Goal: Task Accomplishment & Management: Manage account settings

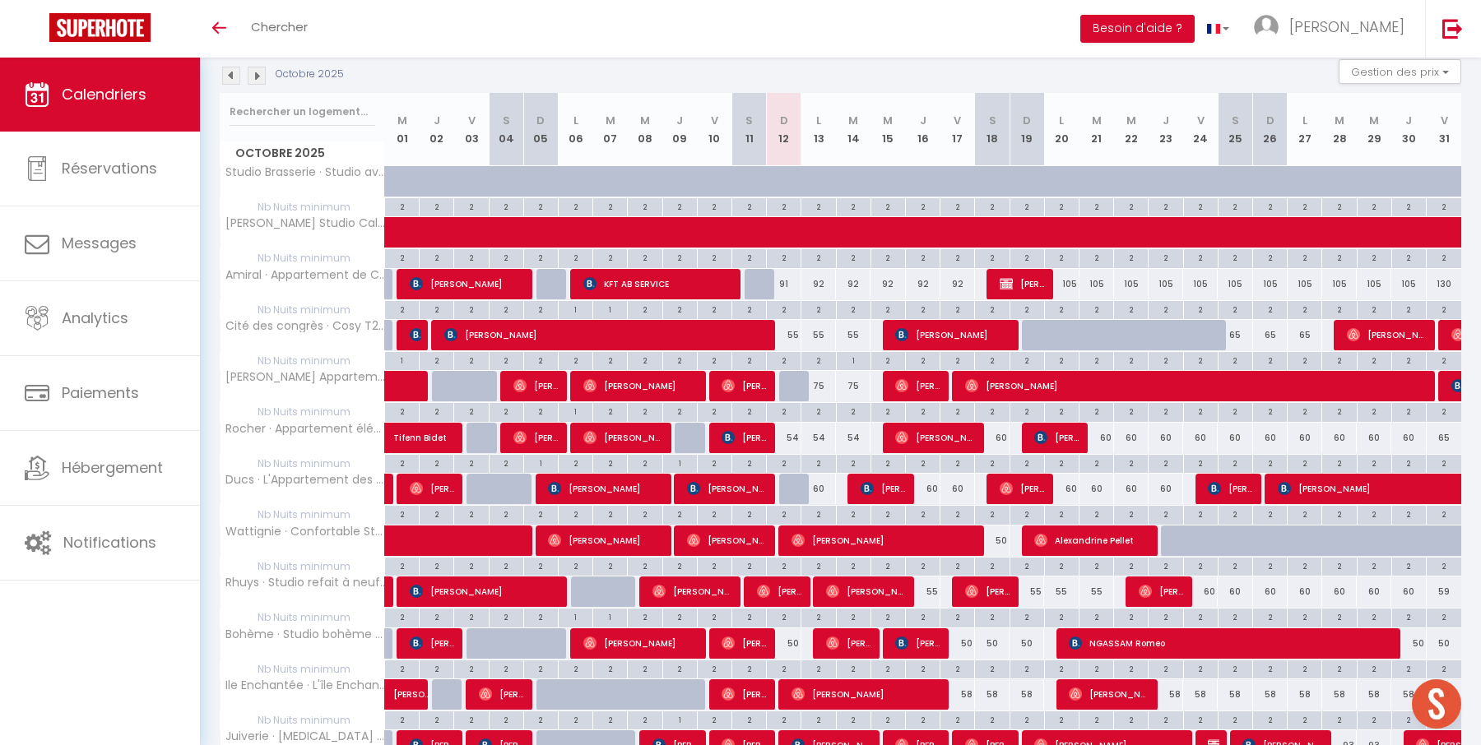
scroll to position [186, 0]
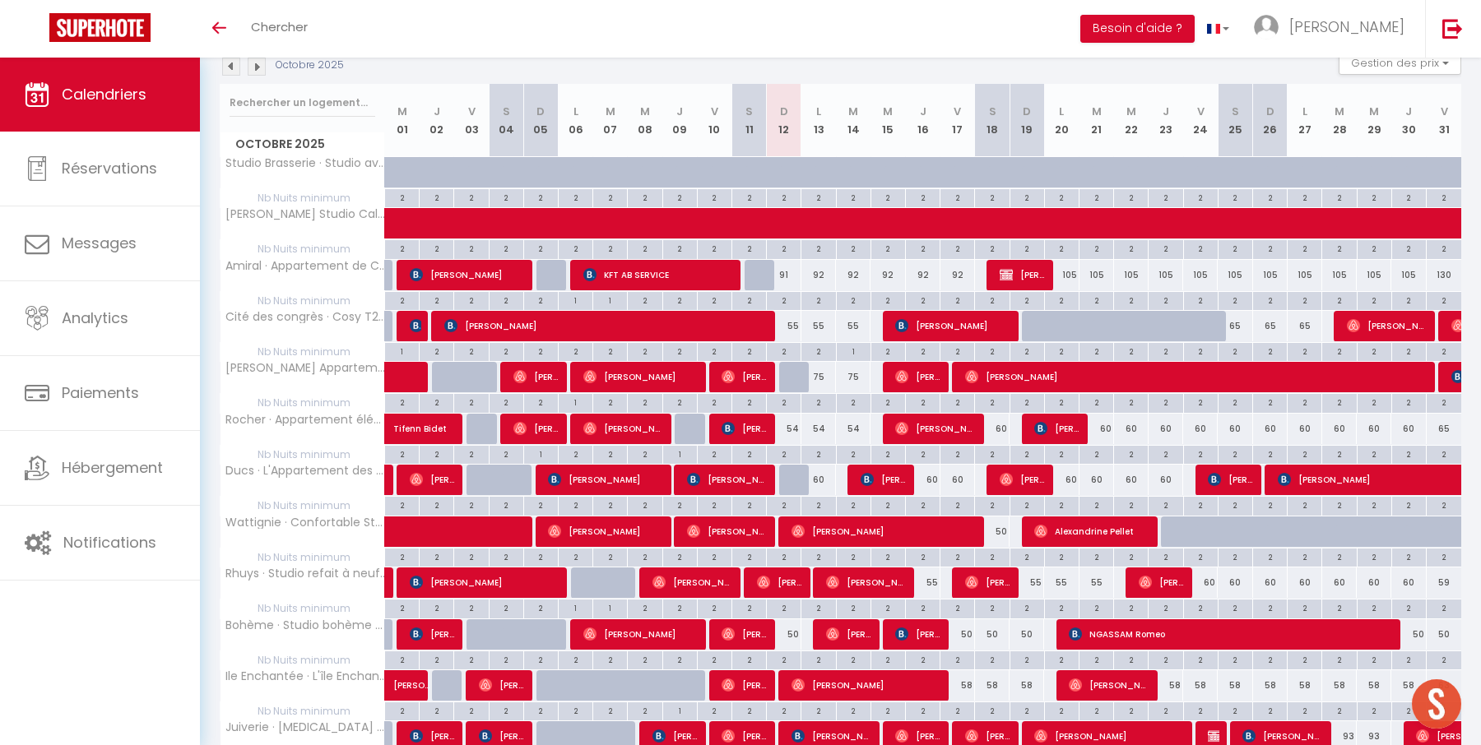
click at [818, 274] on div "92" at bounding box center [818, 275] width 35 height 30
type input "92"
type input "Lun 13 Octobre 2025"
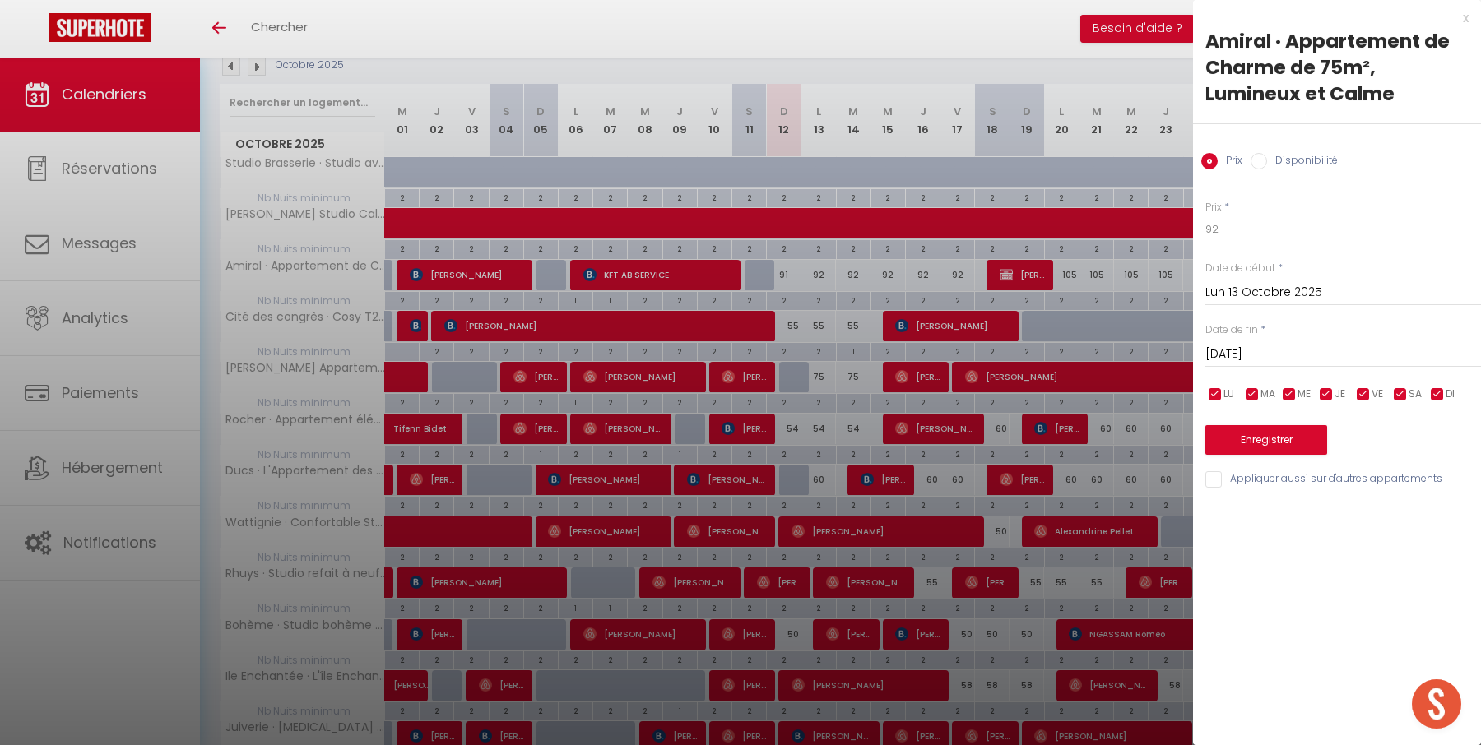
click at [1265, 355] on input "[DATE]" at bounding box center [1343, 354] width 276 height 21
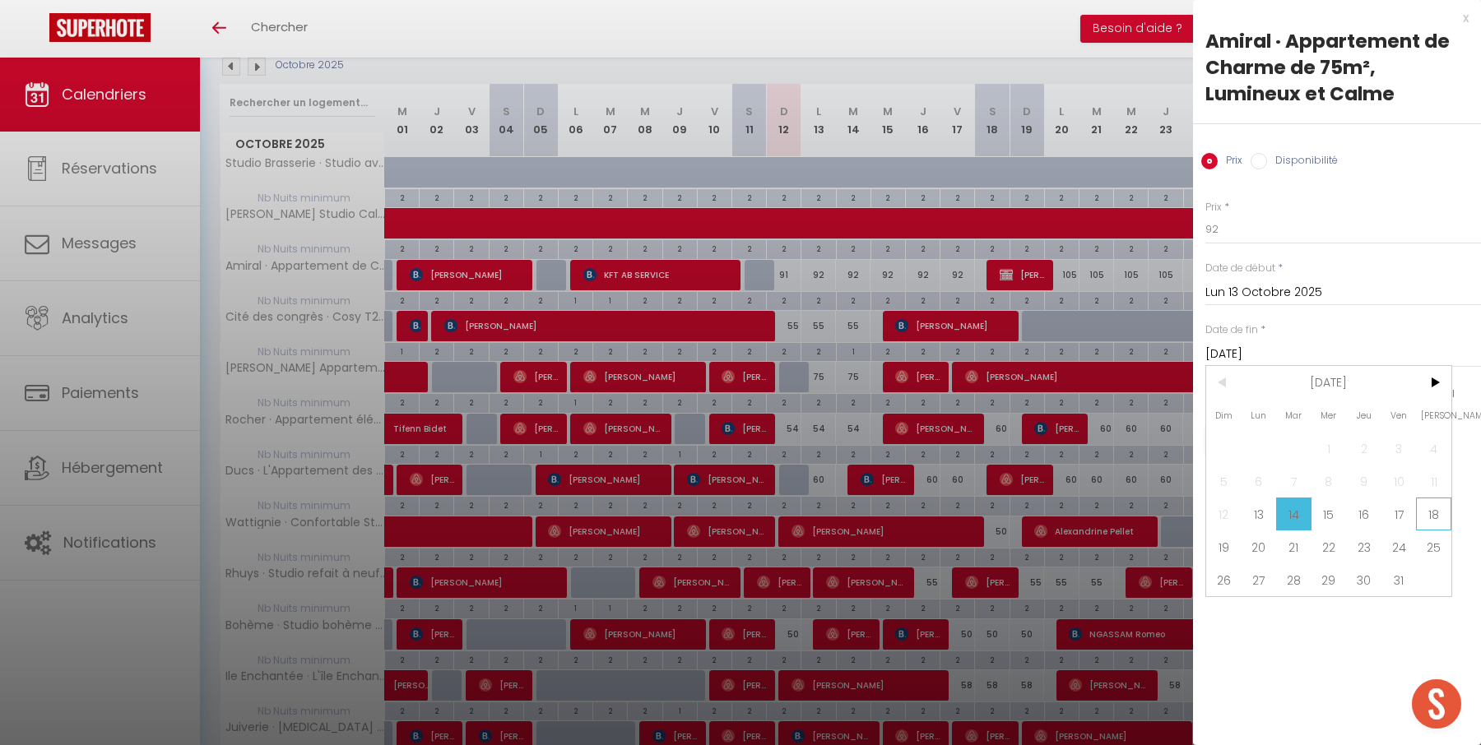
click at [1435, 509] on span "18" at bounding box center [1433, 514] width 35 height 33
type input "Sam 18 Octobre 2025"
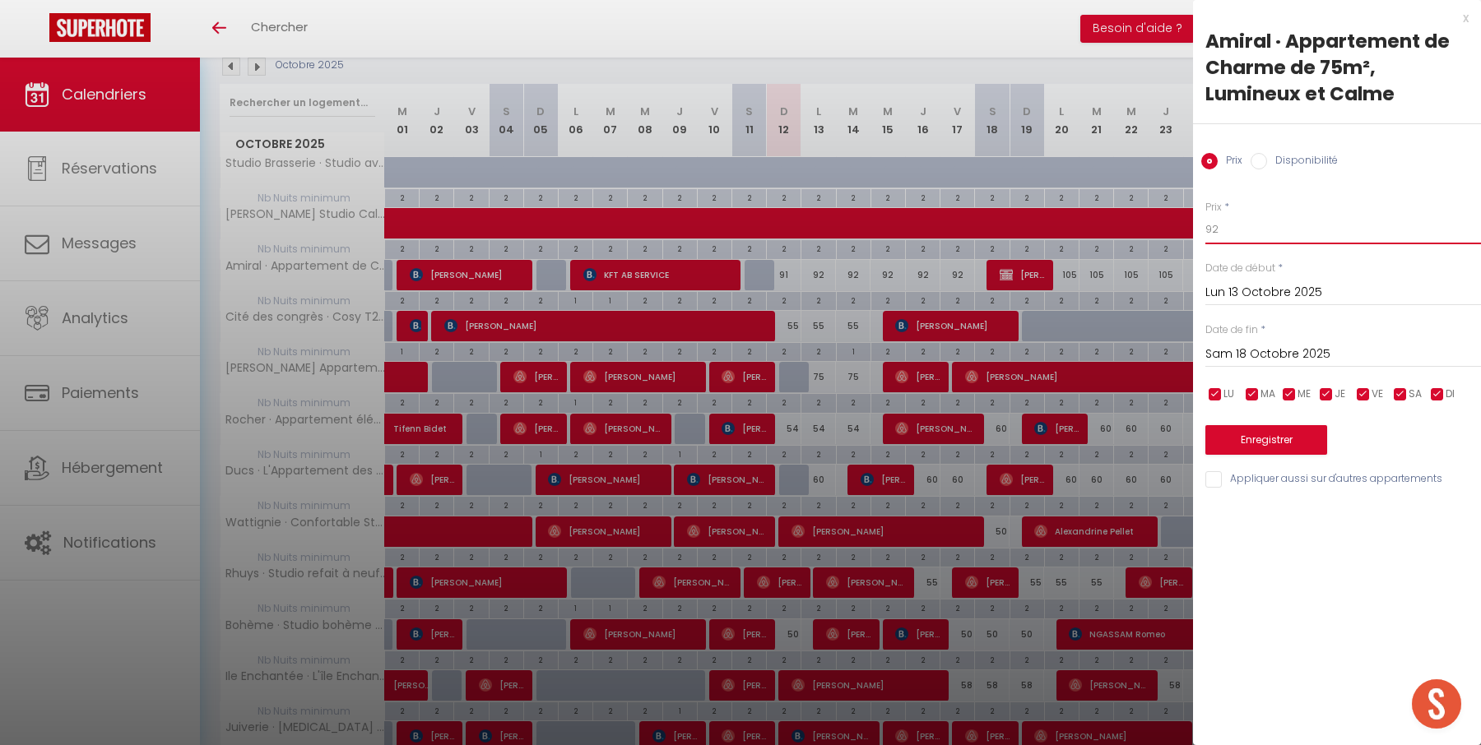
click at [1319, 238] on input "92" at bounding box center [1343, 230] width 276 height 30
type input "91"
click at [1282, 429] on button "Enregistrer" at bounding box center [1266, 440] width 122 height 30
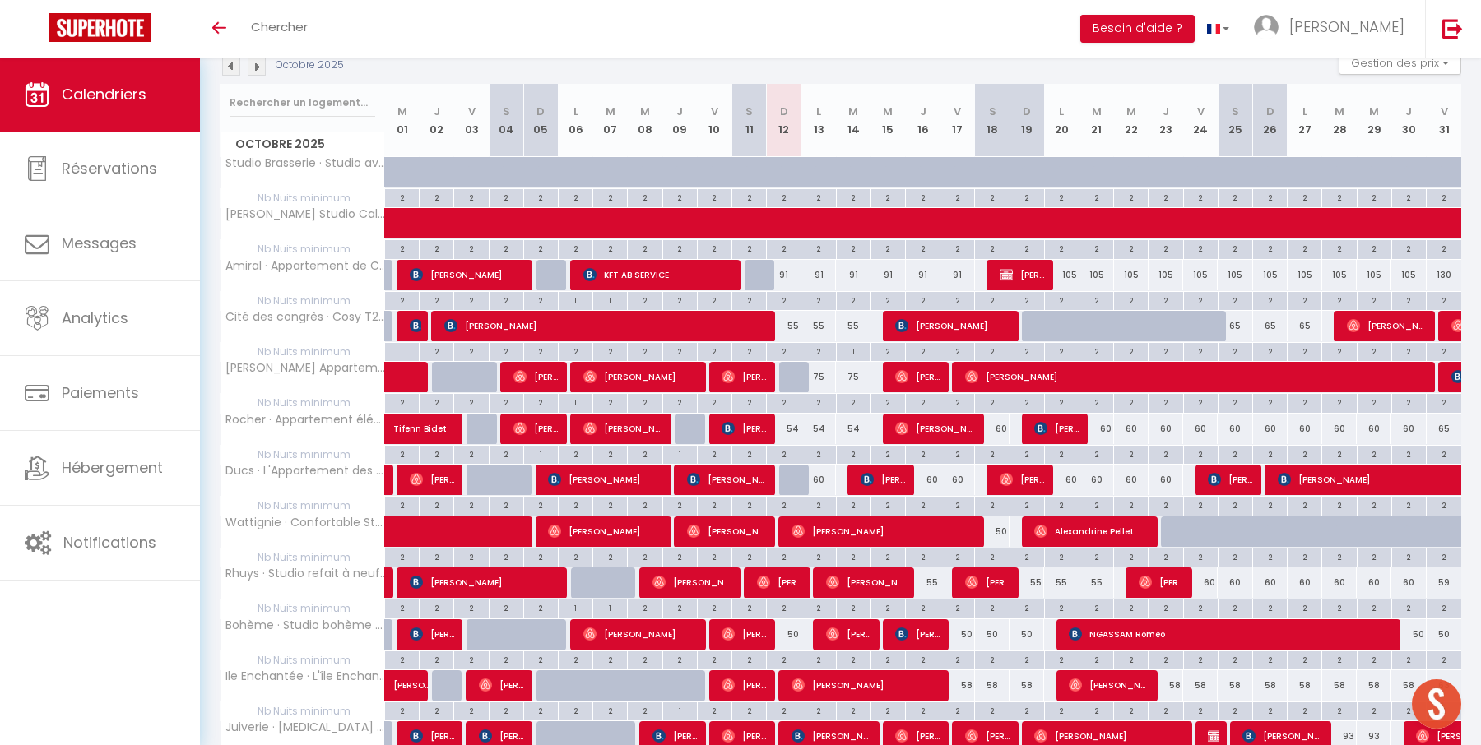
click at [792, 325] on div "55" at bounding box center [784, 326] width 35 height 30
type input "55"
type input "Dim 12 Octobre 2025"
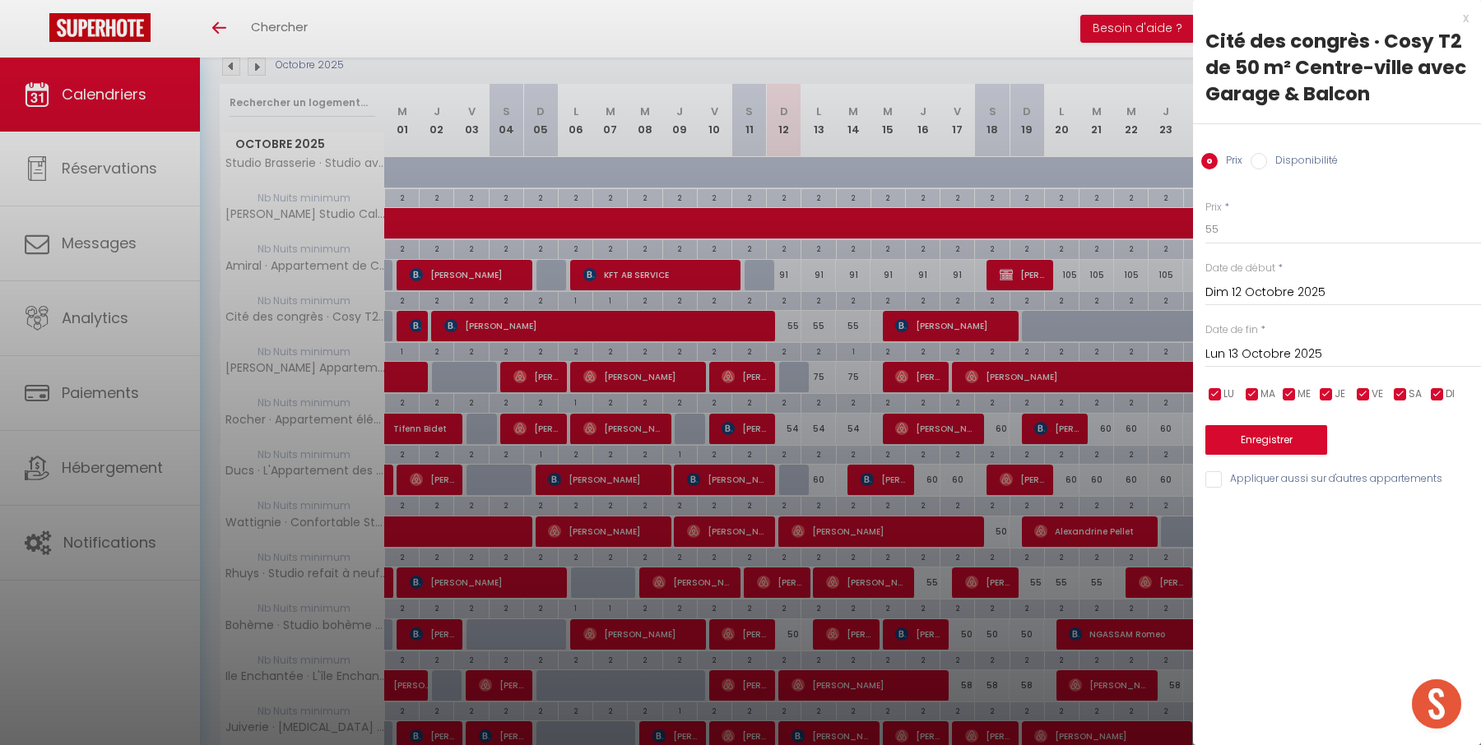
click at [1309, 357] on input "Lun 13 Octobre 2025" at bounding box center [1343, 354] width 276 height 21
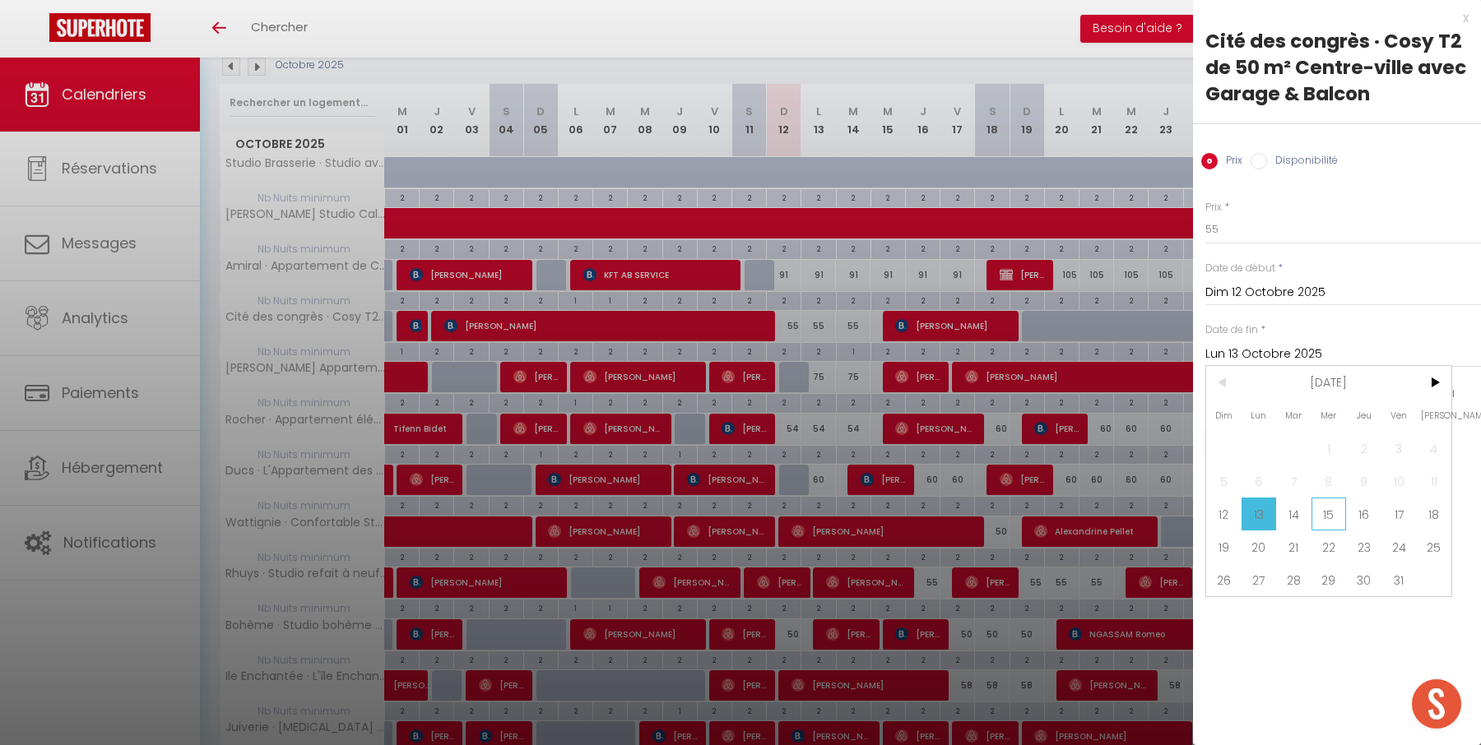
click at [1333, 510] on span "15" at bounding box center [1328, 514] width 35 height 33
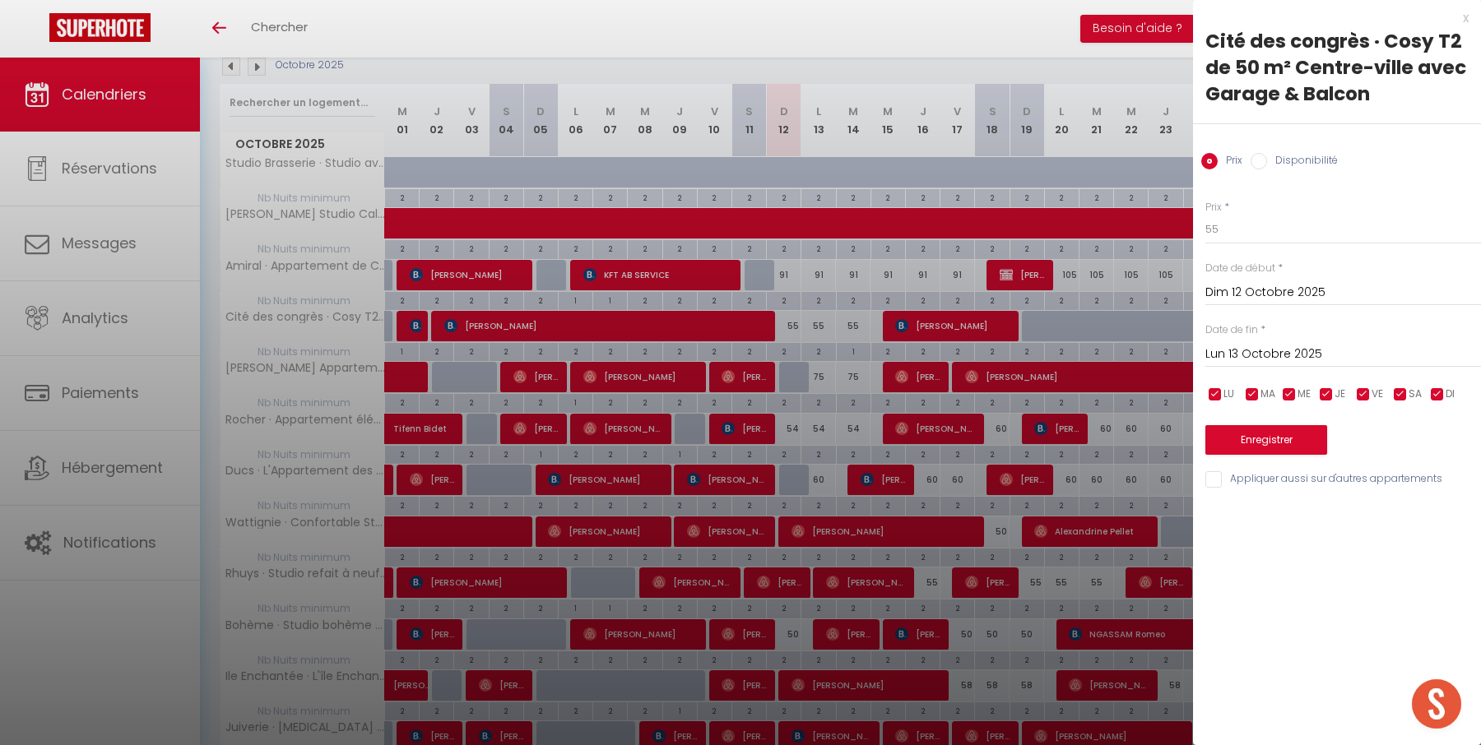
type input "Mer 15 Octobre 2025"
click at [1298, 231] on input "55" at bounding box center [1343, 230] width 276 height 30
type input "54"
click at [1285, 451] on button "Enregistrer" at bounding box center [1266, 440] width 122 height 30
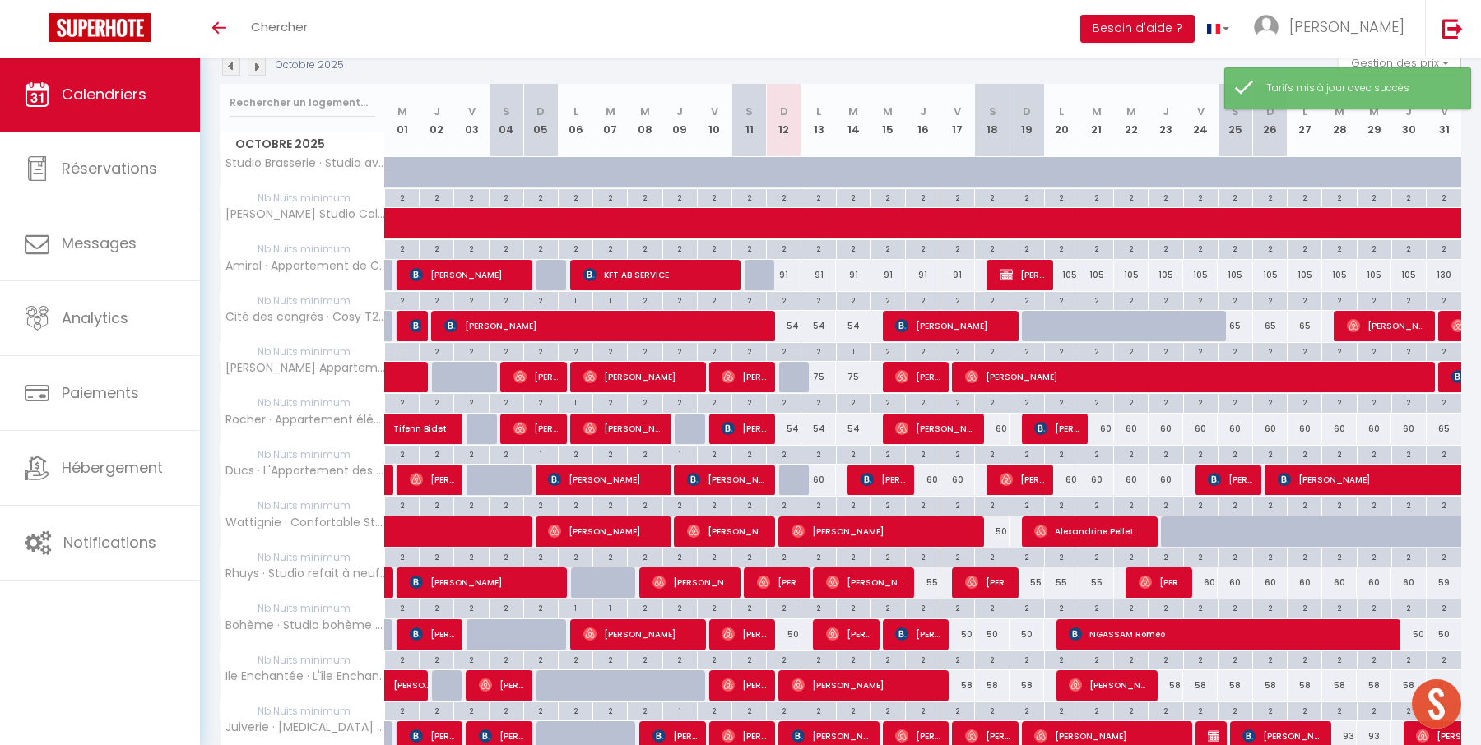
click at [818, 374] on div "75" at bounding box center [818, 377] width 35 height 30
type input "75"
type input "Lun 13 Octobre 2025"
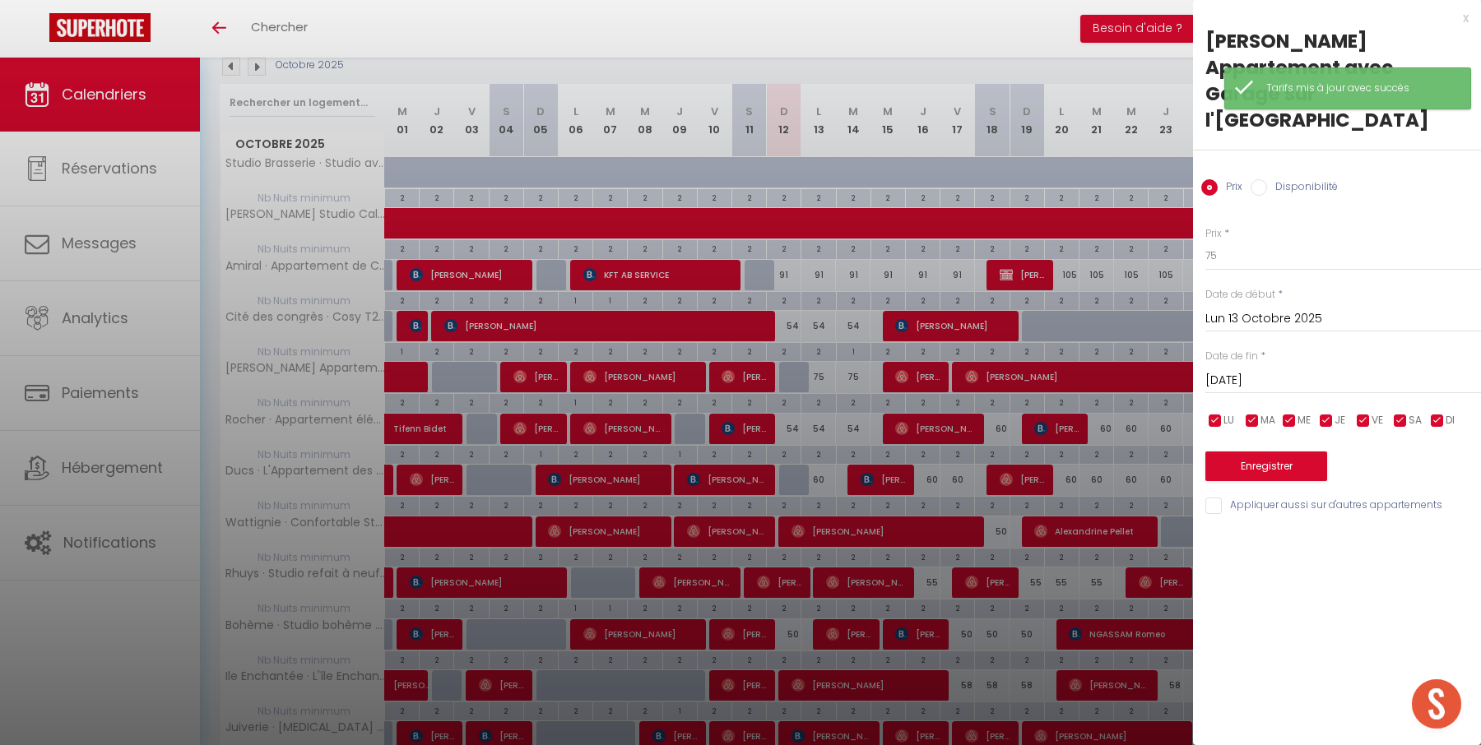
click at [1264, 370] on input "[DATE]" at bounding box center [1343, 380] width 276 height 21
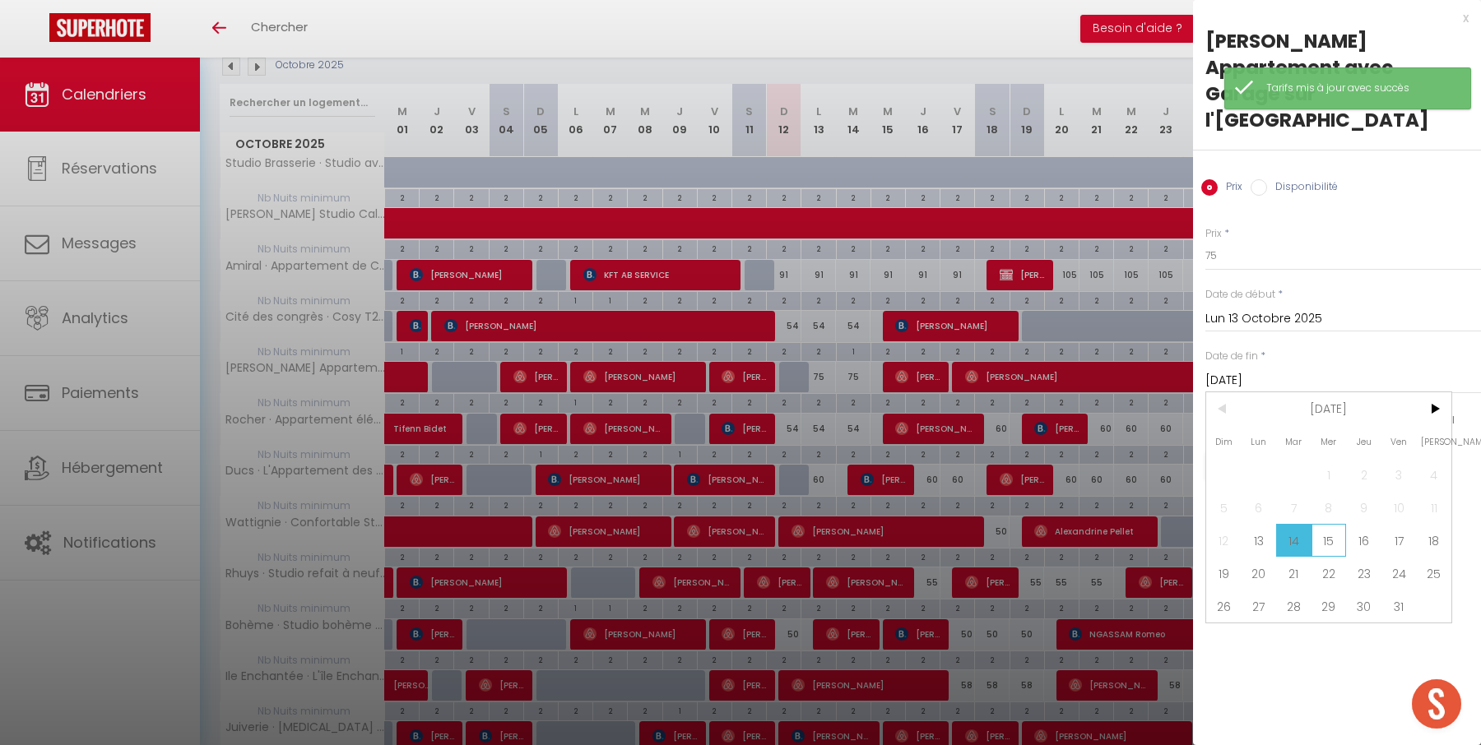
click at [1324, 524] on span "15" at bounding box center [1328, 540] width 35 height 33
type input "Mer 15 Octobre 2025"
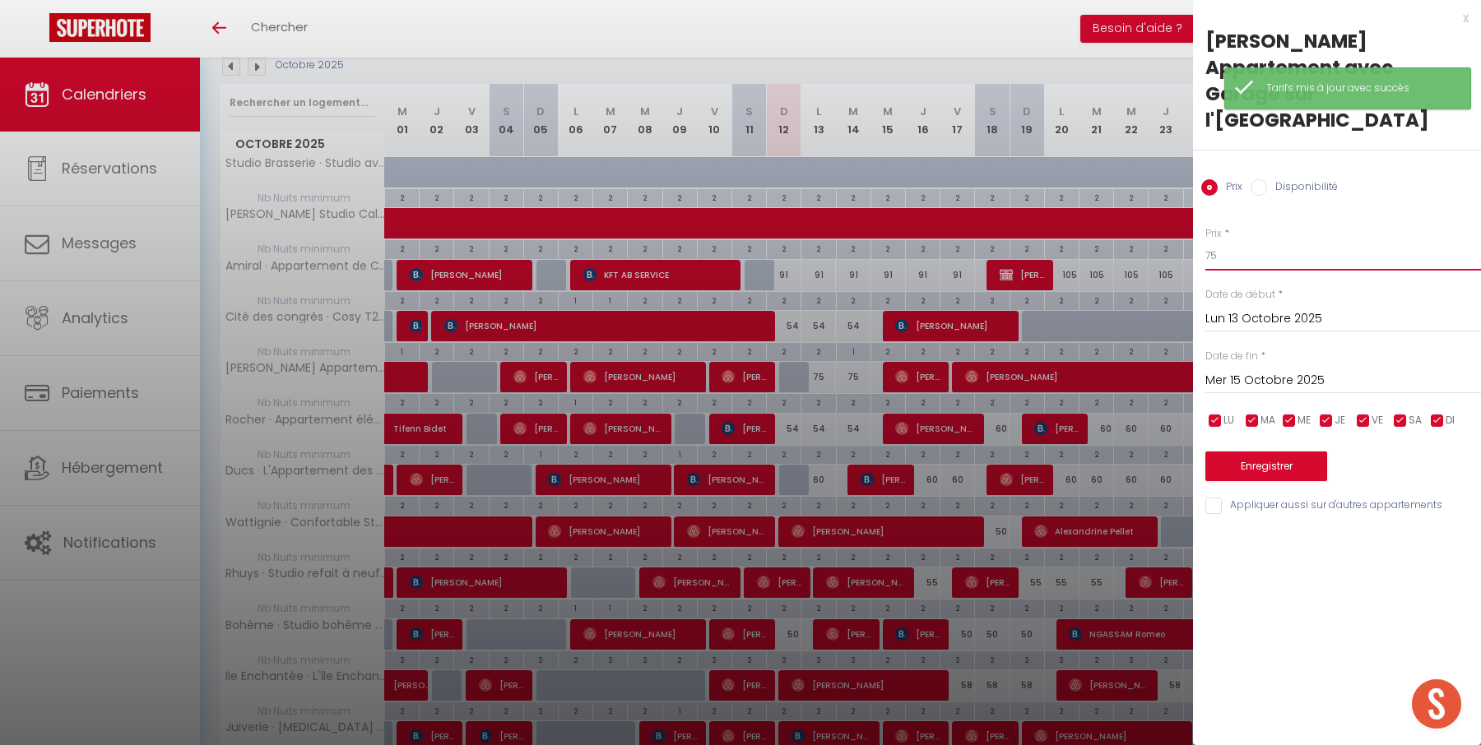
click at [1287, 241] on input "75" at bounding box center [1343, 256] width 276 height 30
type input "70"
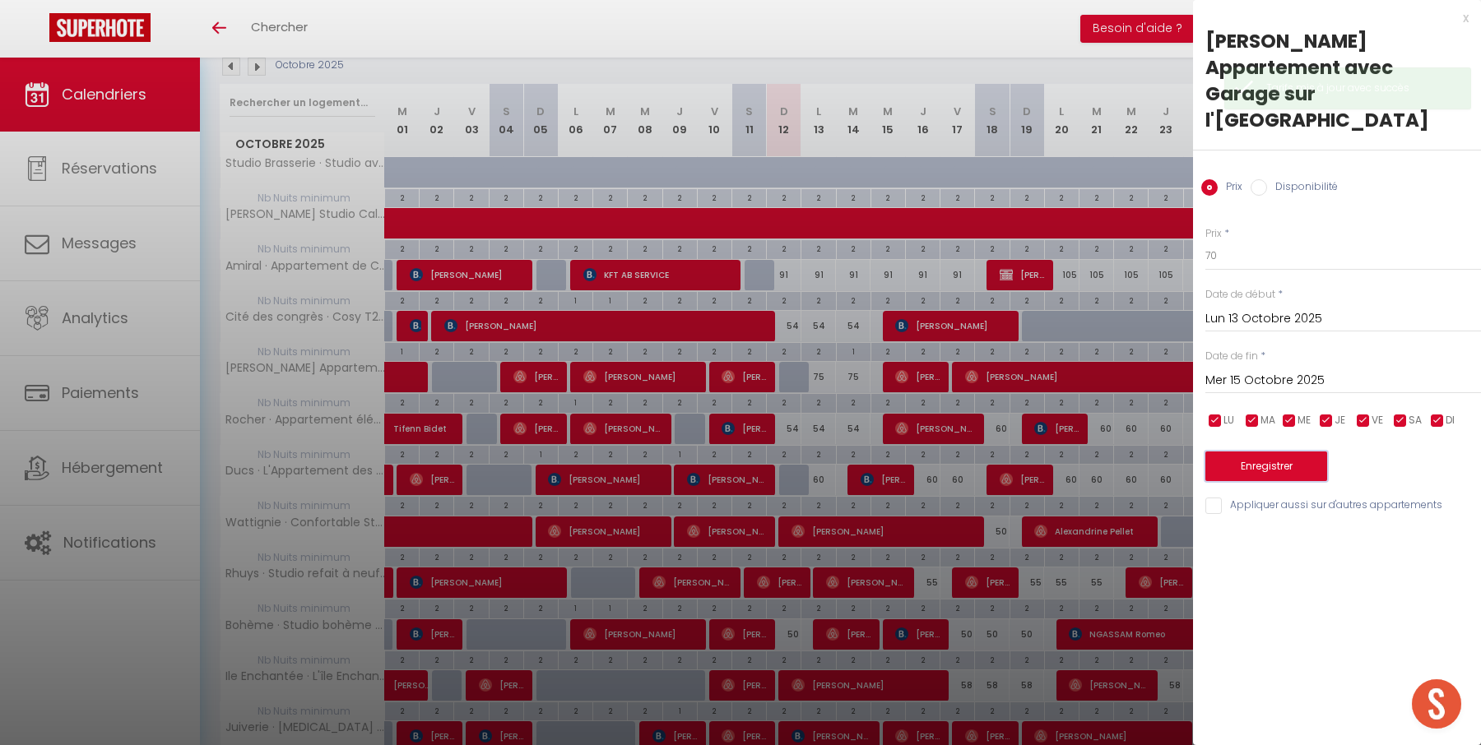
click at [1283, 452] on button "Enregistrer" at bounding box center [1266, 467] width 122 height 30
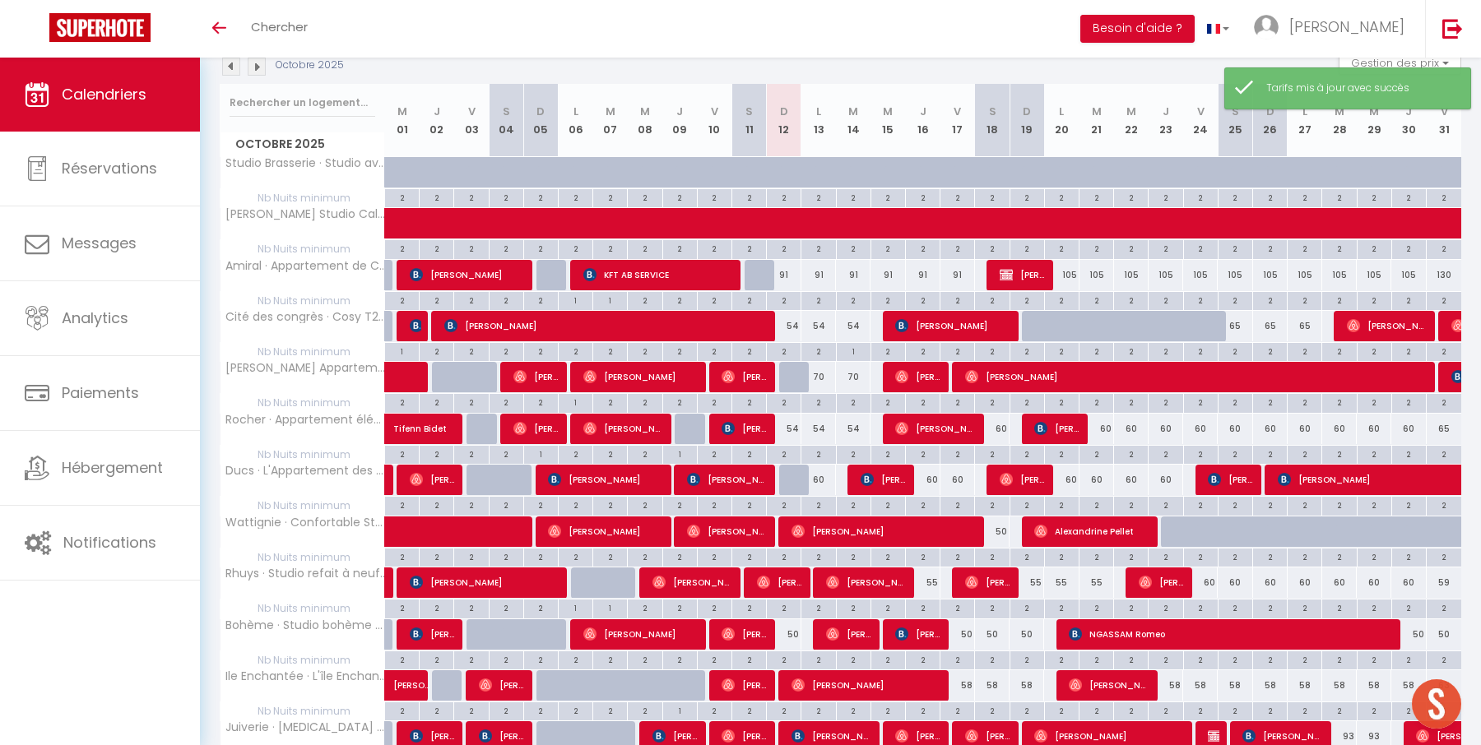
click at [819, 401] on div "2" at bounding box center [818, 402] width 34 height 16
type input "2"
type input "Lun 13 Octobre 2025"
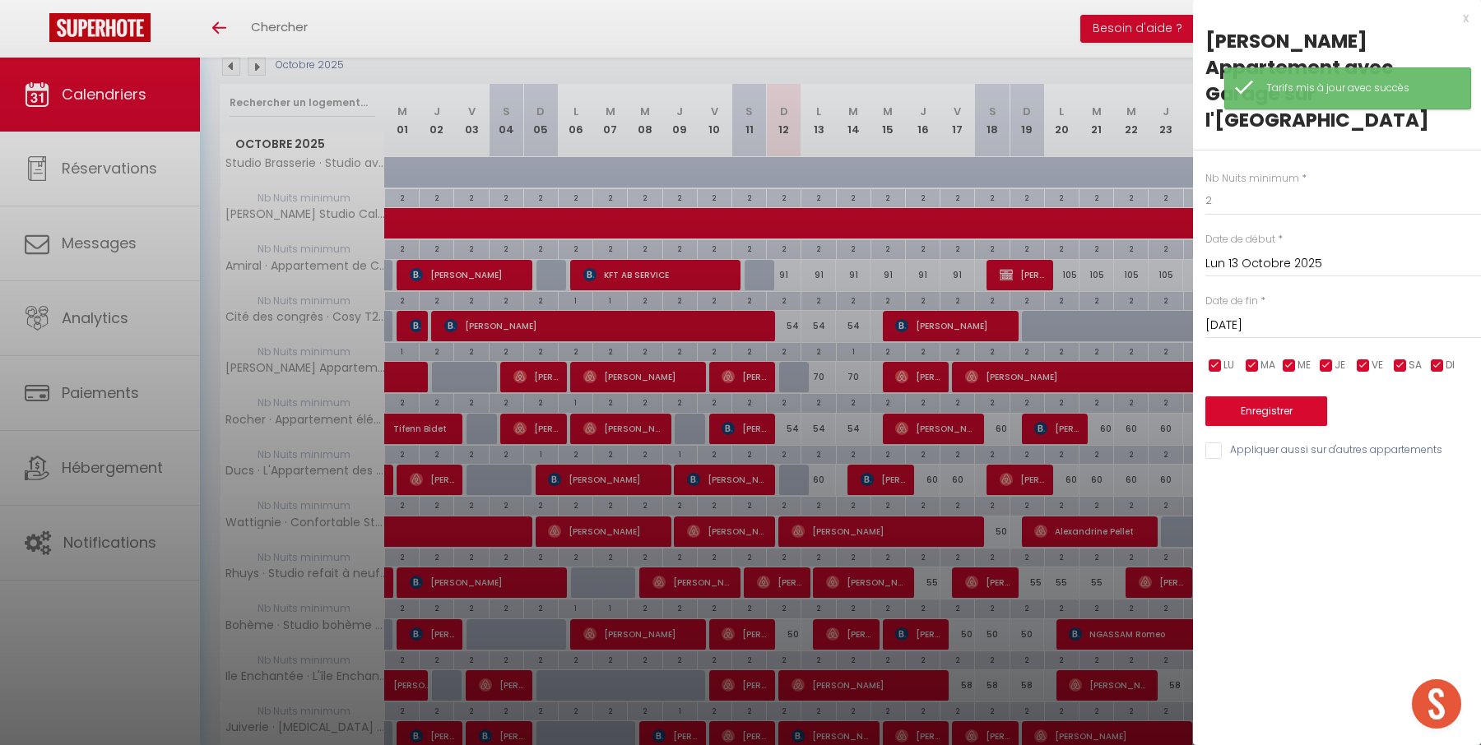
click at [1272, 315] on input "[DATE]" at bounding box center [1343, 325] width 276 height 21
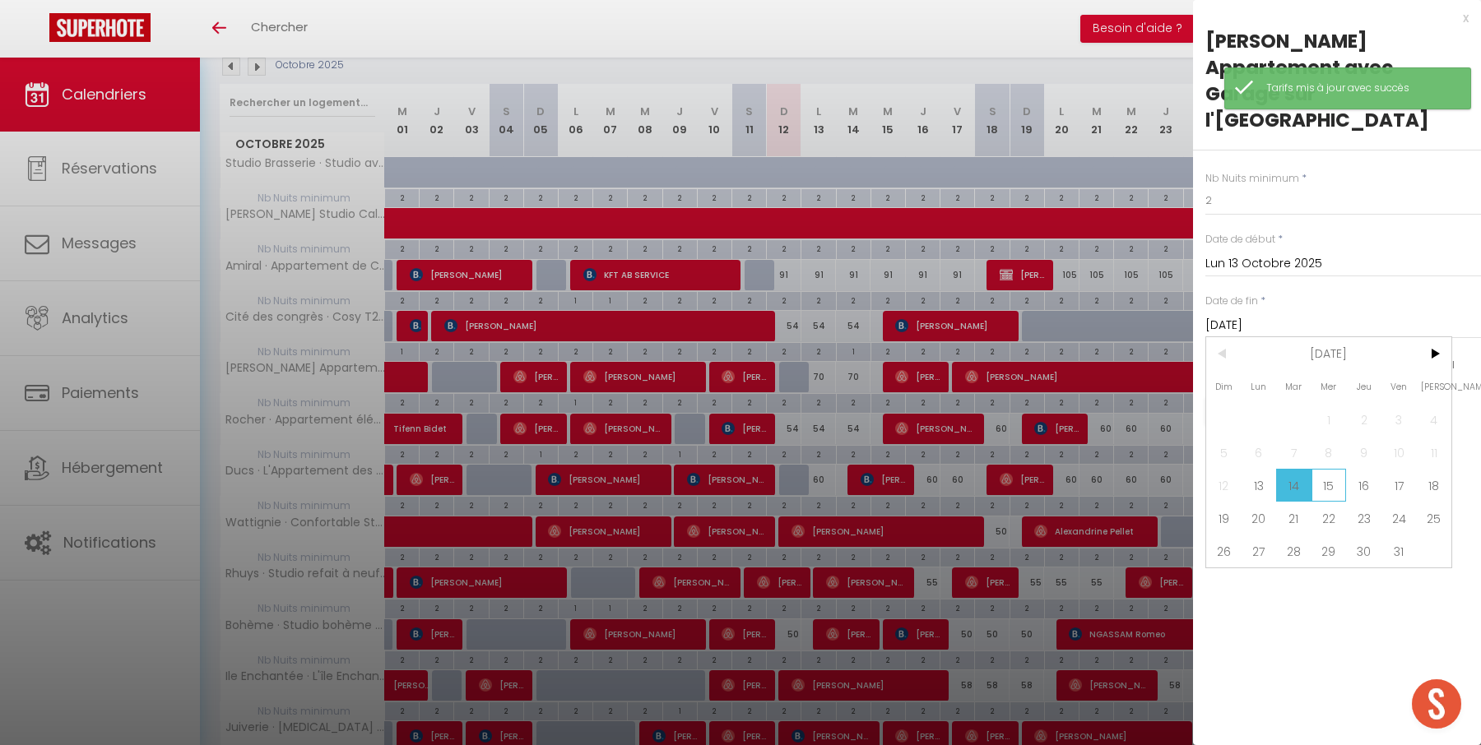
click at [1318, 469] on span "15" at bounding box center [1328, 485] width 35 height 33
type input "Mer 15 Octobre 2025"
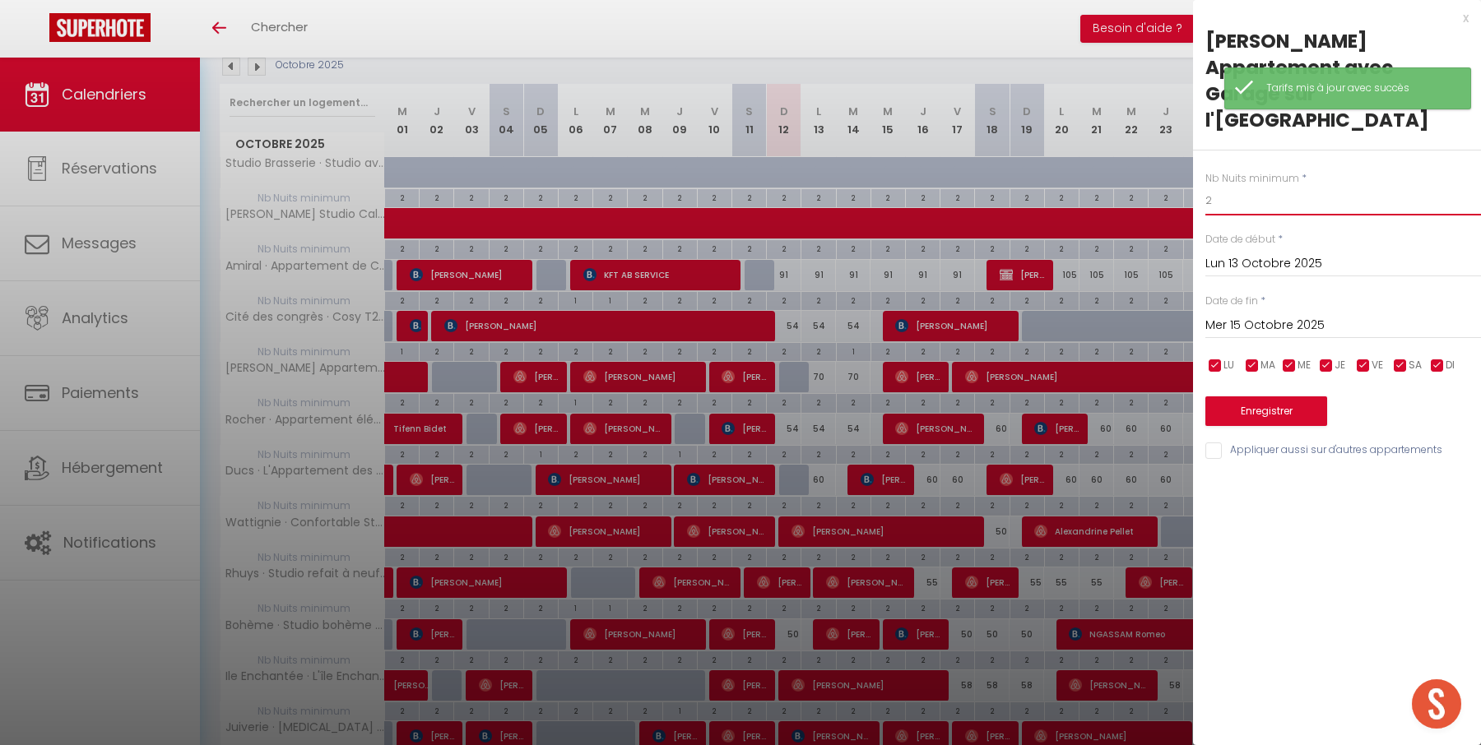
click at [1270, 186] on input "2" at bounding box center [1343, 201] width 276 height 30
type input "1"
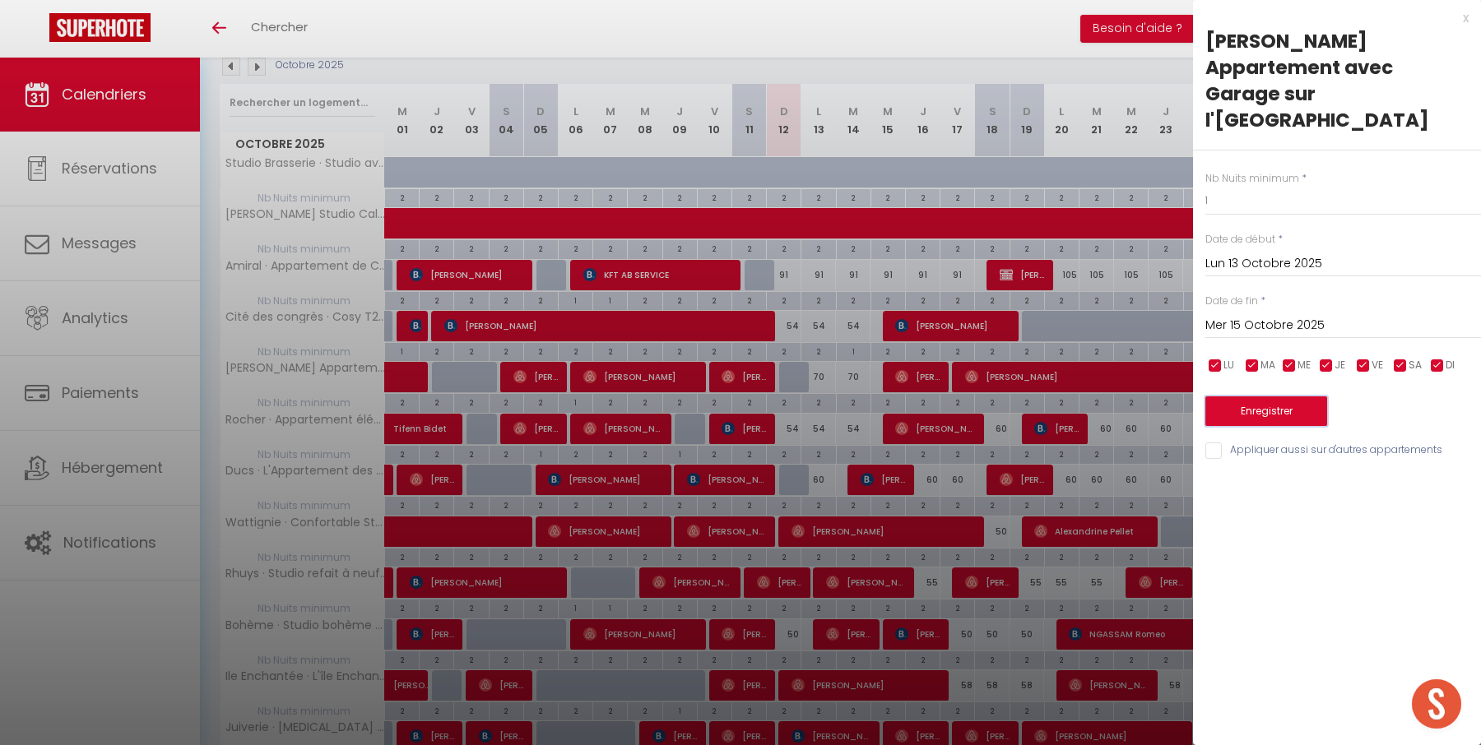
click at [1272, 396] on button "Enregistrer" at bounding box center [1266, 411] width 122 height 30
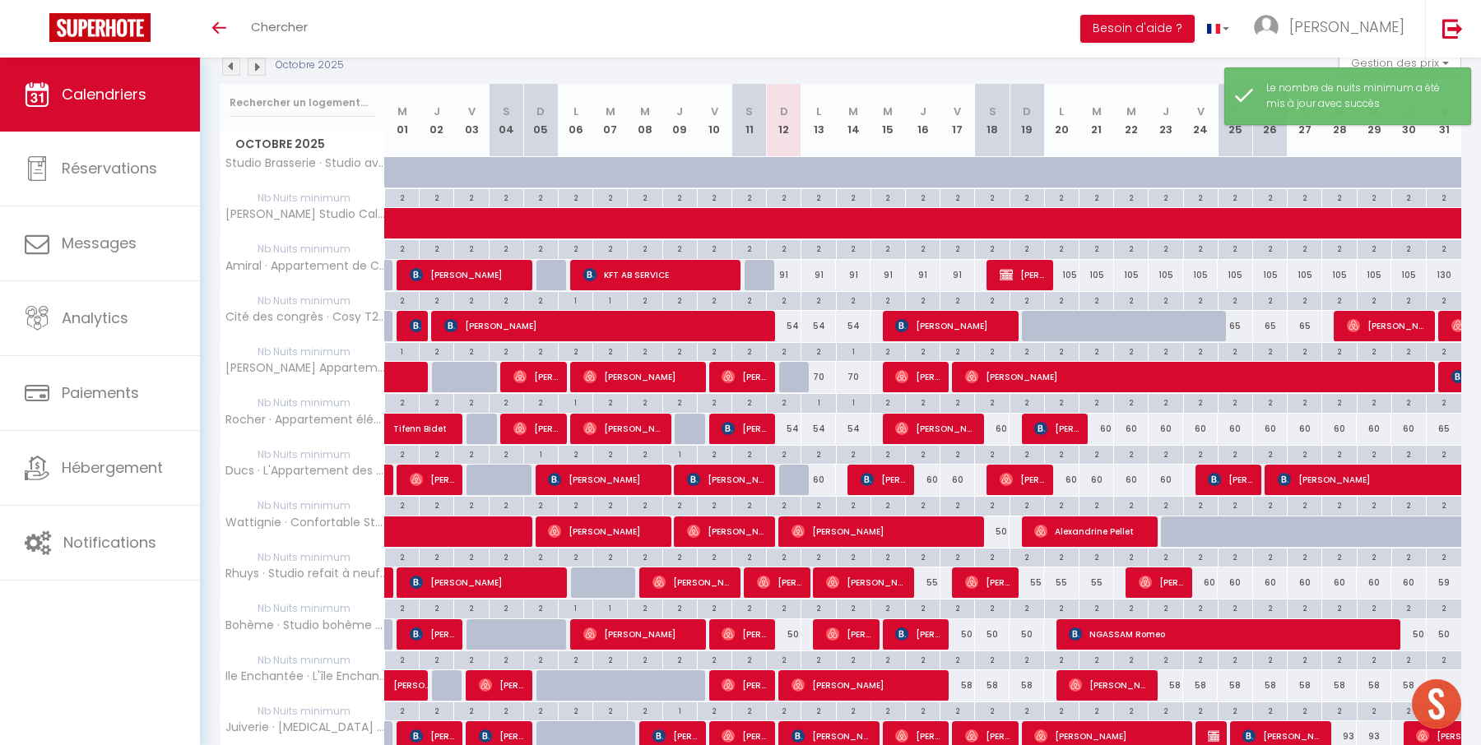
click at [796, 422] on div "54" at bounding box center [784, 429] width 35 height 30
type input "54"
type input "Dim 12 Octobre 2025"
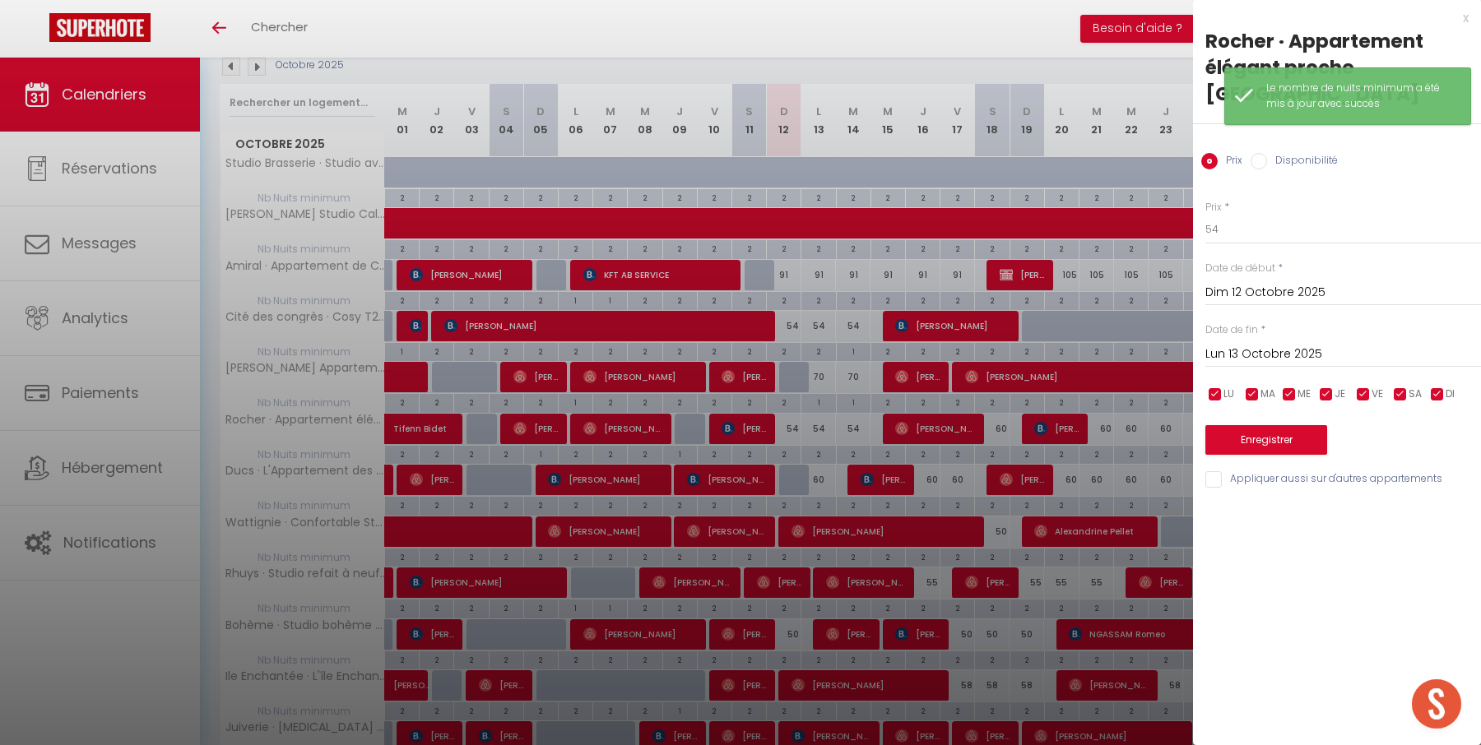
click at [1258, 348] on input "Lun 13 Octobre 2025" at bounding box center [1343, 354] width 276 height 21
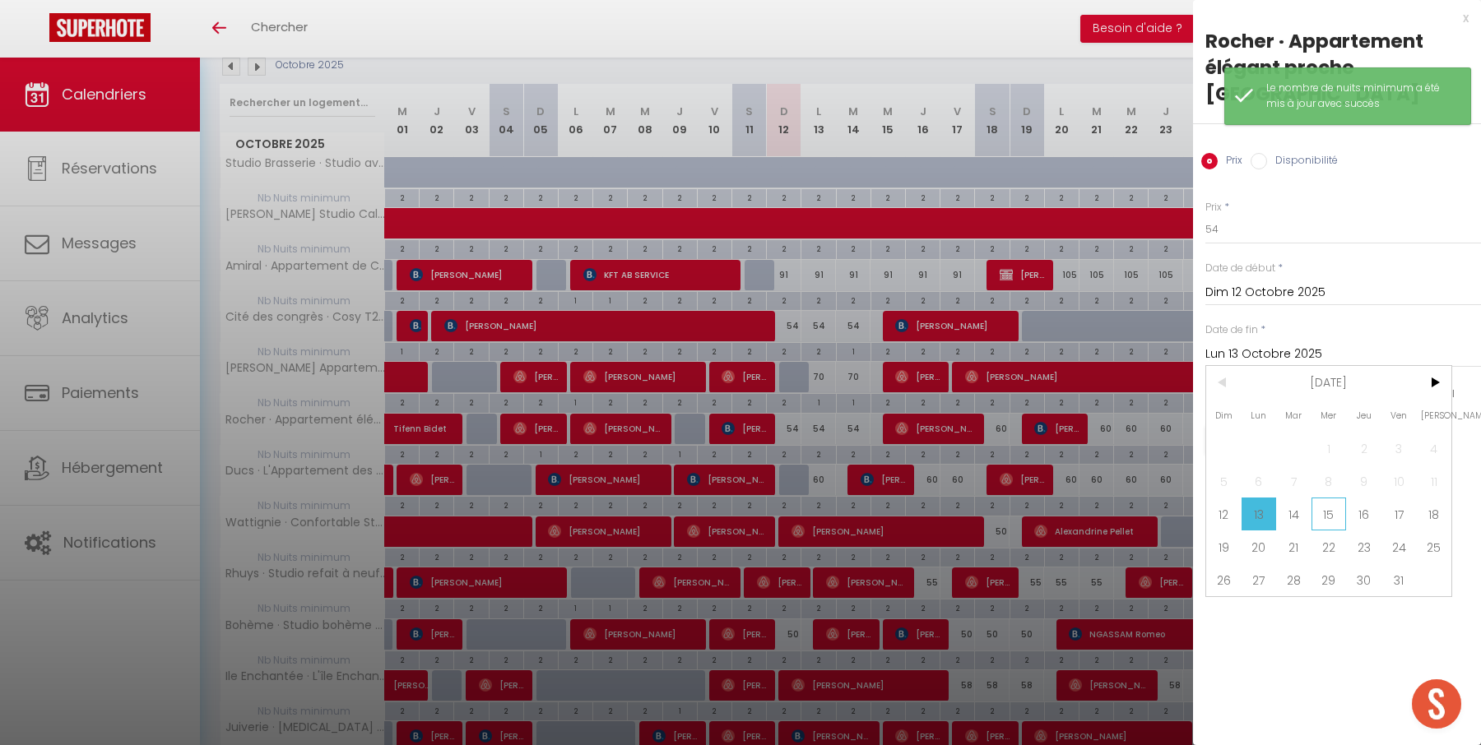
click at [1328, 506] on span "15" at bounding box center [1328, 514] width 35 height 33
type input "Mer 15 Octobre 2025"
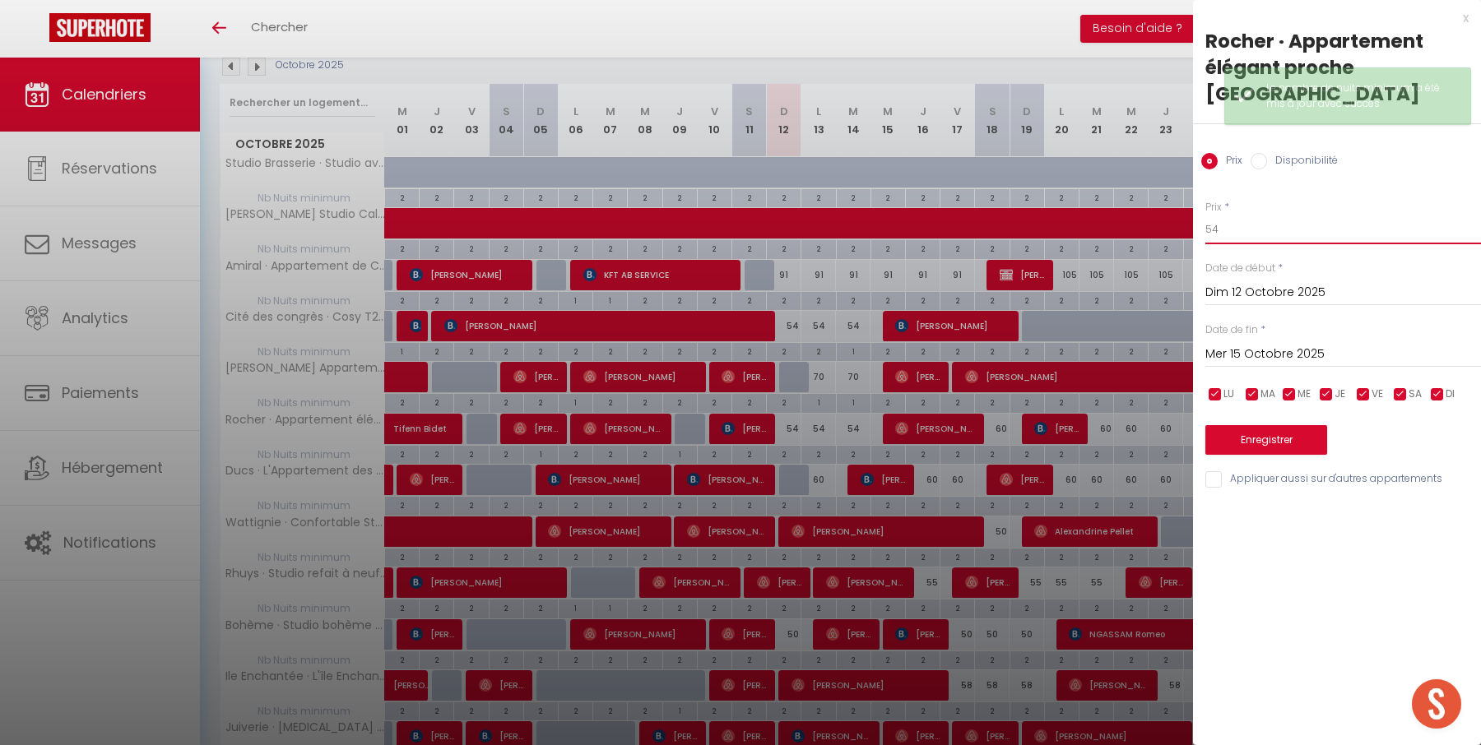
click at [1278, 225] on input "54" at bounding box center [1343, 230] width 276 height 30
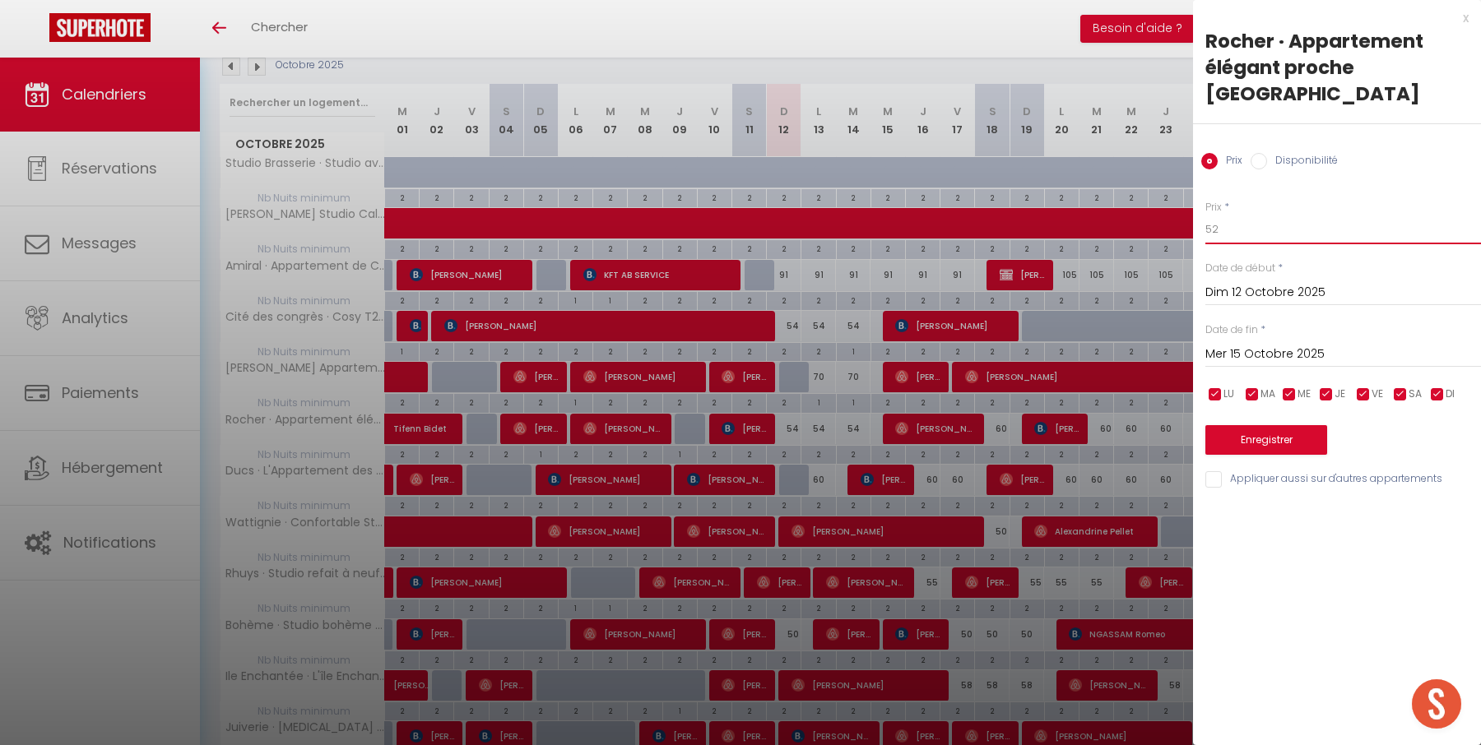
type input "52"
click at [1263, 424] on div "Enregistrer" at bounding box center [1343, 430] width 276 height 50
click at [1263, 438] on button "Enregistrer" at bounding box center [1266, 440] width 122 height 30
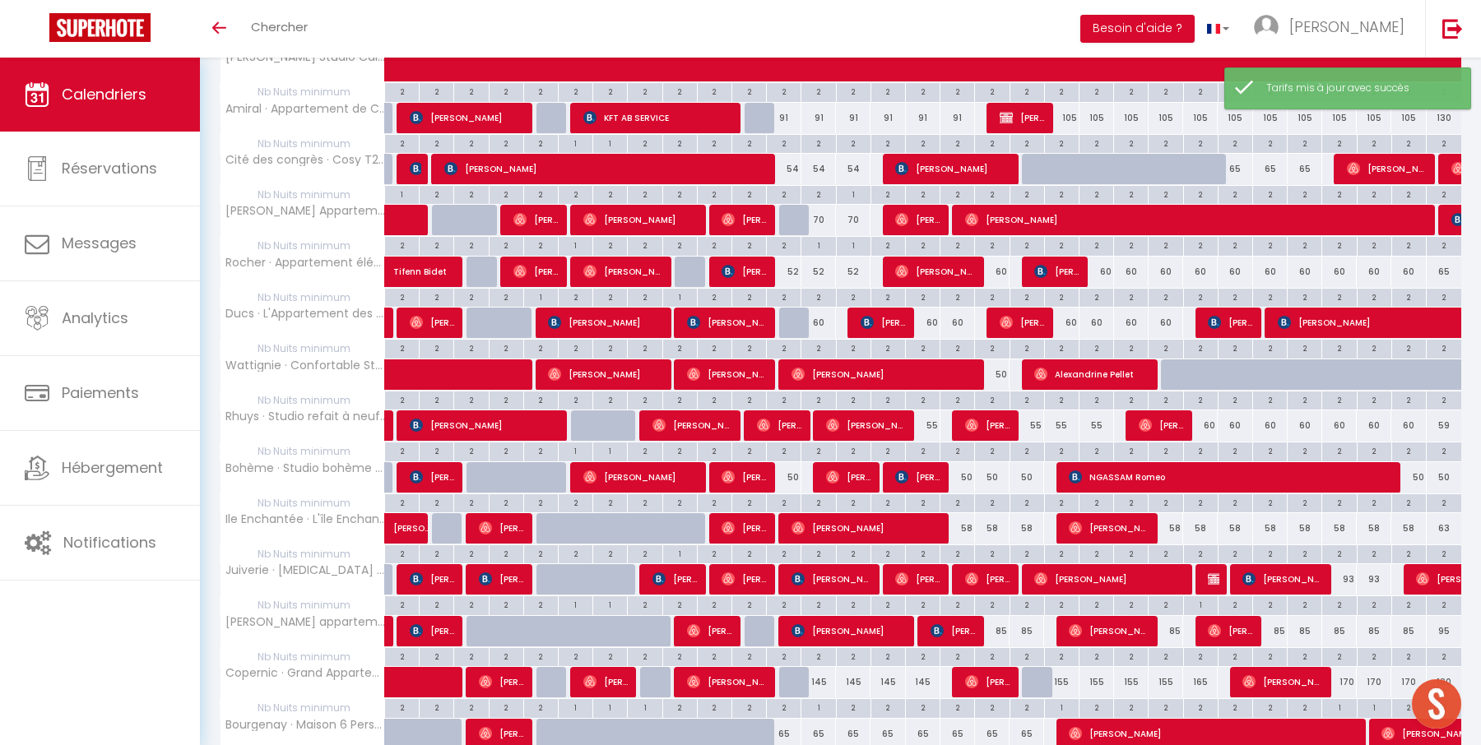
scroll to position [350, 0]
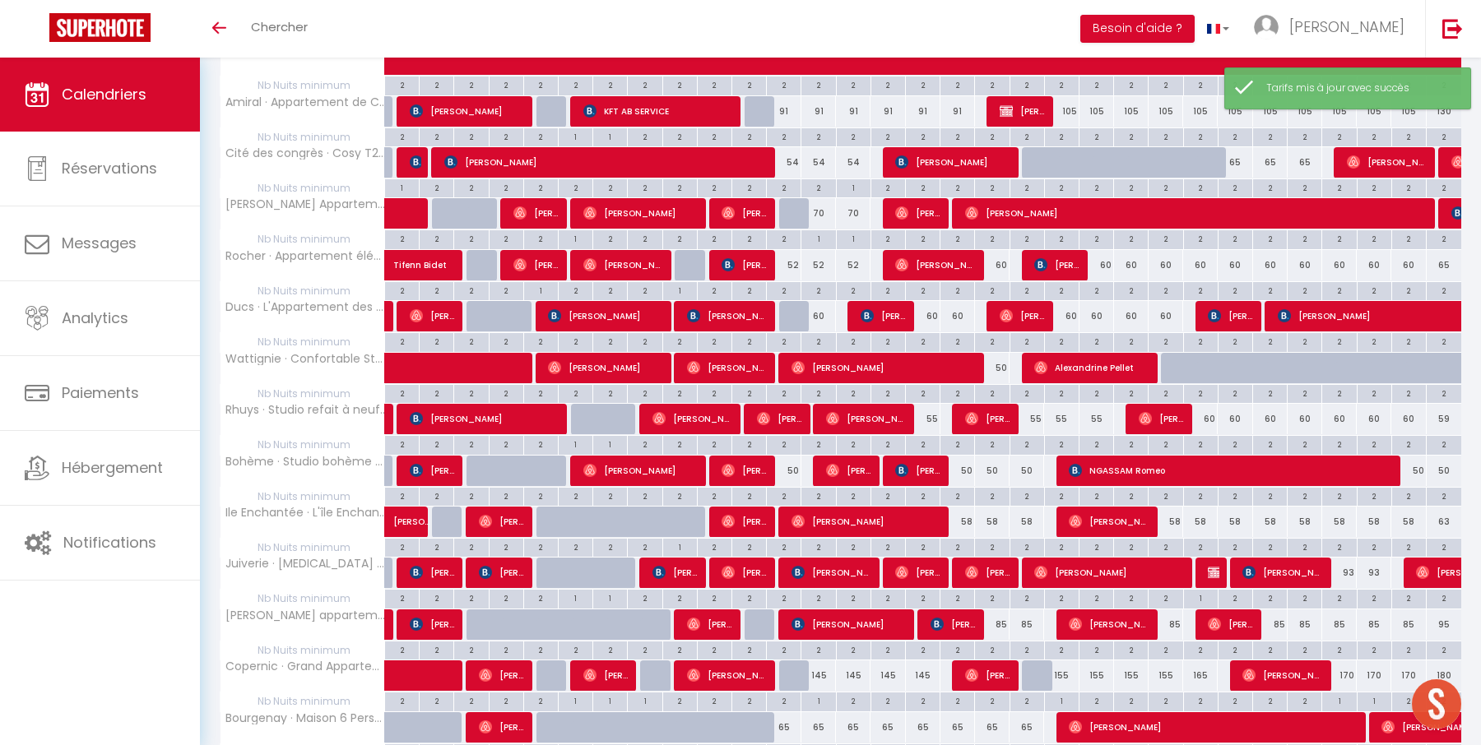
click at [818, 341] on div "2" at bounding box center [818, 341] width 34 height 16
type input "2"
type input "Lun 13 Octobre 2025"
type input "[DATE]"
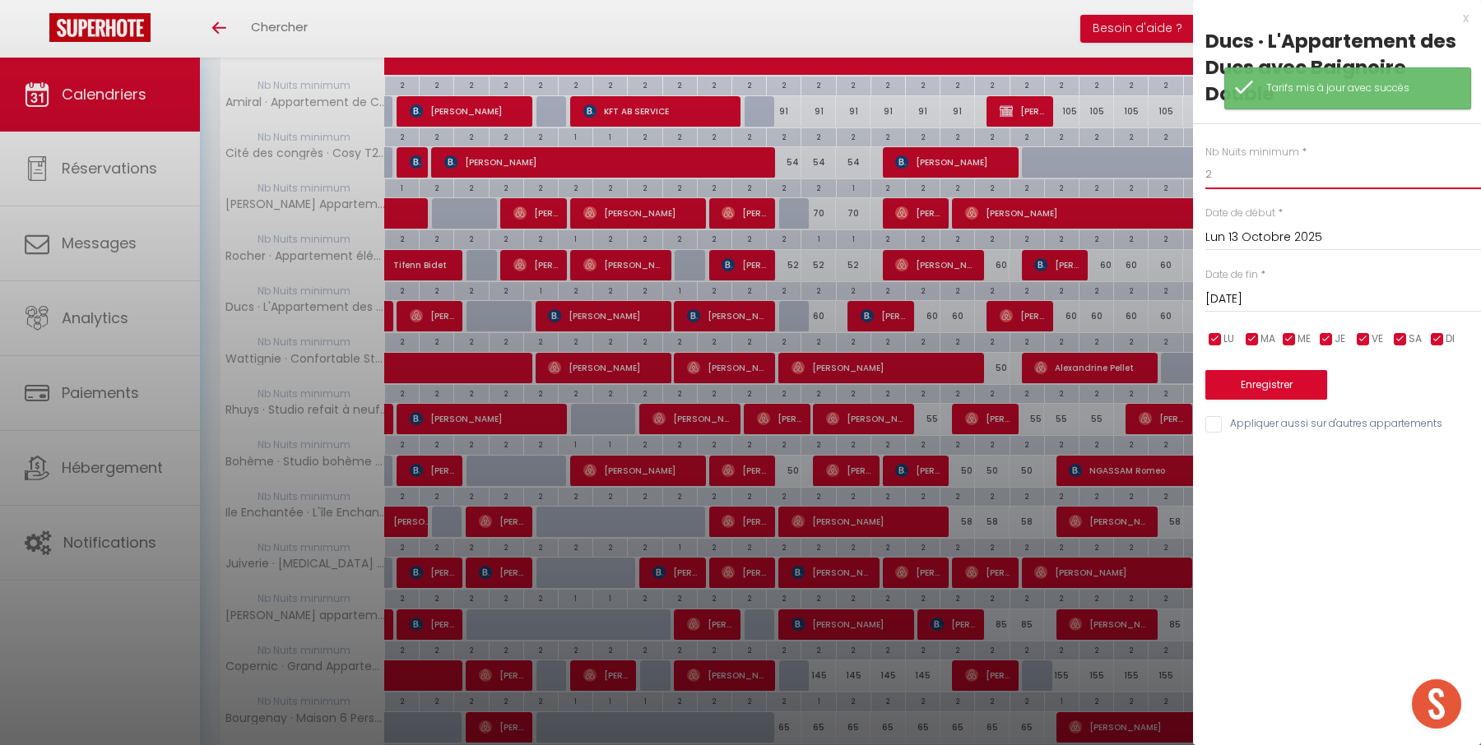
click at [1252, 177] on input "2" at bounding box center [1343, 175] width 276 height 30
type input "1"
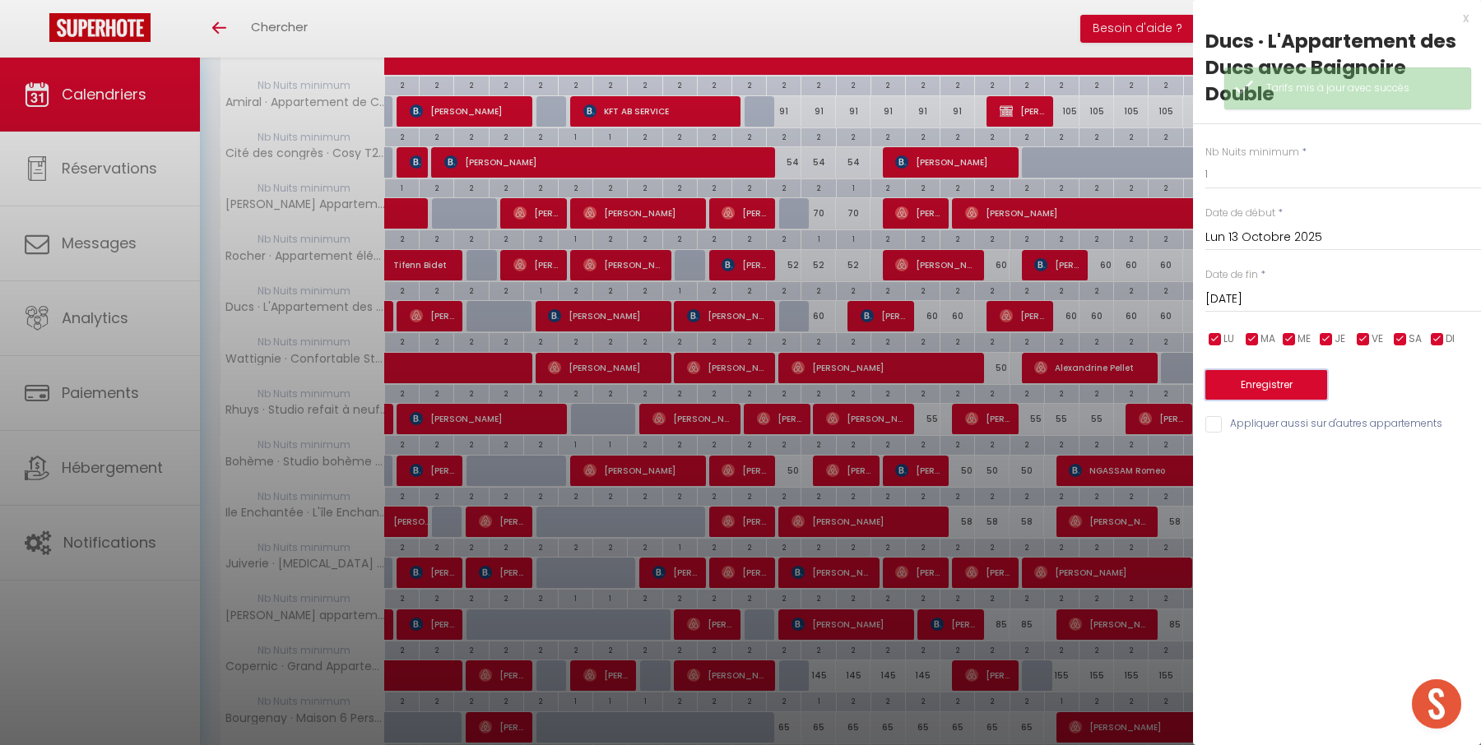
click at [1273, 384] on button "Enregistrer" at bounding box center [1266, 385] width 122 height 30
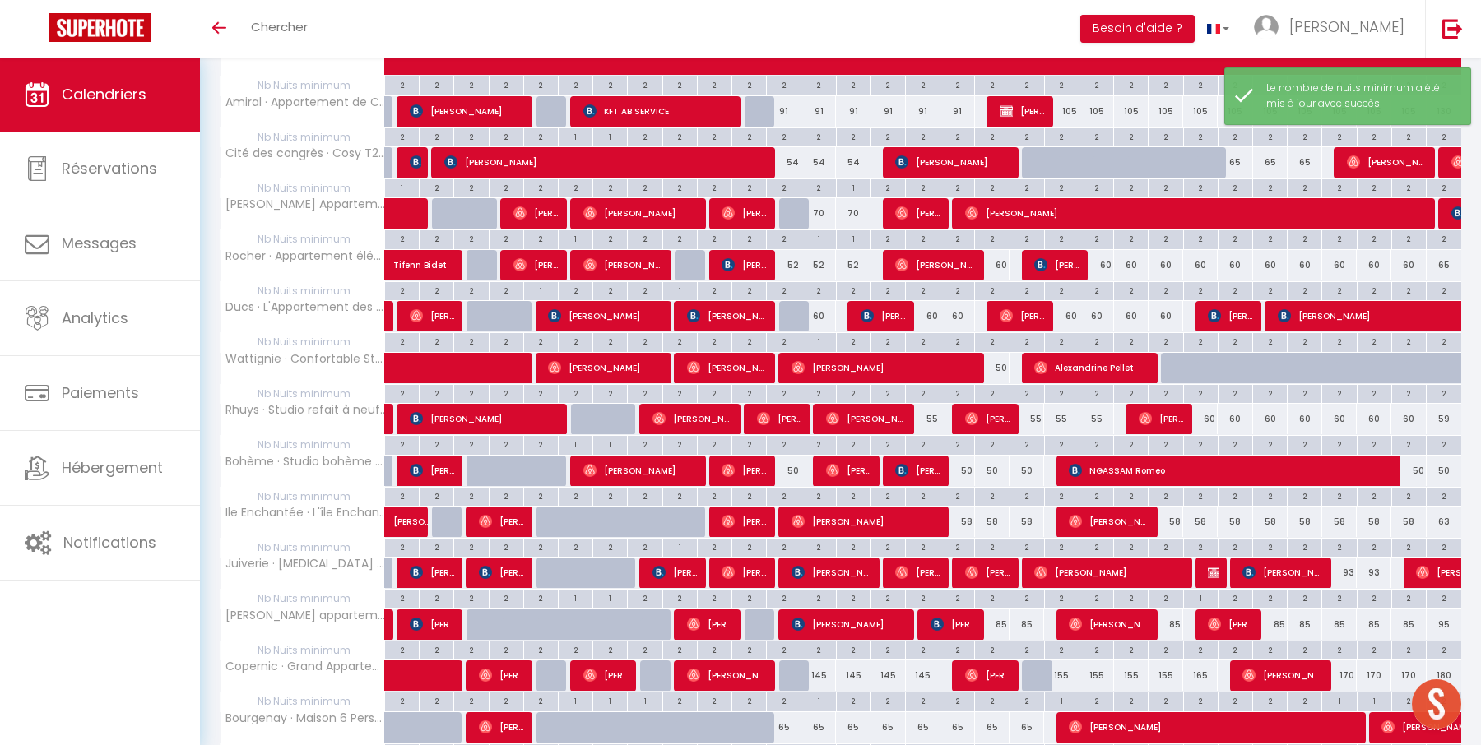
click at [817, 311] on div "60" at bounding box center [818, 316] width 35 height 30
type input "60"
type input "Lun 13 Octobre 2025"
type input "[DATE]"
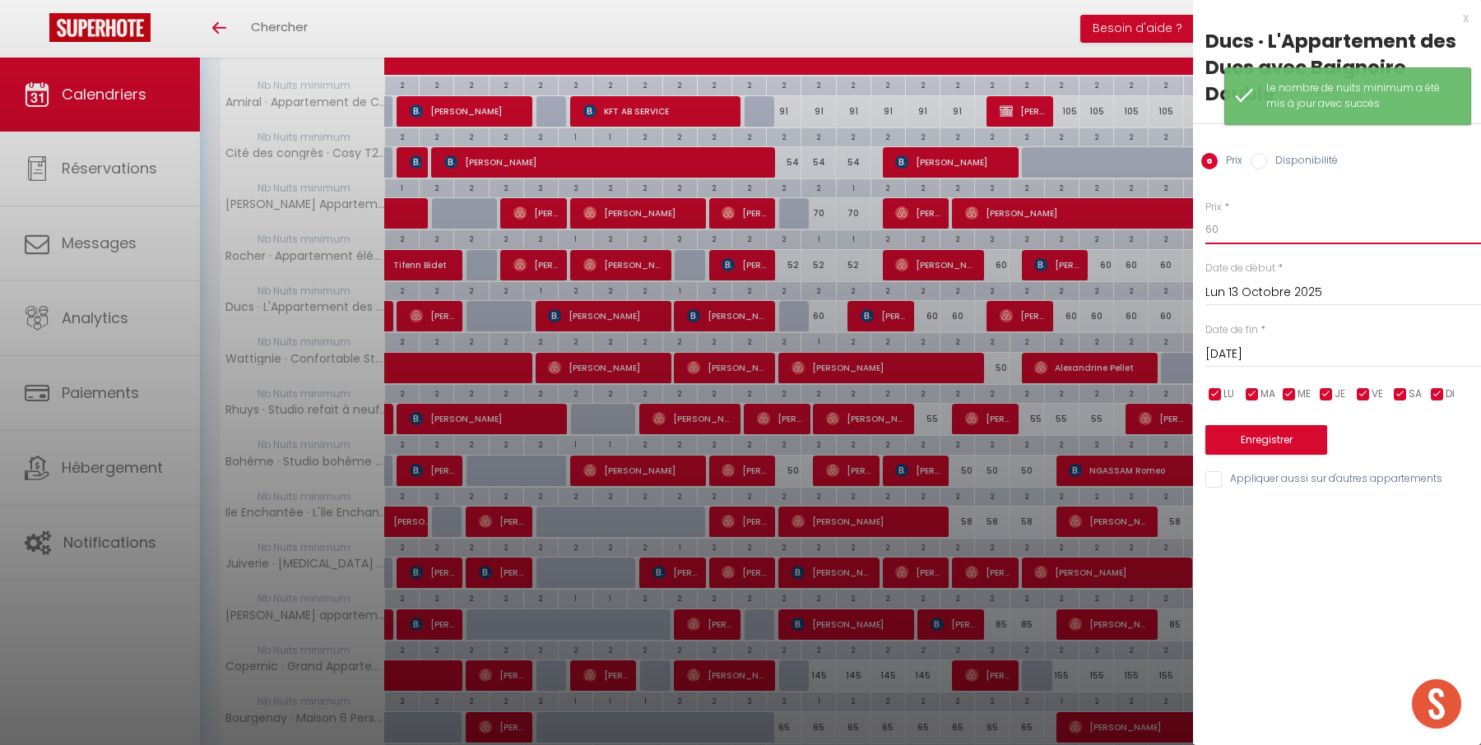
click at [1221, 227] on input "60" at bounding box center [1343, 230] width 276 height 30
type input "54"
click at [1290, 445] on button "Enregistrer" at bounding box center [1266, 440] width 122 height 30
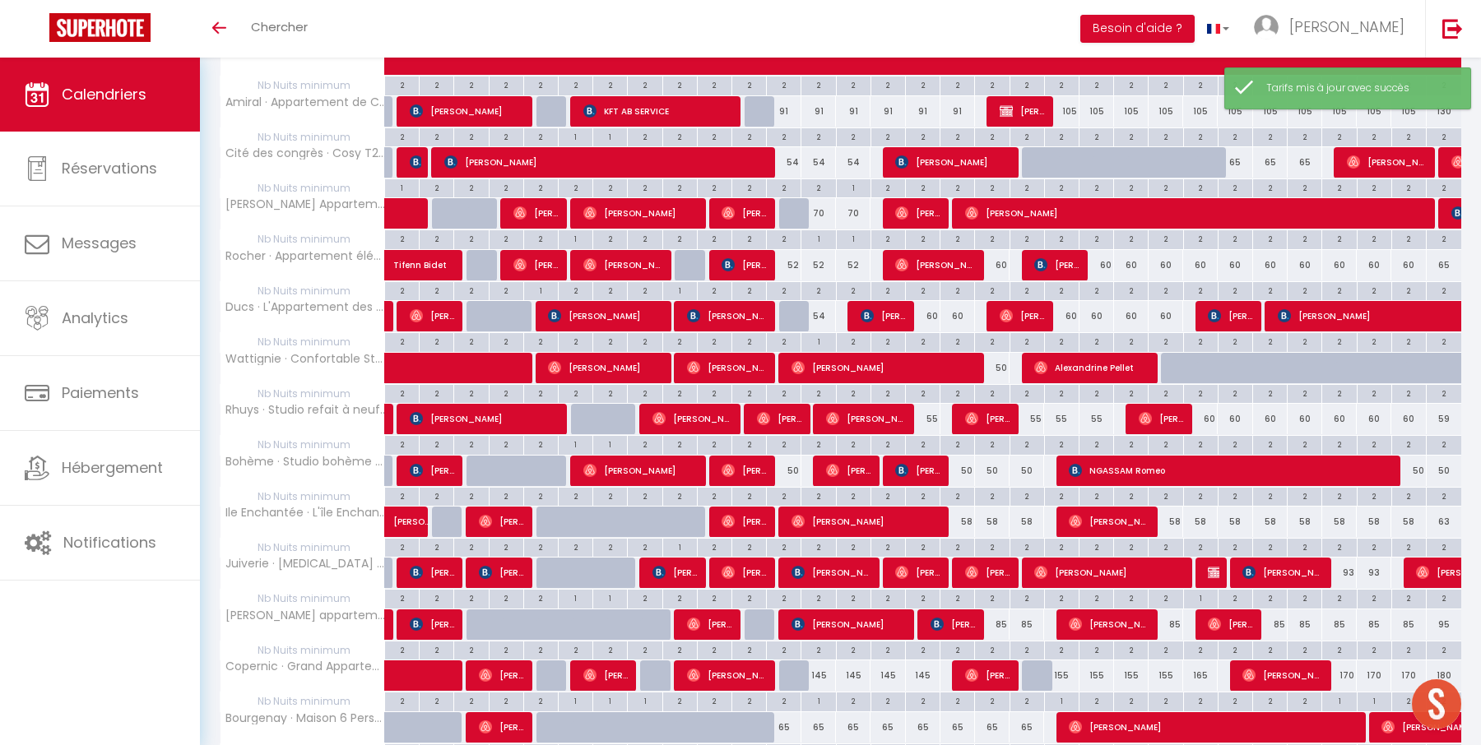
click at [930, 308] on div "60" at bounding box center [923, 316] width 35 height 30
type input "60"
type input "Jeu 16 Octobre 2025"
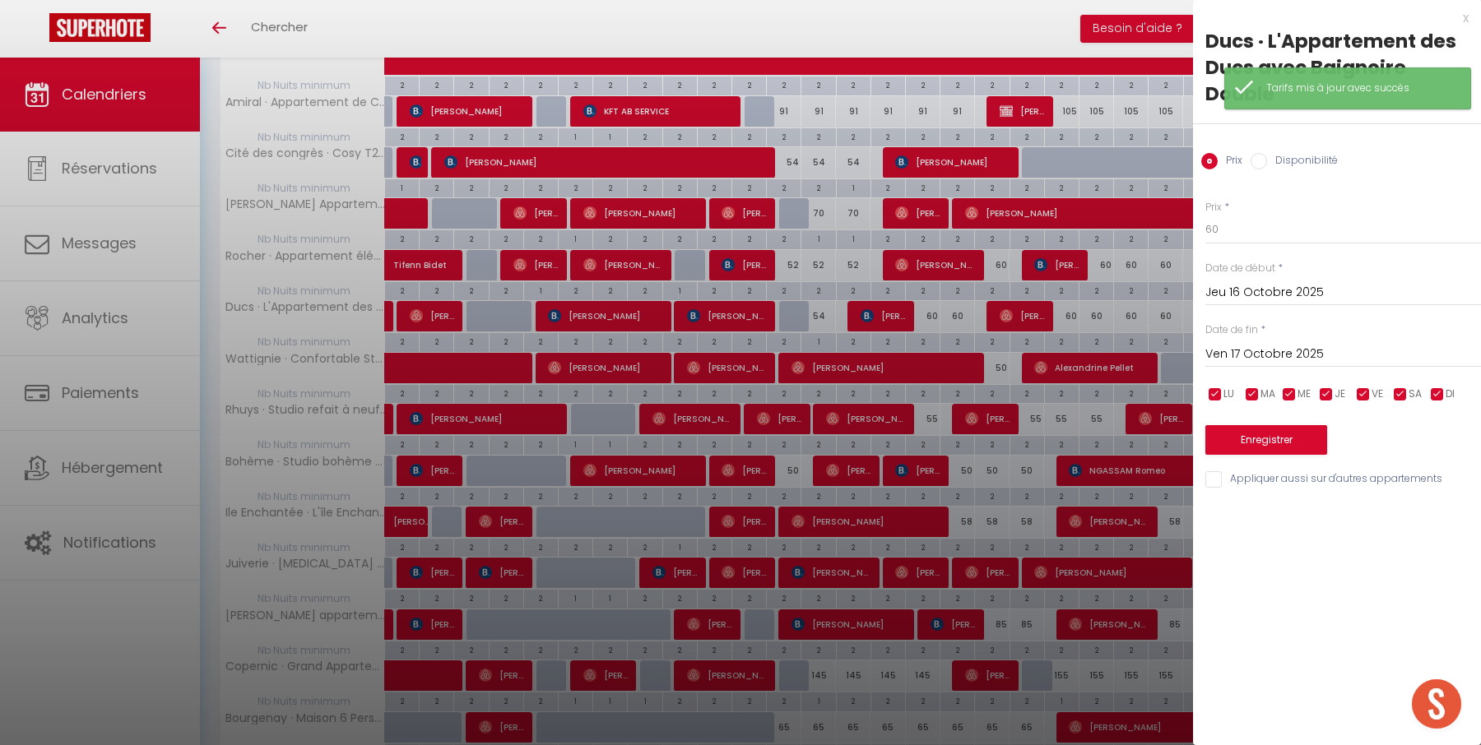
click at [1252, 356] on input "Ven 17 Octobre 2025" at bounding box center [1343, 354] width 276 height 21
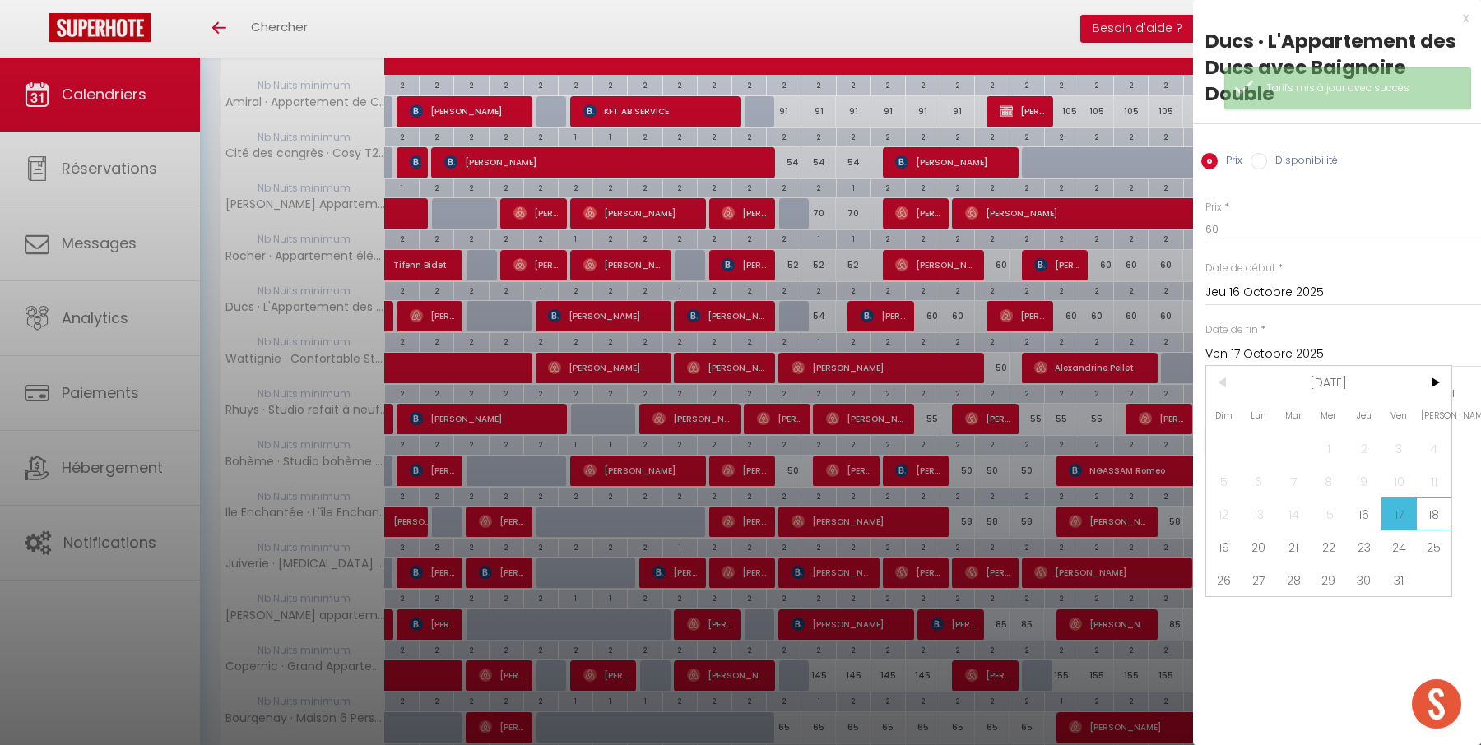
click at [1436, 512] on span "18" at bounding box center [1433, 514] width 35 height 33
type input "Sam 18 Octobre 2025"
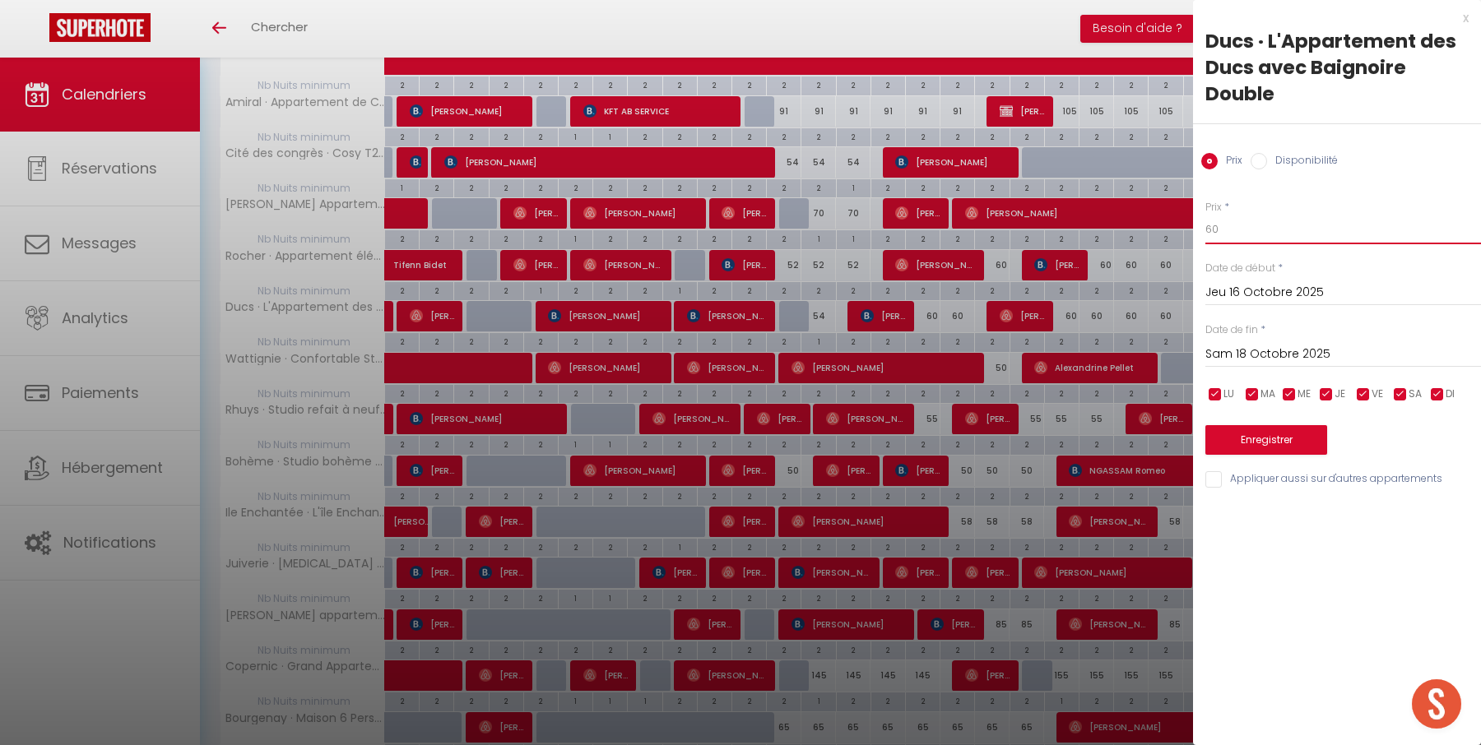
click at [1297, 239] on input "60" at bounding box center [1343, 230] width 276 height 30
type input "55"
click at [1283, 433] on button "Enregistrer" at bounding box center [1266, 440] width 122 height 30
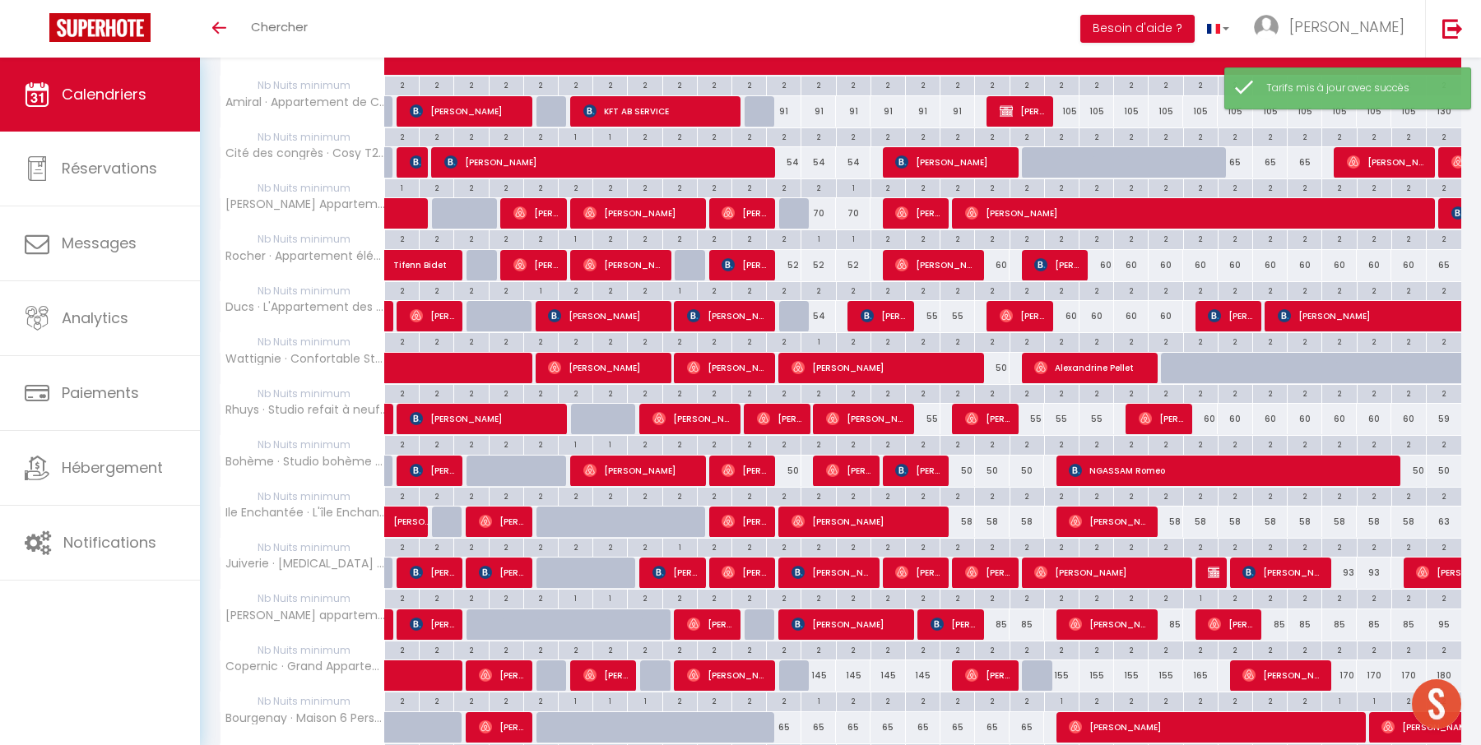
click at [1072, 313] on div "60" at bounding box center [1061, 316] width 35 height 30
type input "60"
type input "Lun 20 Octobre 2025"
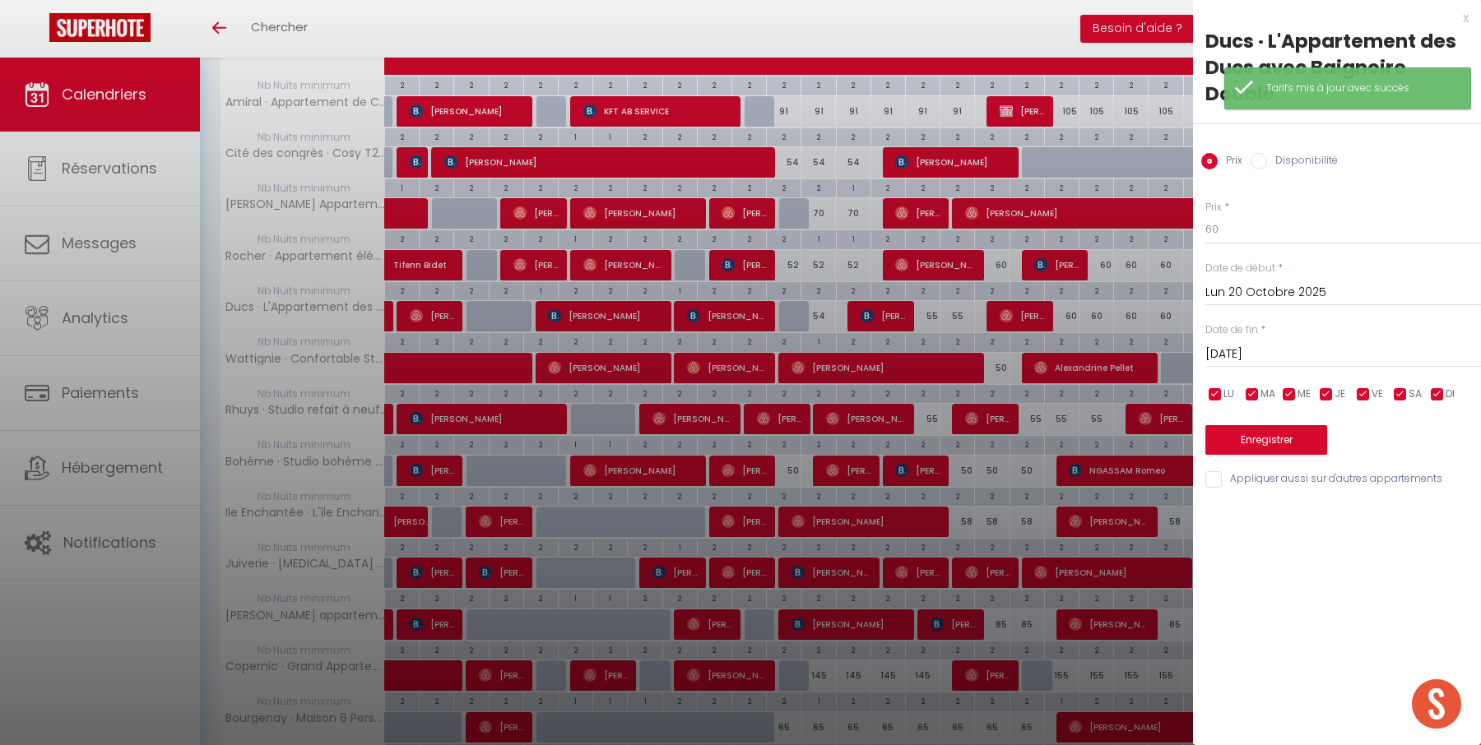
click at [1302, 356] on input "[DATE]" at bounding box center [1343, 354] width 276 height 21
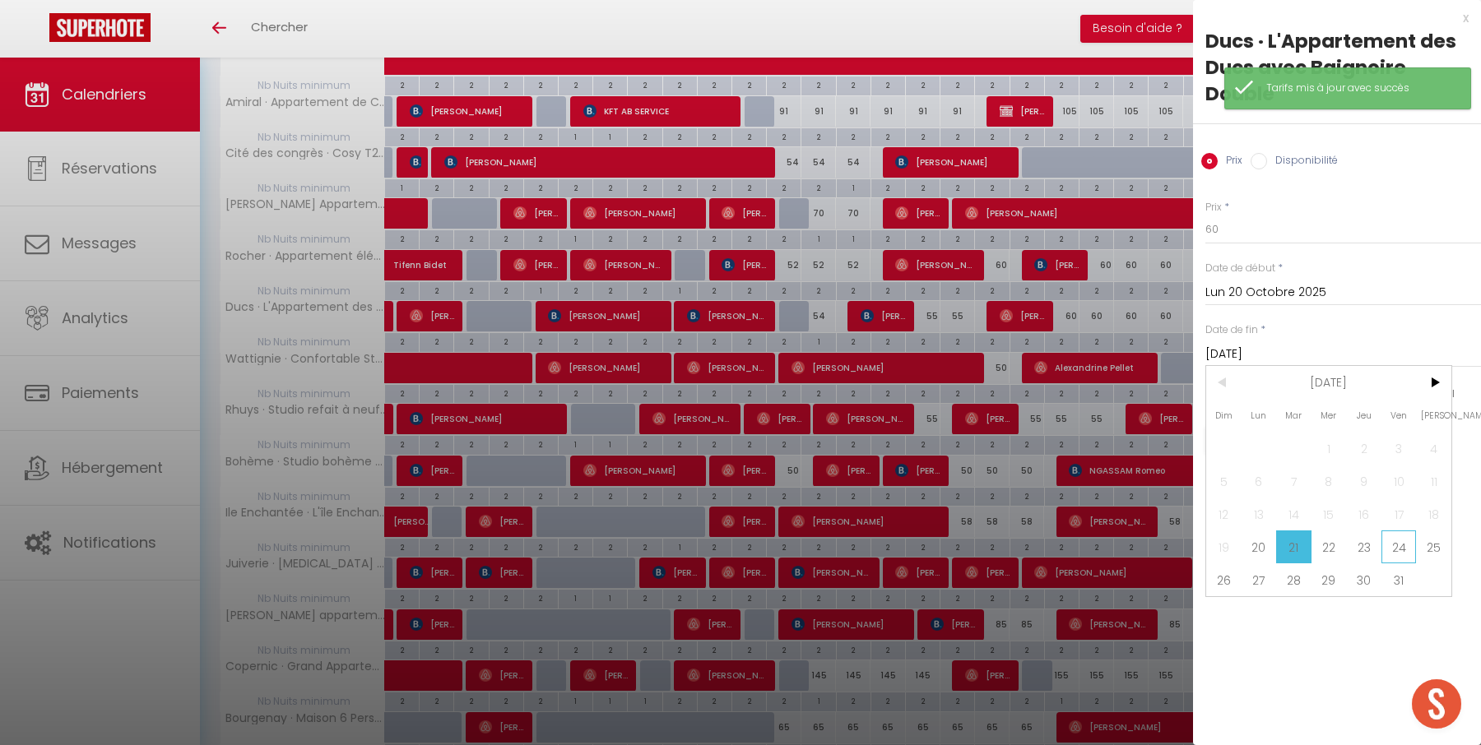
click at [1397, 541] on span "24" at bounding box center [1398, 547] width 35 height 33
type input "Ven 24 Octobre 2025"
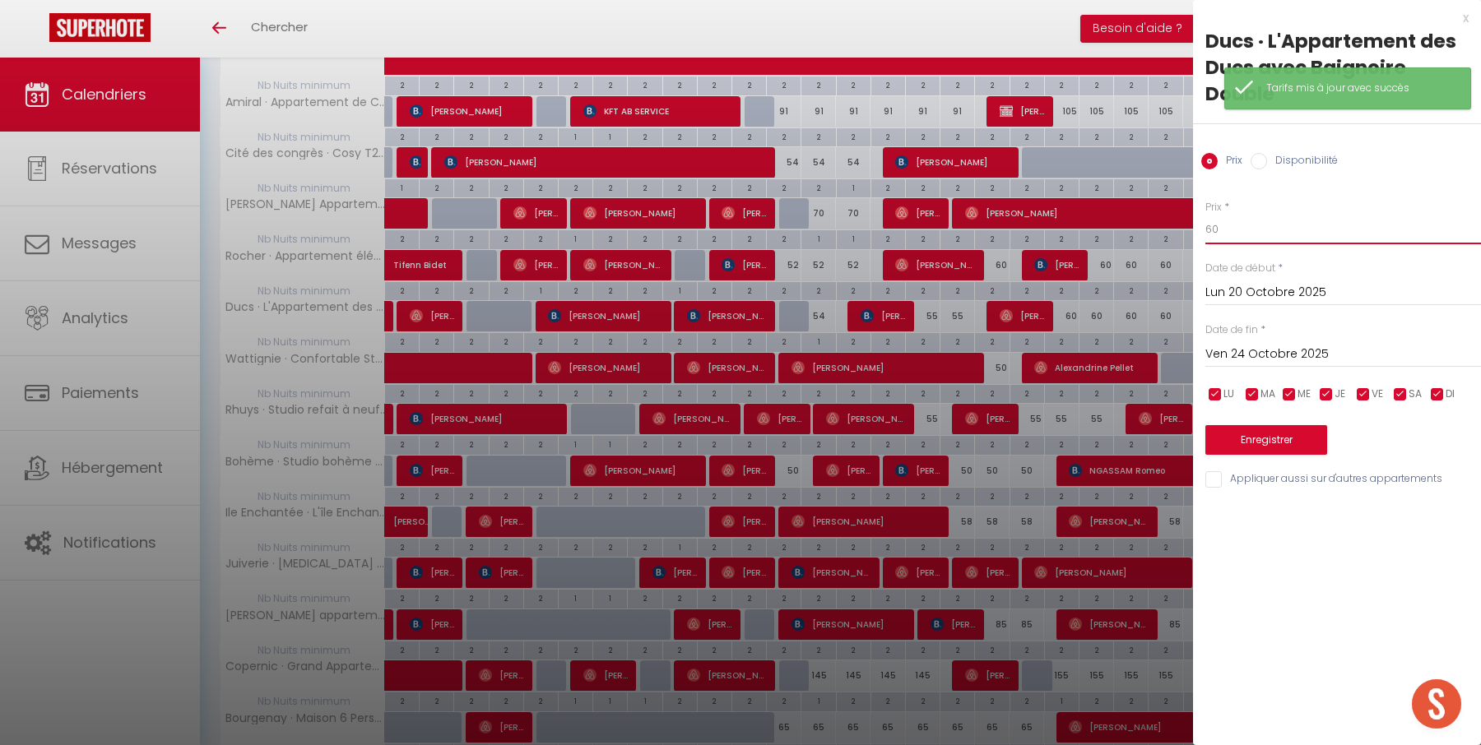
click at [1291, 220] on input "60" at bounding box center [1343, 230] width 276 height 30
type input "57"
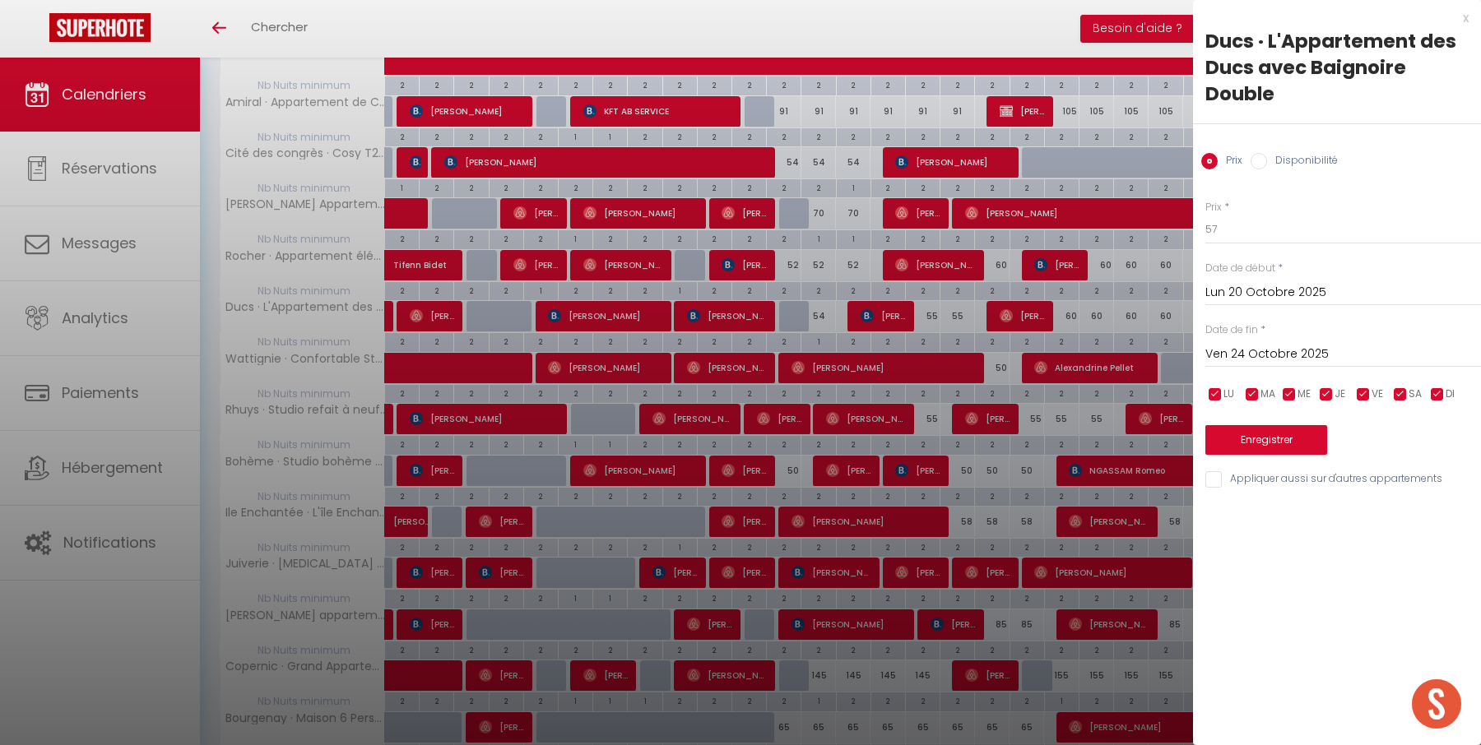
click at [1300, 457] on div "Prix * 57 Statut * Disponible Indisponible Date de début * [DATE] < [DATE] > Di…" at bounding box center [1337, 334] width 288 height 311
click at [1294, 444] on button "Enregistrer" at bounding box center [1266, 440] width 122 height 30
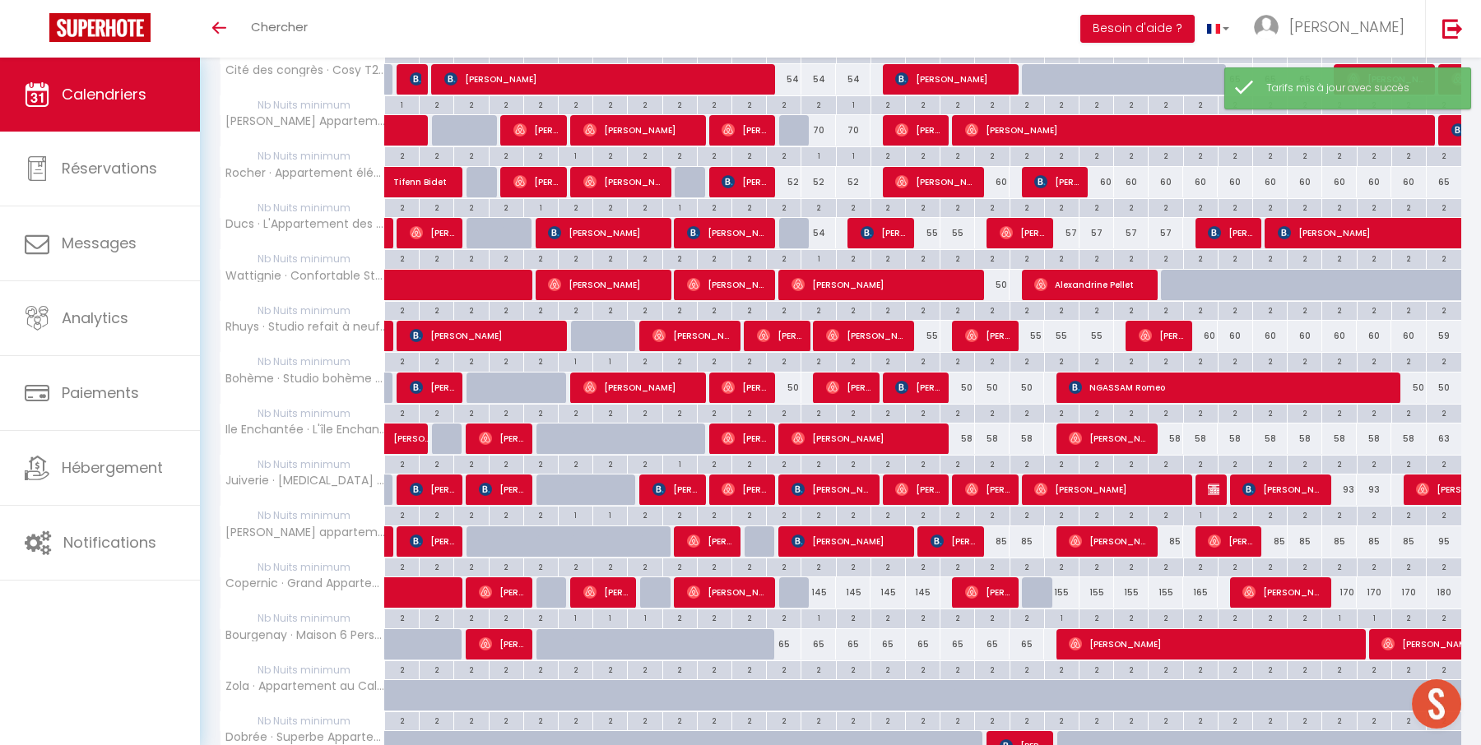
scroll to position [492, 0]
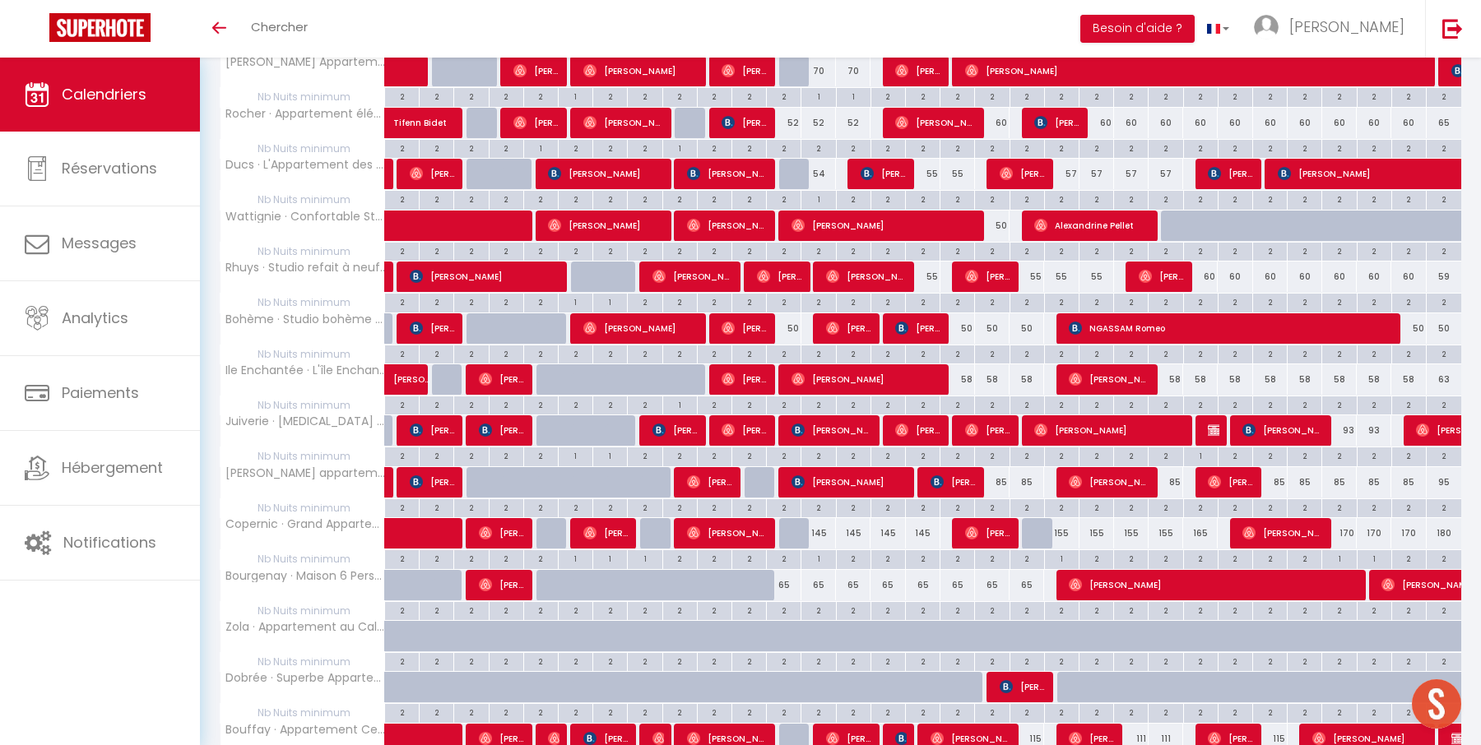
click at [1036, 271] on div "55" at bounding box center [1026, 277] width 35 height 30
type input "55"
type input "Dim 19 Octobre 2025"
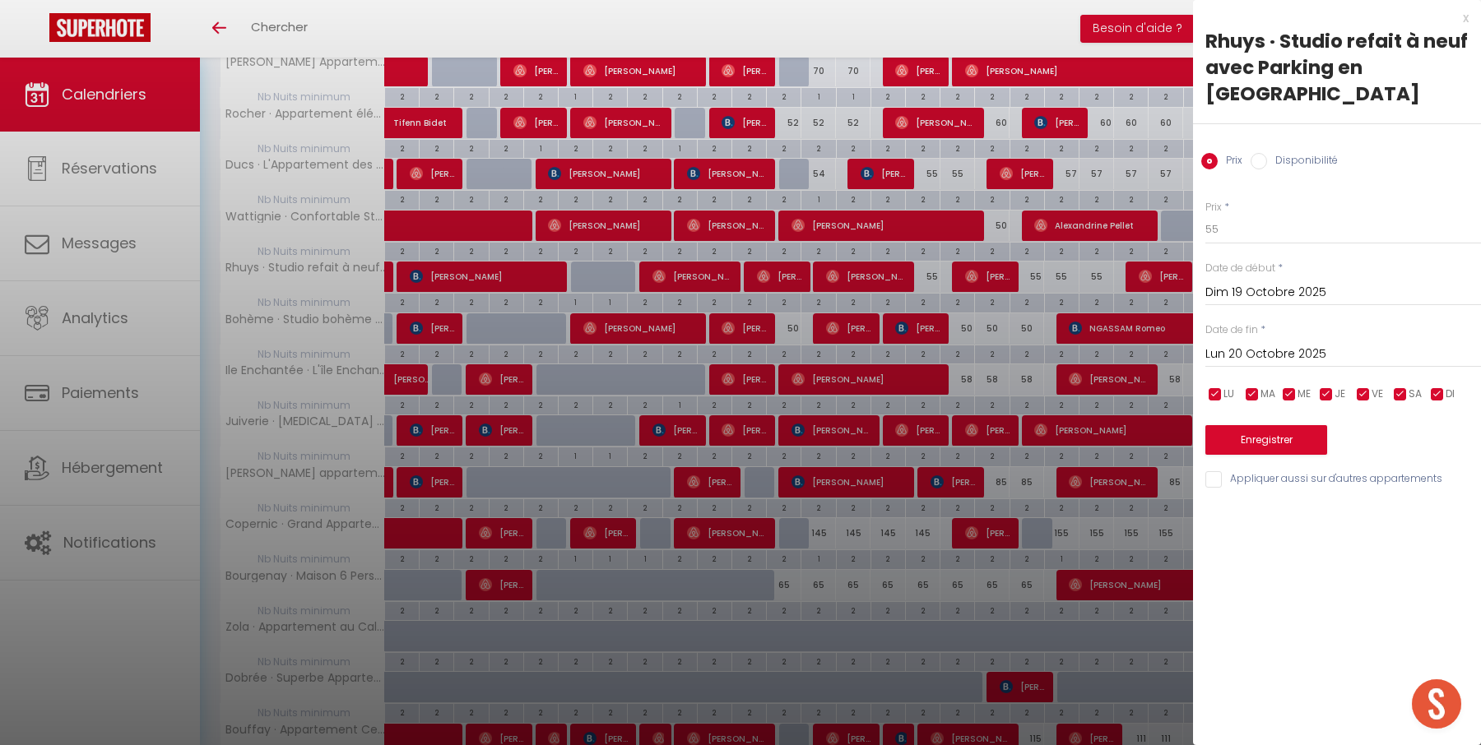
click at [1254, 354] on input "Lun 20 Octobre 2025" at bounding box center [1343, 354] width 276 height 21
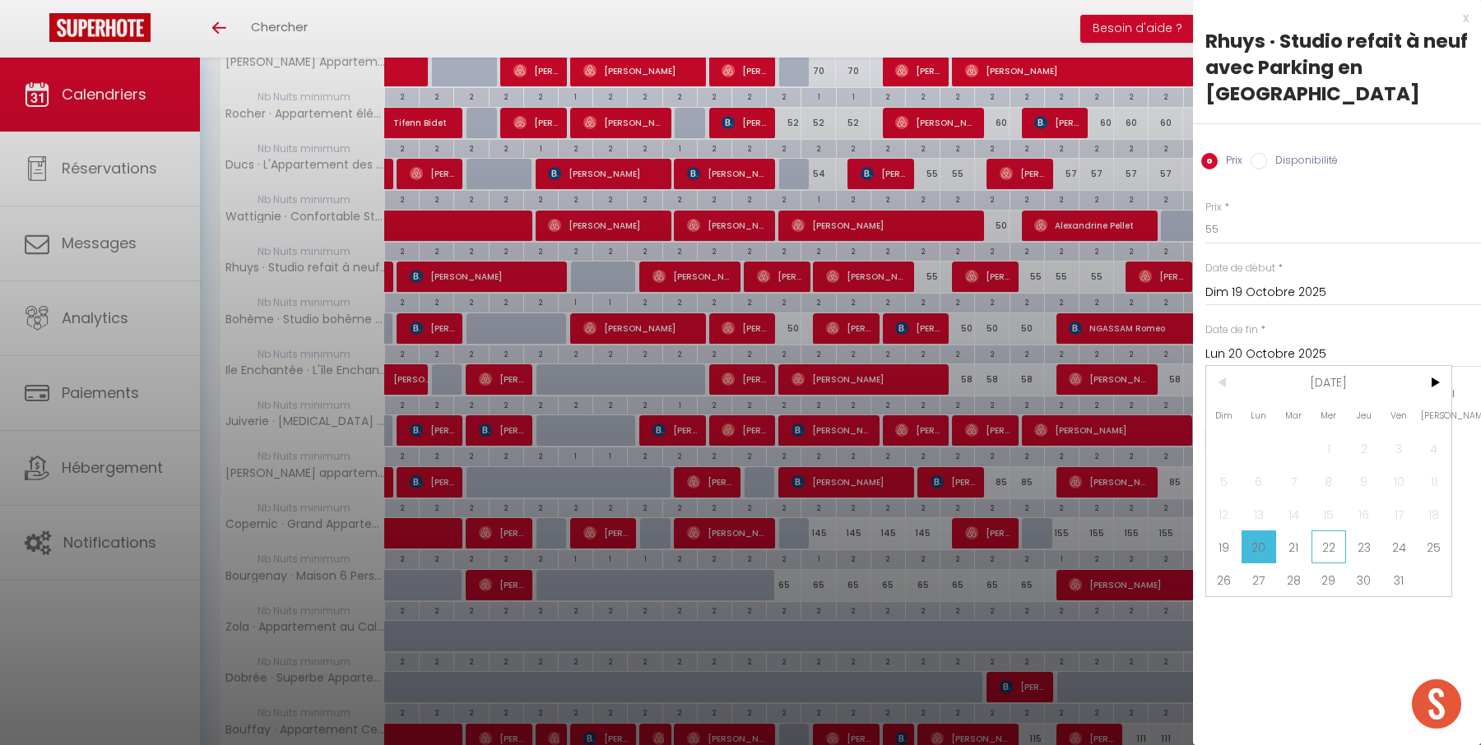
click at [1330, 531] on span "22" at bounding box center [1328, 547] width 35 height 33
type input "Mer 22 Octobre 2025"
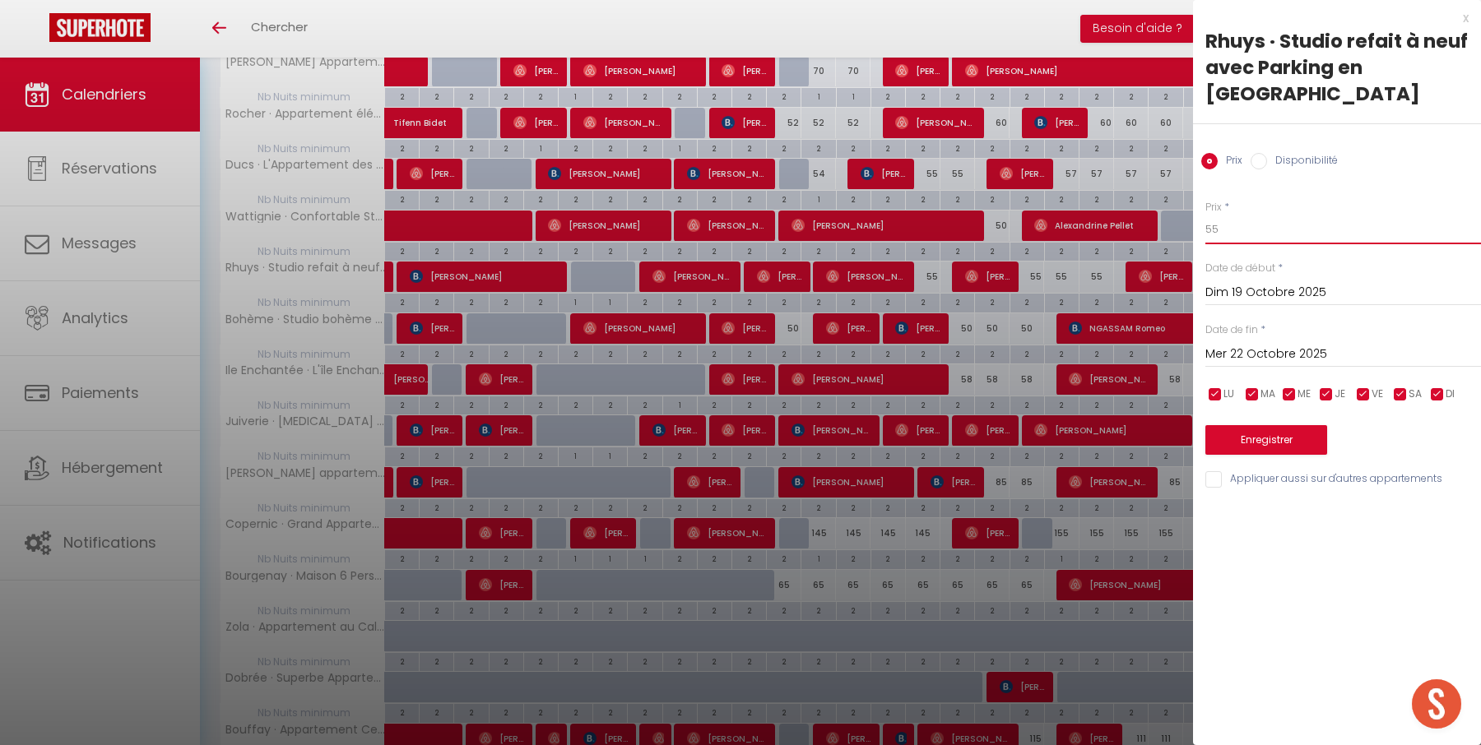
click at [1277, 238] on input "55" at bounding box center [1343, 230] width 276 height 30
type input "52"
click at [1268, 441] on button "Enregistrer" at bounding box center [1266, 440] width 122 height 30
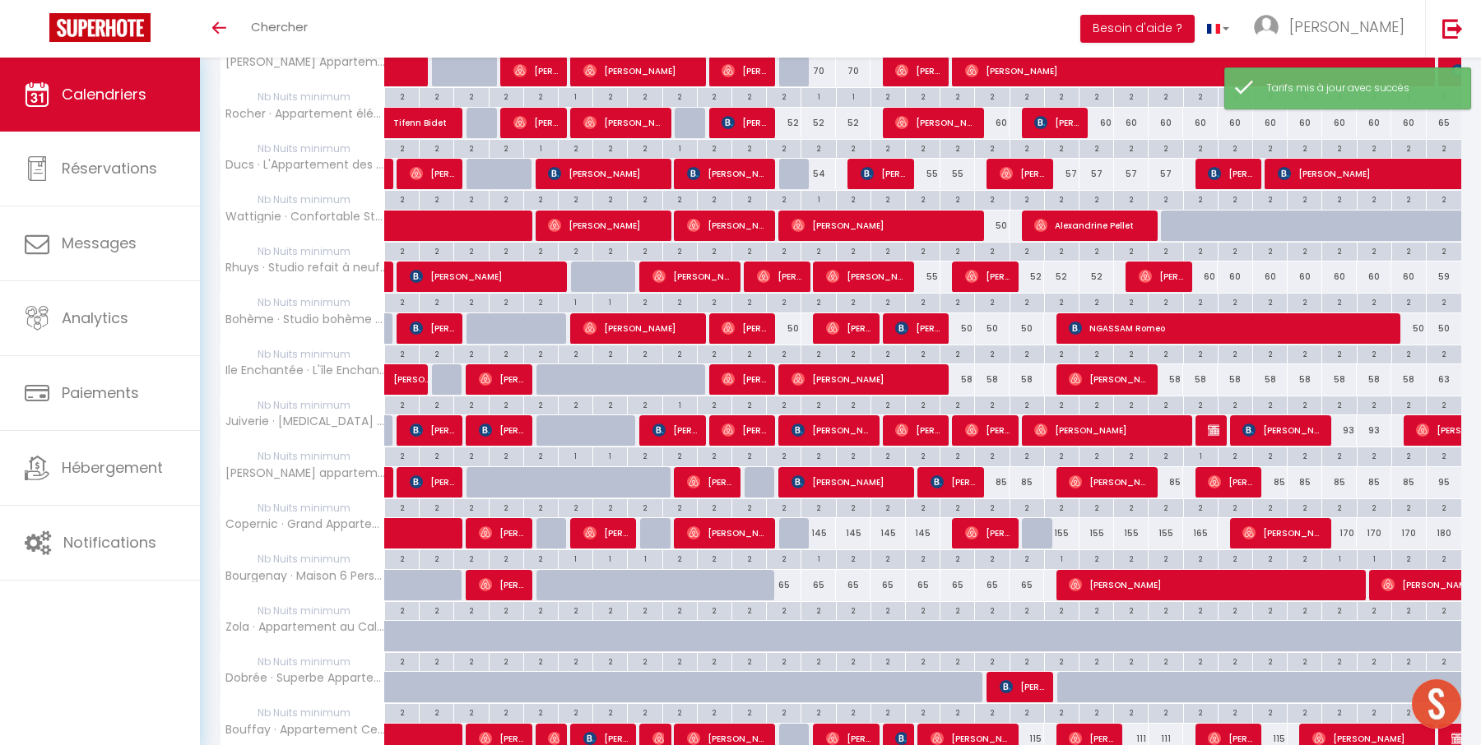
click at [1210, 271] on div "60" at bounding box center [1200, 277] width 35 height 30
type input "60"
type input "Ven 24 Octobre 2025"
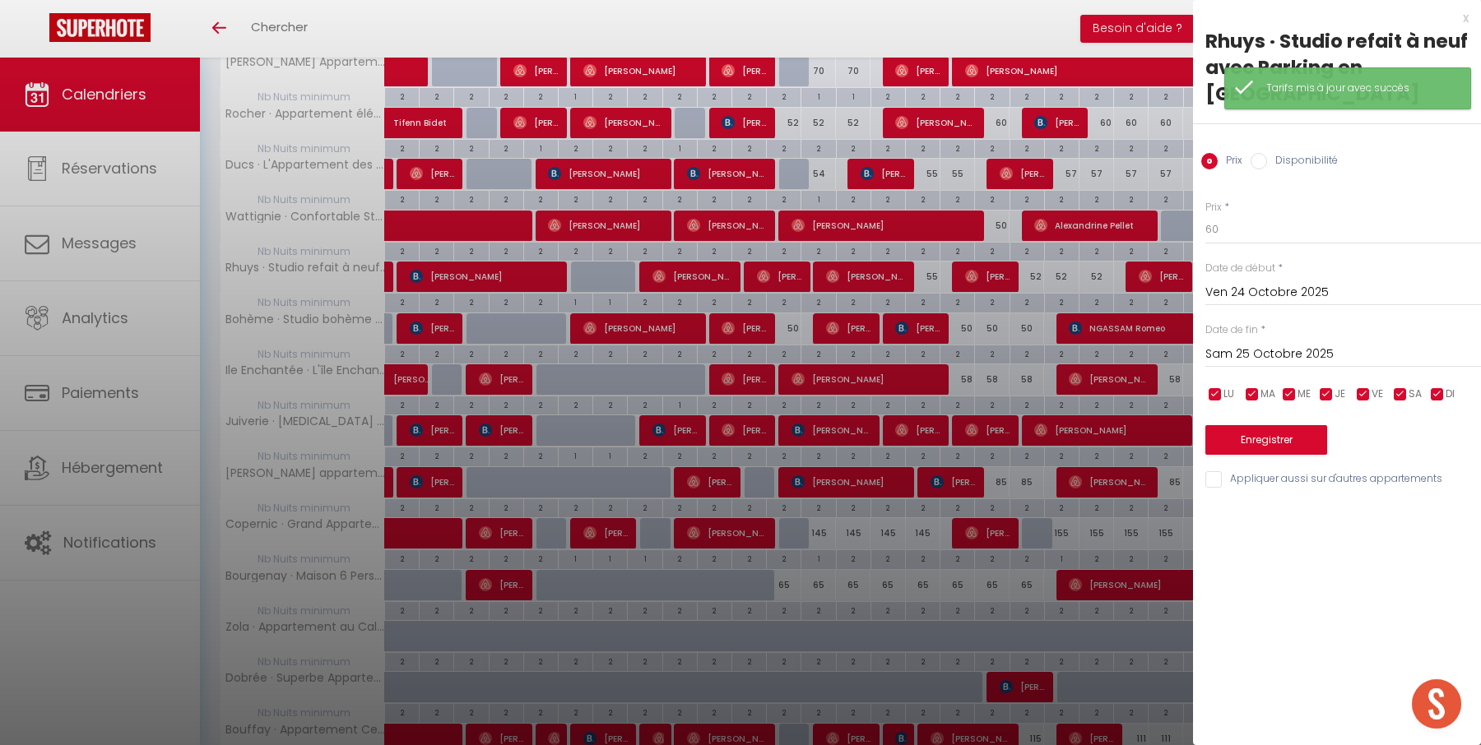
click at [1330, 356] on input "Sam 25 Octobre 2025" at bounding box center [1343, 354] width 276 height 21
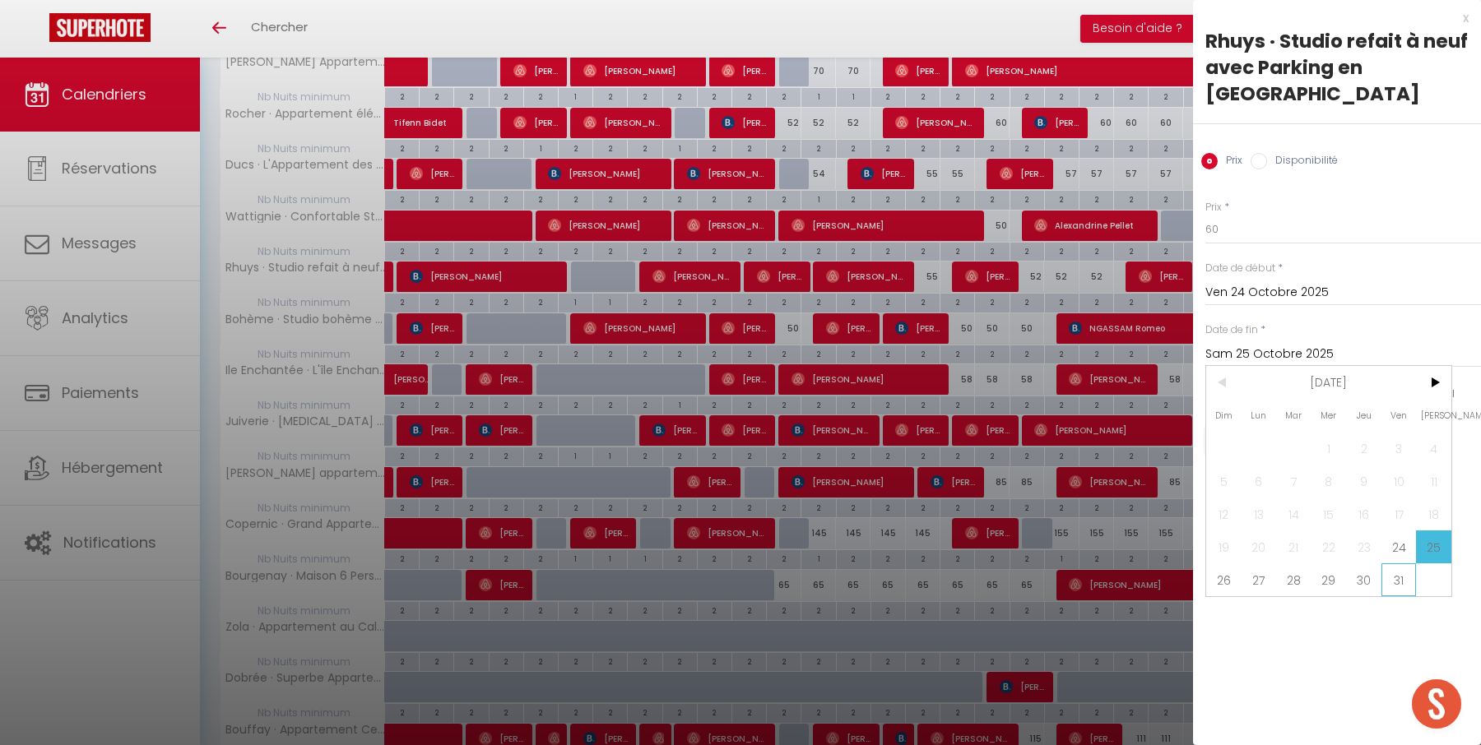
click at [1398, 583] on span "31" at bounding box center [1398, 579] width 35 height 33
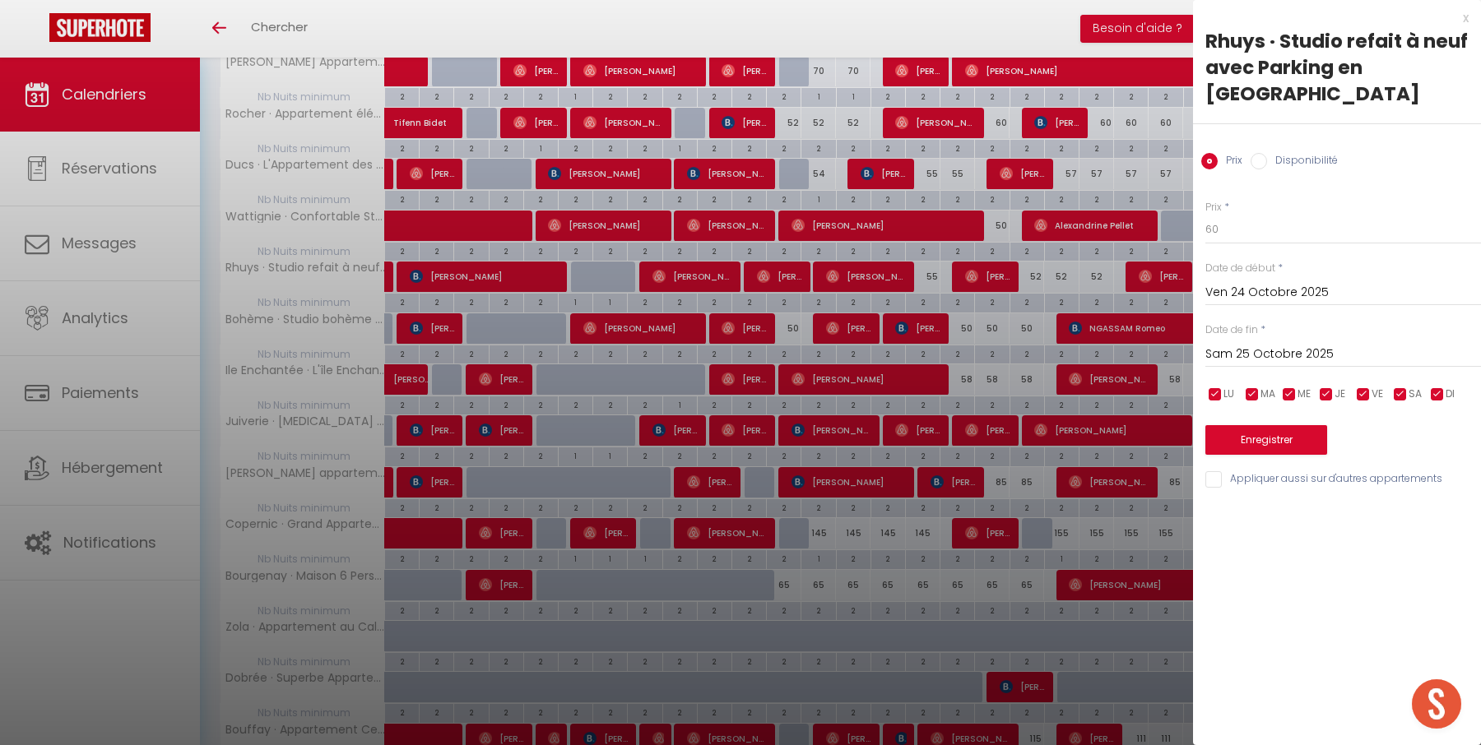
type input "Ven 31 Octobre 2025"
click at [1299, 229] on input "60" at bounding box center [1343, 230] width 276 height 30
type input "55"
click at [1284, 438] on button "Enregistrer" at bounding box center [1266, 440] width 122 height 30
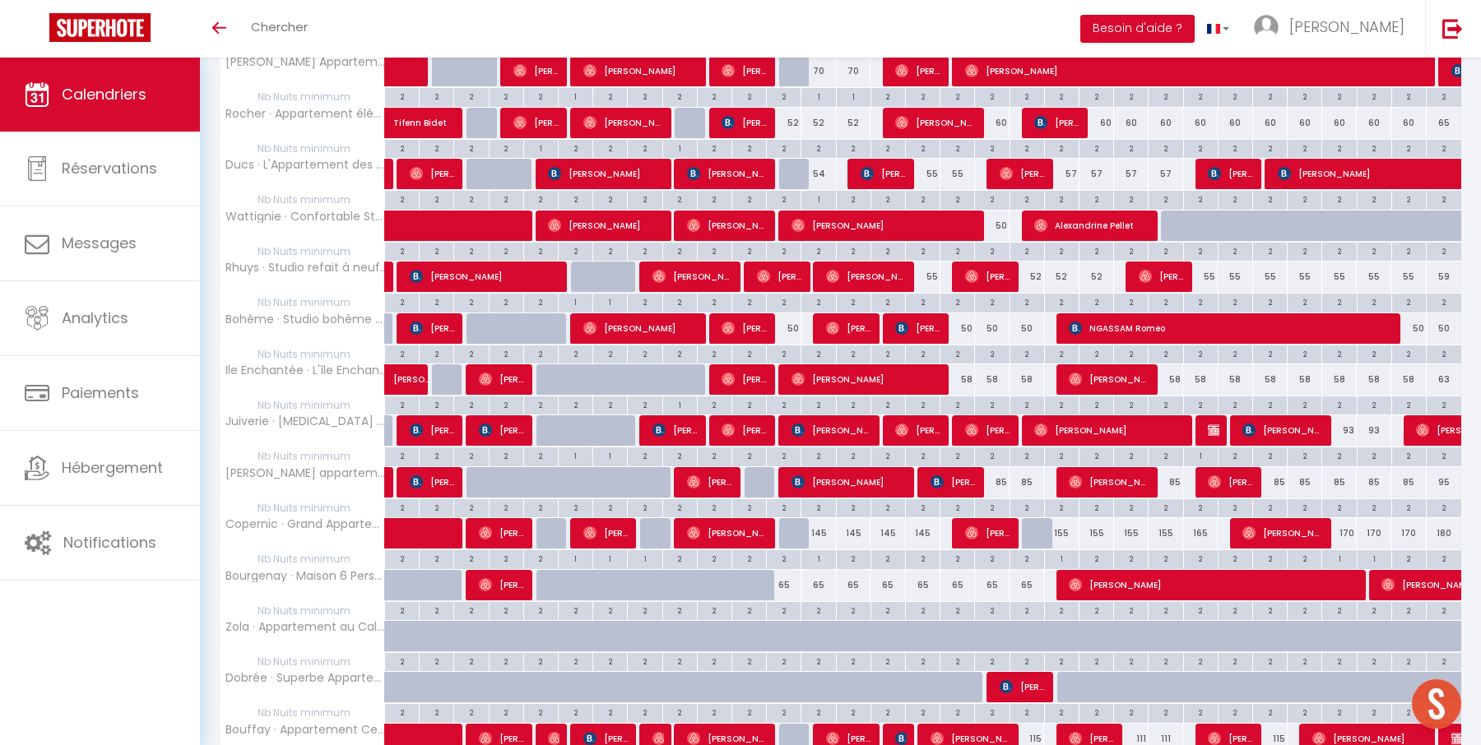
click at [967, 373] on div "58" at bounding box center [957, 379] width 35 height 30
type input "58"
type input "Ven 17 Octobre 2025"
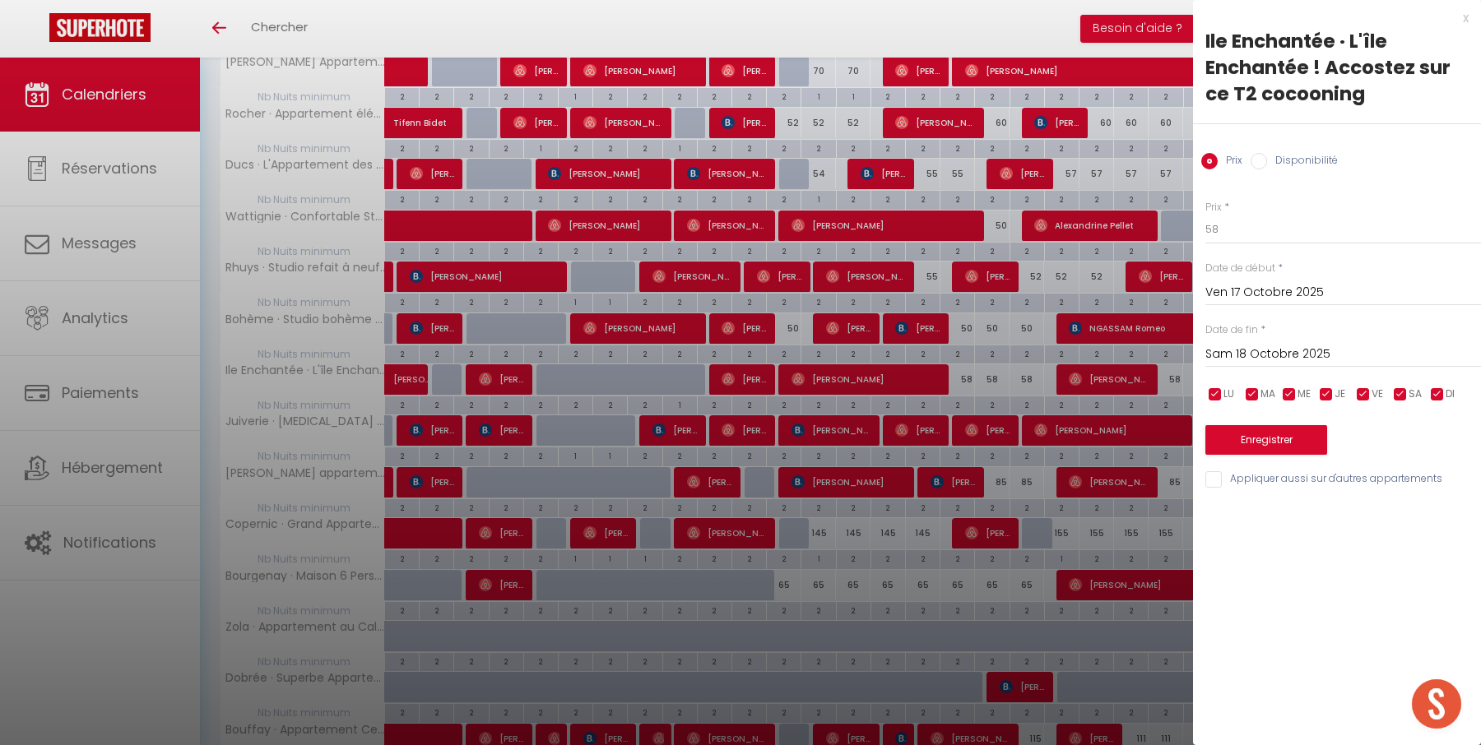
click at [1277, 358] on input "Sam 18 Octobre 2025" at bounding box center [1343, 354] width 276 height 21
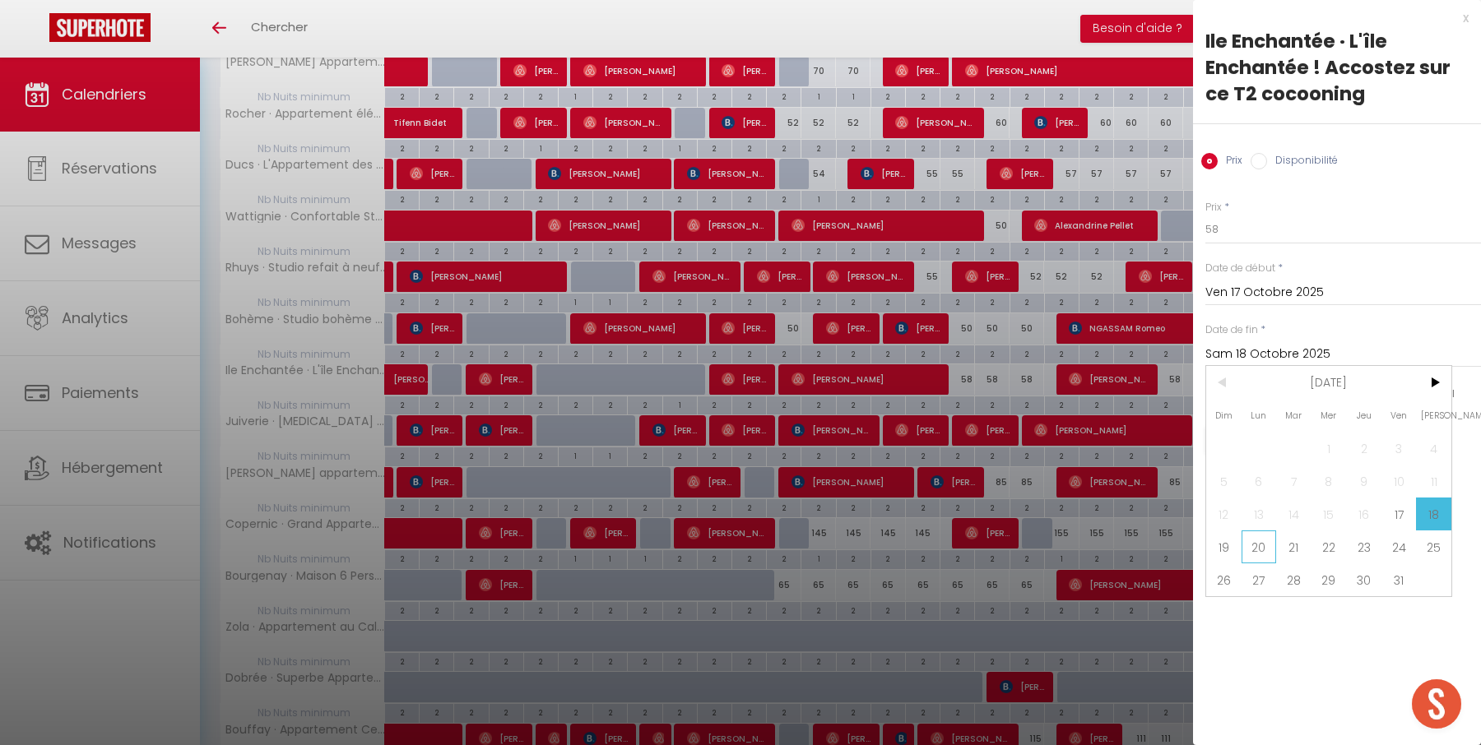
click at [1265, 548] on span "20" at bounding box center [1258, 547] width 35 height 33
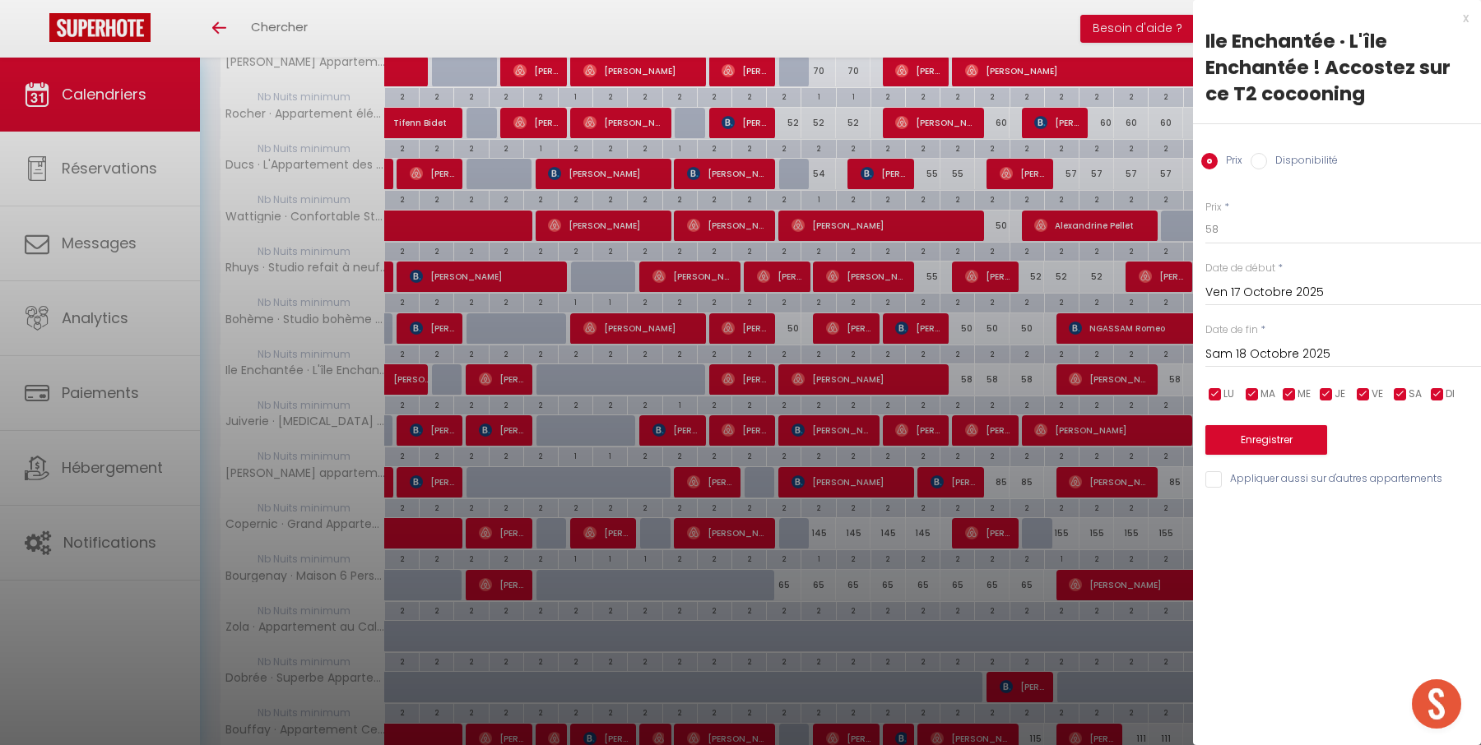
type input "Lun 20 Octobre 2025"
click at [1263, 229] on input "58" at bounding box center [1343, 230] width 276 height 30
type input "56"
click at [1285, 442] on button "Enregistrer" at bounding box center [1266, 440] width 122 height 30
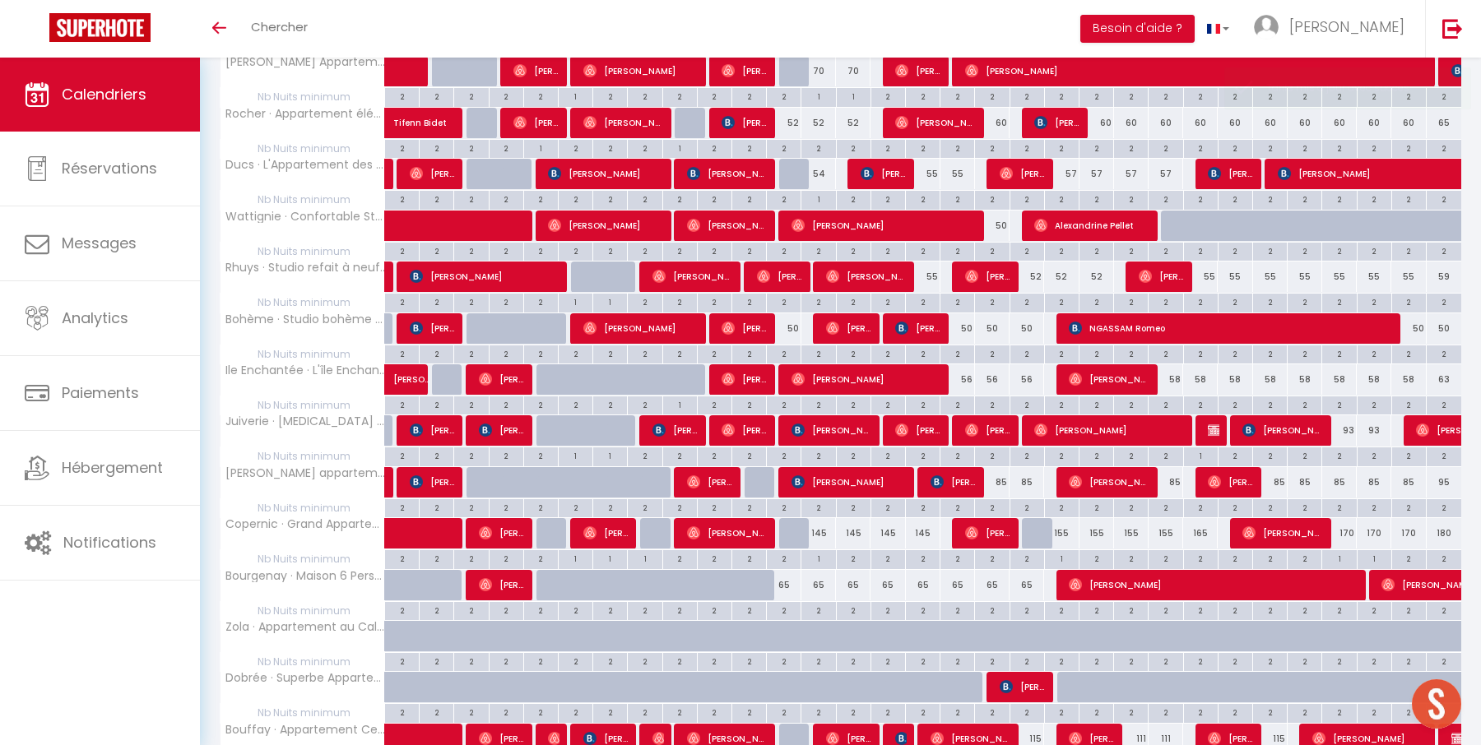
click at [1174, 373] on div "58" at bounding box center [1165, 379] width 35 height 30
type input "58"
type input "Jeu 23 Octobre 2025"
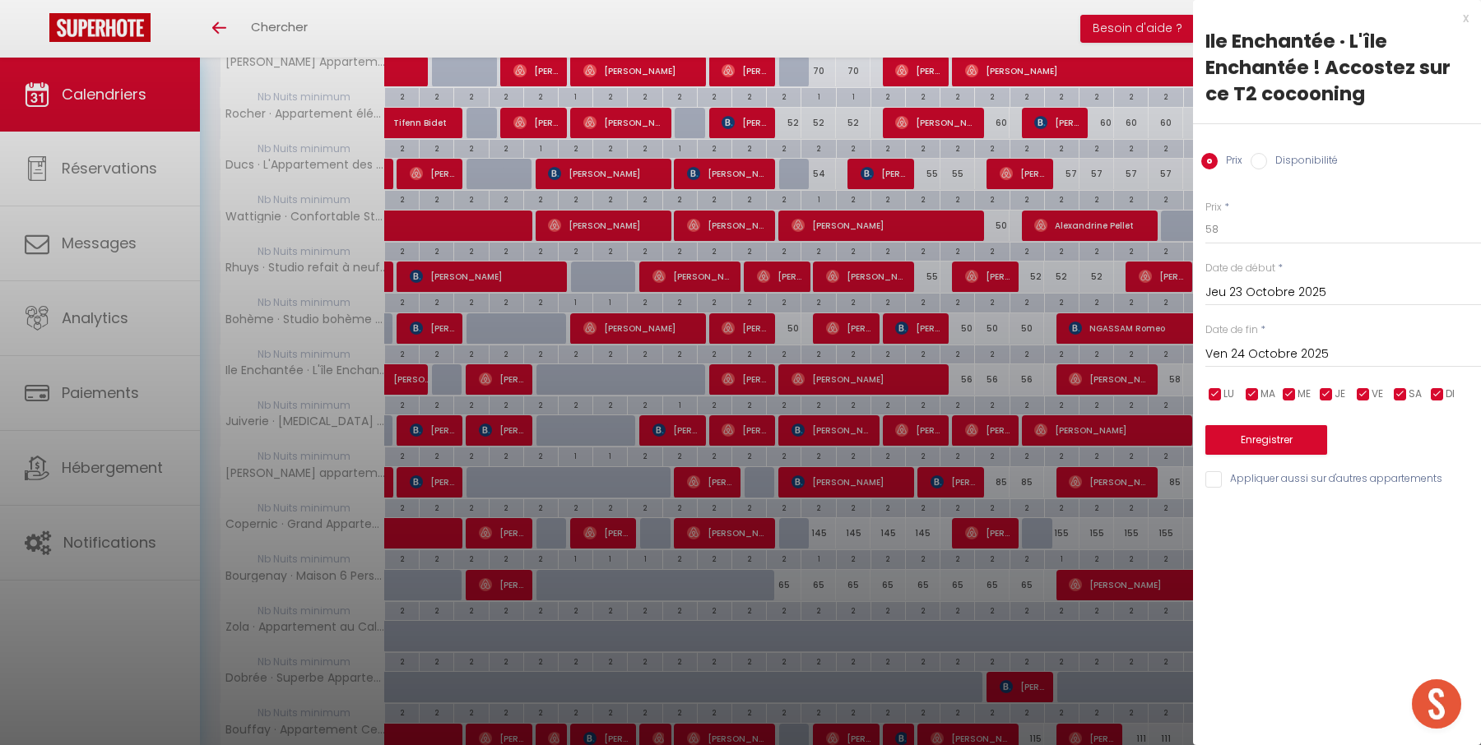
click at [1309, 358] on input "Ven 24 Octobre 2025" at bounding box center [1343, 354] width 276 height 21
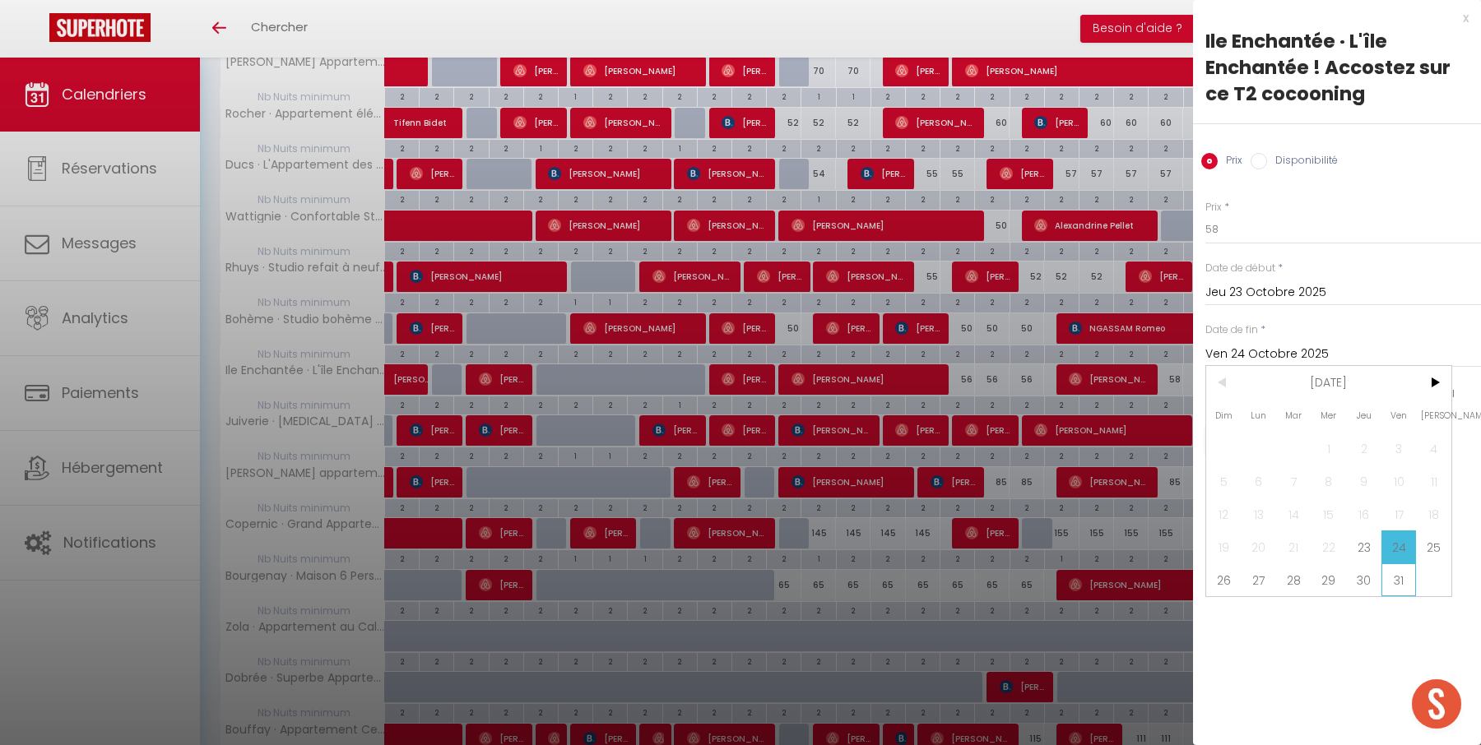
click at [1396, 578] on span "31" at bounding box center [1398, 579] width 35 height 33
type input "Ven 31 Octobre 2025"
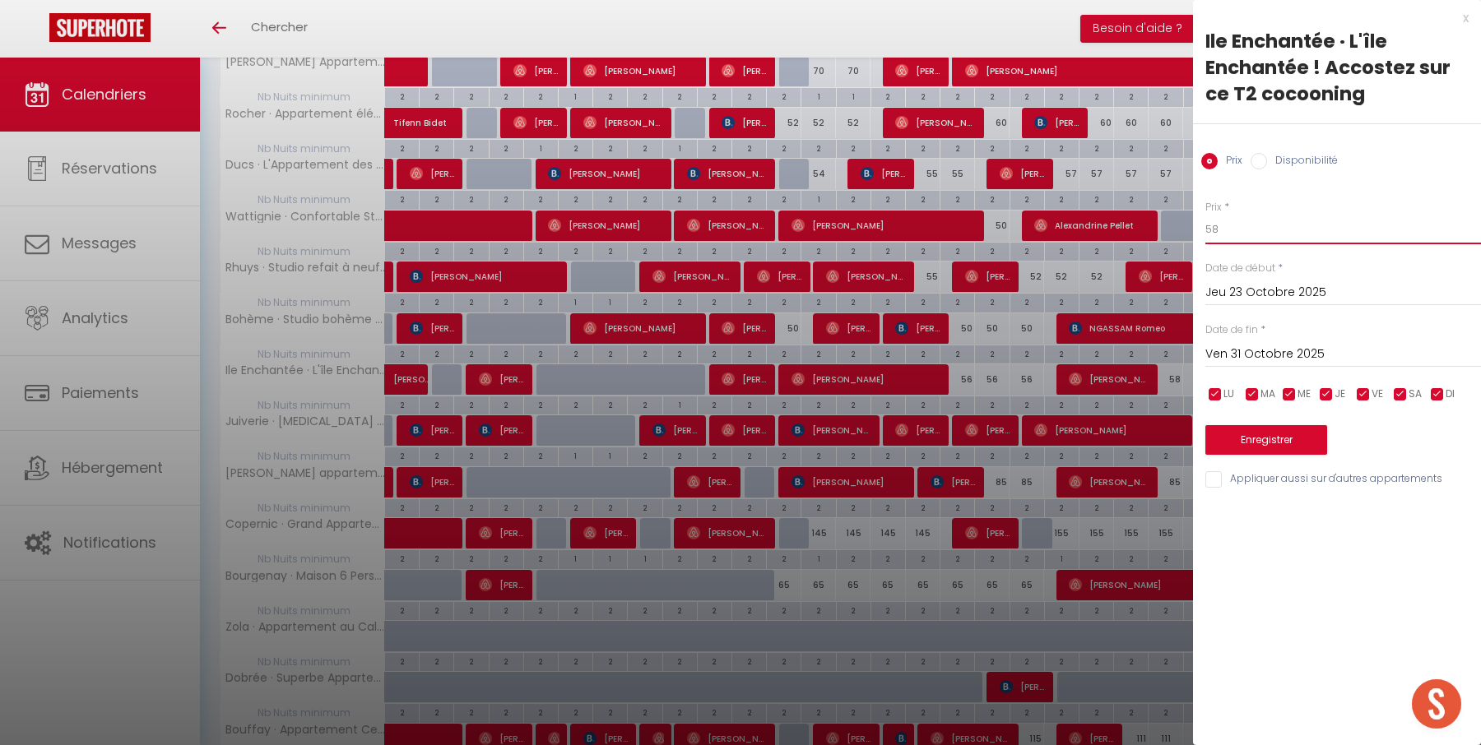
click at [1315, 226] on input "58" at bounding box center [1343, 230] width 276 height 30
type input "56"
click at [1286, 431] on button "Enregistrer" at bounding box center [1266, 440] width 122 height 30
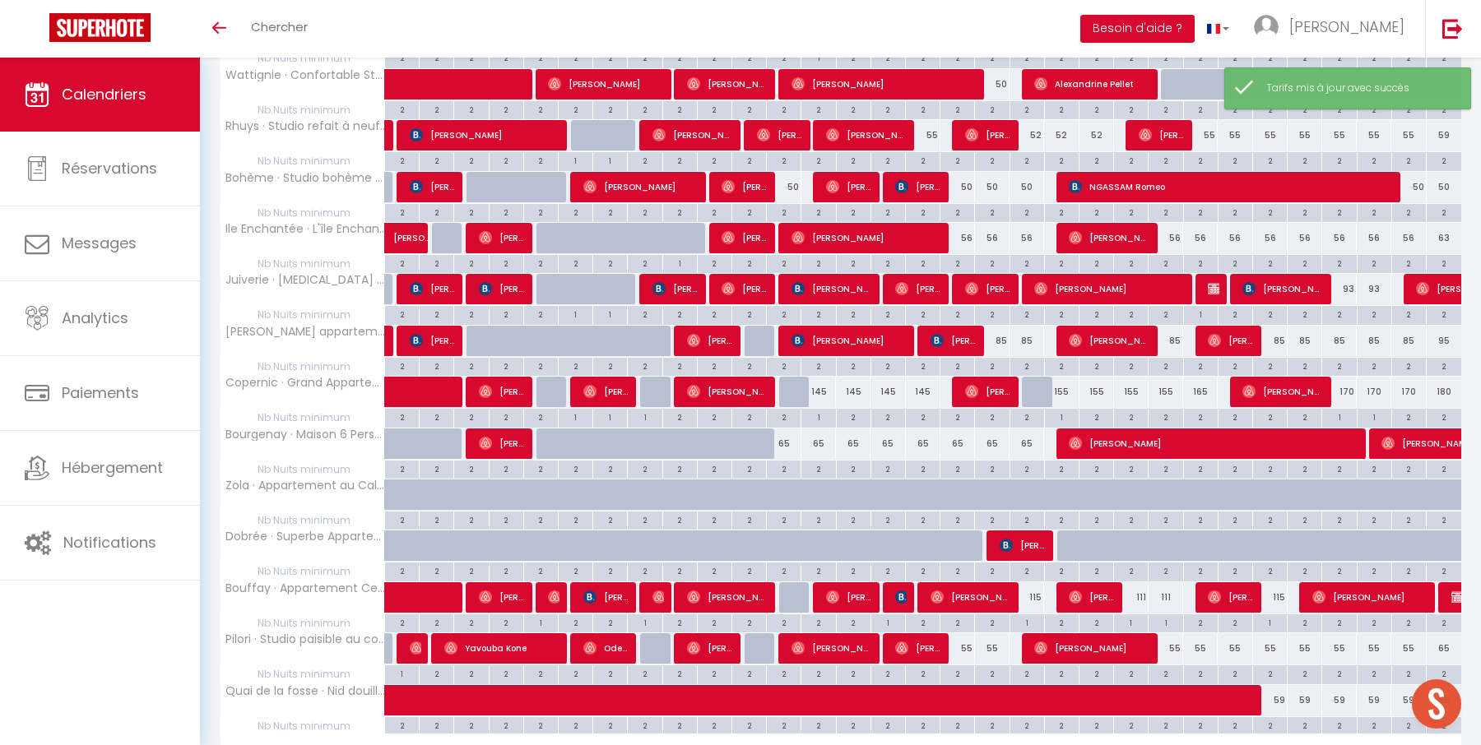
scroll to position [635, 0]
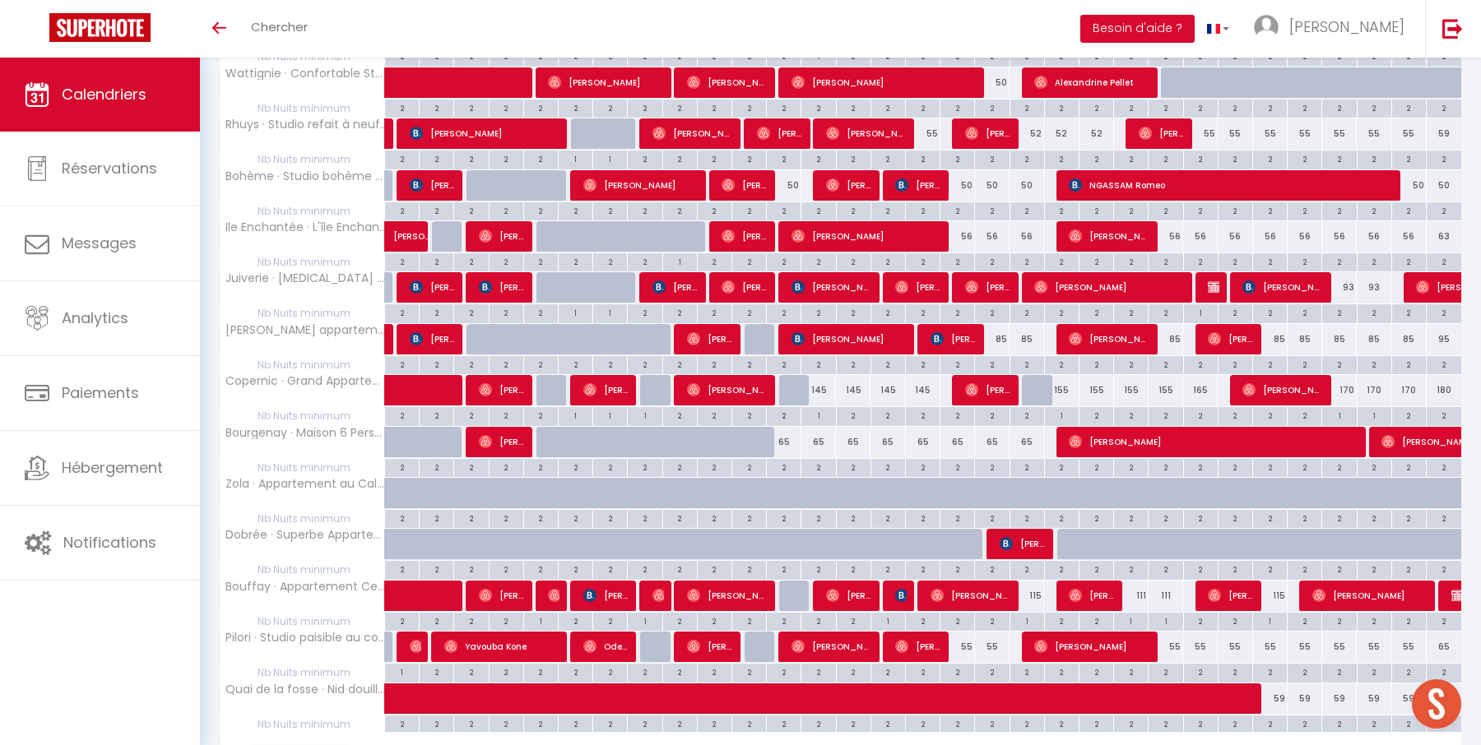
click at [999, 331] on div "85" at bounding box center [992, 339] width 35 height 30
type input "85"
type input "Sam 18 Octobre 2025"
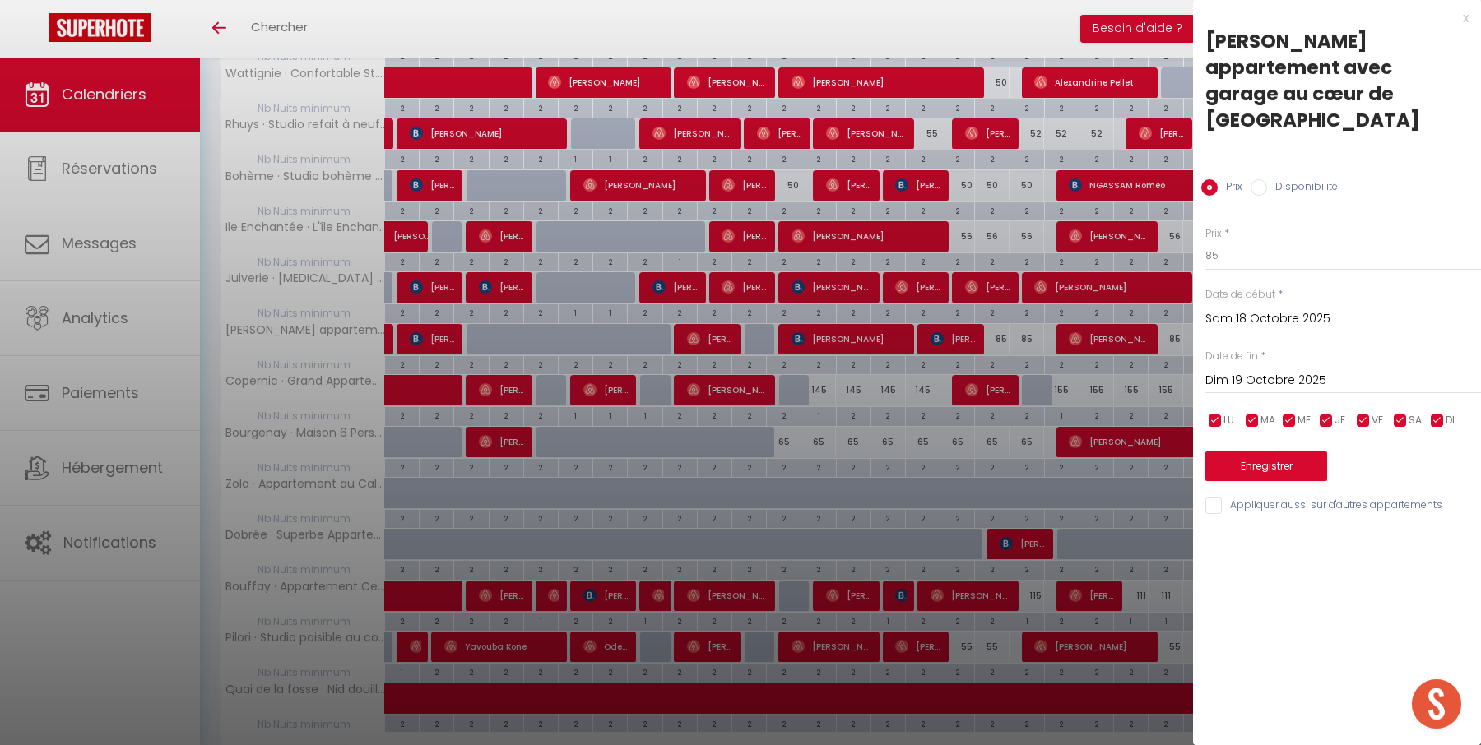
click at [1268, 370] on input "Dim 19 Octobre 2025" at bounding box center [1343, 380] width 276 height 21
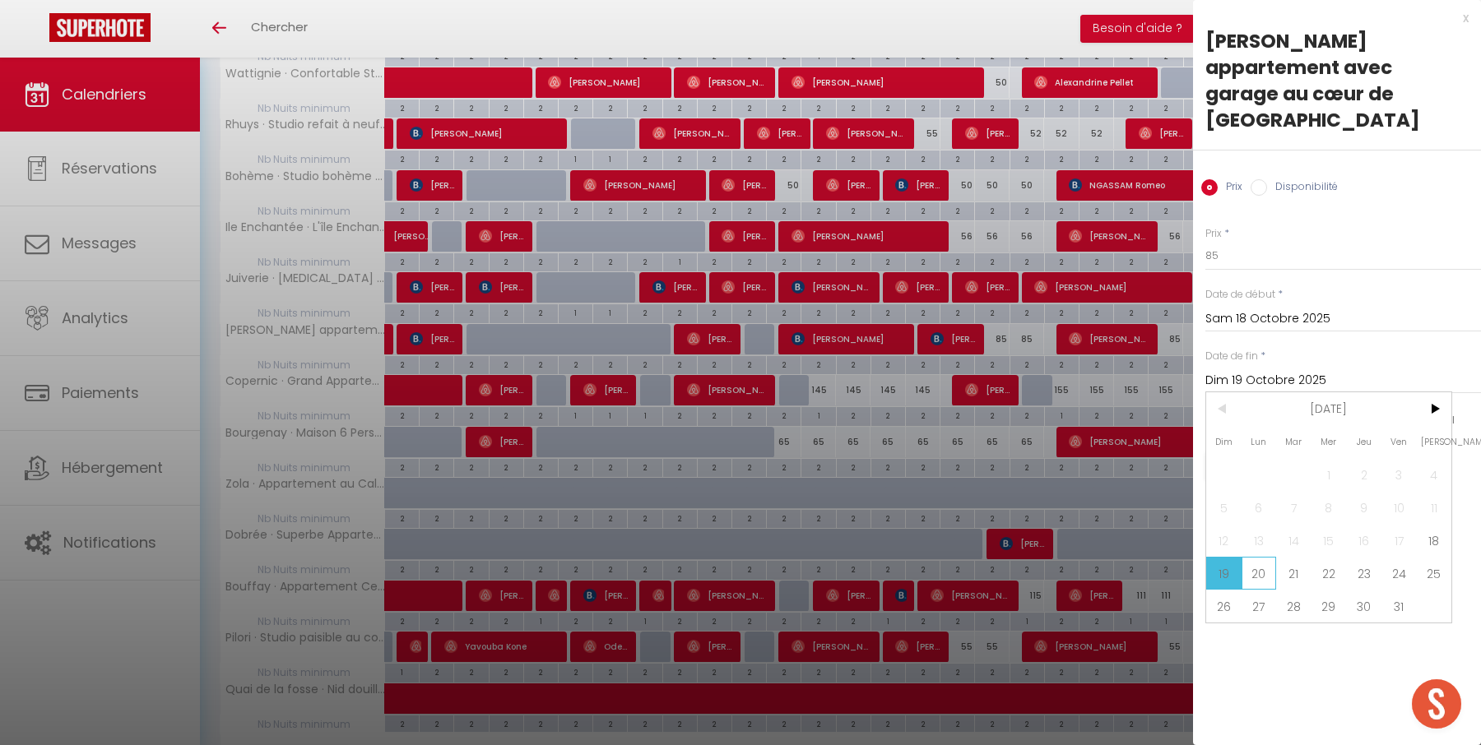
click at [1257, 557] on span "20" at bounding box center [1258, 573] width 35 height 33
type input "Lun 20 Octobre 2025"
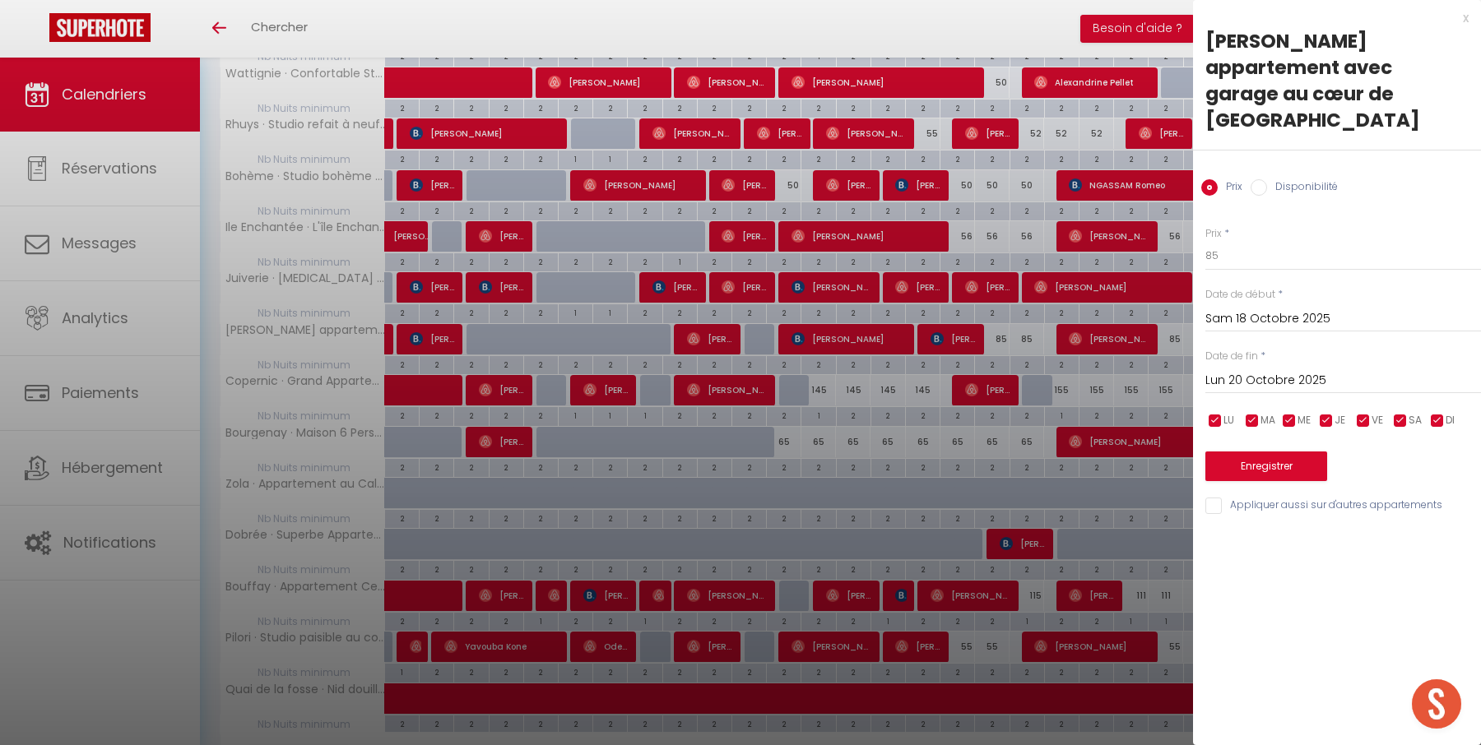
click at [1254, 226] on div "Prix * 85" at bounding box center [1343, 248] width 276 height 45
click at [1254, 241] on input "85" at bounding box center [1343, 256] width 276 height 30
type input "75"
click at [1258, 431] on div "Enregistrer" at bounding box center [1343, 456] width 276 height 50
click at [1259, 452] on button "Enregistrer" at bounding box center [1266, 467] width 122 height 30
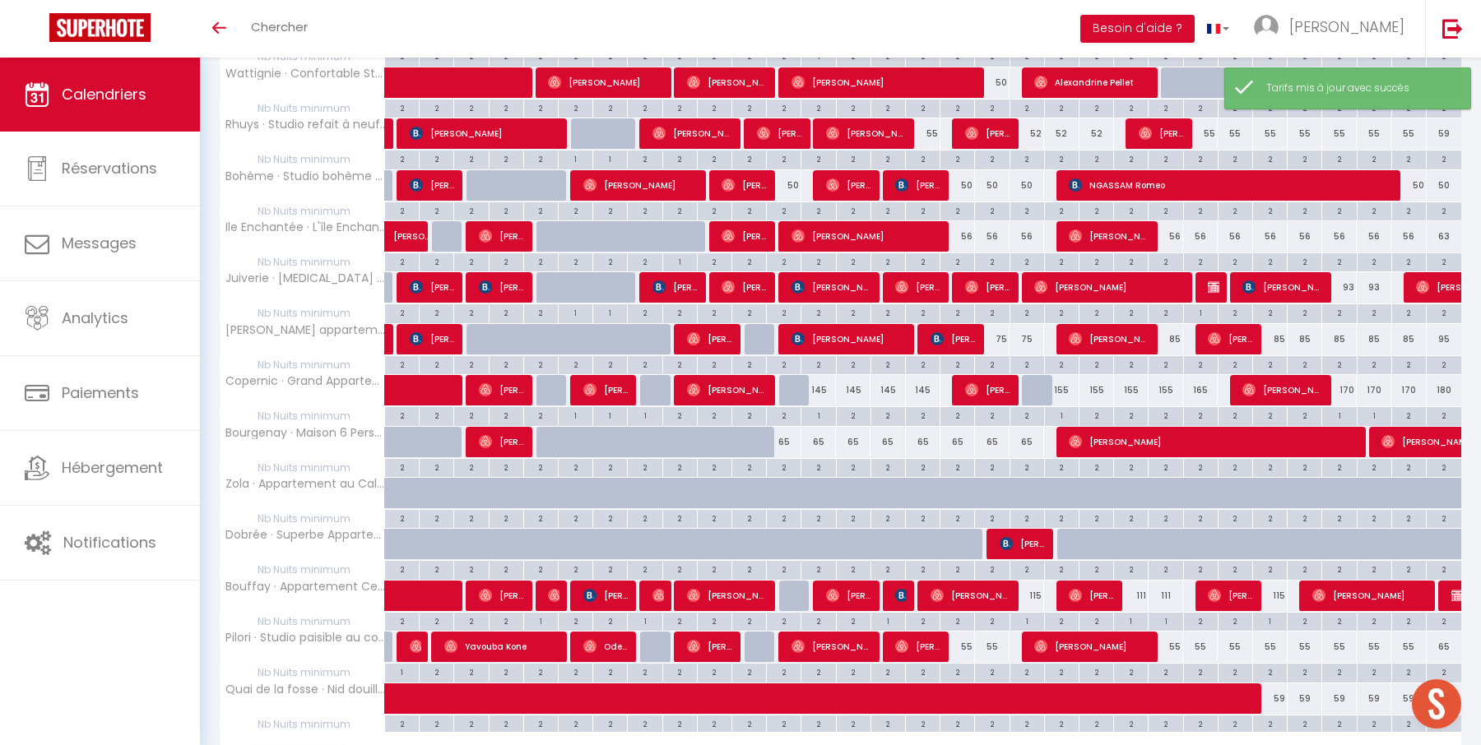
click at [1281, 327] on div "85" at bounding box center [1270, 339] width 35 height 30
type input "85"
type input "Dim 26 Octobre 2025"
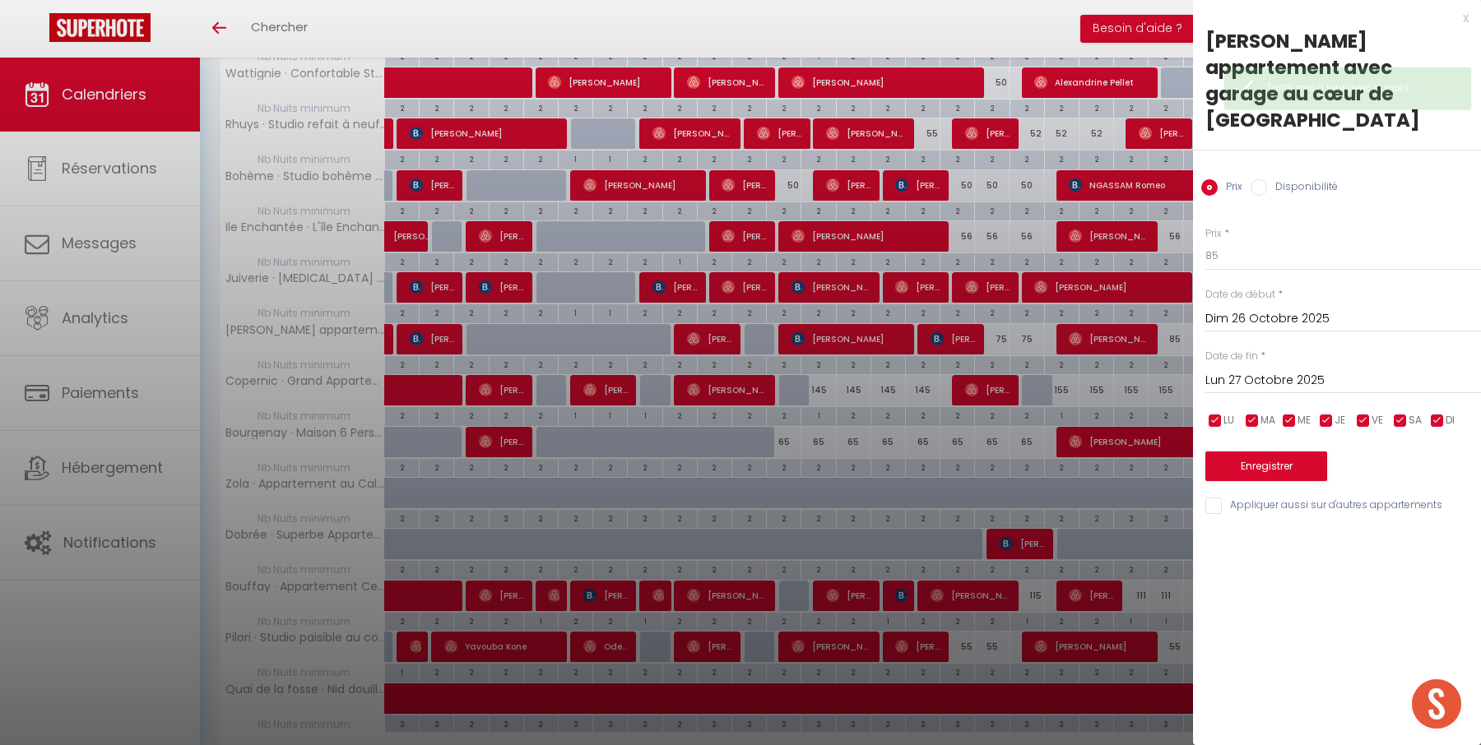
click at [1378, 370] on input "Lun 27 Octobre 2025" at bounding box center [1343, 380] width 276 height 21
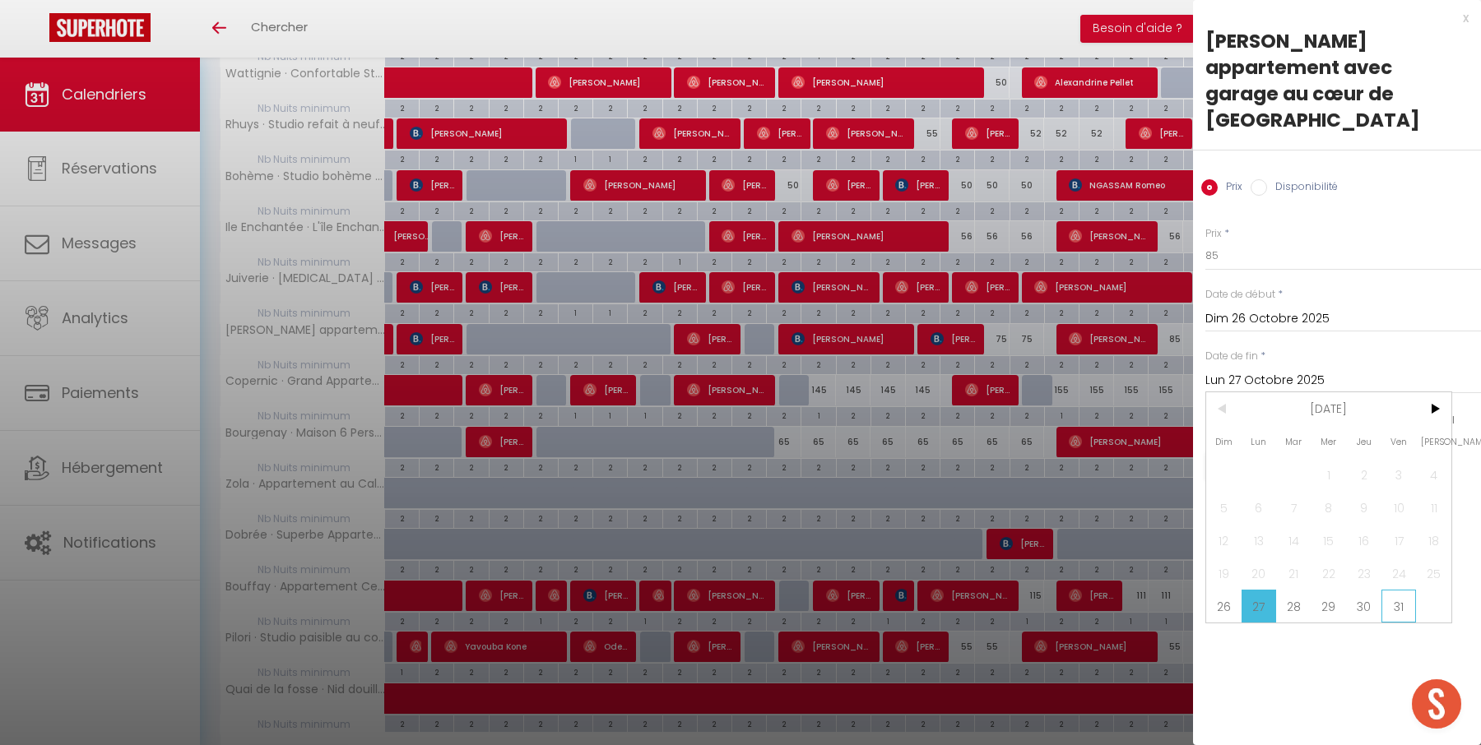
click at [1409, 590] on span "31" at bounding box center [1398, 606] width 35 height 33
type input "Ven 31 Octobre 2025"
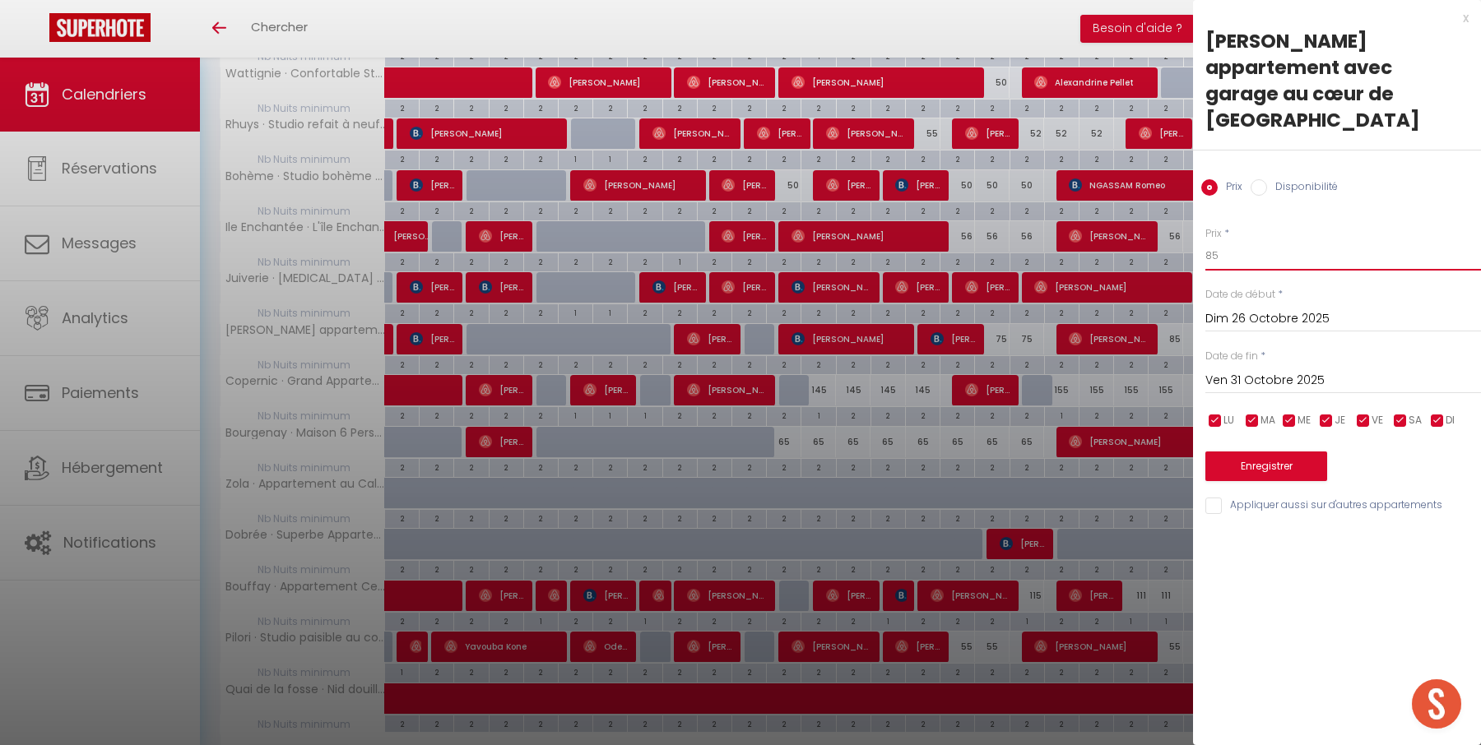
click at [1323, 241] on input "85" at bounding box center [1343, 256] width 276 height 30
type input "80"
click at [1279, 452] on button "Enregistrer" at bounding box center [1266, 467] width 122 height 30
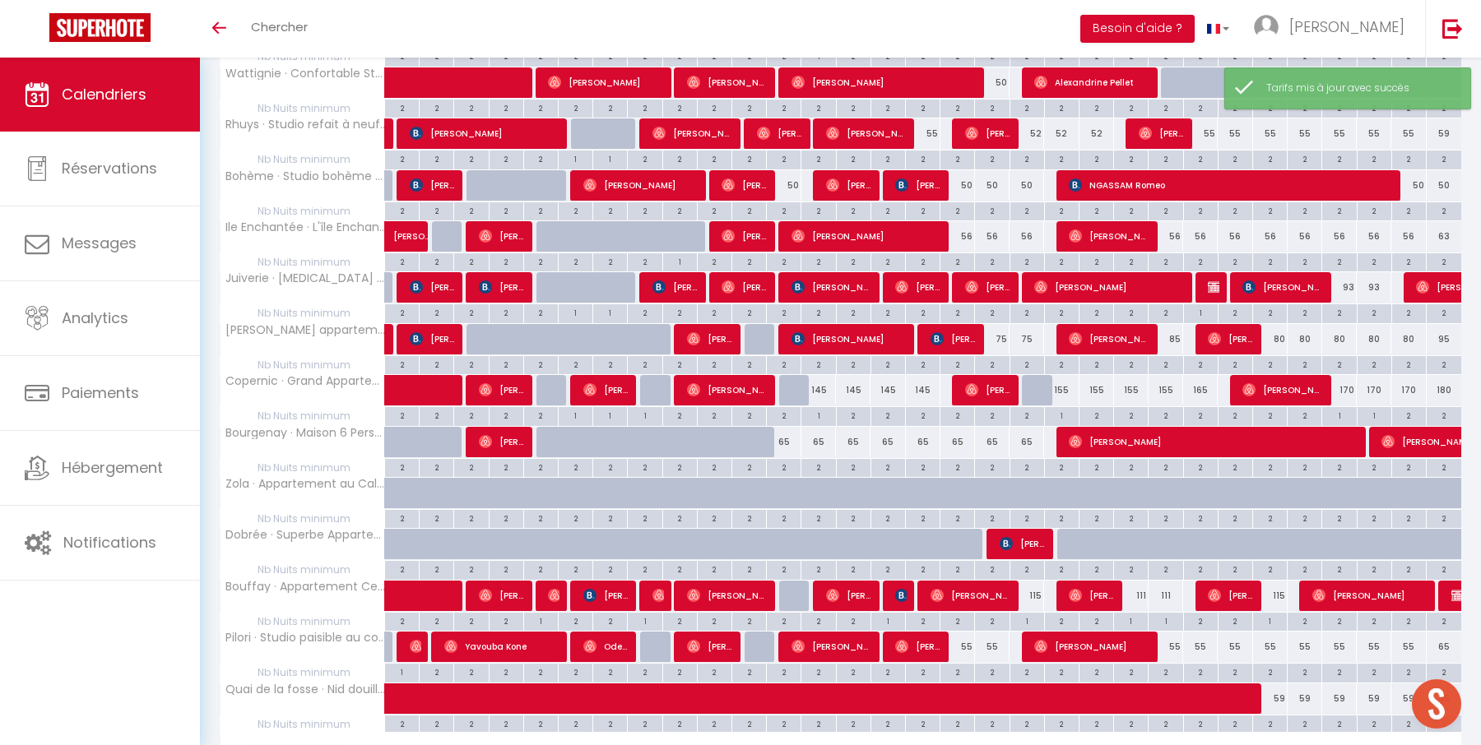
click at [921, 407] on div "2" at bounding box center [923, 415] width 34 height 16
type input "2"
type input "Jeu 16 Octobre 2025"
type input "Ven 17 Octobre 2025"
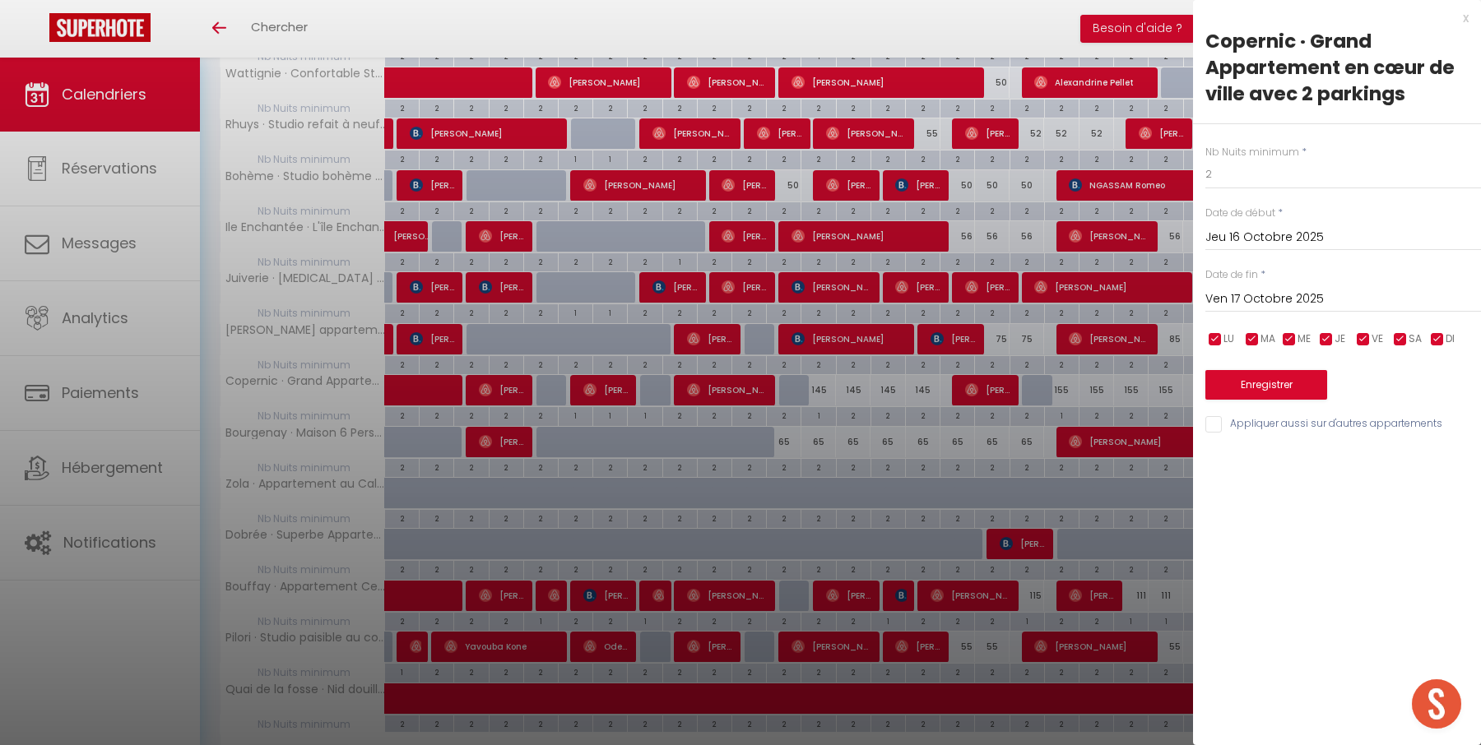
click at [1465, 20] on div "x" at bounding box center [1331, 18] width 276 height 20
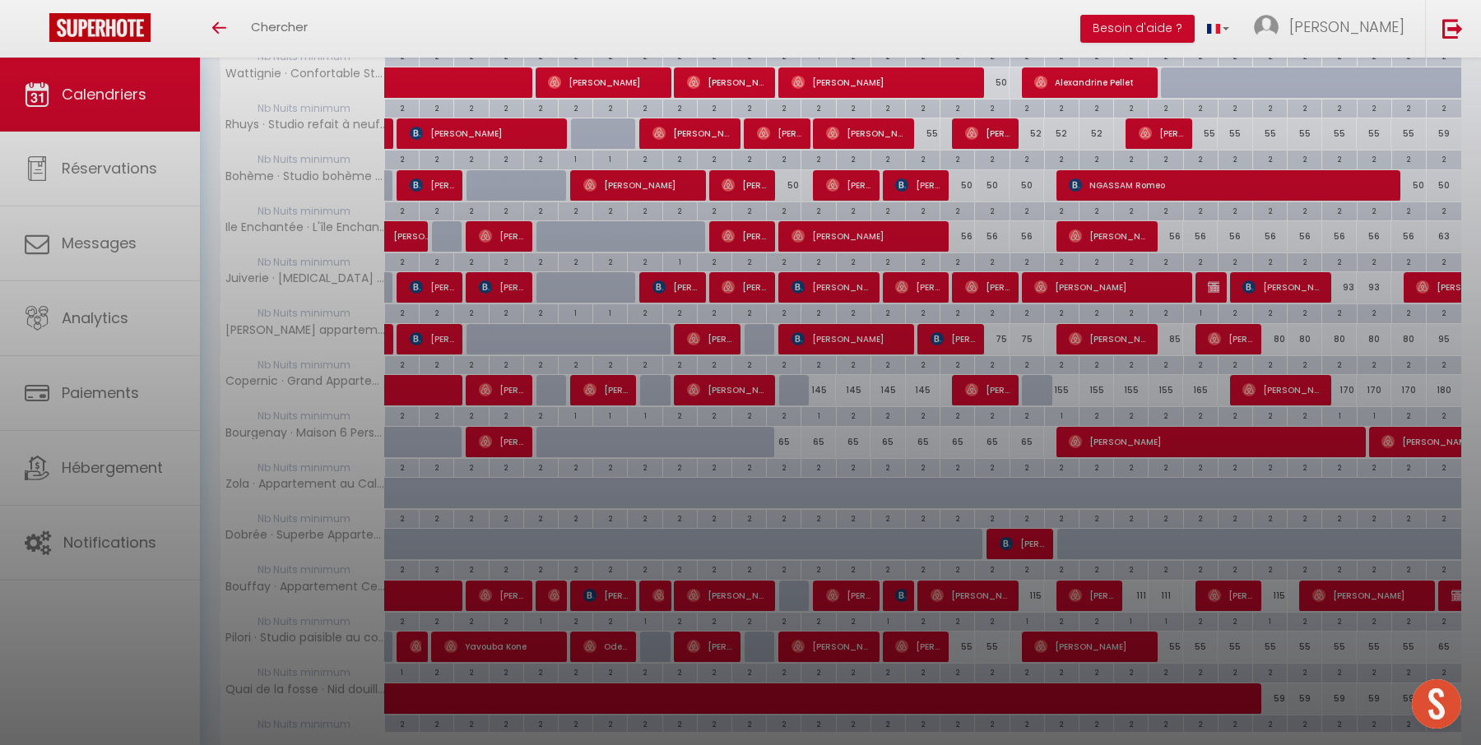
type input "undefined aN undefined NaN"
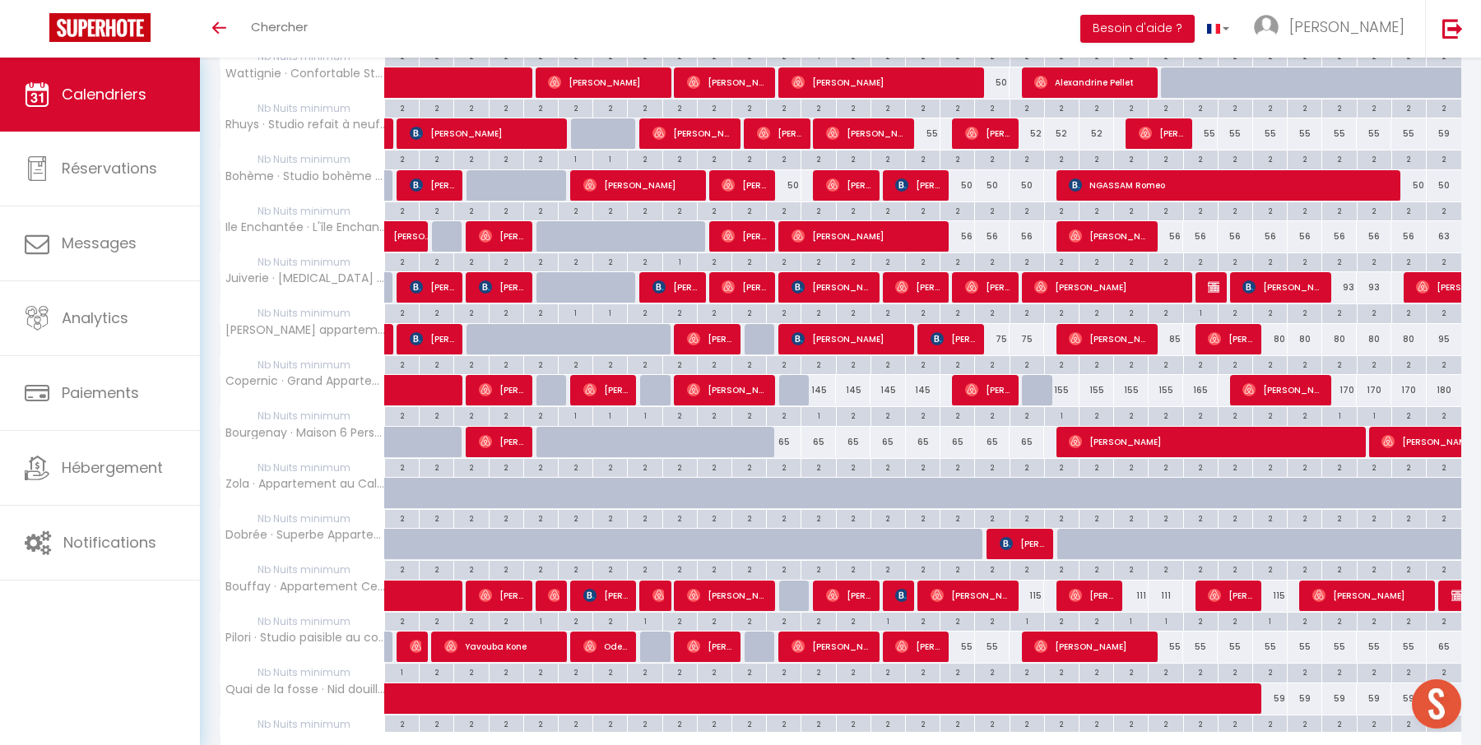
click at [854, 407] on div "2" at bounding box center [854, 415] width 34 height 16
type input "2"
type input "[DATE]"
type input "Mer 15 Octobre 2025"
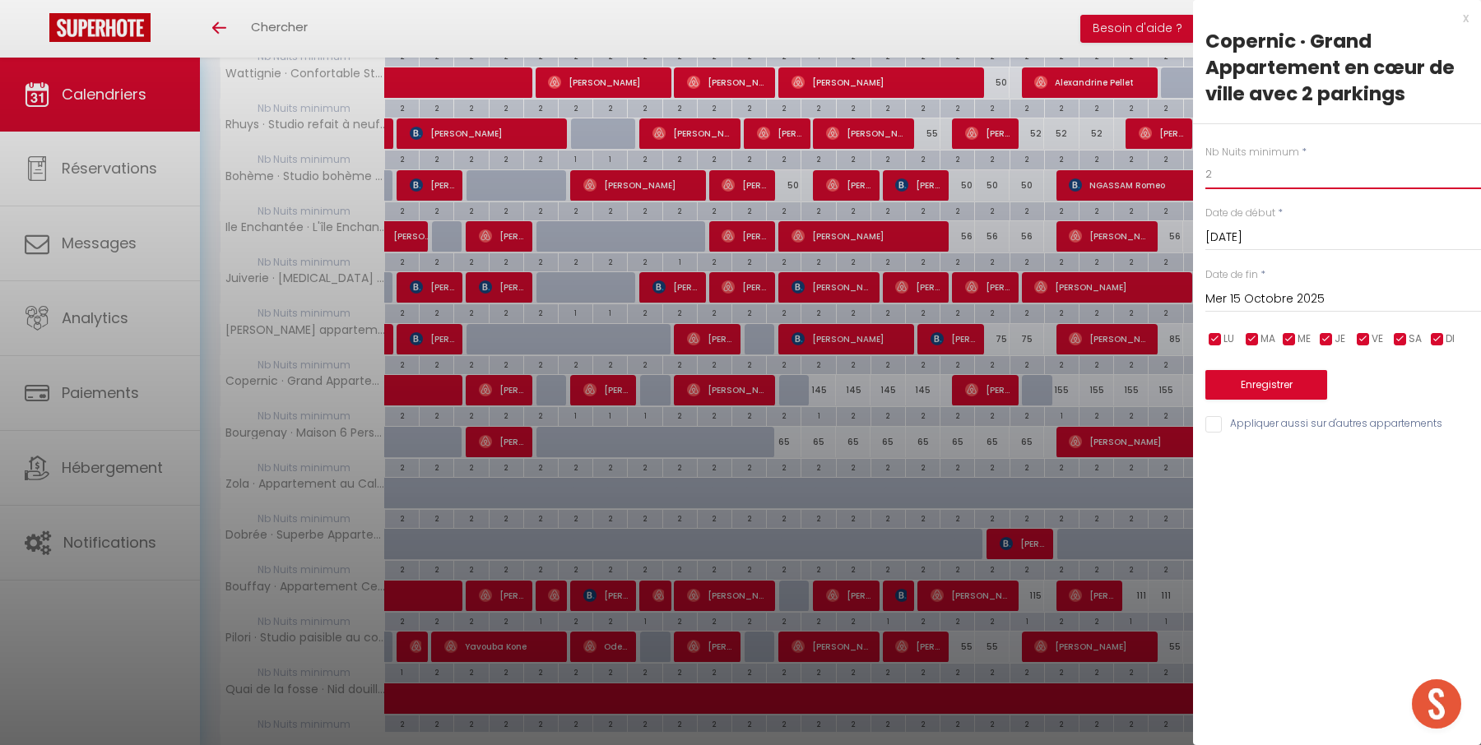
click at [1214, 169] on input "2" at bounding box center [1343, 175] width 276 height 30
type input "1"
click at [1248, 382] on button "Enregistrer" at bounding box center [1266, 385] width 122 height 30
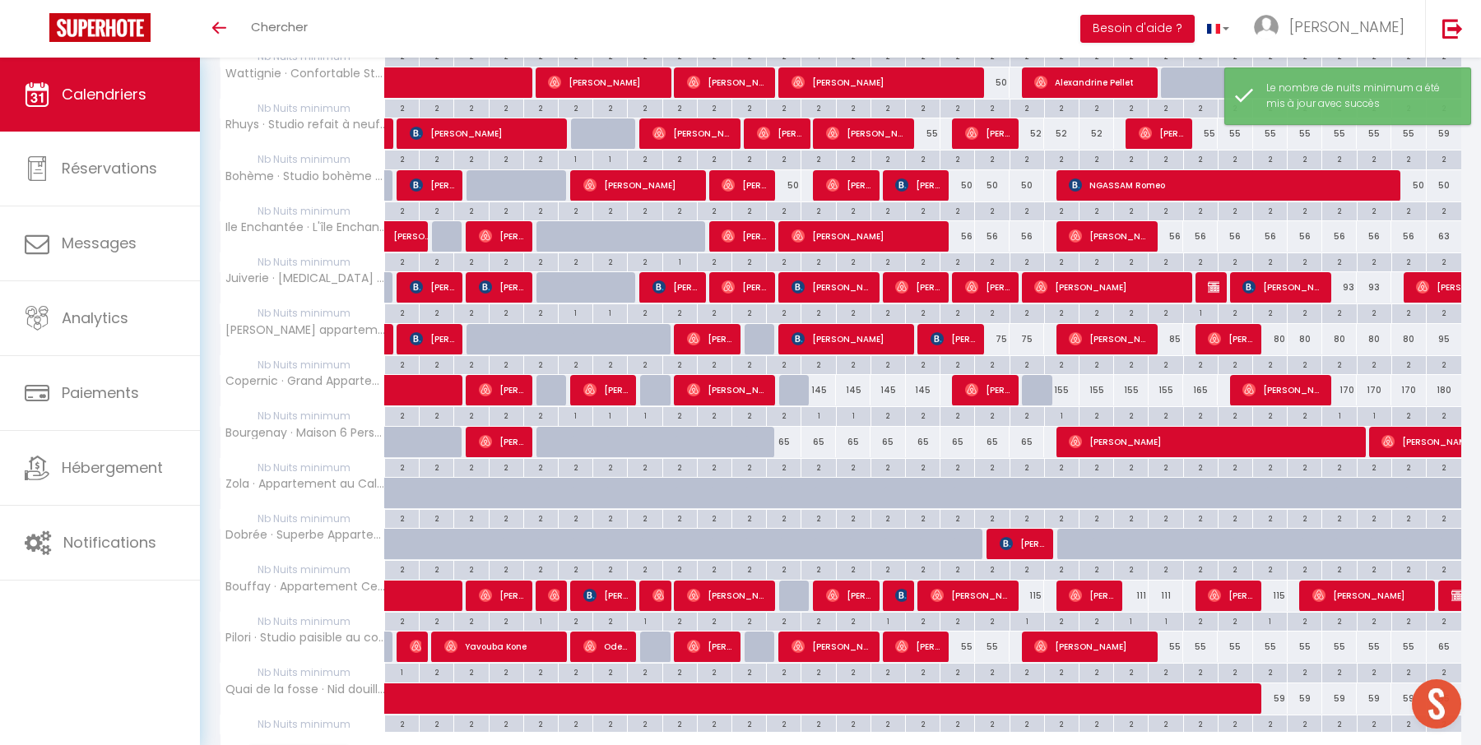
click at [1095, 383] on div "155" at bounding box center [1096, 390] width 35 height 30
type input "155"
type input "[DATE]"
type input "Mer 22 Octobre 2025"
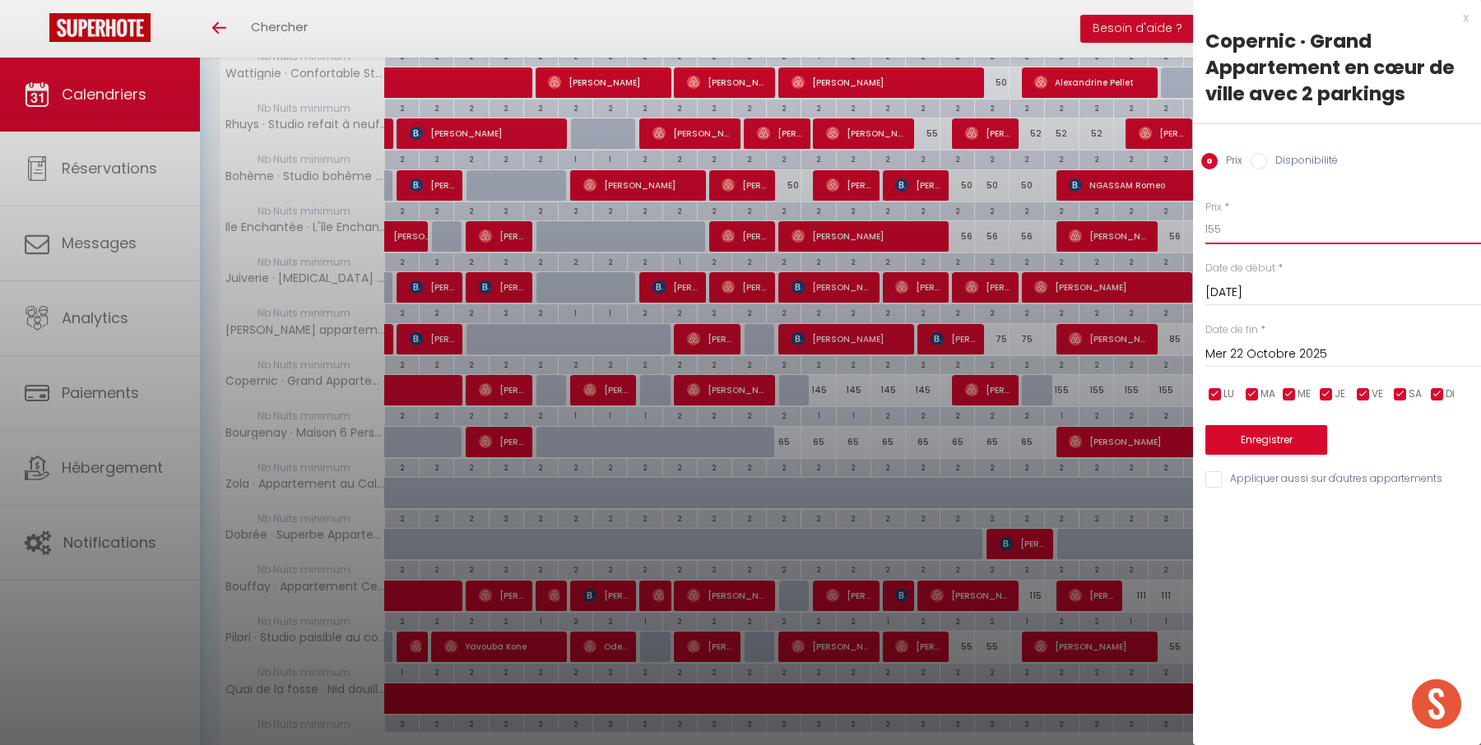
click at [1284, 223] on input "155" at bounding box center [1343, 230] width 276 height 30
click at [1465, 19] on div "x" at bounding box center [1331, 18] width 276 height 20
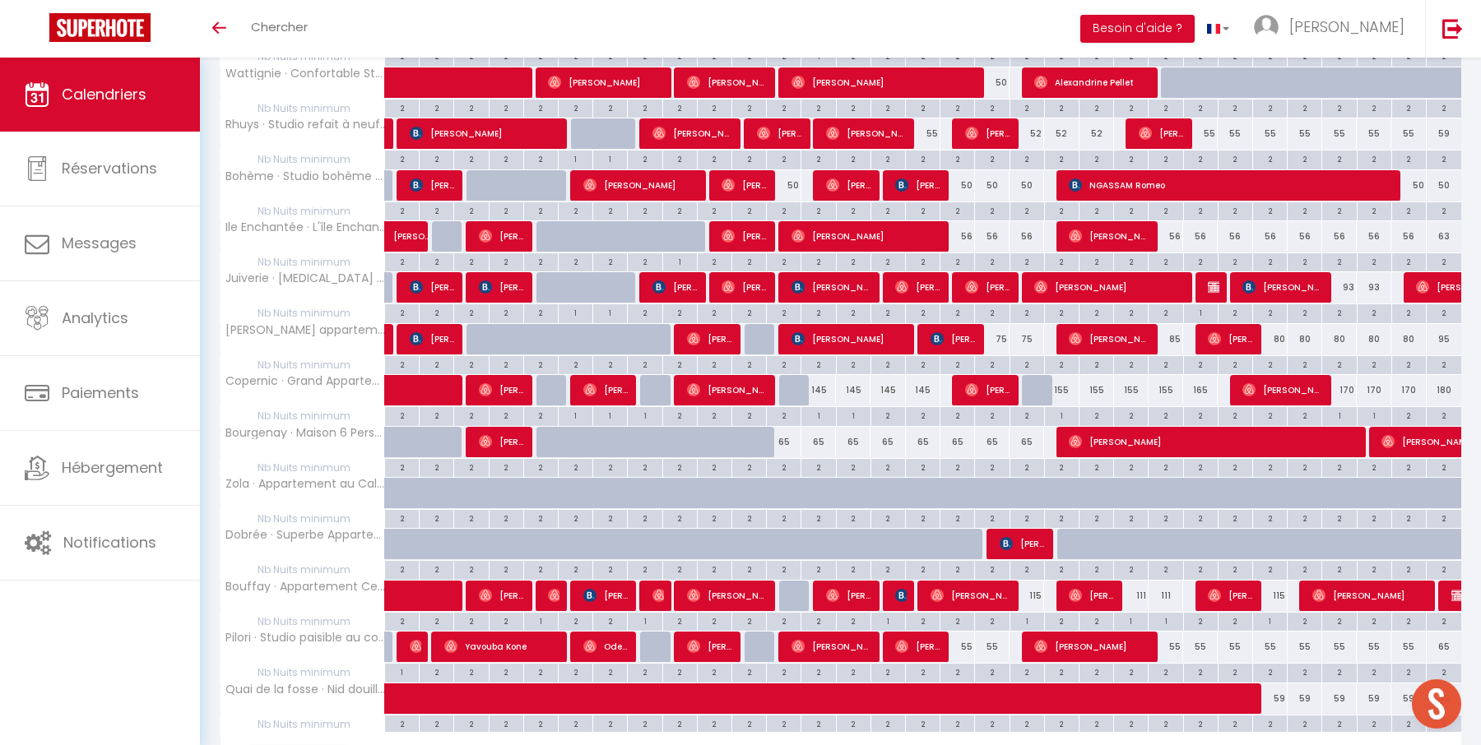
click at [1096, 408] on div "2" at bounding box center [1096, 415] width 34 height 16
type input "2"
type input "[DATE]"
type input "Mer 22 Octobre 2025"
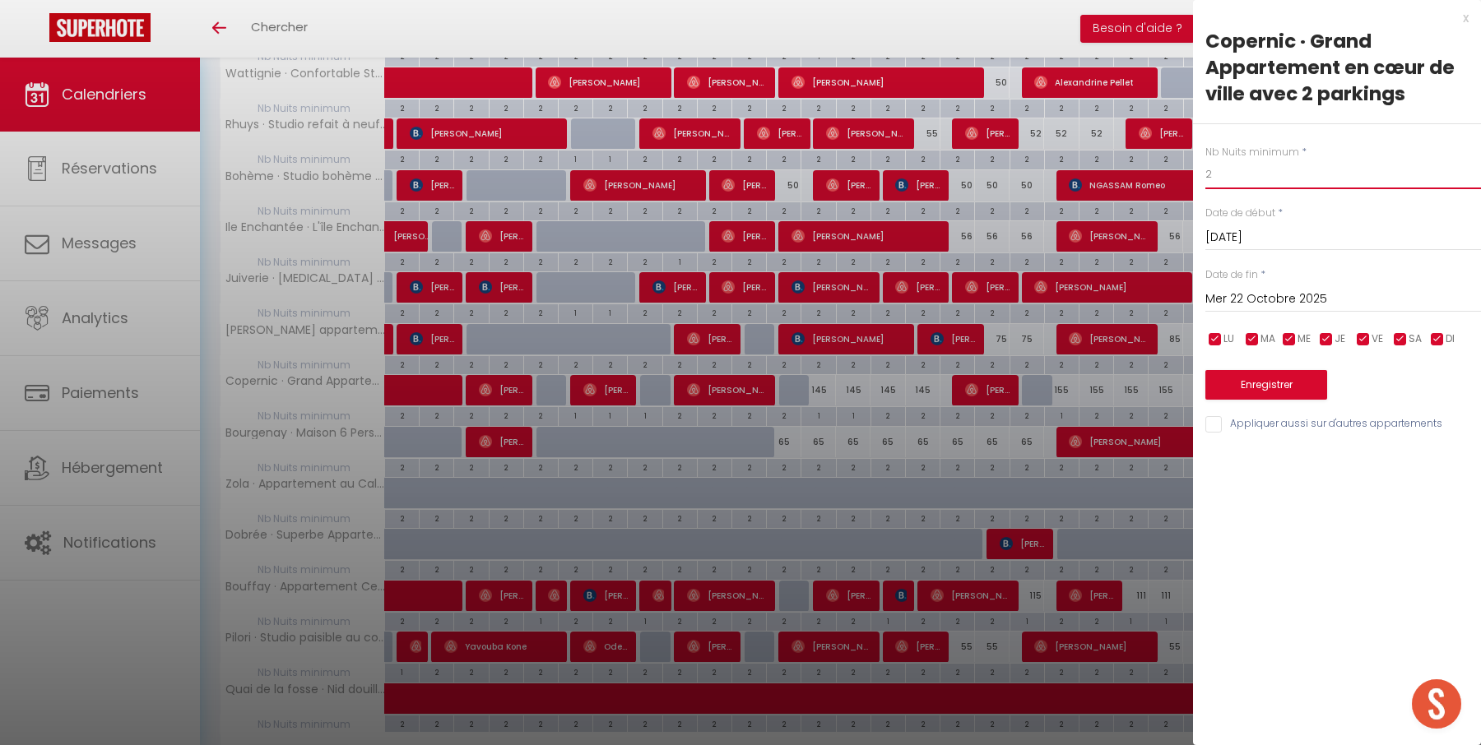
click at [1262, 180] on input "2" at bounding box center [1343, 175] width 276 height 30
type input "1"
click at [1264, 382] on button "Enregistrer" at bounding box center [1266, 385] width 122 height 30
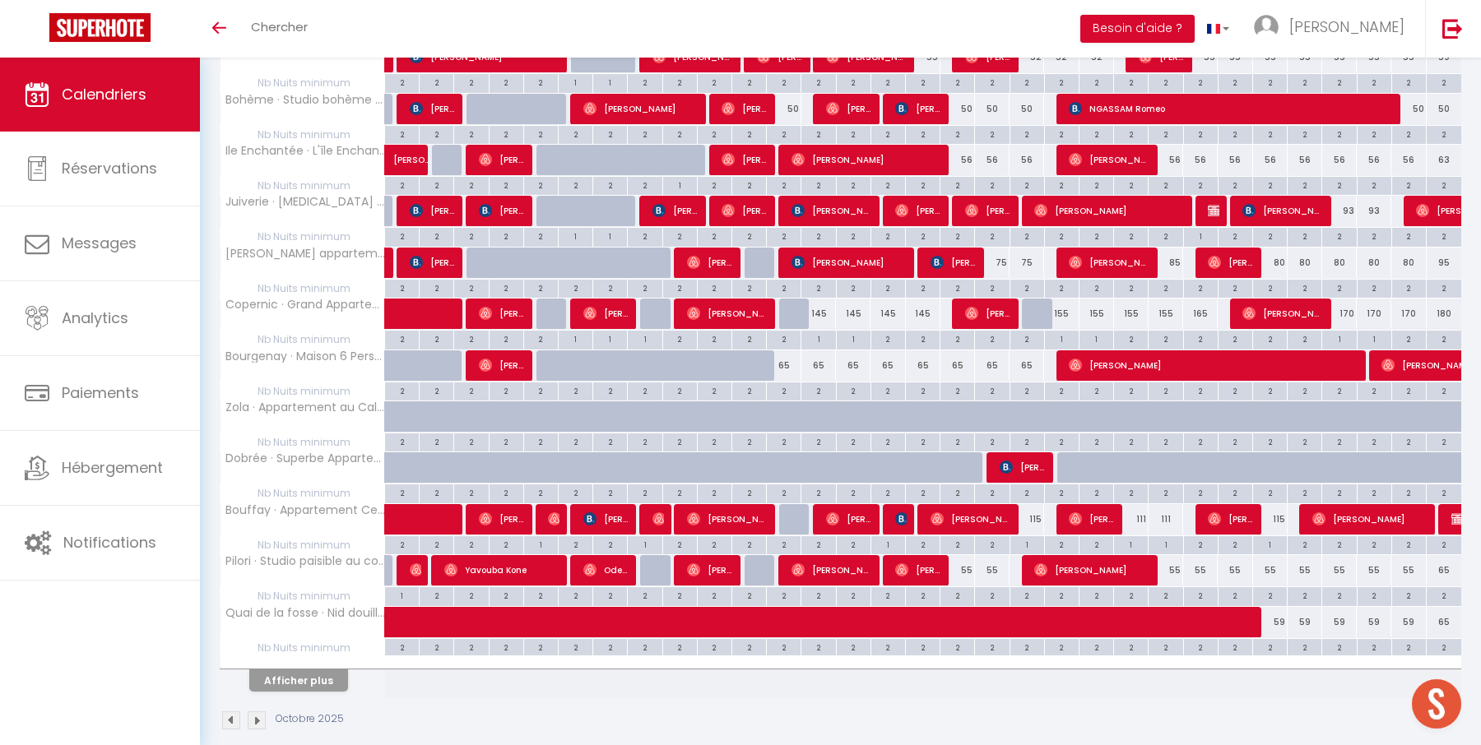
scroll to position [717, 0]
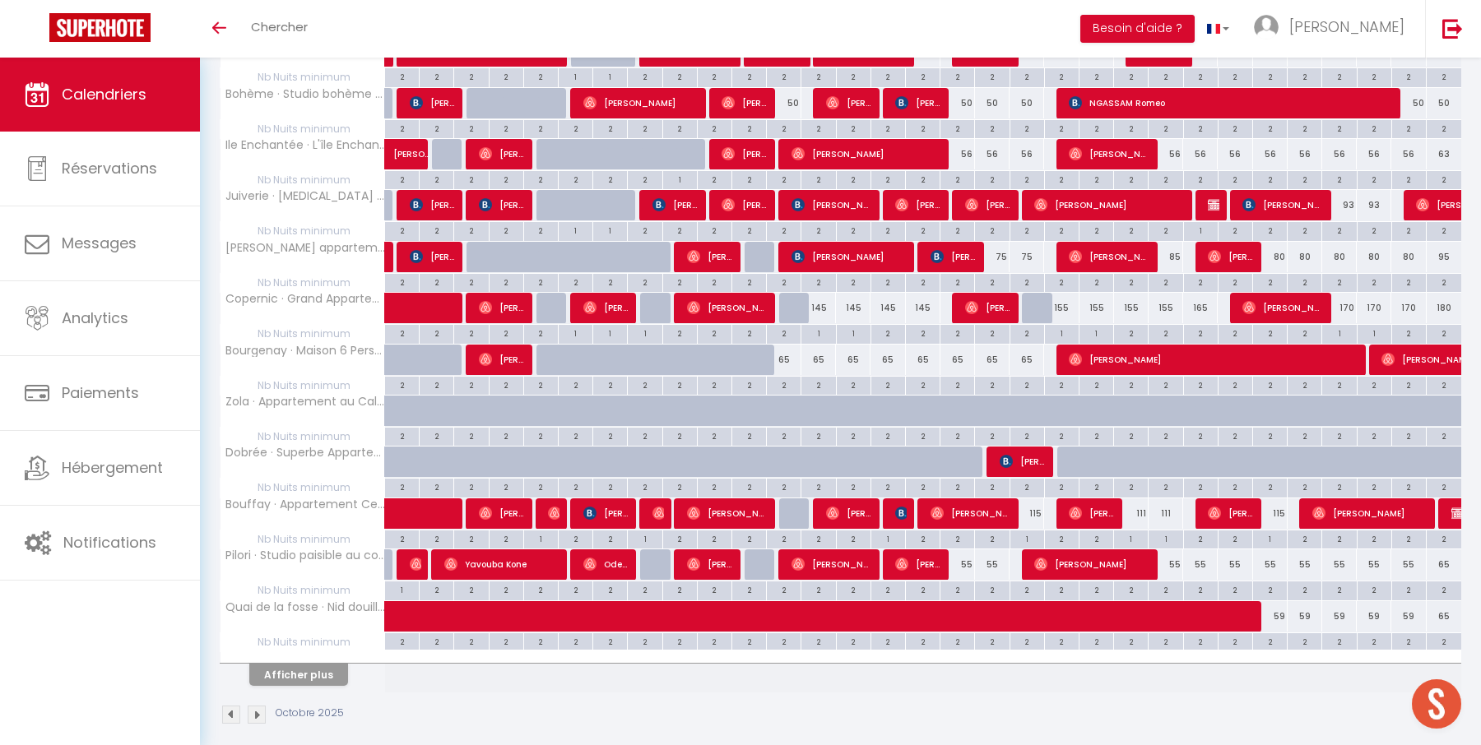
click at [968, 552] on div "55" at bounding box center [957, 564] width 35 height 30
type input "55"
type input "Ven 17 Octobre 2025"
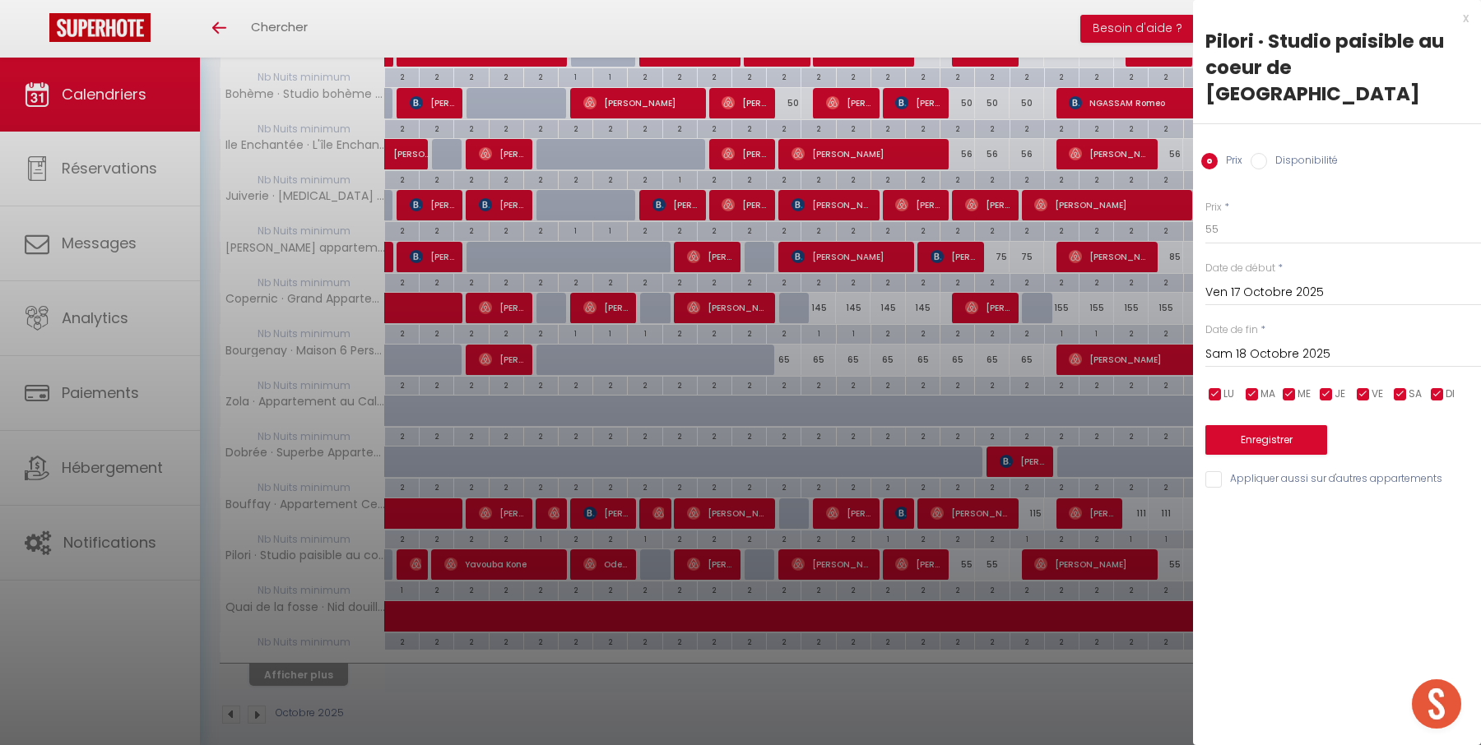
click at [1351, 344] on input "Sam 18 Octobre 2025" at bounding box center [1343, 354] width 276 height 21
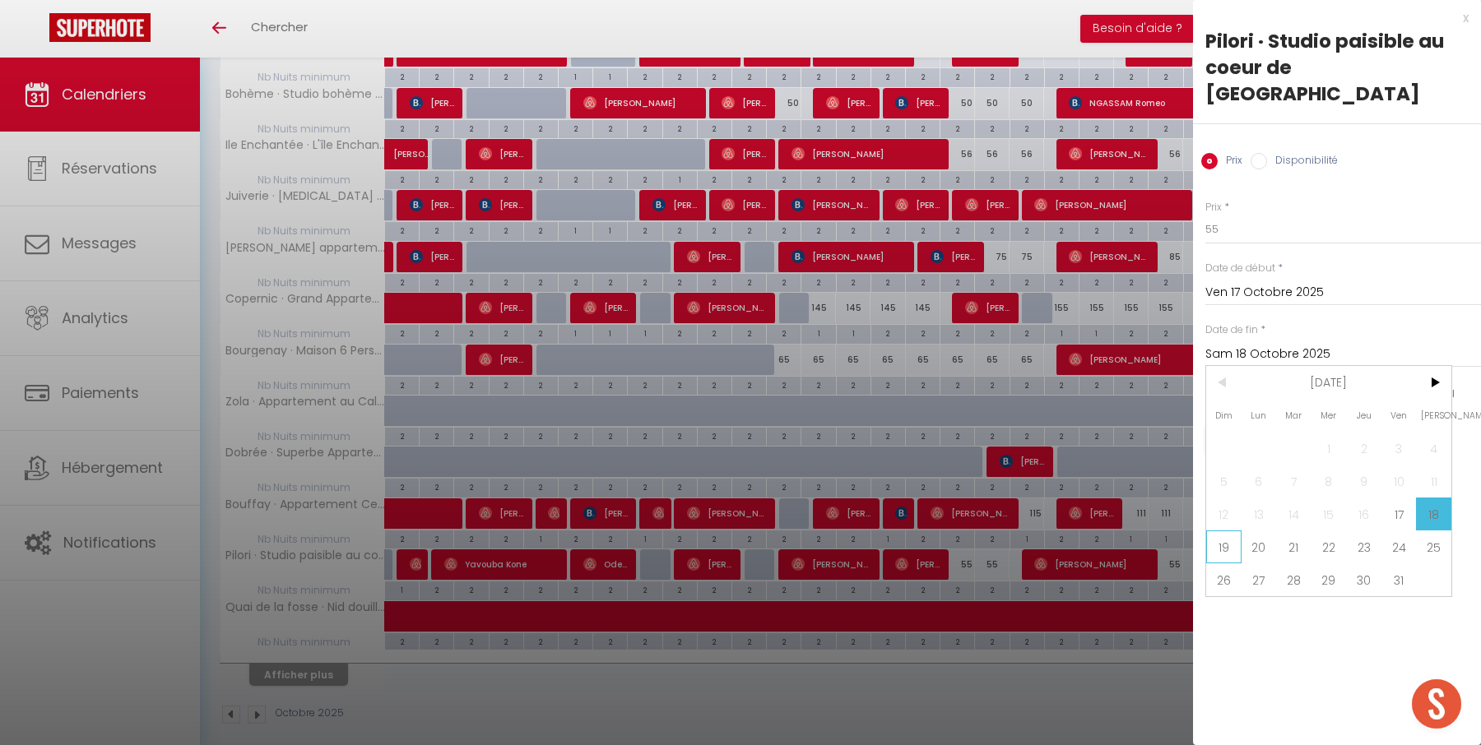
click at [1231, 531] on span "19" at bounding box center [1223, 547] width 35 height 33
type input "Dim 19 Octobre 2025"
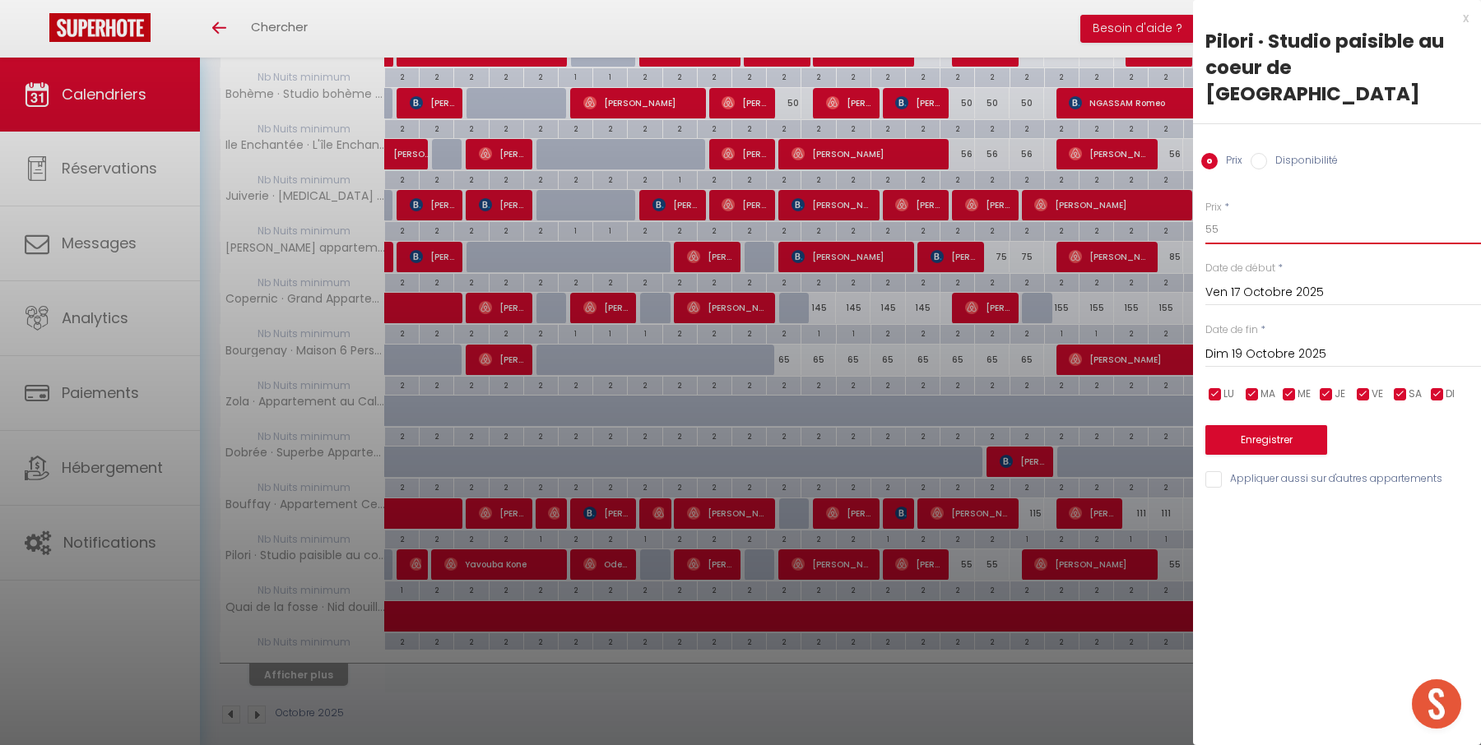
click at [1270, 215] on input "55" at bounding box center [1343, 230] width 276 height 30
type input "53"
click at [1278, 425] on button "Enregistrer" at bounding box center [1266, 440] width 122 height 30
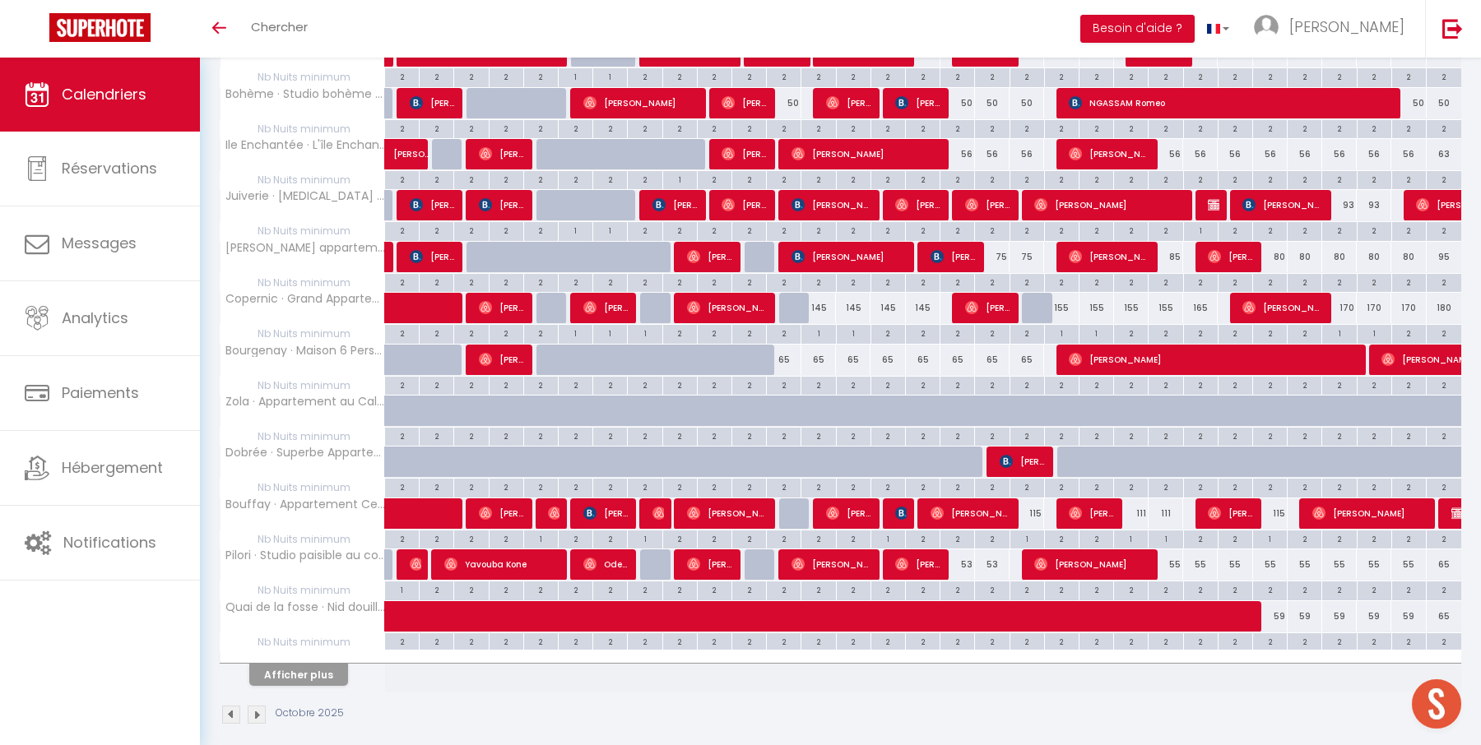
click at [1176, 551] on div "55" at bounding box center [1165, 564] width 35 height 30
type input "55"
type input "Jeu 23 Octobre 2025"
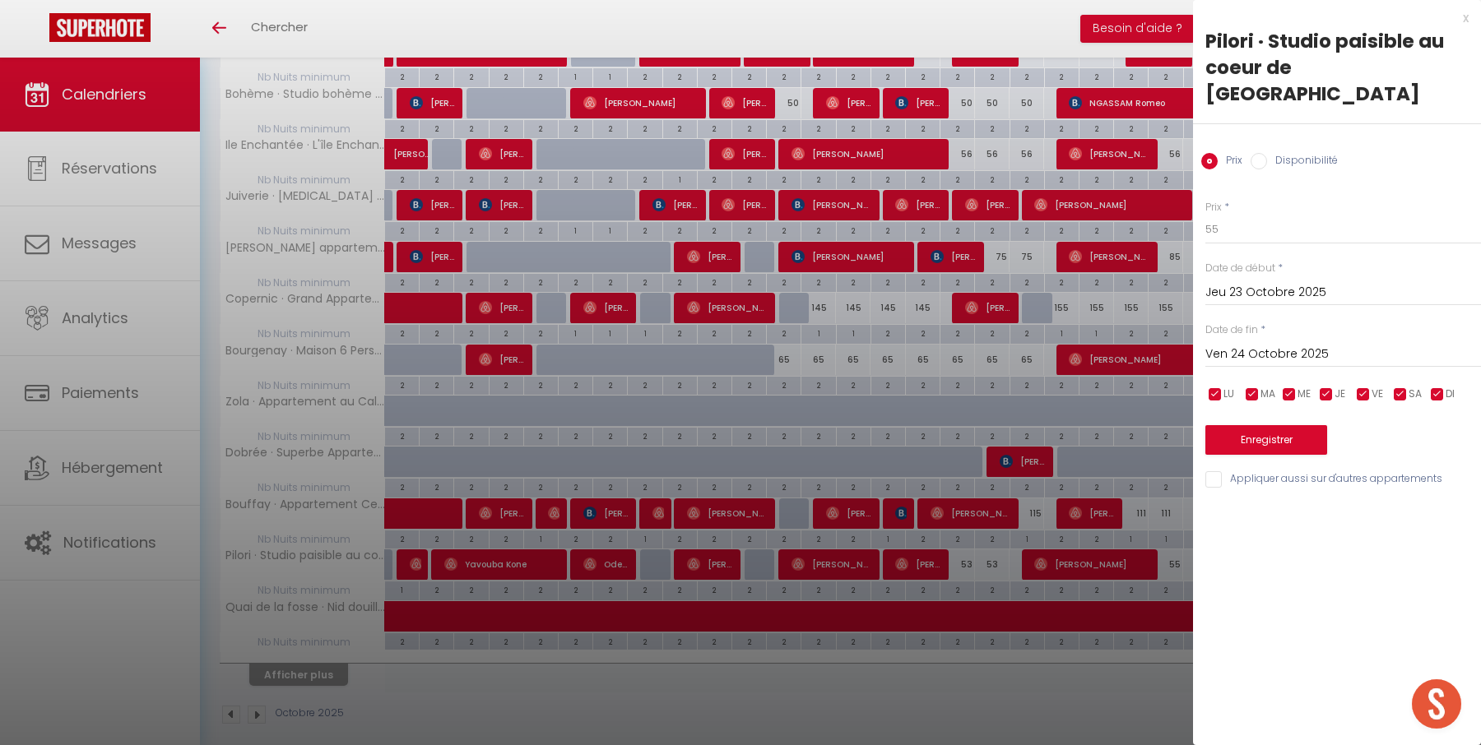
click at [1301, 344] on input "Ven 24 Octobre 2025" at bounding box center [1343, 354] width 276 height 21
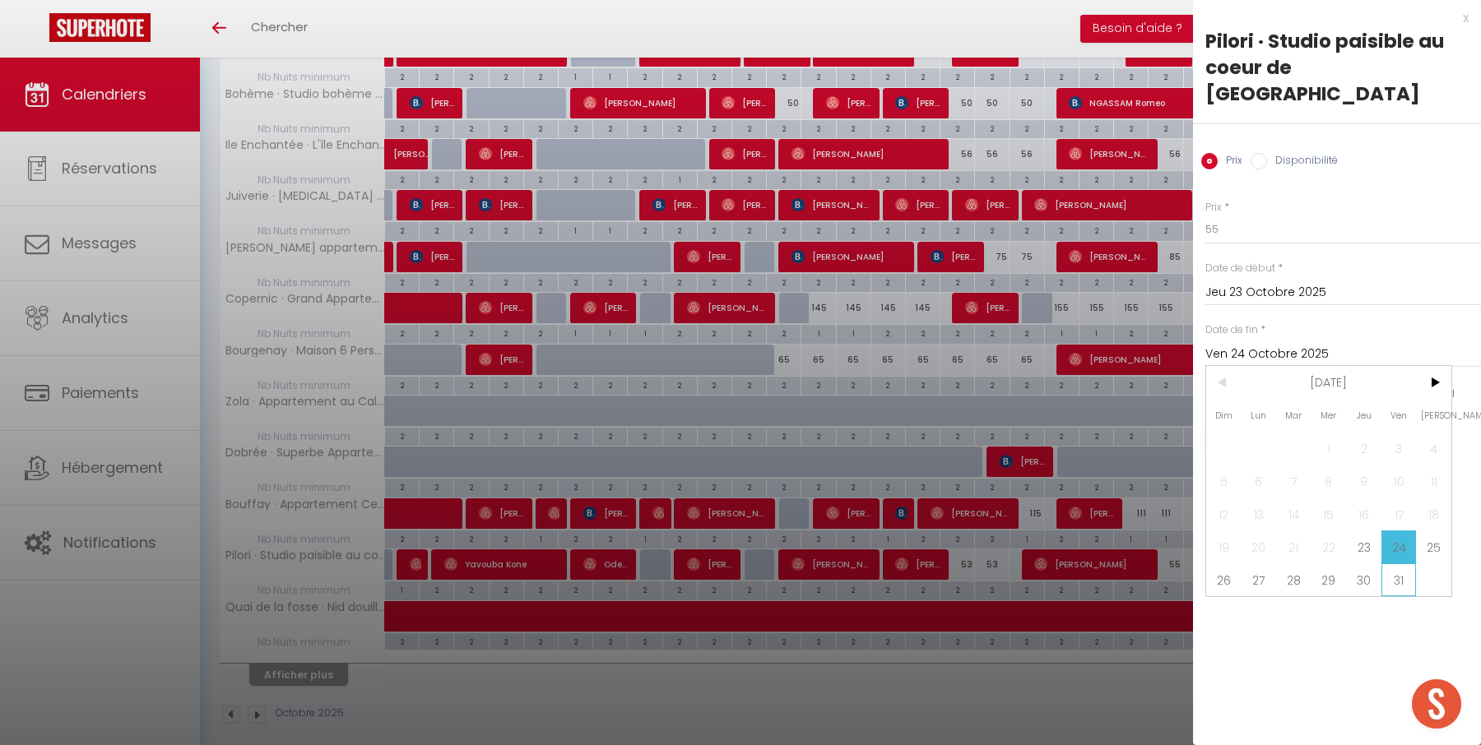
click at [1384, 563] on span "31" at bounding box center [1398, 579] width 35 height 33
type input "Ven 31 Octobre 2025"
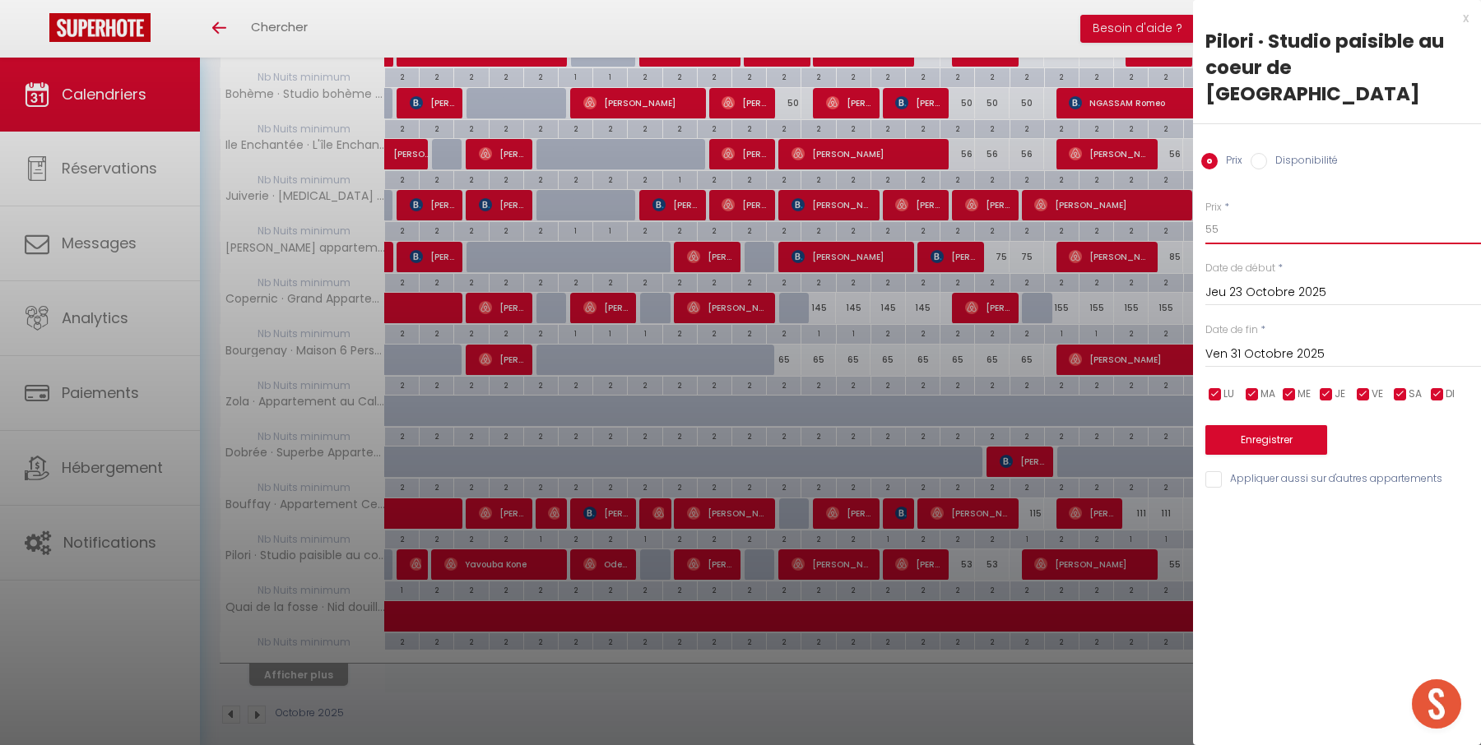
click at [1345, 216] on input "55" at bounding box center [1343, 230] width 276 height 30
type input "53"
click at [1313, 429] on div "Prix * 53 Statut * Disponible Indisponible Date de début * [DATE] < [DATE] > Di…" at bounding box center [1337, 334] width 288 height 311
click at [1306, 425] on button "Enregistrer" at bounding box center [1266, 440] width 122 height 30
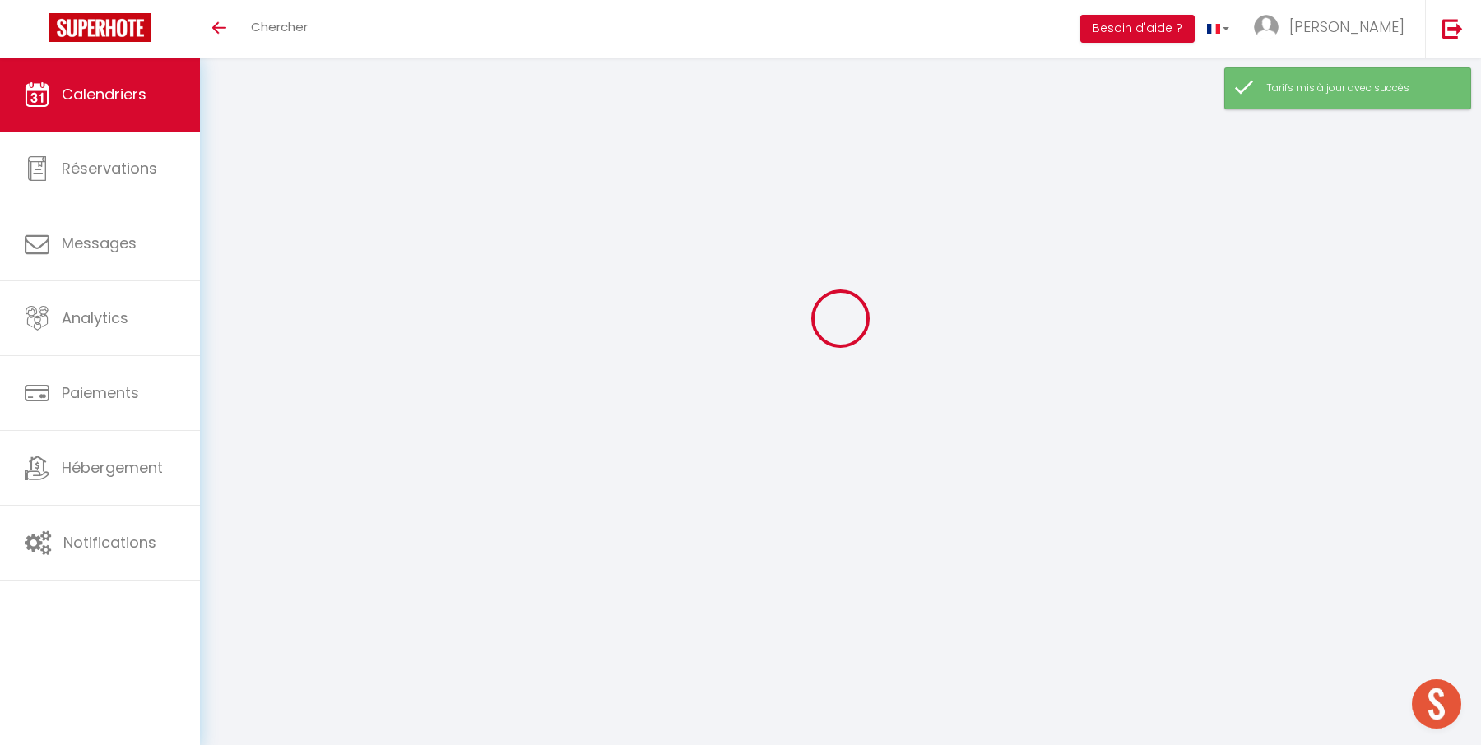
select select
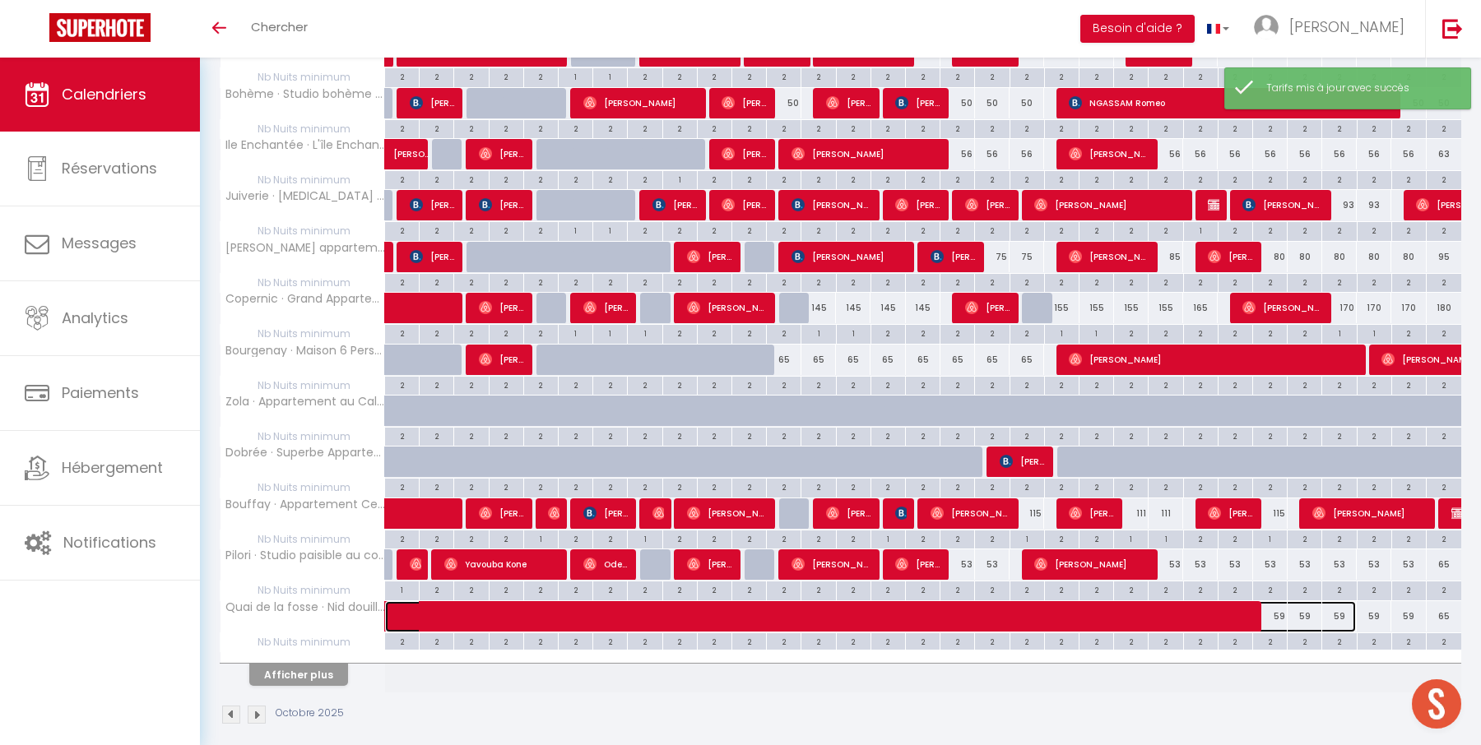
click at [1307, 601] on span at bounding box center [883, 616] width 946 height 31
select select "OK"
select select "0"
select select "1"
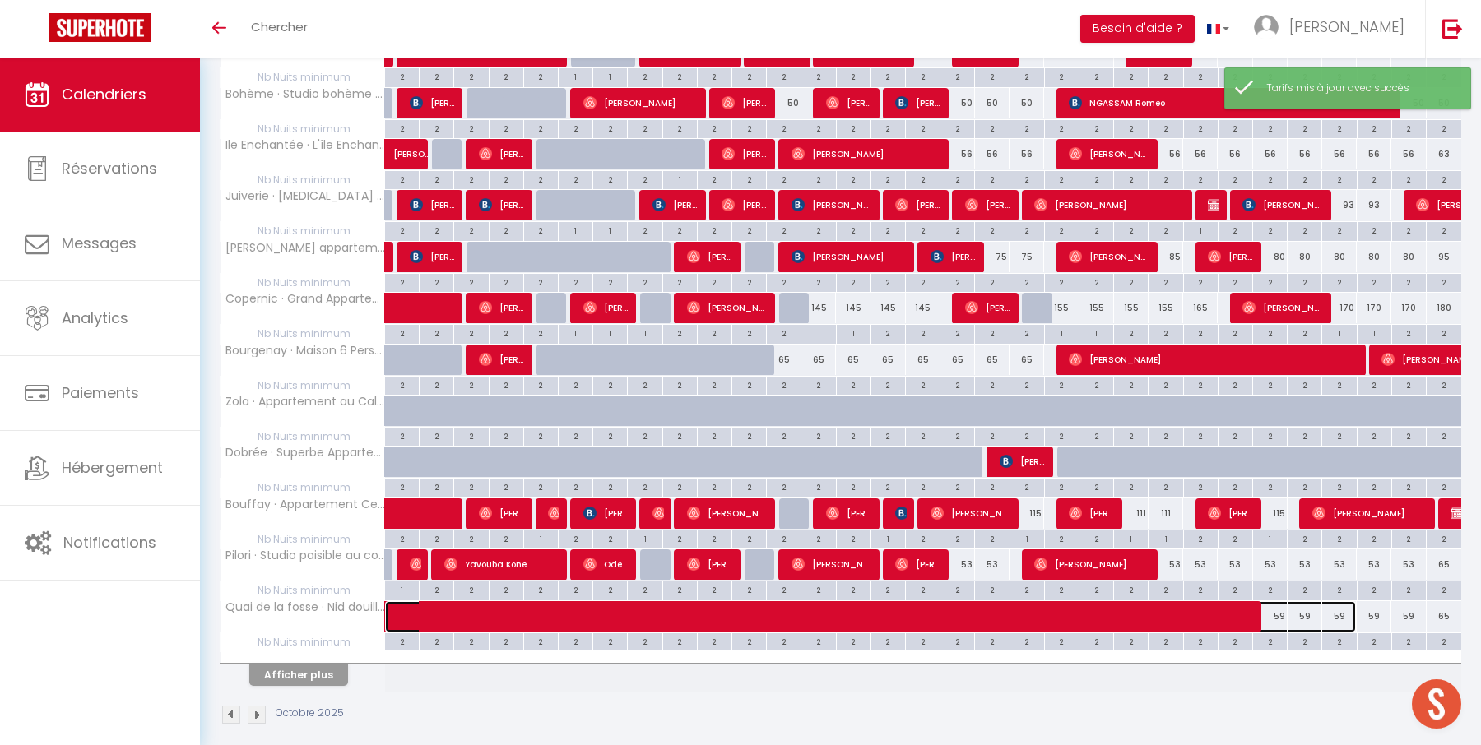
select select "1"
select select
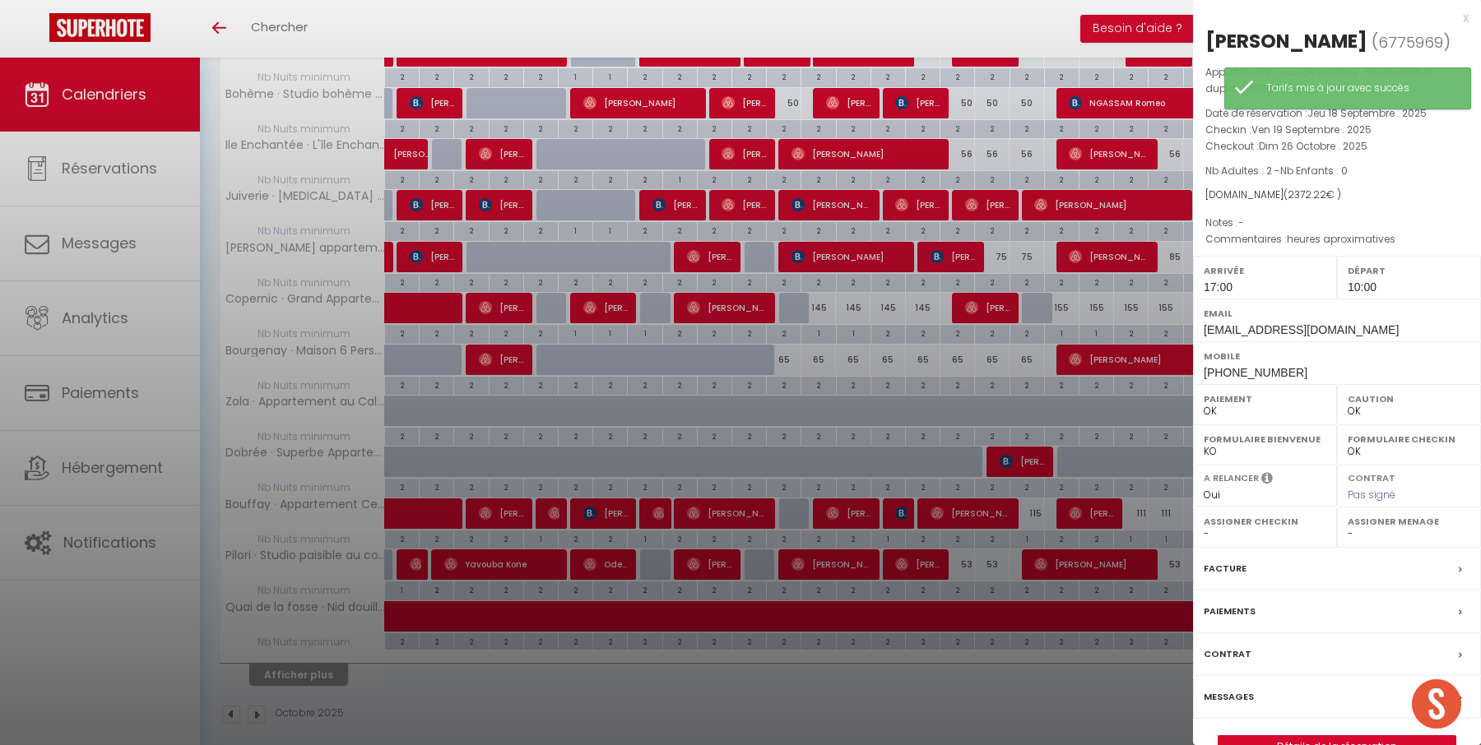
click at [1466, 12] on div "x" at bounding box center [1331, 18] width 276 height 20
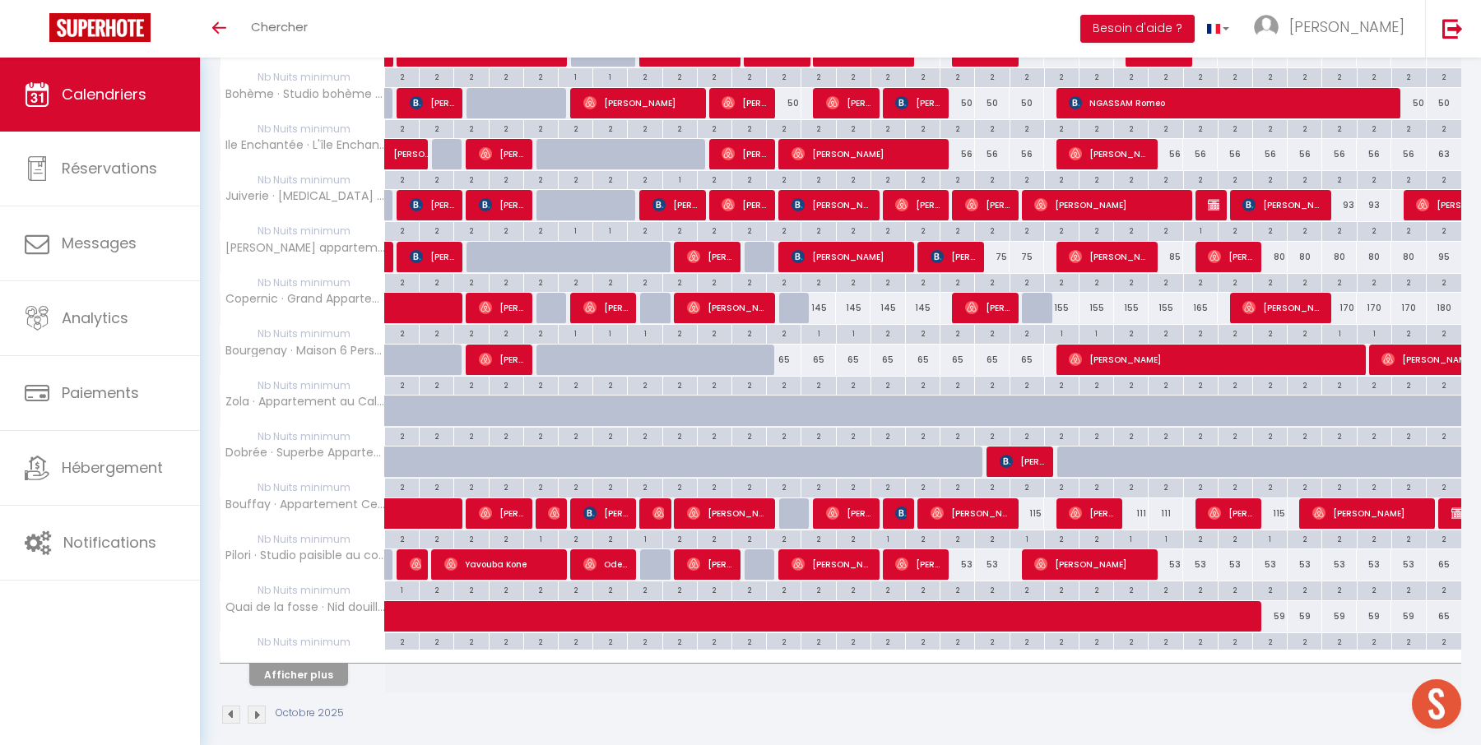
click at [1374, 603] on div "59" at bounding box center [1373, 616] width 35 height 30
type input "59"
type input "Mer 29 Octobre 2025"
type input "Jeu 30 Octobre 2025"
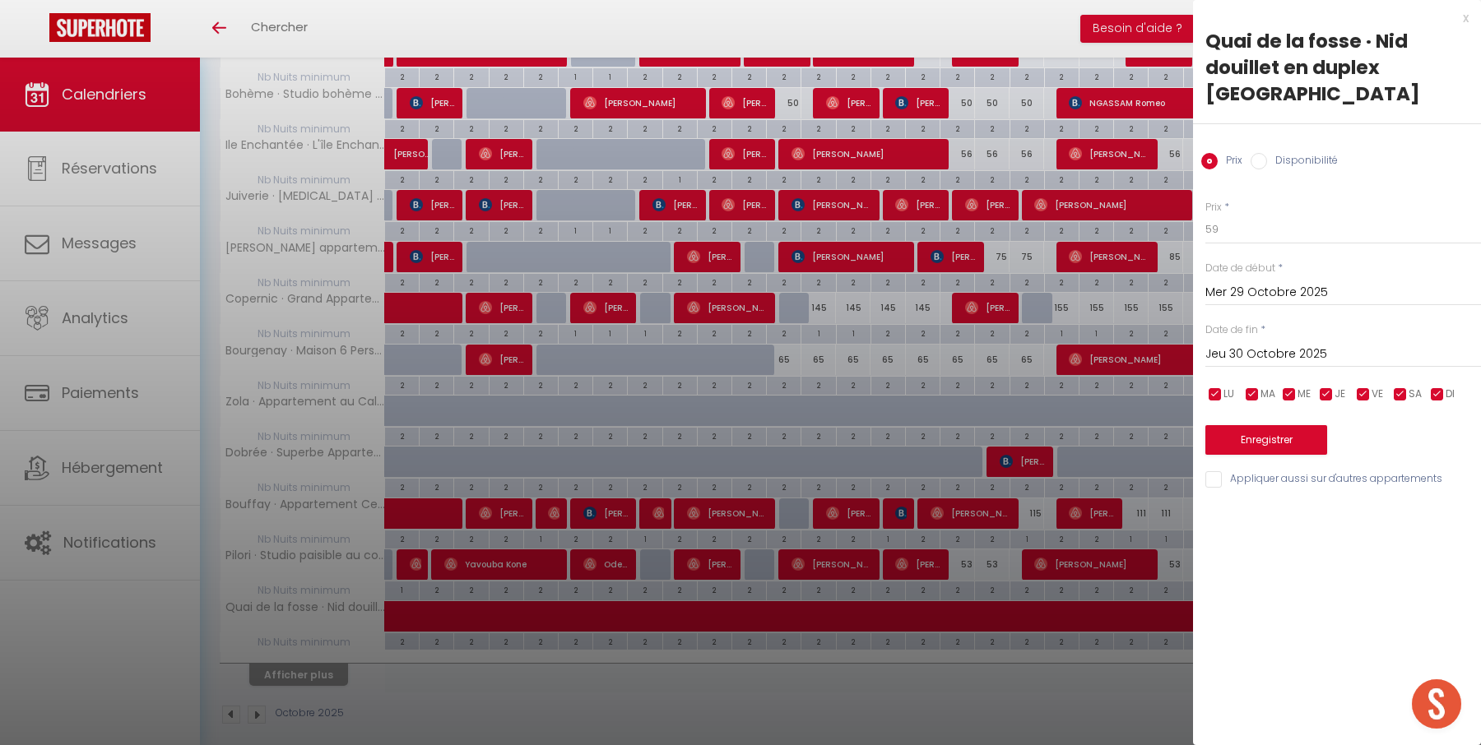
click at [1338, 283] on input "Mer 29 Octobre 2025" at bounding box center [1343, 292] width 276 height 21
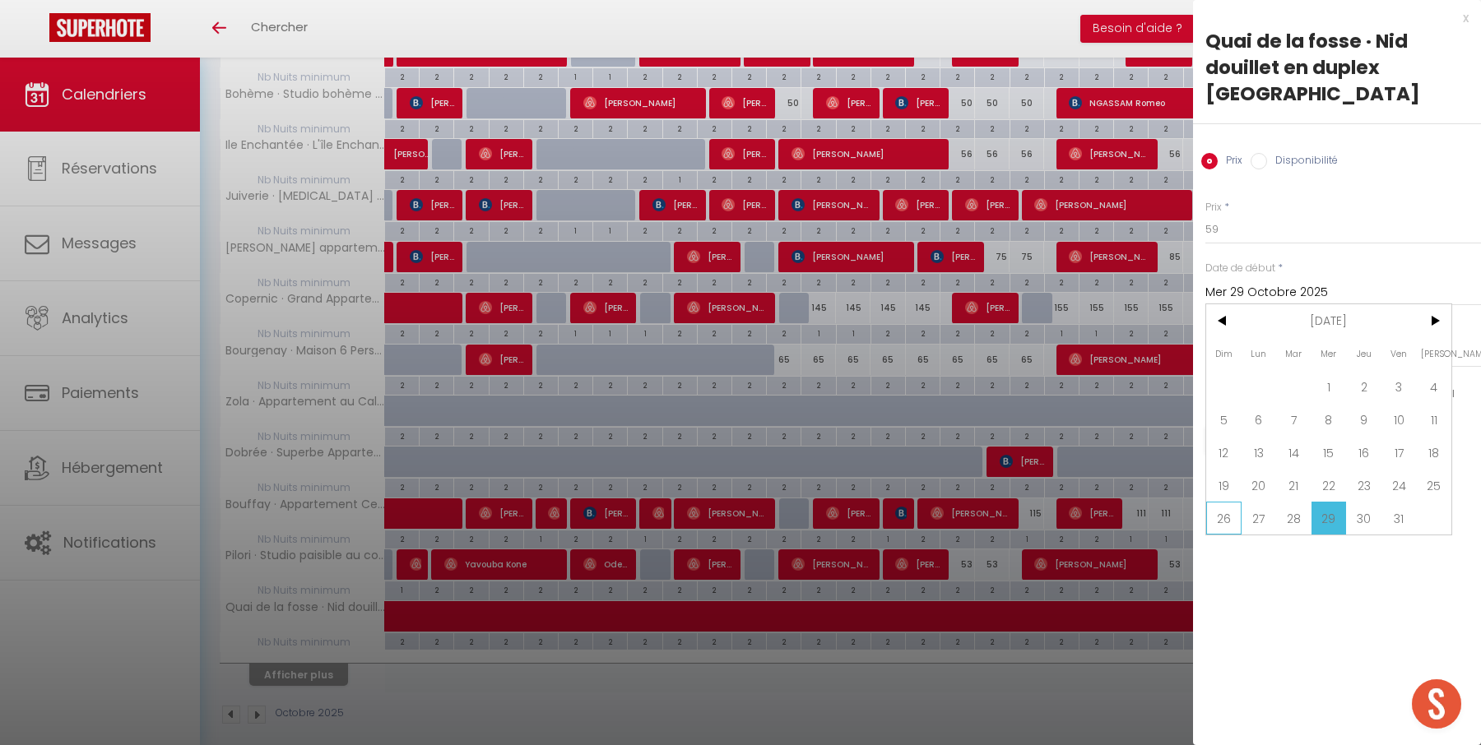
click at [1225, 512] on span "26" at bounding box center [1223, 518] width 35 height 33
type input "Dim 26 Octobre 2025"
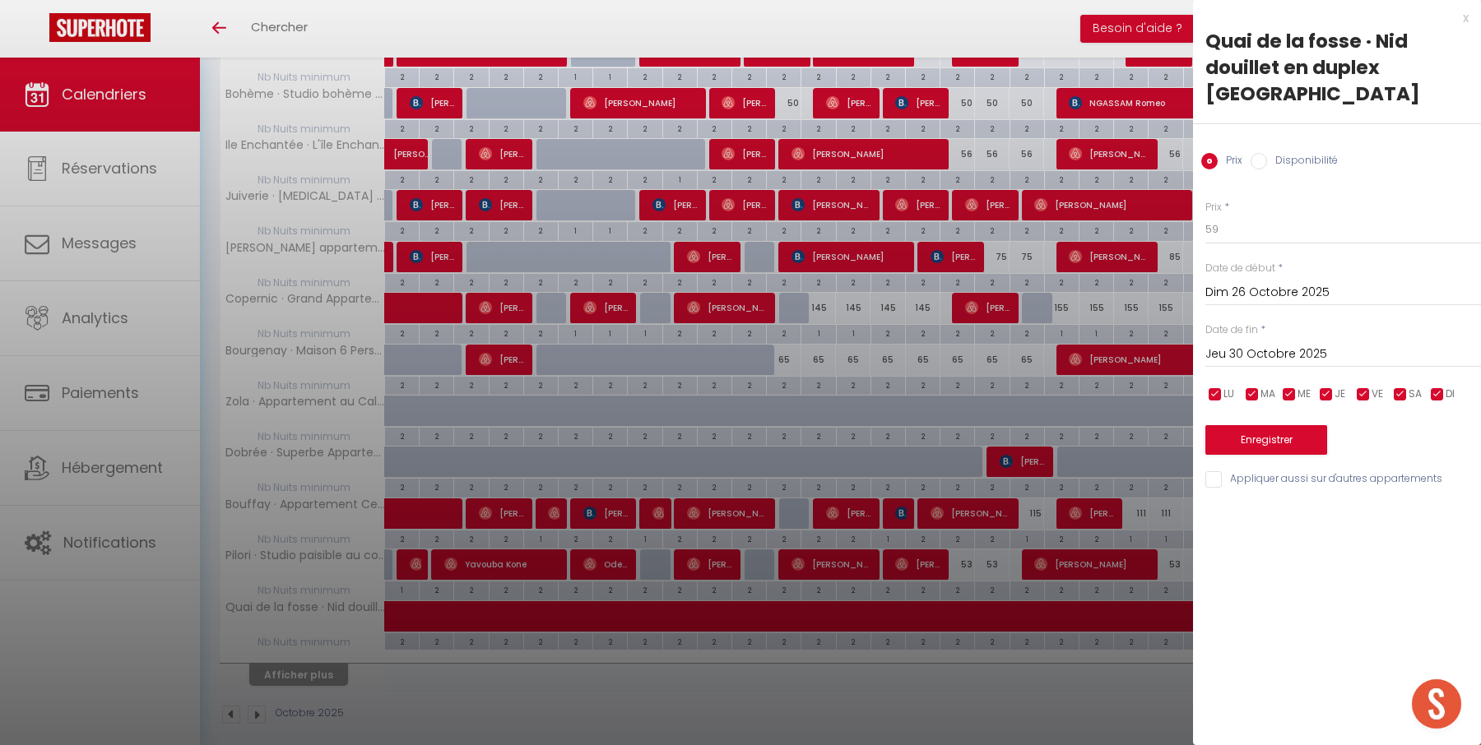
click at [1291, 354] on input "Jeu 30 Octobre 2025" at bounding box center [1343, 354] width 276 height 21
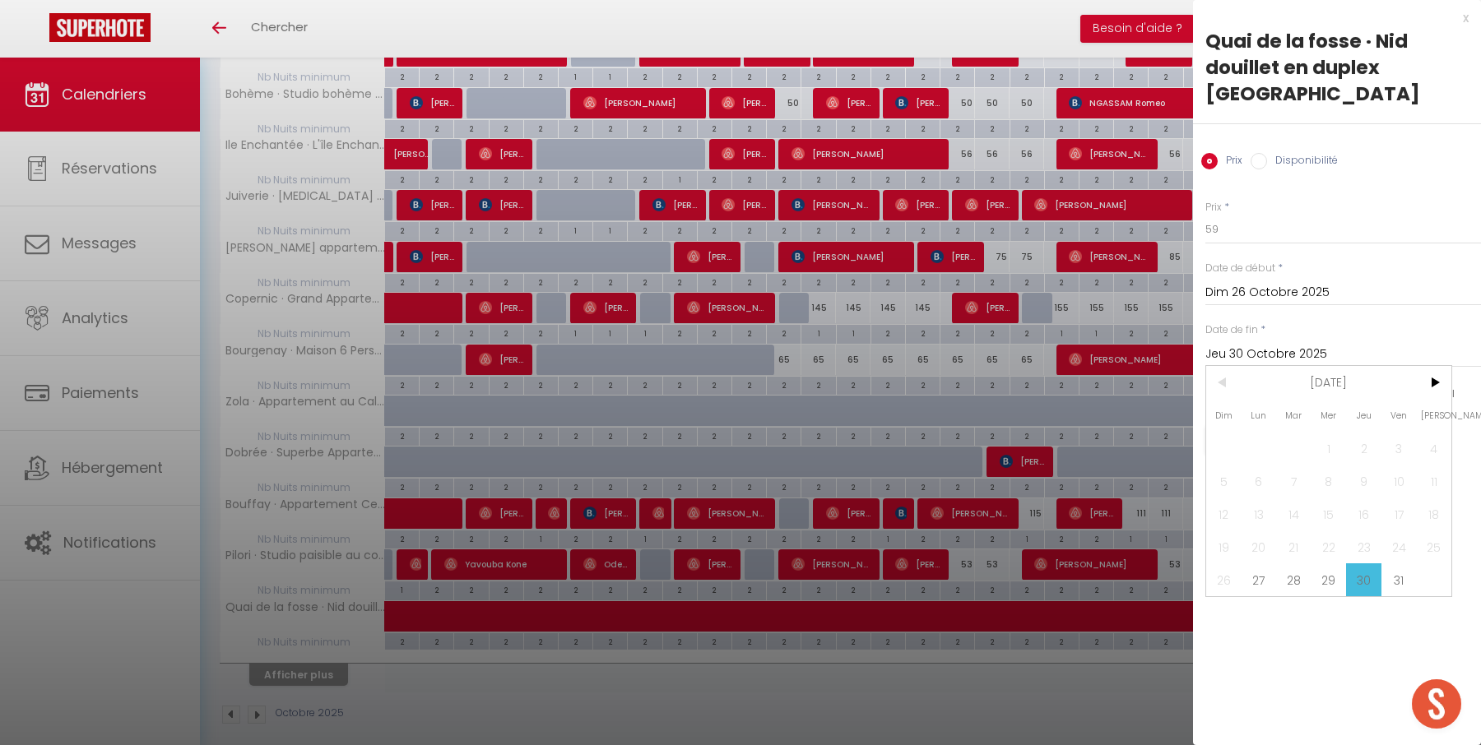
click at [1408, 581] on span "31" at bounding box center [1398, 579] width 35 height 33
type input "Ven 31 Octobre 2025"
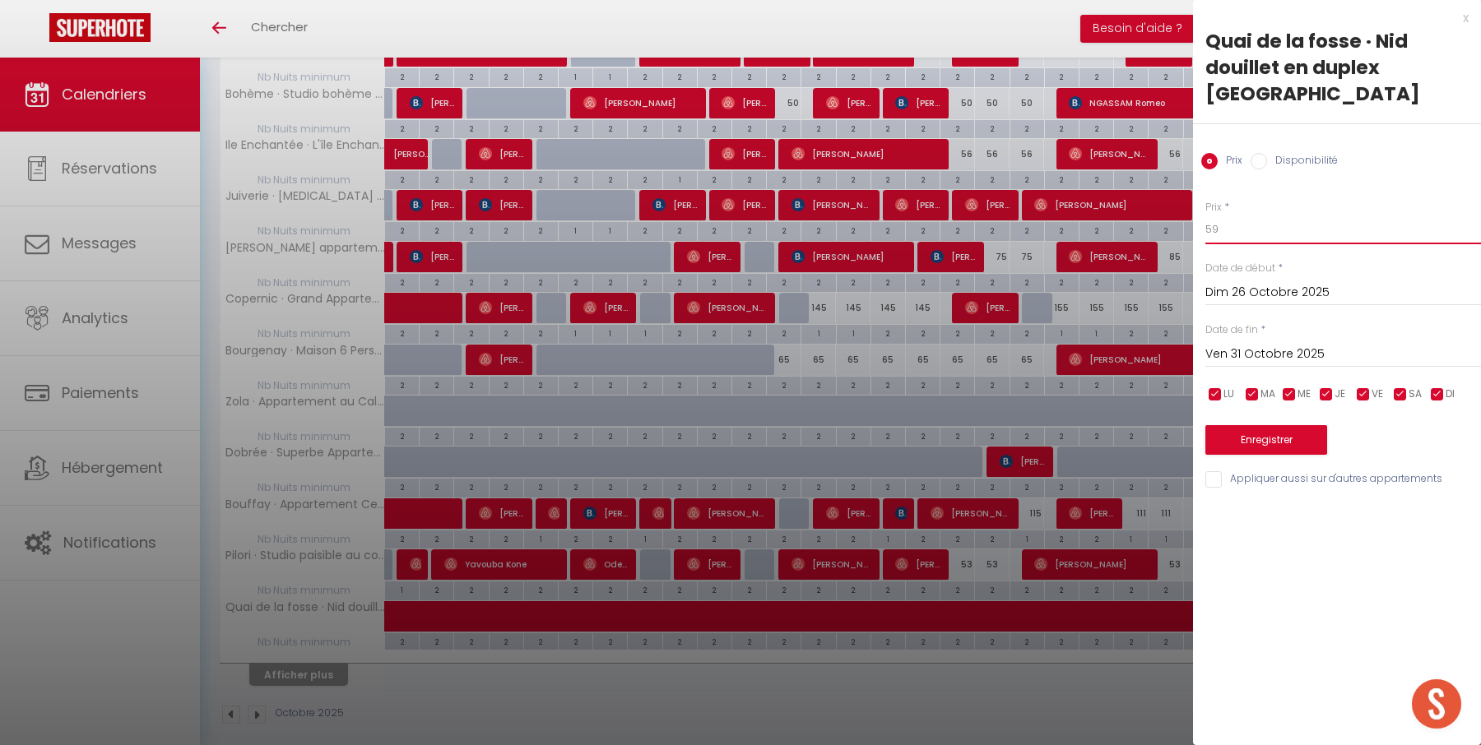
click at [1347, 230] on input "59" at bounding box center [1343, 230] width 276 height 30
type input "56"
click at [1312, 438] on button "Enregistrer" at bounding box center [1266, 440] width 122 height 30
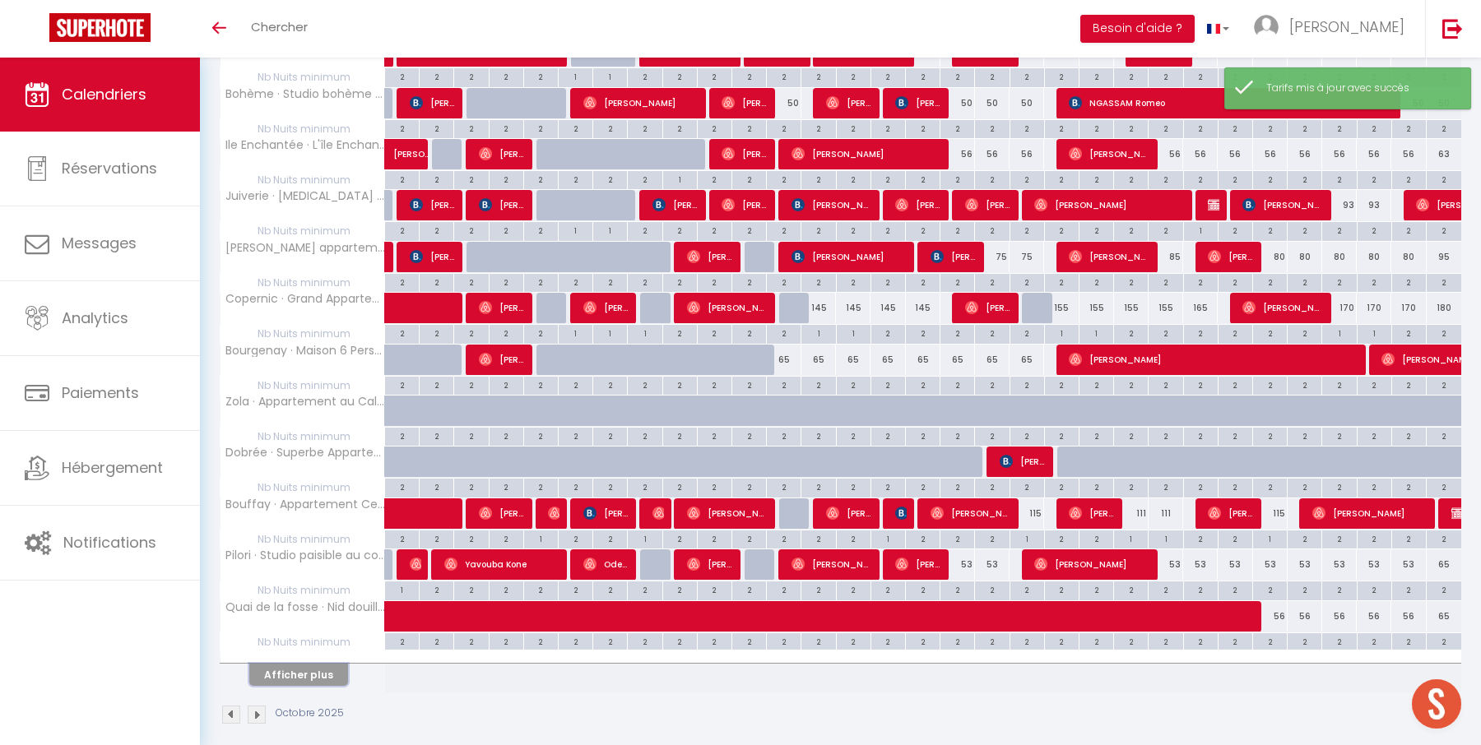
click at [323, 670] on button "Afficher plus" at bounding box center [298, 675] width 99 height 22
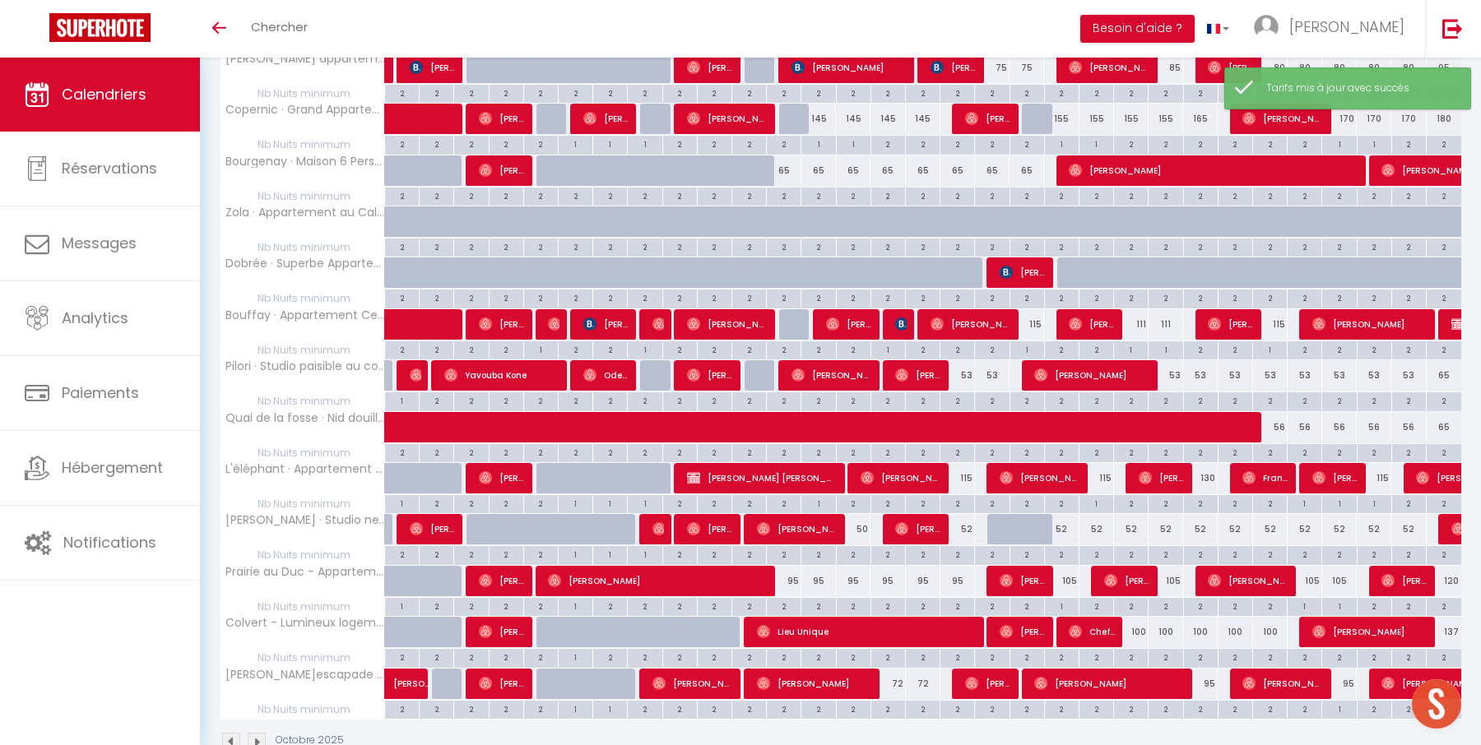
scroll to position [932, 0]
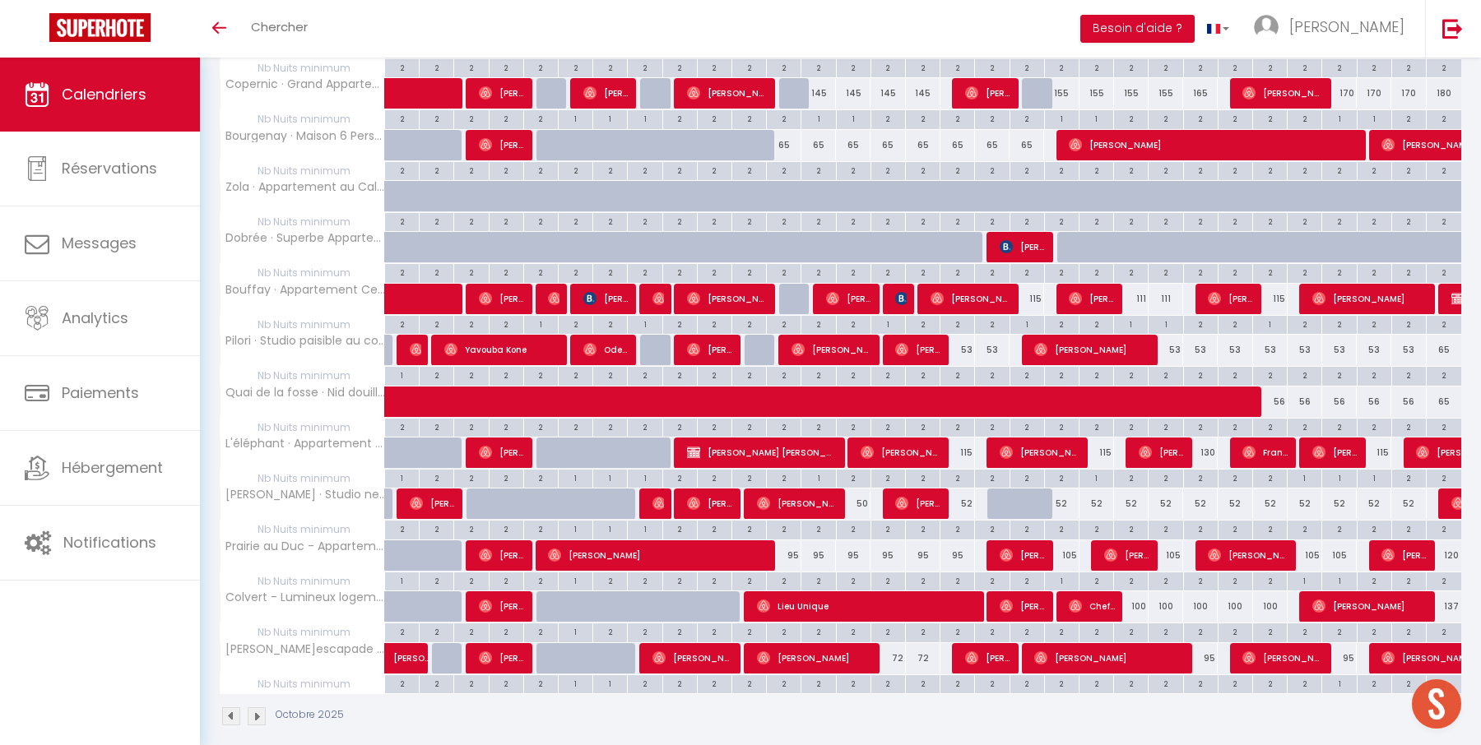
click at [1201, 470] on div "2" at bounding box center [1201, 478] width 34 height 16
type input "2"
type input "Ven 24 Octobre 2025"
type input "Sam 25 Octobre 2025"
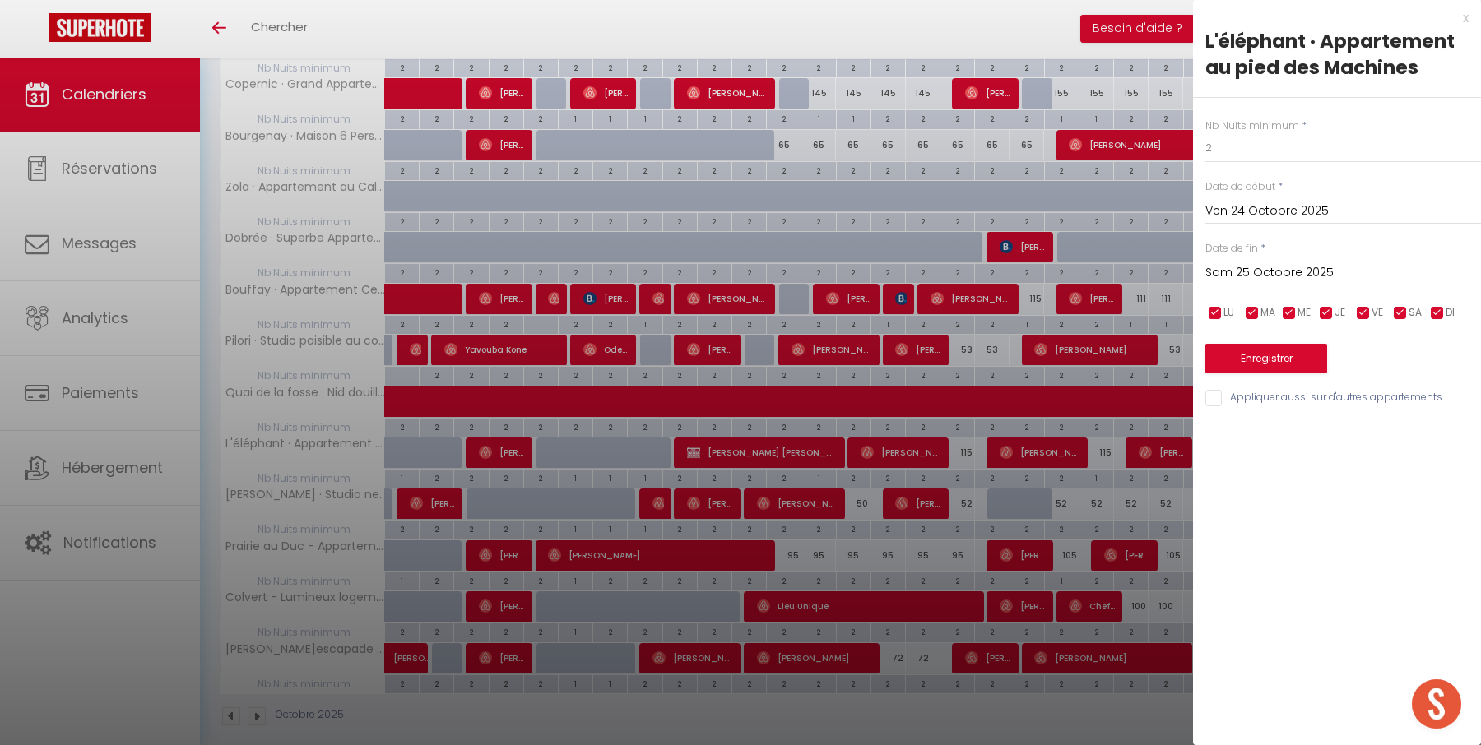
click at [1110, 457] on div at bounding box center [740, 372] width 1481 height 745
type input "undefined aN undefined NaN"
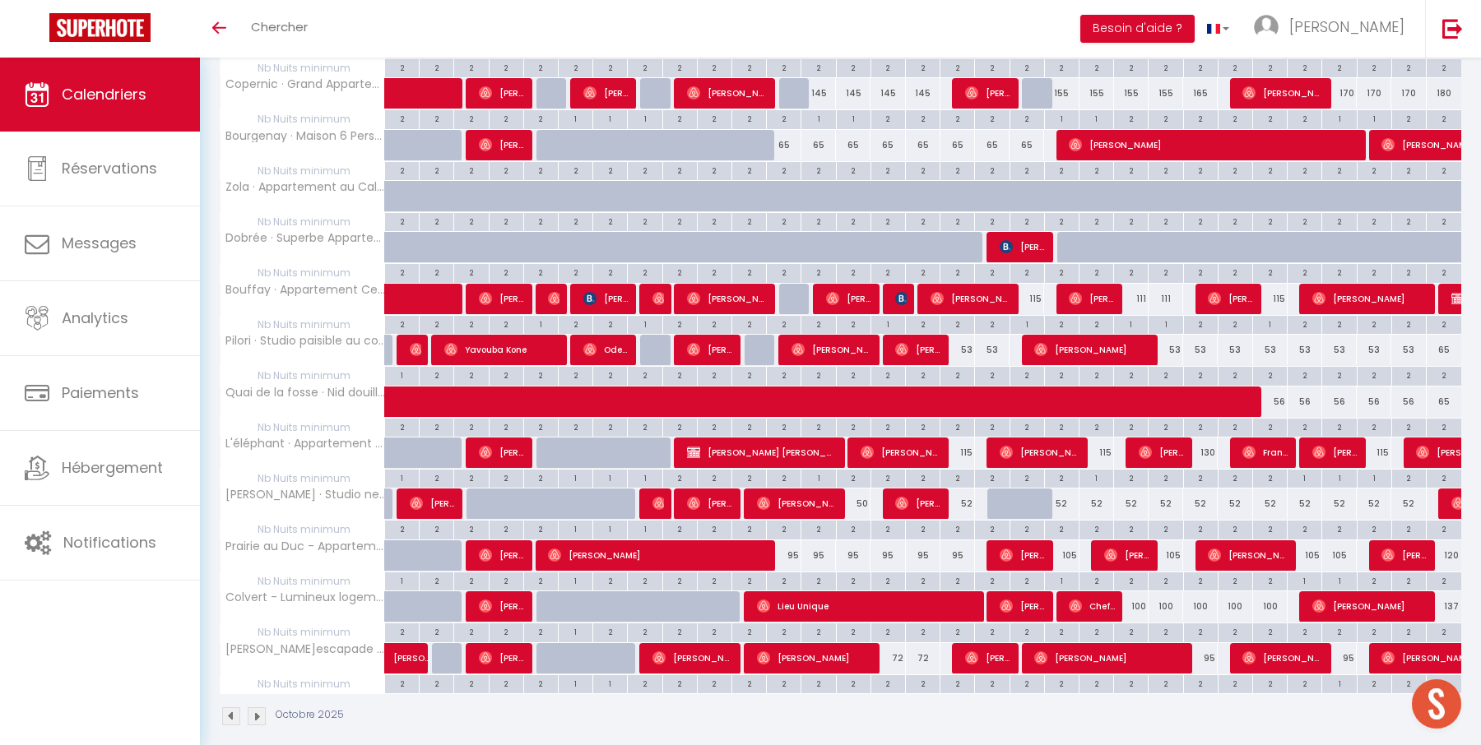
click at [1099, 470] on div "1" at bounding box center [1096, 478] width 34 height 16
type input "1"
type input "[DATE]"
type input "Mer 22 Octobre 2025"
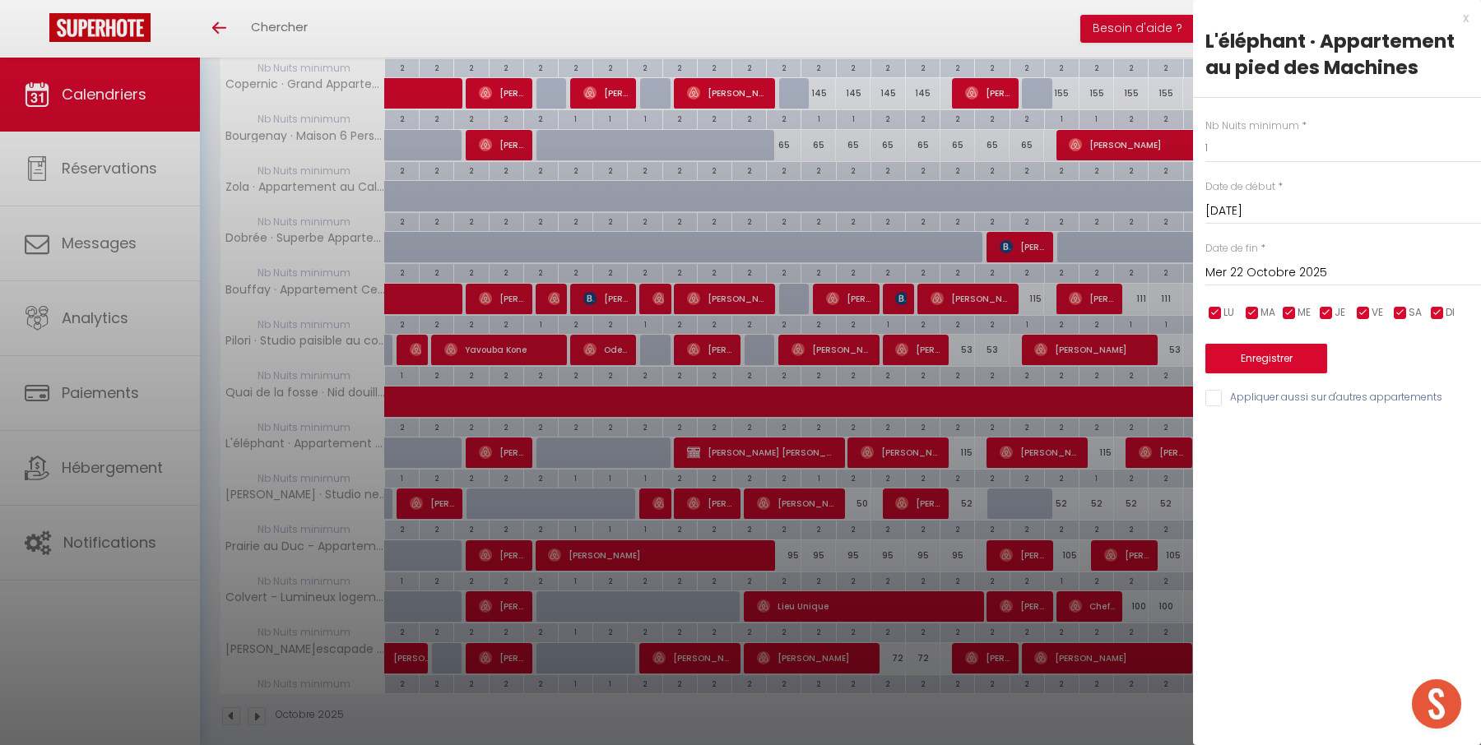
click at [961, 459] on div at bounding box center [740, 372] width 1481 height 745
type input "undefined aN undefined NaN"
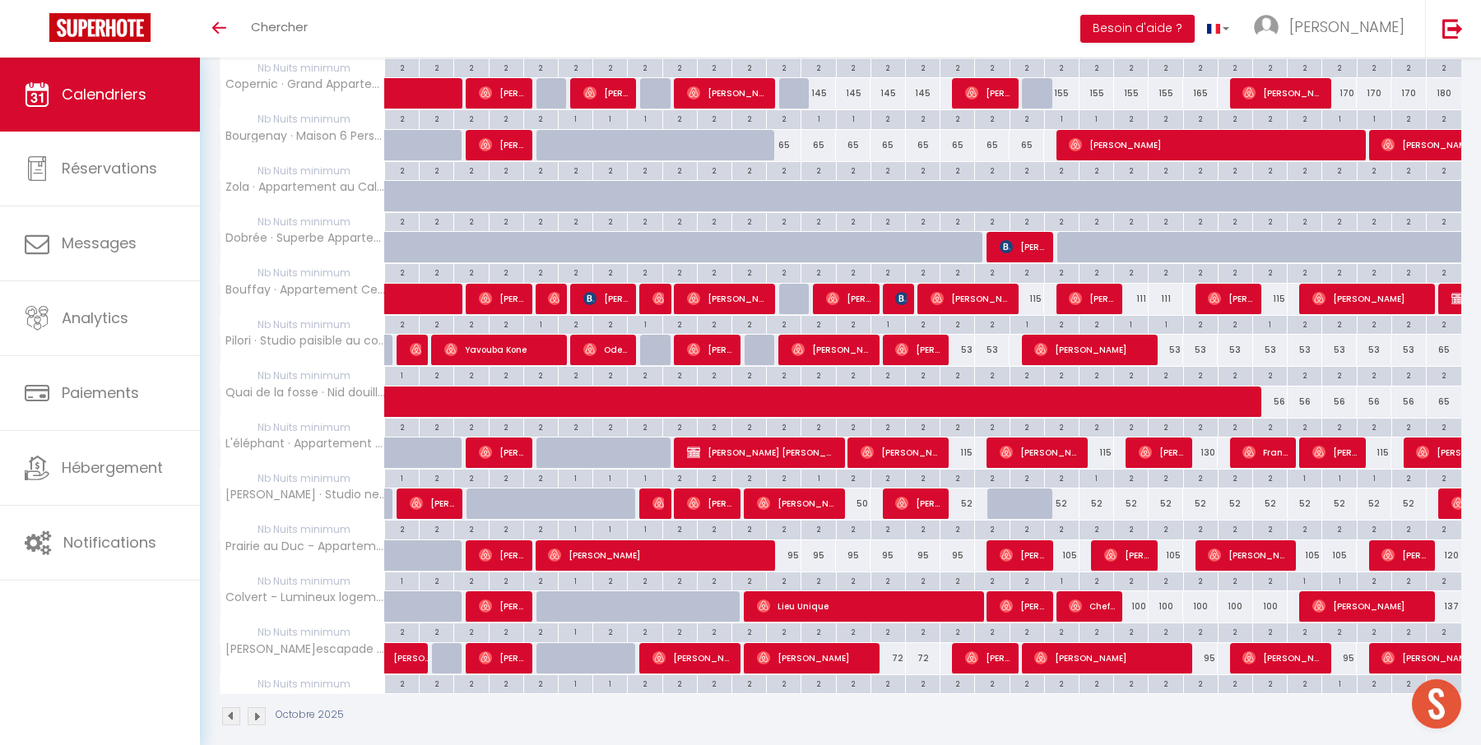
click at [958, 470] on div "2" at bounding box center [957, 478] width 34 height 16
type input "2"
type input "Ven 17 Octobre 2025"
type input "Sam 18 Octobre 2025"
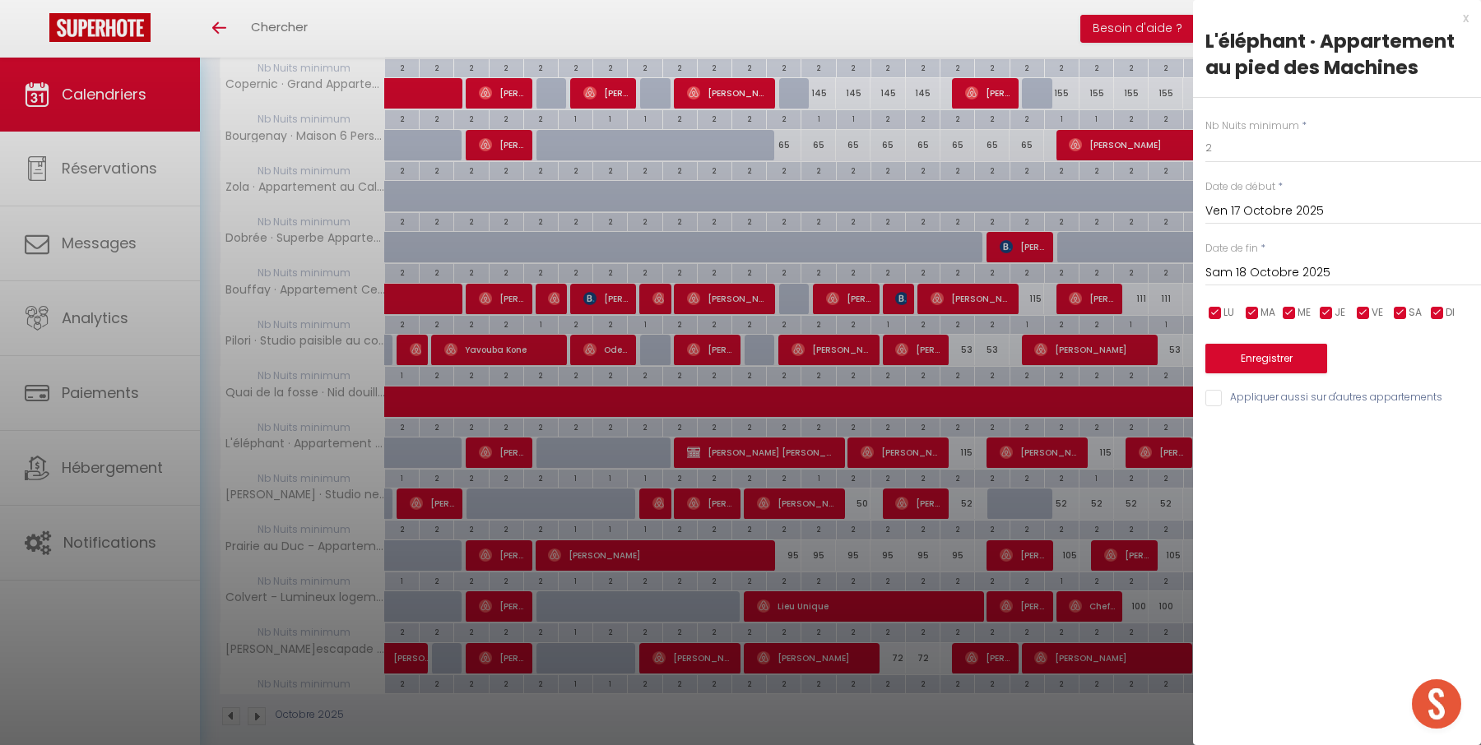
click at [1464, 16] on div "x" at bounding box center [1331, 18] width 276 height 20
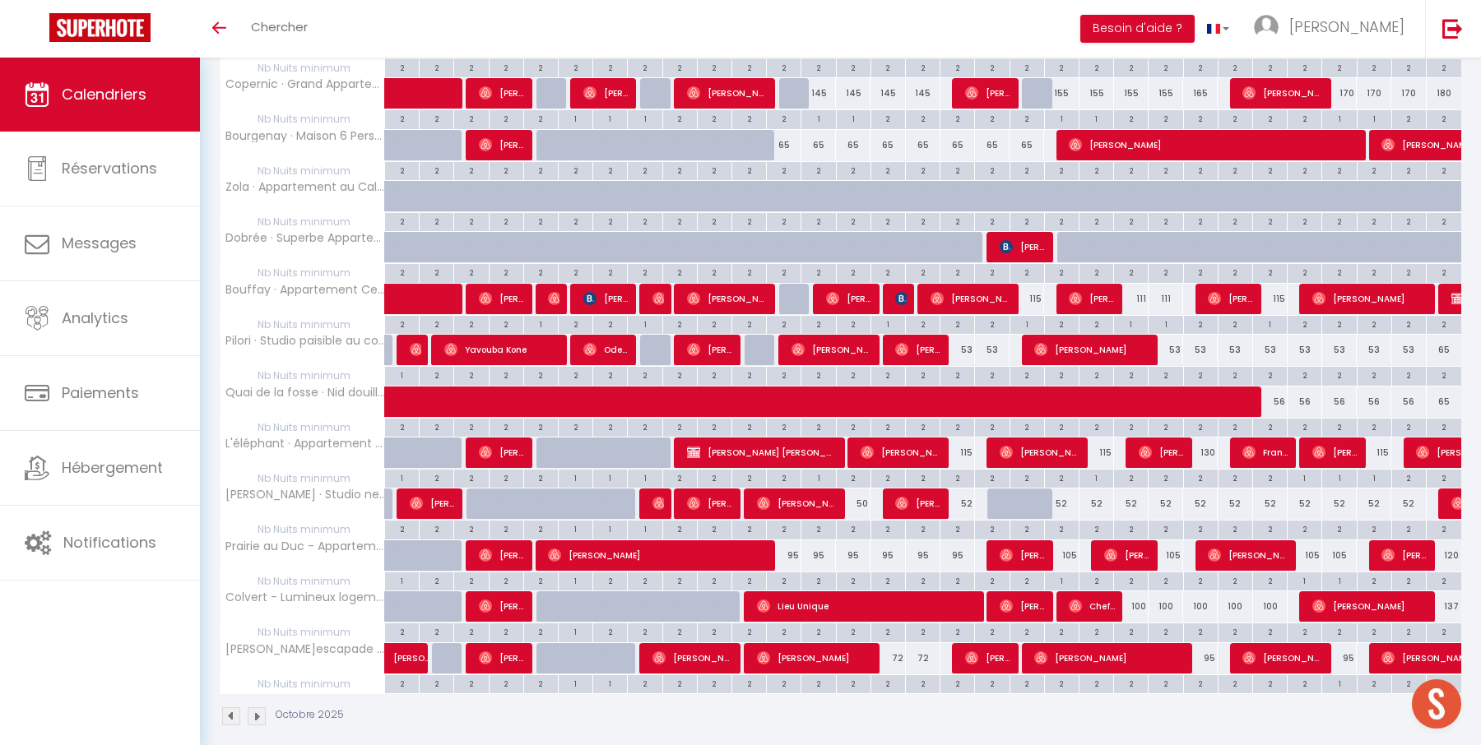
click at [855, 521] on div "2" at bounding box center [854, 529] width 34 height 16
type input "2"
type input "[DATE]"
type input "Mer 15 Octobre 2025"
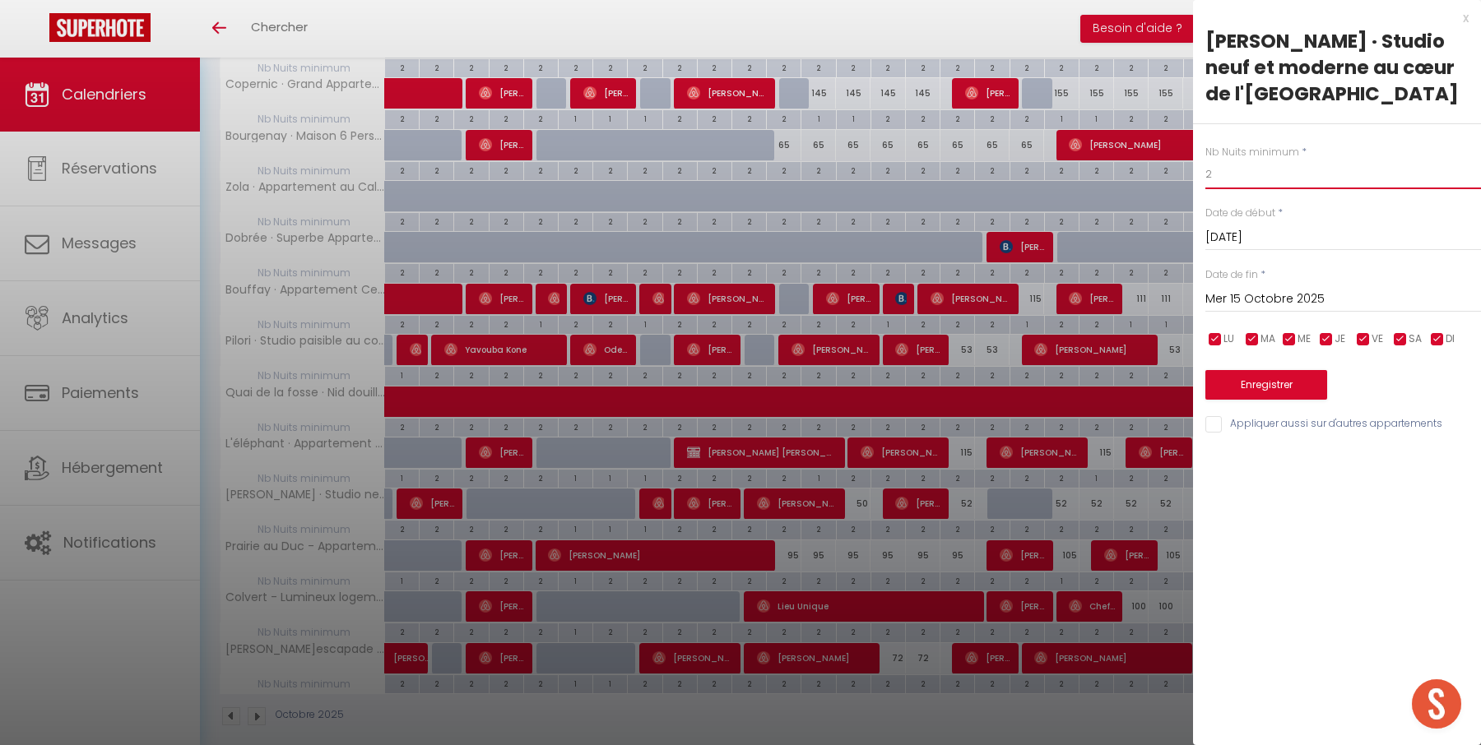
click at [1269, 175] on input "2" at bounding box center [1343, 175] width 276 height 30
type input "1"
click at [1259, 378] on button "Enregistrer" at bounding box center [1266, 385] width 122 height 30
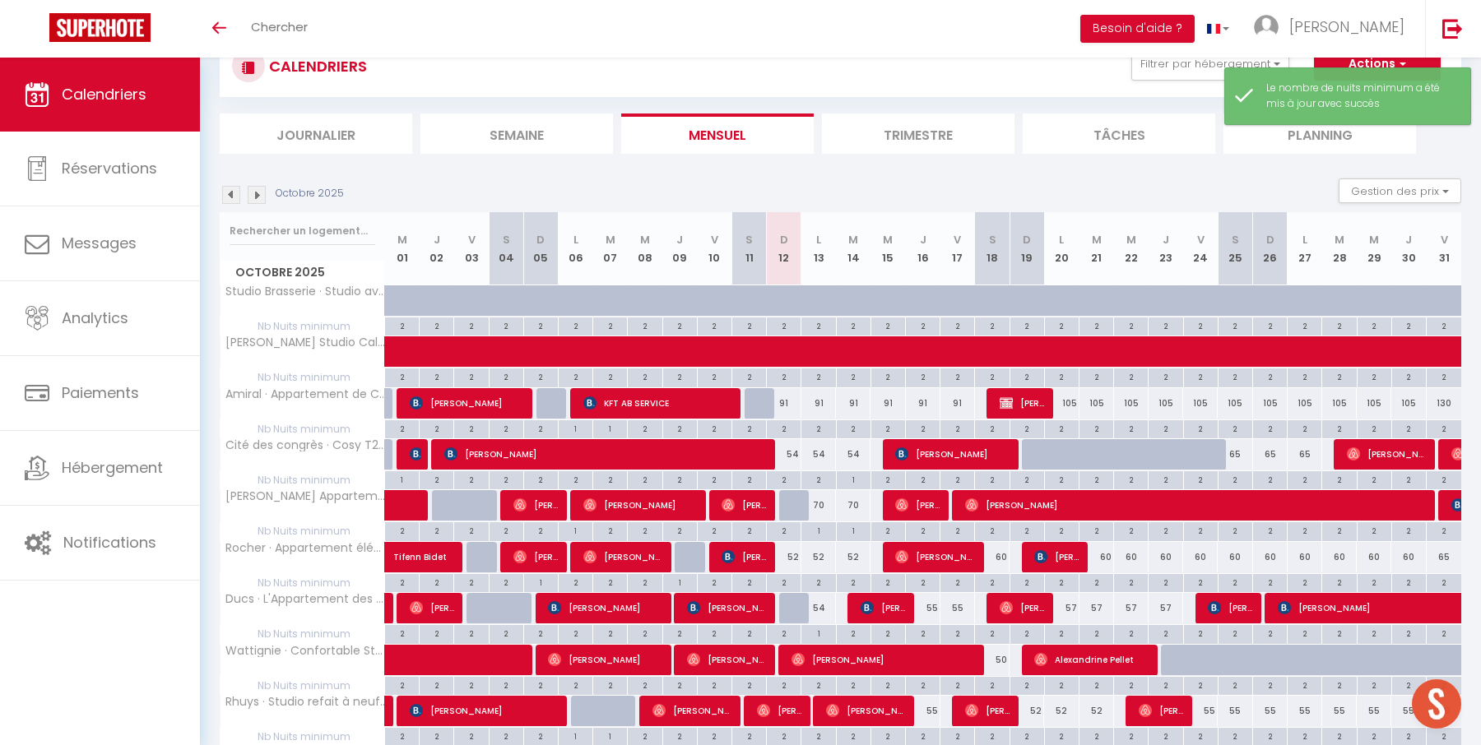
scroll to position [717, 0]
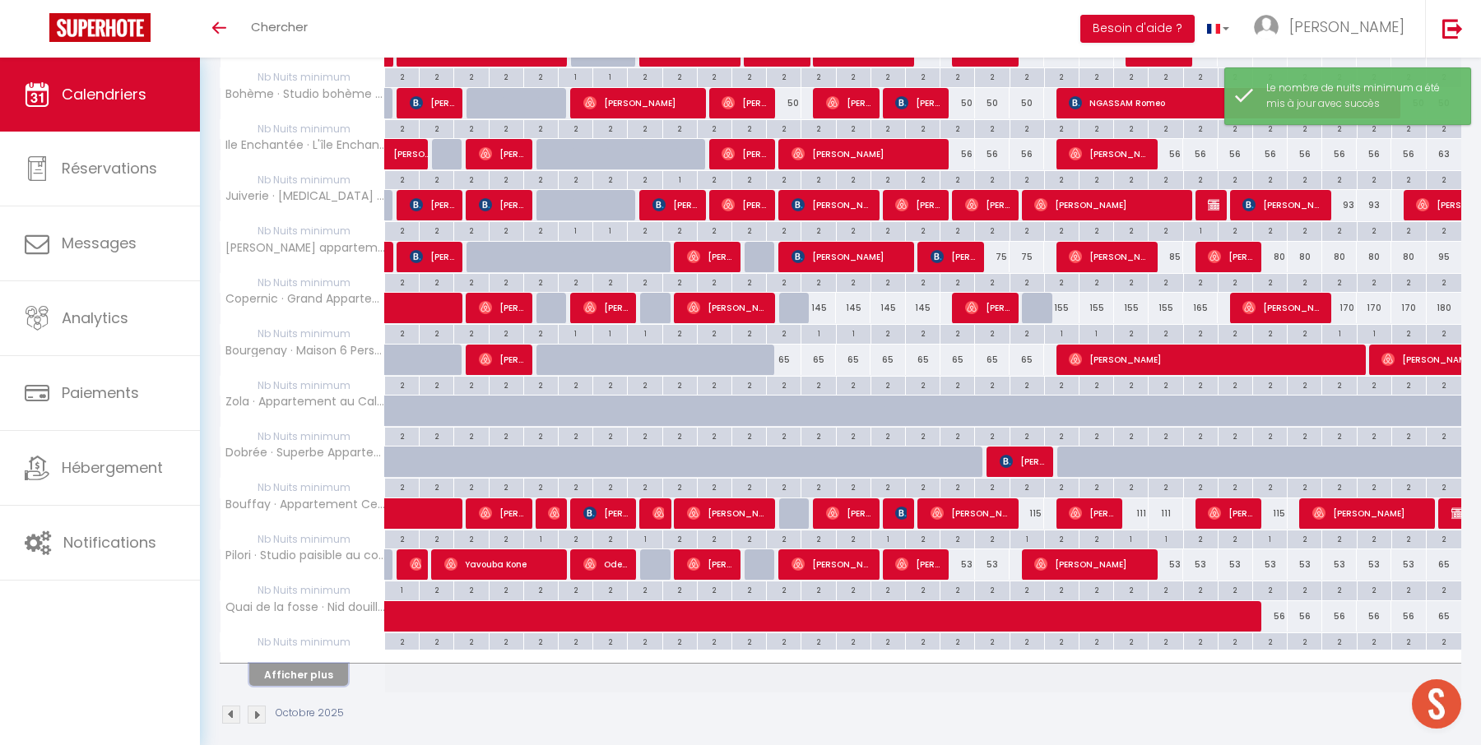
click at [331, 664] on button "Afficher plus" at bounding box center [298, 675] width 99 height 22
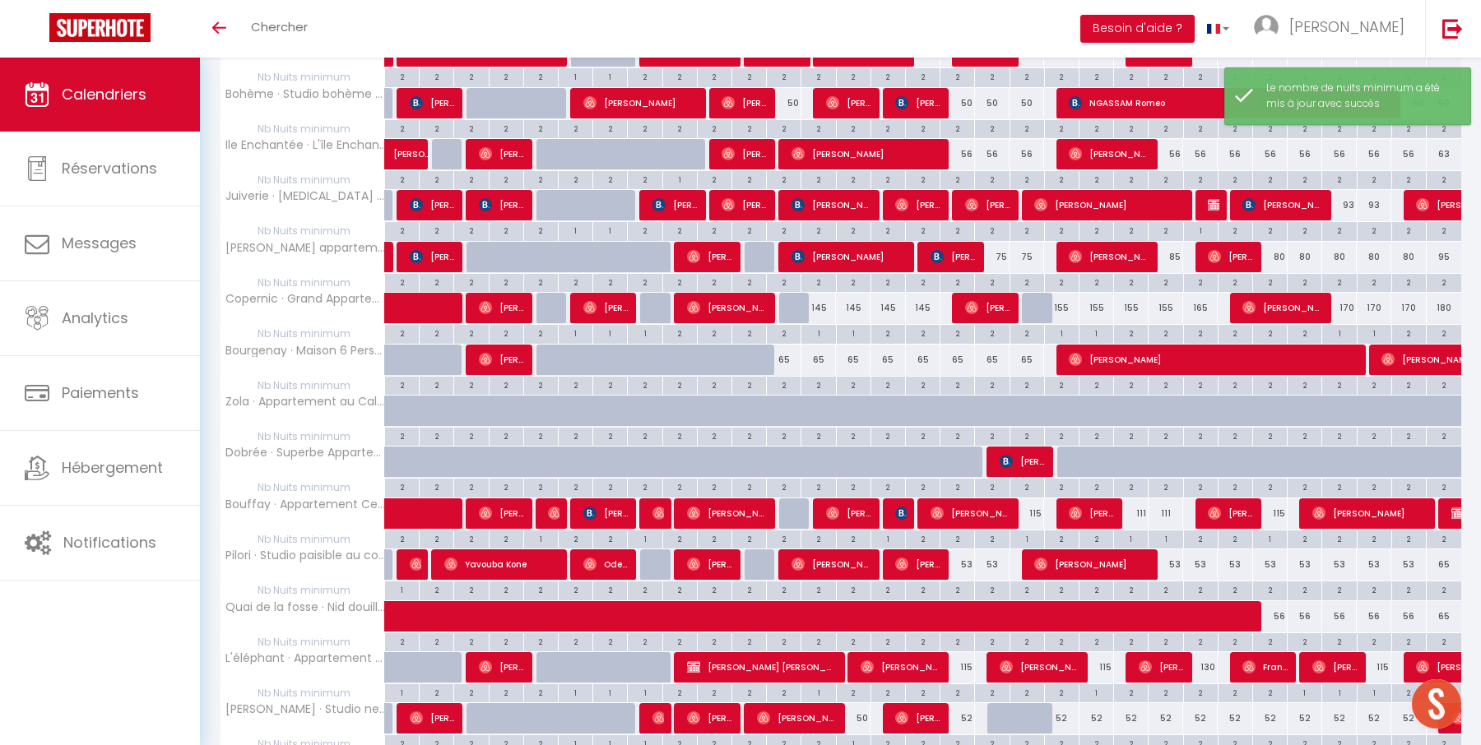
scroll to position [932, 0]
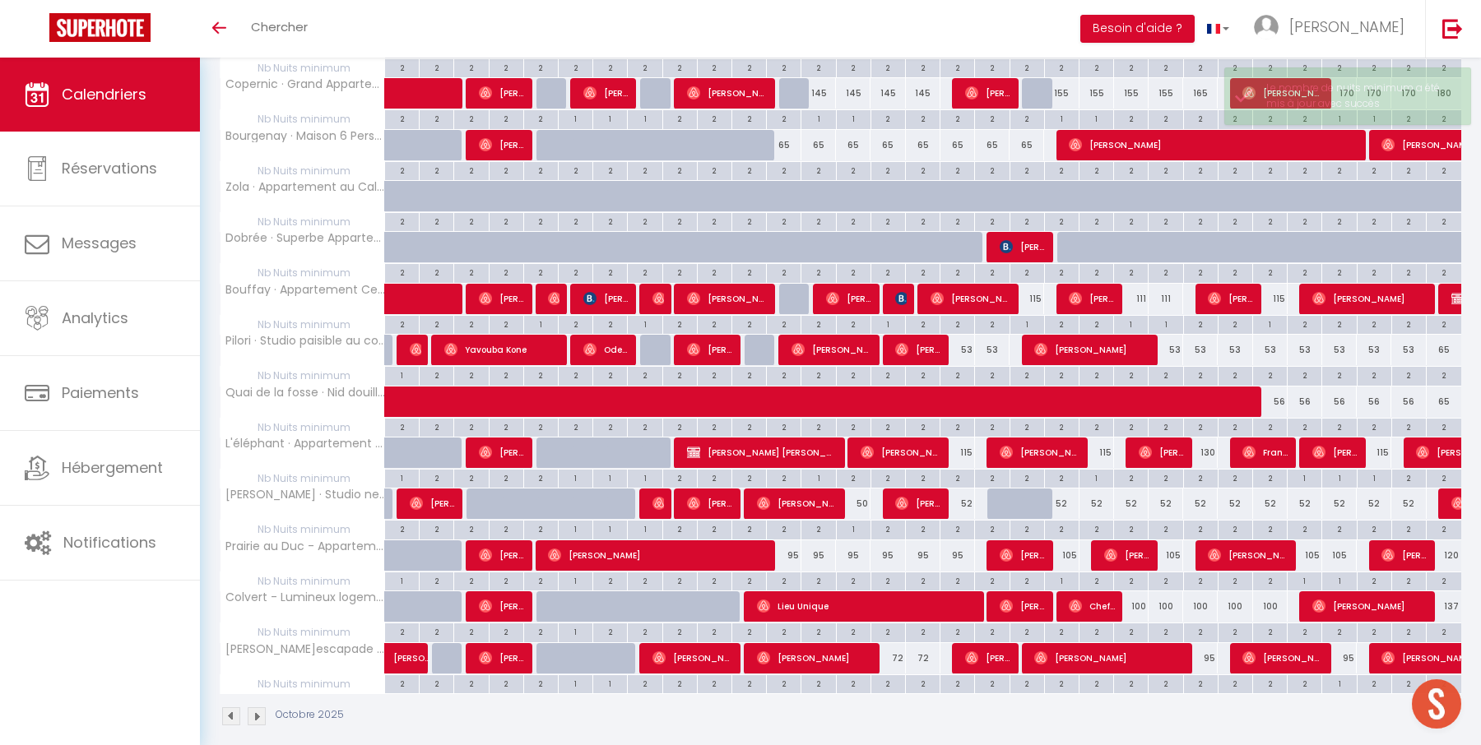
click at [957, 521] on div "2" at bounding box center [957, 529] width 34 height 16
type input "2"
type input "Ven 17 Octobre 2025"
type input "Sam 18 Octobre 2025"
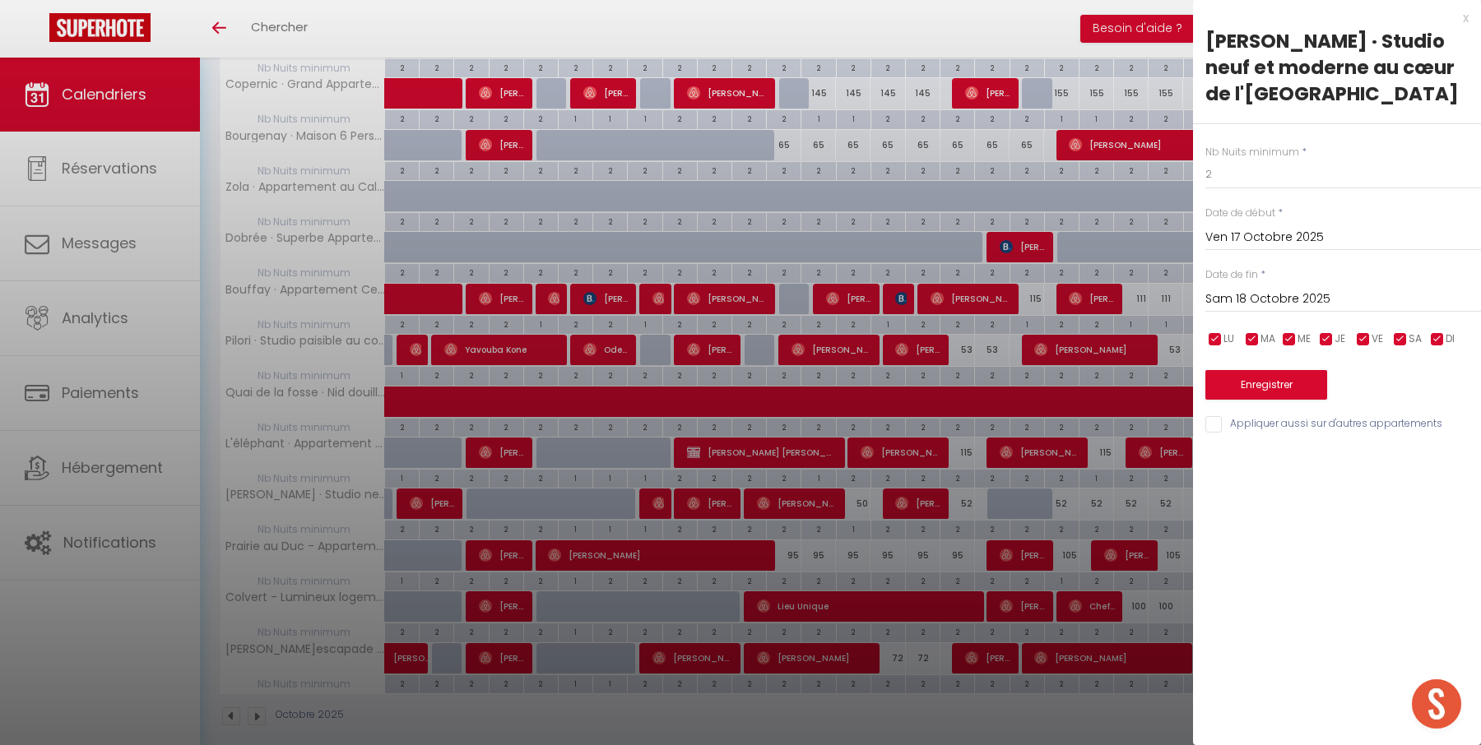
click at [1465, 17] on div "x" at bounding box center [1331, 18] width 276 height 20
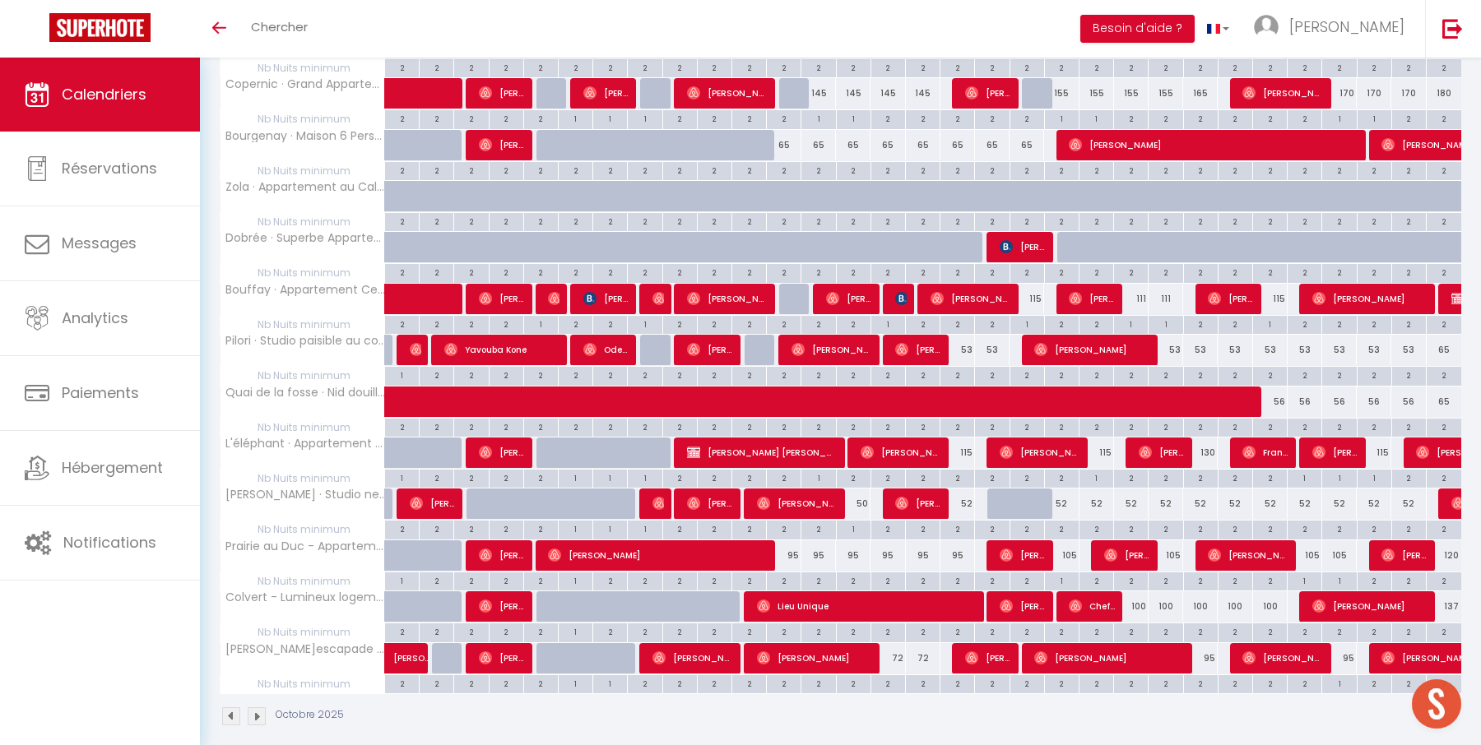
click at [1059, 521] on div "2" at bounding box center [1062, 529] width 34 height 16
type input "2"
type input "Lun 20 Octobre 2025"
type input "[DATE]"
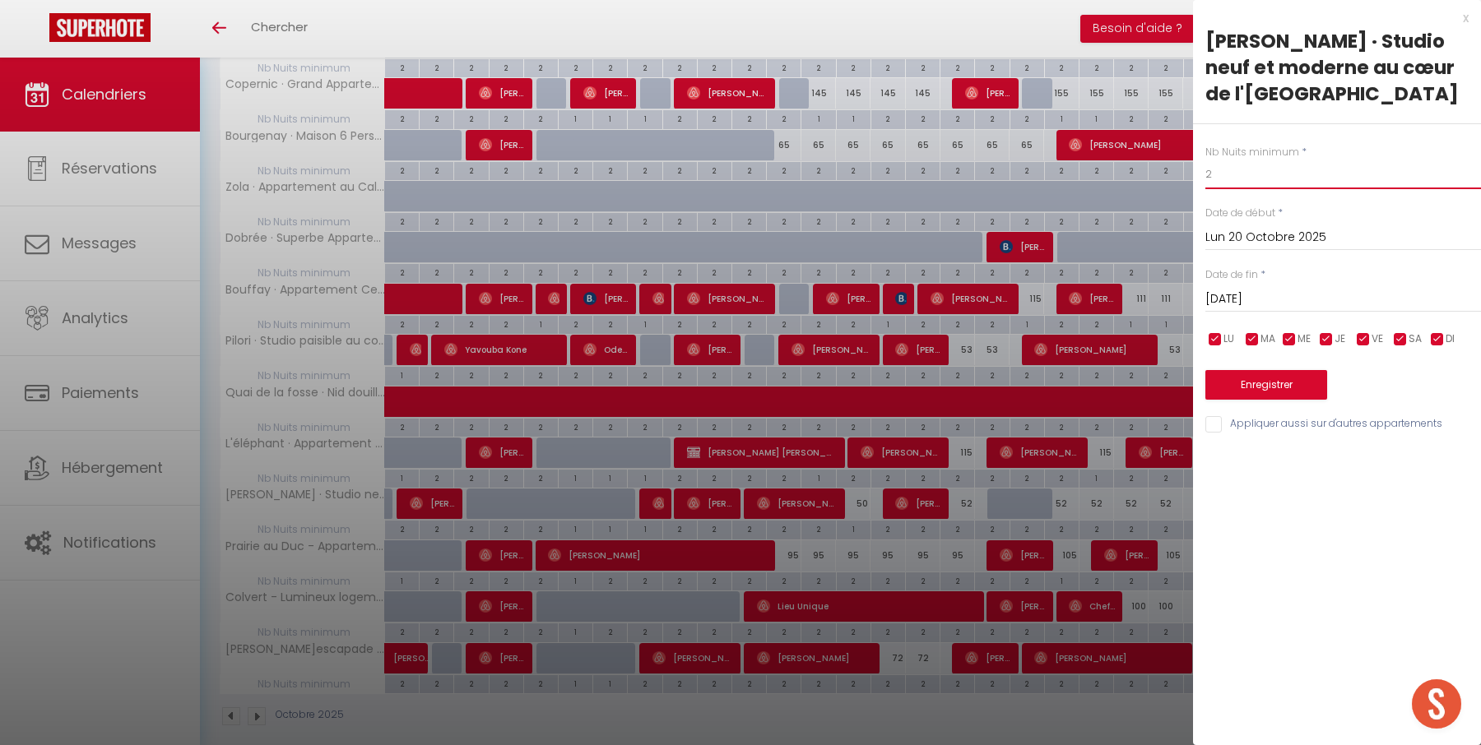
click at [1274, 176] on input "2" at bounding box center [1343, 175] width 276 height 30
type input "1"
click at [1272, 381] on button "Enregistrer" at bounding box center [1266, 385] width 122 height 30
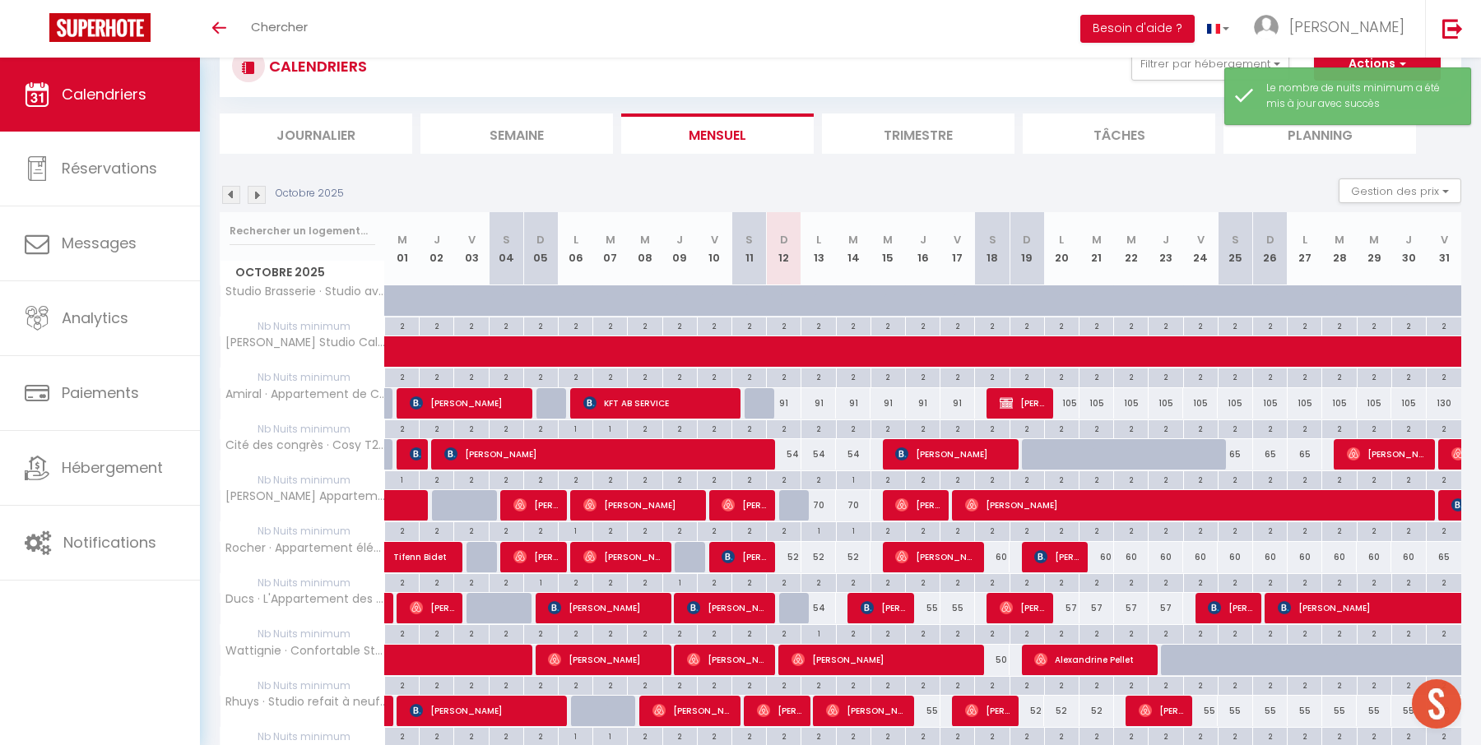
scroll to position [717, 0]
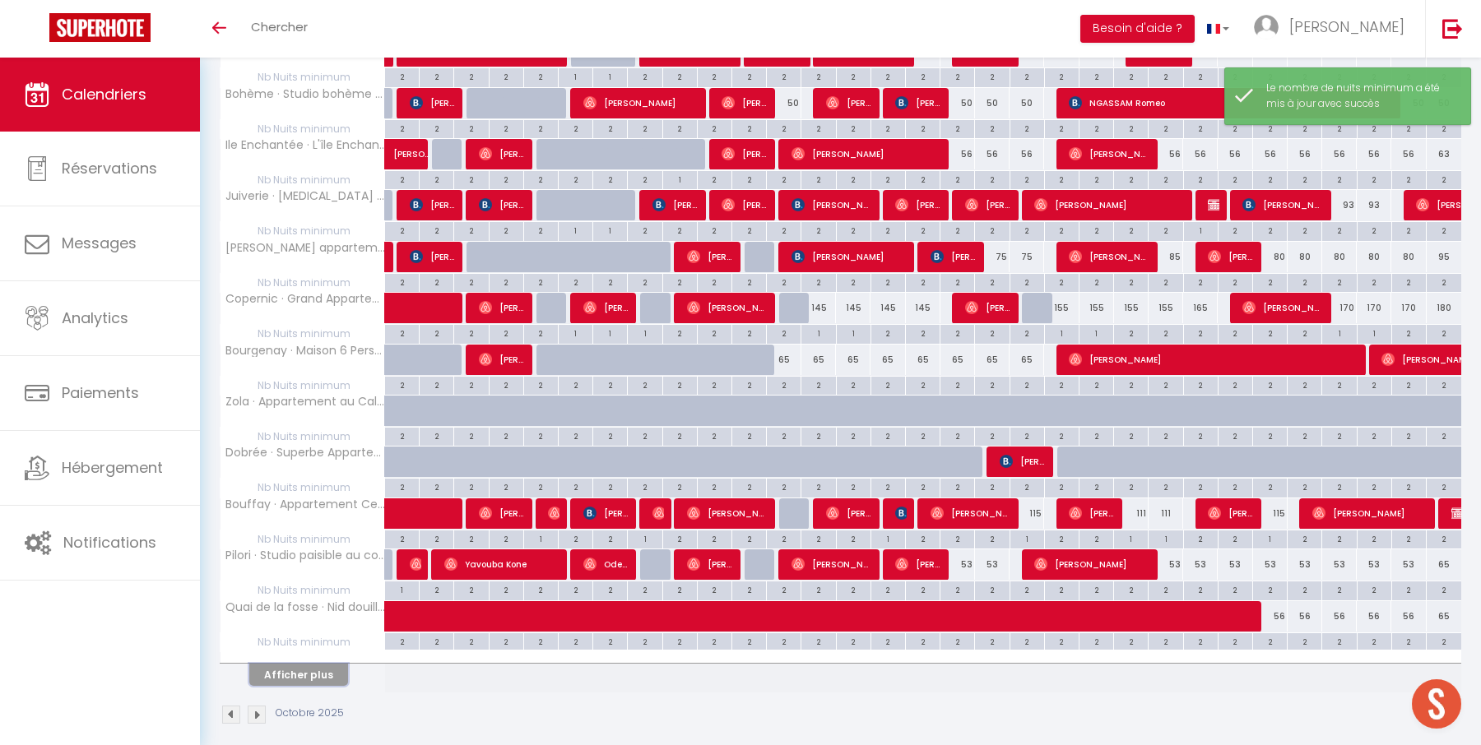
click at [306, 664] on button "Afficher plus" at bounding box center [298, 675] width 99 height 22
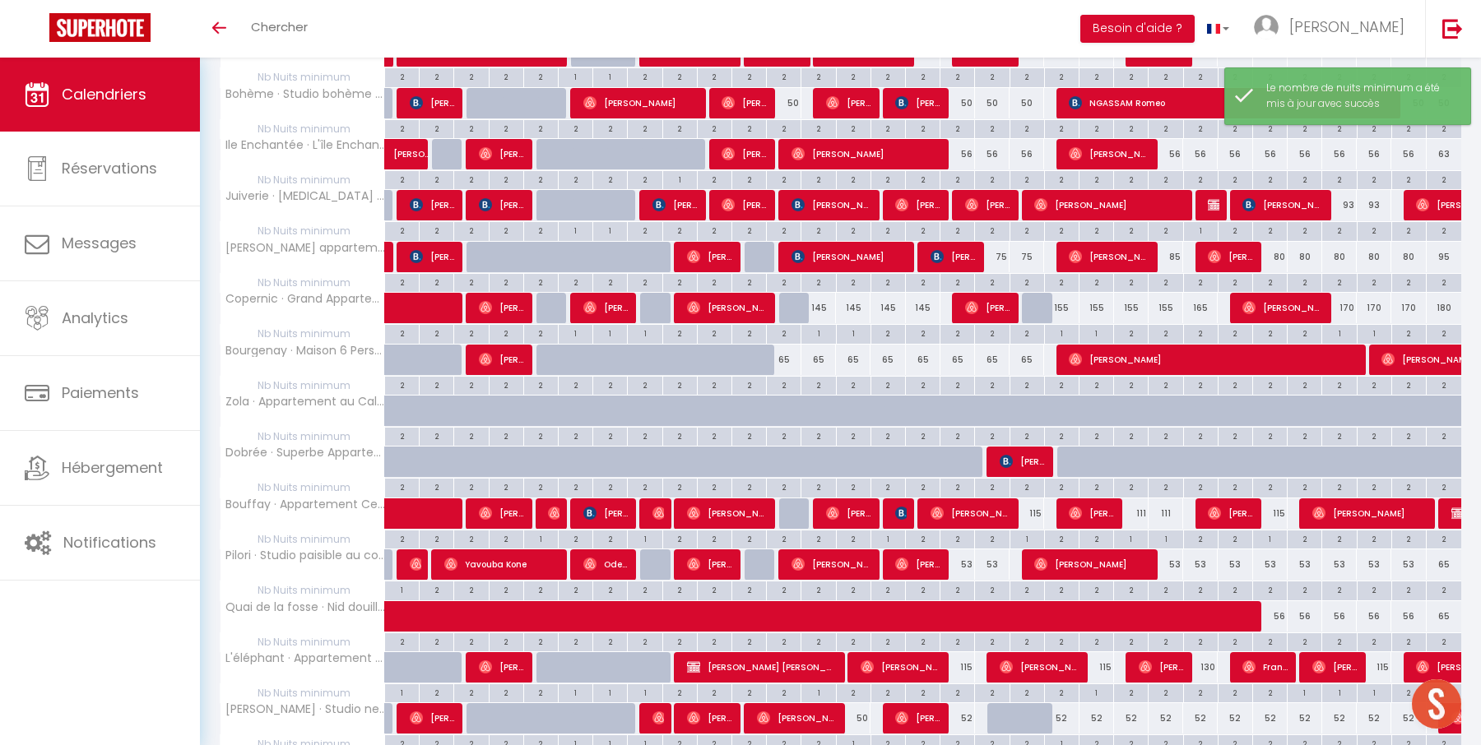
scroll to position [932, 0]
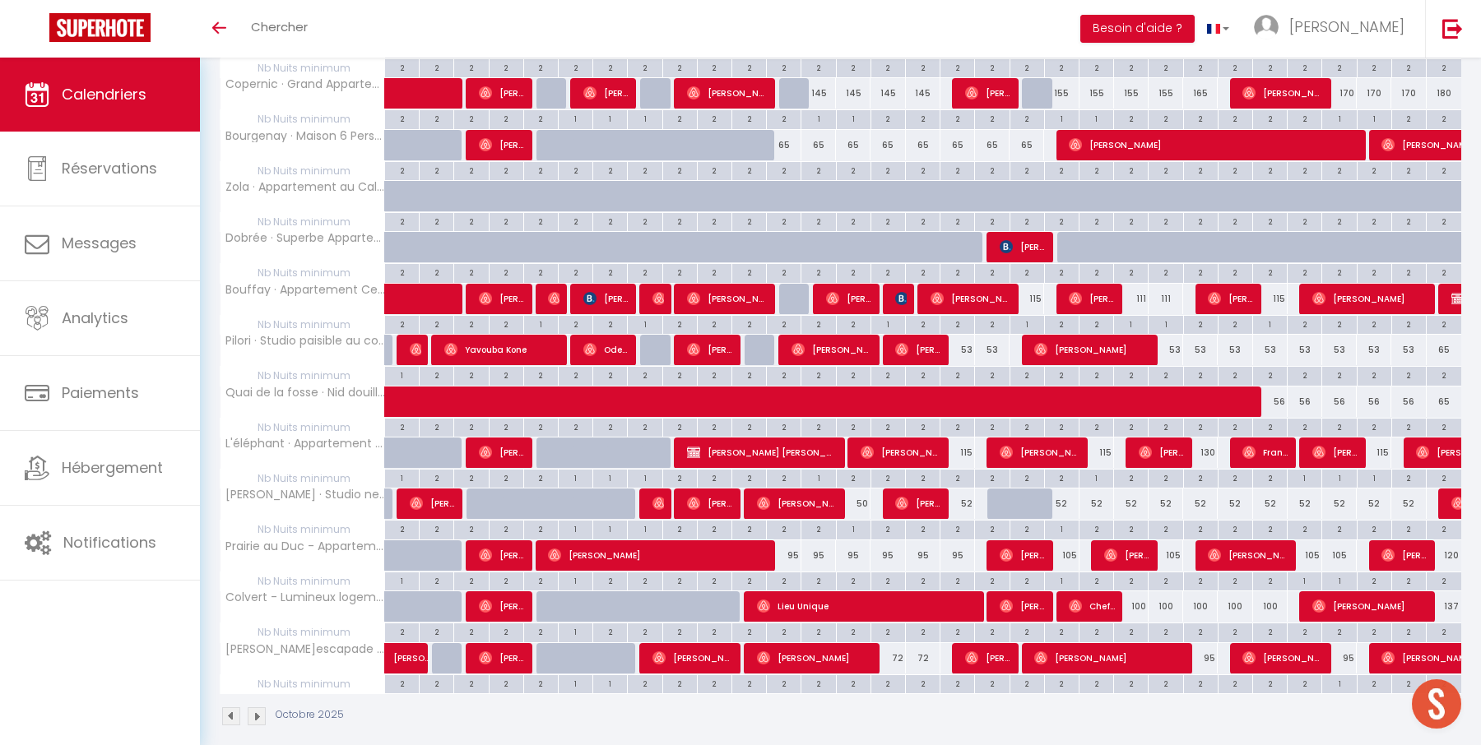
click at [995, 489] on div at bounding box center [1004, 504] width 35 height 31
type input "52"
type input "Sam 18 Octobre 2025"
type input "Dim 19 Octobre 2025"
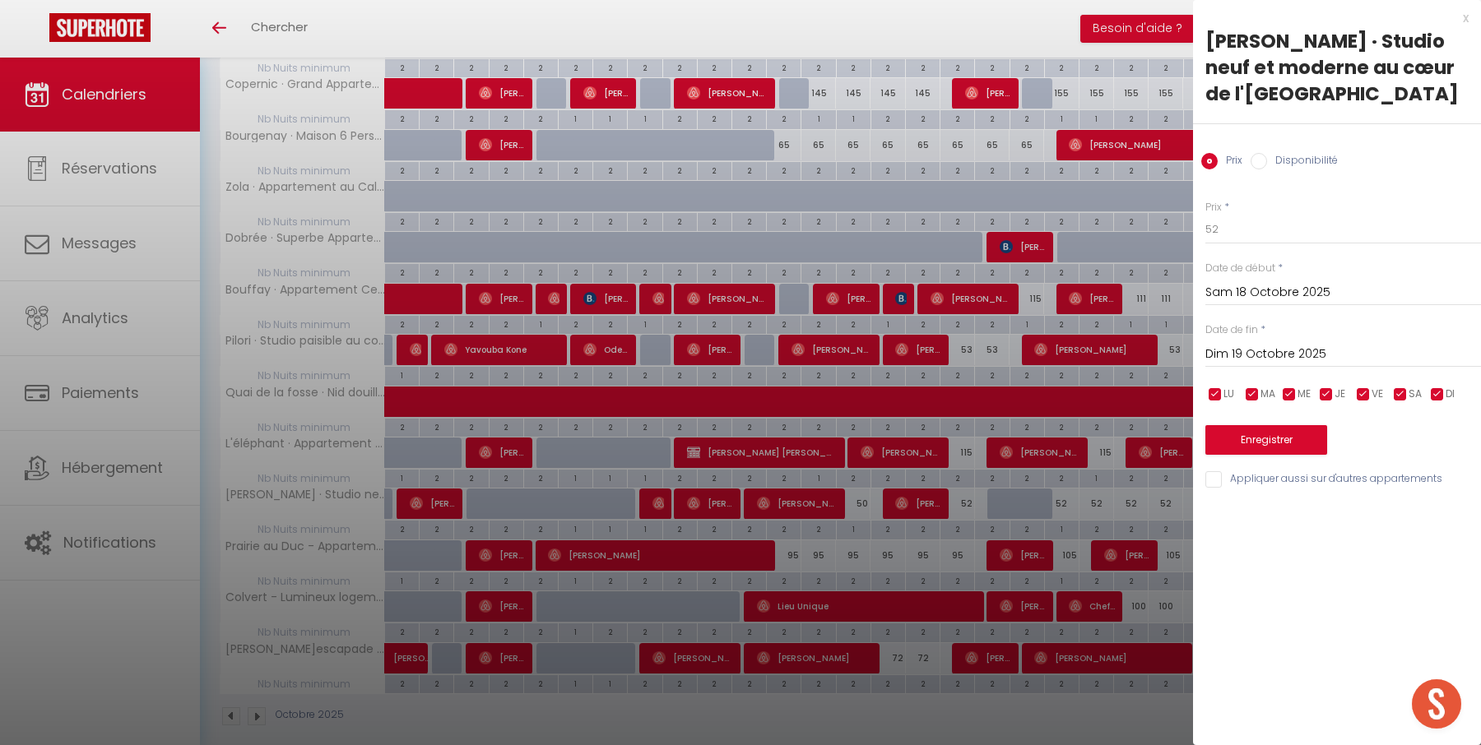
click at [1464, 19] on div "x" at bounding box center [1331, 18] width 276 height 20
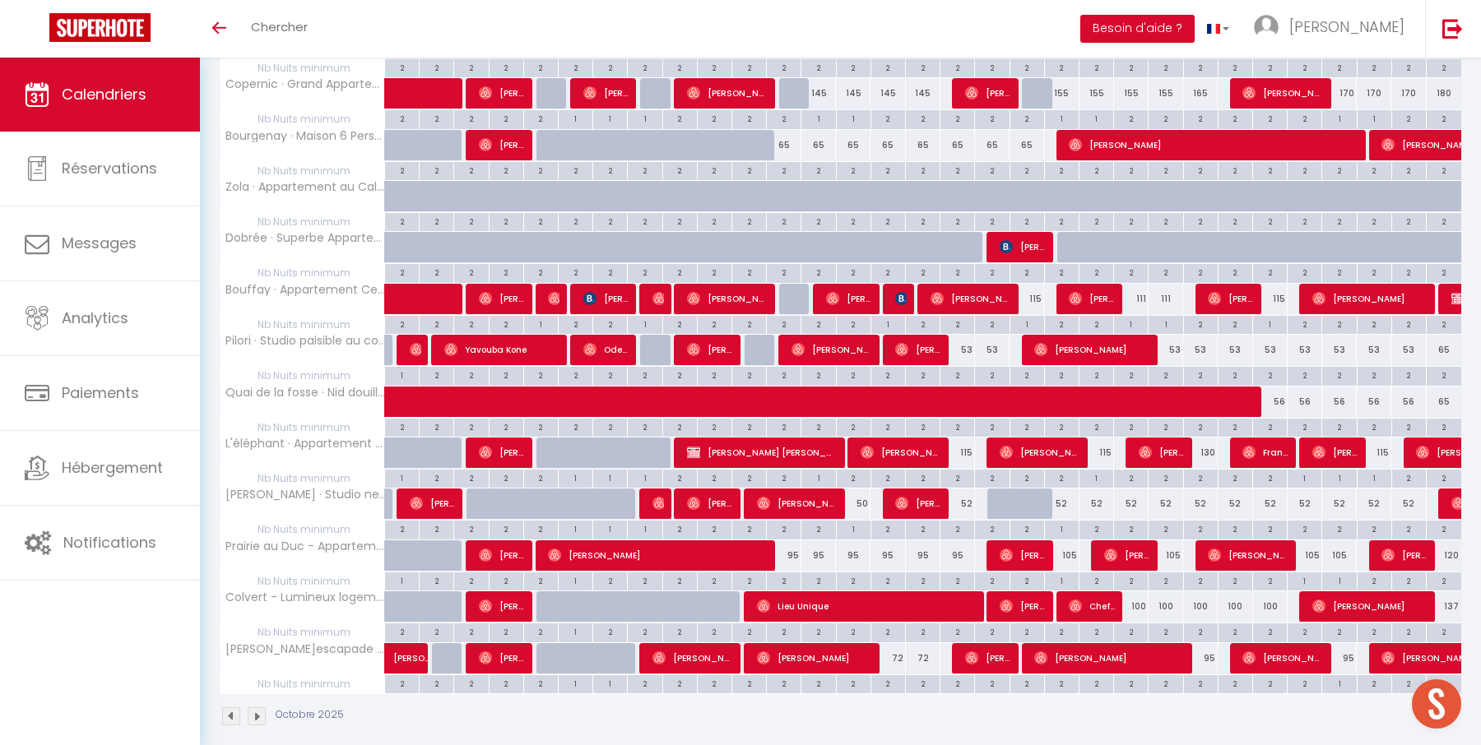
click at [793, 540] on div "95" at bounding box center [784, 555] width 35 height 30
type input "95"
type input "Dim 12 Octobre 2025"
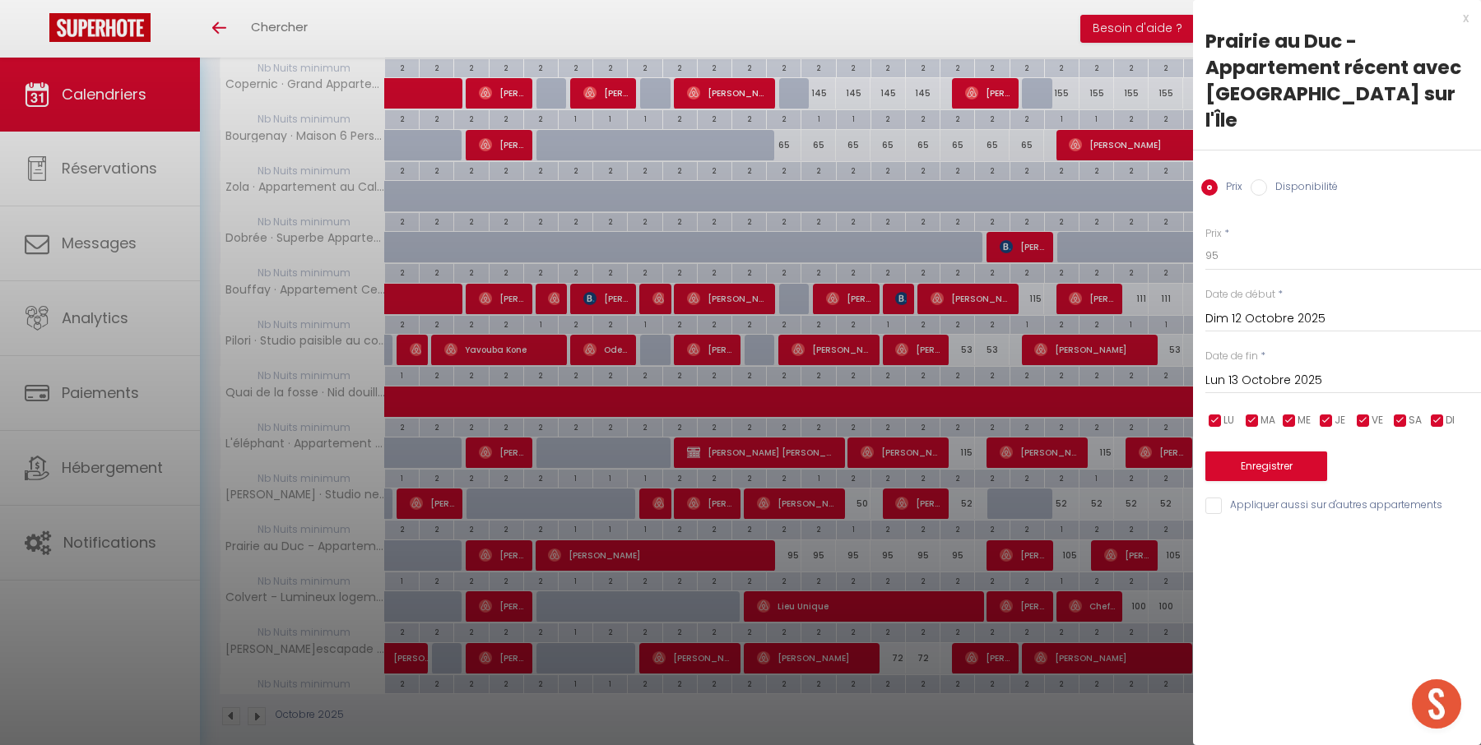
click at [1306, 370] on input "Lun 13 Octobre 2025" at bounding box center [1343, 380] width 276 height 21
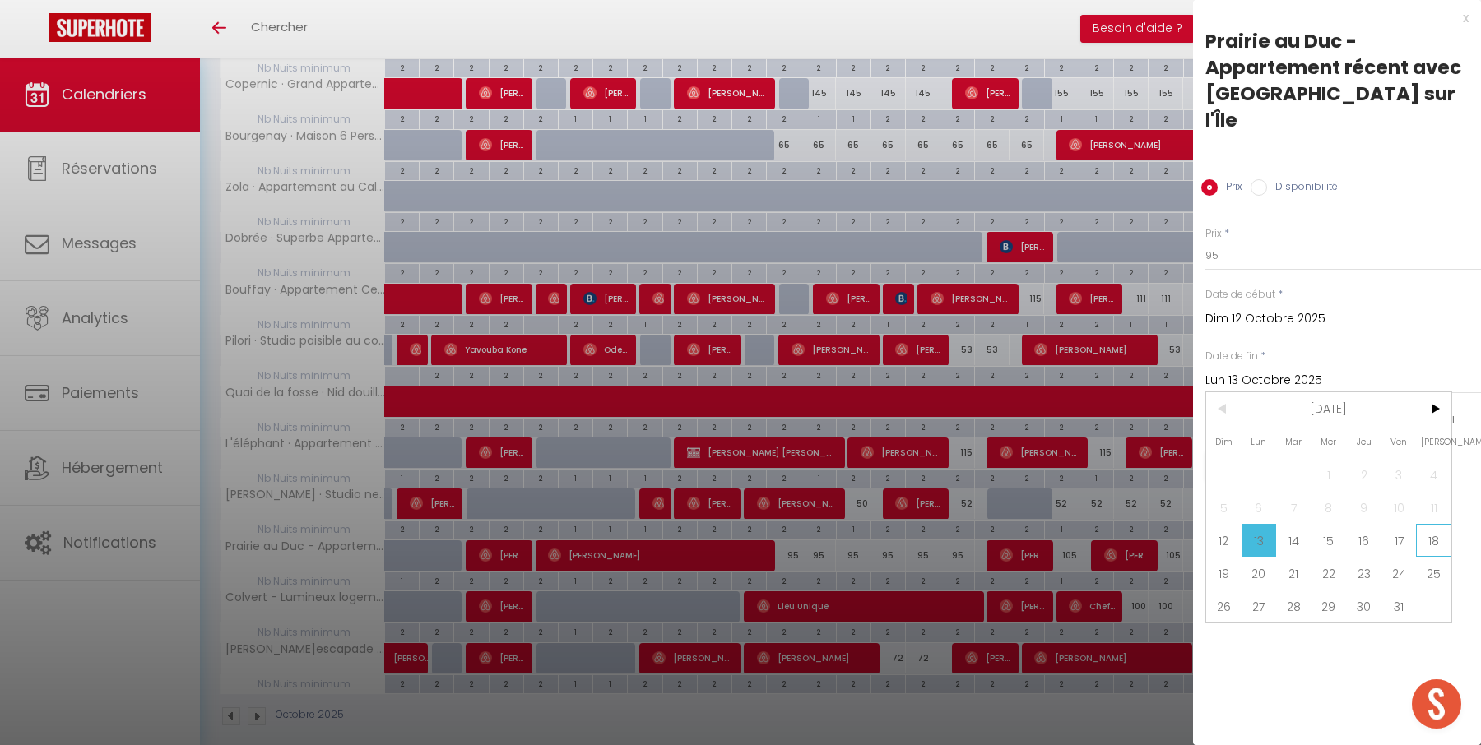
click at [1427, 524] on span "18" at bounding box center [1433, 540] width 35 height 33
type input "Sam 18 Octobre 2025"
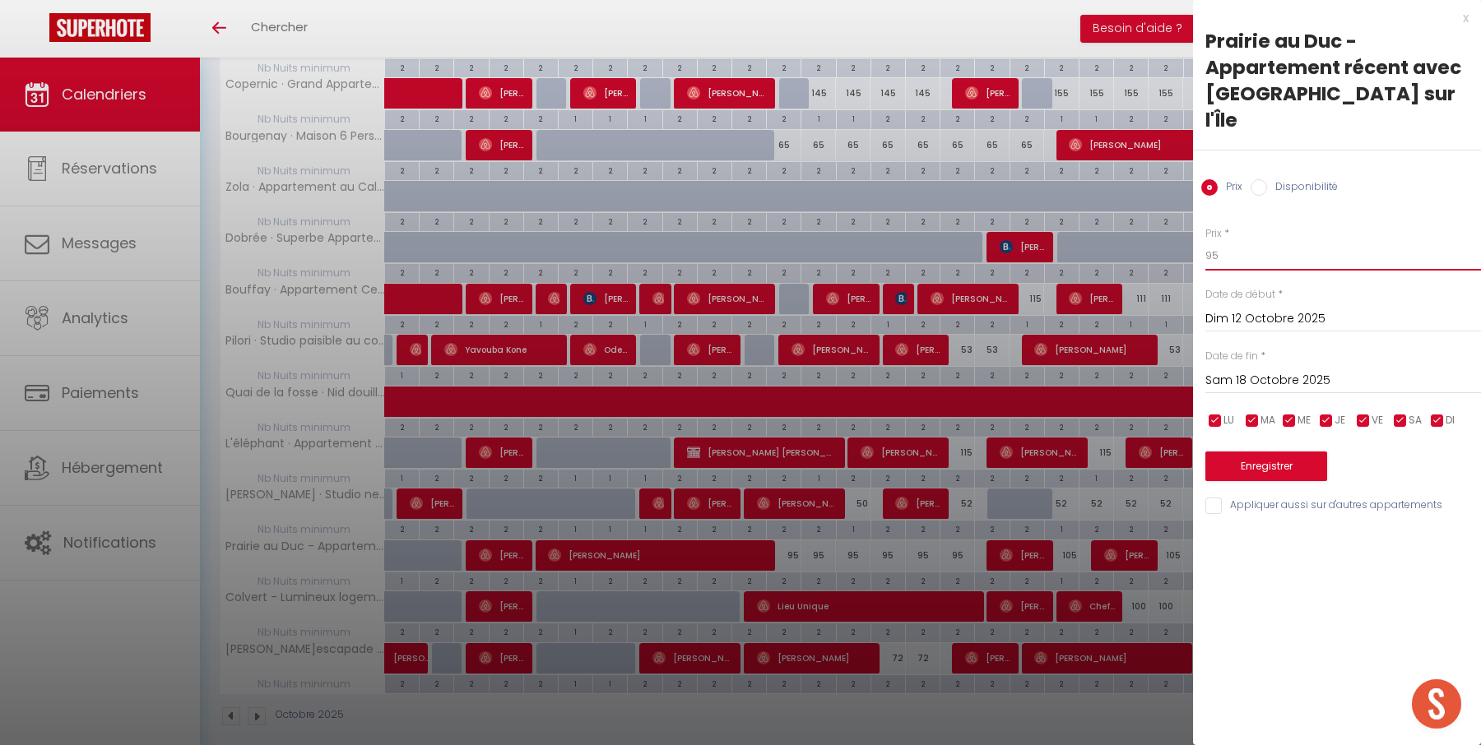
click at [1359, 241] on input "95" at bounding box center [1343, 256] width 276 height 30
type input "93"
click at [1281, 452] on button "Enregistrer" at bounding box center [1266, 467] width 122 height 30
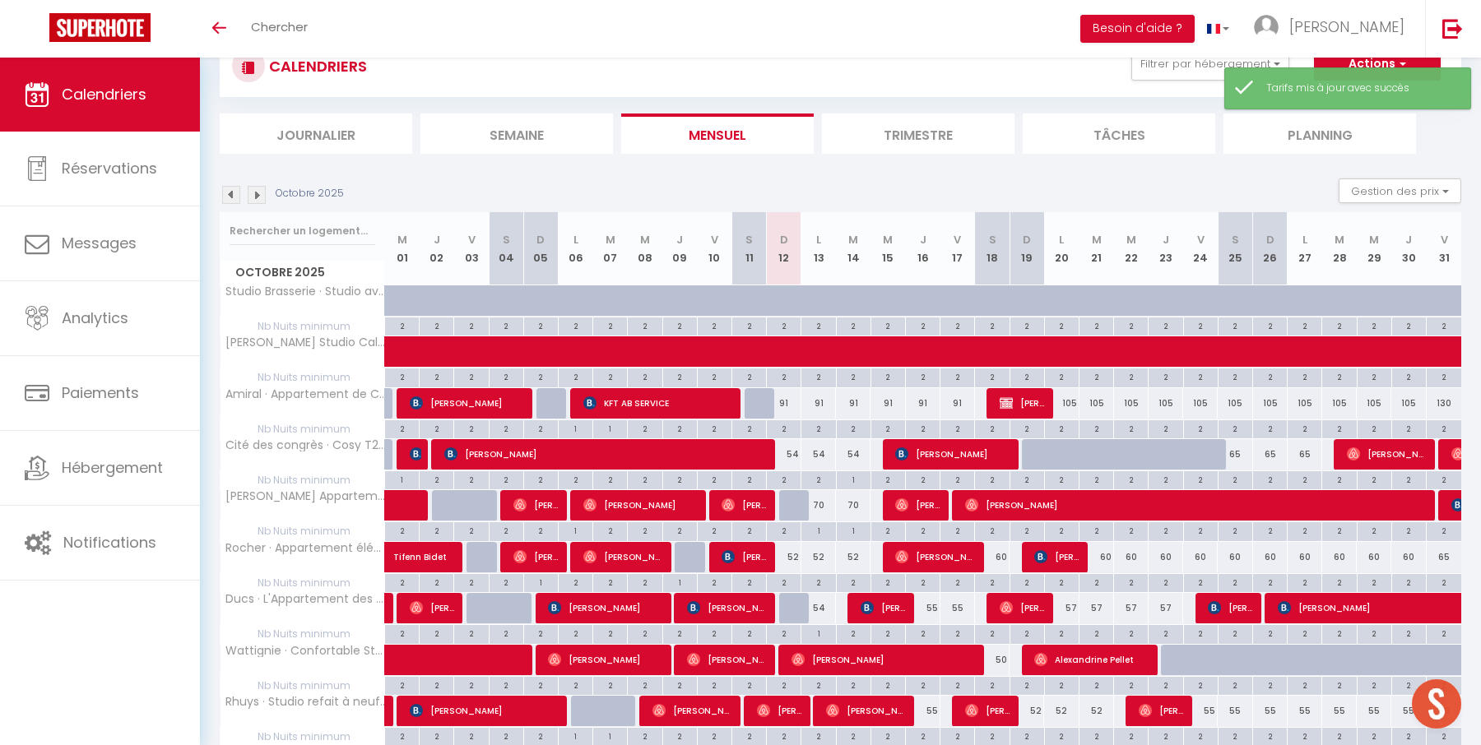
scroll to position [717, 0]
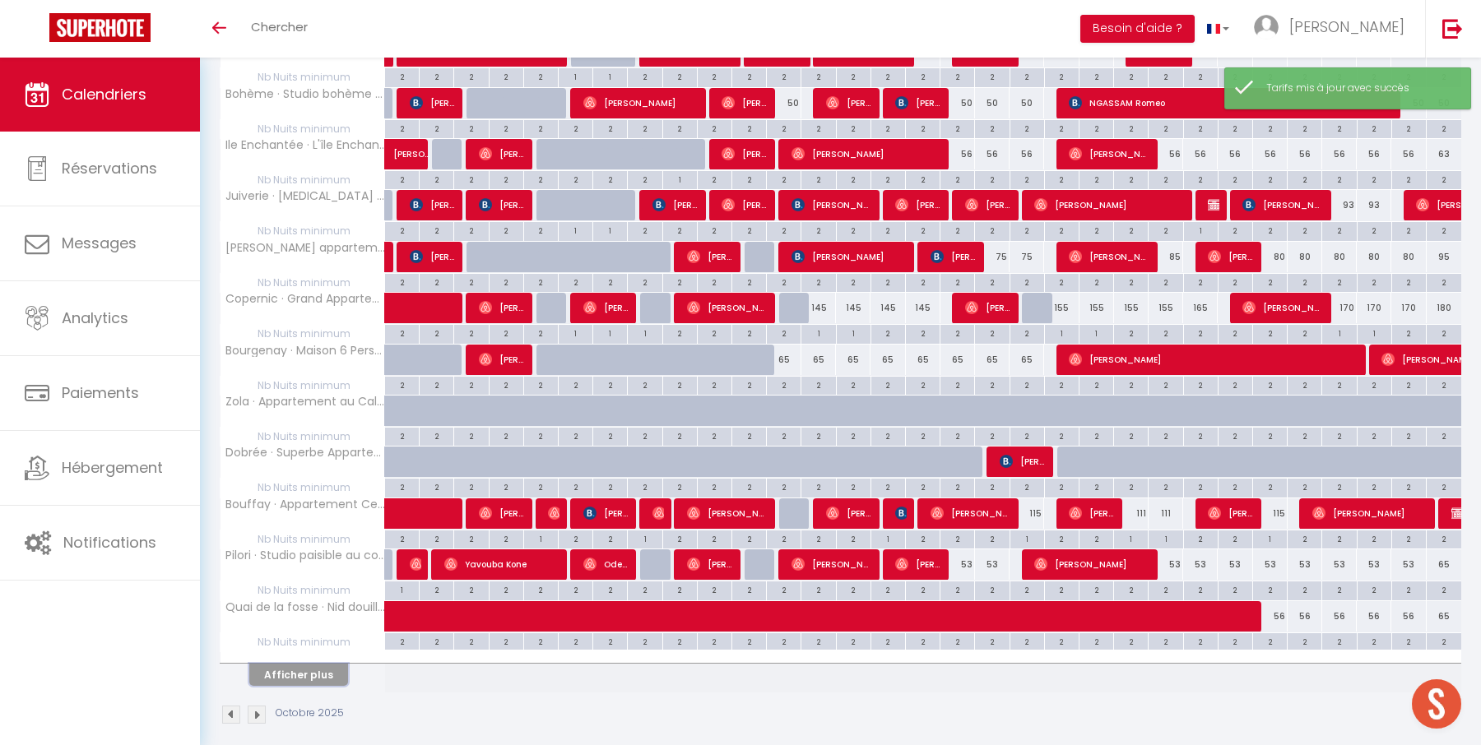
click at [281, 664] on button "Afficher plus" at bounding box center [298, 675] width 99 height 22
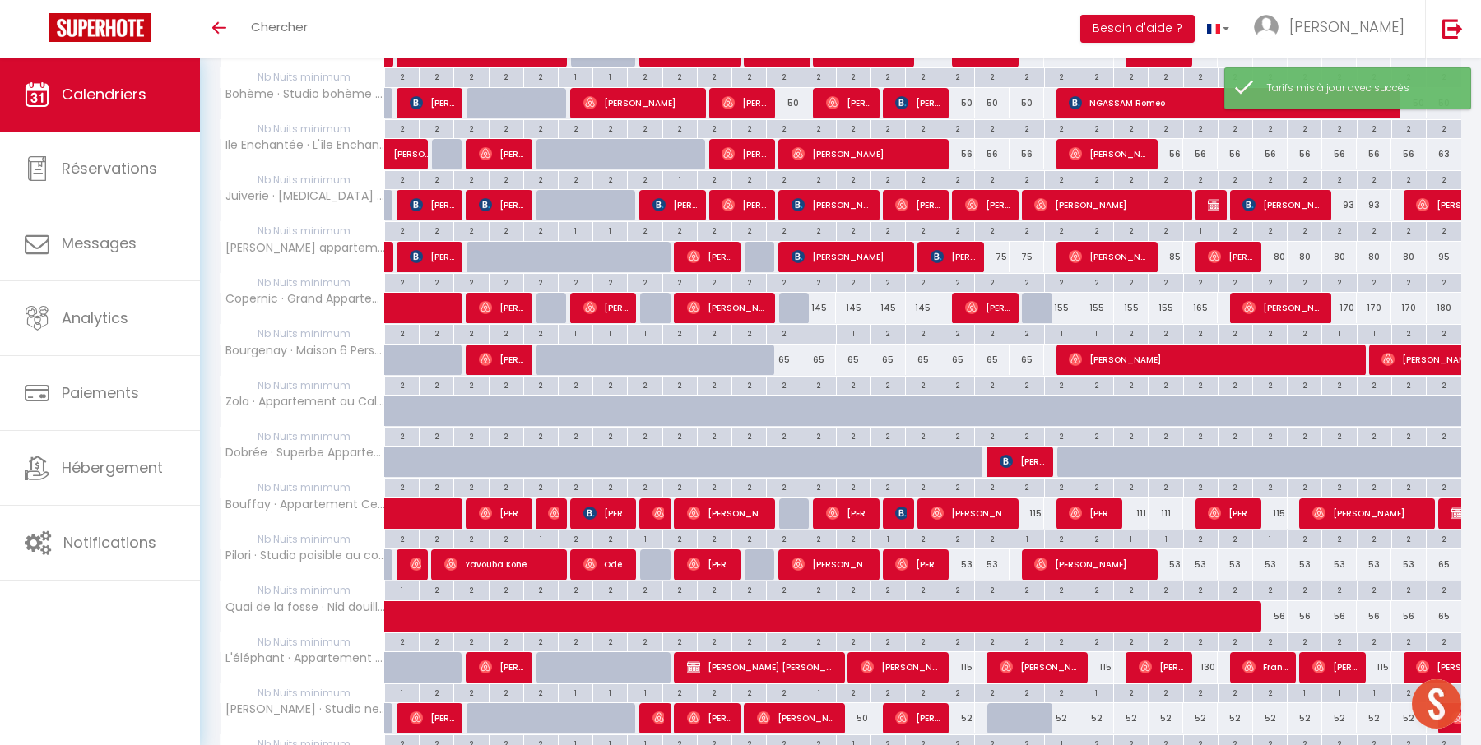
scroll to position [932, 0]
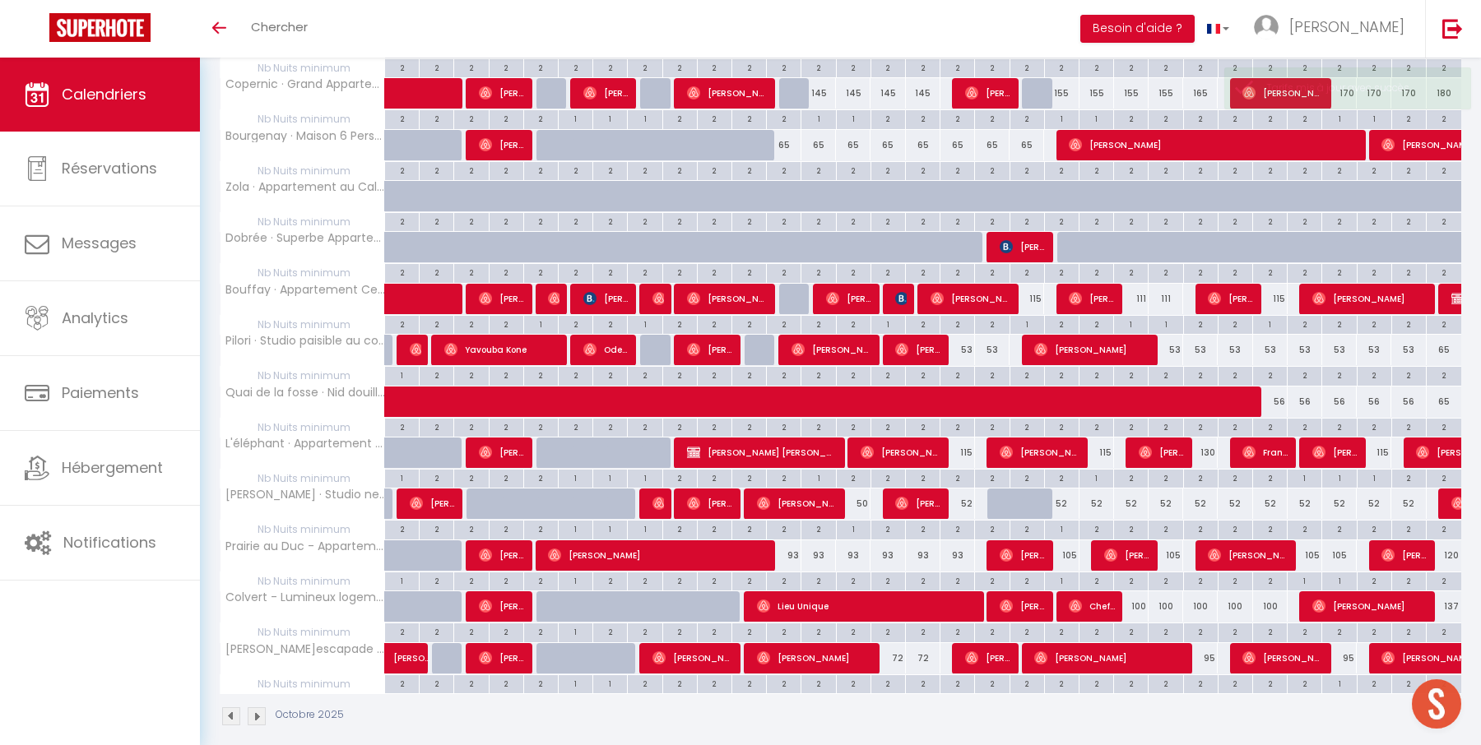
click at [781, 572] on div "2" at bounding box center [784, 580] width 34 height 16
type input "2"
type input "Dim 12 Octobre 2025"
type input "Lun 13 Octobre 2025"
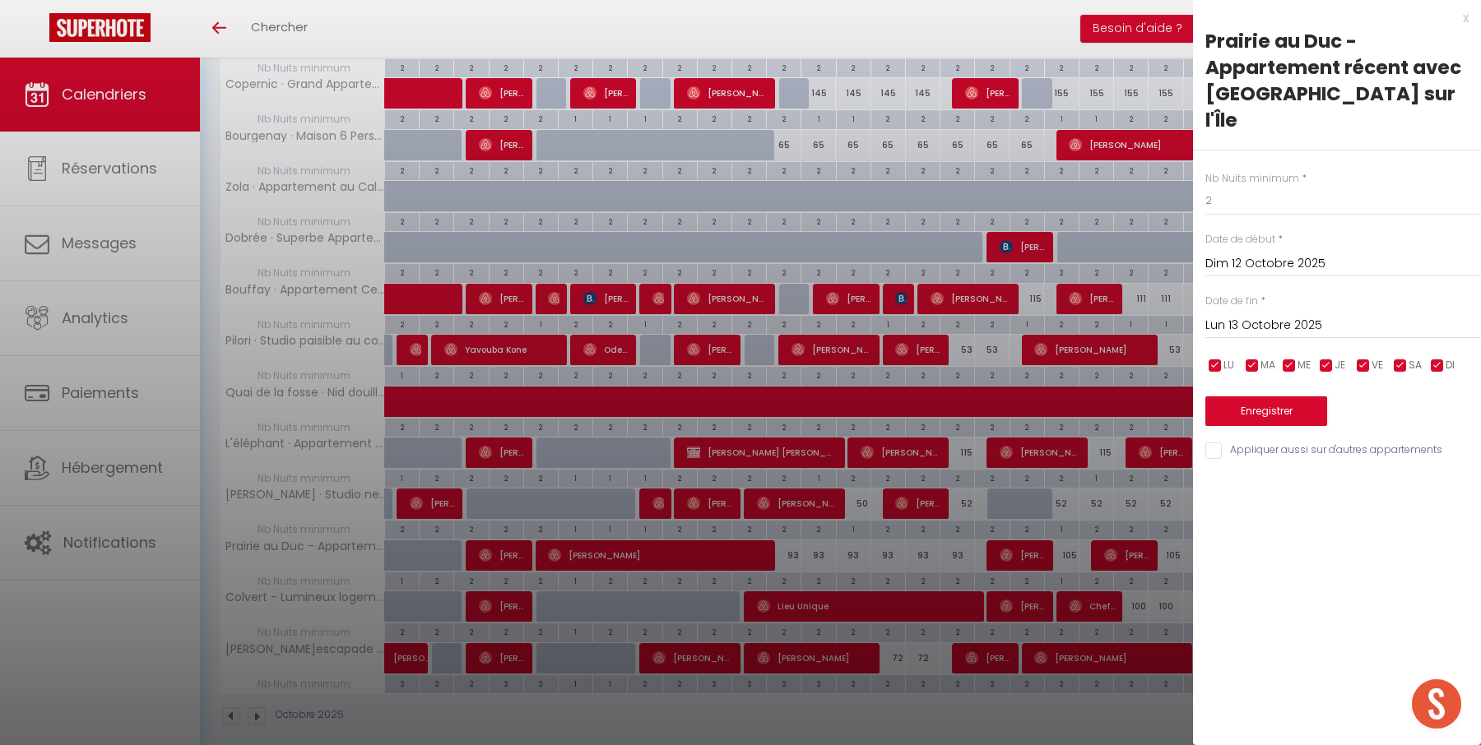
click at [960, 564] on div at bounding box center [740, 372] width 1481 height 745
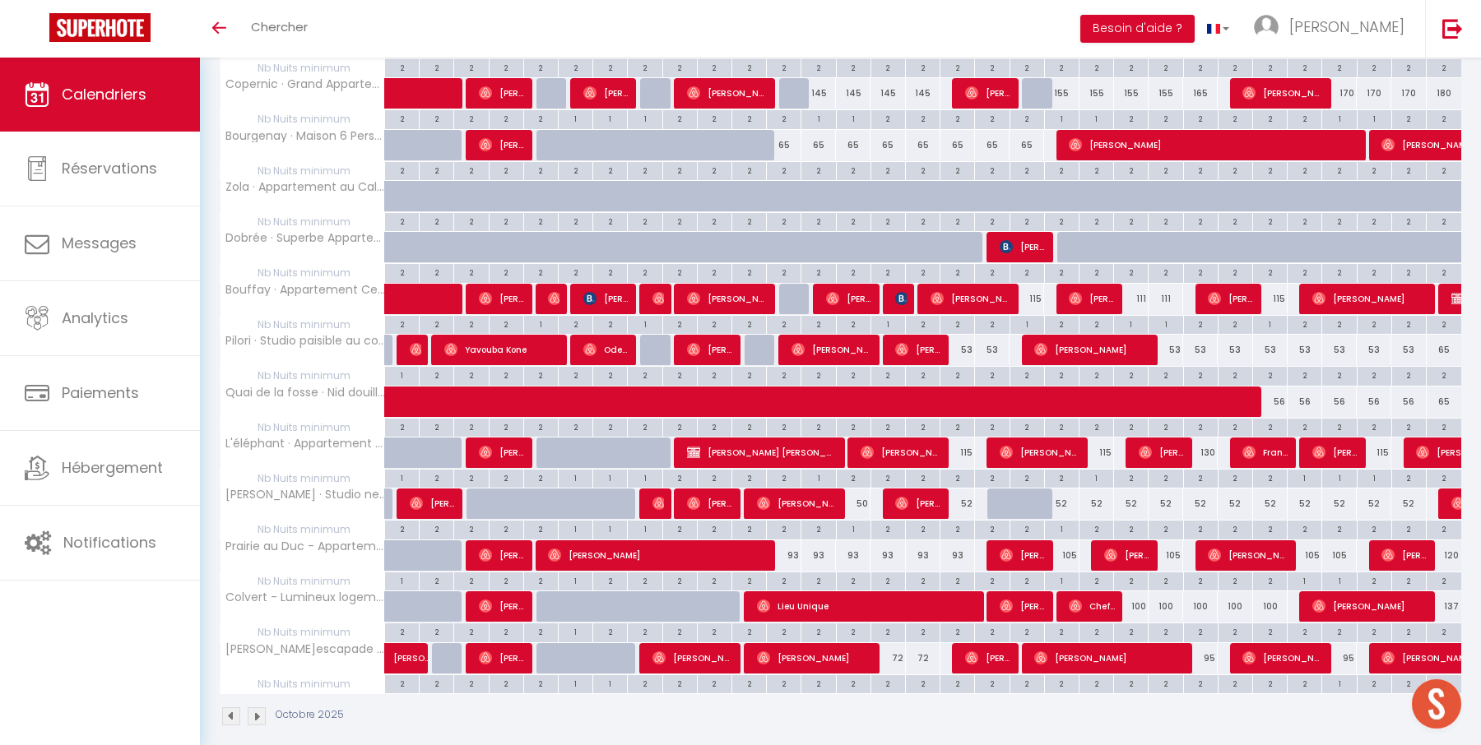
click at [956, 572] on div "2" at bounding box center [957, 580] width 34 height 16
type input "2"
type input "Ven 17 Octobre 2025"
type input "Sam 18 Octobre 2025"
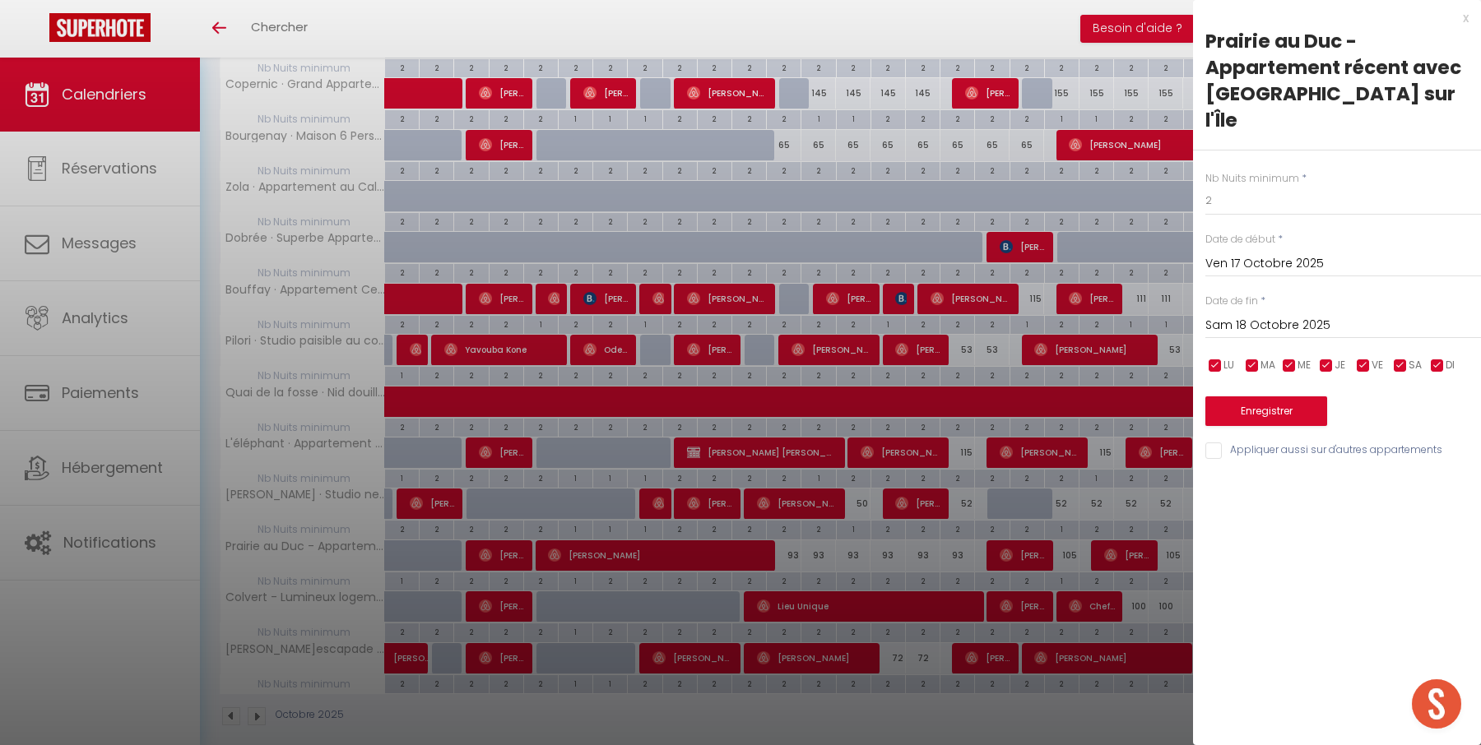
click at [826, 564] on div at bounding box center [740, 372] width 1481 height 745
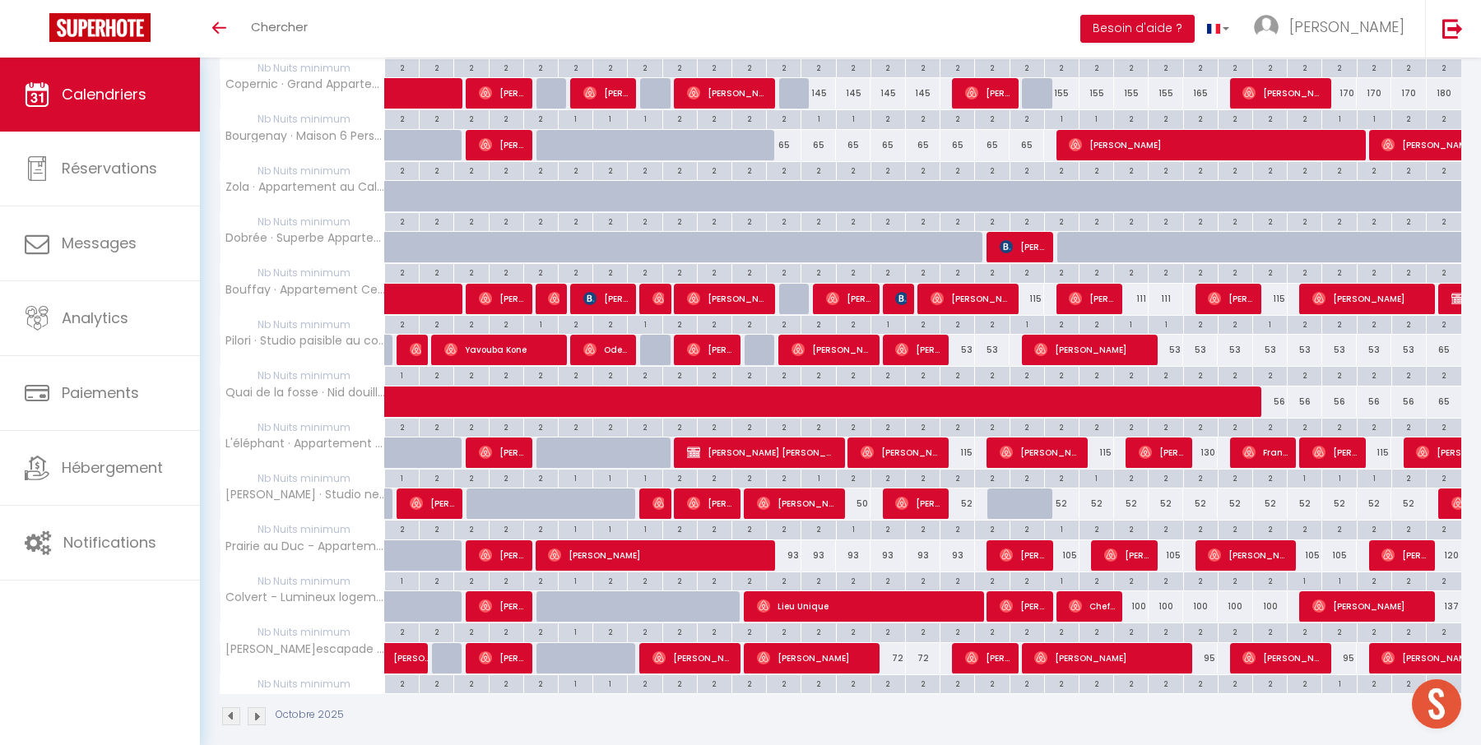
click at [817, 572] on div "2" at bounding box center [818, 580] width 34 height 16
type input "2"
type input "Lun 13 Octobre 2025"
type input "[DATE]"
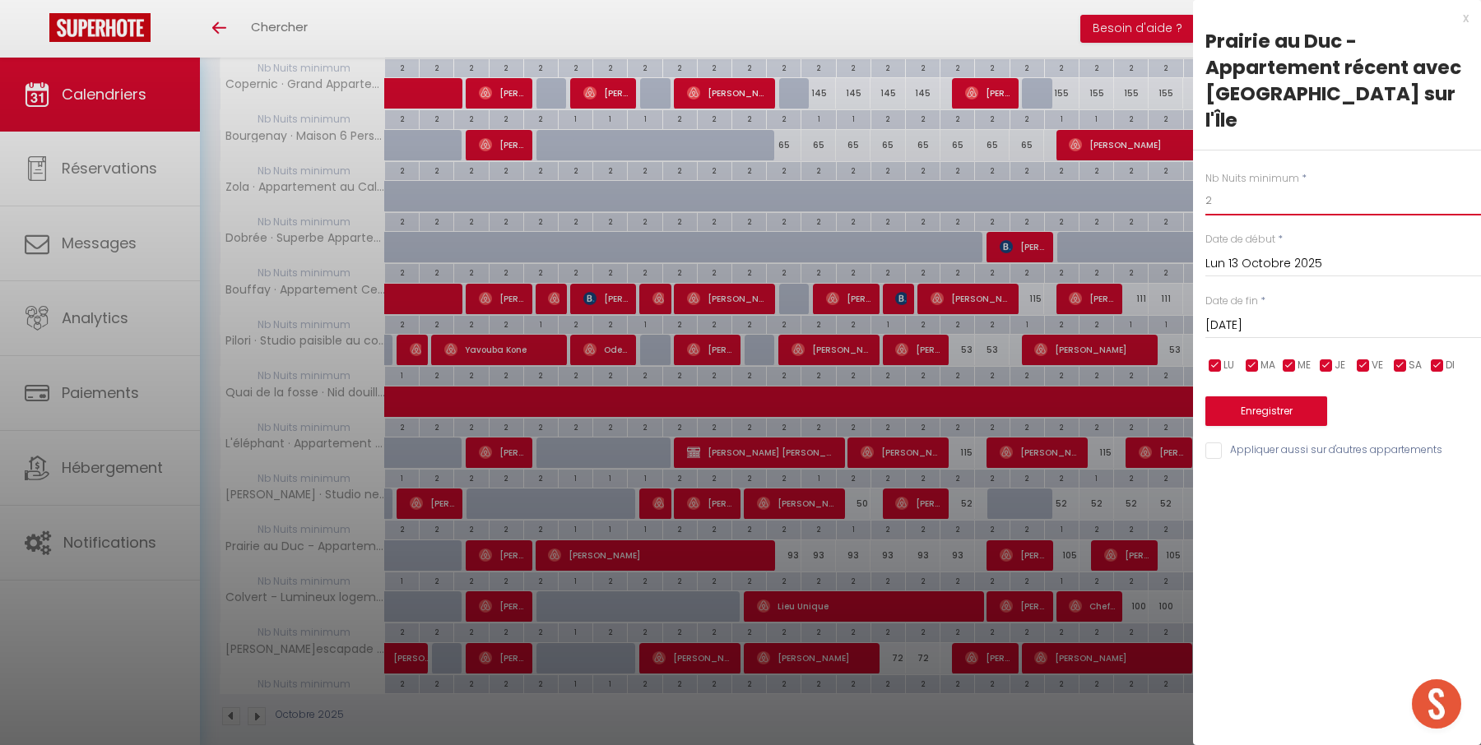
click at [1258, 186] on input "2" at bounding box center [1343, 201] width 276 height 30
type input "1"
click at [1256, 396] on button "Enregistrer" at bounding box center [1266, 411] width 122 height 30
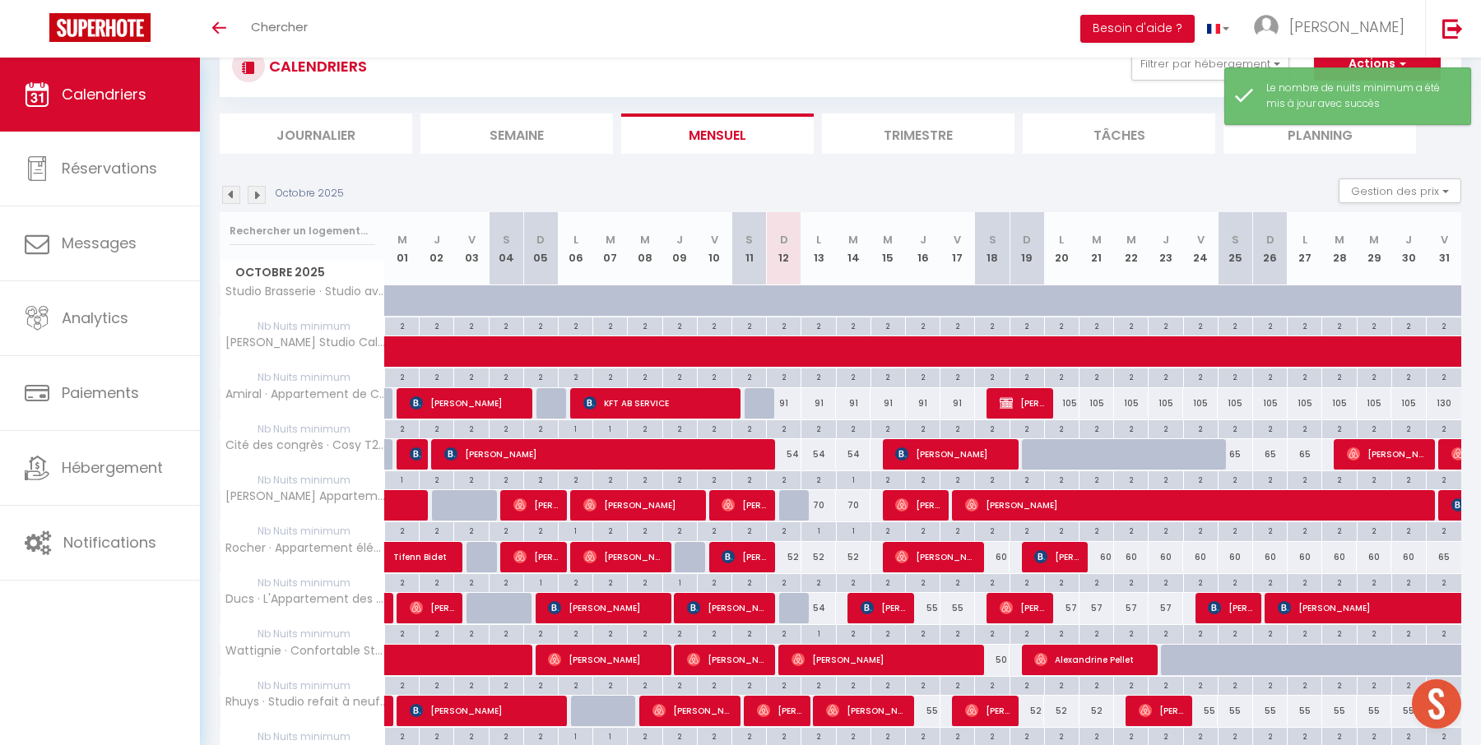
scroll to position [717, 0]
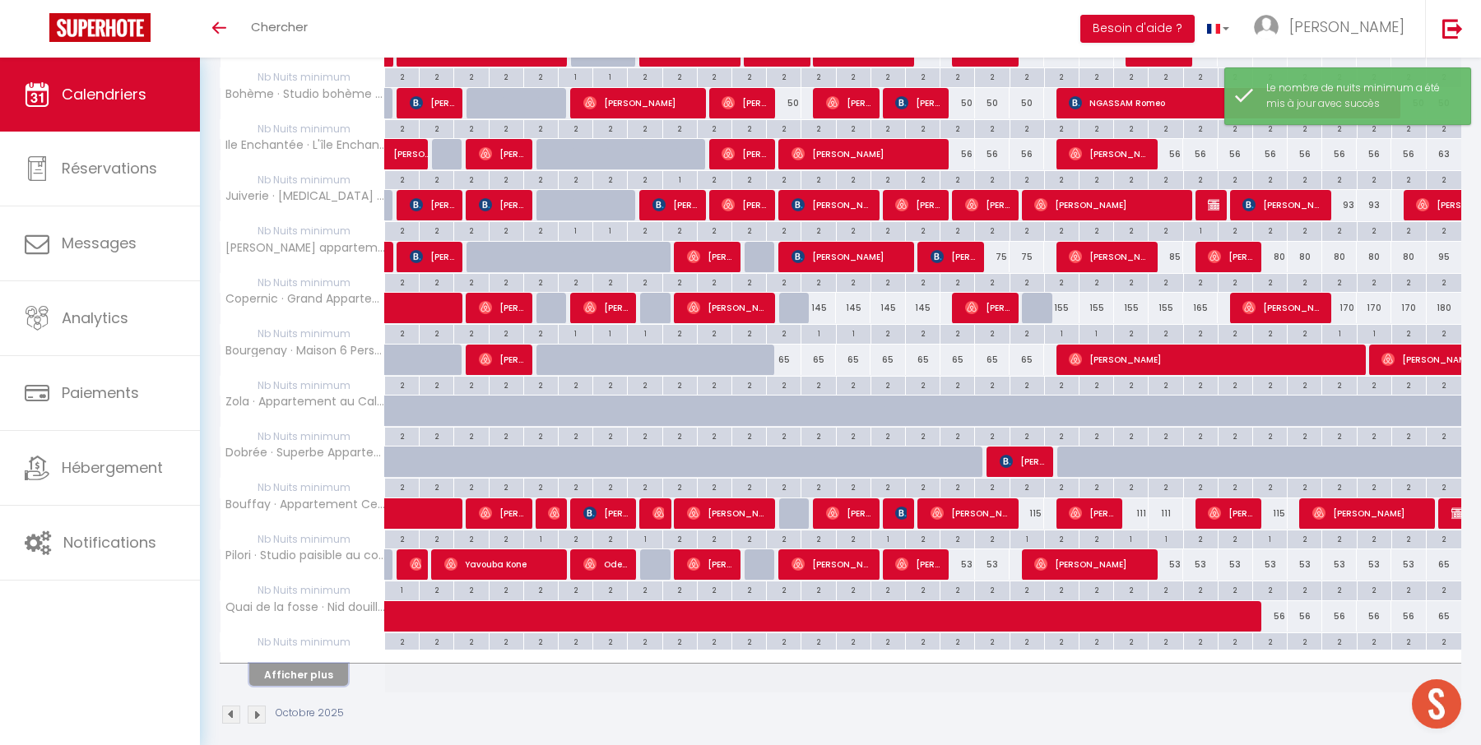
click at [329, 664] on button "Afficher plus" at bounding box center [298, 675] width 99 height 22
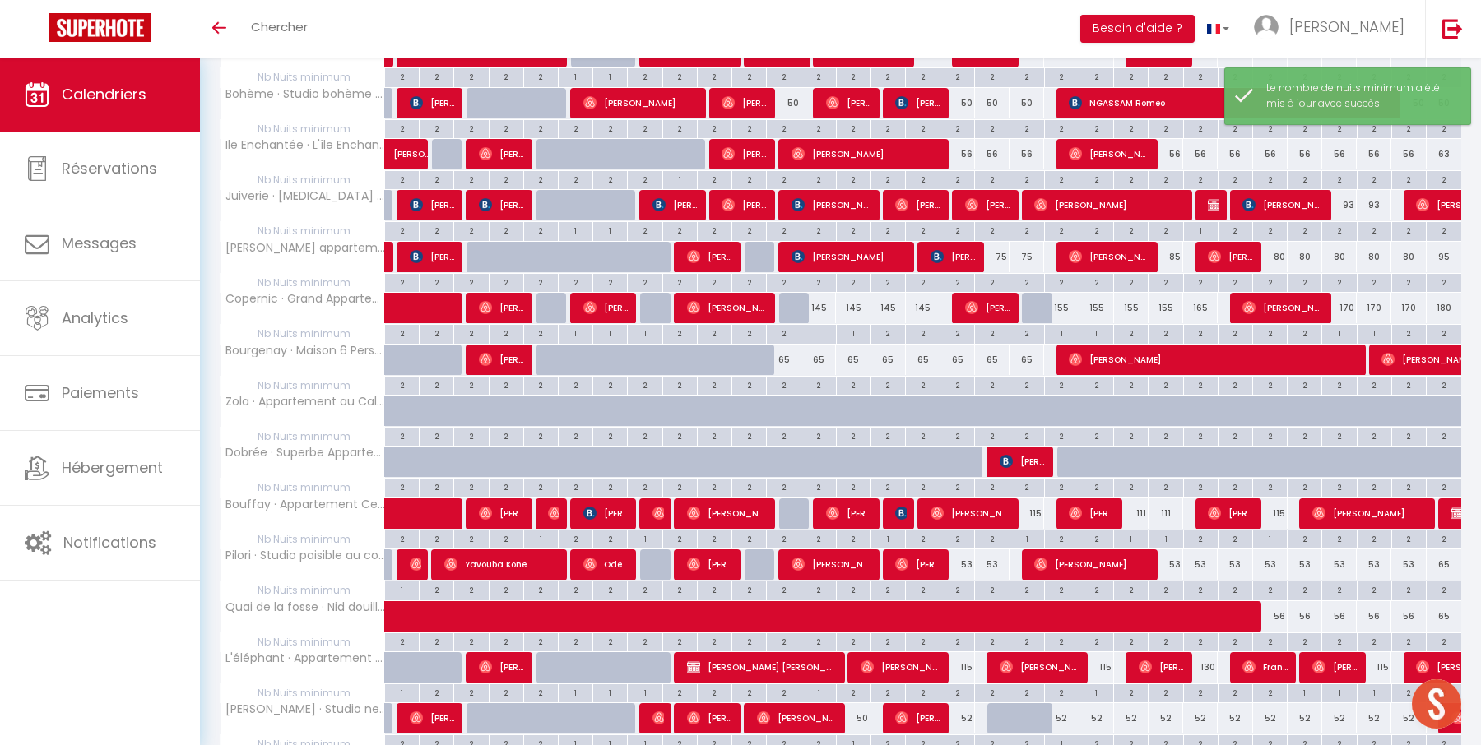
scroll to position [932, 0]
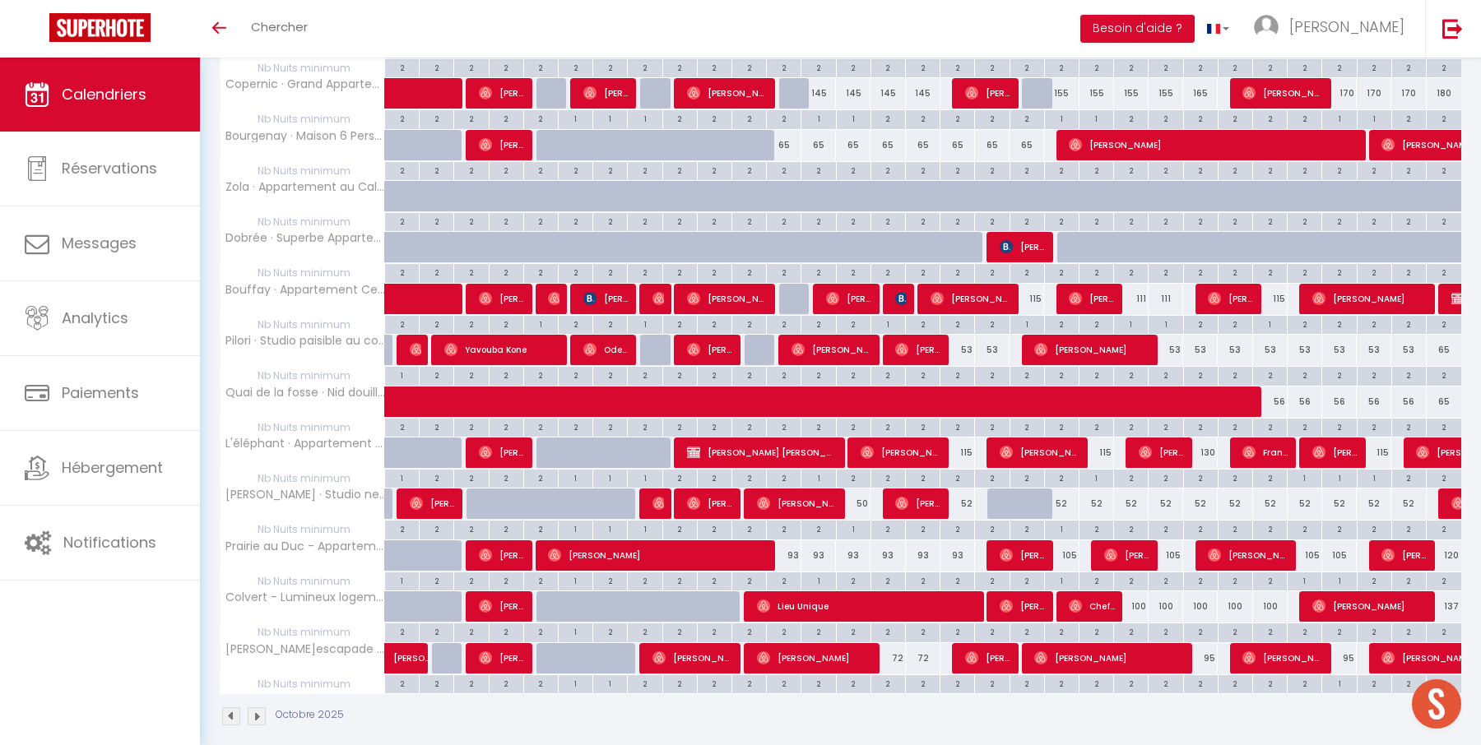
click at [1070, 544] on div "105" at bounding box center [1061, 555] width 35 height 30
type input "105"
type input "Lun 20 Octobre 2025"
type input "[DATE]"
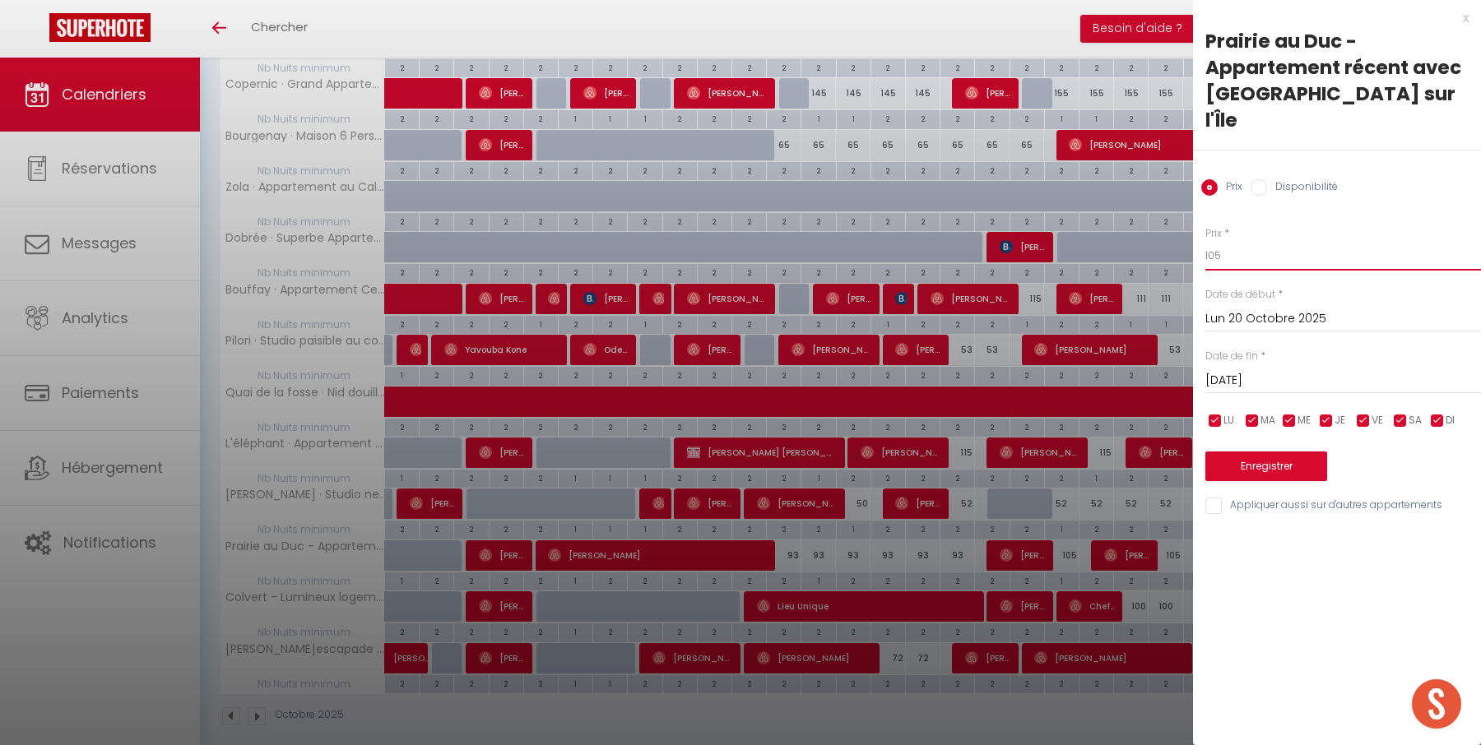
click at [1236, 241] on input "105" at bounding box center [1343, 256] width 276 height 30
type input "95"
click at [1264, 452] on button "Enregistrer" at bounding box center [1266, 467] width 122 height 30
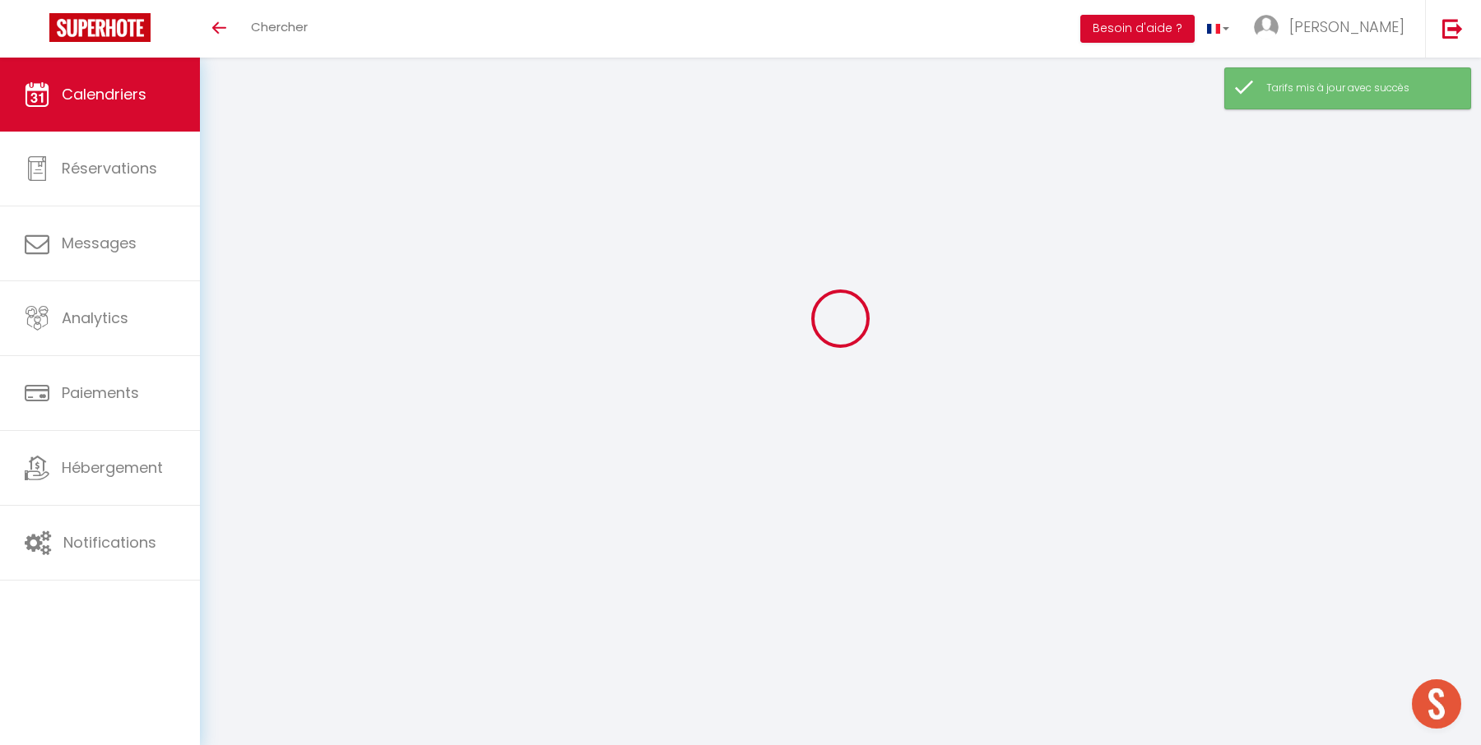
scroll to position [717, 0]
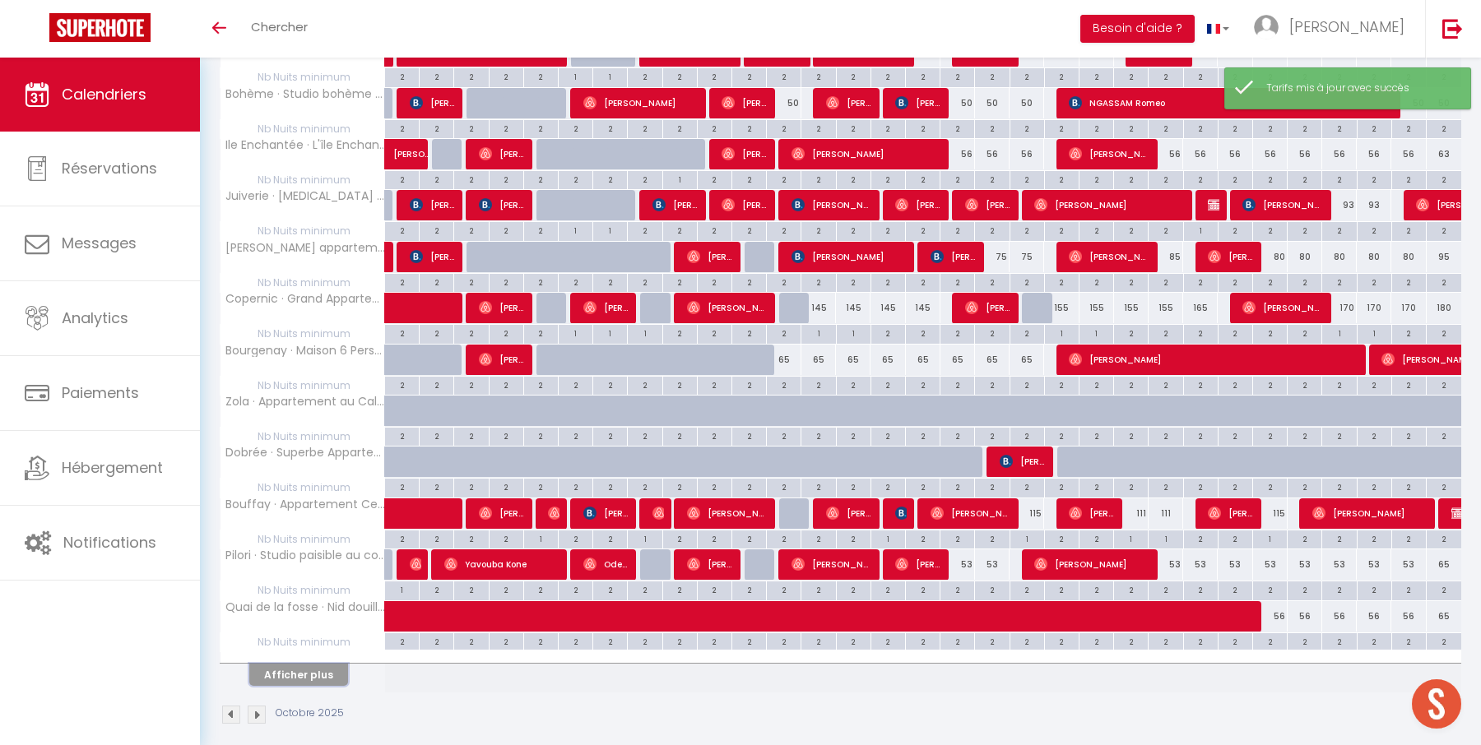
click at [306, 664] on button "Afficher plus" at bounding box center [298, 675] width 99 height 22
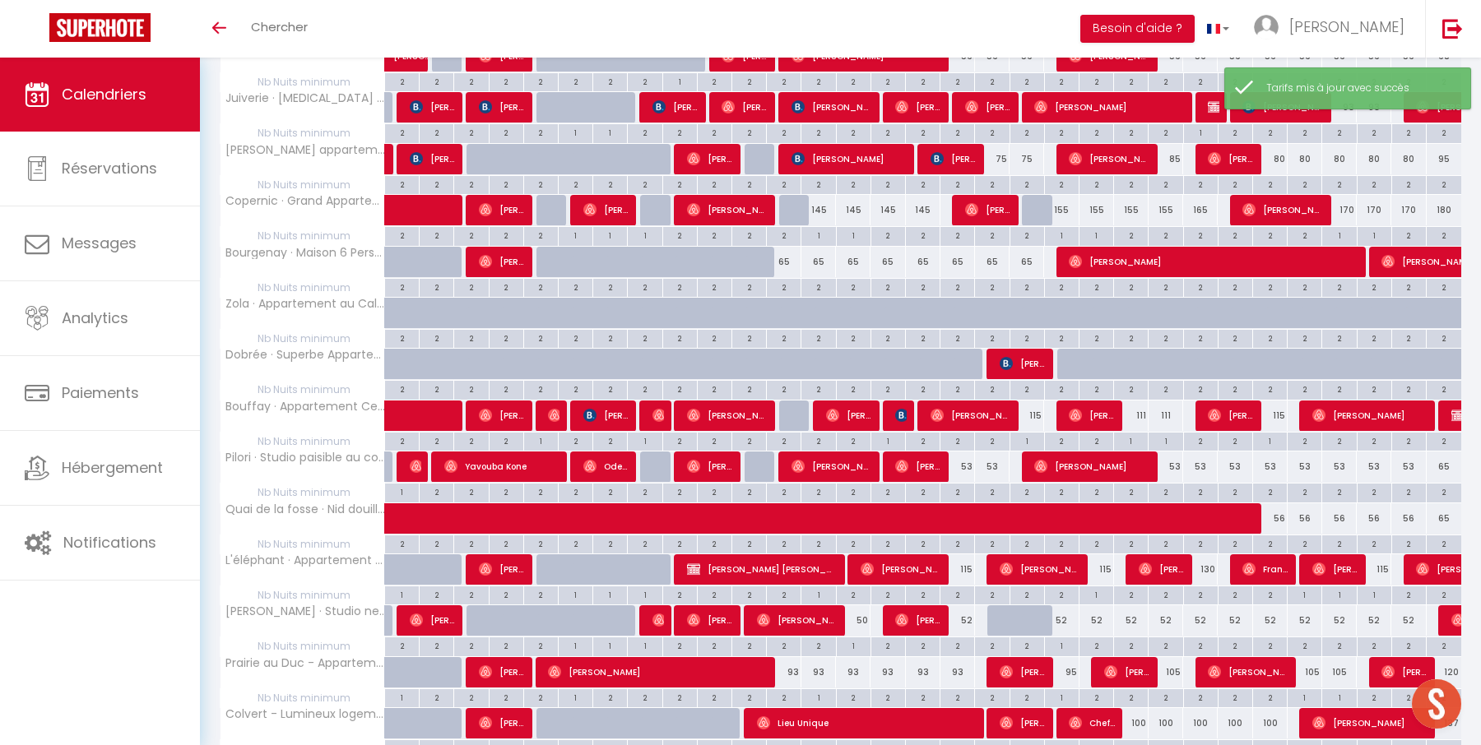
scroll to position [932, 0]
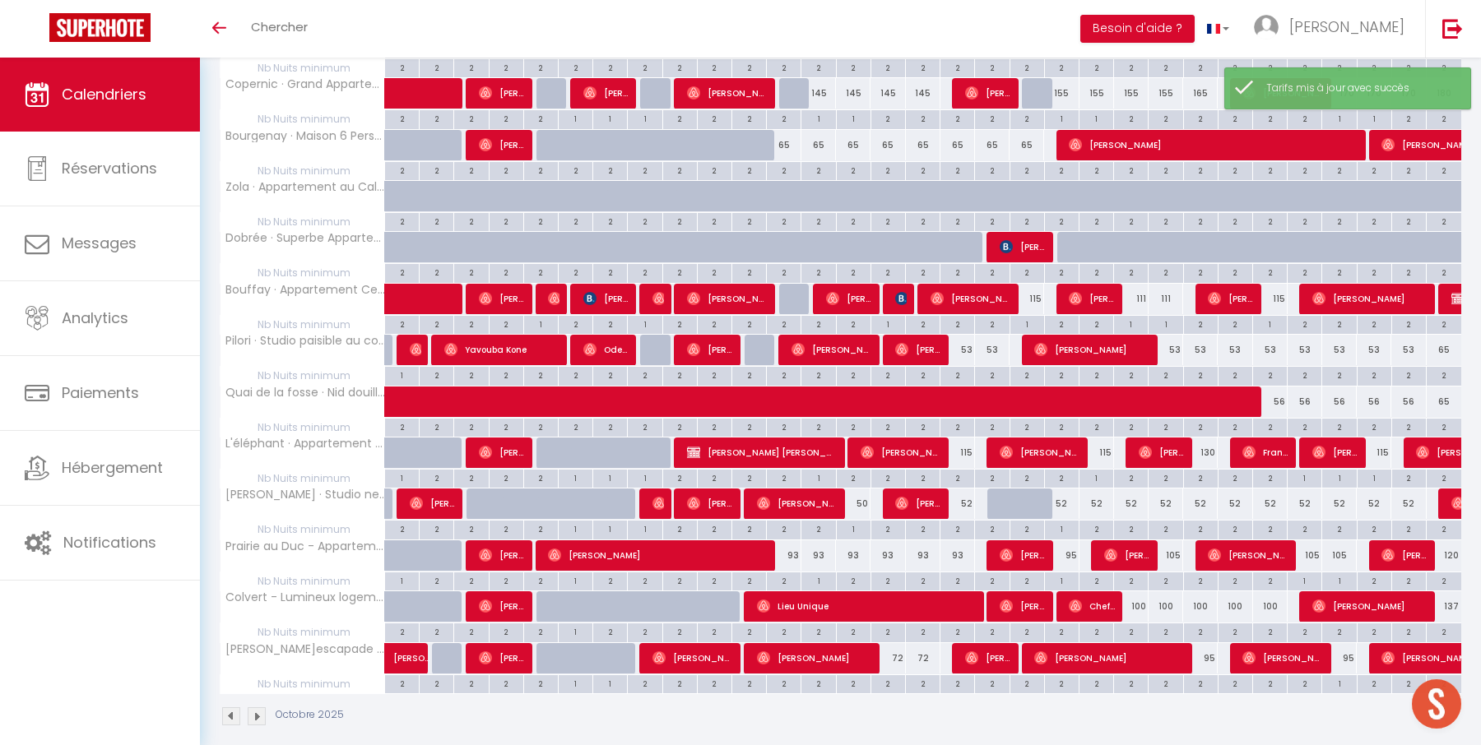
click at [1173, 540] on div "105" at bounding box center [1165, 555] width 35 height 30
type input "105"
type input "Jeu 23 Octobre 2025"
type input "Ven 24 Octobre 2025"
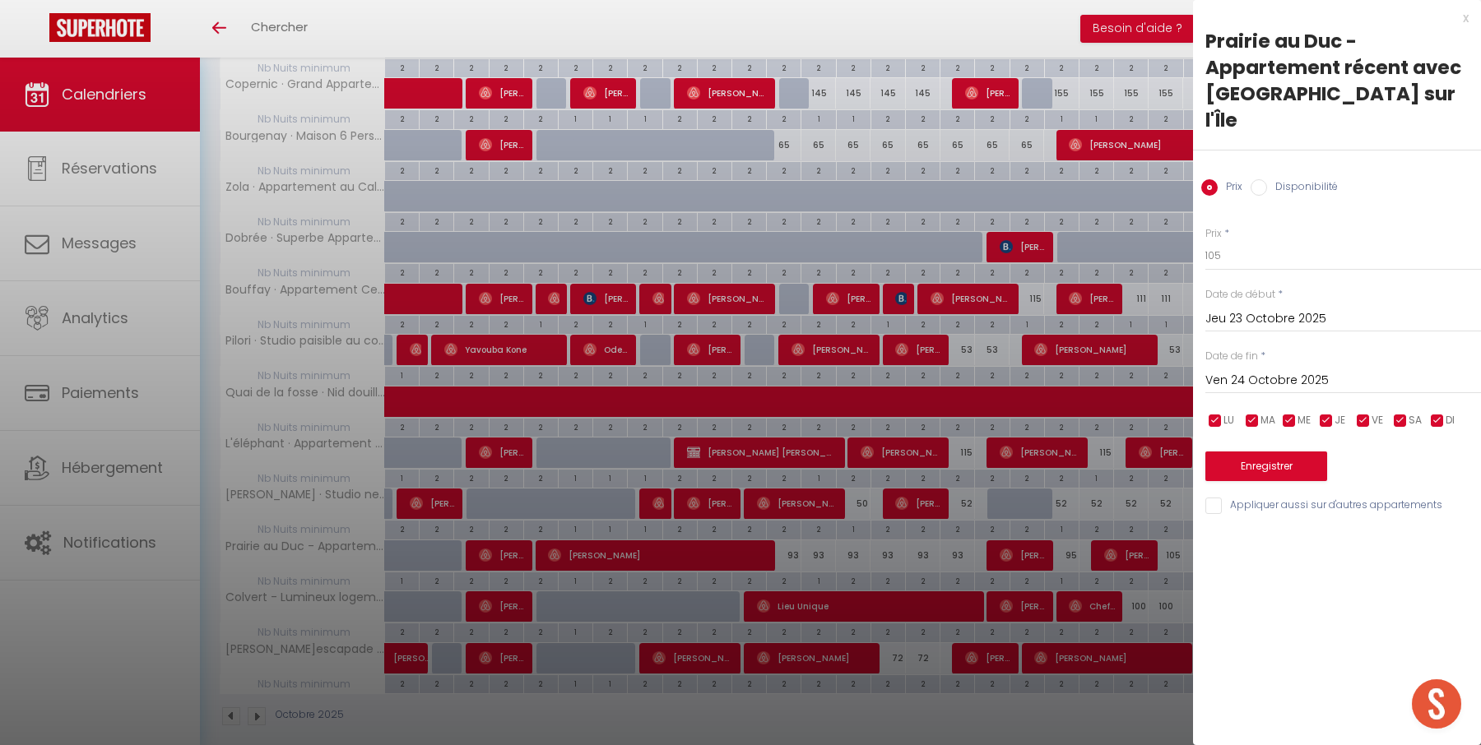
click at [1466, 16] on div "x" at bounding box center [1331, 18] width 276 height 20
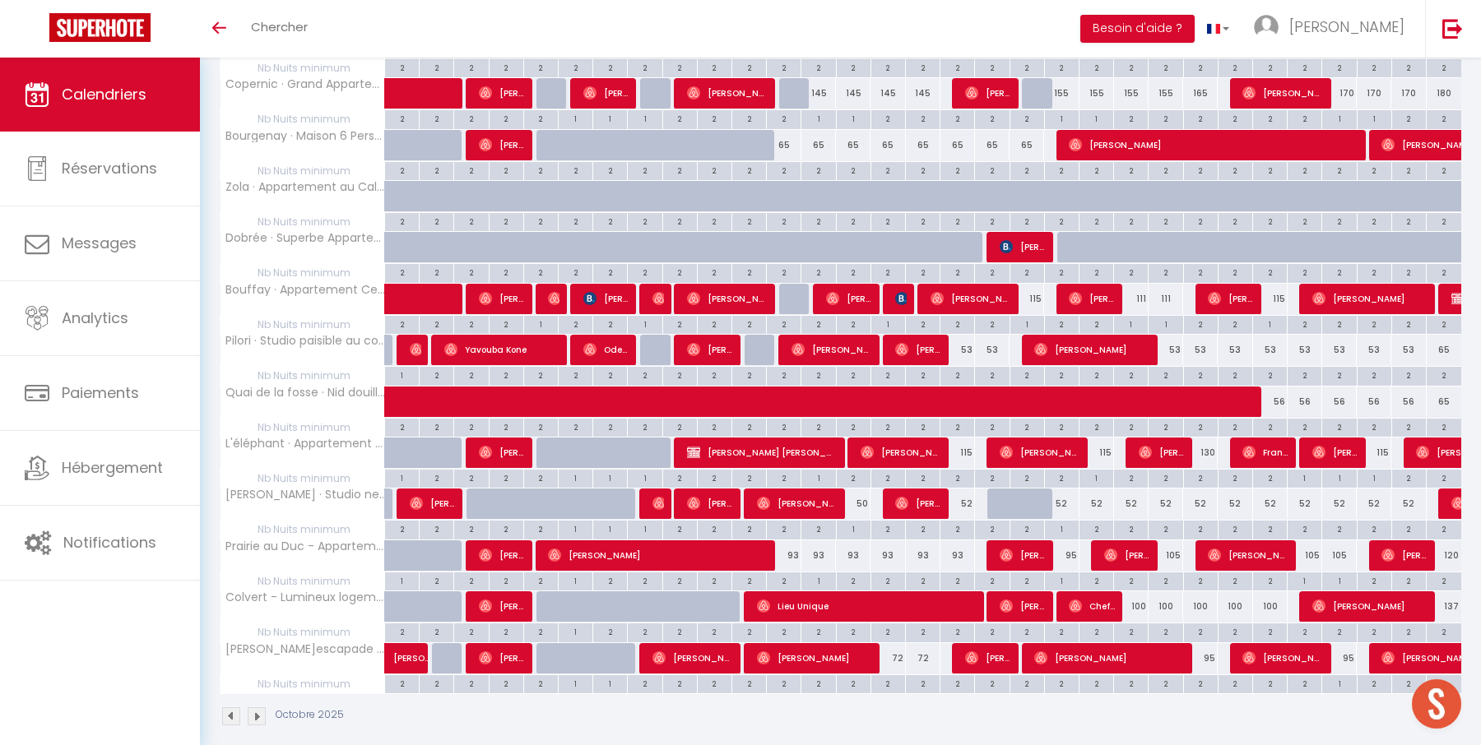
click at [1312, 543] on div "105" at bounding box center [1304, 555] width 35 height 30
type input "105"
type input "Lun 27 Octobre 2025"
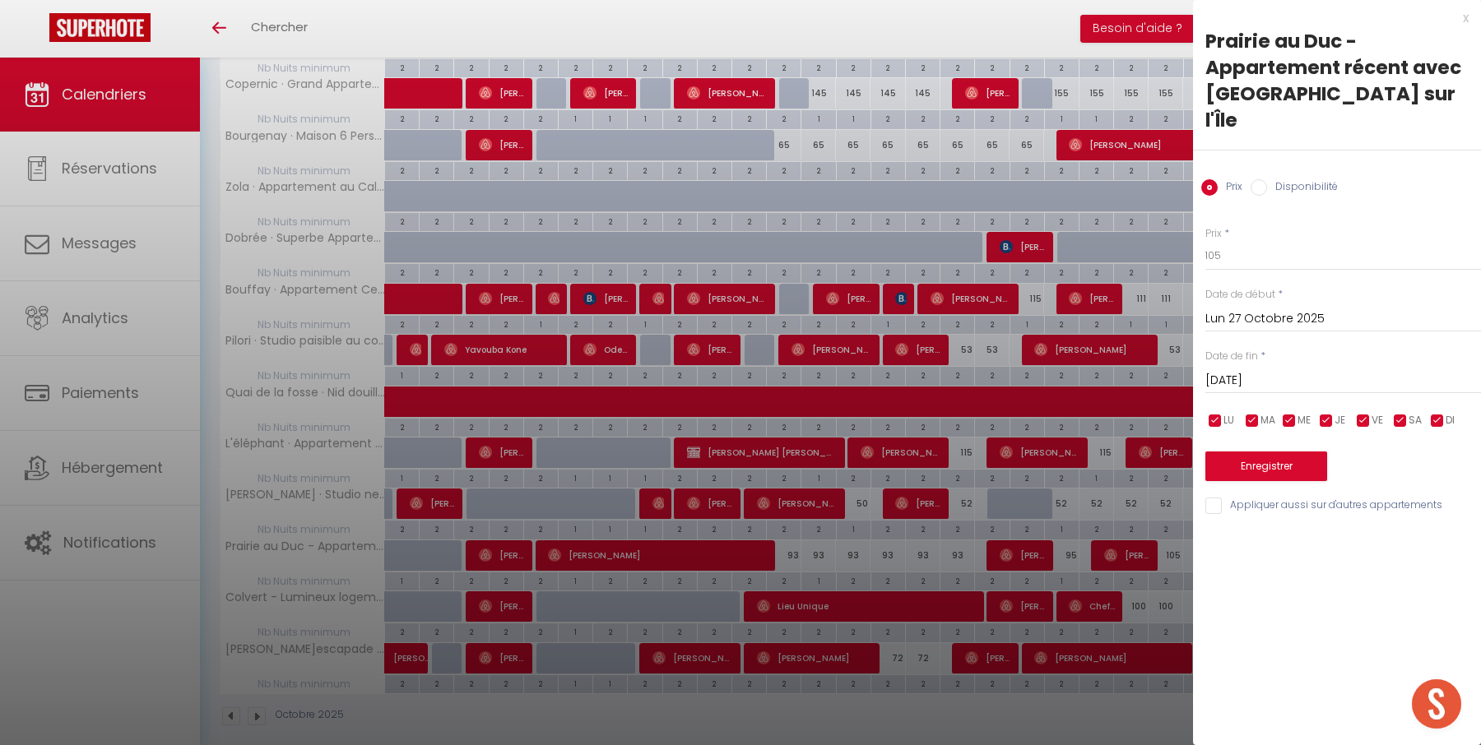
click at [1310, 370] on input "[DATE]" at bounding box center [1343, 380] width 276 height 21
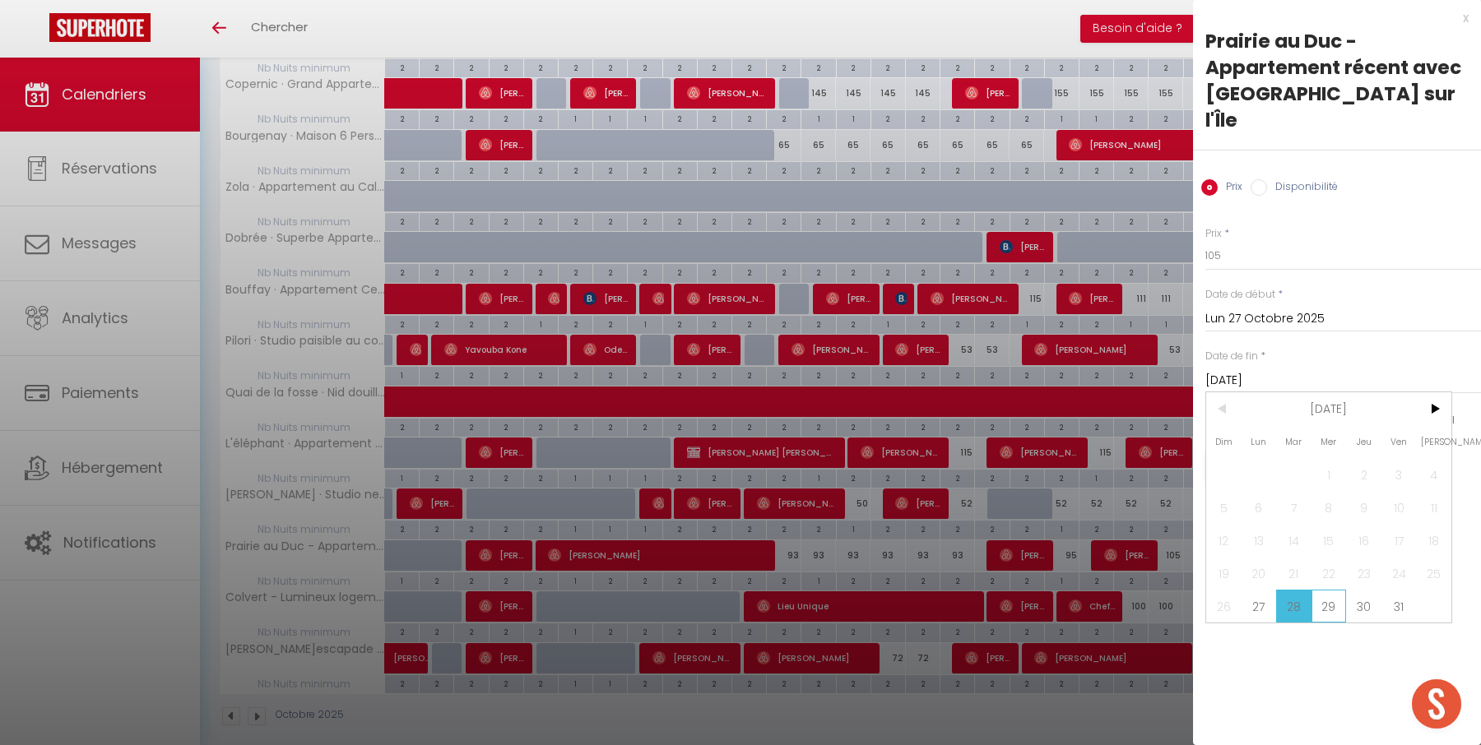
click at [1334, 590] on span "29" at bounding box center [1328, 606] width 35 height 33
type input "Mer 29 Octobre 2025"
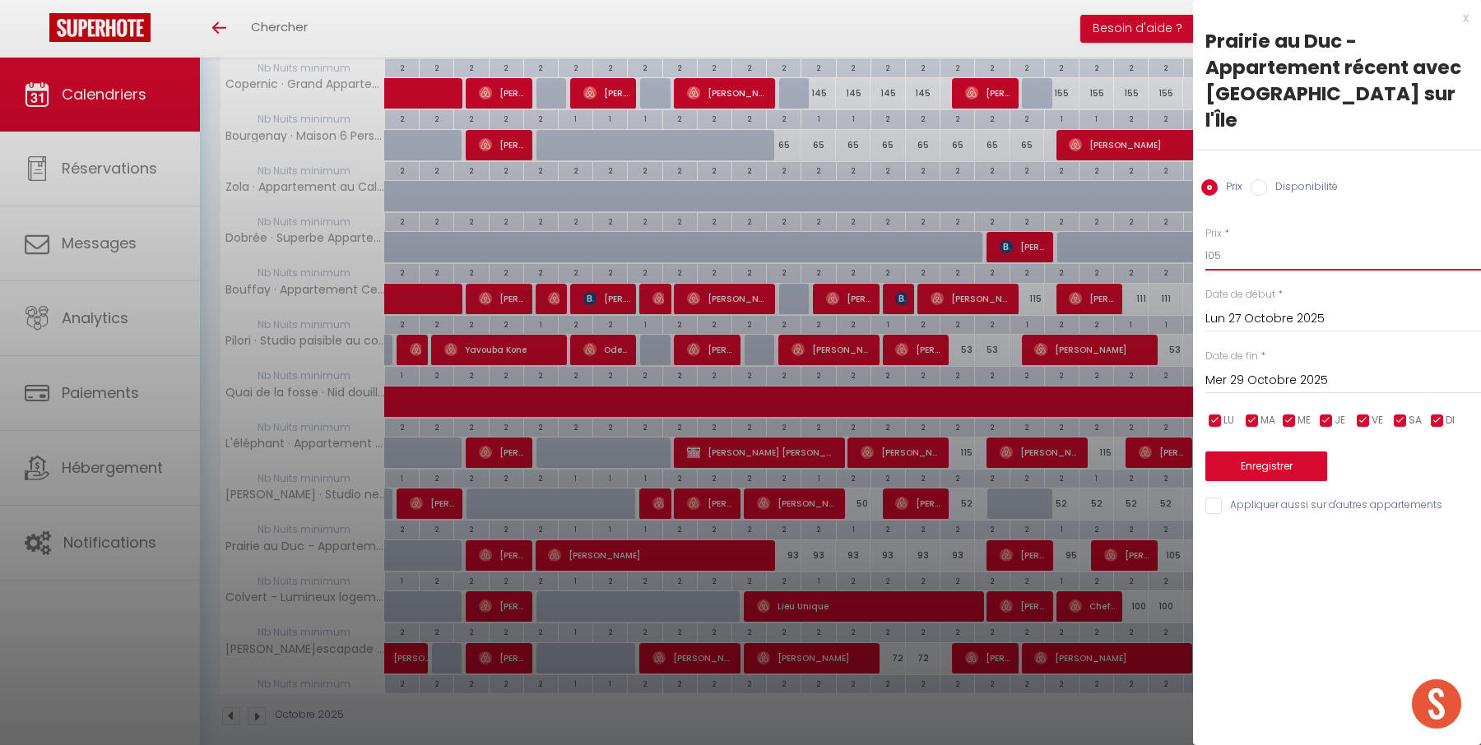
click at [1278, 241] on input "105" at bounding box center [1343, 256] width 276 height 30
type input "1"
type input "95"
click at [1284, 452] on button "Enregistrer" at bounding box center [1266, 467] width 122 height 30
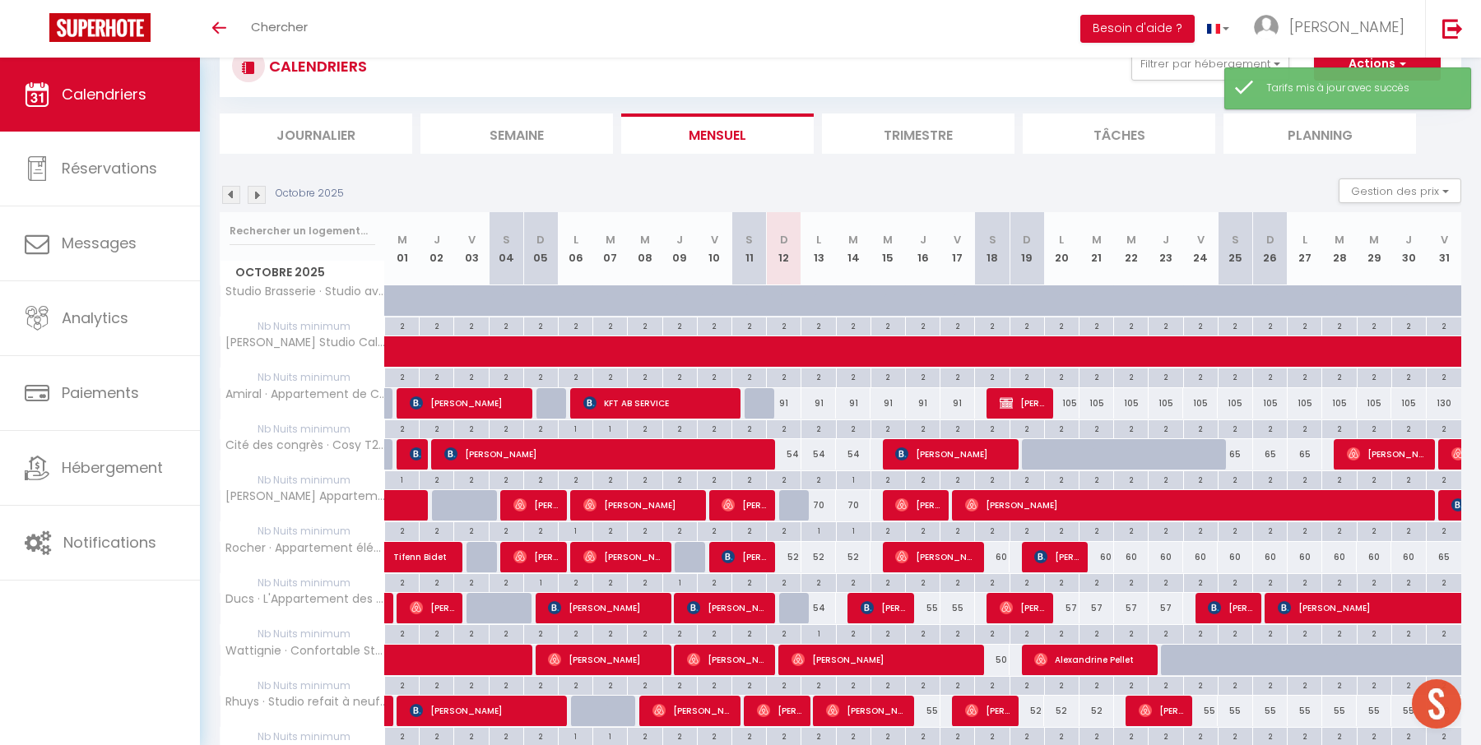
scroll to position [717, 0]
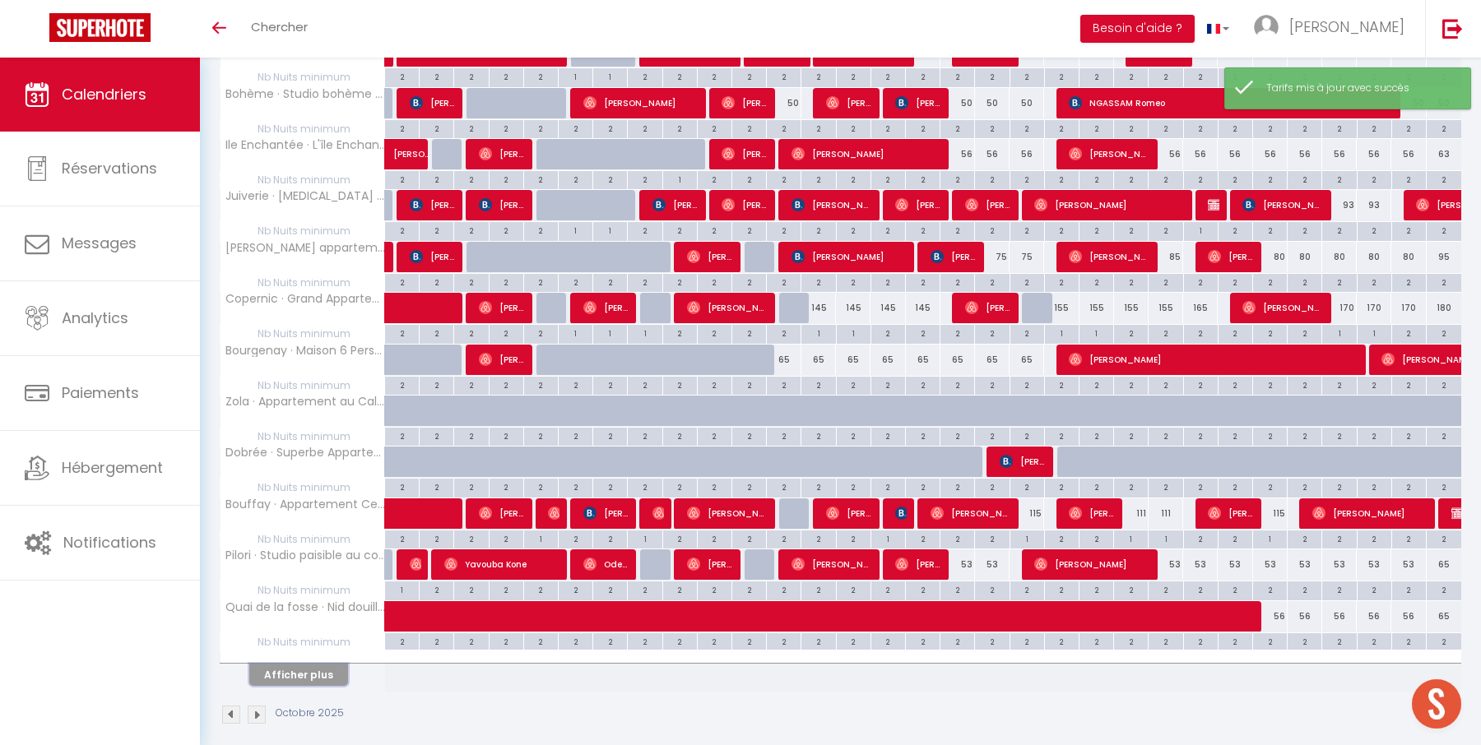
click at [331, 664] on button "Afficher plus" at bounding box center [298, 675] width 99 height 22
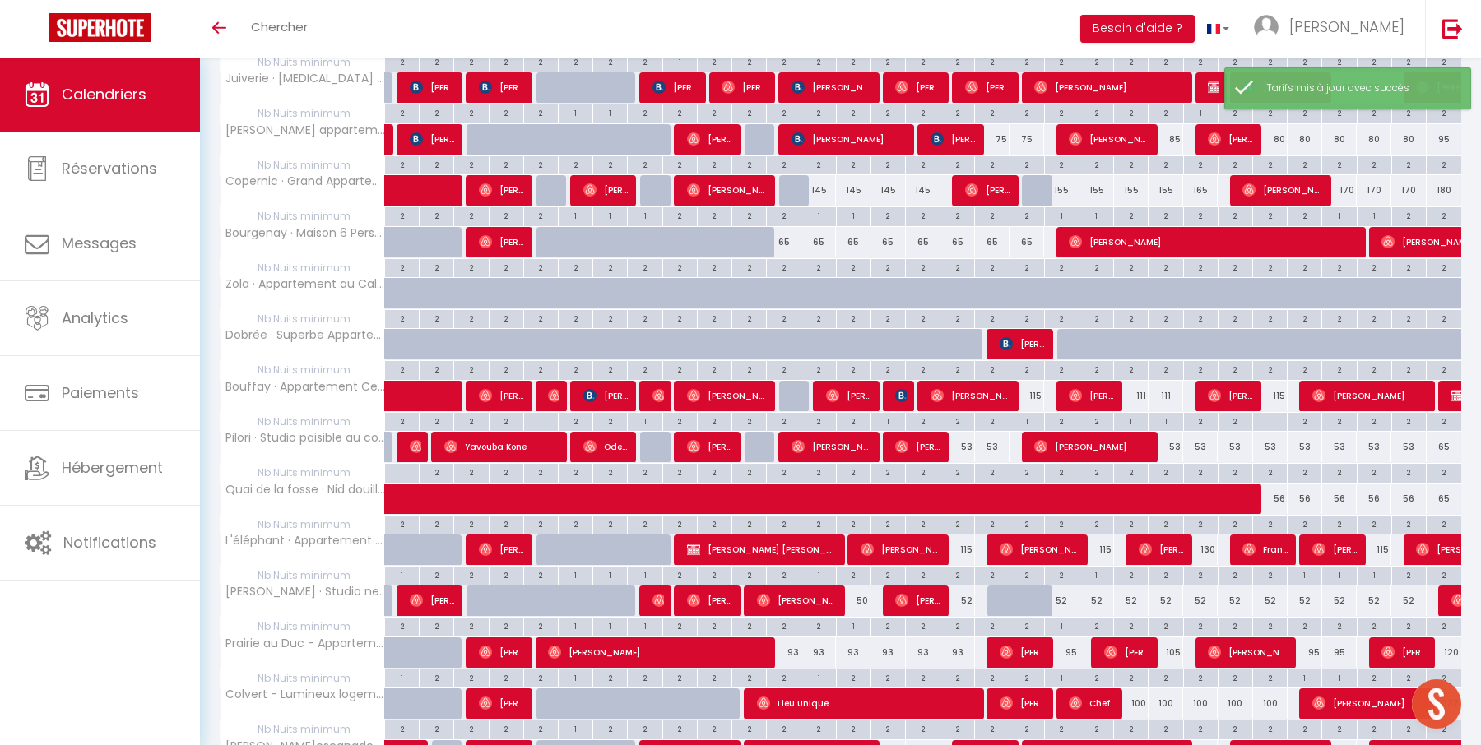
scroll to position [932, 0]
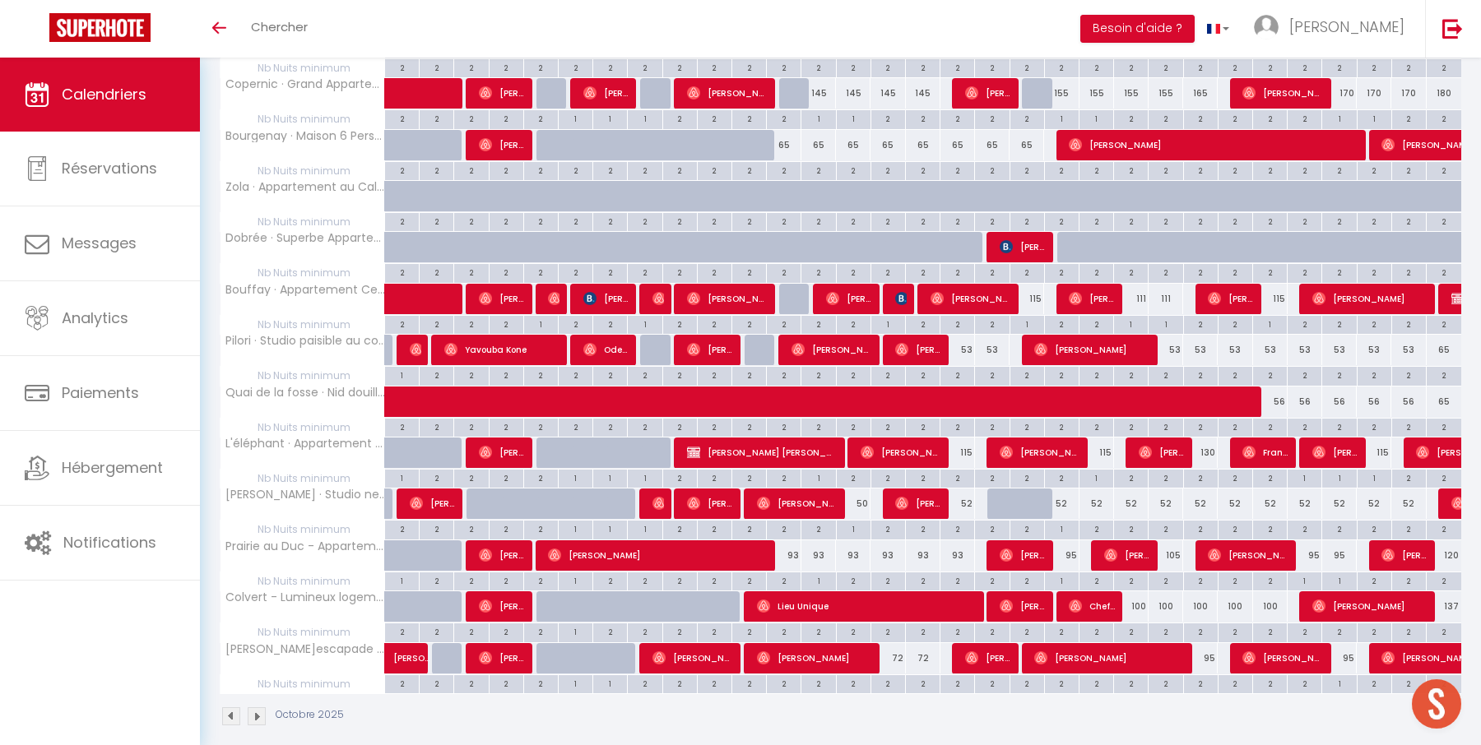
click at [1140, 592] on div "100" at bounding box center [1131, 606] width 35 height 30
type input "100"
type input "Mer 22 Octobre 2025"
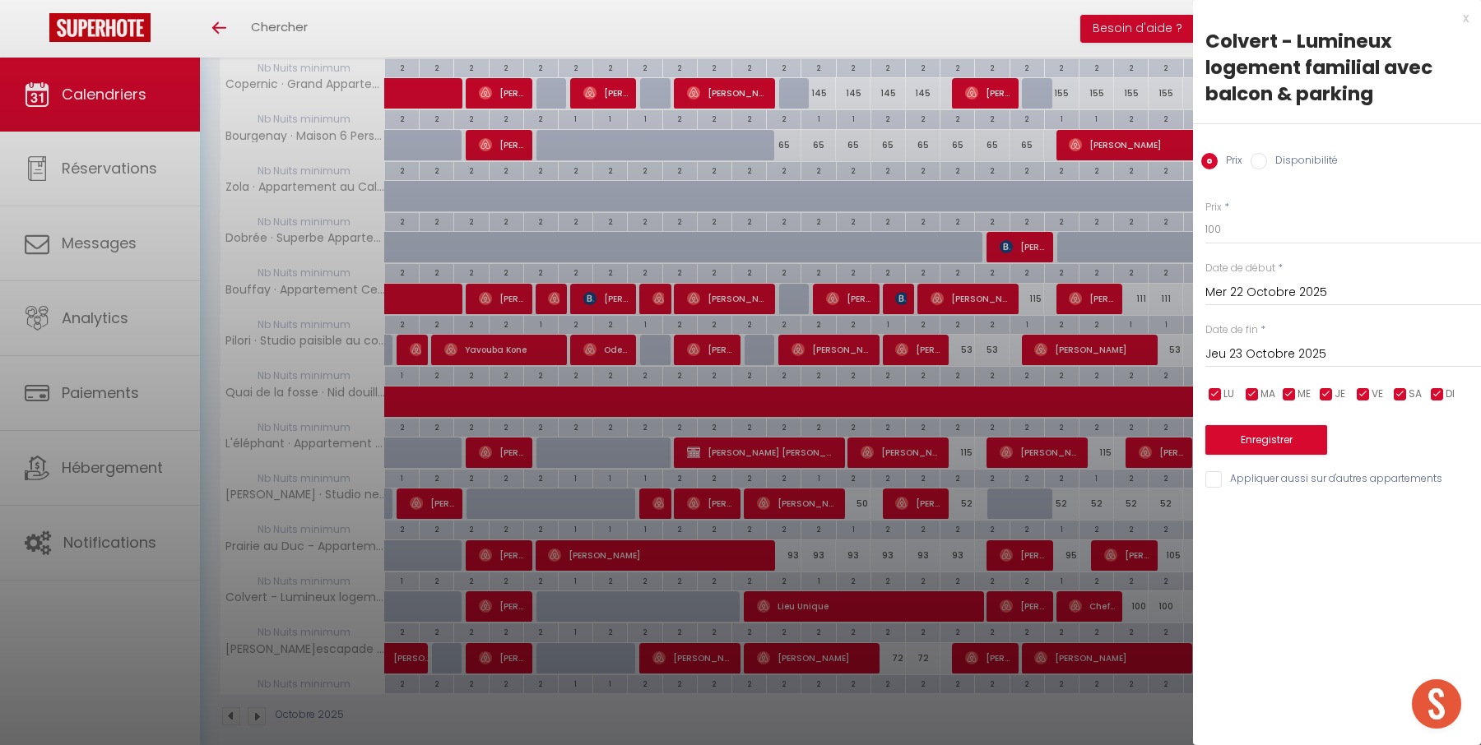
click at [1301, 353] on input "Jeu 23 Octobre 2025" at bounding box center [1343, 354] width 276 height 21
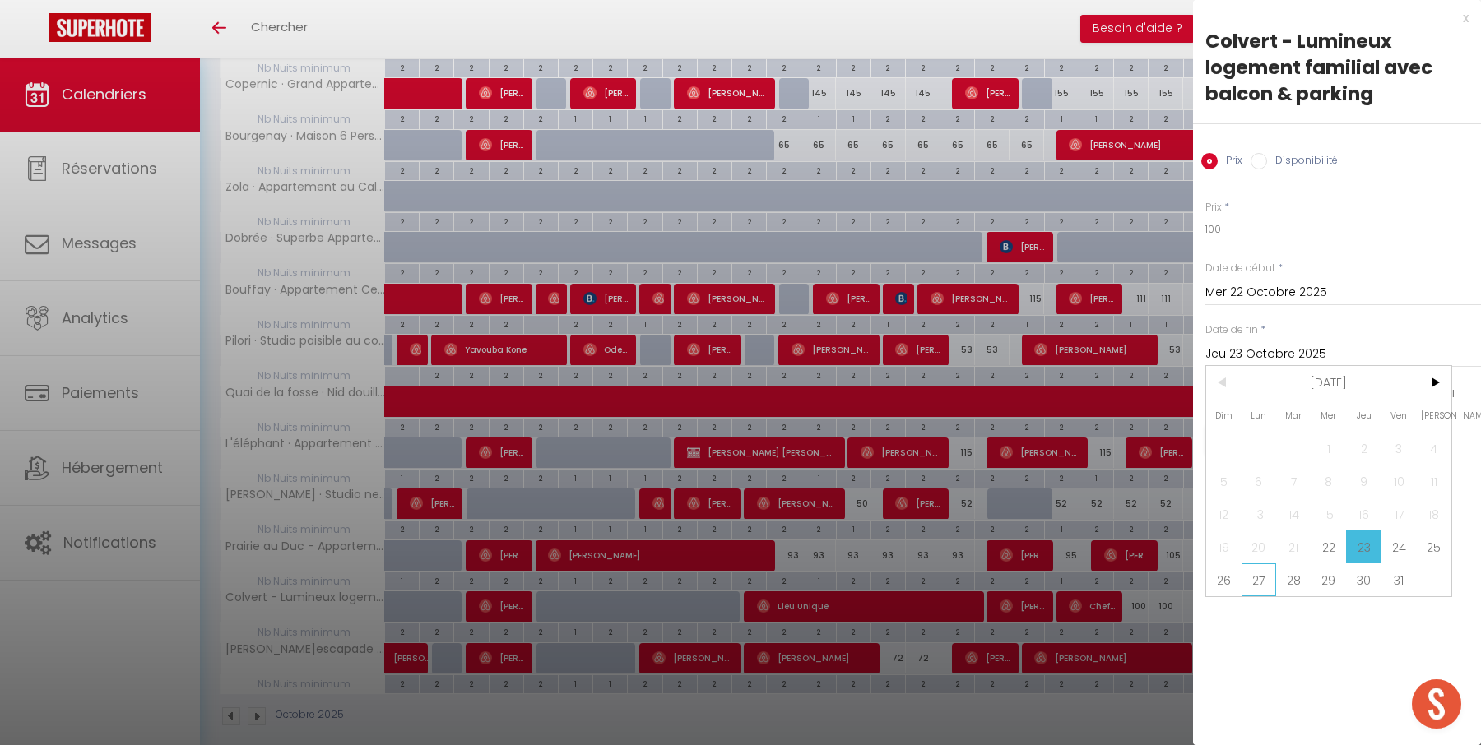
click at [1259, 582] on span "27" at bounding box center [1258, 579] width 35 height 33
type input "Lun 27 Octobre 2025"
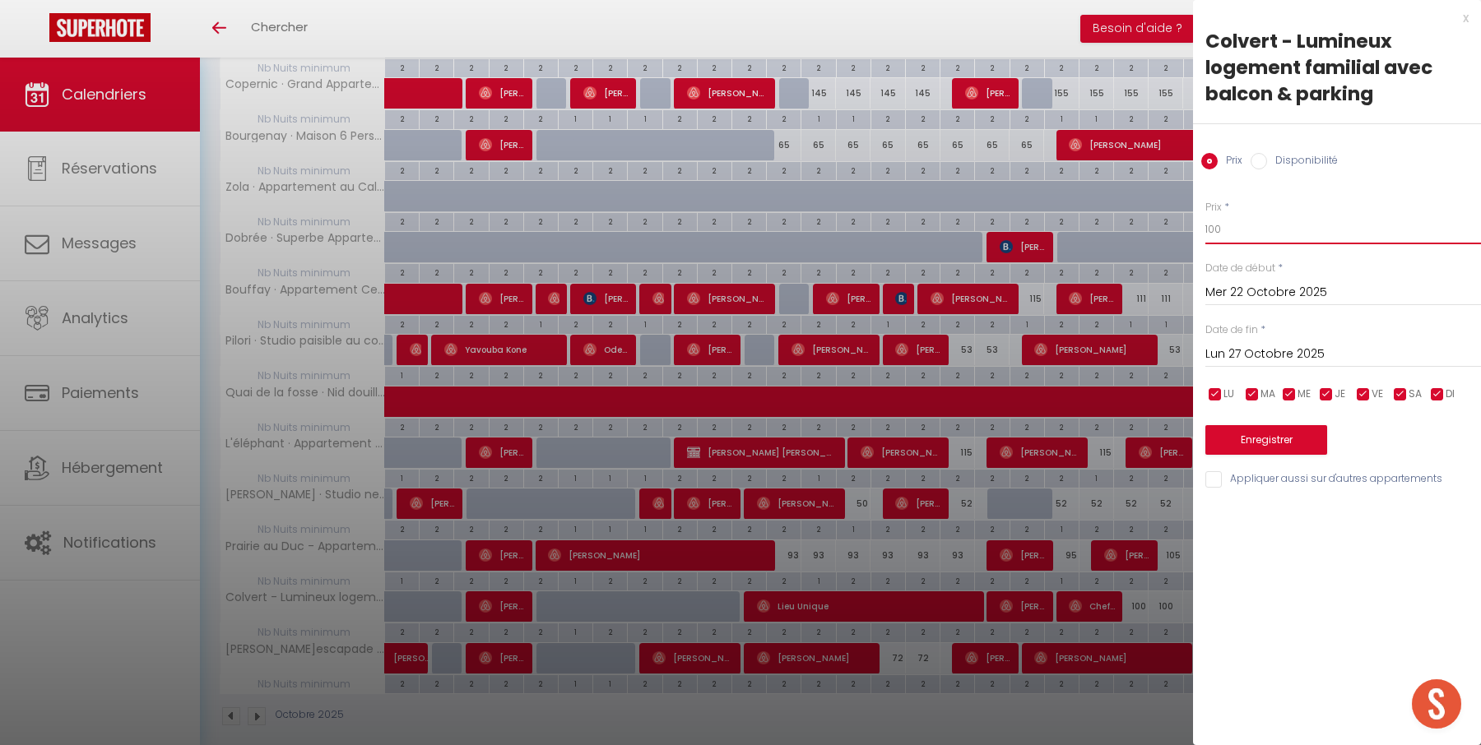
click at [1248, 228] on input "100" at bounding box center [1343, 230] width 276 height 30
type input "95"
click at [1250, 433] on button "Enregistrer" at bounding box center [1266, 440] width 122 height 30
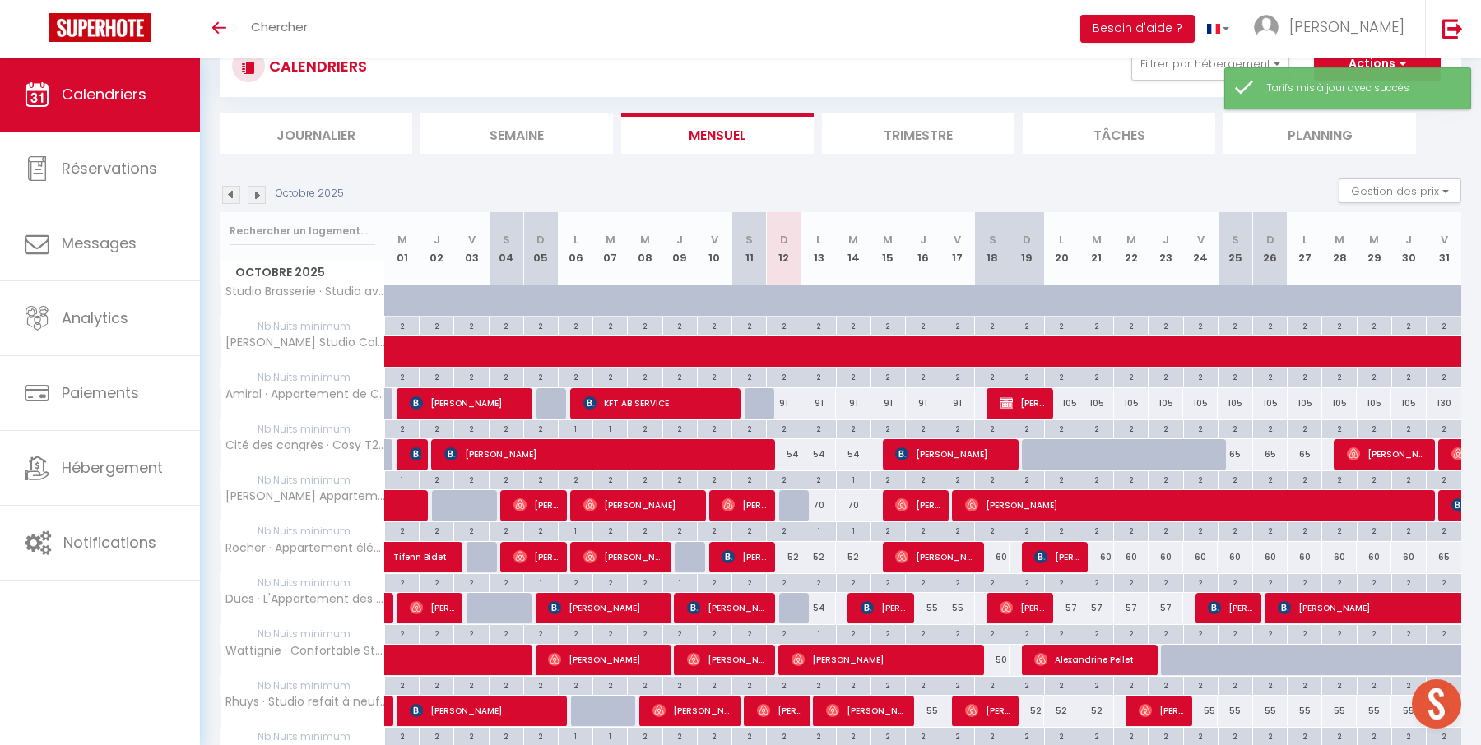
scroll to position [717, 0]
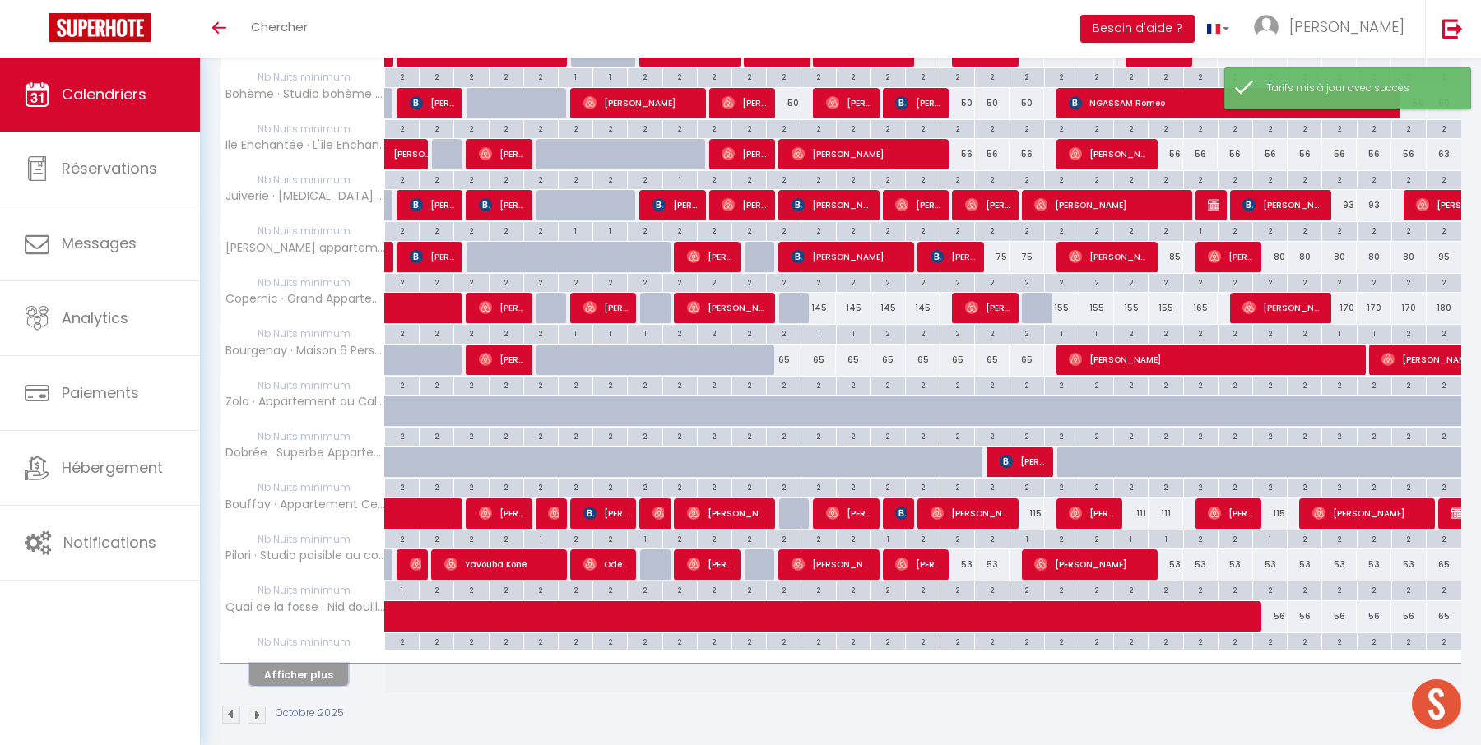
click at [308, 664] on button "Afficher plus" at bounding box center [298, 675] width 99 height 22
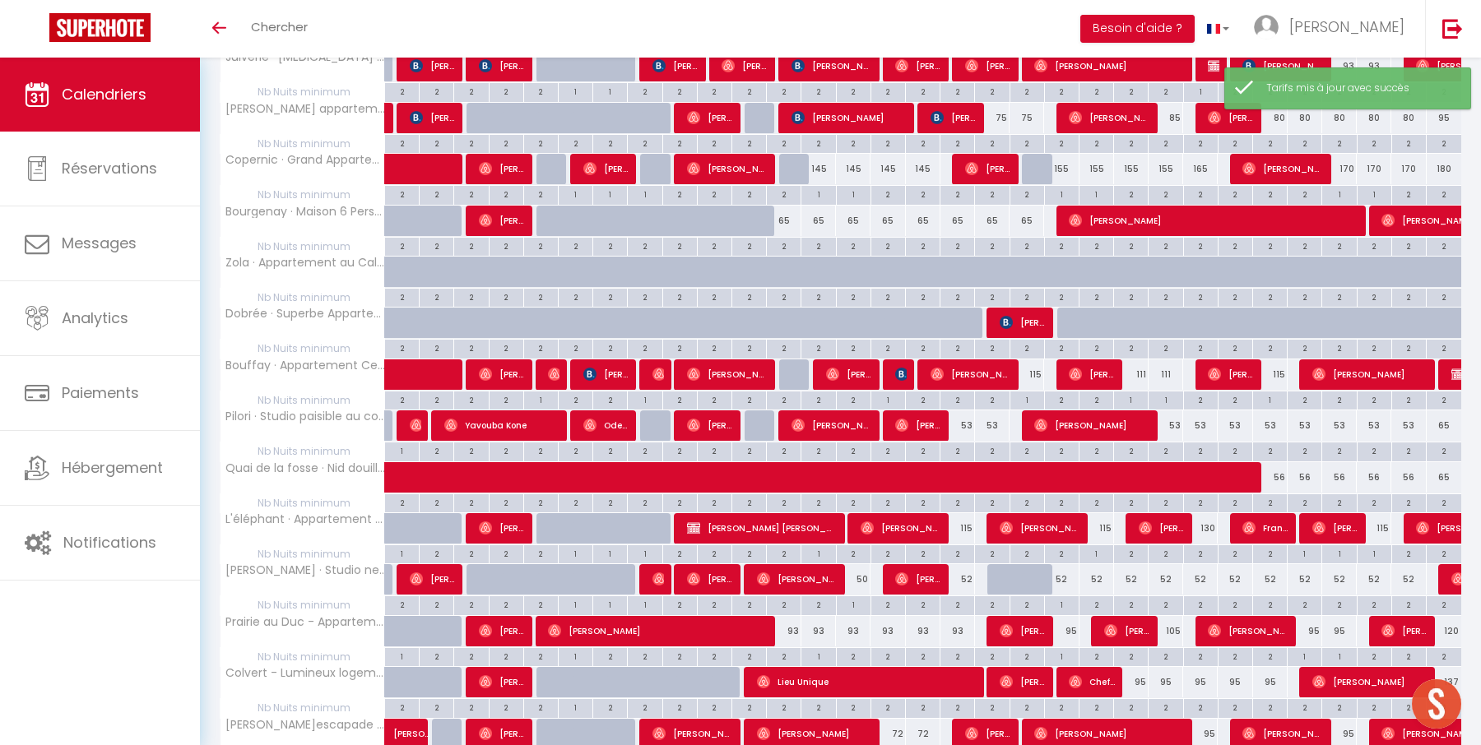
scroll to position [932, 0]
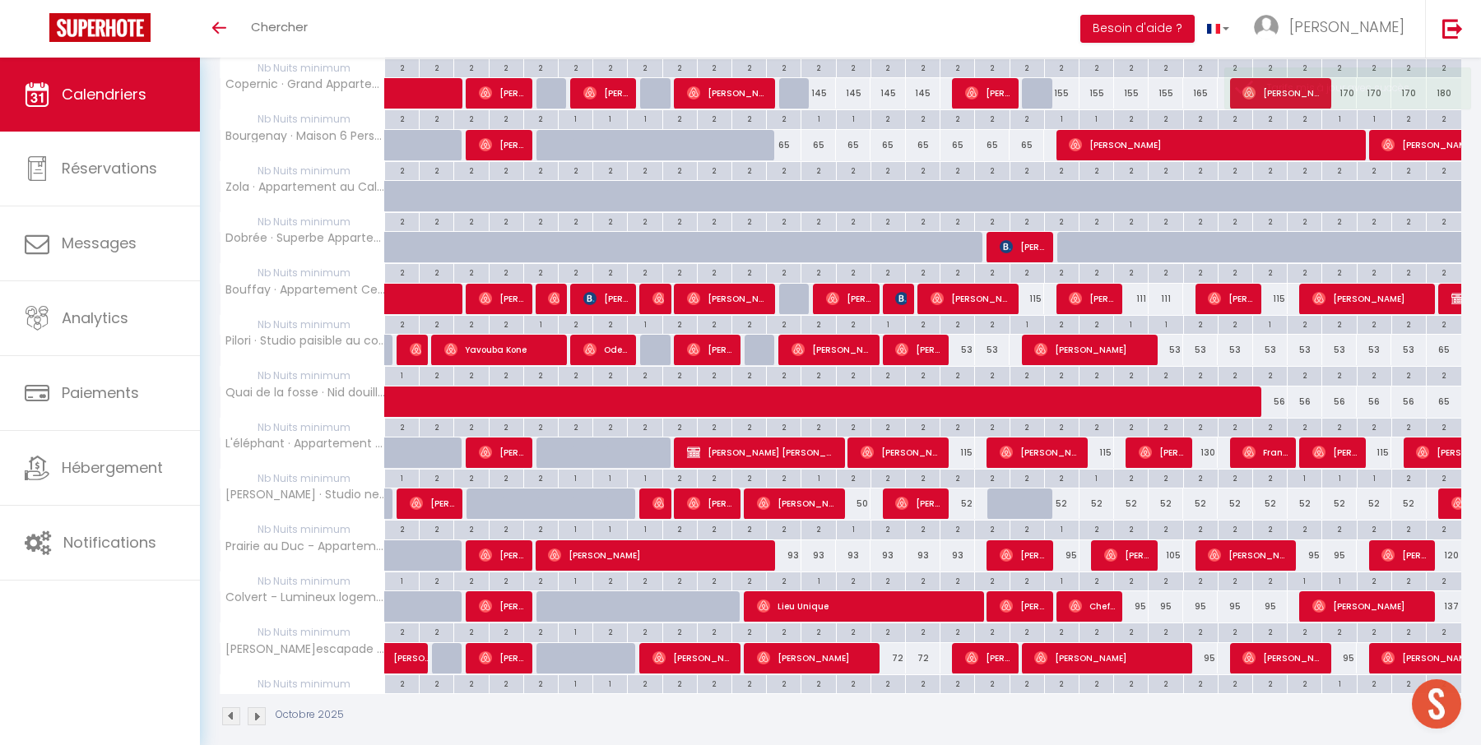
click at [1454, 593] on div "137" at bounding box center [1443, 606] width 35 height 30
type input "137"
type input "Ven 31 Octobre 2025"
type input "[DATE]"
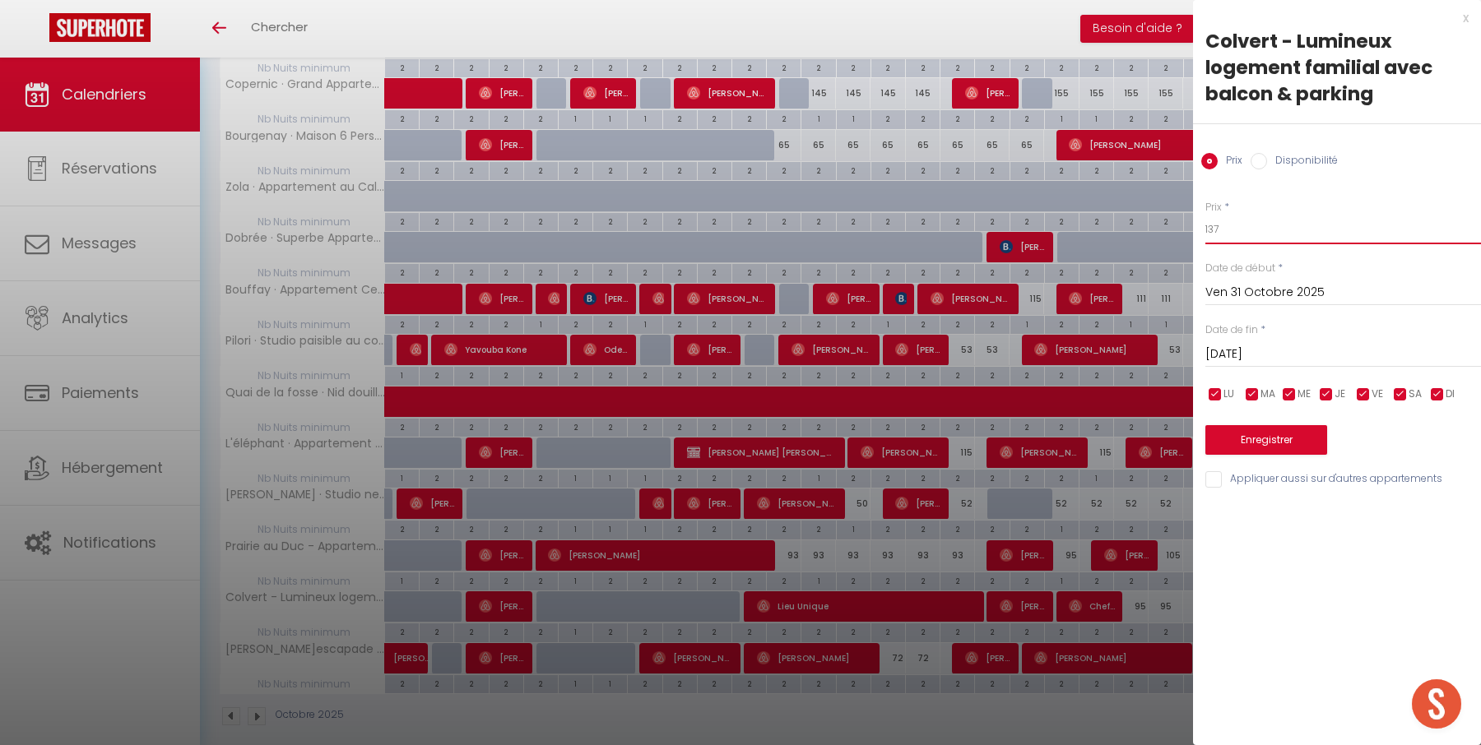
click at [1258, 229] on input "137" at bounding box center [1343, 230] width 276 height 30
type input "105"
click at [1258, 435] on button "Enregistrer" at bounding box center [1266, 440] width 122 height 30
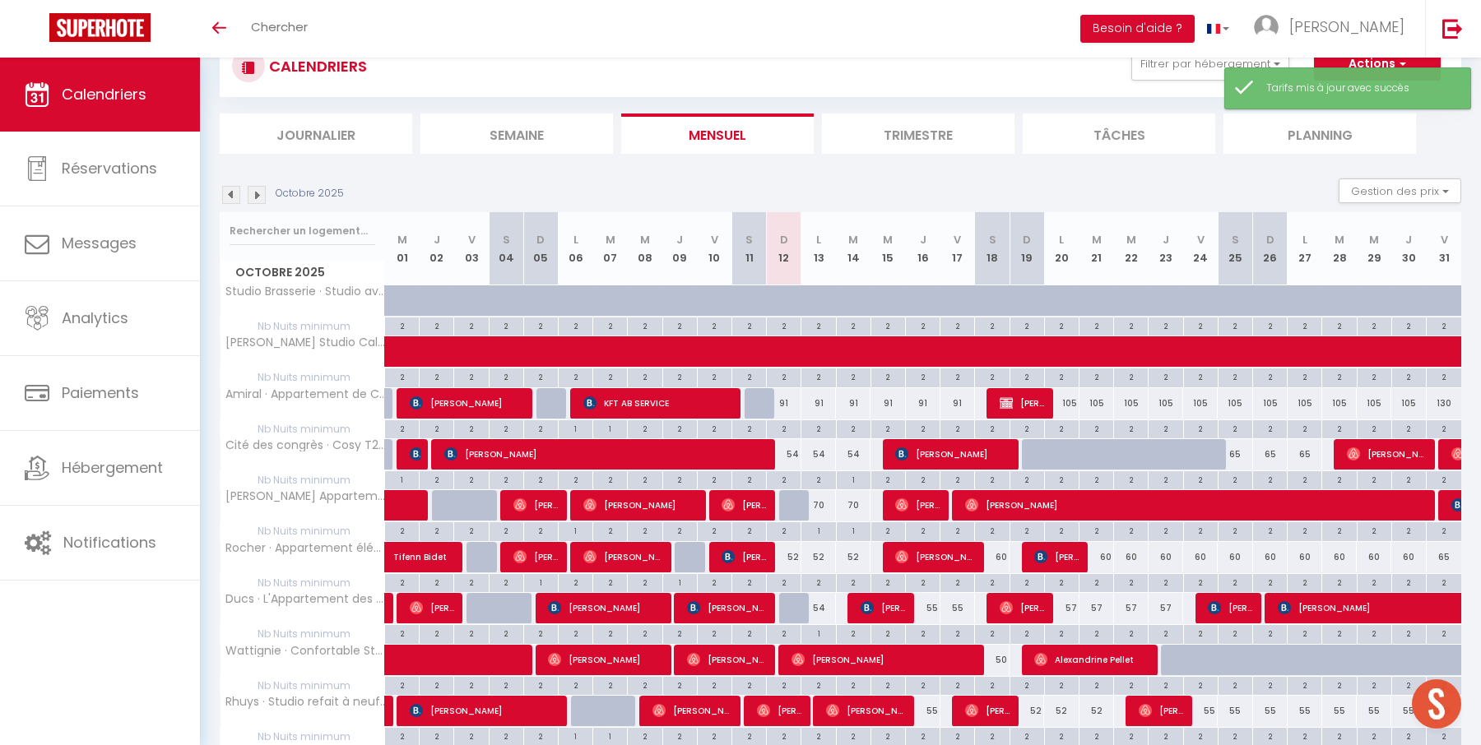
scroll to position [717, 0]
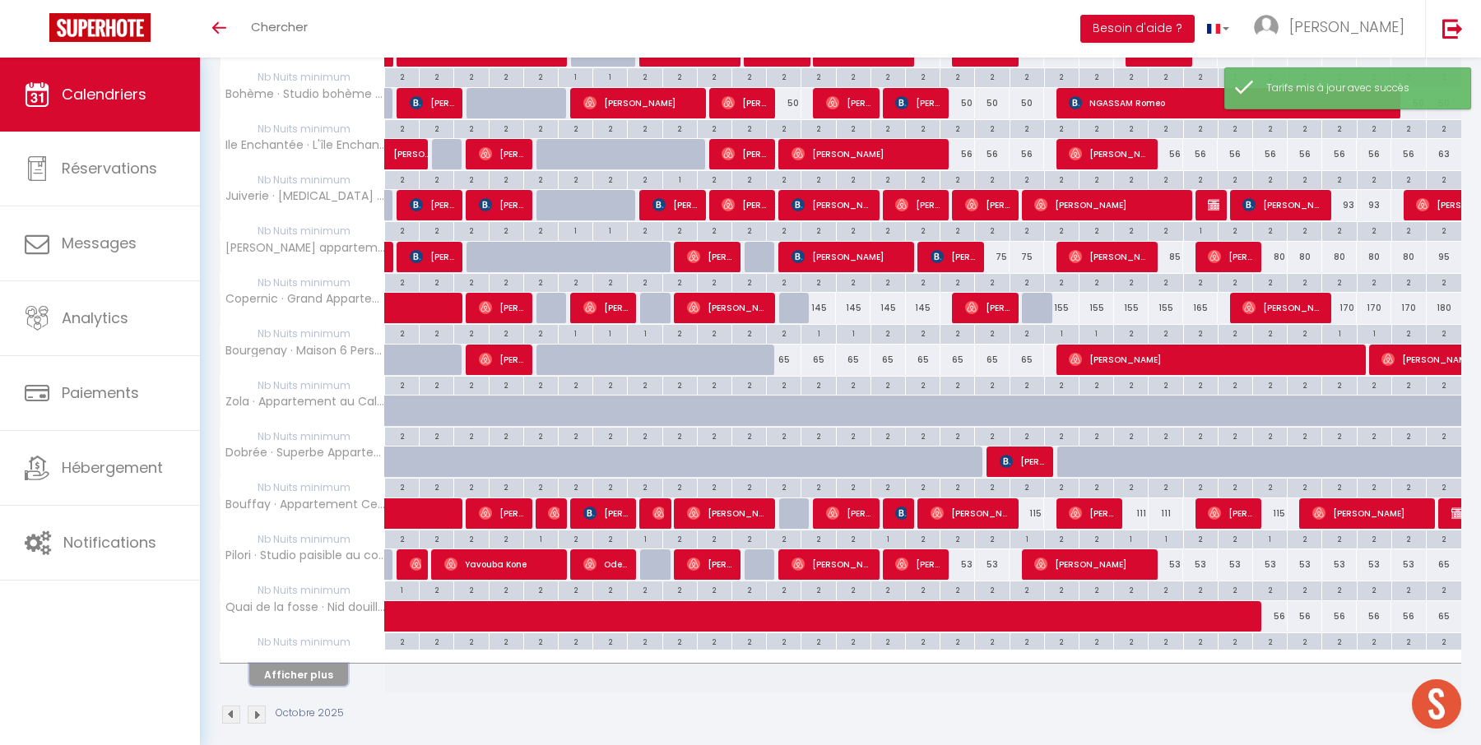
click at [323, 664] on button "Afficher plus" at bounding box center [298, 675] width 99 height 22
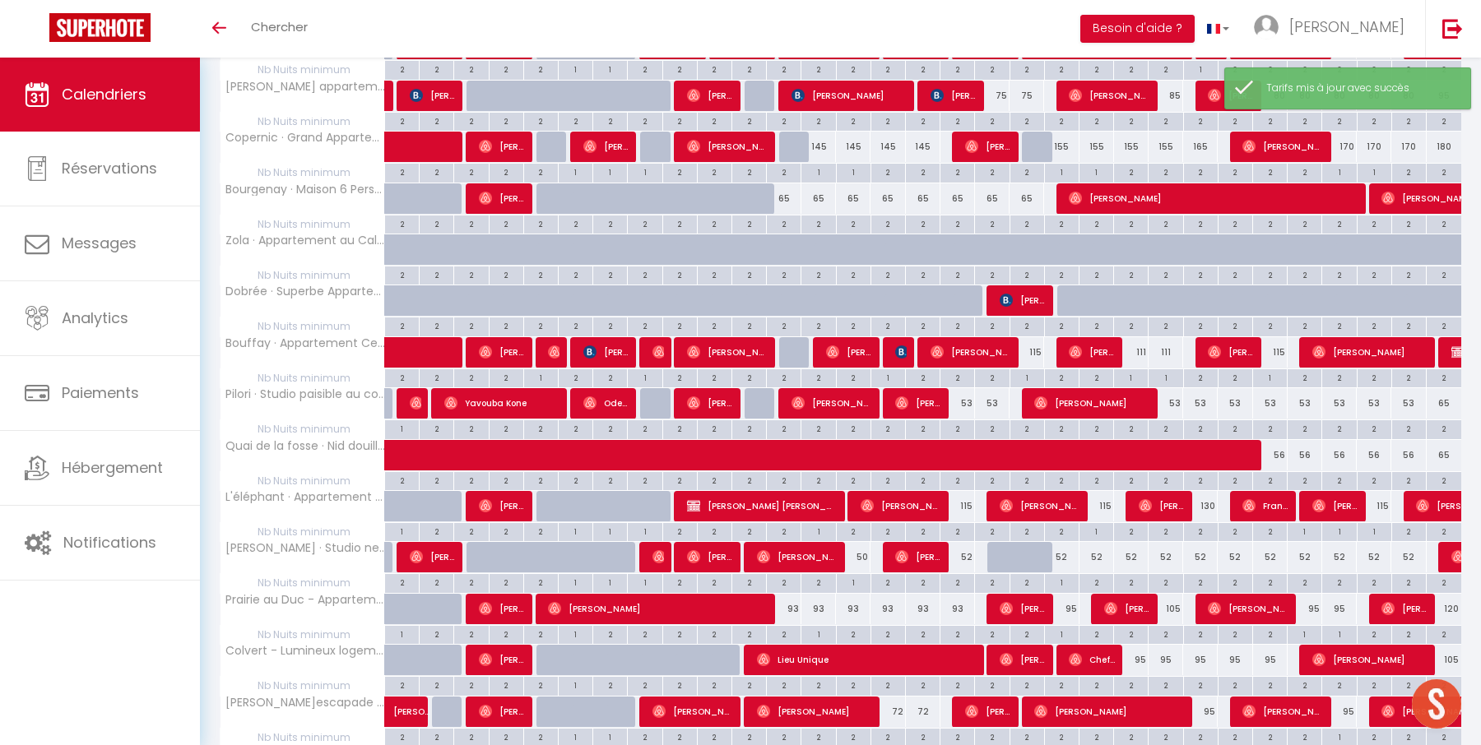
scroll to position [932, 0]
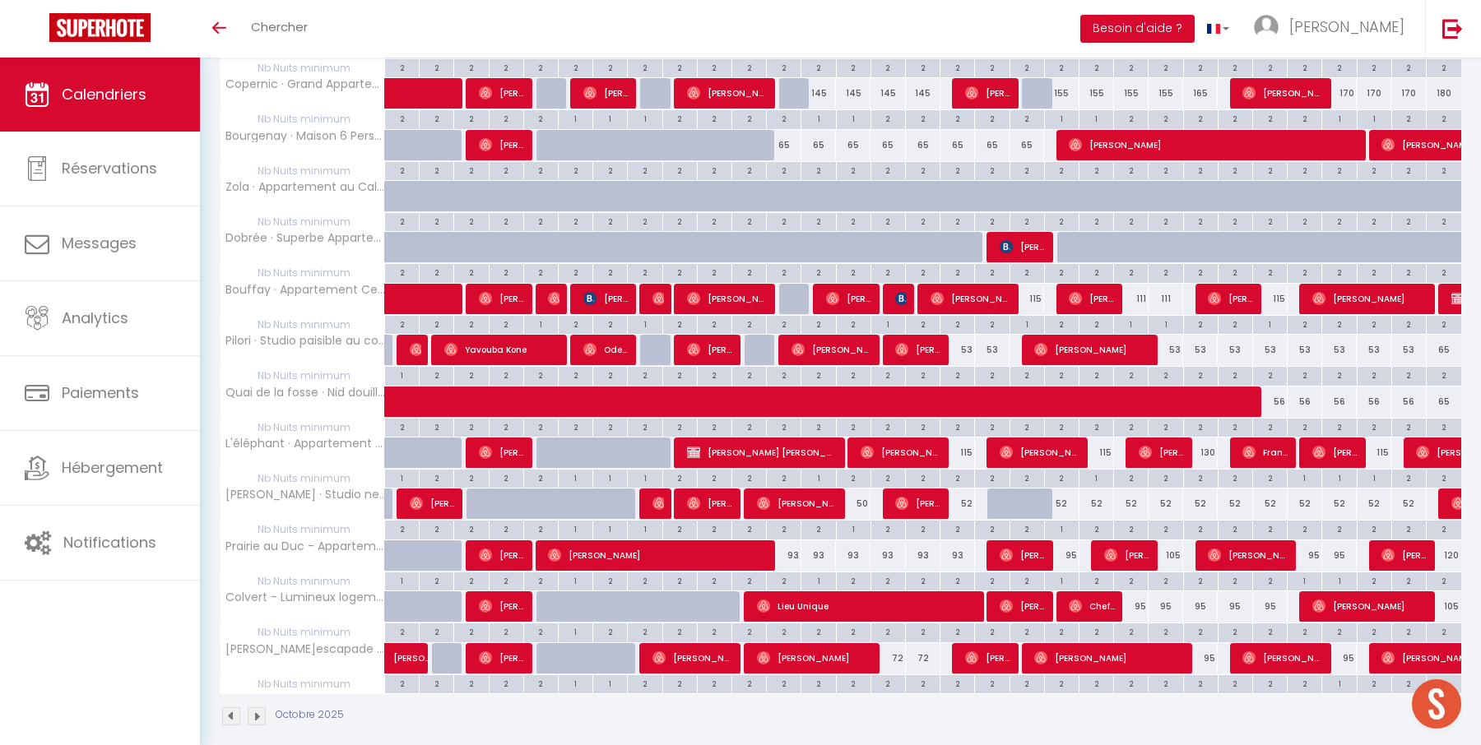
click at [898, 643] on div "72" at bounding box center [887, 658] width 35 height 30
type input "72"
type input "Mer 15 Octobre 2025"
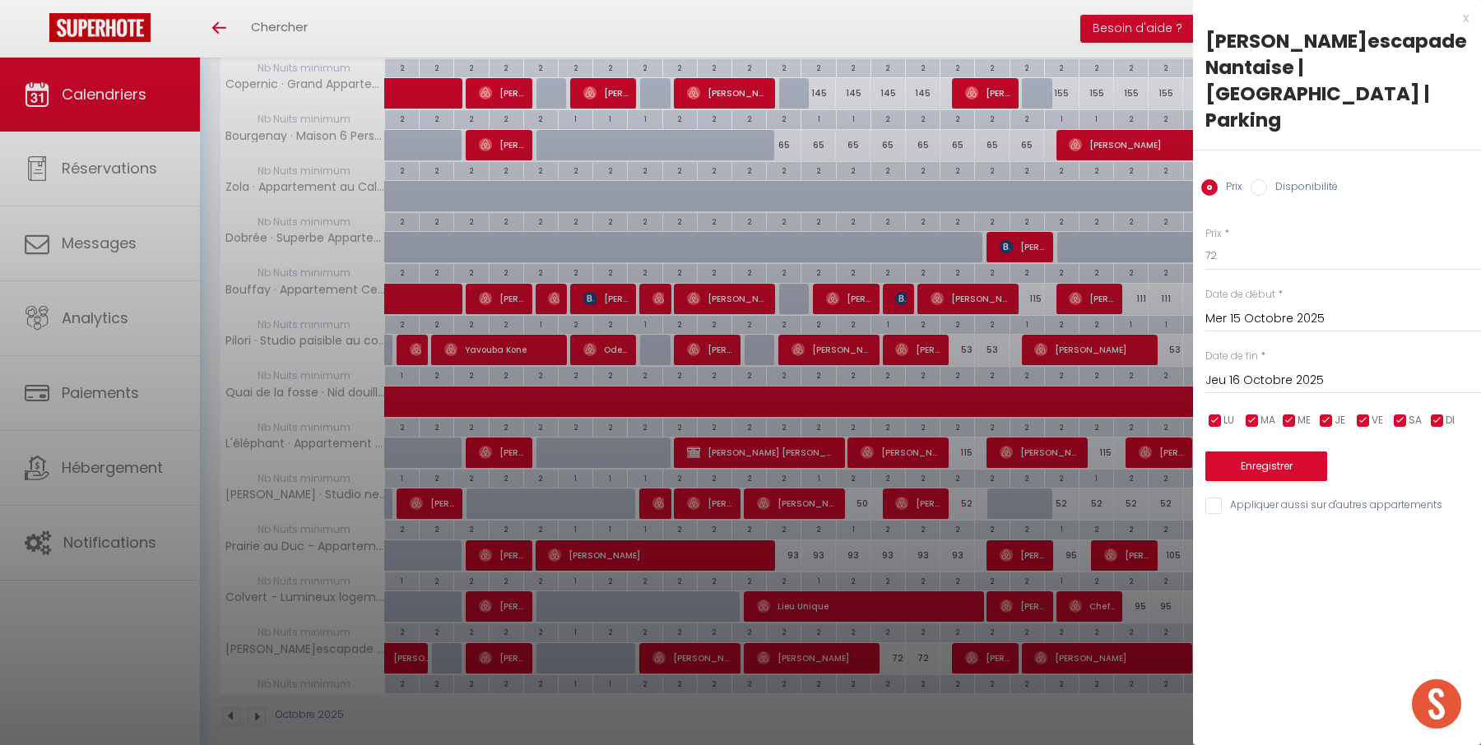
click at [1285, 370] on input "Jeu 16 Octobre 2025" at bounding box center [1343, 380] width 276 height 21
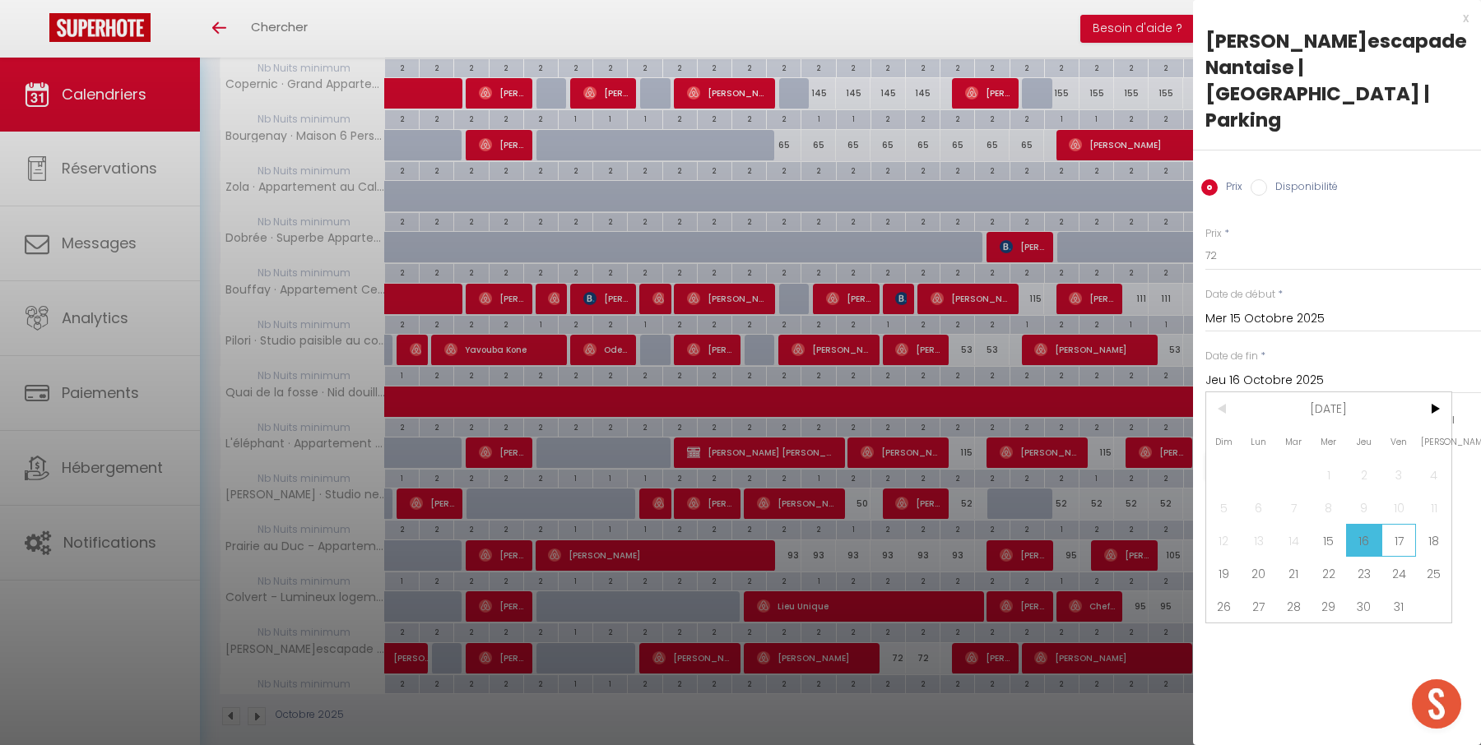
click at [1397, 524] on span "17" at bounding box center [1398, 540] width 35 height 33
type input "Ven 17 Octobre 2025"
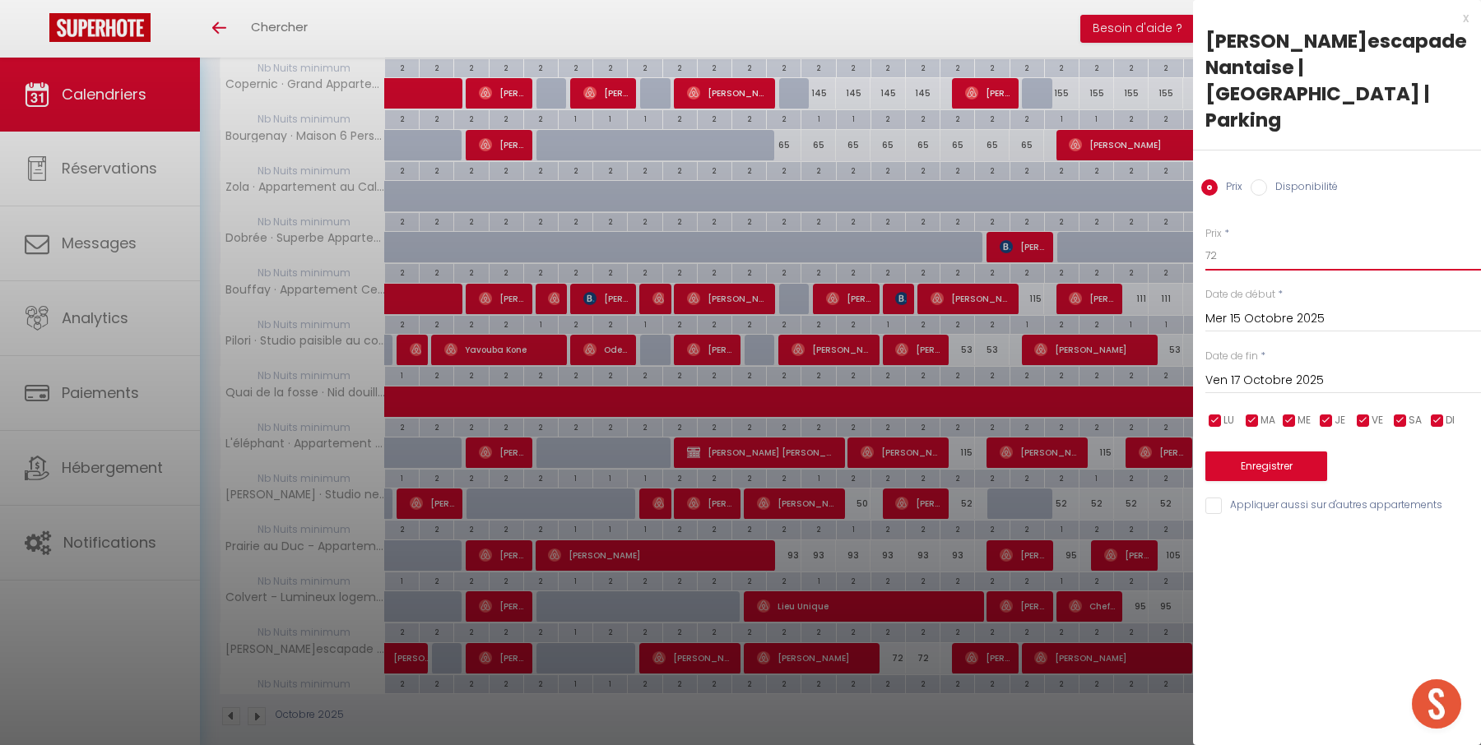
click at [1345, 241] on input "72" at bounding box center [1343, 256] width 276 height 30
type input "70"
click at [1285, 452] on button "Enregistrer" at bounding box center [1266, 467] width 122 height 30
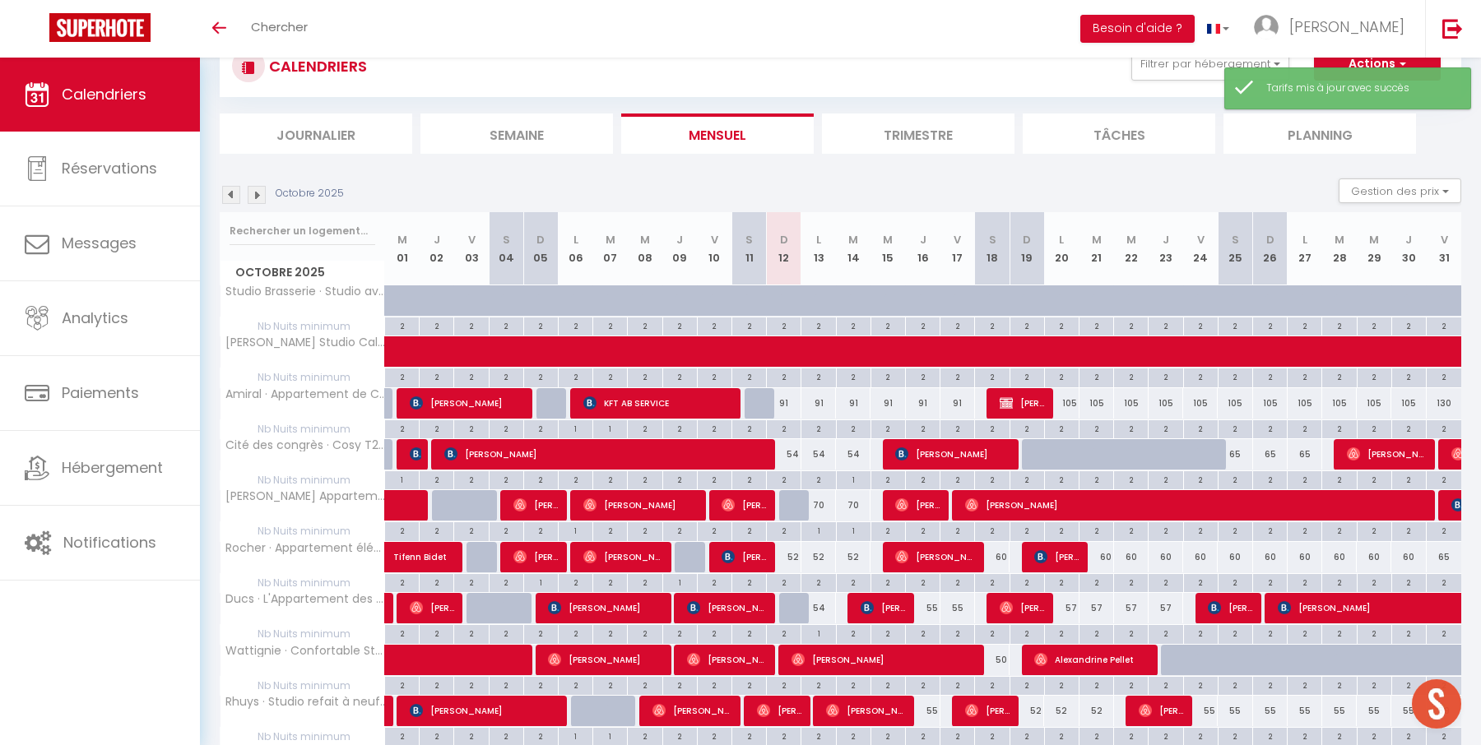
scroll to position [717, 0]
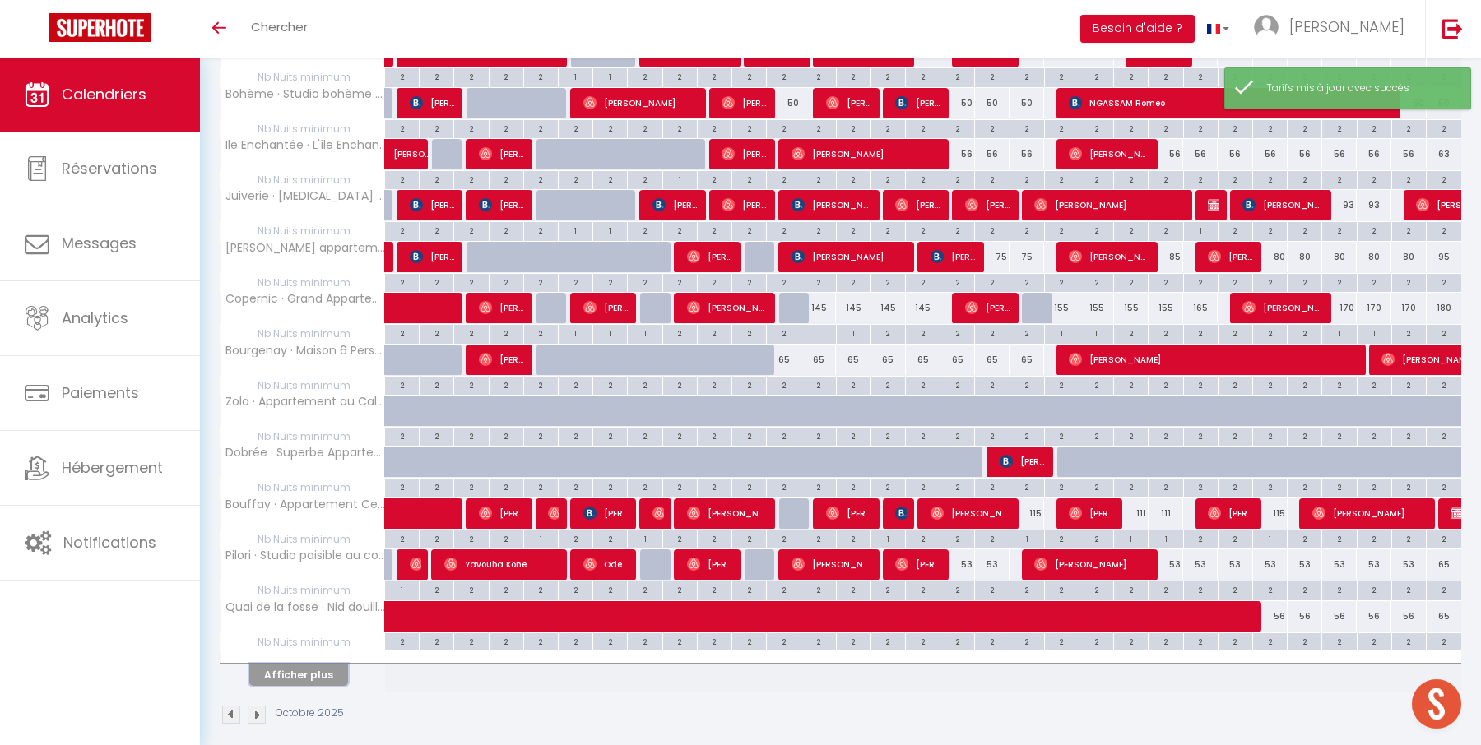
click at [327, 664] on button "Afficher plus" at bounding box center [298, 675] width 99 height 22
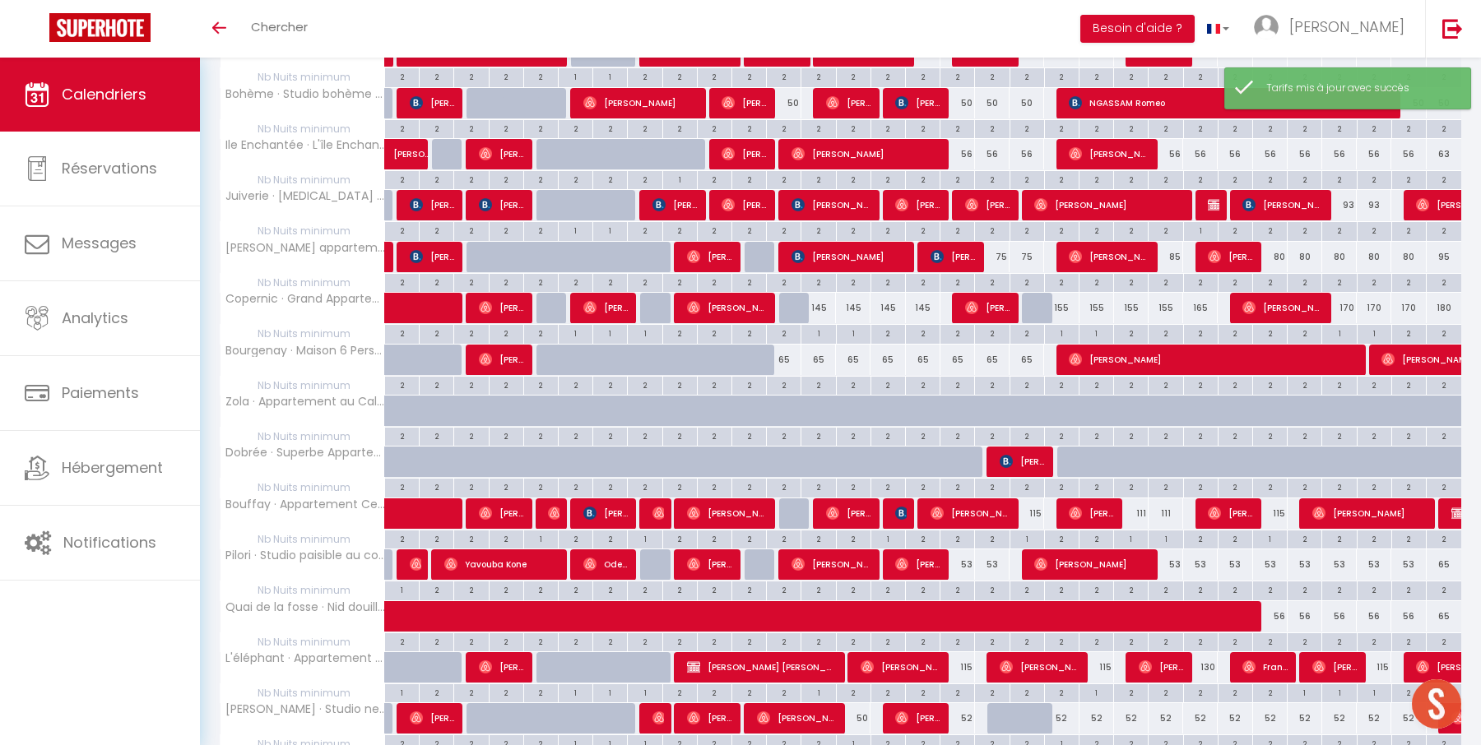
scroll to position [932, 0]
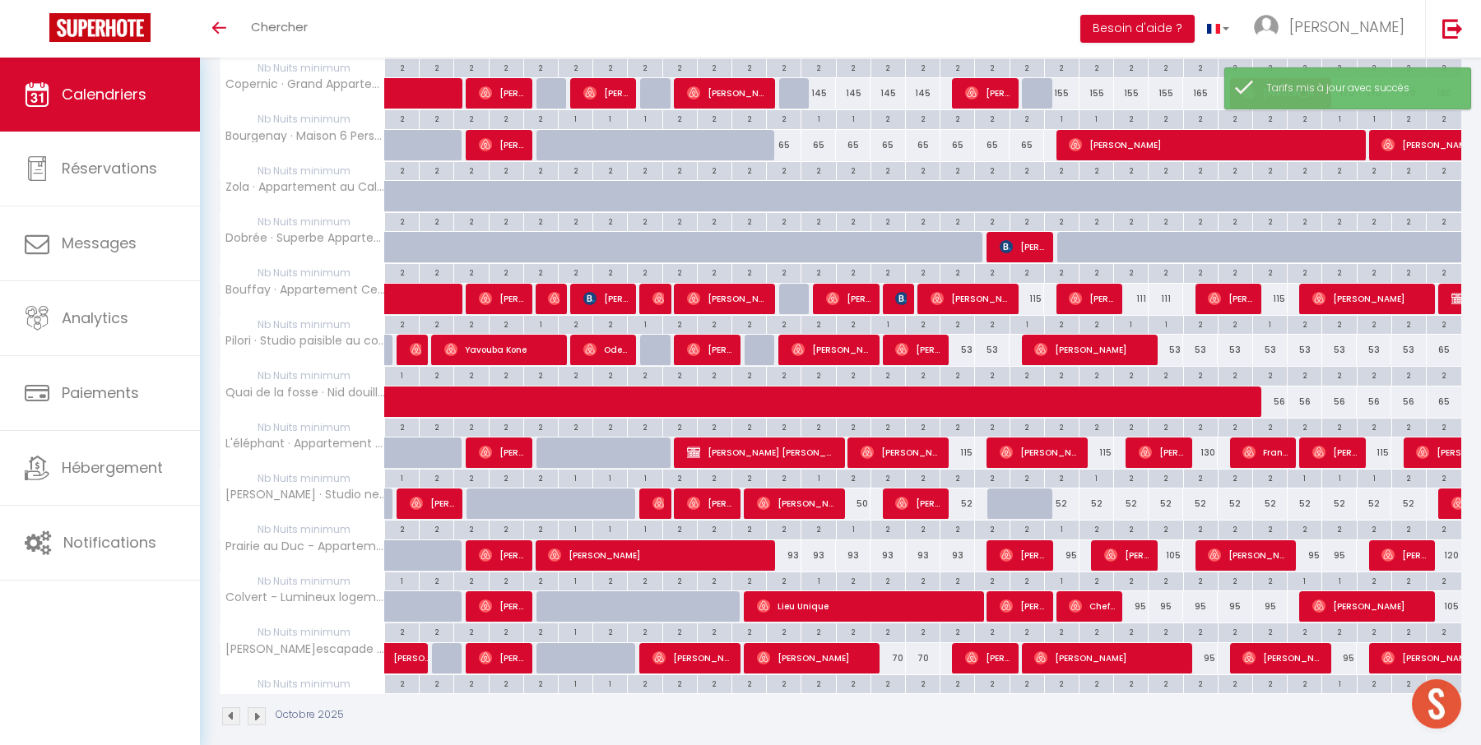
click at [1209, 643] on div "95" at bounding box center [1200, 658] width 35 height 30
type input "95"
type input "Ven 24 Octobre 2025"
type input "Sam 25 Octobre 2025"
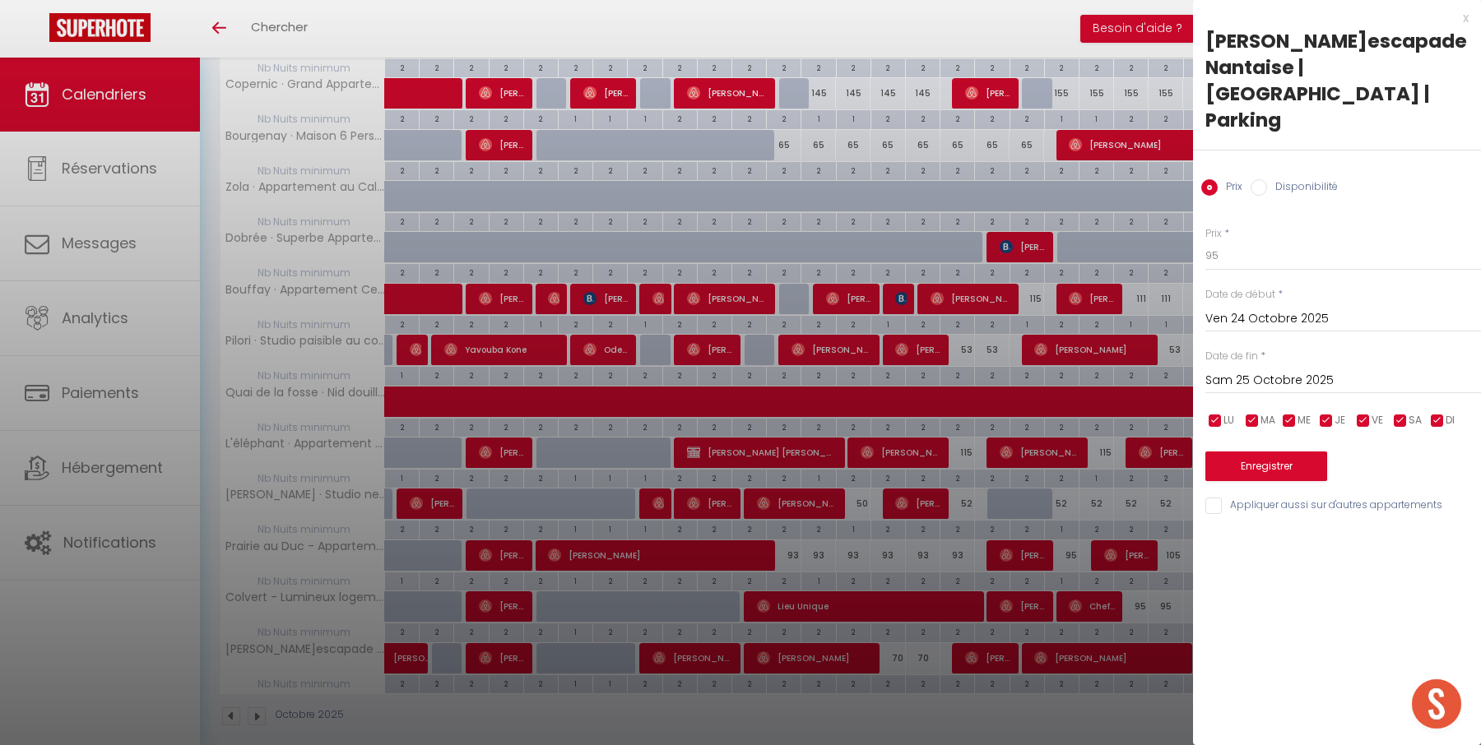
click at [1203, 641] on div "x [PERSON_NAME]escapade Nantaise | [GEOGRAPHIC_DATA] | Parking Prix Disponibili…" at bounding box center [1337, 372] width 288 height 745
click at [1163, 617] on div at bounding box center [740, 372] width 1481 height 745
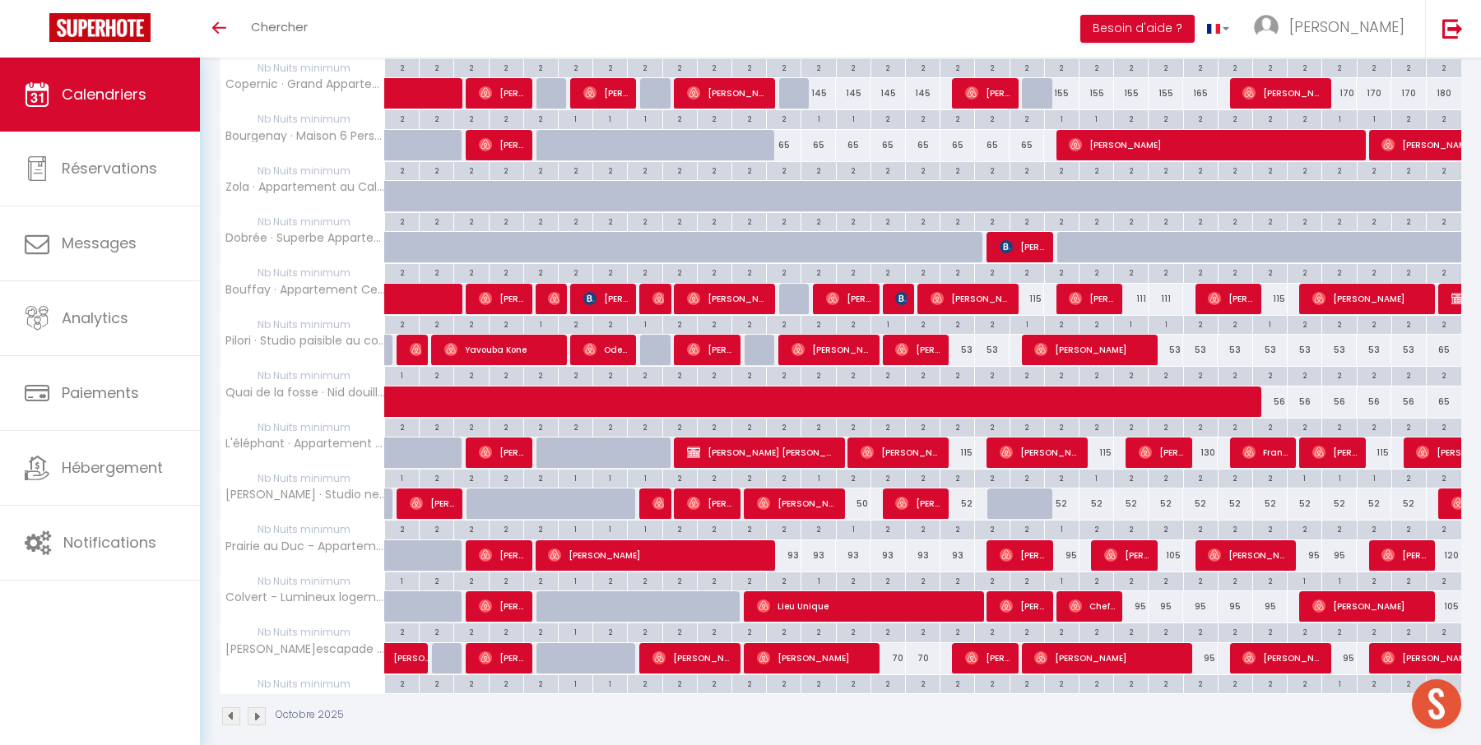
click at [1349, 644] on div "95" at bounding box center [1339, 658] width 35 height 30
type input "95"
type input "[DATE]"
type input "Mer 29 Octobre 2025"
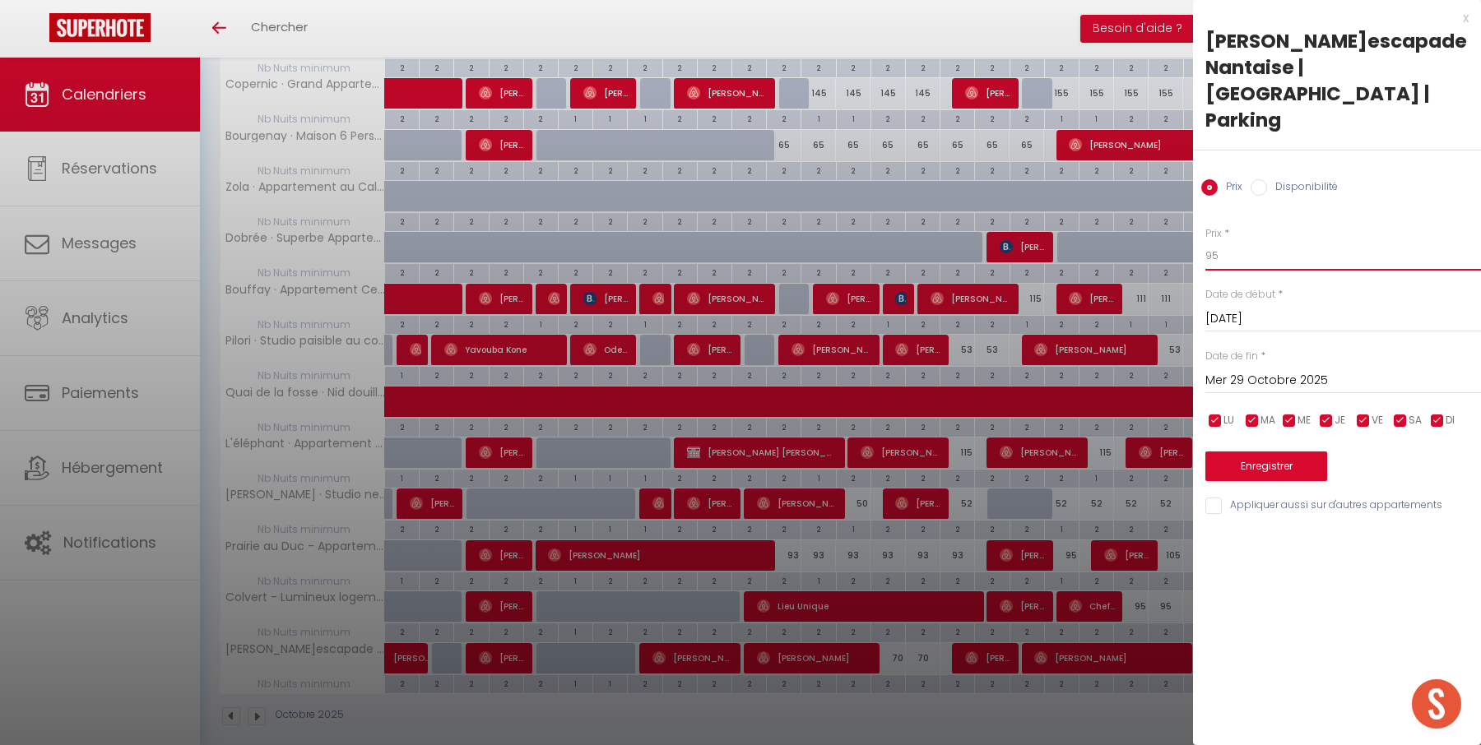
click at [1305, 241] on input "95" at bounding box center [1343, 256] width 276 height 30
type input "85"
click at [1283, 452] on button "Enregistrer" at bounding box center [1266, 467] width 122 height 30
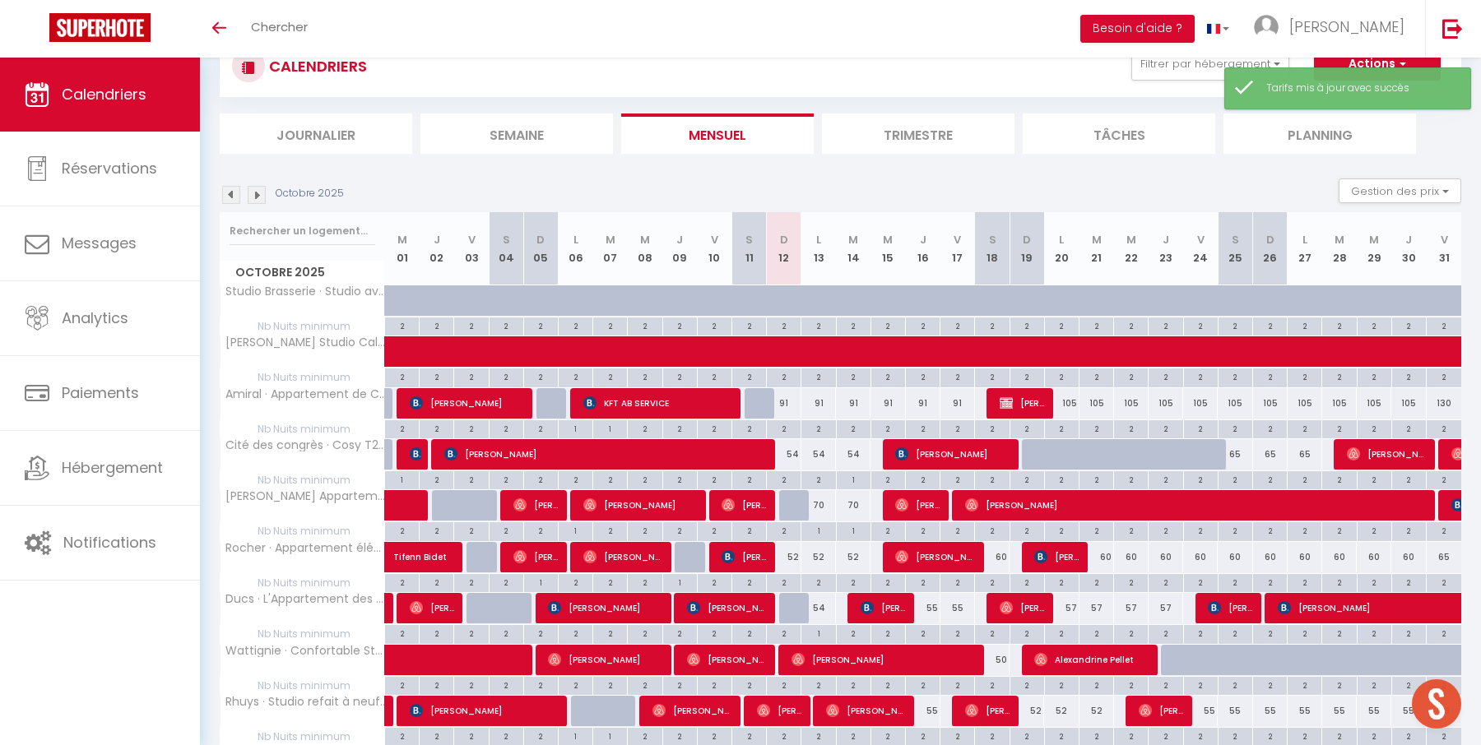
scroll to position [717, 0]
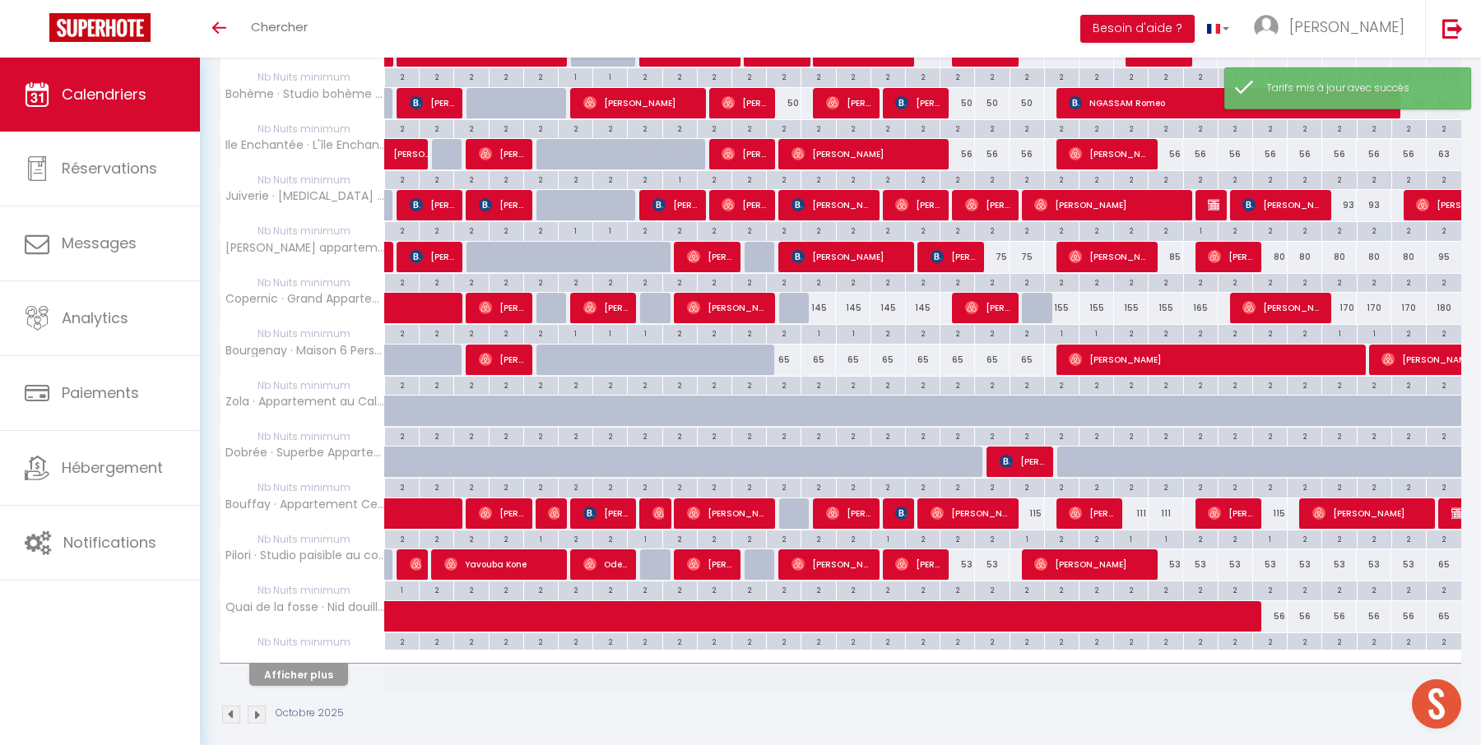
click at [258, 706] on img at bounding box center [257, 715] width 18 height 18
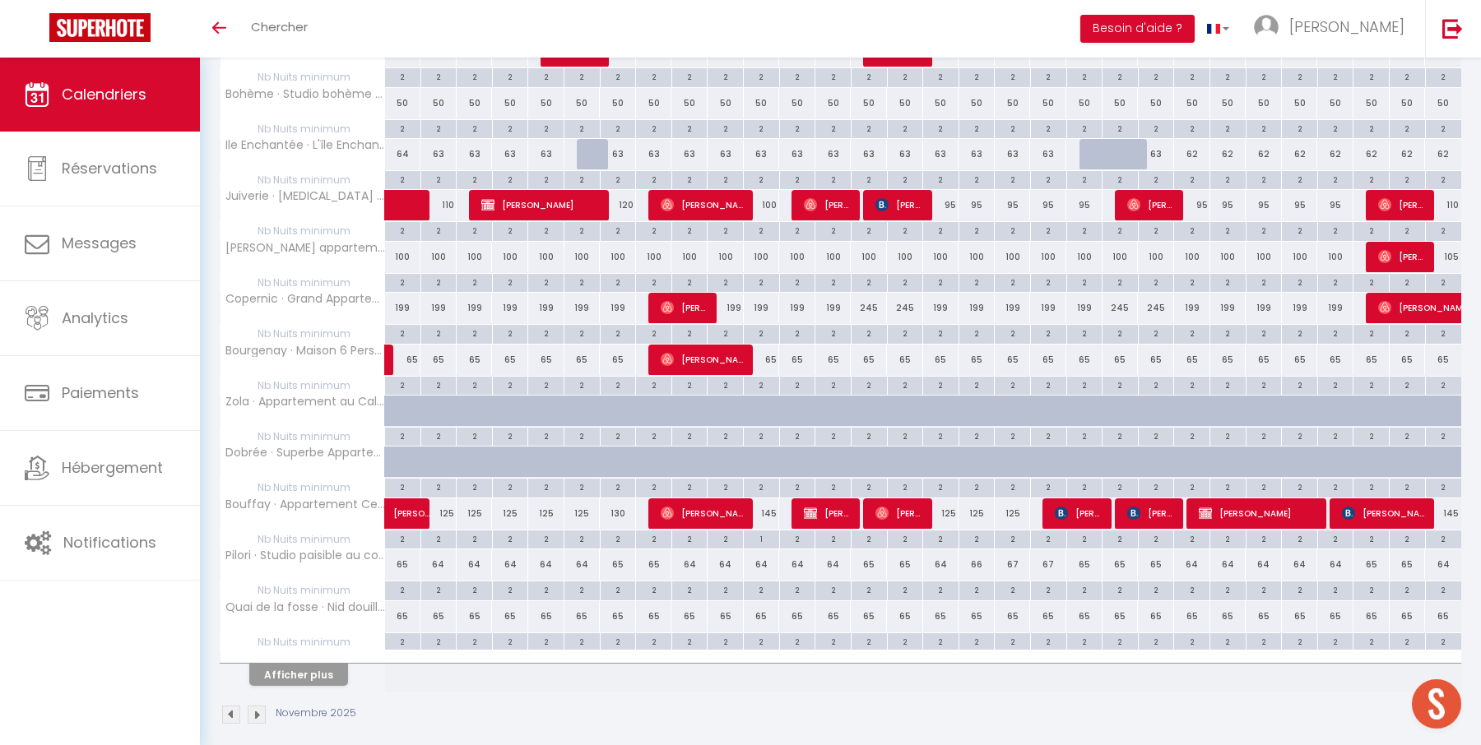
scroll to position [0, 0]
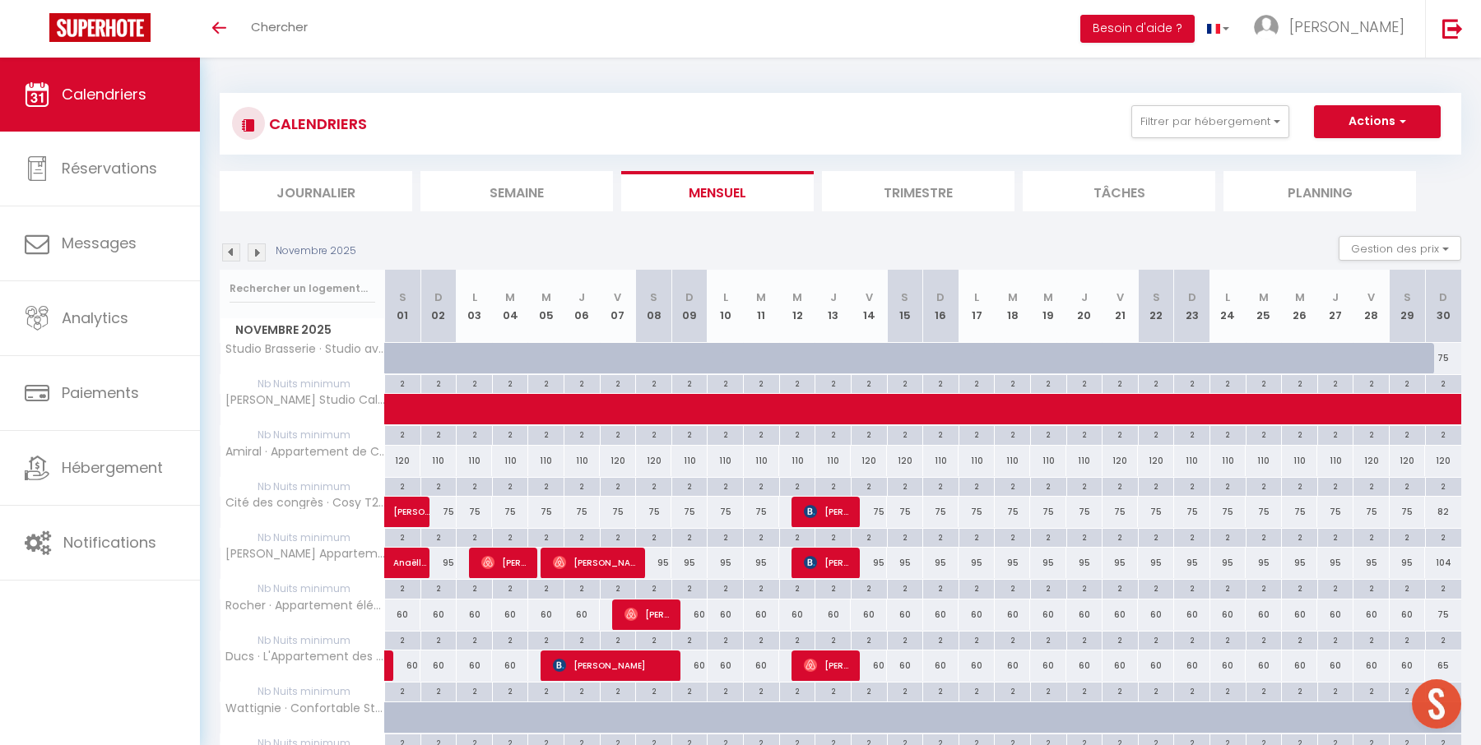
click at [398, 461] on div "120" at bounding box center [403, 461] width 36 height 30
type input "120"
type input "[DATE]"
type input "Dim 02 Novembre 2025"
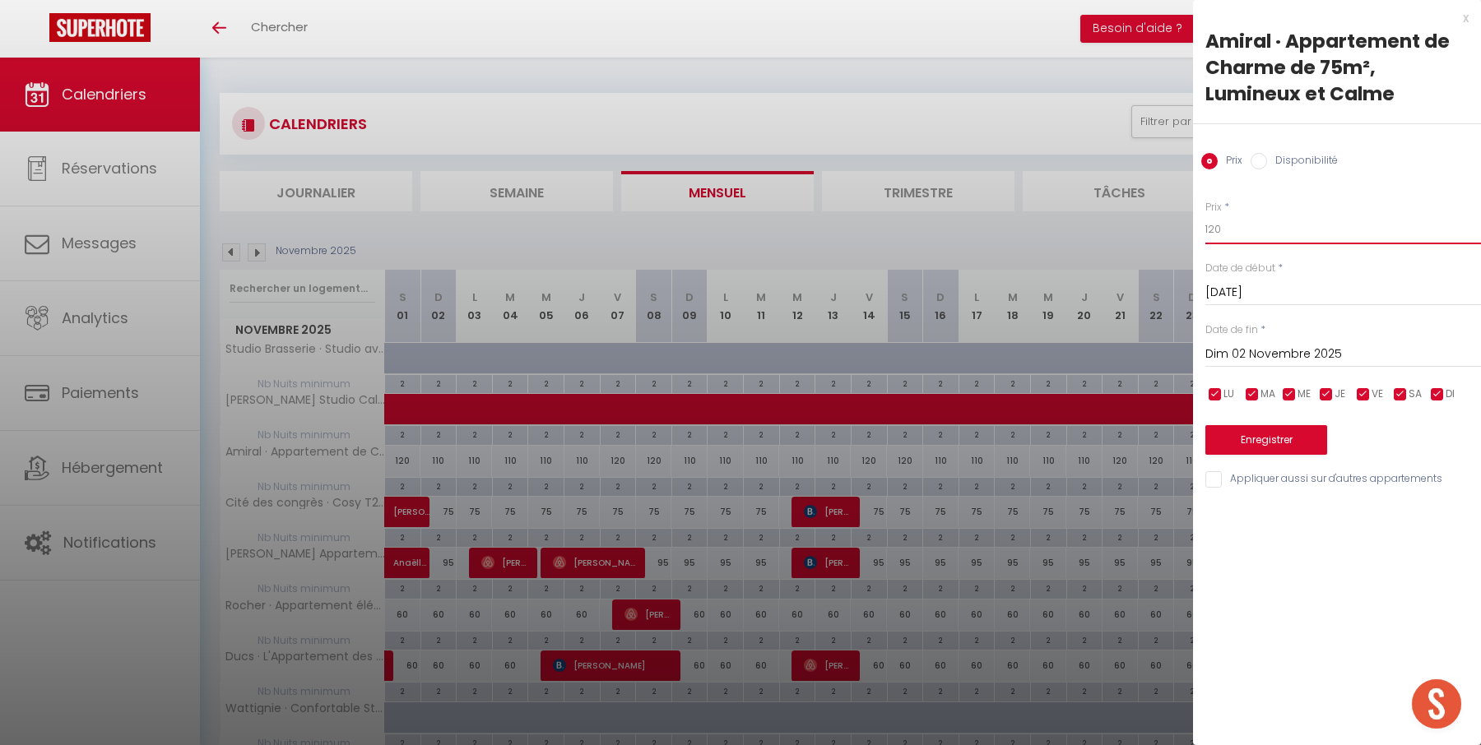
click at [1242, 232] on input "120" at bounding box center [1343, 230] width 276 height 30
type input "105"
click at [1255, 435] on button "Enregistrer" at bounding box center [1266, 440] width 122 height 30
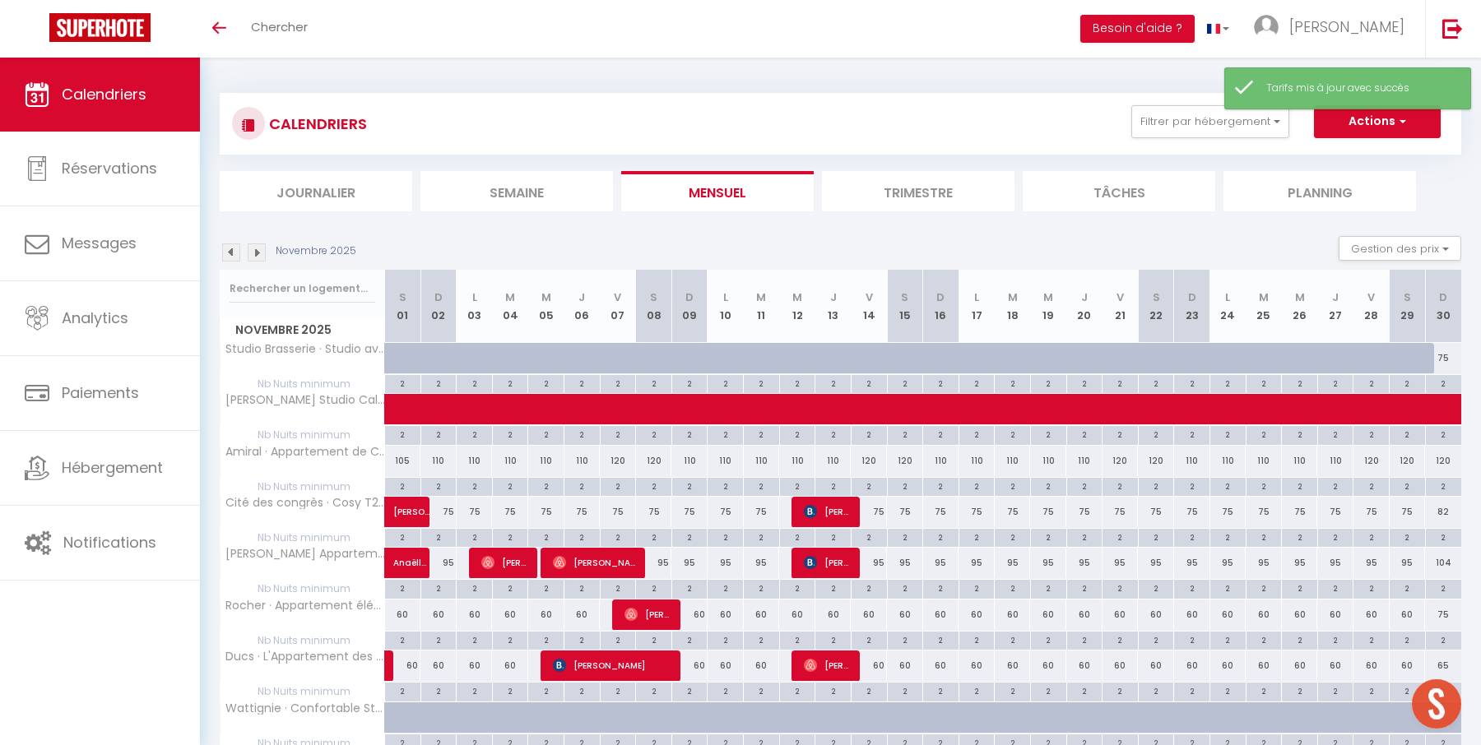
click at [435, 460] on div "110" at bounding box center [438, 461] width 36 height 30
type input "110"
type input "Dim 02 Novembre 2025"
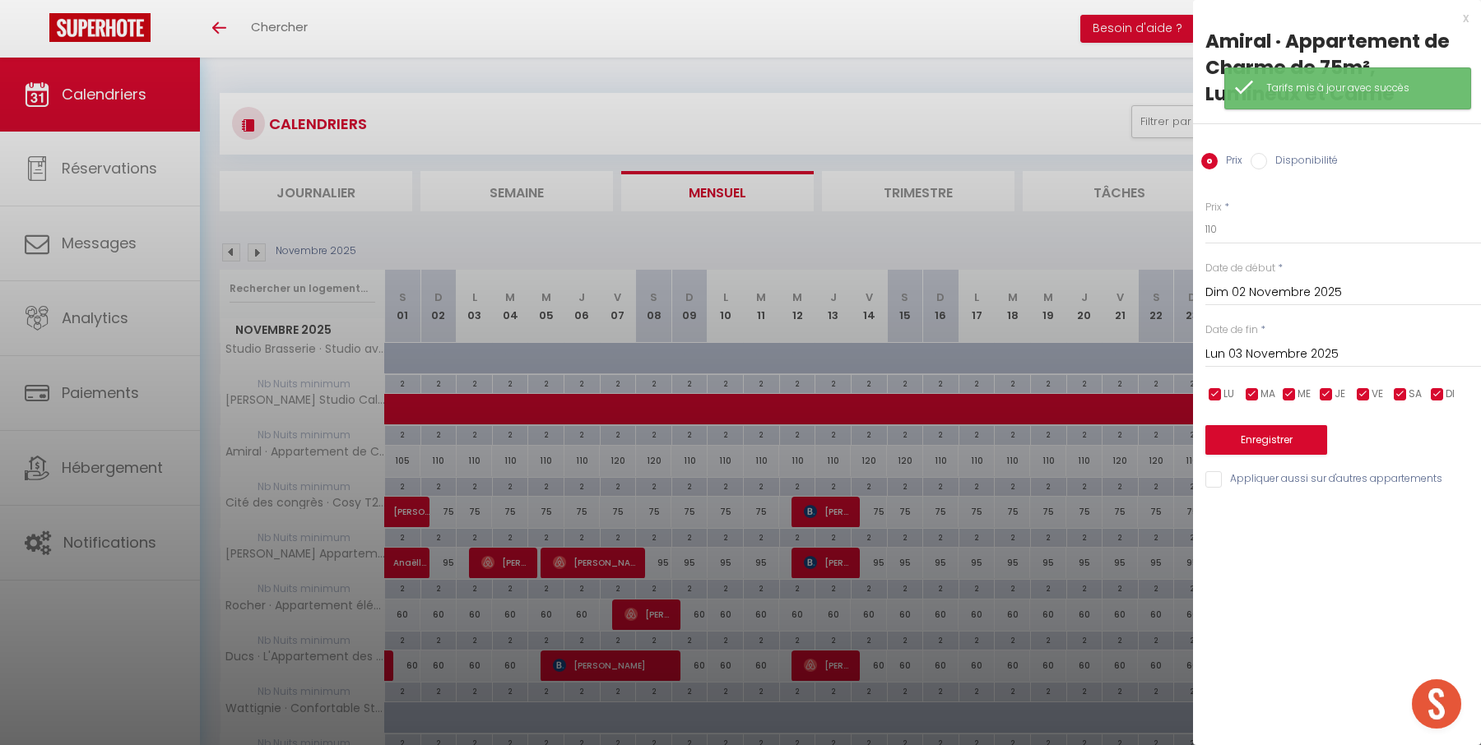
click at [1275, 352] on input "Lun 03 Novembre 2025" at bounding box center [1343, 354] width 276 height 21
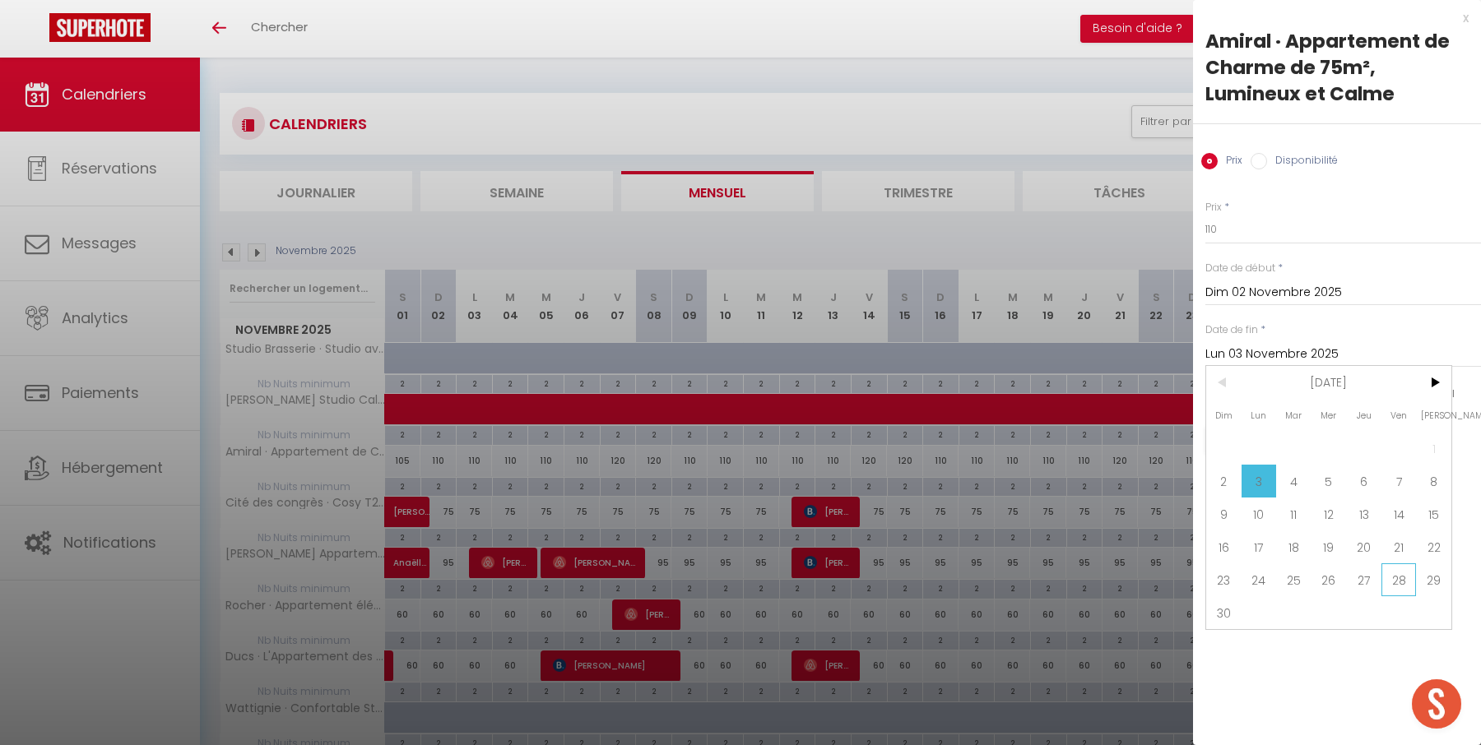
click at [1402, 580] on span "28" at bounding box center [1398, 579] width 35 height 33
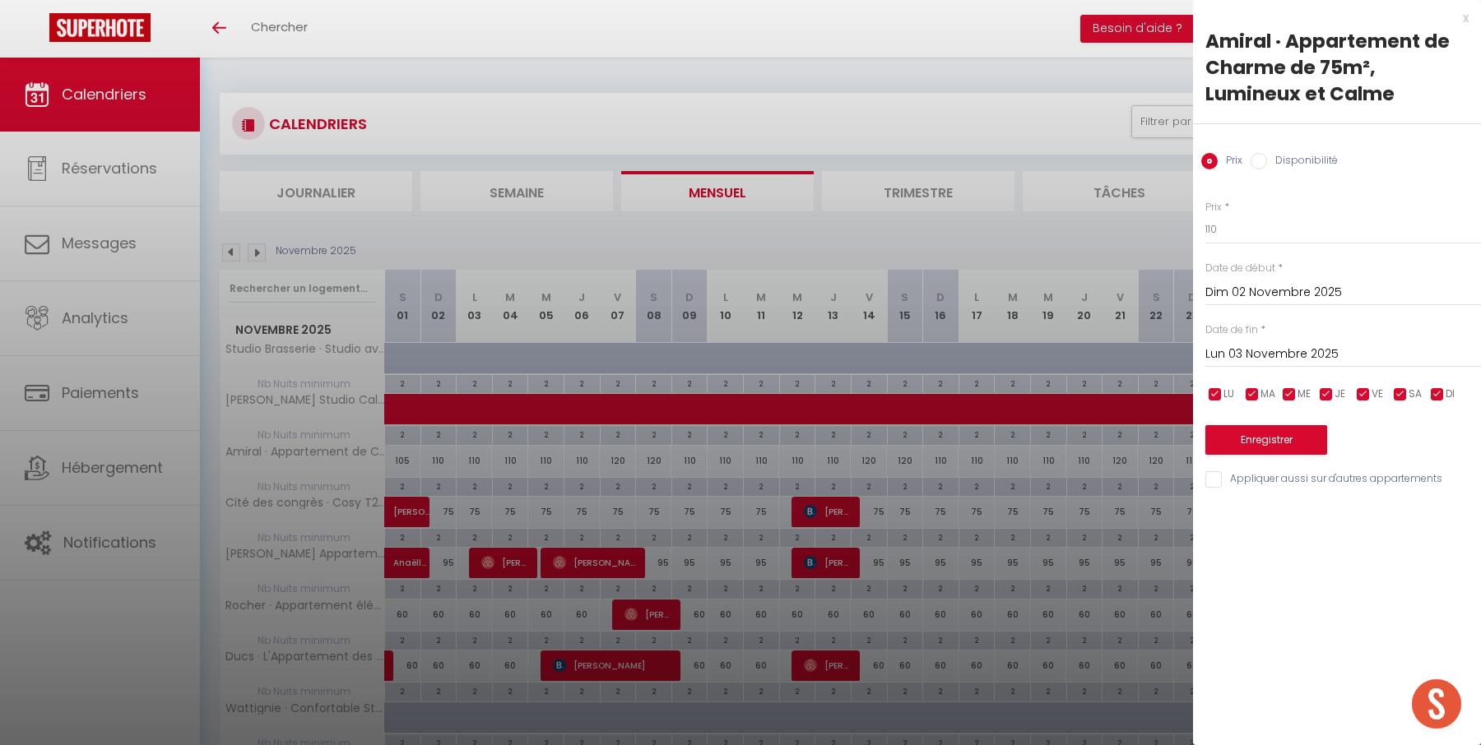
type input "Ven 28 Novembre 2025"
click at [1309, 222] on input "110" at bounding box center [1343, 230] width 276 height 30
type input "100"
click at [1282, 429] on button "Enregistrer" at bounding box center [1266, 440] width 122 height 30
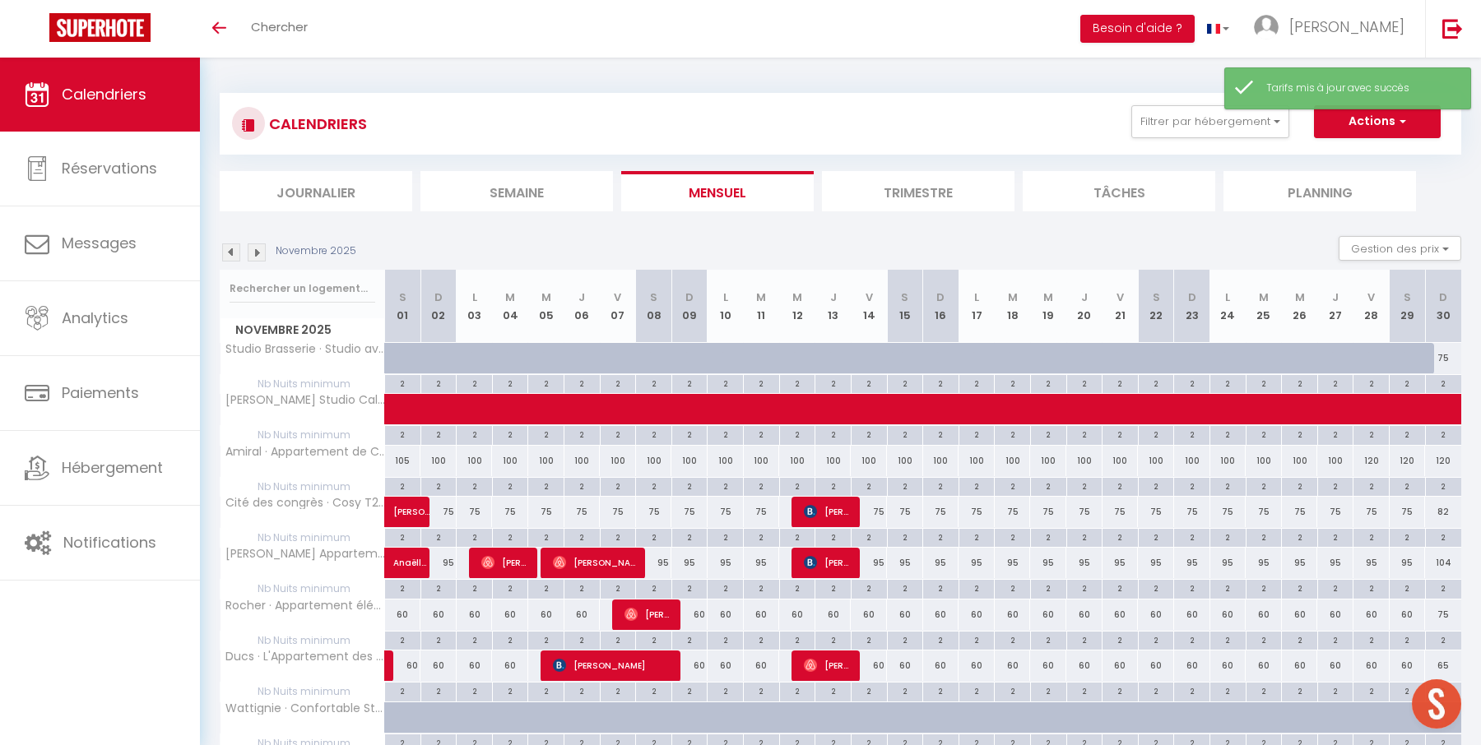
click at [622, 460] on div "100" at bounding box center [618, 461] width 36 height 30
type input "100"
type input "Ven 07 Novembre 2025"
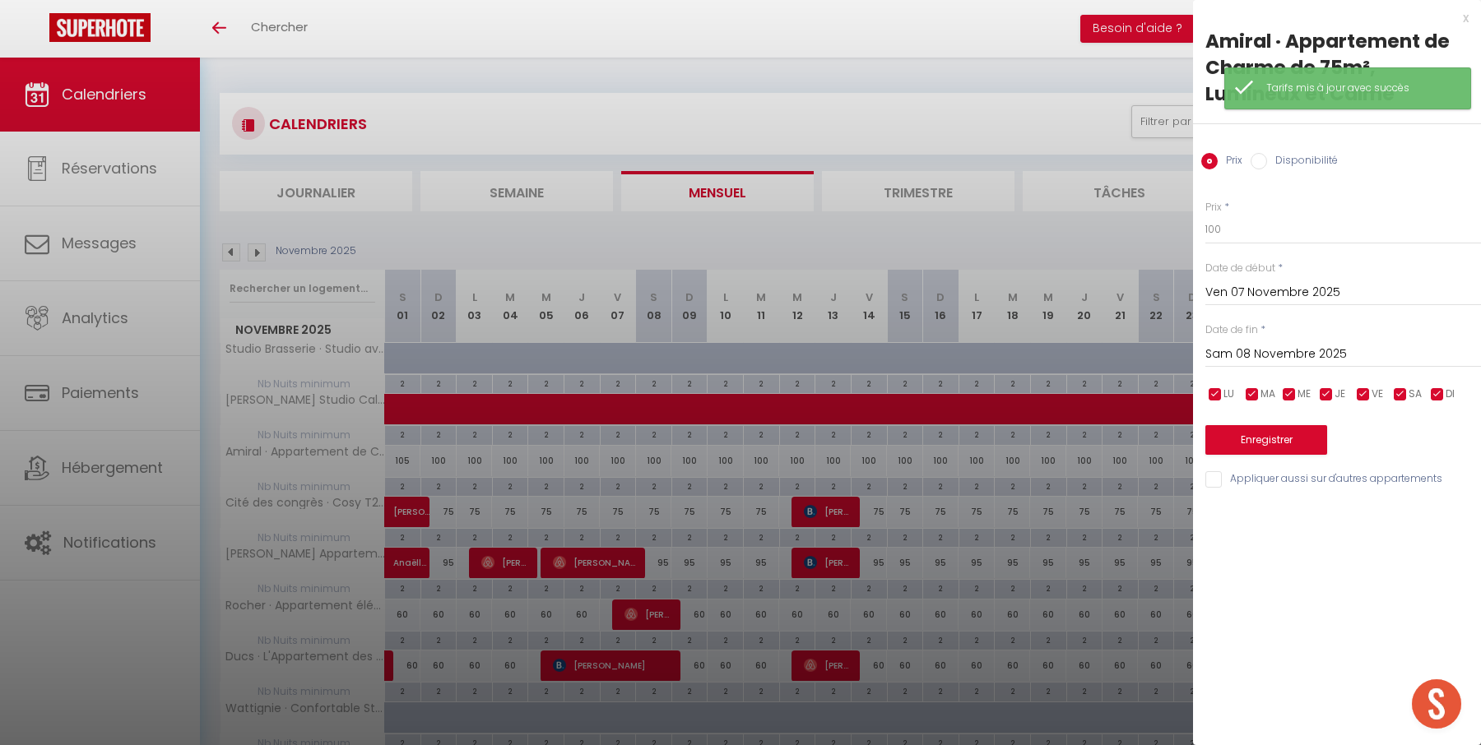
click at [1246, 350] on input "Sam 08 Novembre 2025" at bounding box center [1343, 354] width 276 height 21
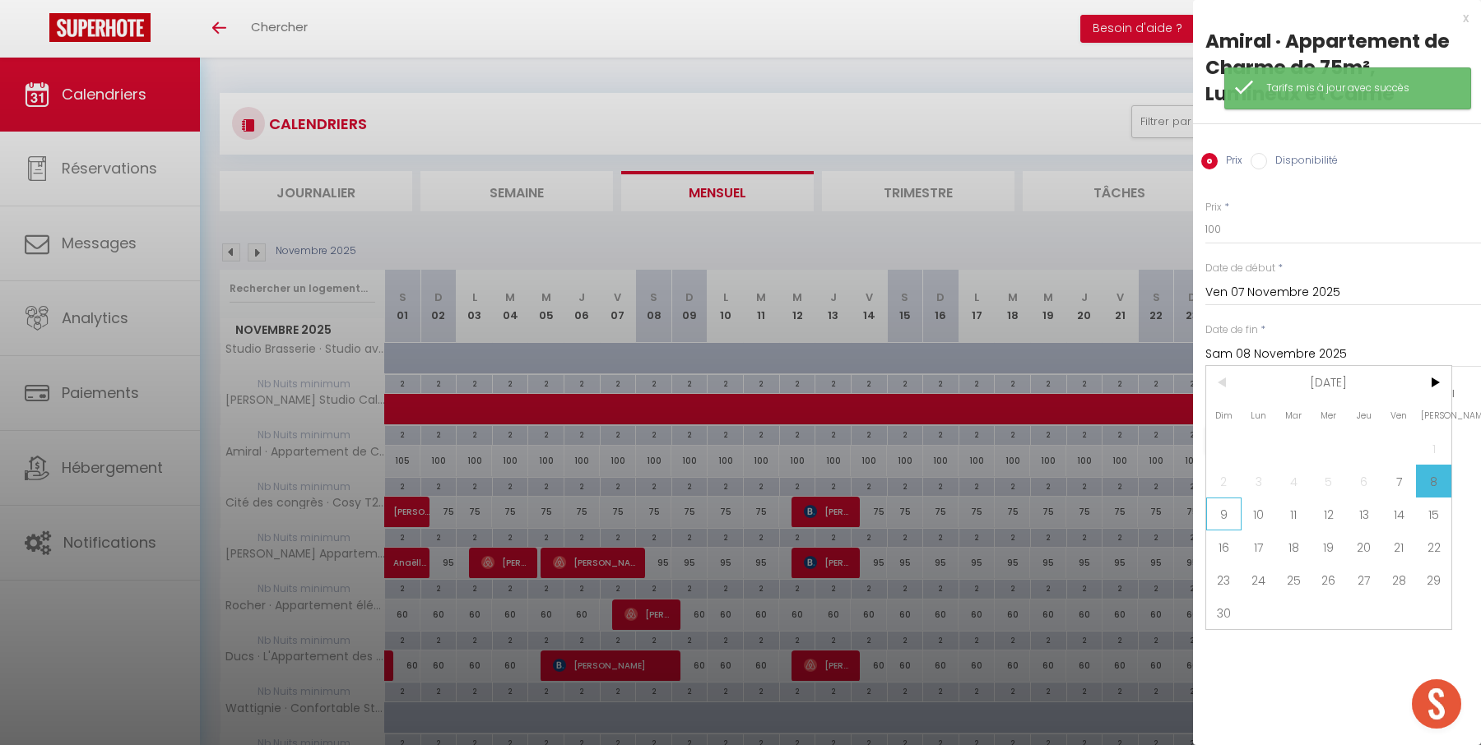
click at [1221, 509] on span "9" at bounding box center [1223, 514] width 35 height 33
type input "Dim 09 Novembre 2025"
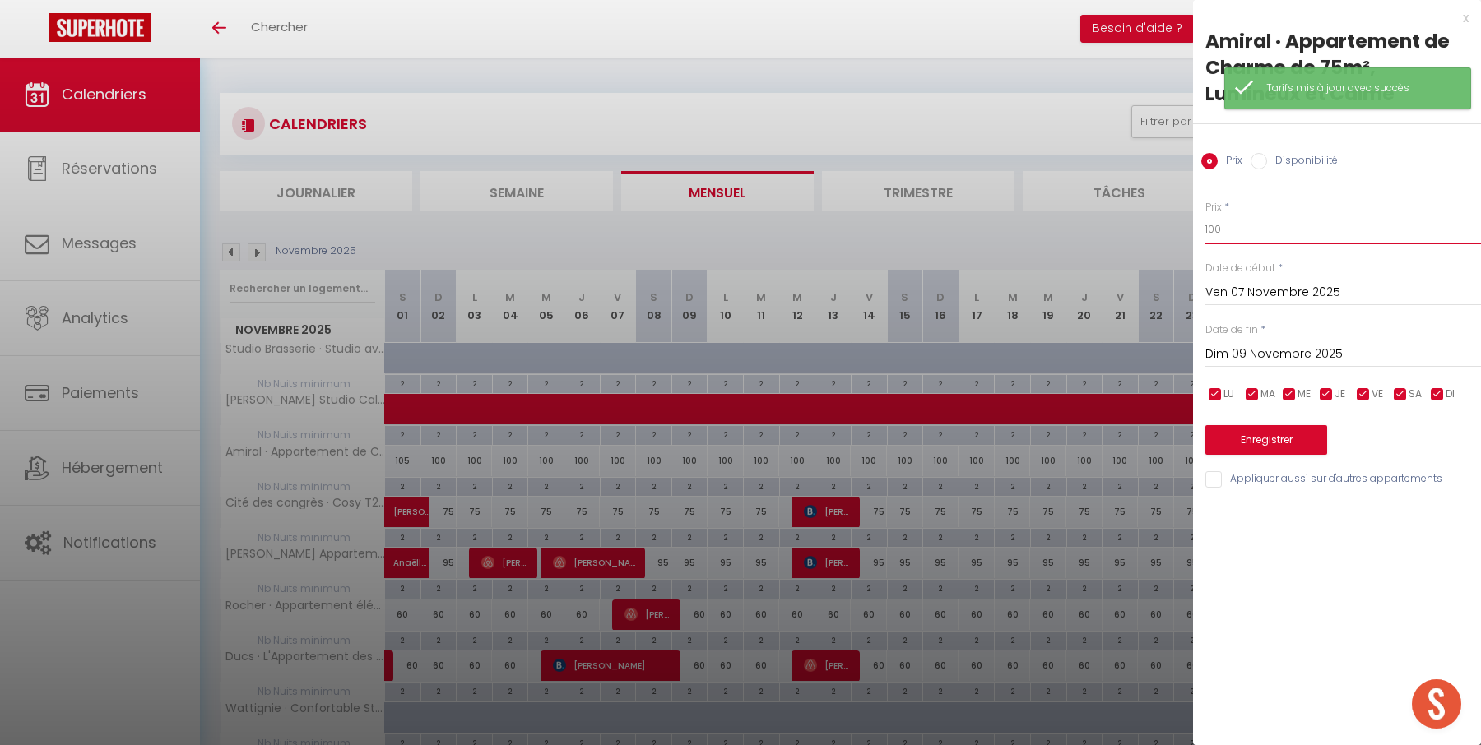
click at [1221, 229] on input "100" at bounding box center [1343, 230] width 276 height 30
type input "105"
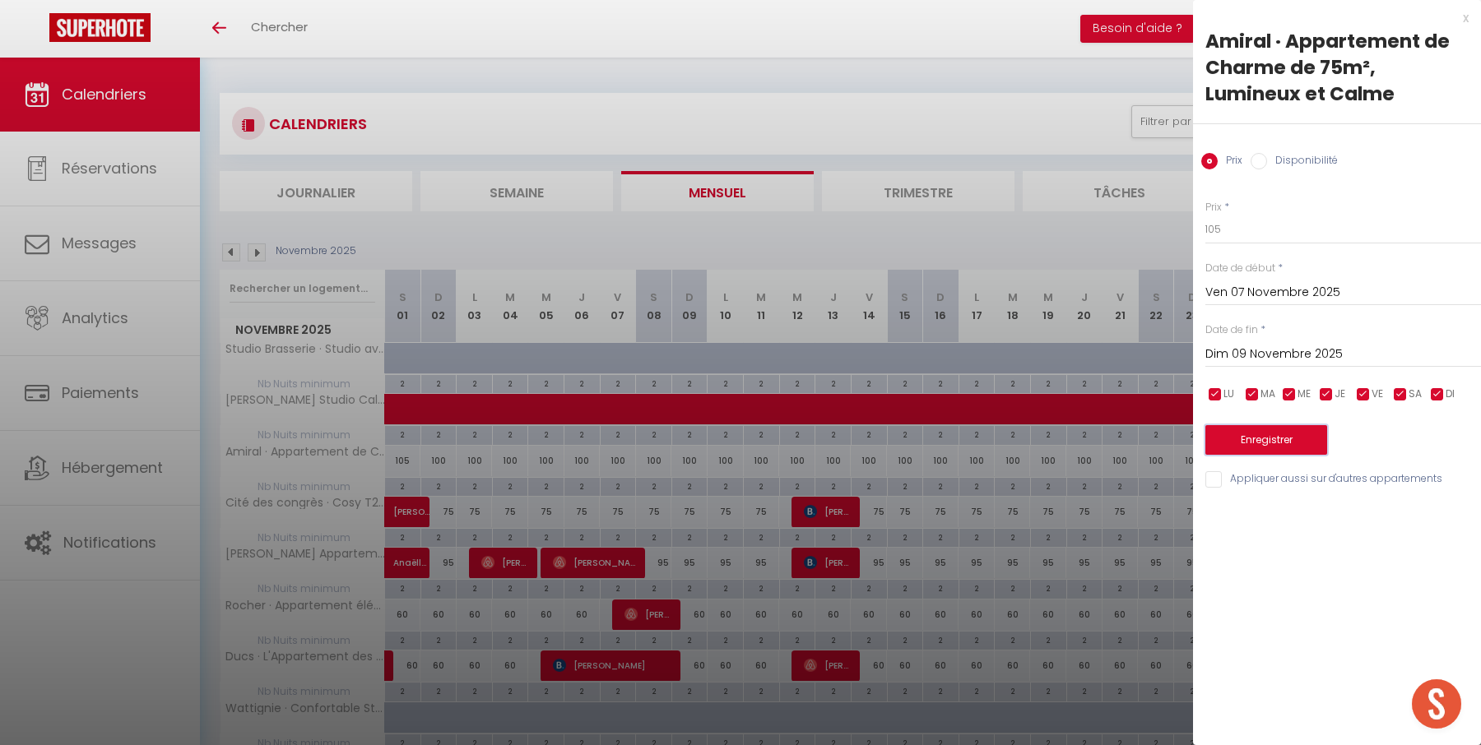
click at [1256, 430] on button "Enregistrer" at bounding box center [1266, 440] width 122 height 30
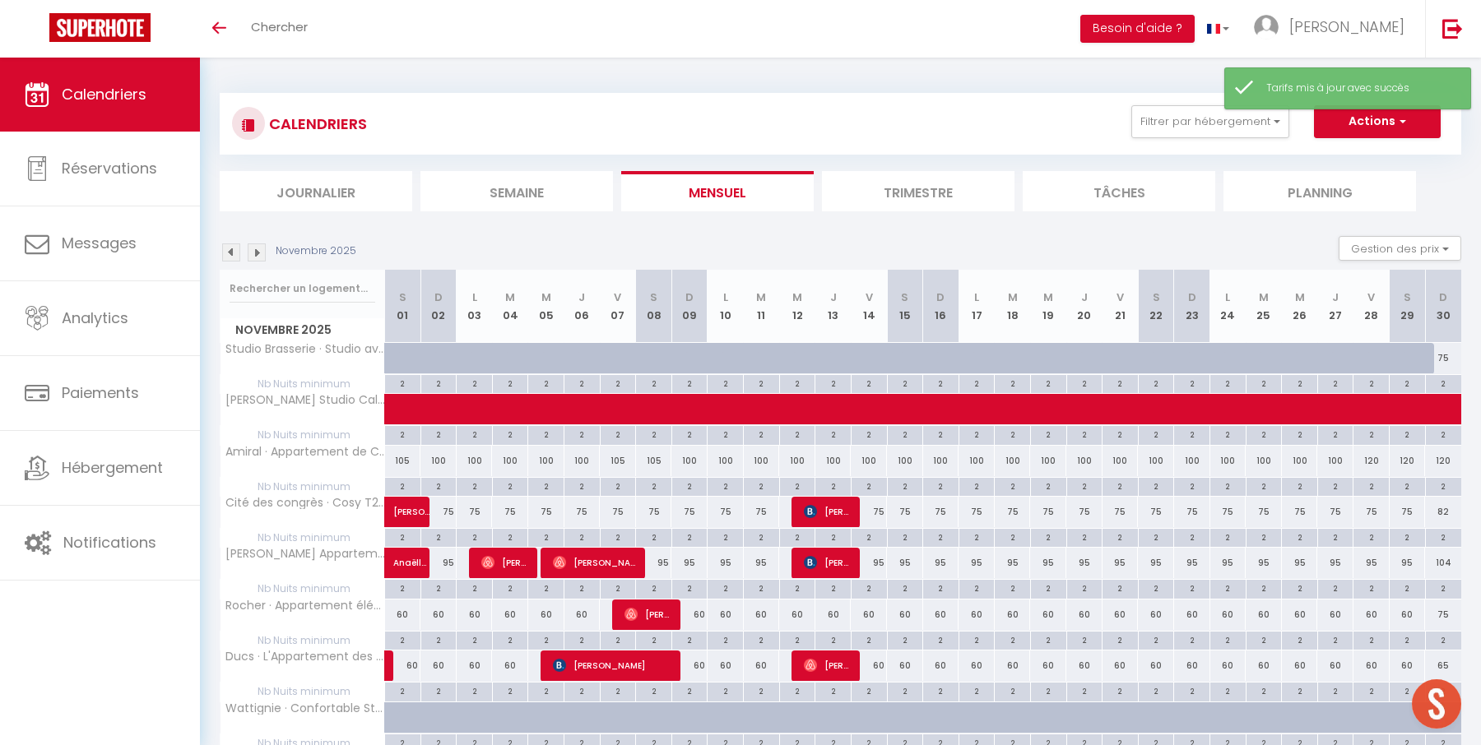
click at [874, 457] on div "100" at bounding box center [869, 461] width 36 height 30
type input "100"
type input "Ven 14 Novembre 2025"
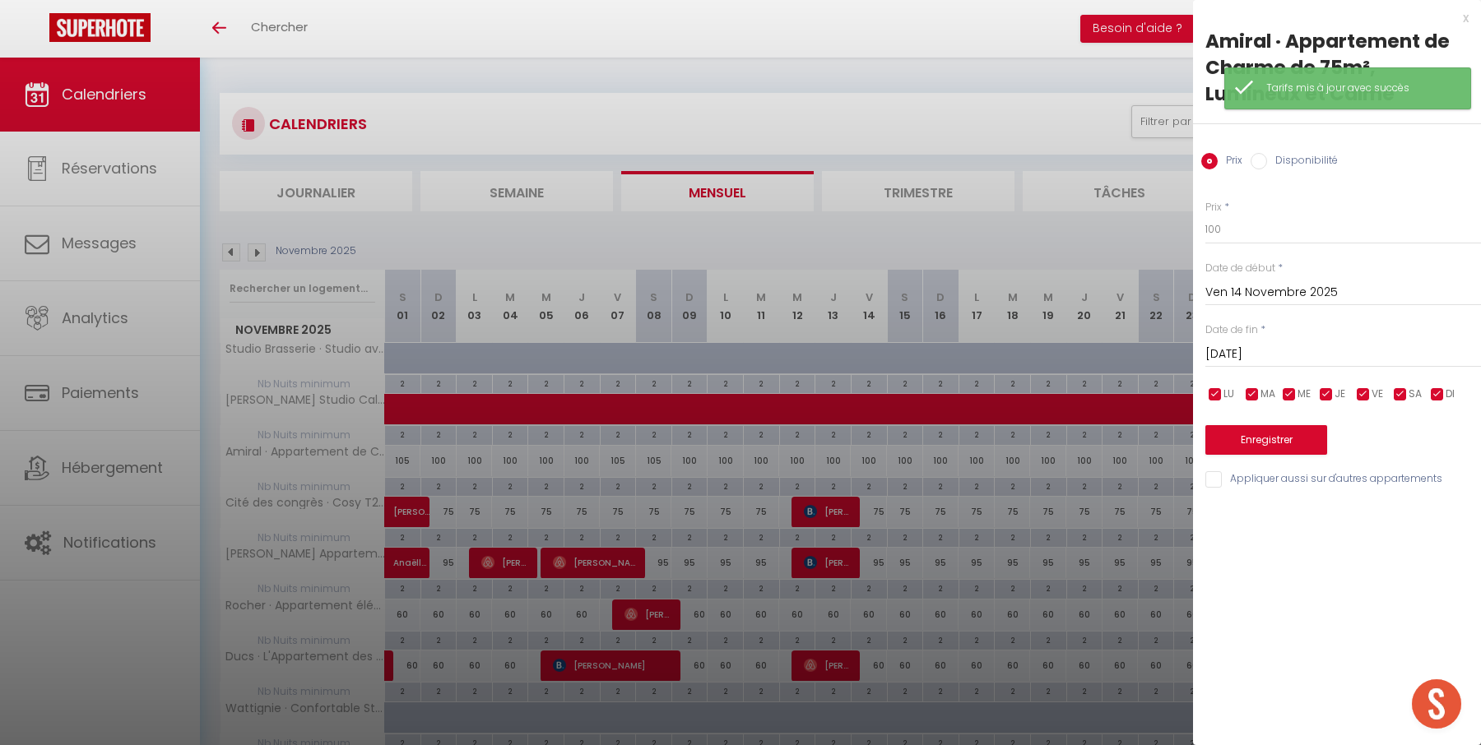
click at [1205, 357] on input "[DATE]" at bounding box center [1343, 354] width 276 height 21
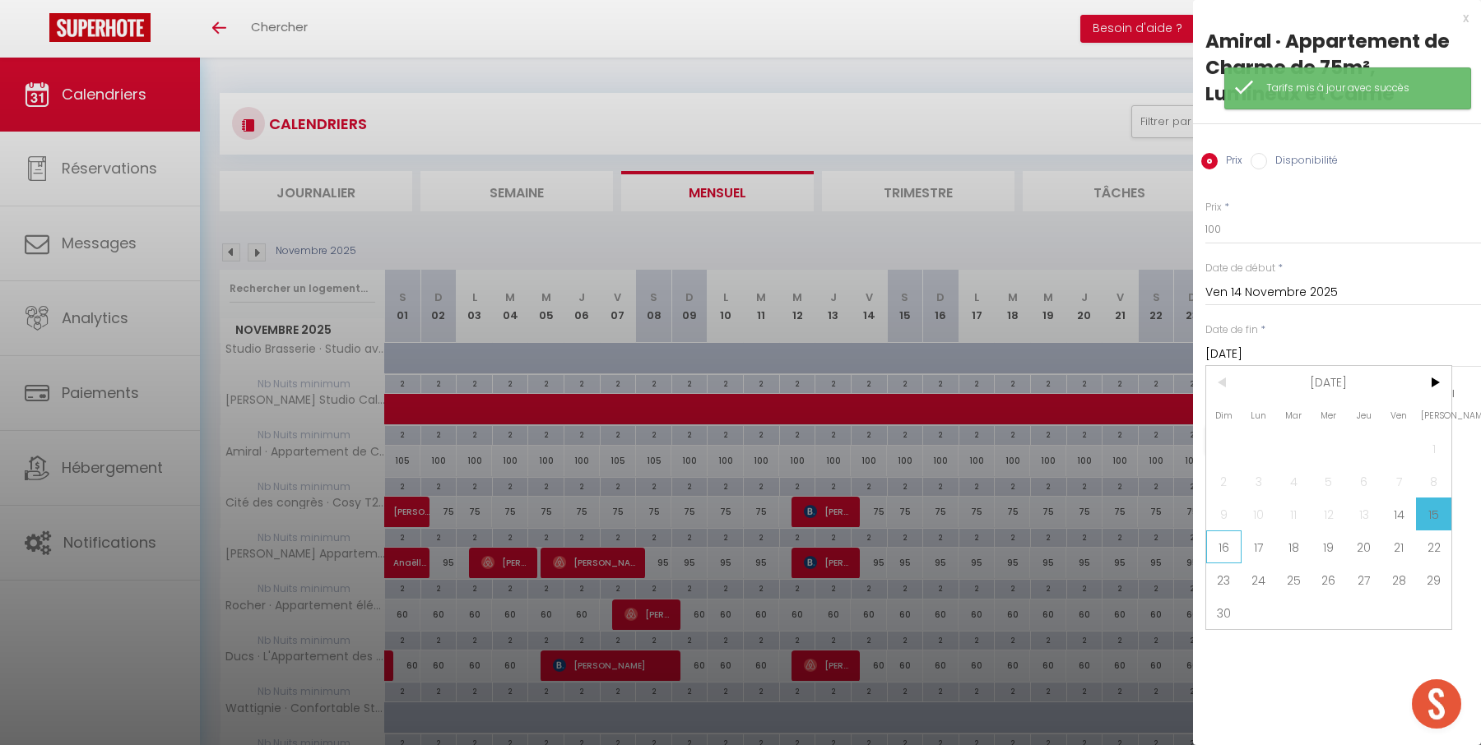
click at [1226, 540] on span "16" at bounding box center [1223, 547] width 35 height 33
type input "Dim 16 Novembre 2025"
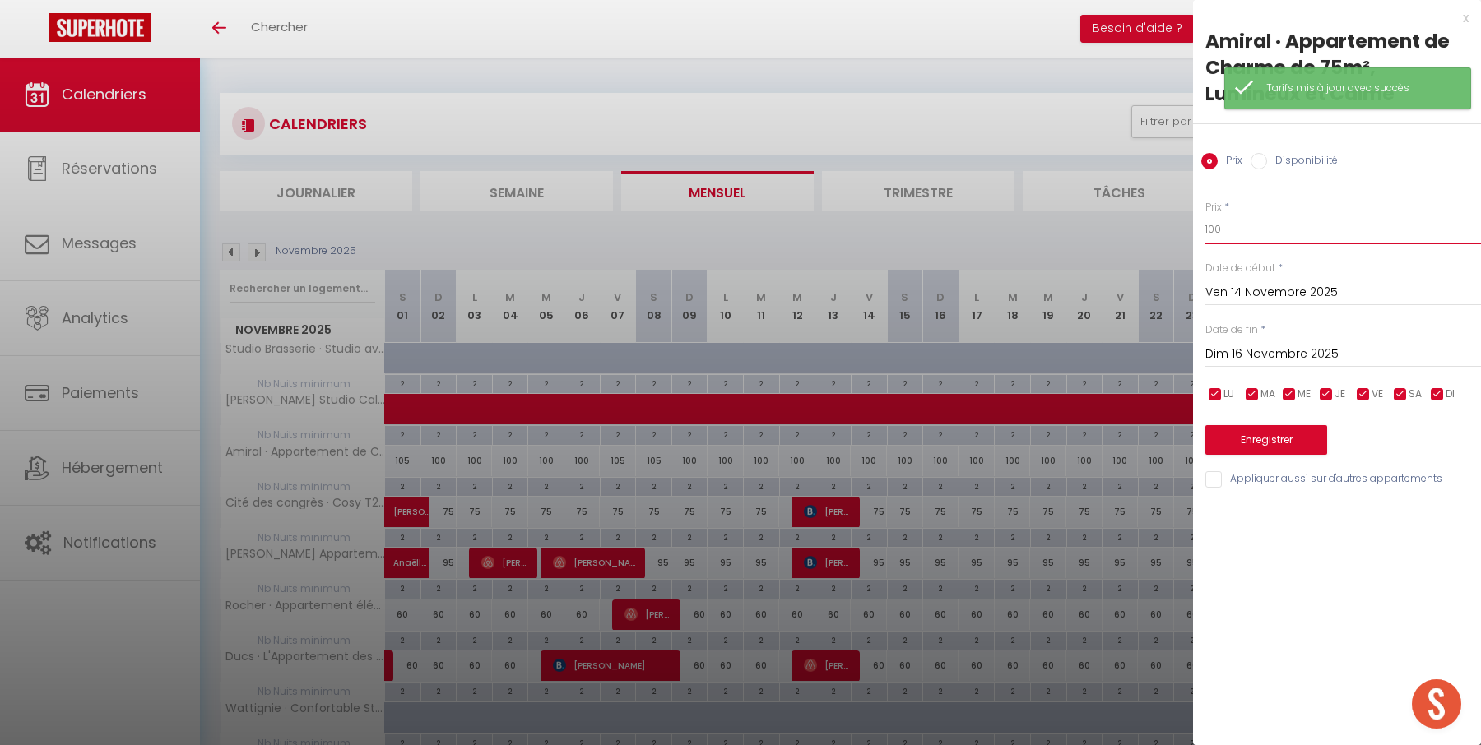
click at [1240, 238] on input "100" at bounding box center [1343, 230] width 276 height 30
type input "105"
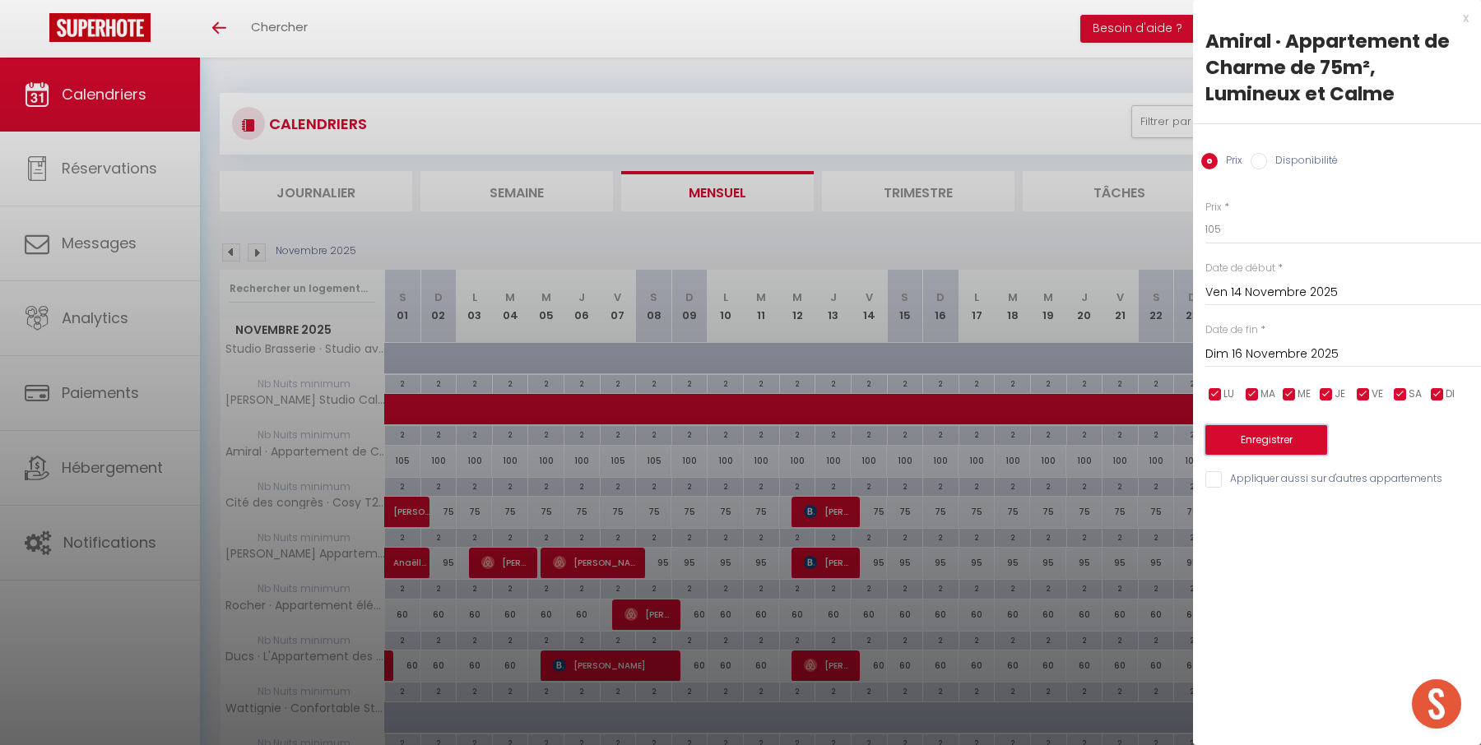
click at [1250, 436] on button "Enregistrer" at bounding box center [1266, 440] width 122 height 30
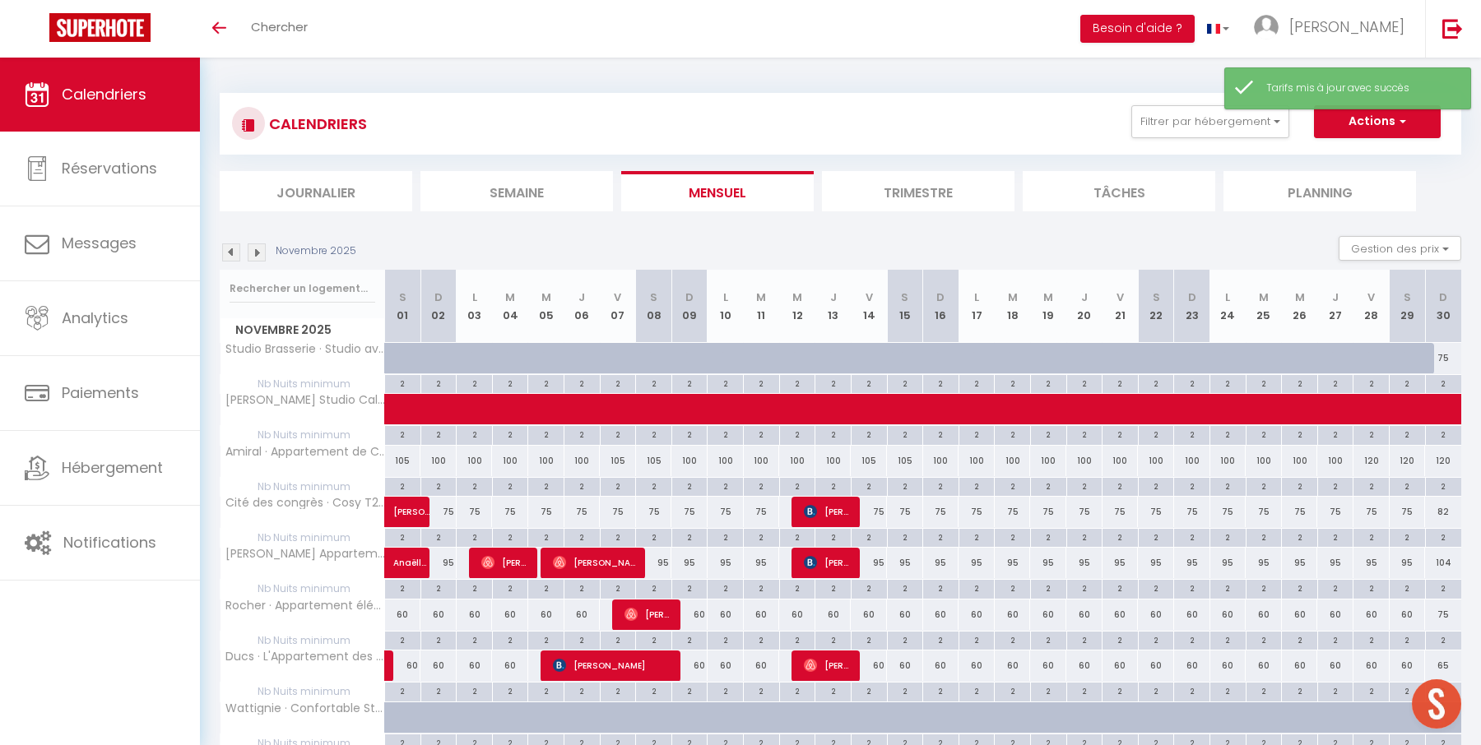
click at [1119, 456] on div "100" at bounding box center [1120, 461] width 36 height 30
type input "100"
type input "Ven 21 Novembre 2025"
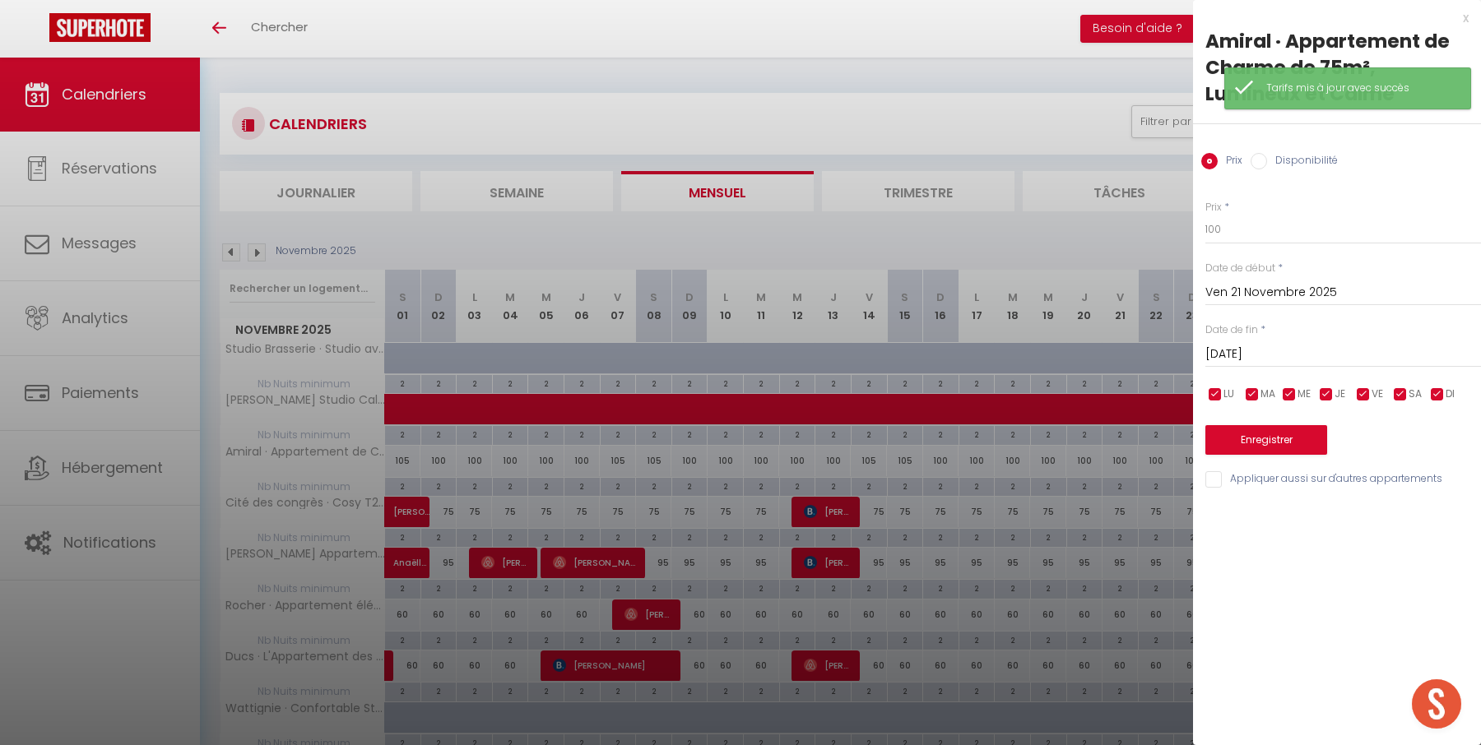
click at [1235, 355] on input "[DATE]" at bounding box center [1343, 354] width 276 height 21
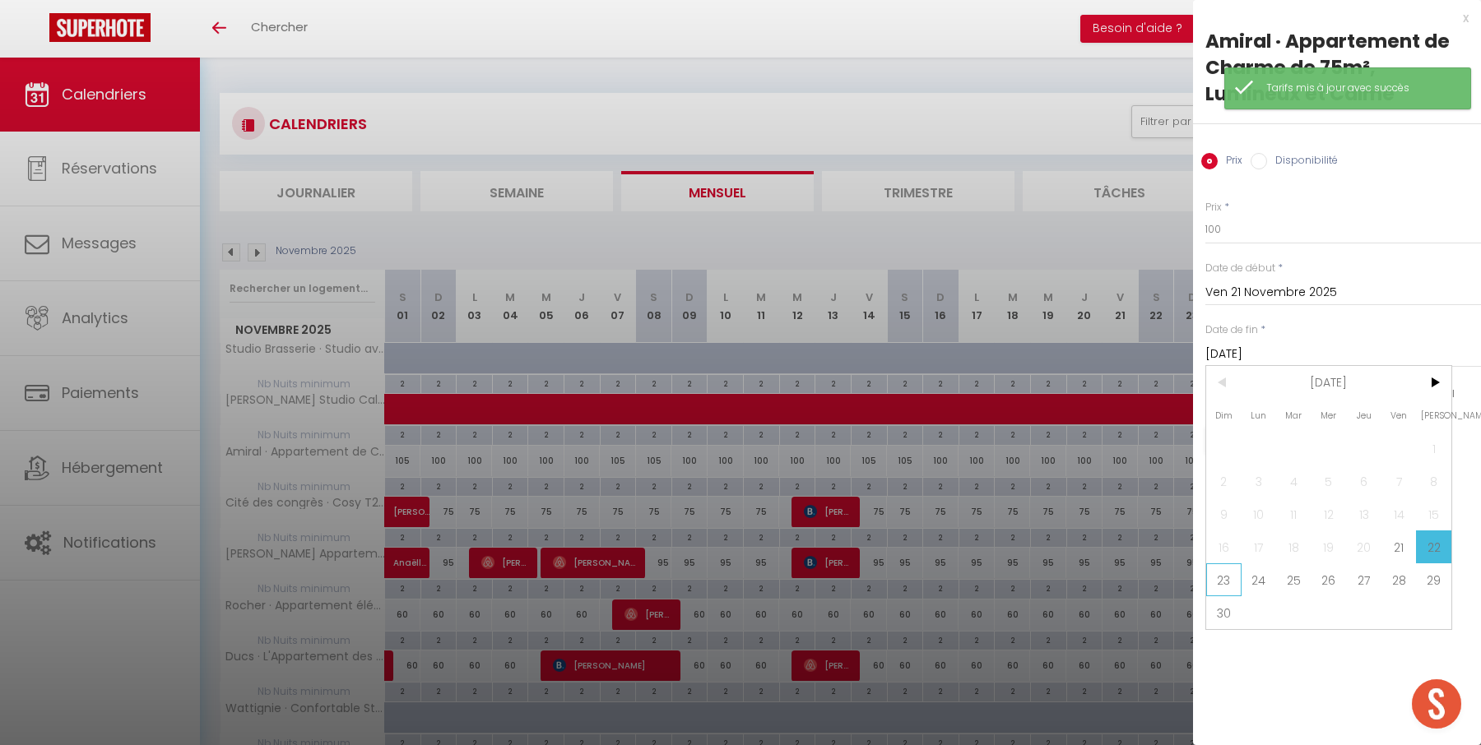
click at [1230, 582] on span "23" at bounding box center [1223, 579] width 35 height 33
type input "Dim 23 Novembre 2025"
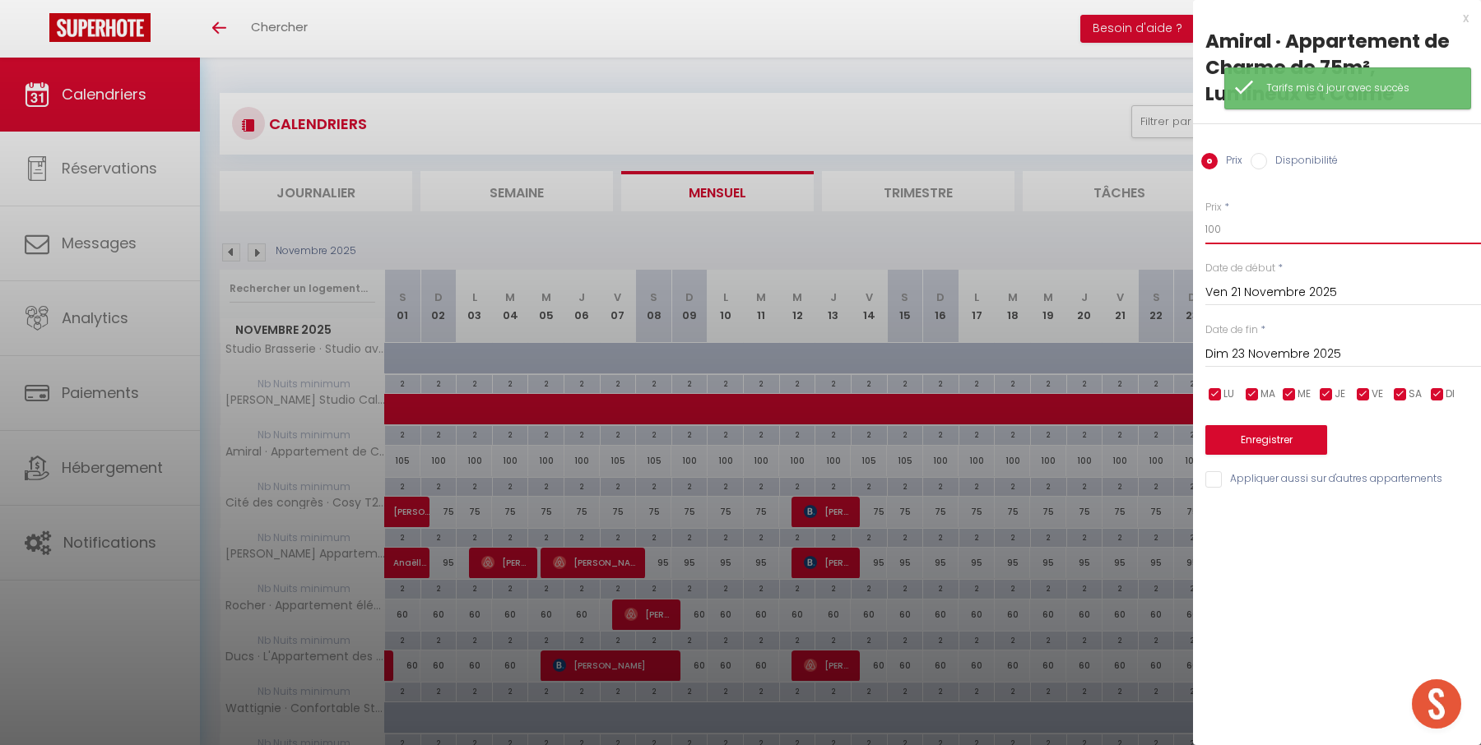
click at [1250, 217] on input "100" at bounding box center [1343, 230] width 276 height 30
type input "105"
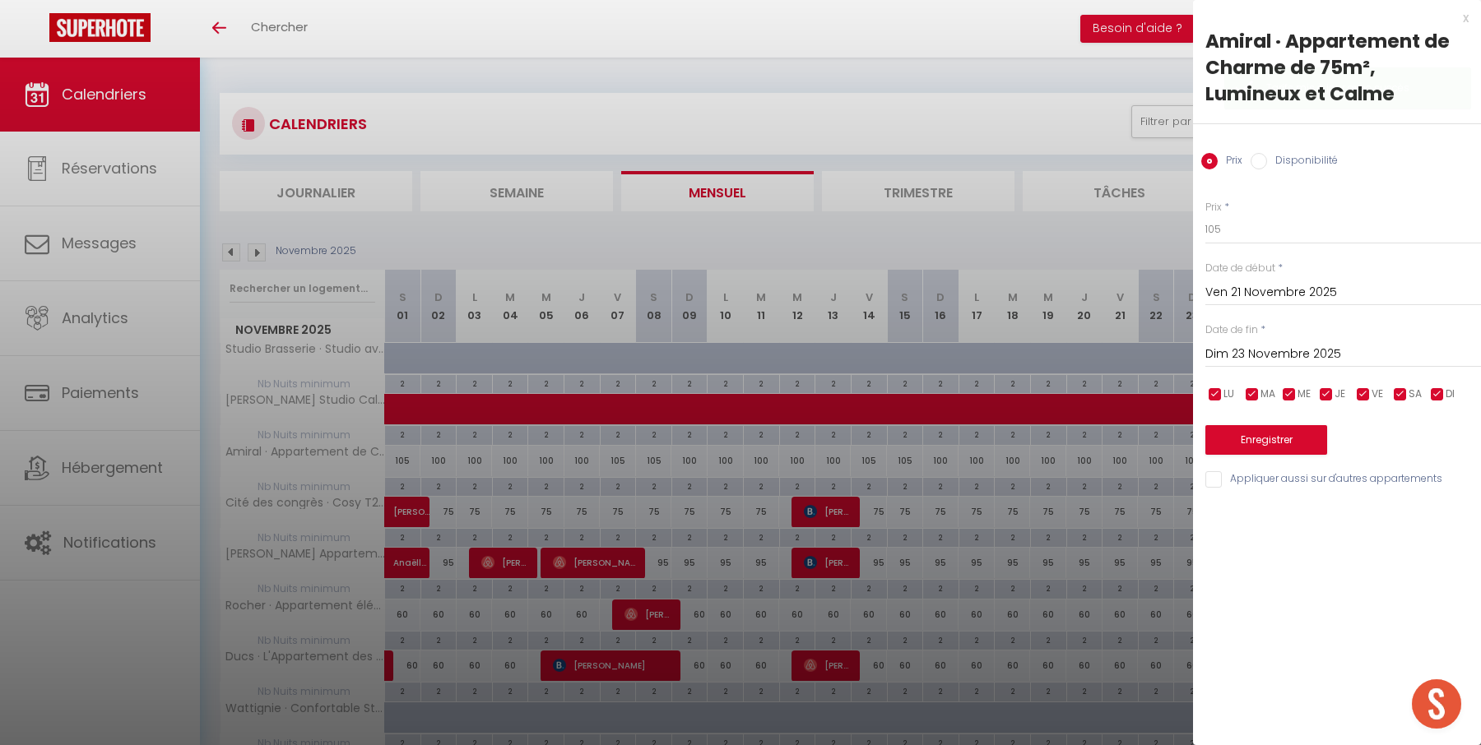
click at [1245, 456] on div "Prix * 105 Statut * Disponible Indisponible Date de début * [DATE] < [DATE] > D…" at bounding box center [1337, 334] width 288 height 311
click at [1245, 445] on button "Enregistrer" at bounding box center [1266, 440] width 122 height 30
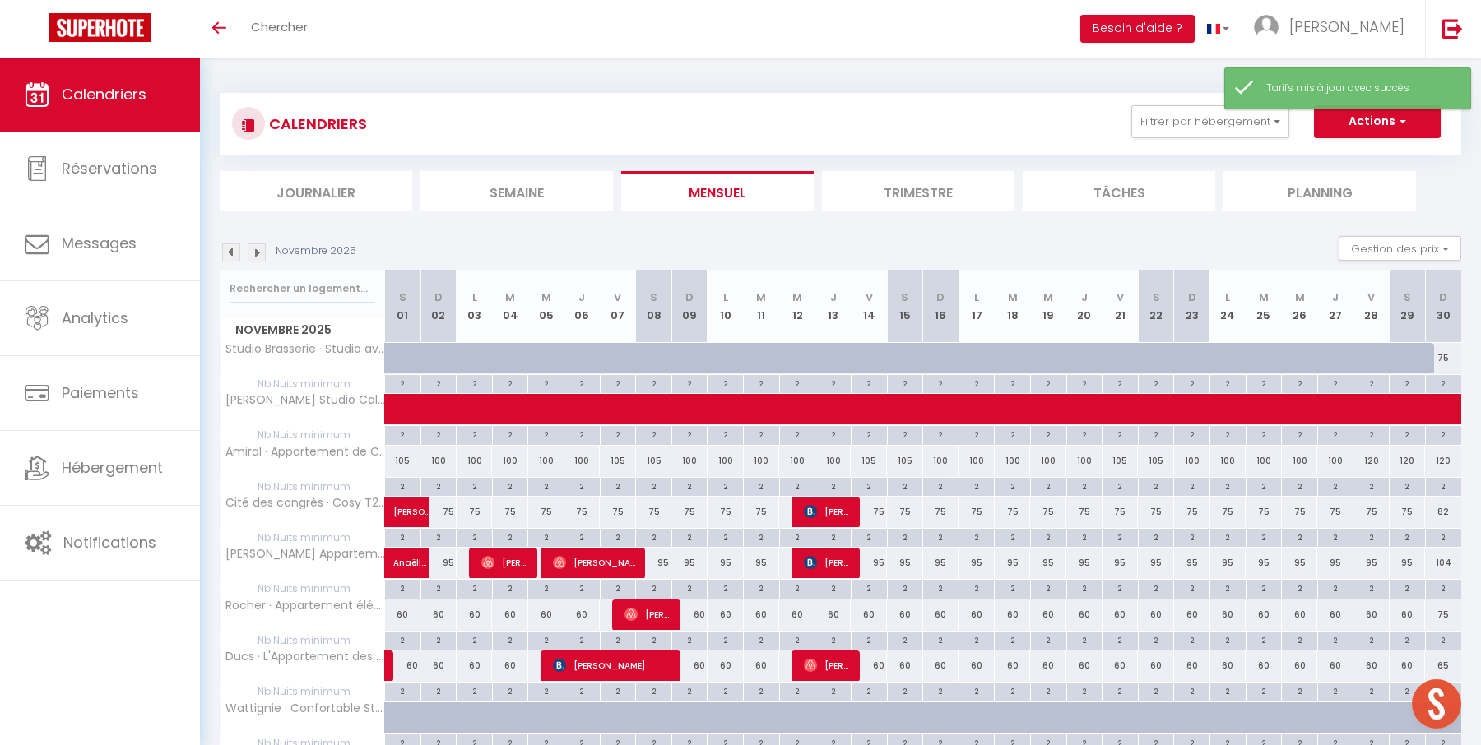
click at [1372, 459] on div "120" at bounding box center [1371, 461] width 36 height 30
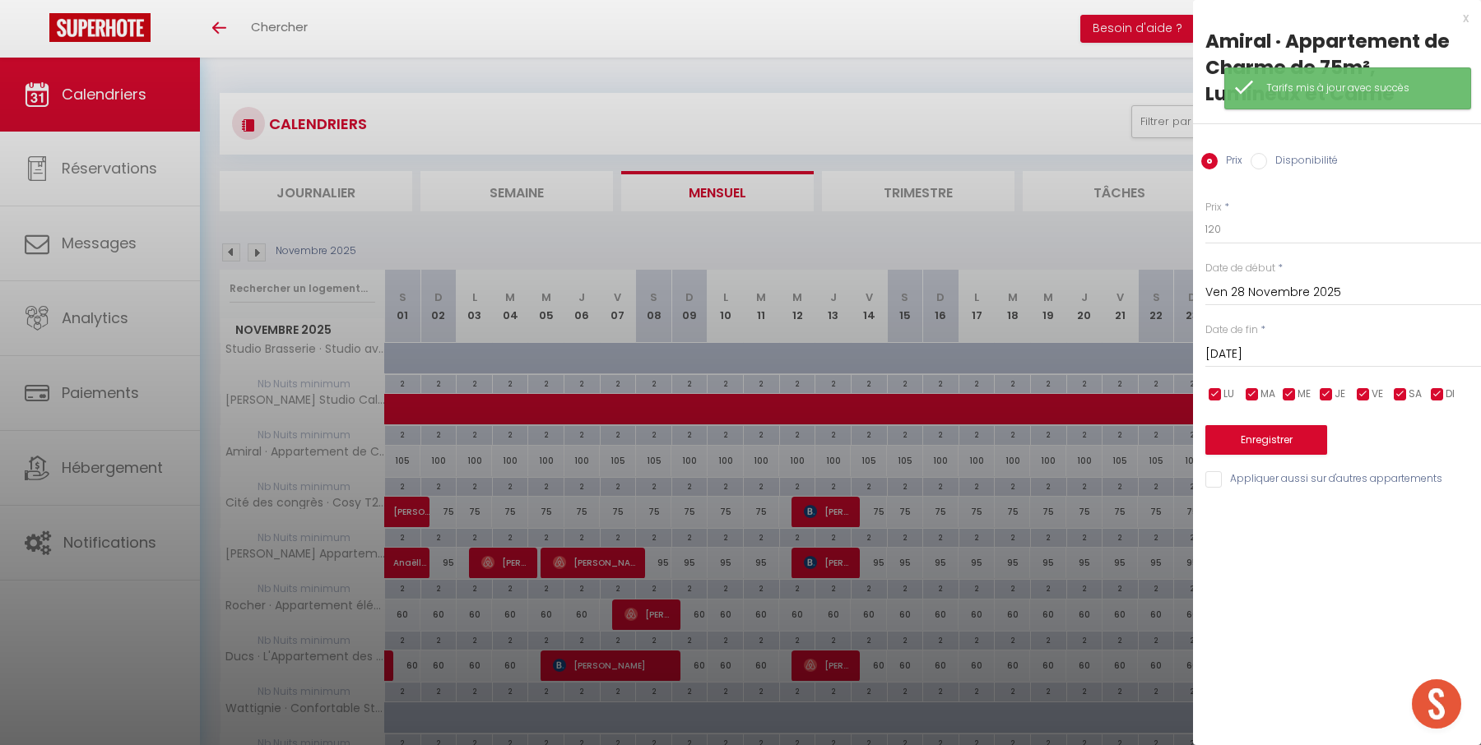
click at [1343, 355] on input "[DATE]" at bounding box center [1343, 354] width 276 height 21
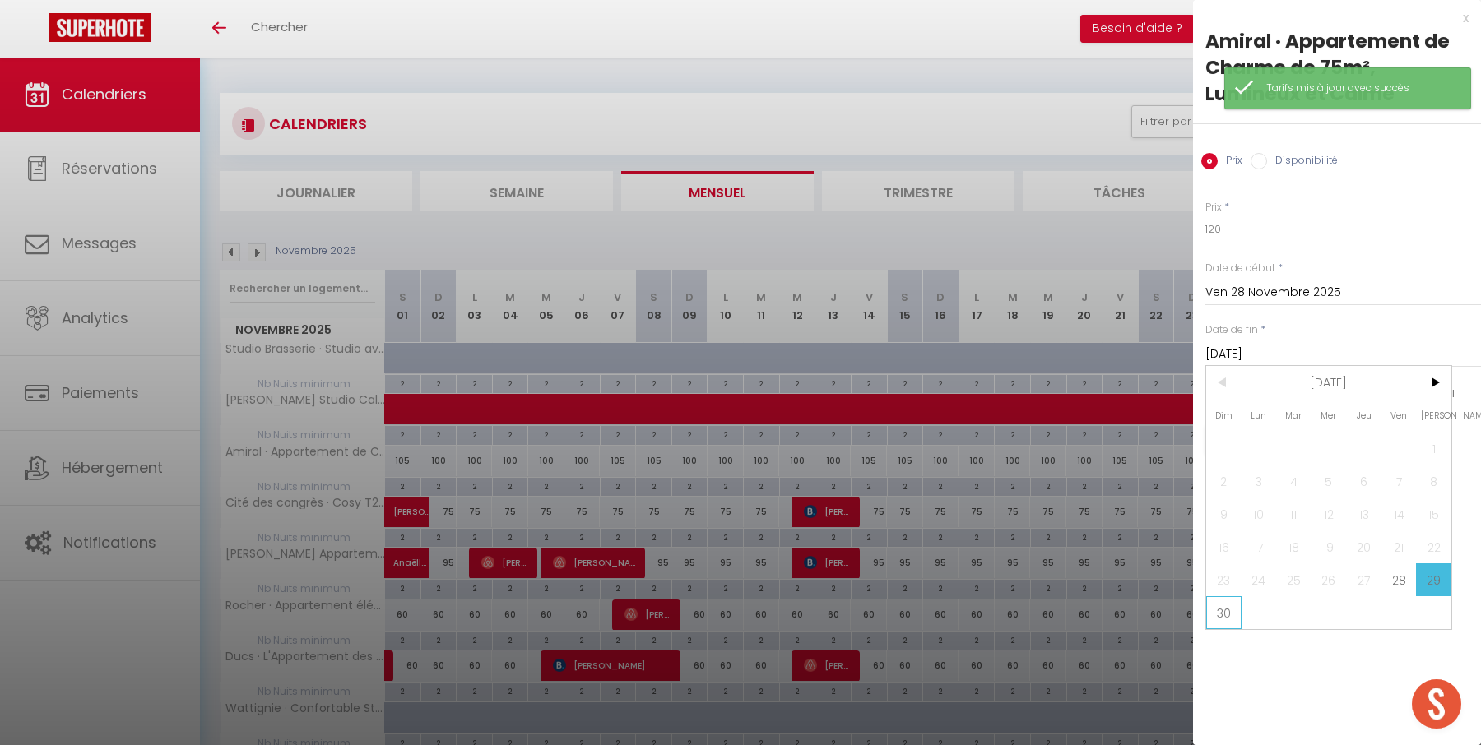
click at [1233, 610] on span "30" at bounding box center [1223, 612] width 35 height 33
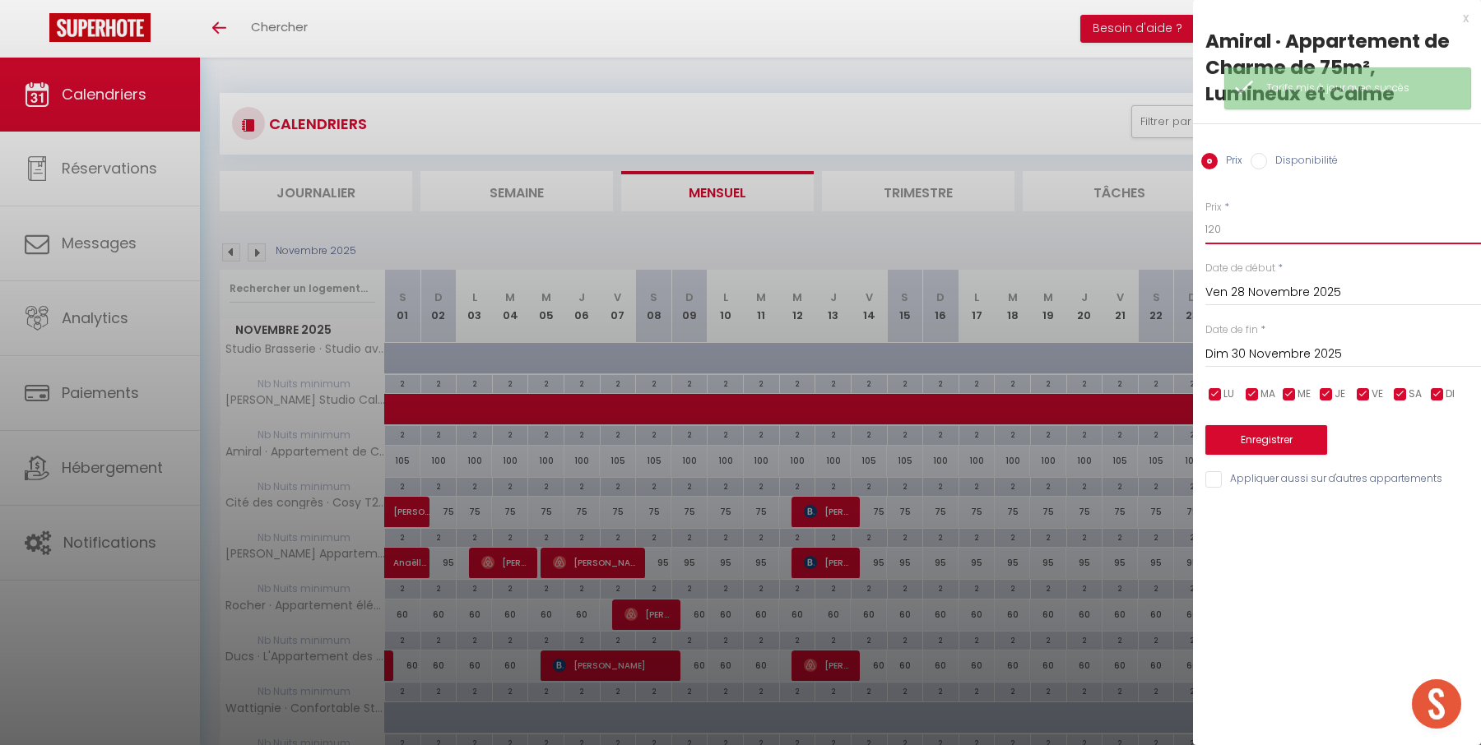
click at [1254, 229] on input "120" at bounding box center [1343, 230] width 276 height 30
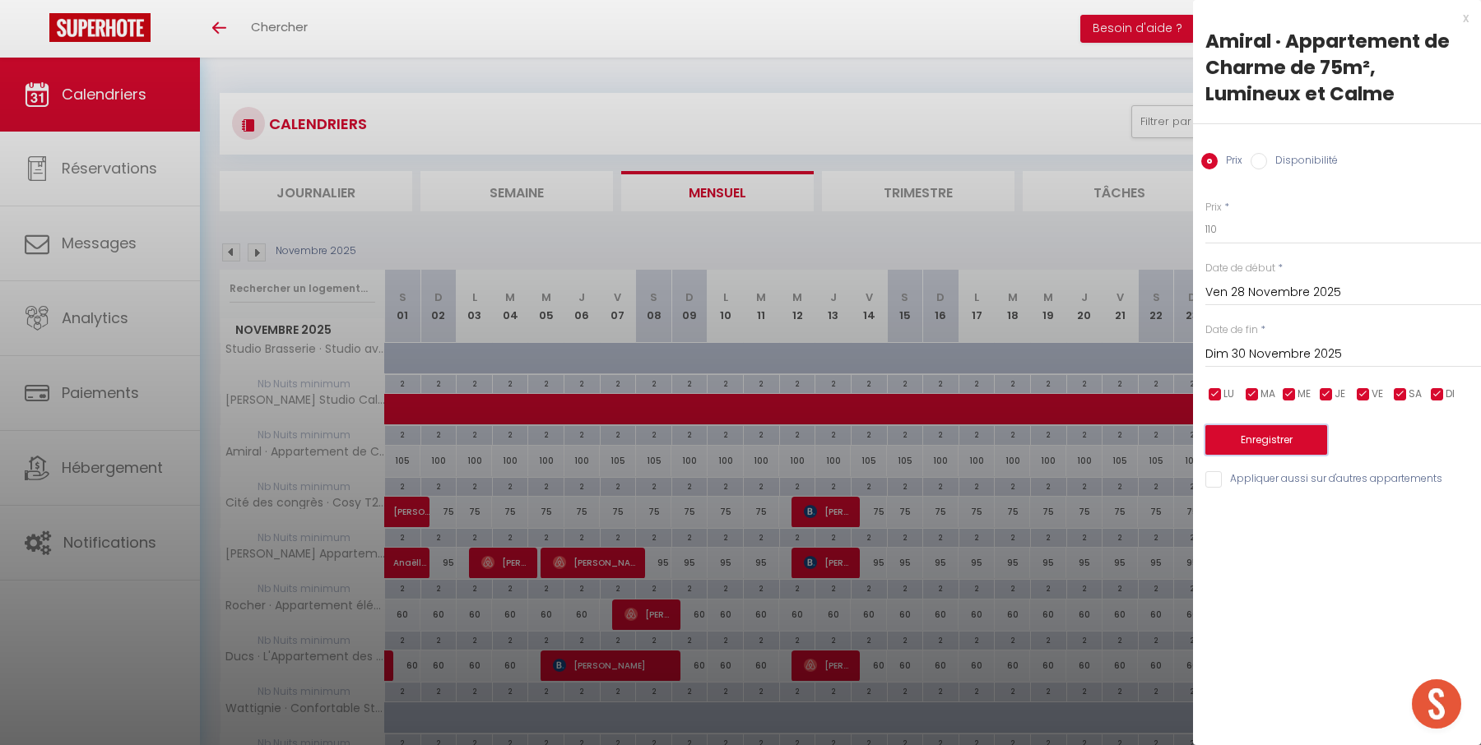
click at [1264, 429] on button "Enregistrer" at bounding box center [1266, 440] width 122 height 30
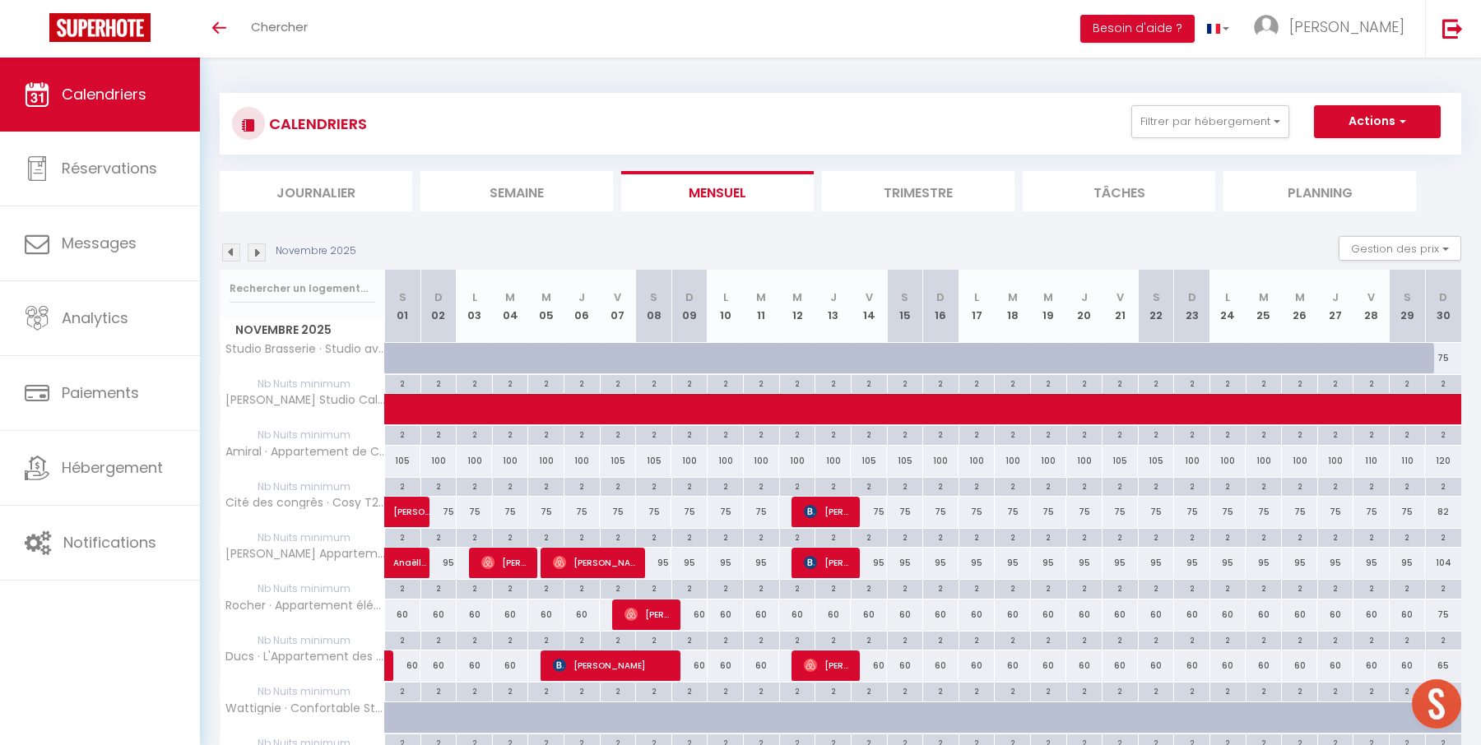
click at [449, 510] on div "75" at bounding box center [438, 512] width 36 height 30
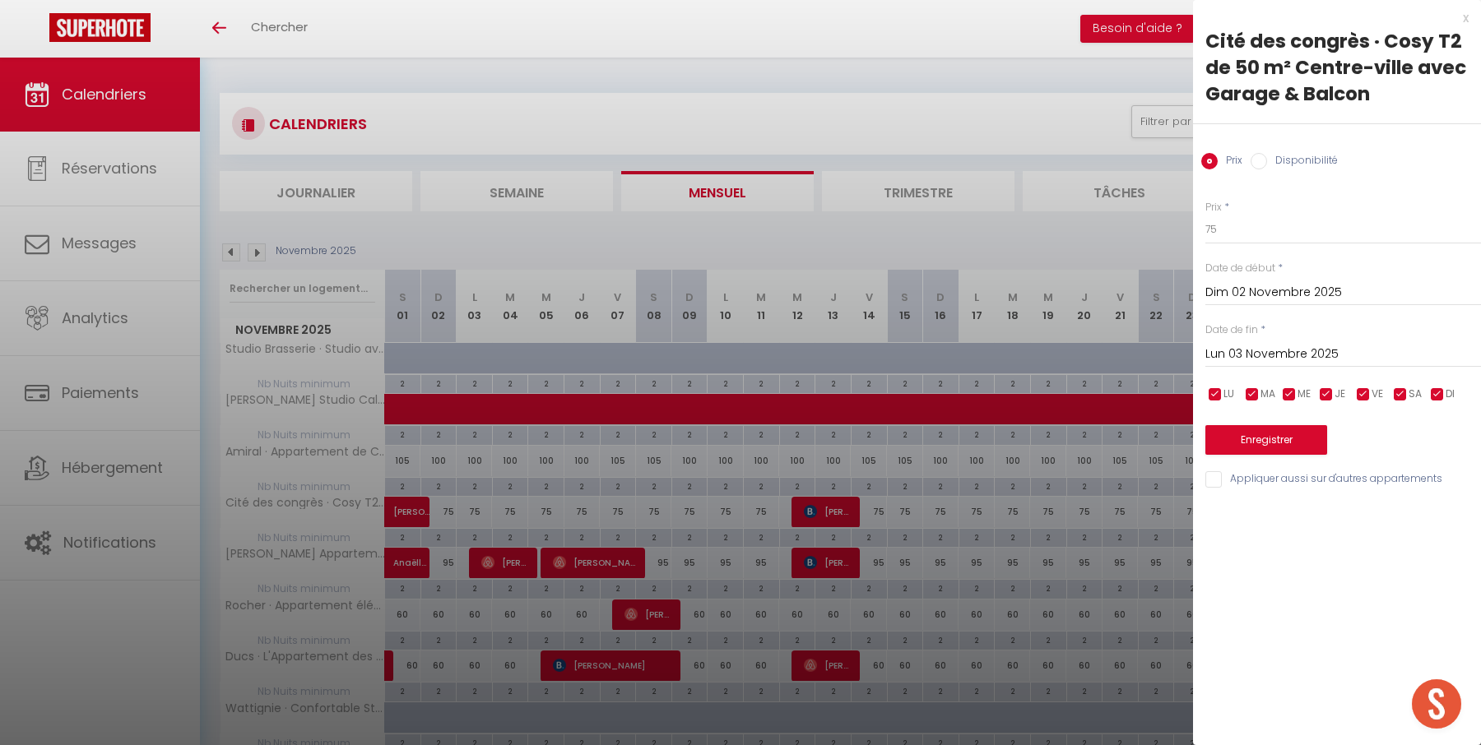
click at [1267, 357] on input "Lun 03 Novembre 2025" at bounding box center [1343, 354] width 276 height 21
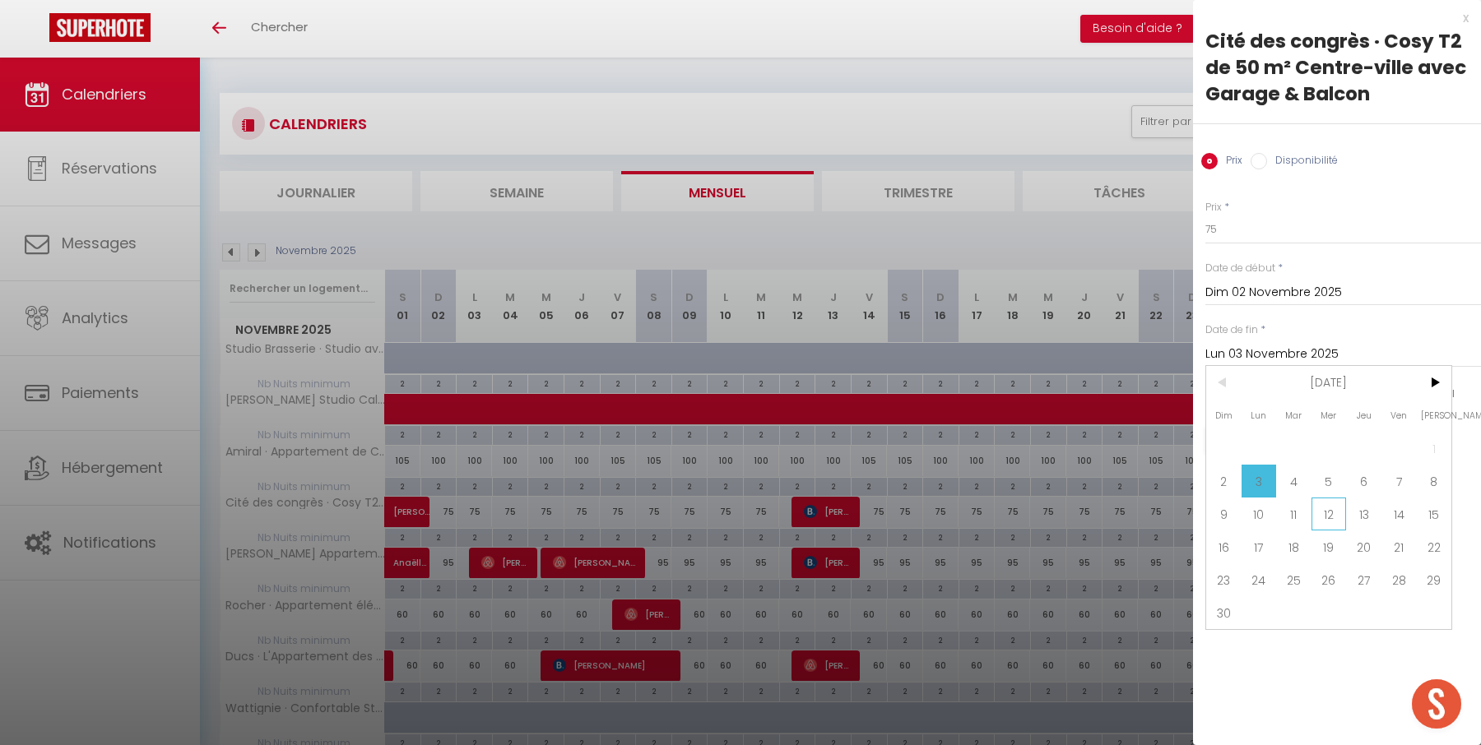
click at [1325, 508] on span "12" at bounding box center [1328, 514] width 35 height 33
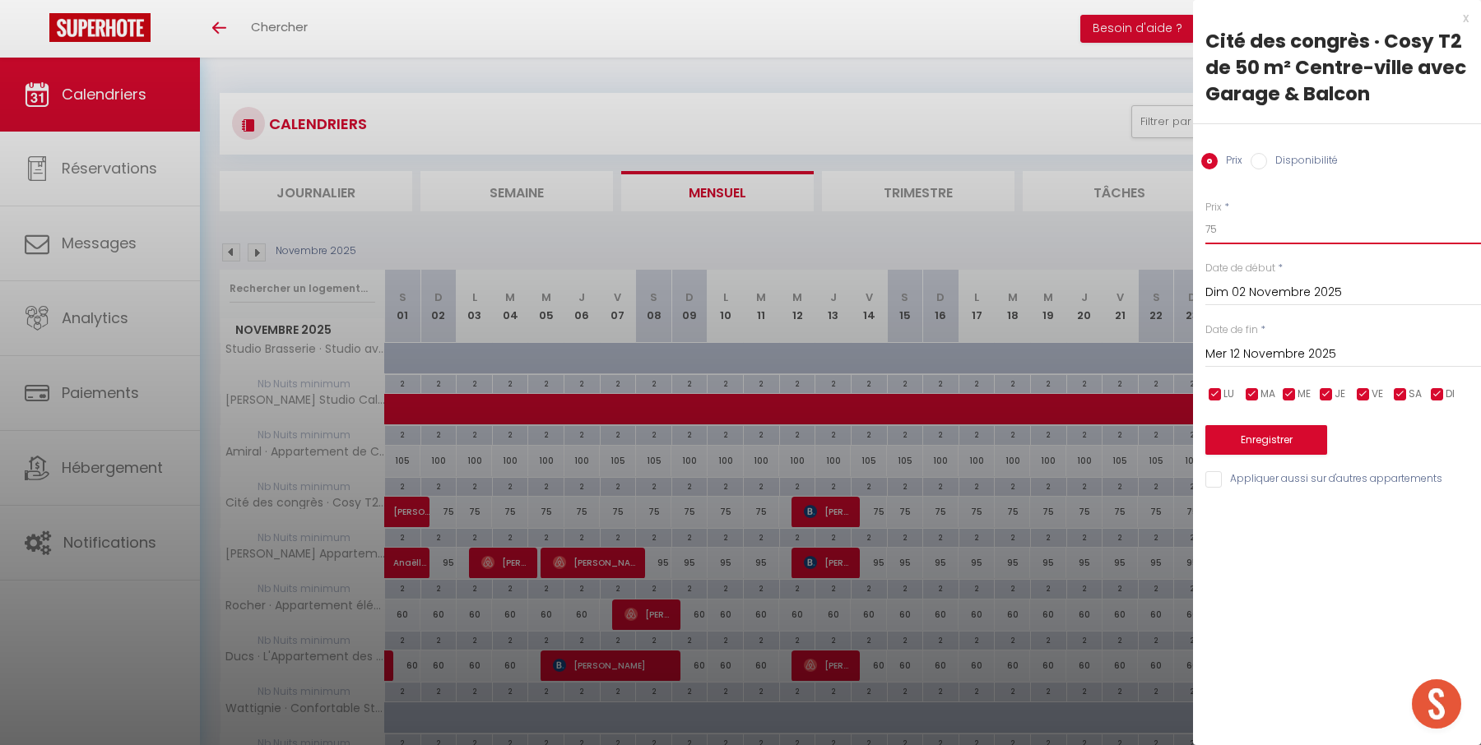
click at [1288, 221] on input "75" at bounding box center [1343, 230] width 276 height 30
click at [1271, 442] on button "Enregistrer" at bounding box center [1266, 440] width 122 height 30
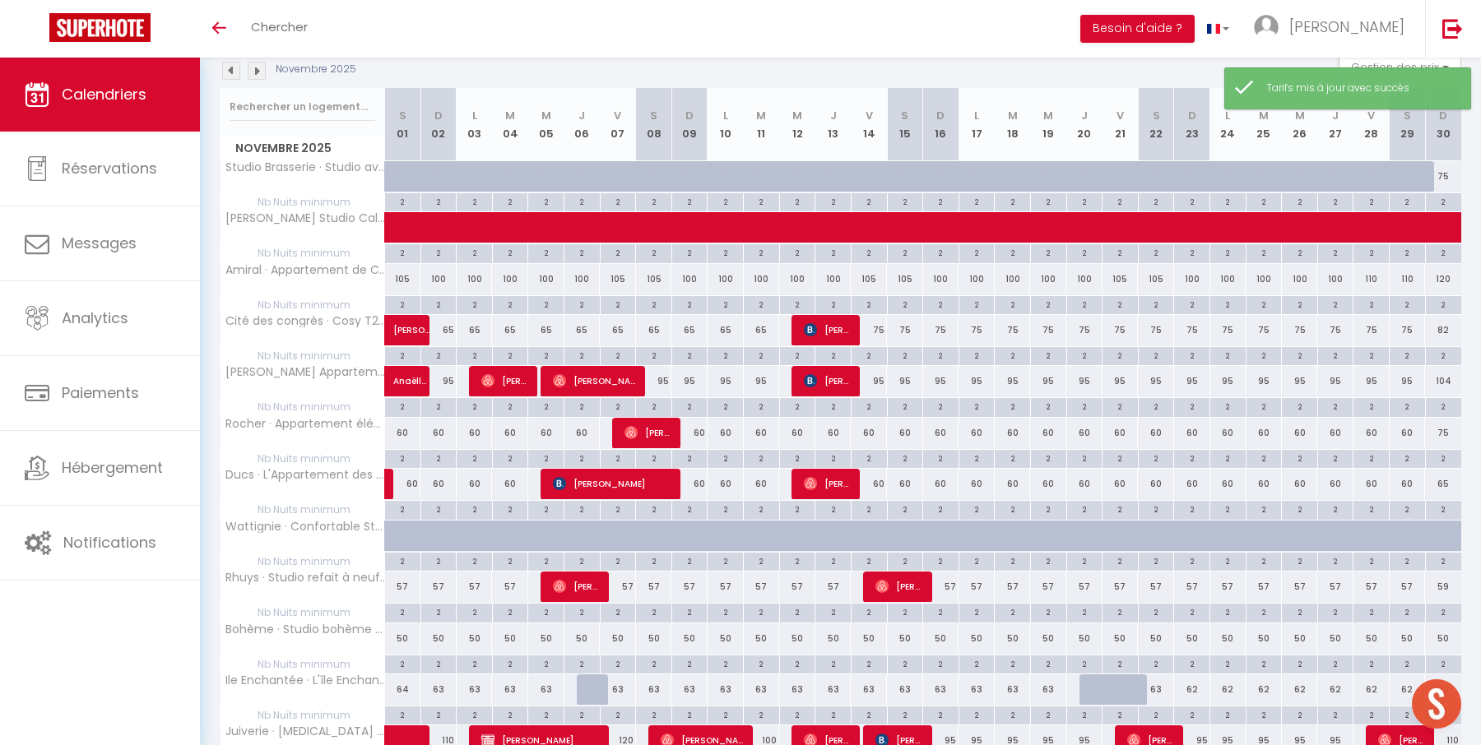
scroll to position [200, 0]
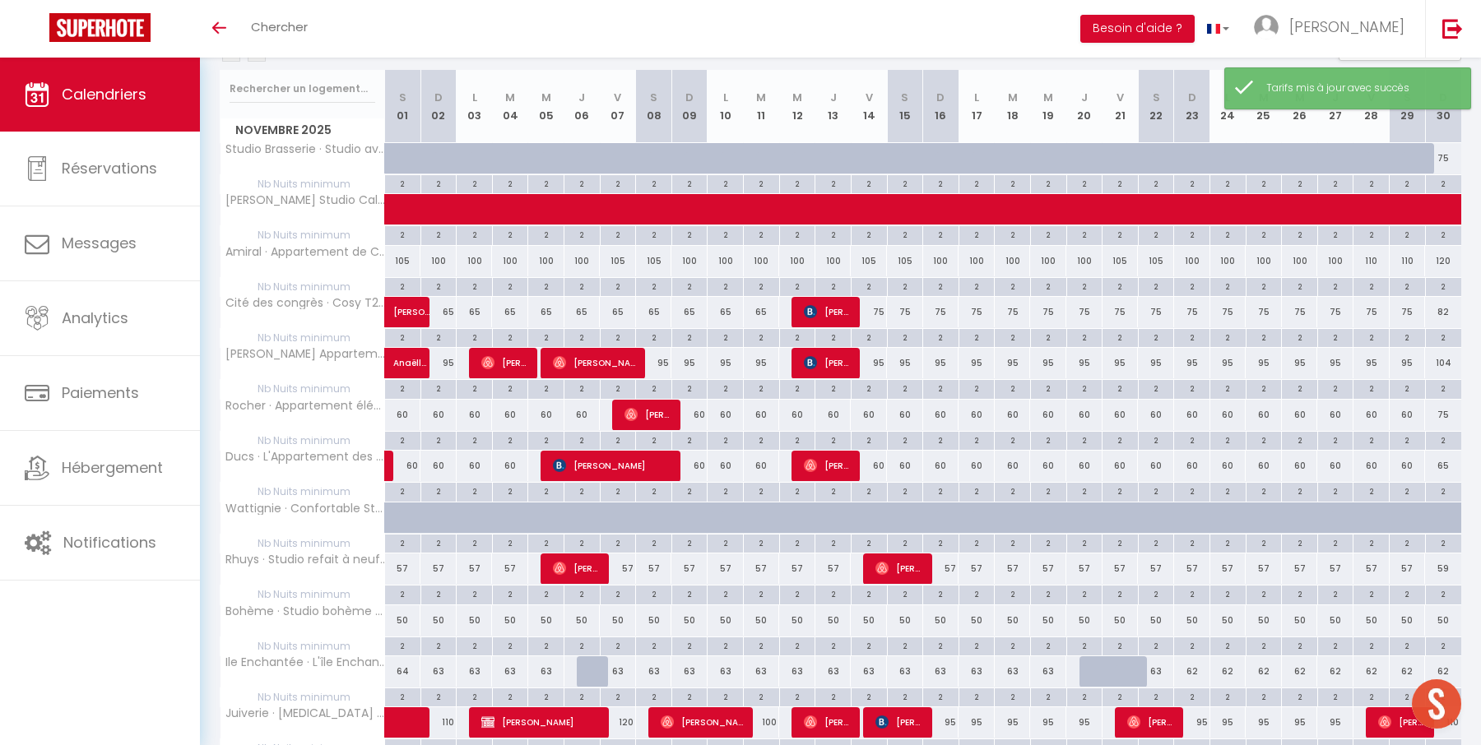
click at [878, 307] on div "75" at bounding box center [869, 312] width 36 height 30
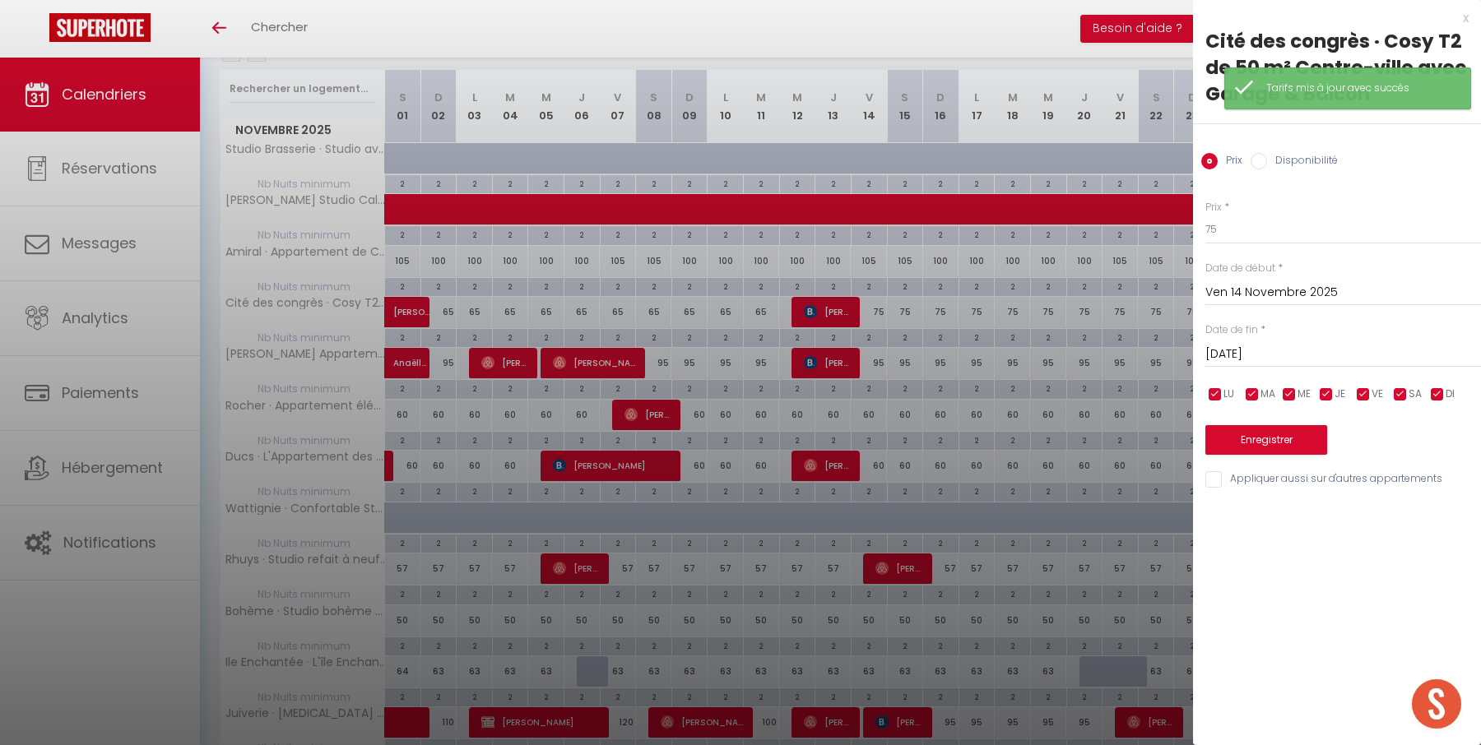
click at [1360, 345] on input "[DATE]" at bounding box center [1343, 354] width 276 height 21
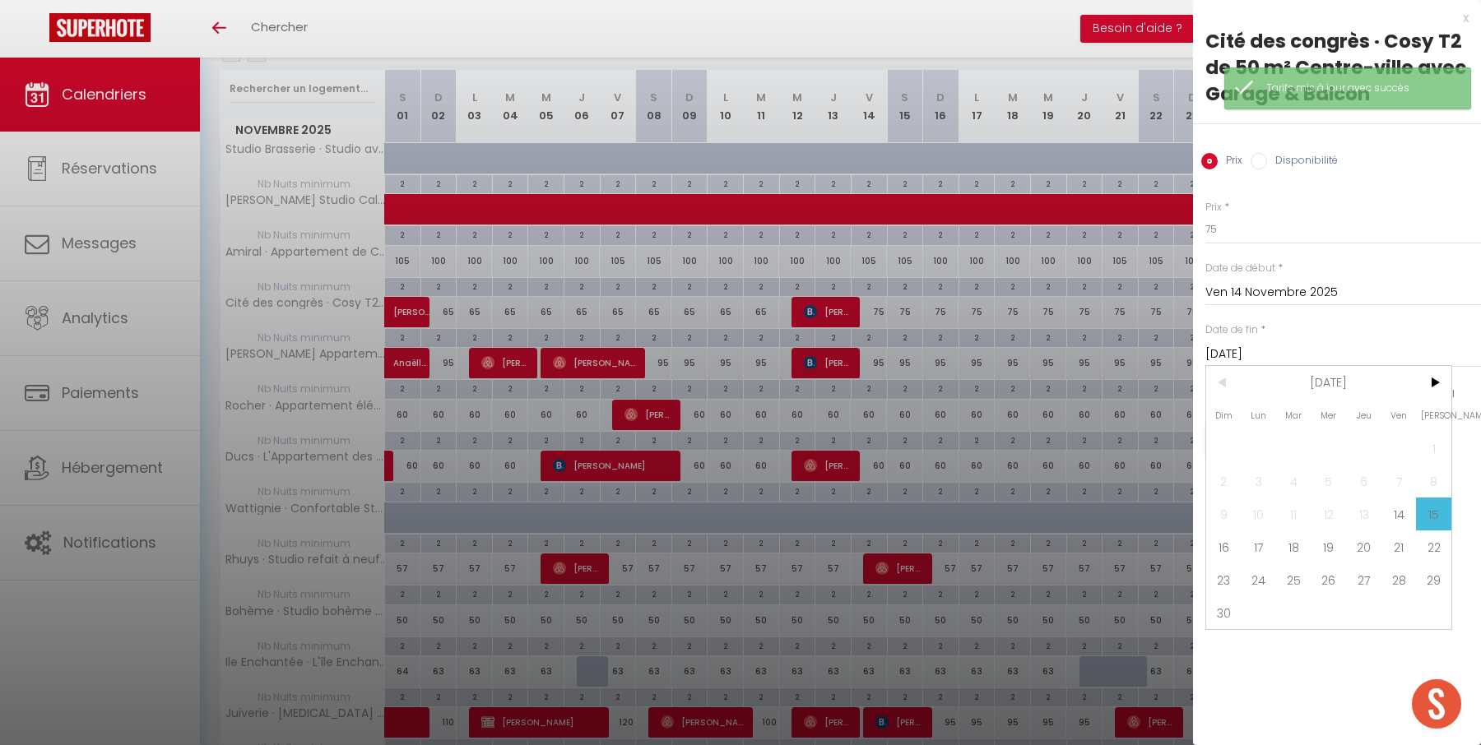
click at [1244, 601] on div "Dim Lun Mar Mer Jeu Ven Sam 1 2 3 4 5 6 7 8 9 10 11 12 13 14 15 16 17 18 19 20 …" at bounding box center [1328, 497] width 245 height 263
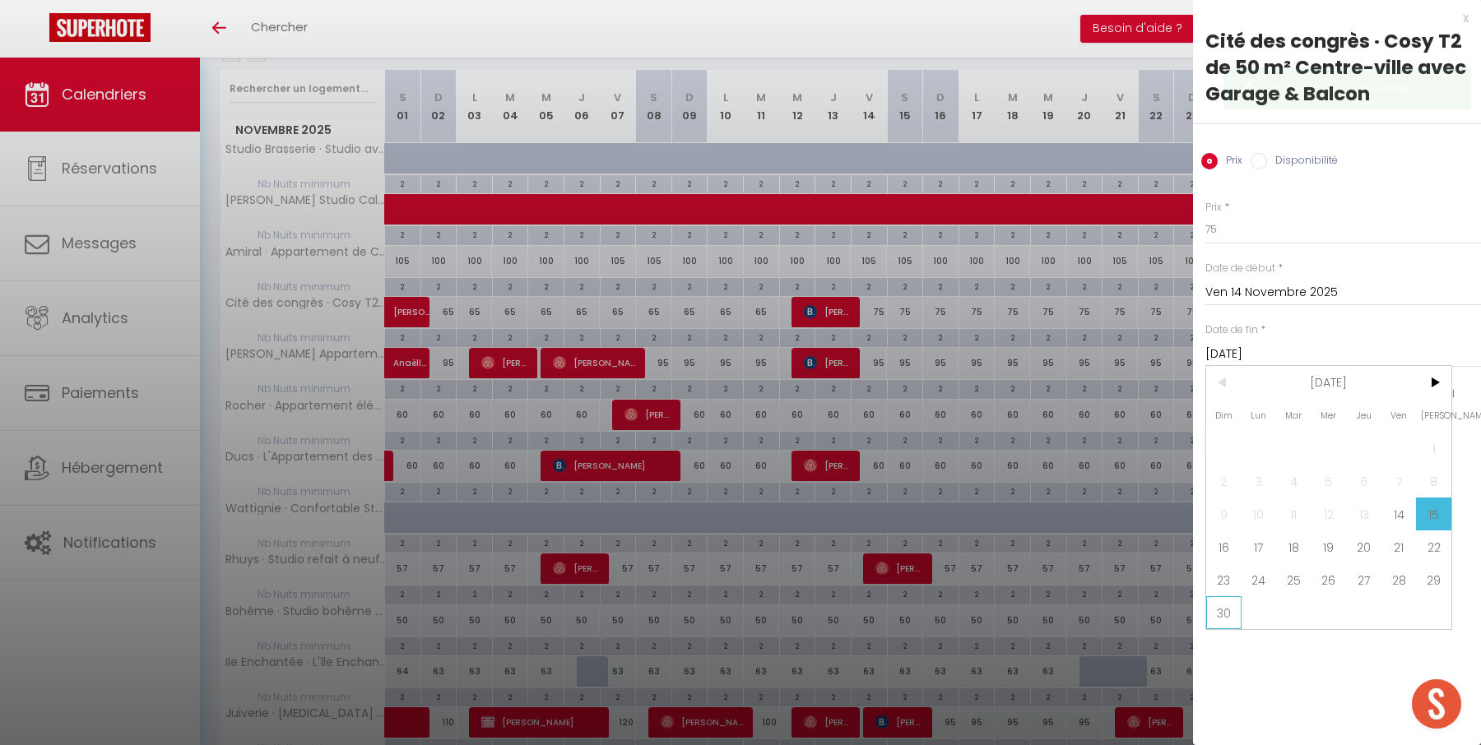
click at [1236, 604] on span "30" at bounding box center [1223, 612] width 35 height 33
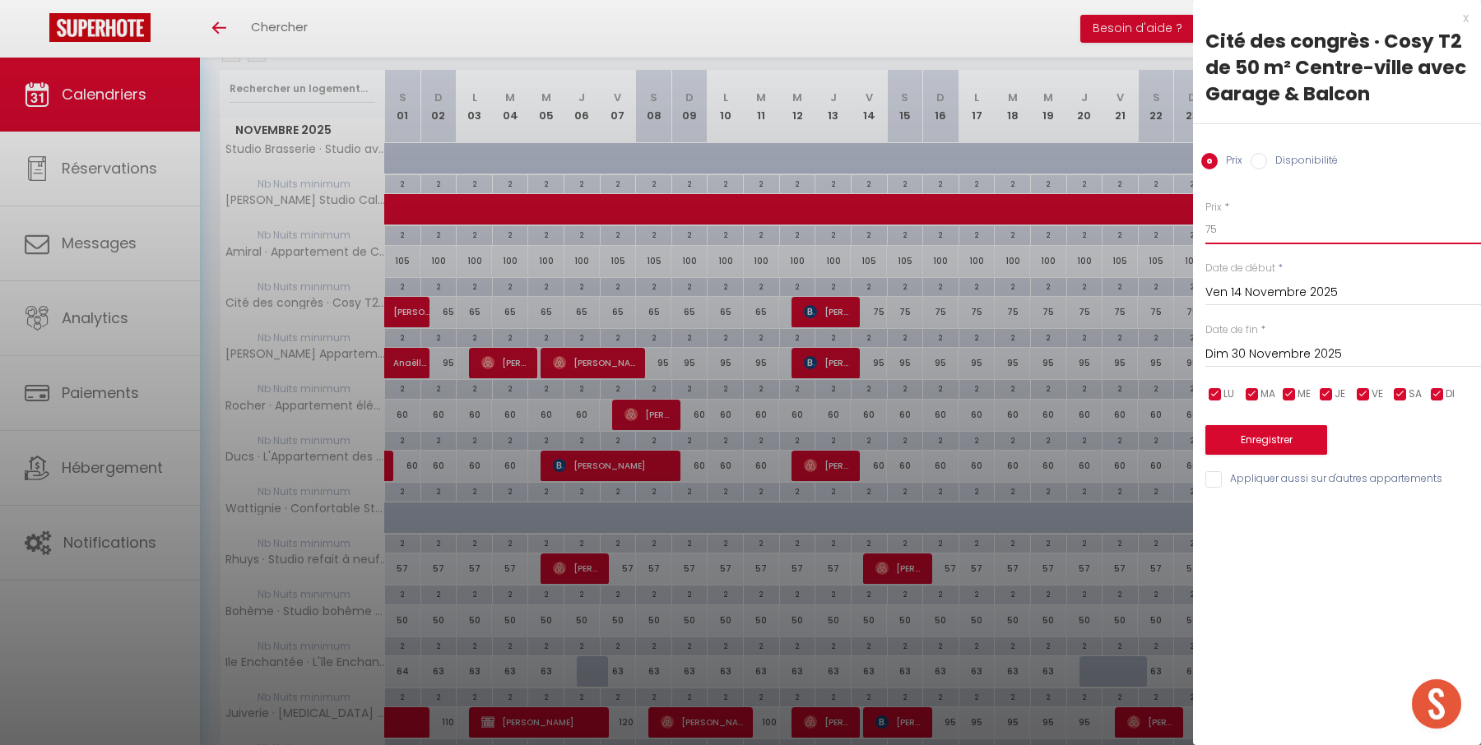
click at [1258, 232] on input "75" at bounding box center [1343, 230] width 276 height 30
click at [1249, 443] on button "Enregistrer" at bounding box center [1266, 440] width 122 height 30
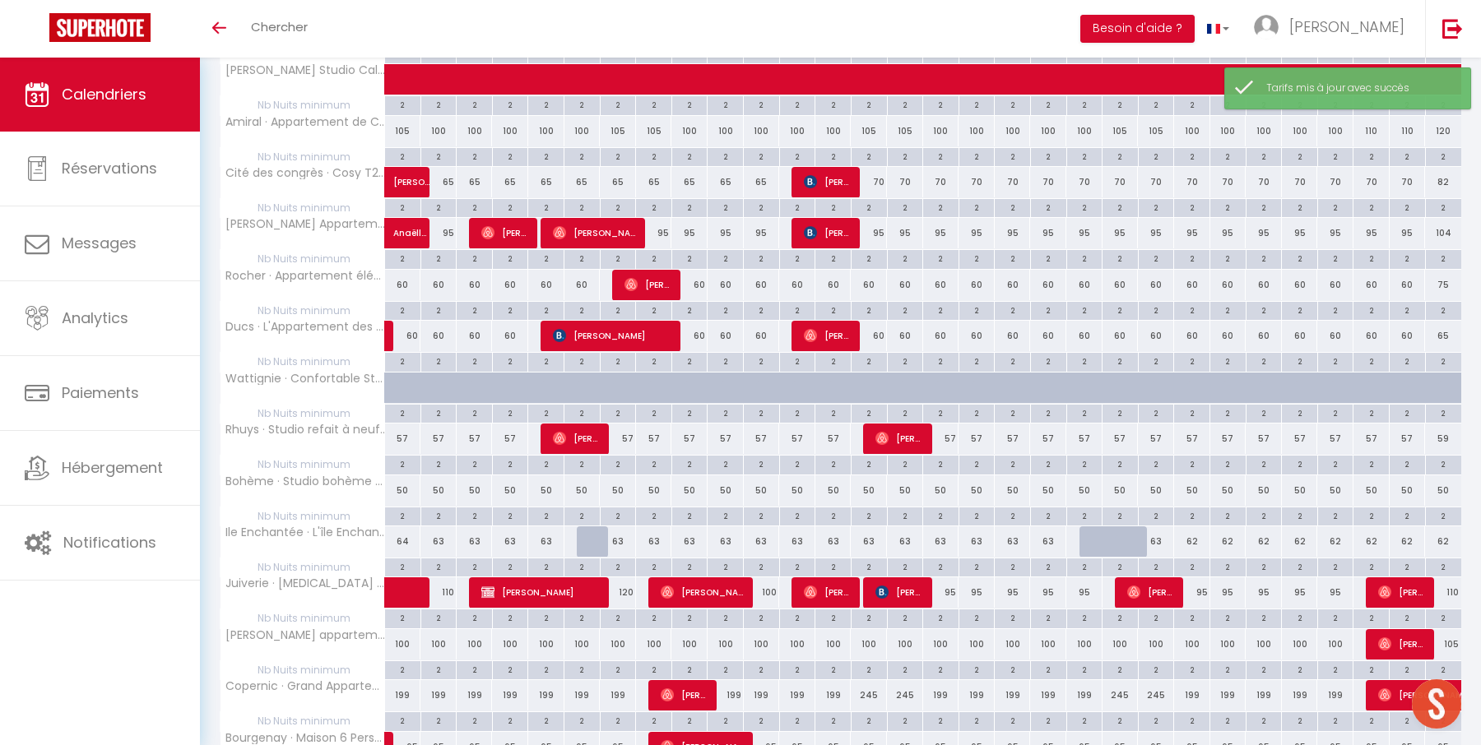
scroll to position [333, 0]
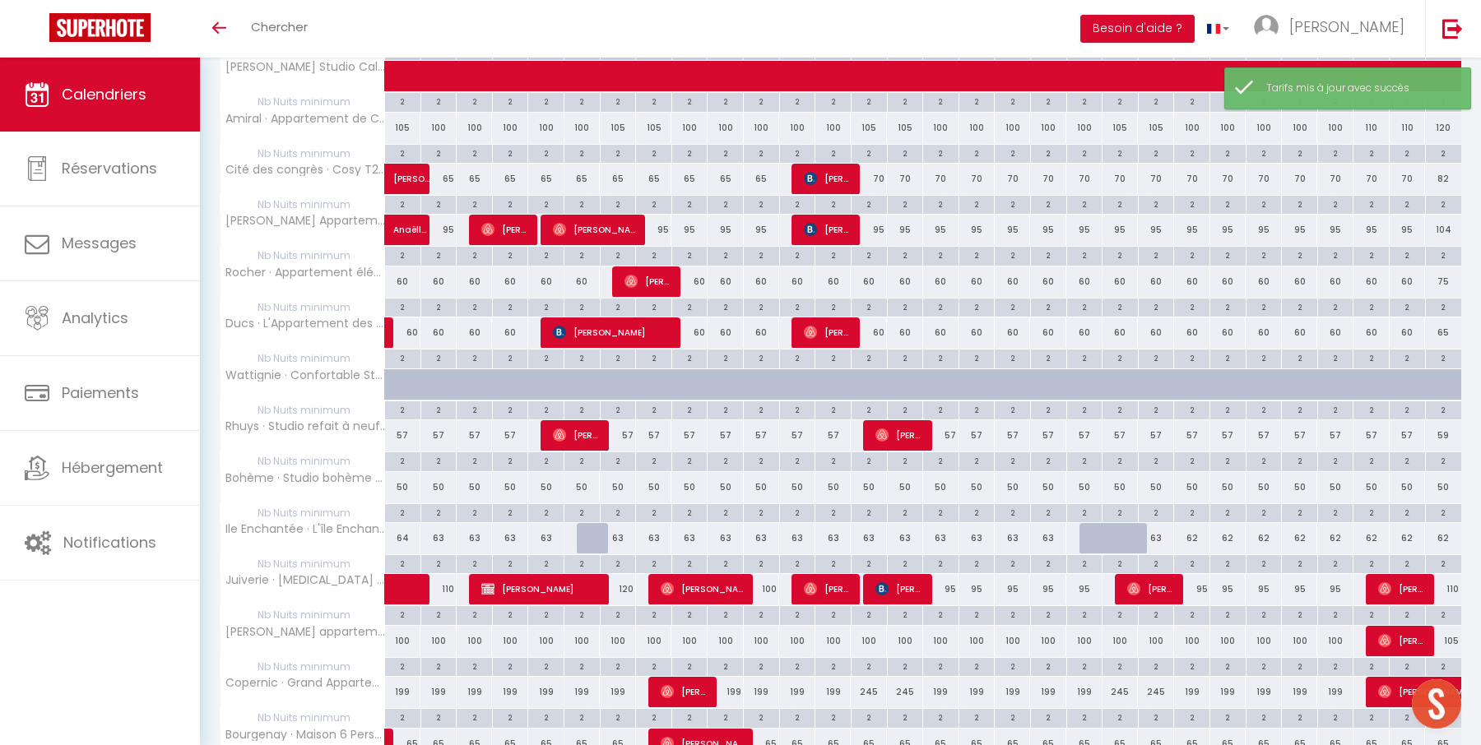
click at [449, 226] on div "95" at bounding box center [438, 230] width 36 height 30
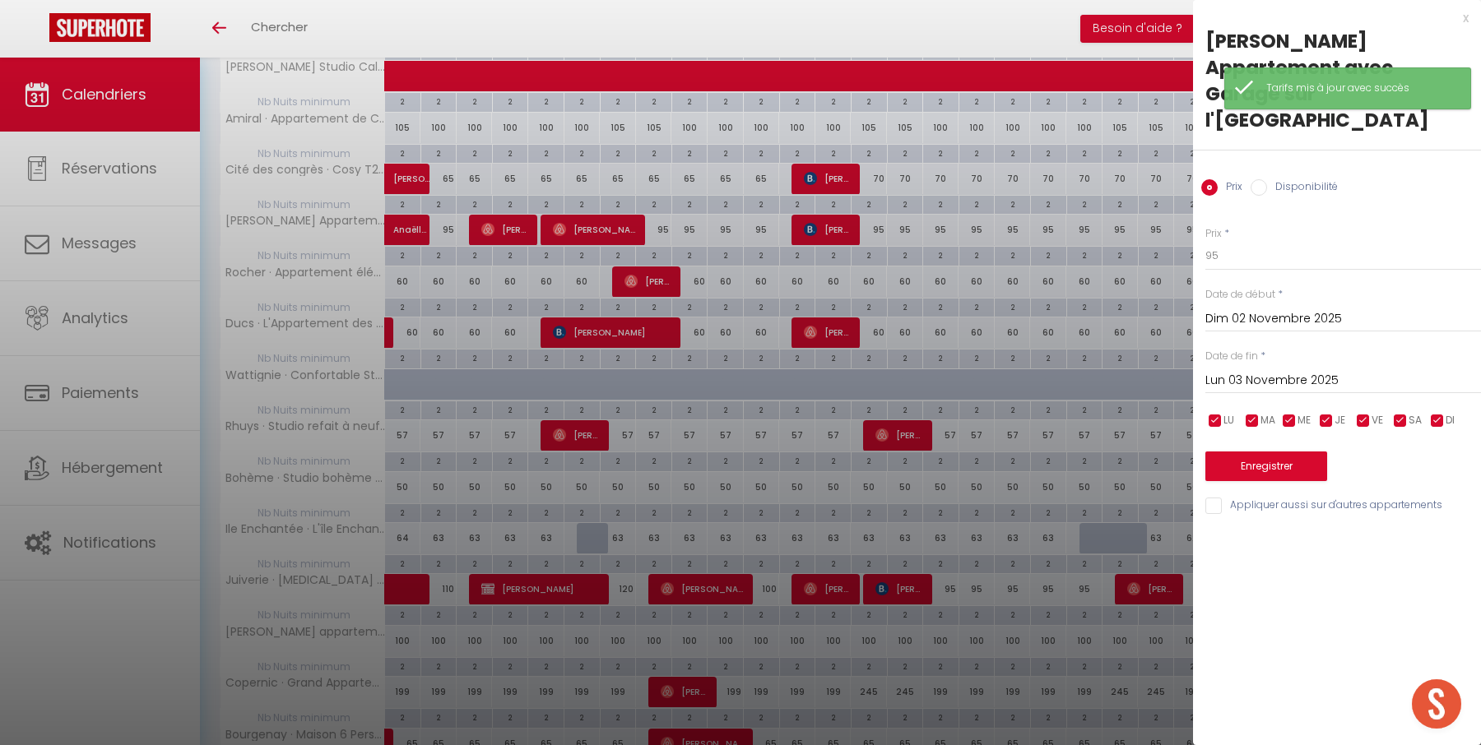
click at [1466, 17] on div "x" at bounding box center [1331, 18] width 276 height 20
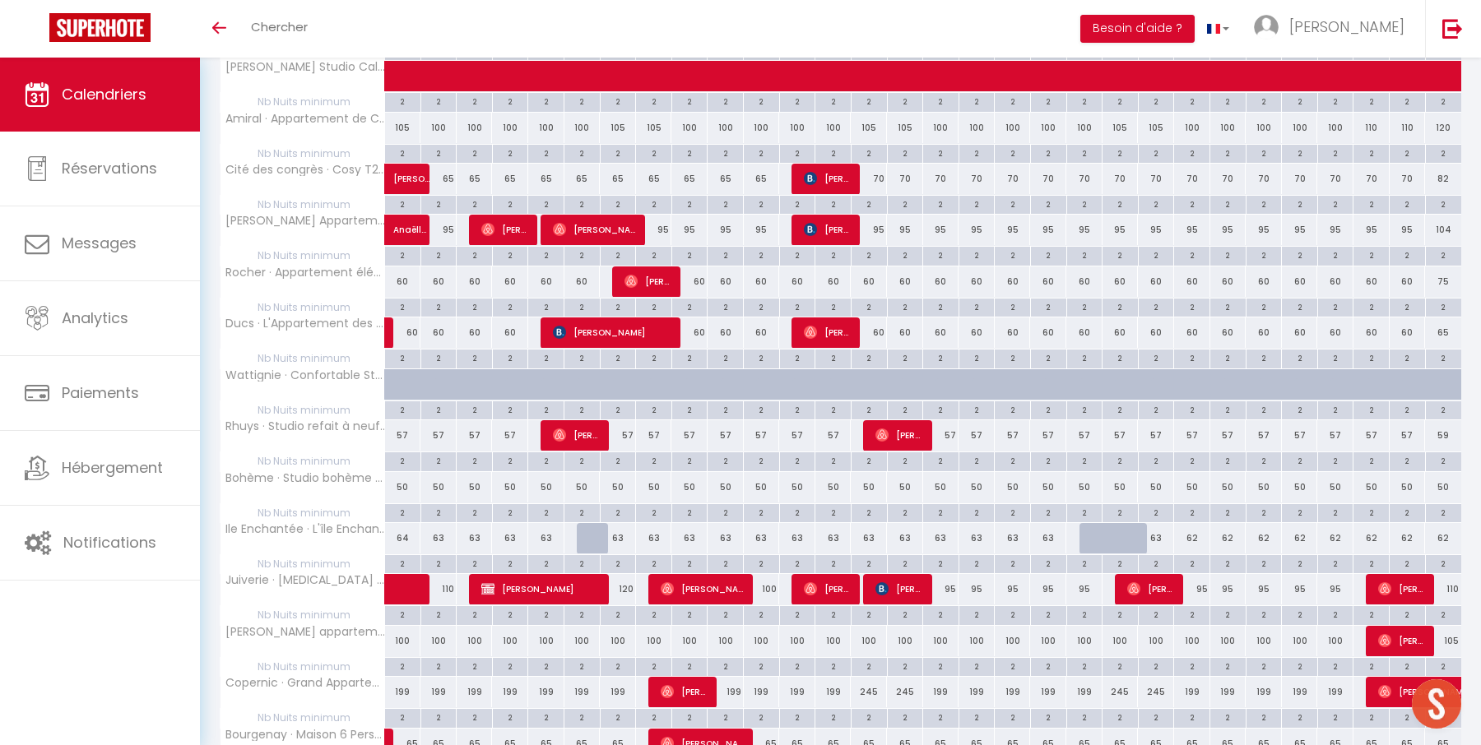
click at [663, 228] on div "95" at bounding box center [654, 230] width 36 height 30
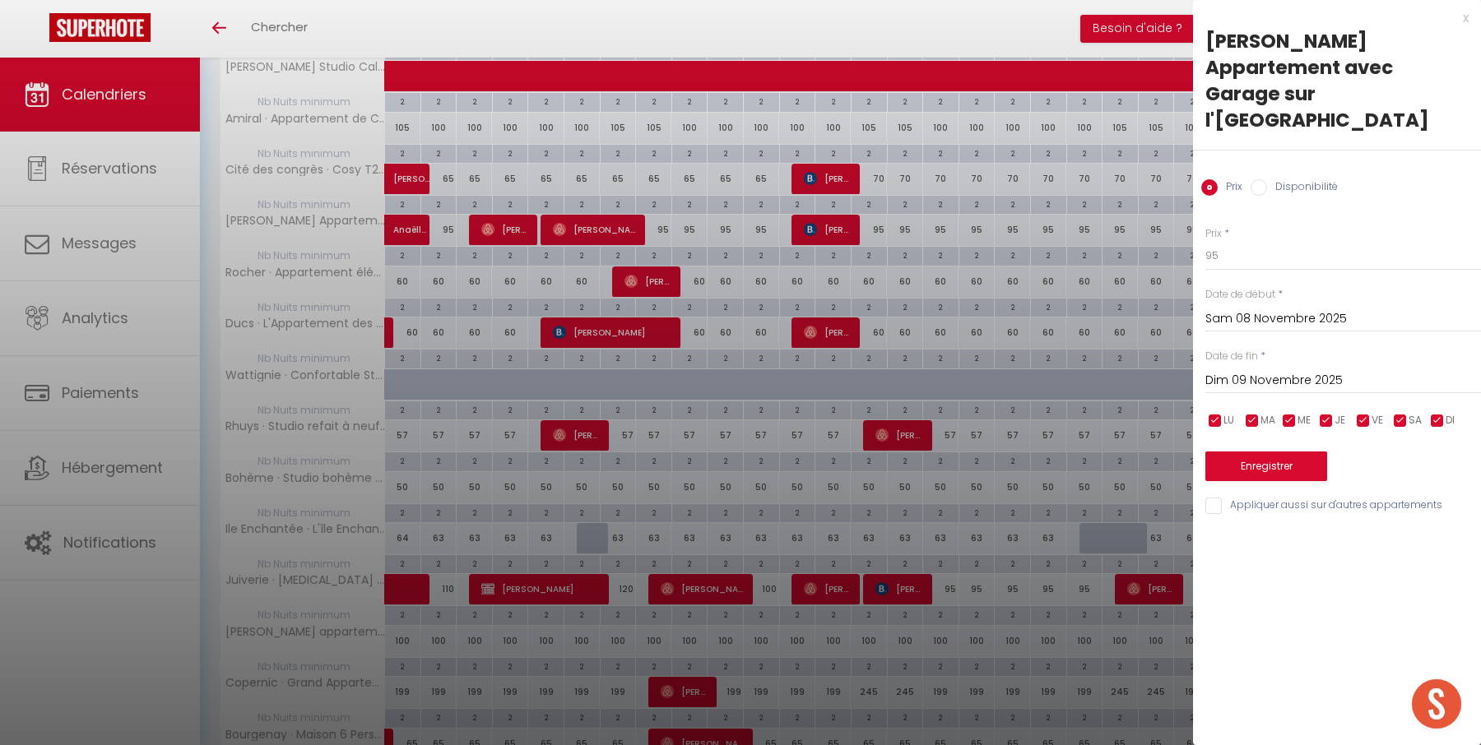
click at [1308, 370] on input "Dim 09 Novembre 2025" at bounding box center [1343, 380] width 276 height 21
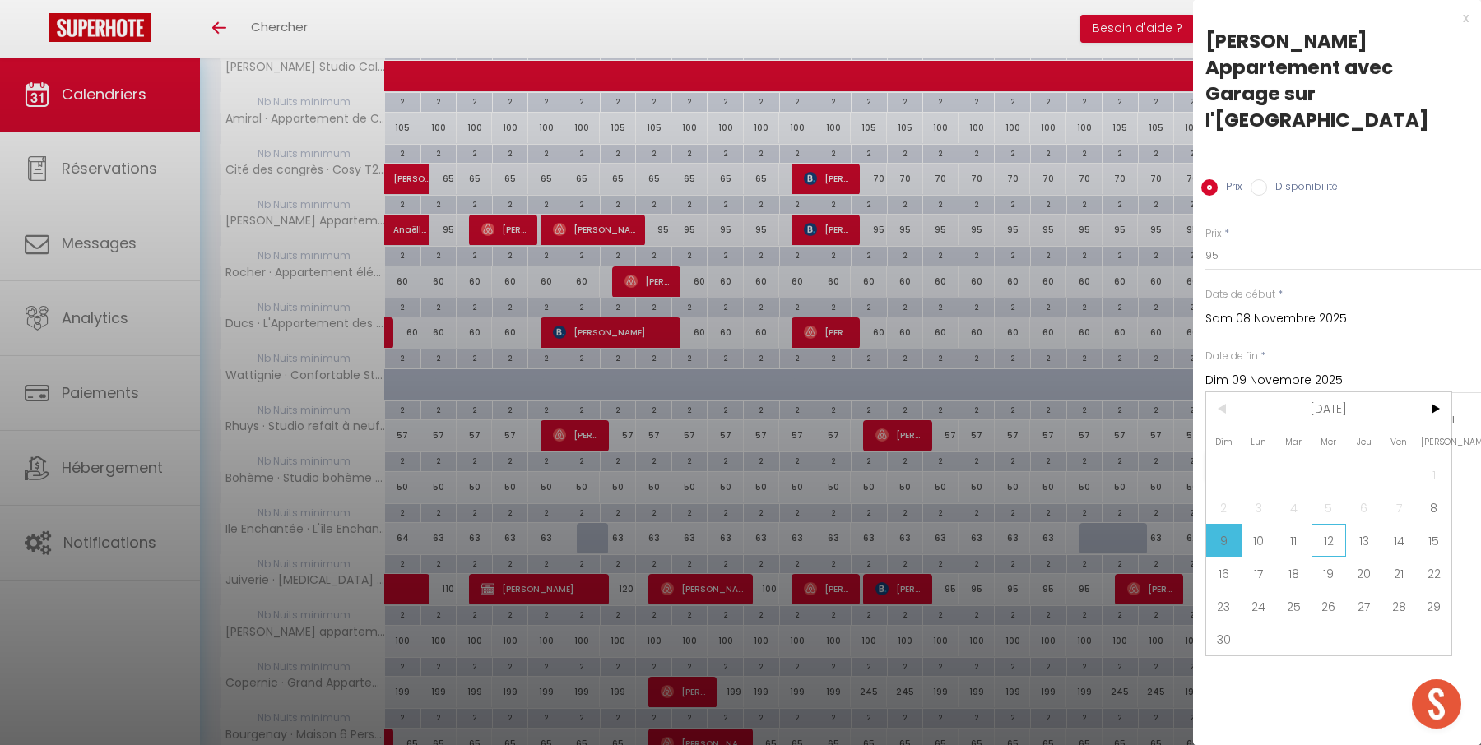
click at [1320, 524] on span "12" at bounding box center [1328, 540] width 35 height 33
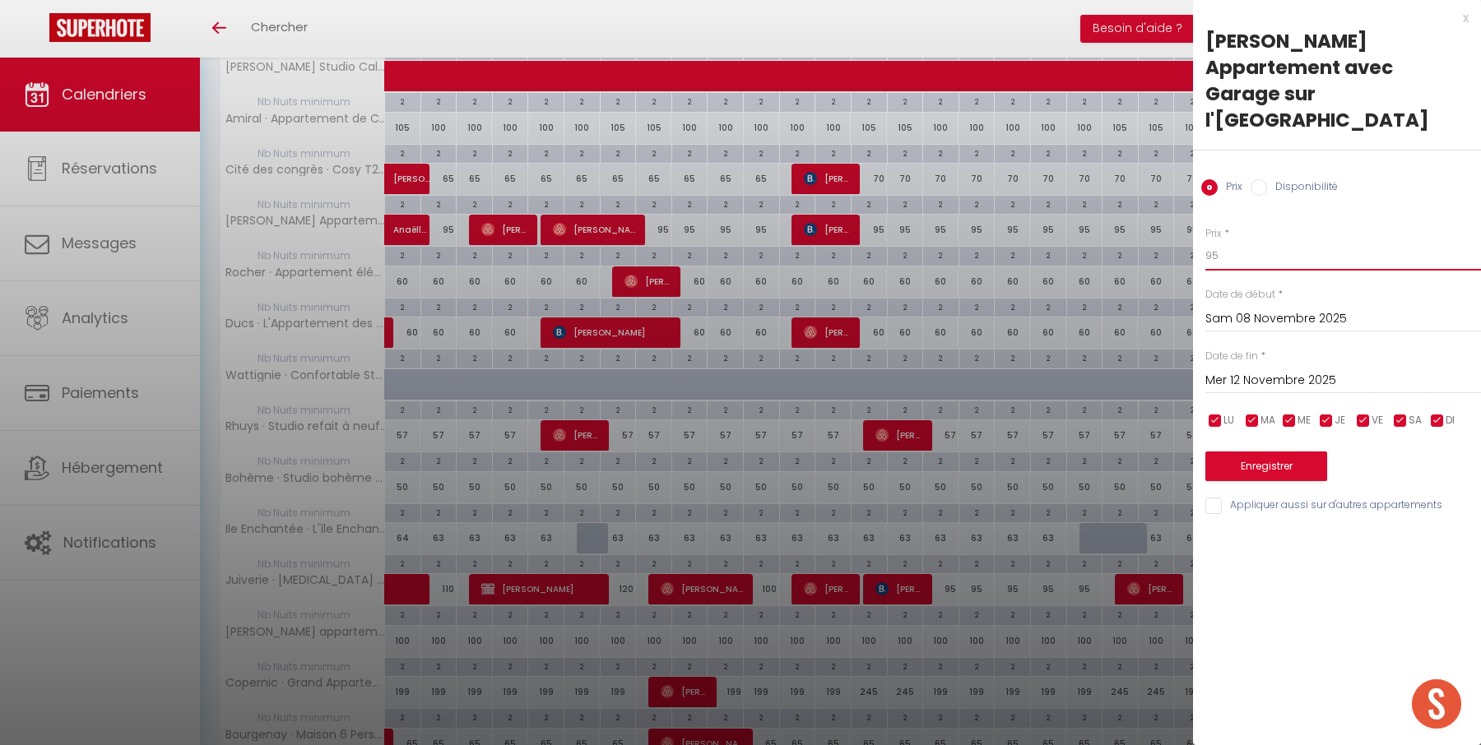
click at [1286, 241] on input "95" at bounding box center [1343, 256] width 276 height 30
click at [1264, 431] on div "Enregistrer" at bounding box center [1343, 456] width 276 height 50
click at [1264, 452] on button "Enregistrer" at bounding box center [1266, 467] width 122 height 30
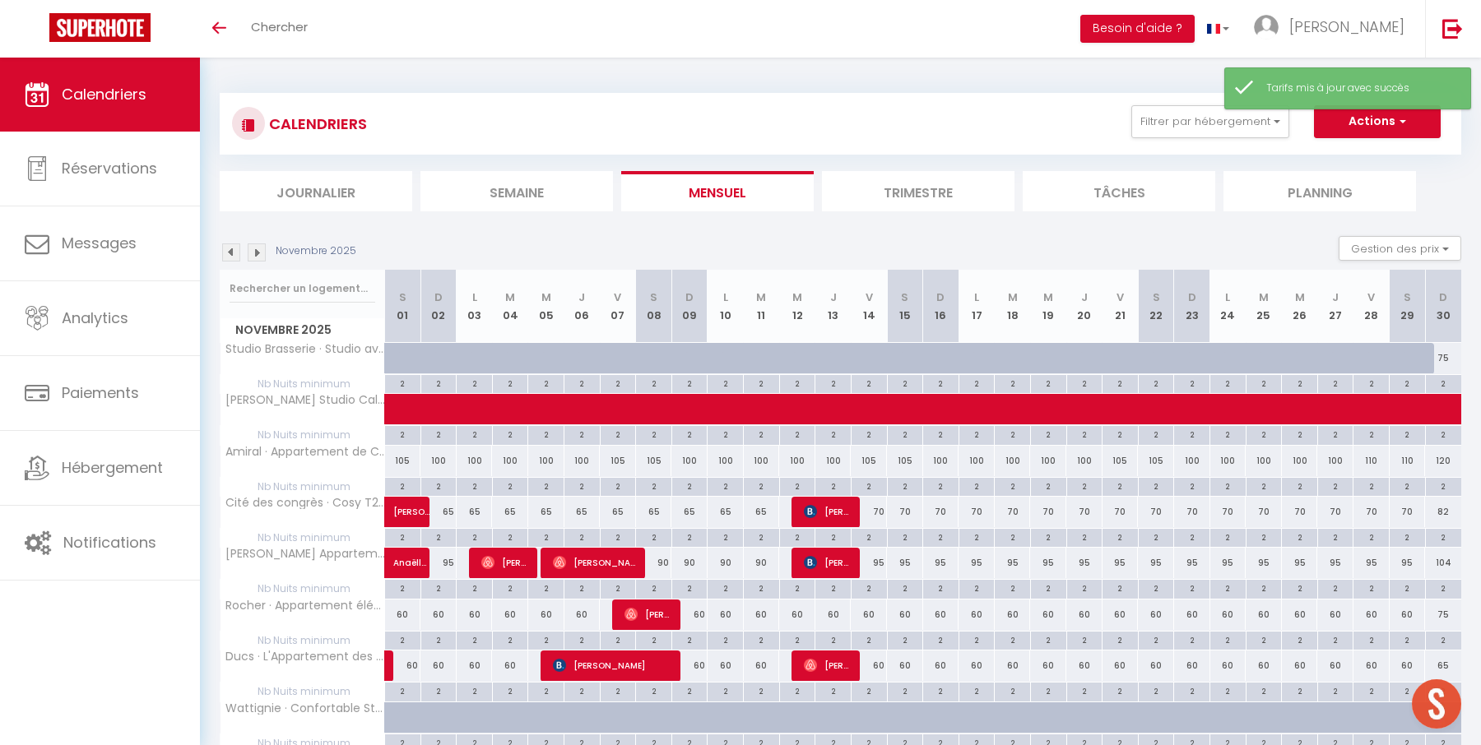
scroll to position [333, 0]
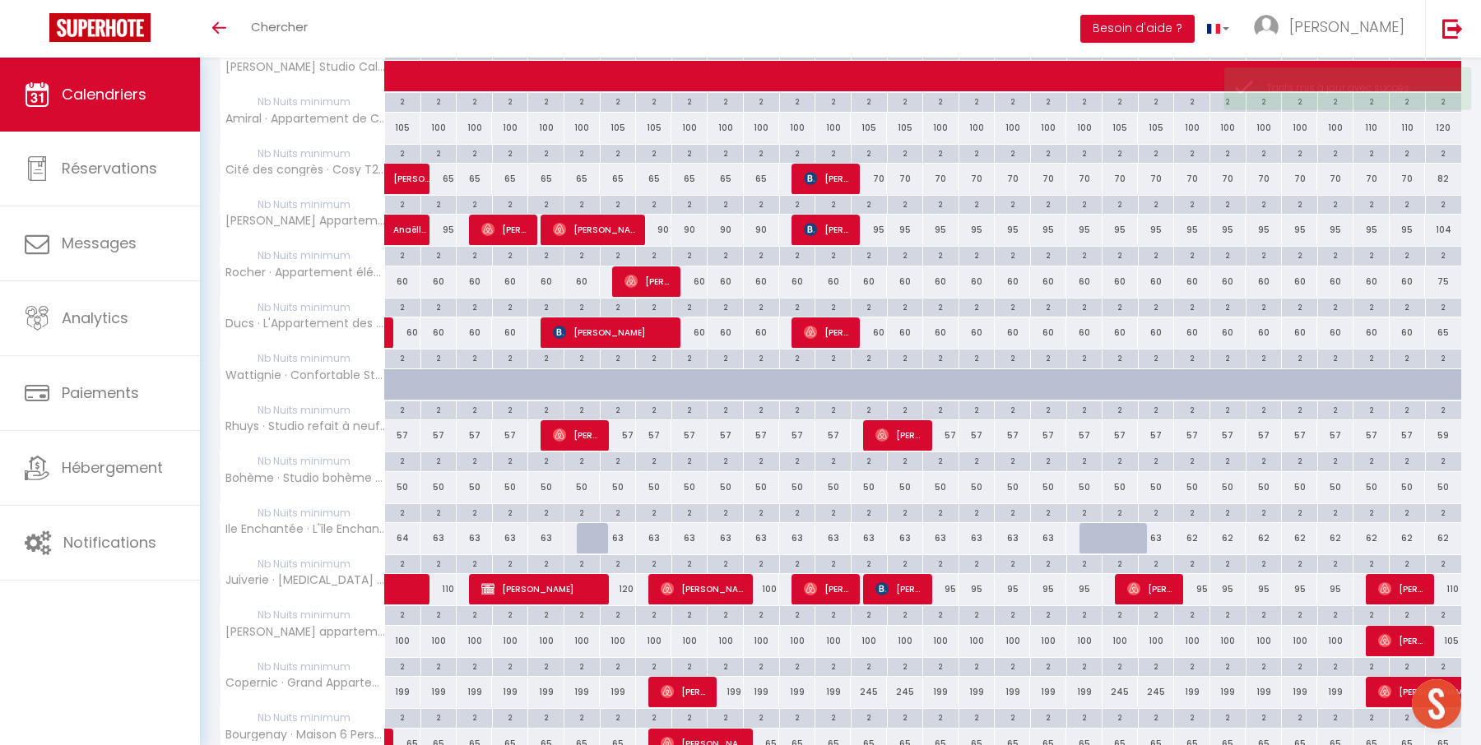
click at [878, 225] on div "95" at bounding box center [869, 230] width 36 height 30
type input "95"
type input "Ven 14 Novembre 2025"
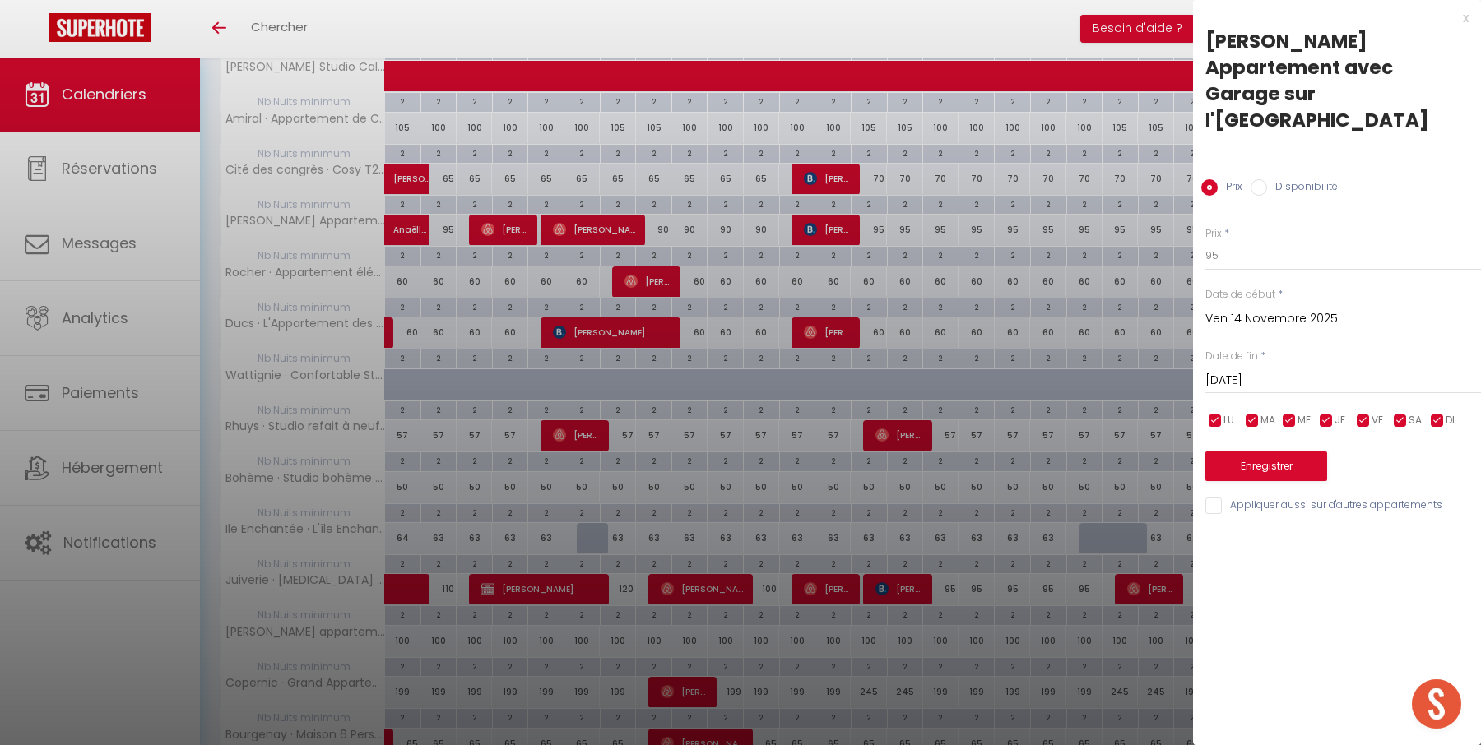
click at [1314, 370] on input "[DATE]" at bounding box center [1343, 380] width 276 height 21
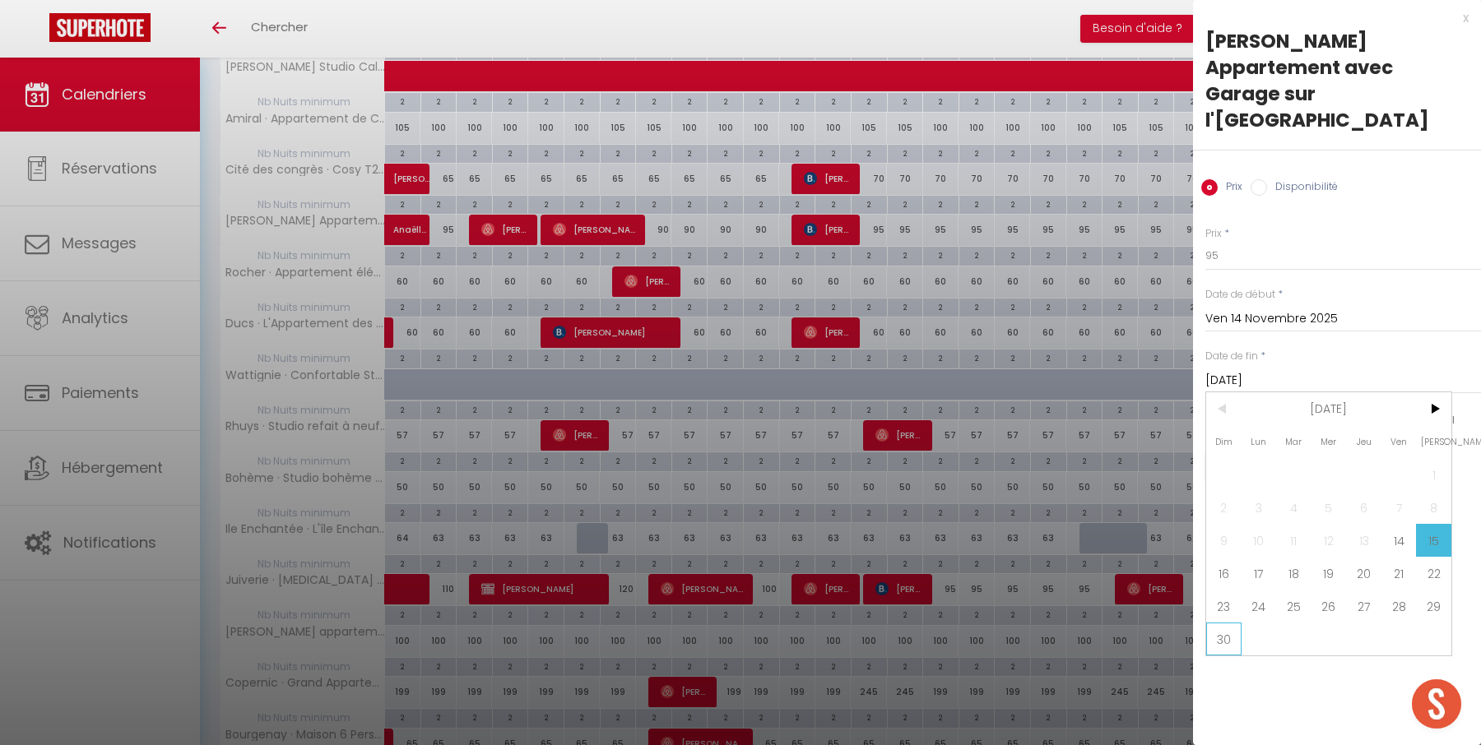
click at [1213, 623] on span "30" at bounding box center [1223, 639] width 35 height 33
type input "Dim 30 Novembre 2025"
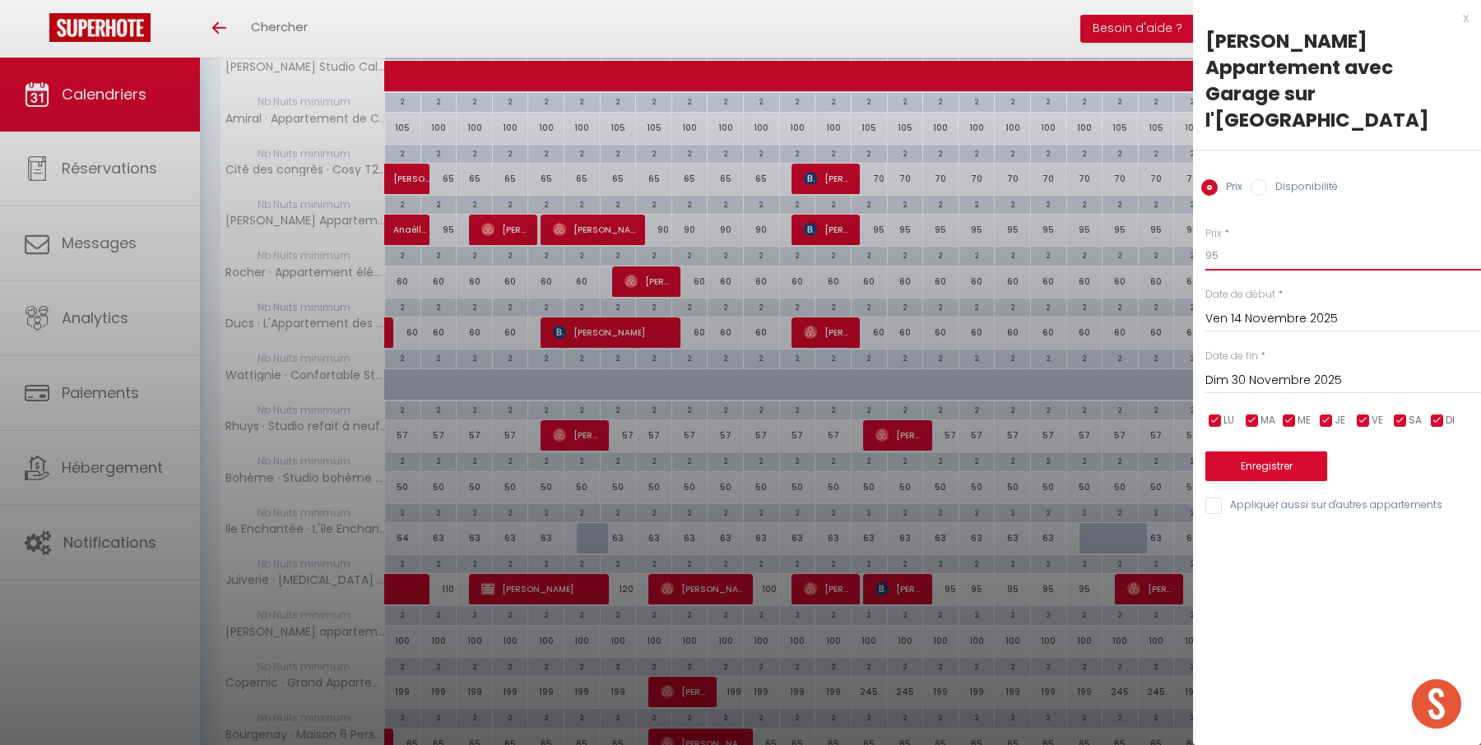
click at [1304, 241] on input "95" at bounding box center [1343, 256] width 276 height 30
type input "90"
click at [1289, 452] on button "Enregistrer" at bounding box center [1266, 467] width 122 height 30
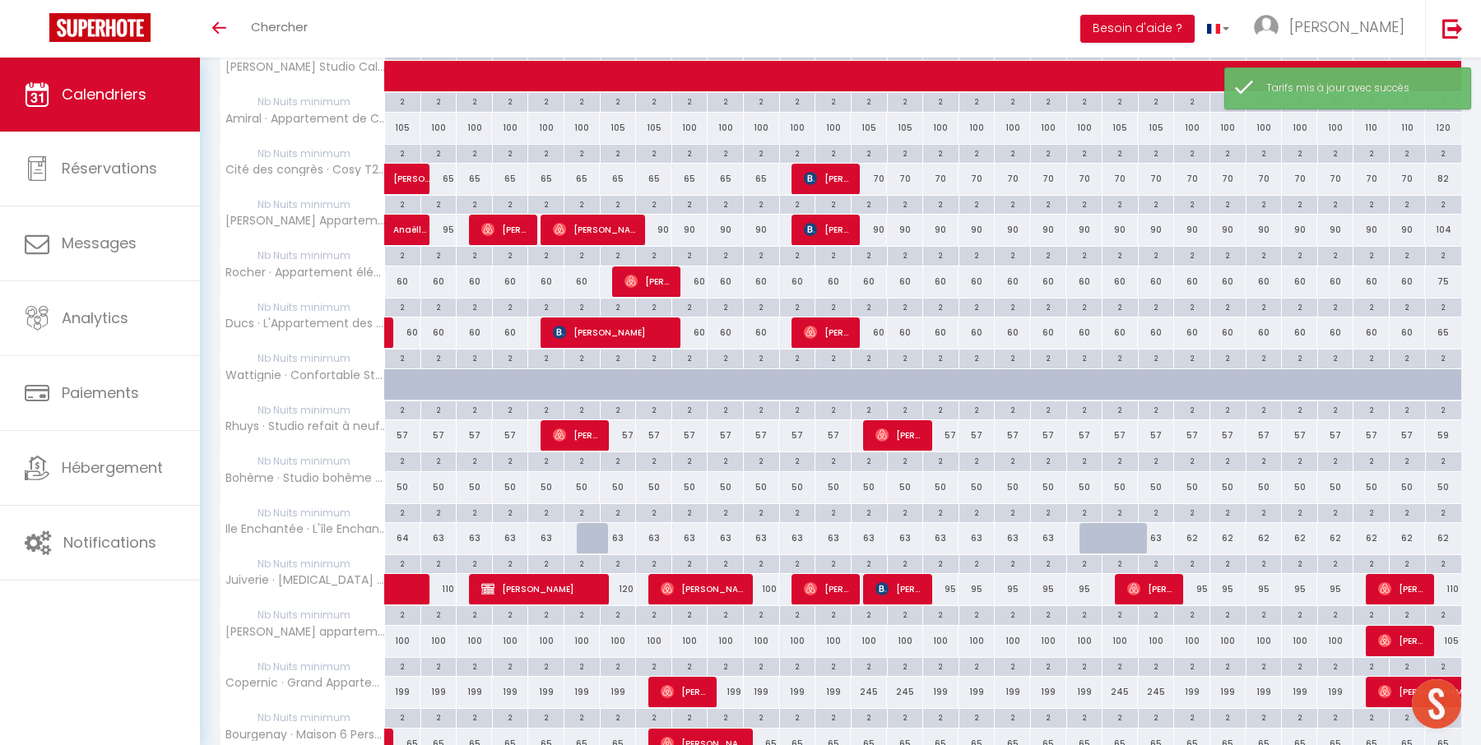
click at [402, 276] on div "60" at bounding box center [403, 282] width 36 height 30
type input "60"
type input "[DATE]"
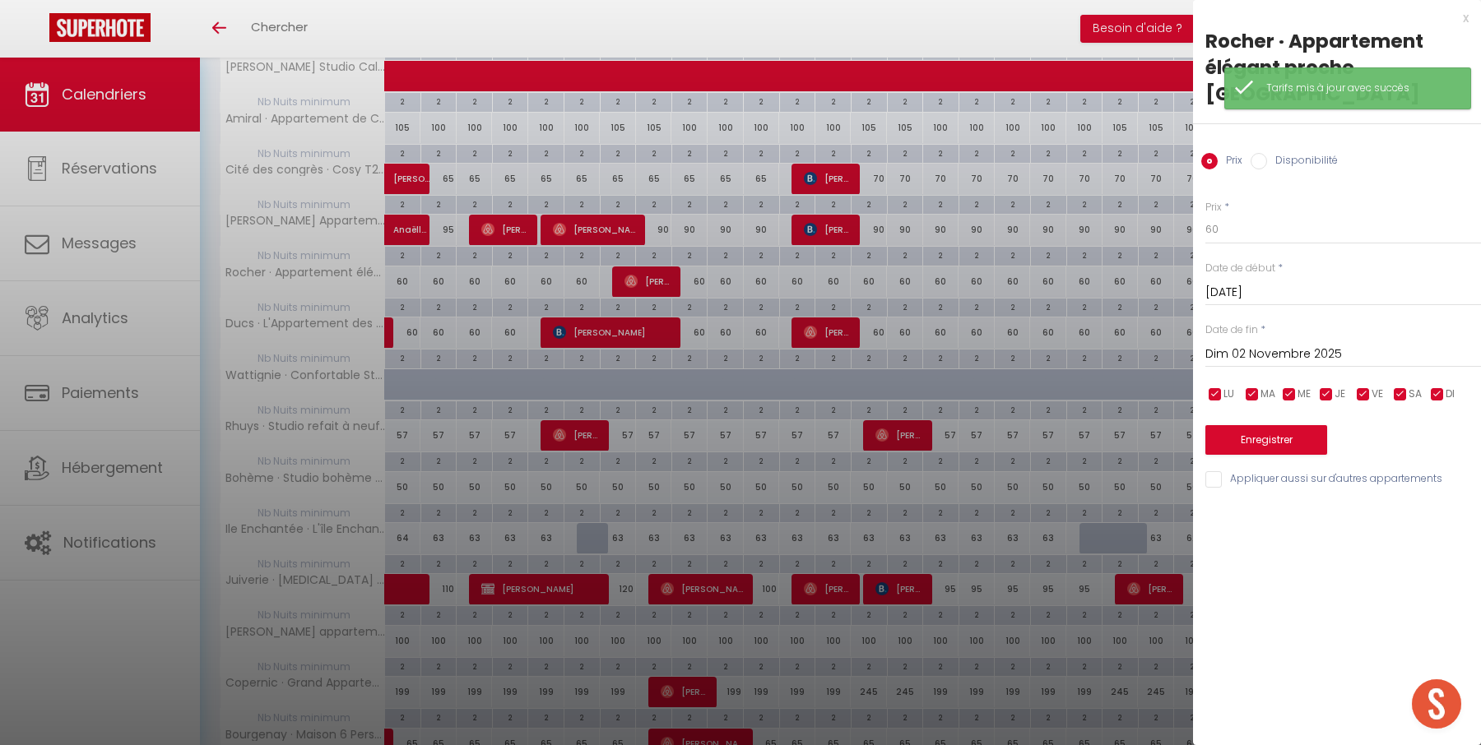
click at [1291, 360] on input "Dim 02 Novembre 2025" at bounding box center [1343, 354] width 276 height 21
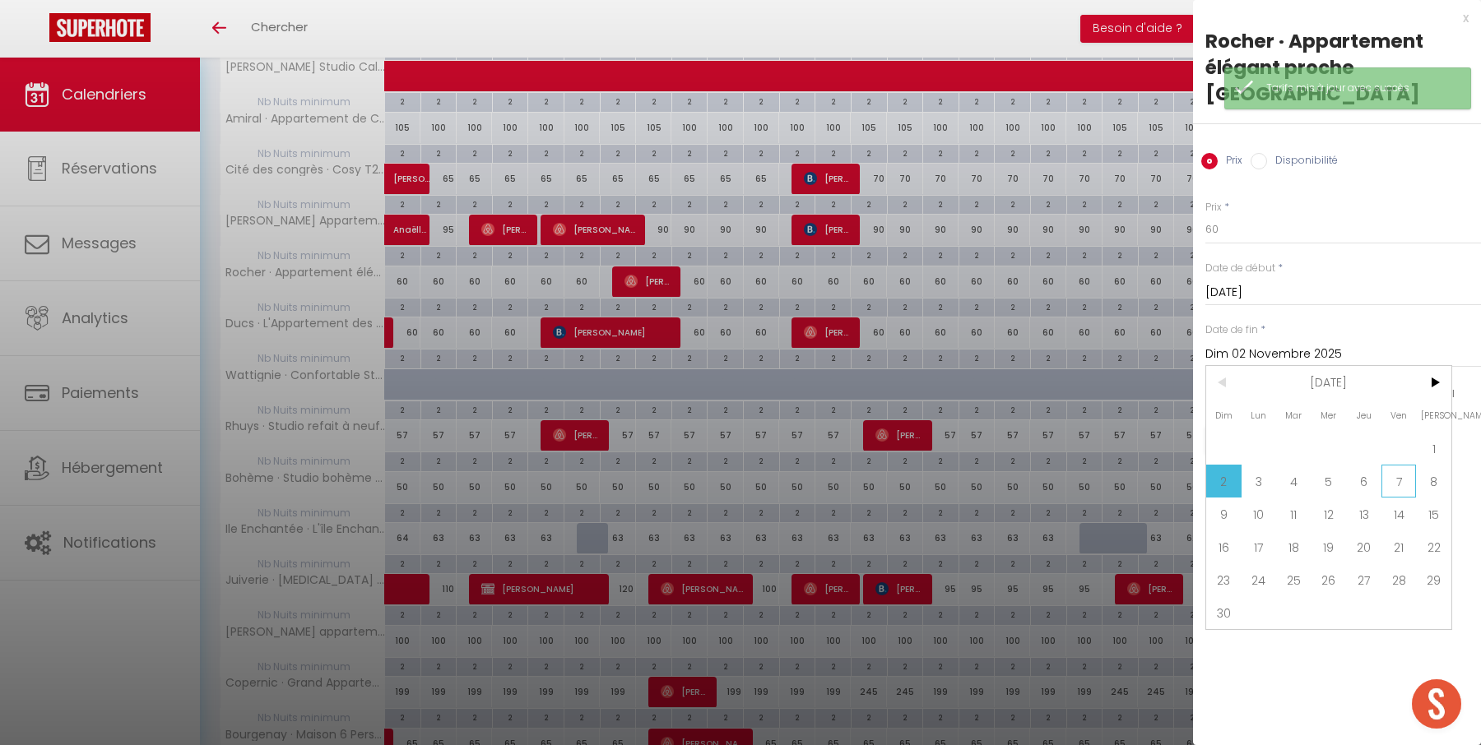
click at [1407, 487] on span "7" at bounding box center [1398, 481] width 35 height 33
type input "Ven 07 Novembre 2025"
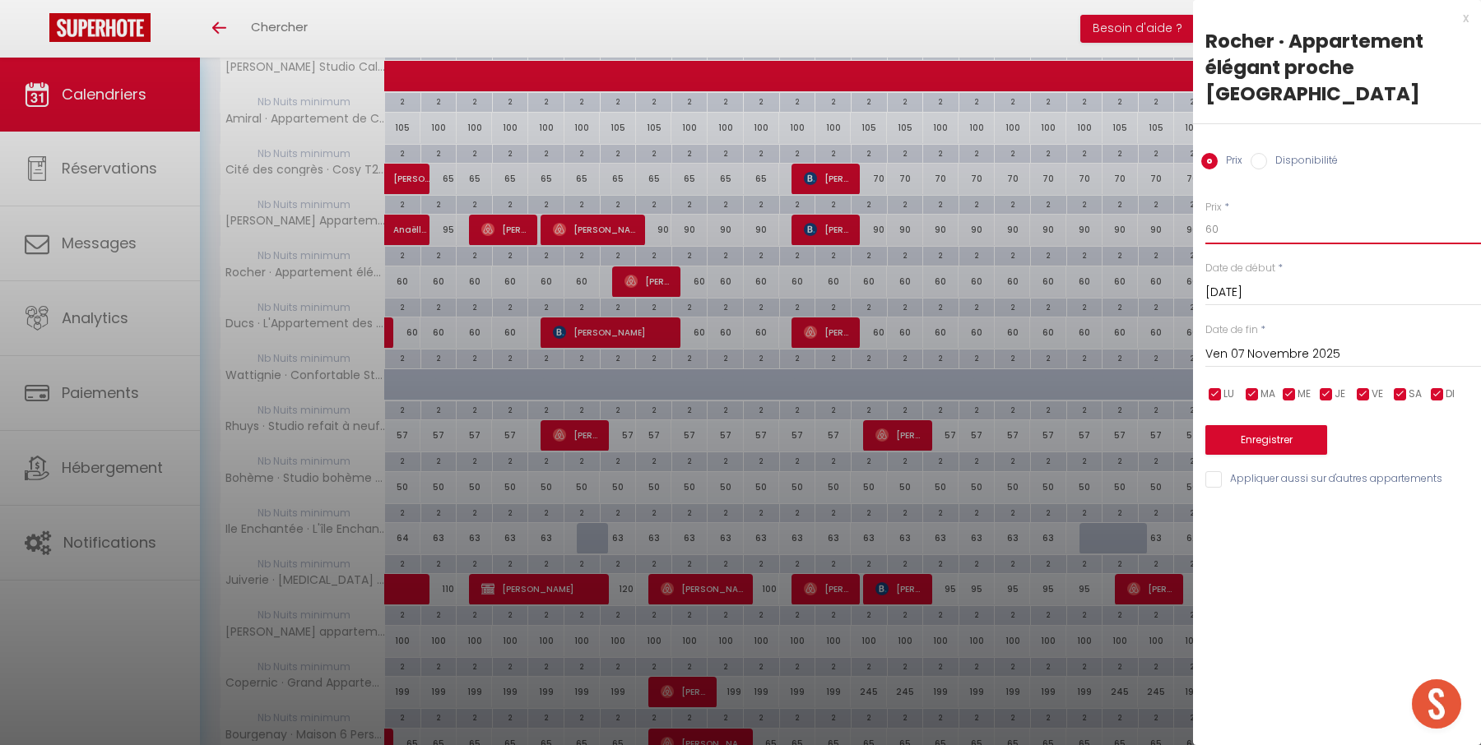
click at [1321, 233] on input "60" at bounding box center [1343, 230] width 276 height 30
type input "56"
click at [1303, 443] on button "Enregistrer" at bounding box center [1266, 440] width 122 height 30
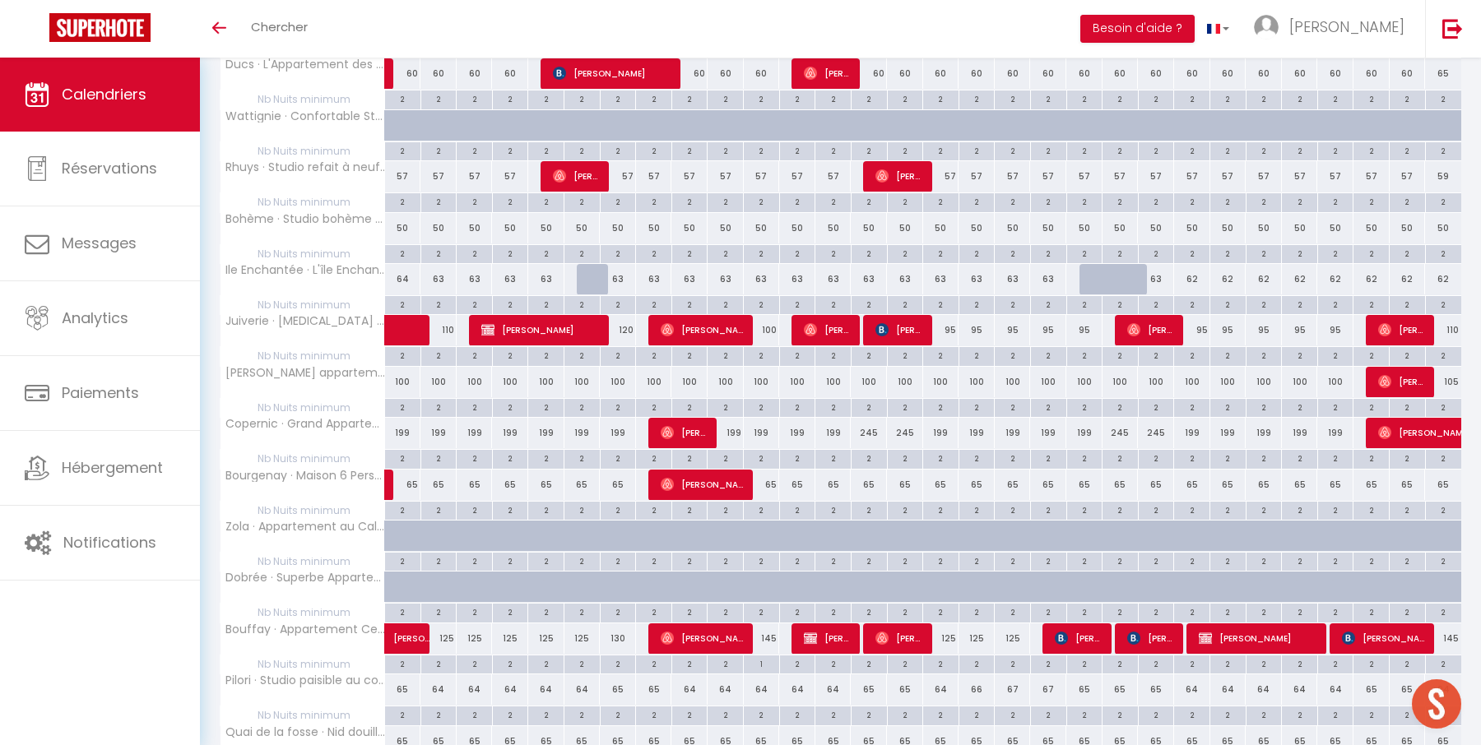
scroll to position [594, 0]
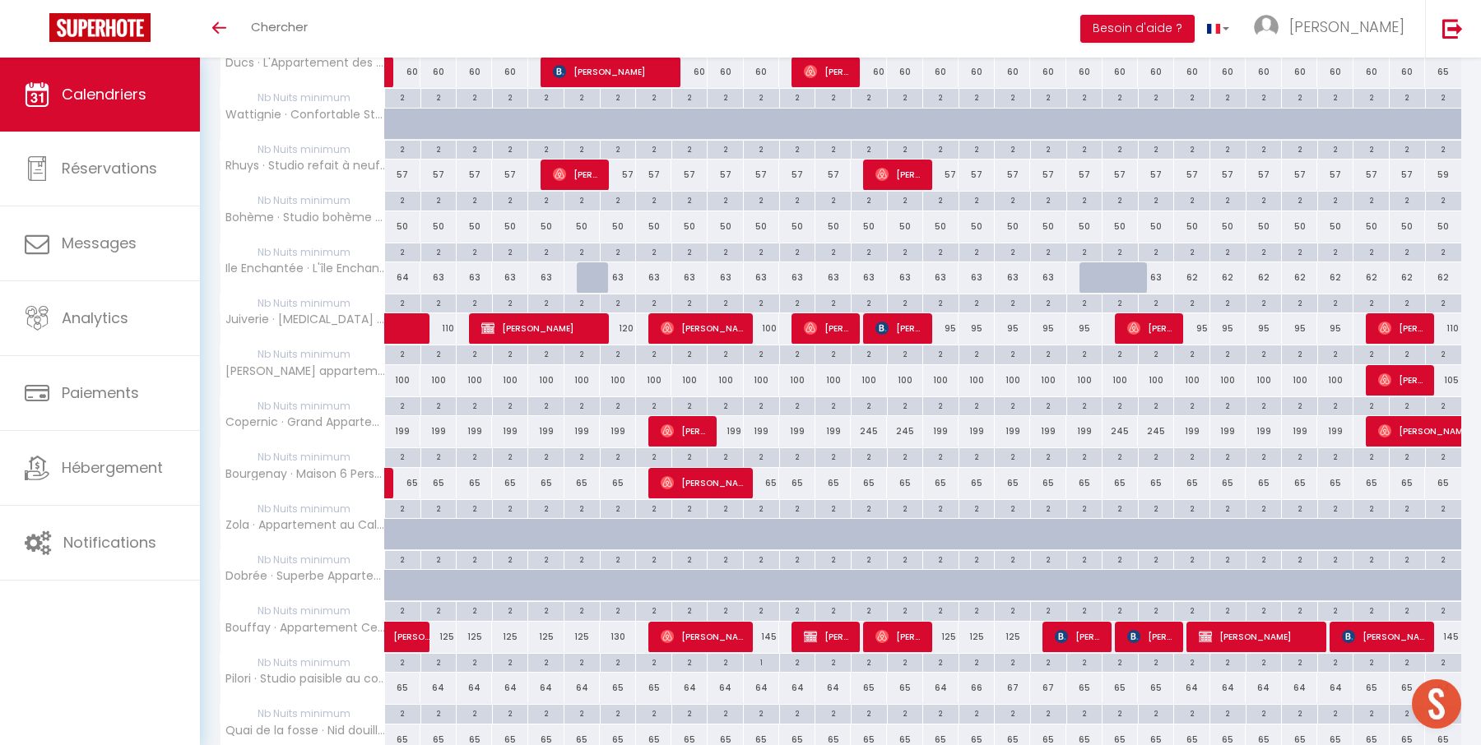
click at [401, 370] on div "100" at bounding box center [403, 380] width 36 height 30
type input "100"
type input "[DATE]"
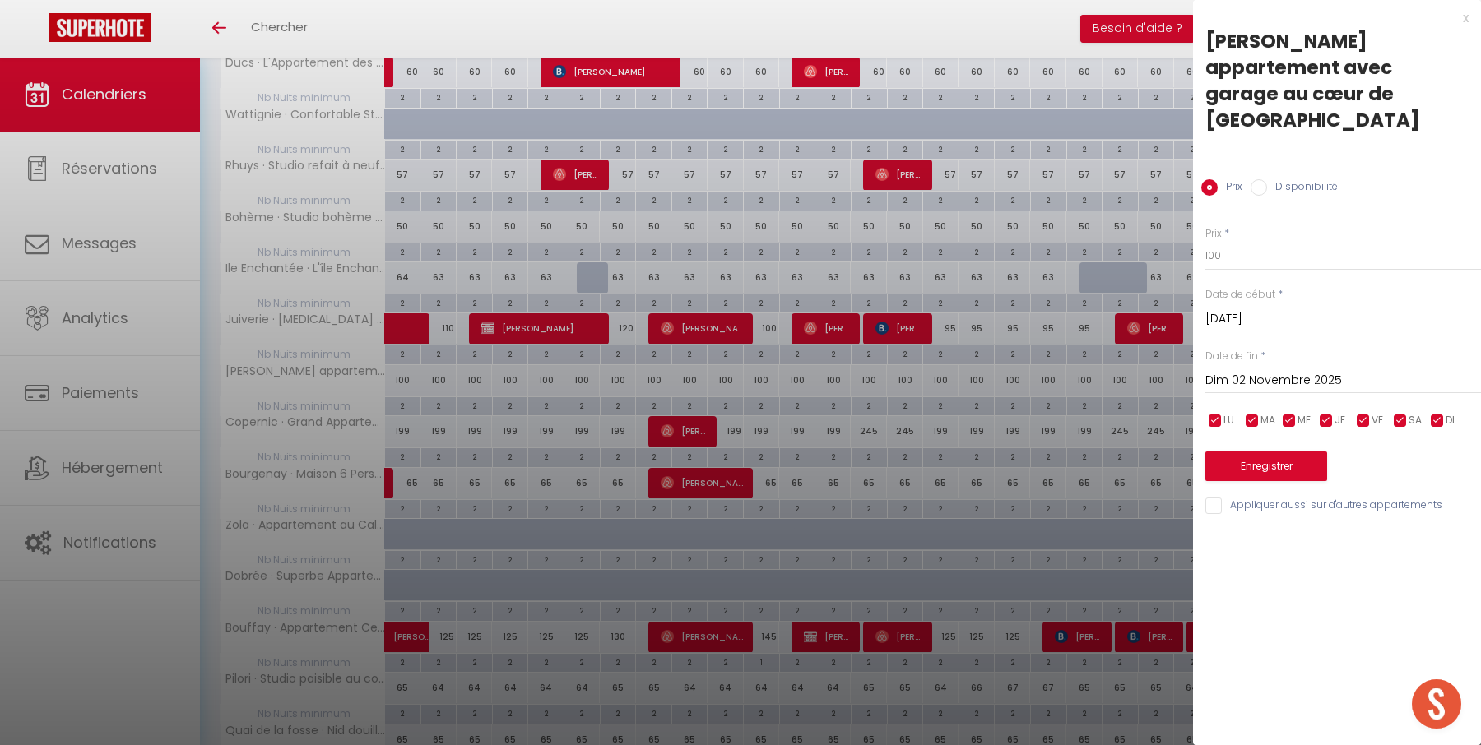
click at [1280, 364] on div "Dim 02 Novembre 2025 < Nov 2025 > Dim Lun Mar Mer Jeu Ven Sam 1 2 3 4 5 6 7 8 9…" at bounding box center [1343, 379] width 276 height 30
click at [1283, 370] on input "Dim 02 Novembre 2025" at bounding box center [1343, 380] width 276 height 21
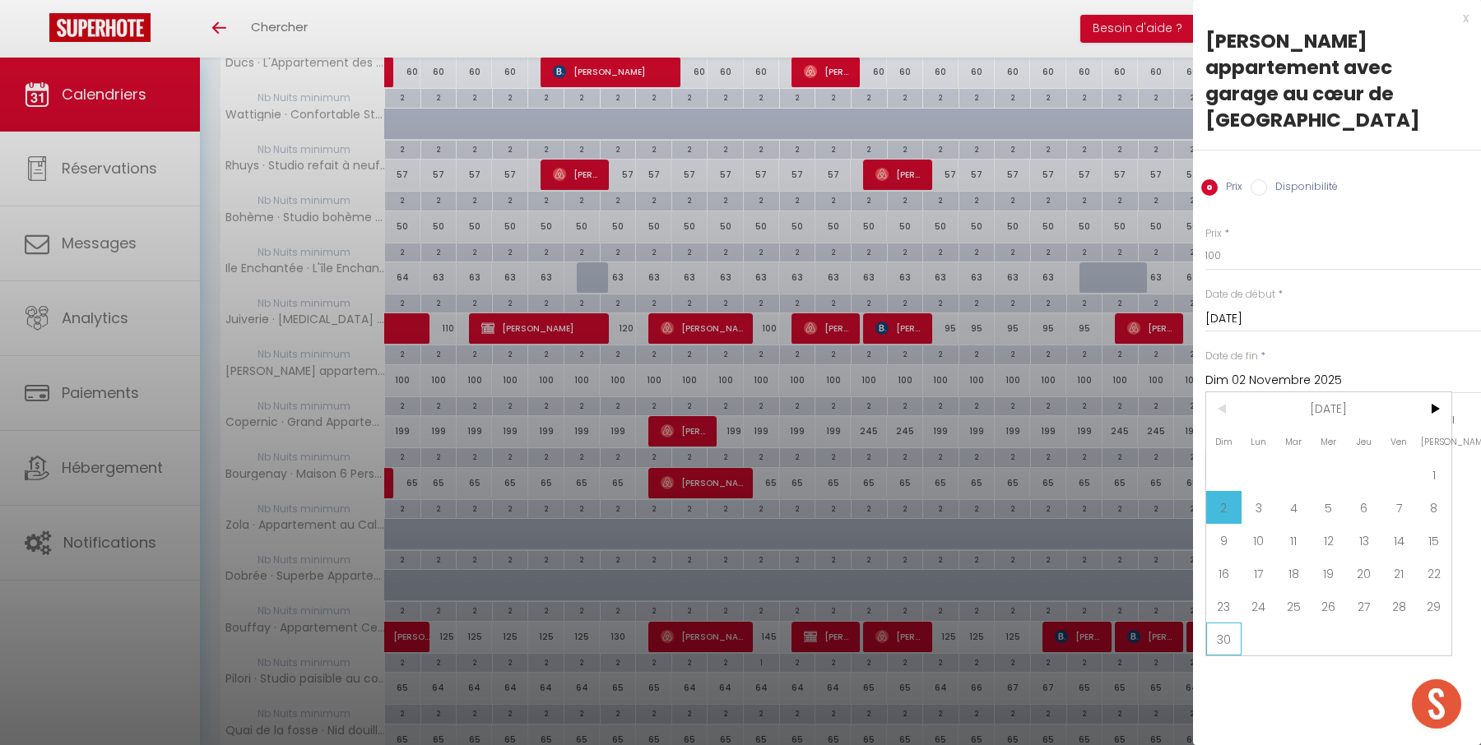
click at [1226, 623] on span "30" at bounding box center [1223, 639] width 35 height 33
type input "Dim 30 Novembre 2025"
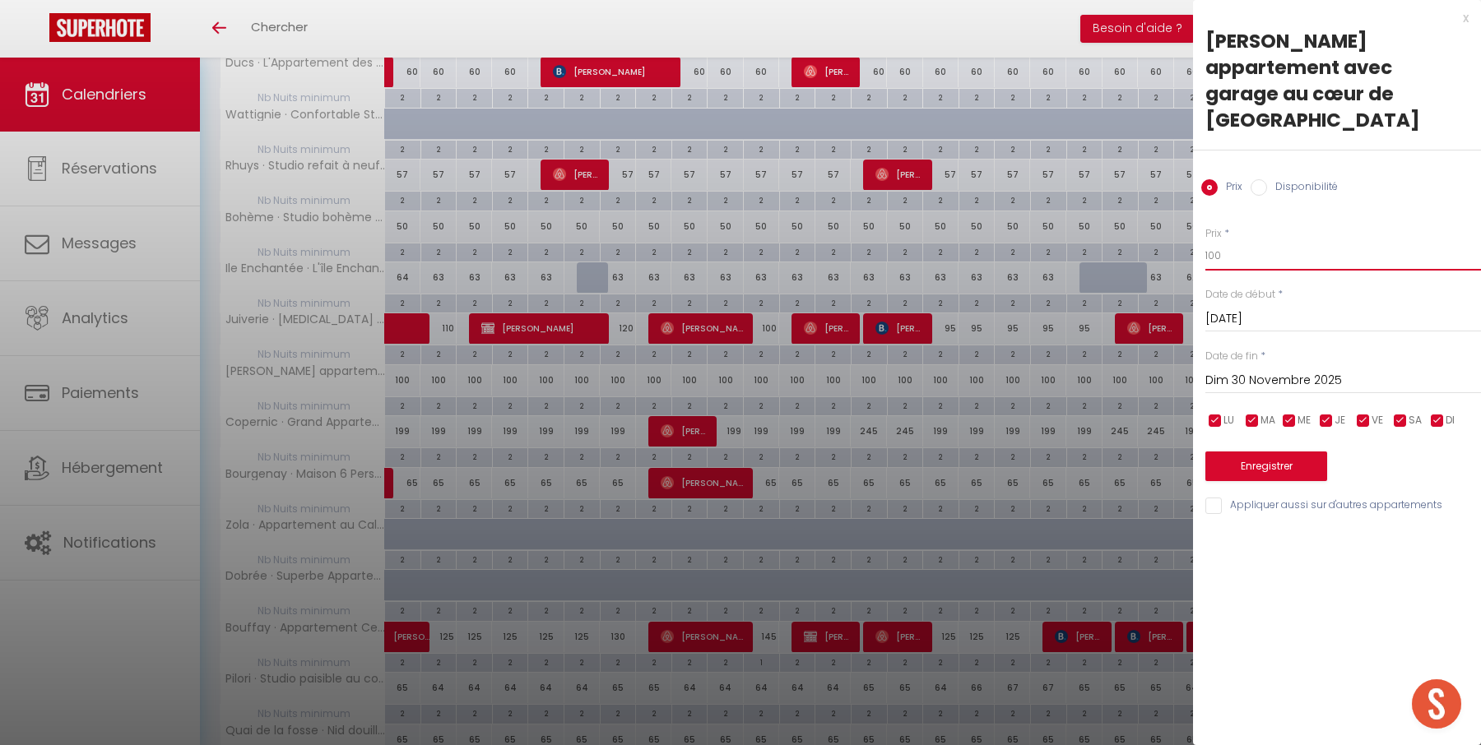
click at [1237, 241] on input "100" at bounding box center [1343, 256] width 276 height 30
type input "95"
click at [1241, 452] on button "Enregistrer" at bounding box center [1266, 467] width 122 height 30
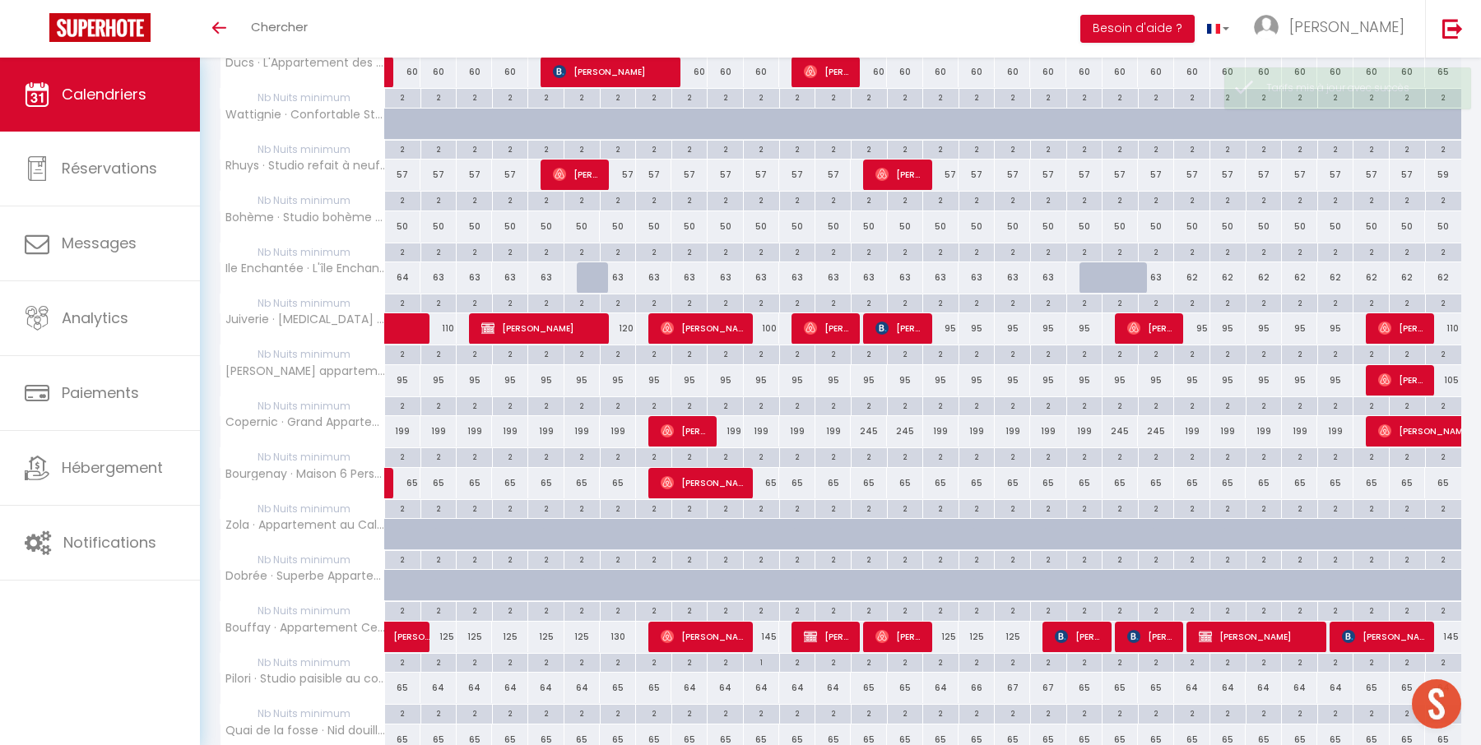
click at [401, 421] on div "199" at bounding box center [403, 431] width 36 height 30
type input "199"
type input "[DATE]"
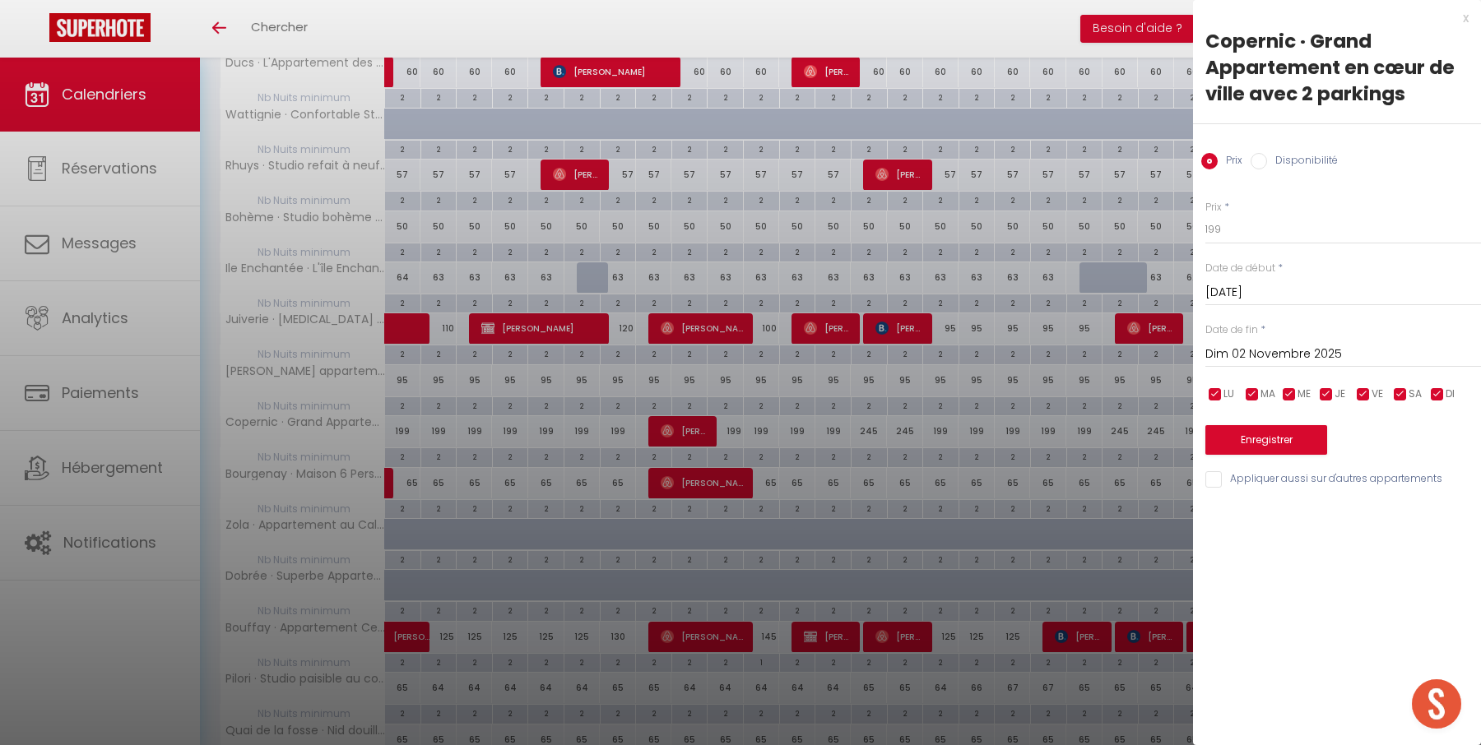
click at [1343, 352] on input "Dim 02 Novembre 2025" at bounding box center [1343, 354] width 276 height 21
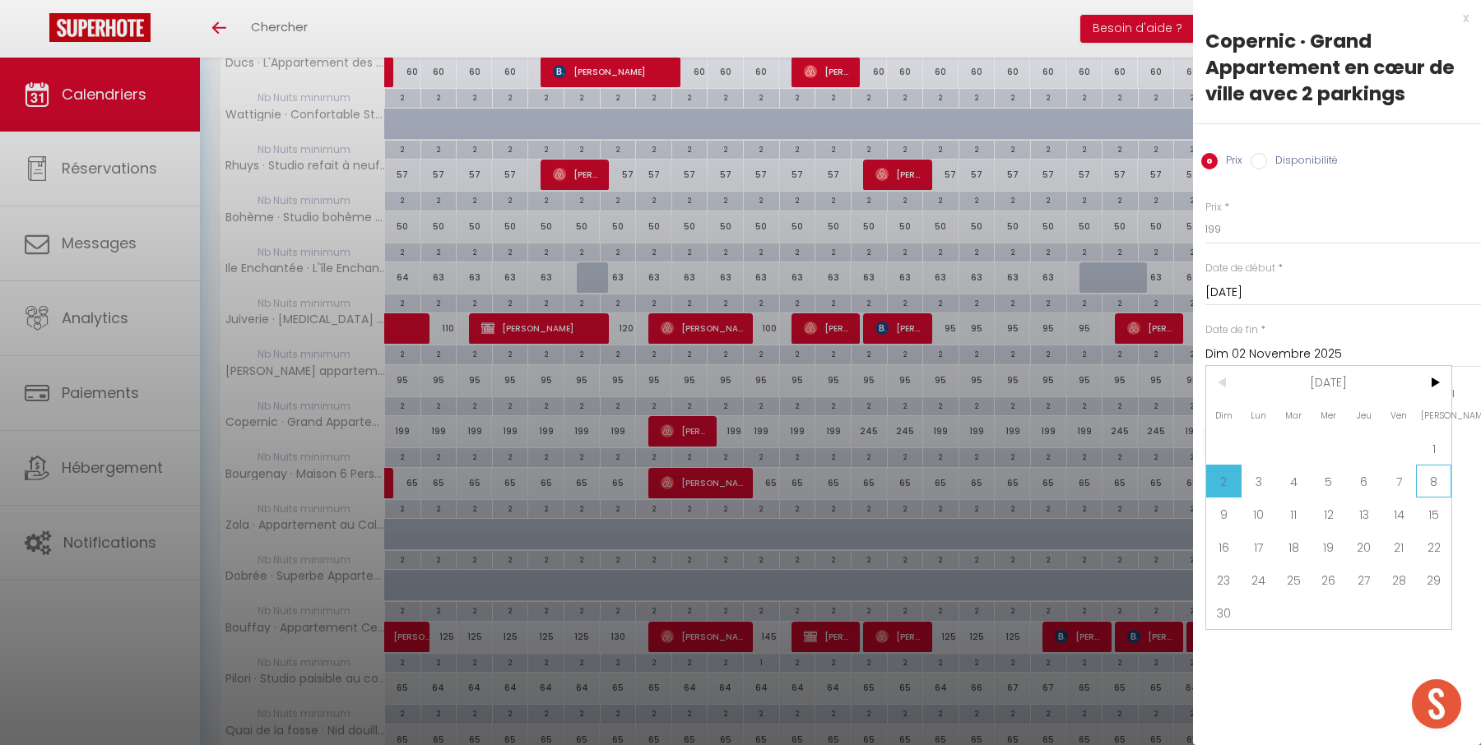
click at [1425, 479] on span "8" at bounding box center [1433, 481] width 35 height 33
type input "Sam 08 Novembre 2025"
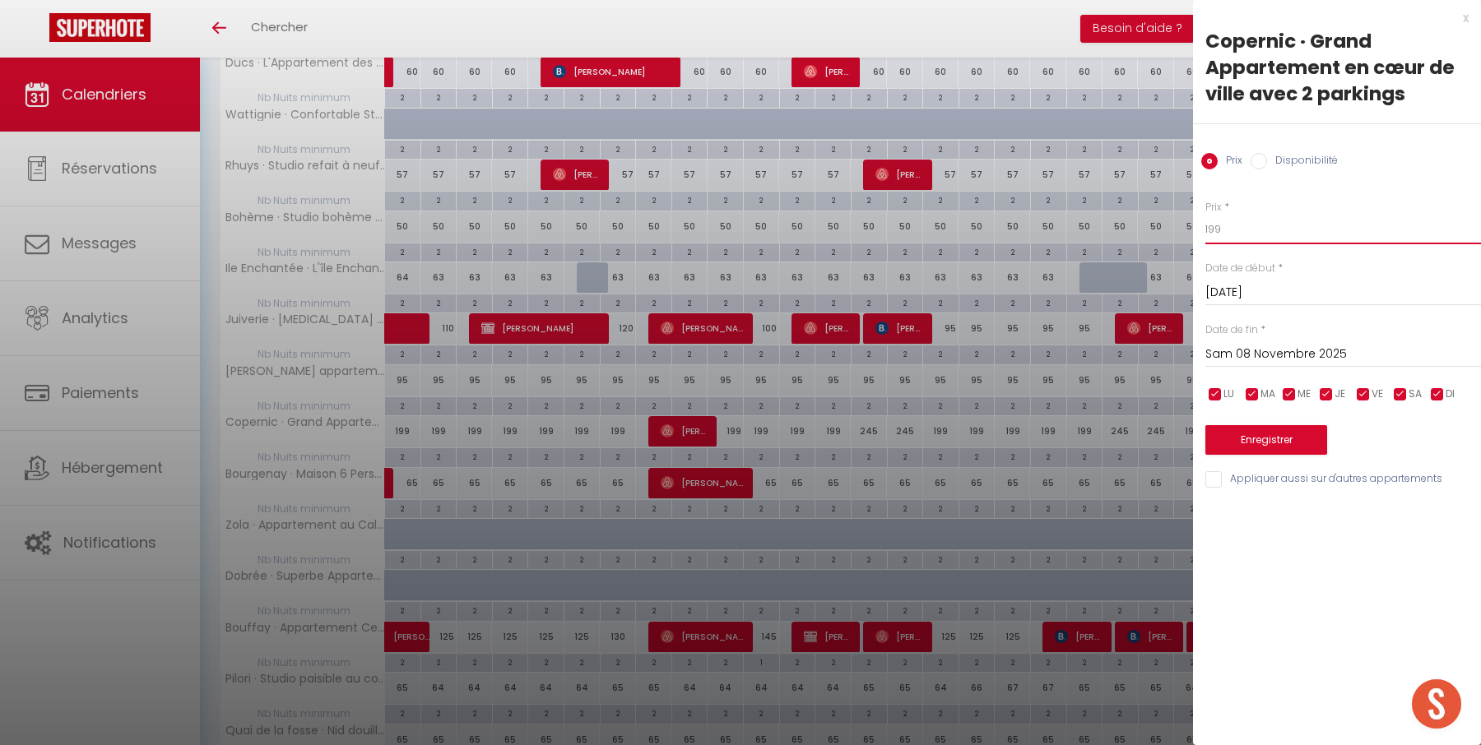
click at [1342, 230] on input "199" at bounding box center [1343, 230] width 276 height 30
type input "175"
click at [1286, 443] on button "Enregistrer" at bounding box center [1266, 440] width 122 height 30
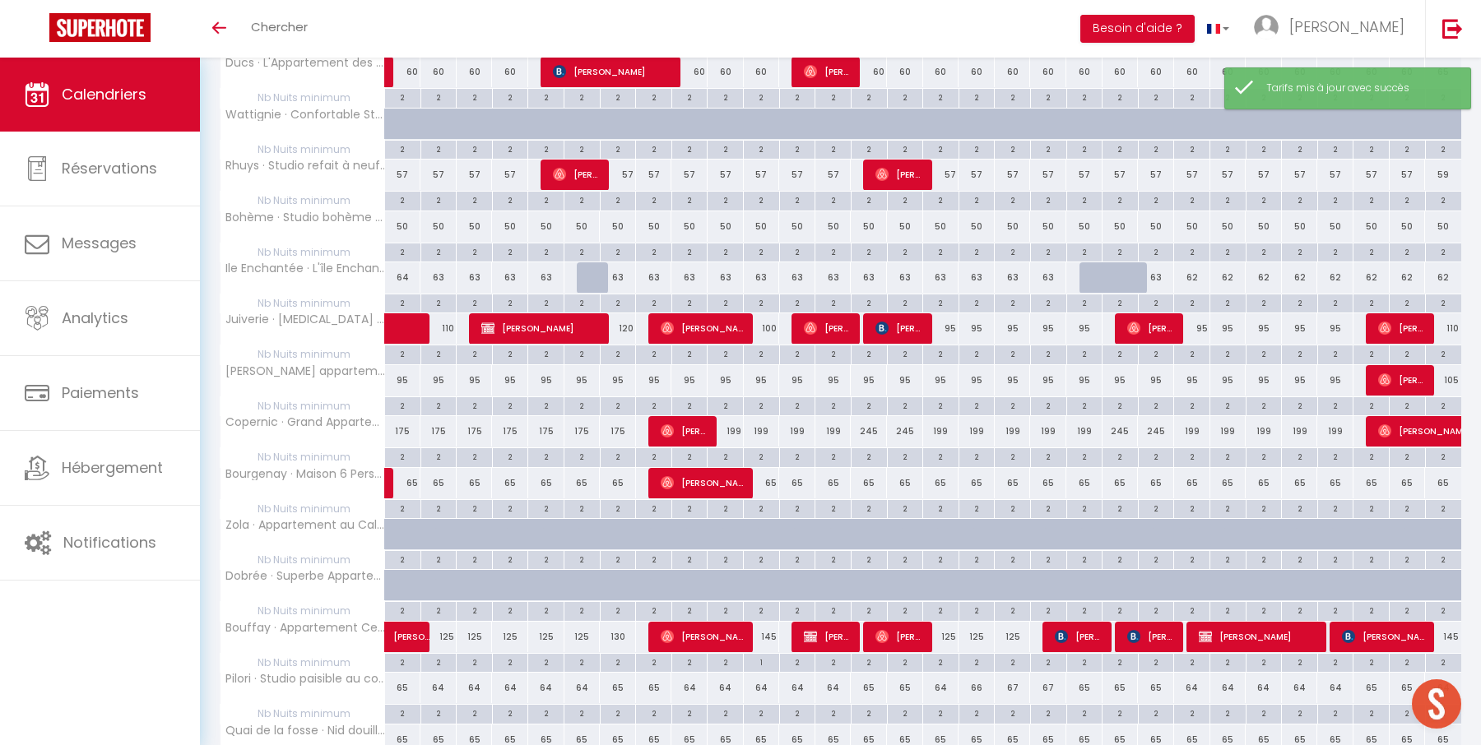
click at [437, 422] on div "175" at bounding box center [438, 431] width 36 height 30
type input "175"
type input "Dim 02 Novembre 2025"
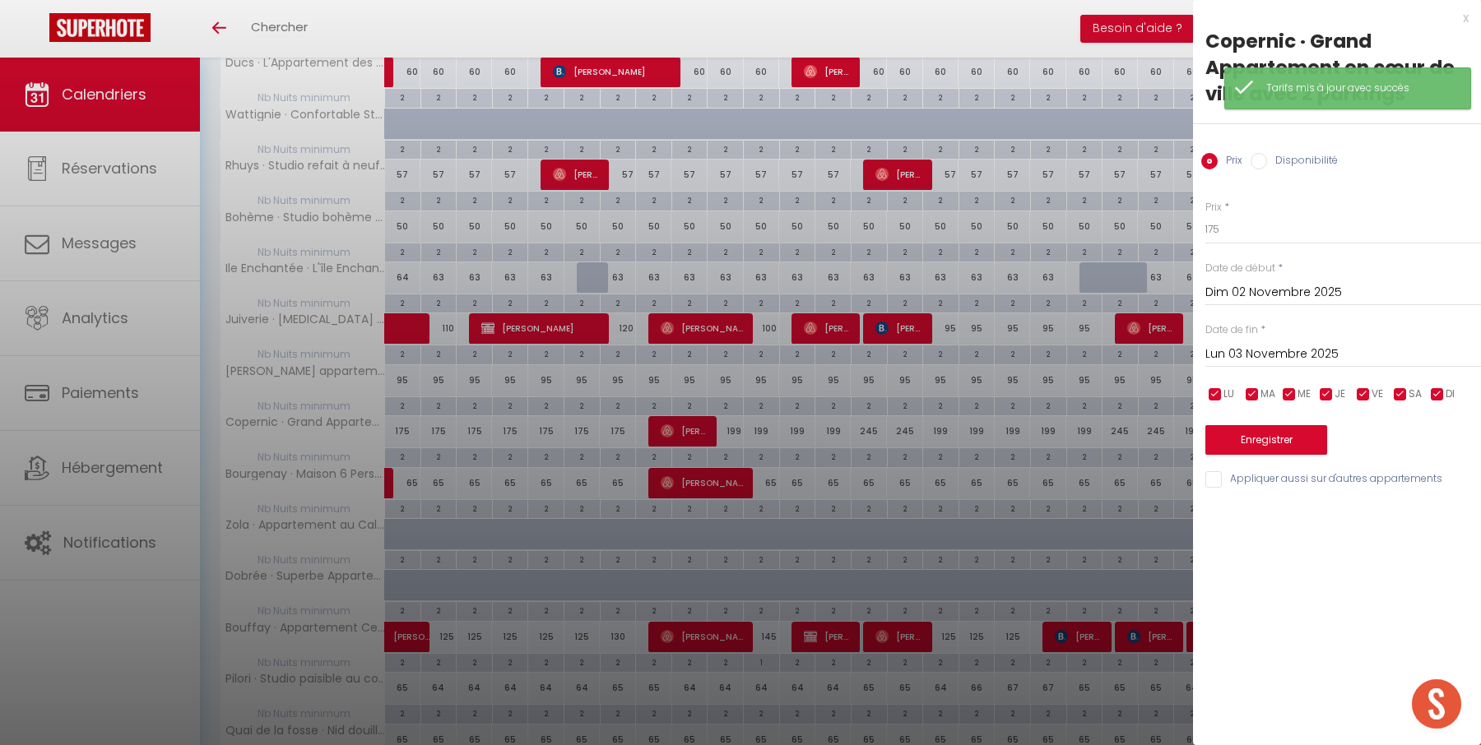
click at [1267, 356] on input "Lun 03 Novembre 2025" at bounding box center [1343, 354] width 276 height 21
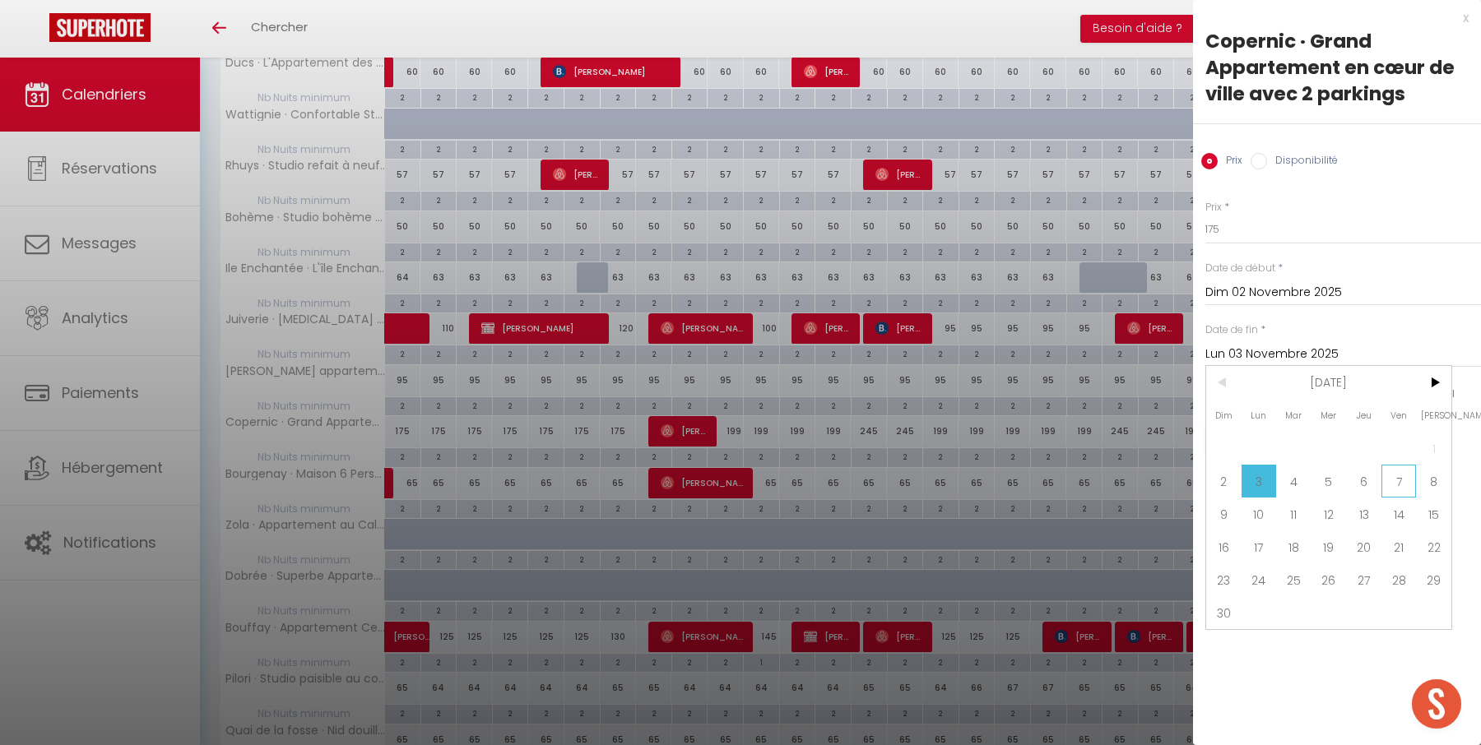
click at [1394, 480] on span "7" at bounding box center [1398, 481] width 35 height 33
type input "Ven 07 Novembre 2025"
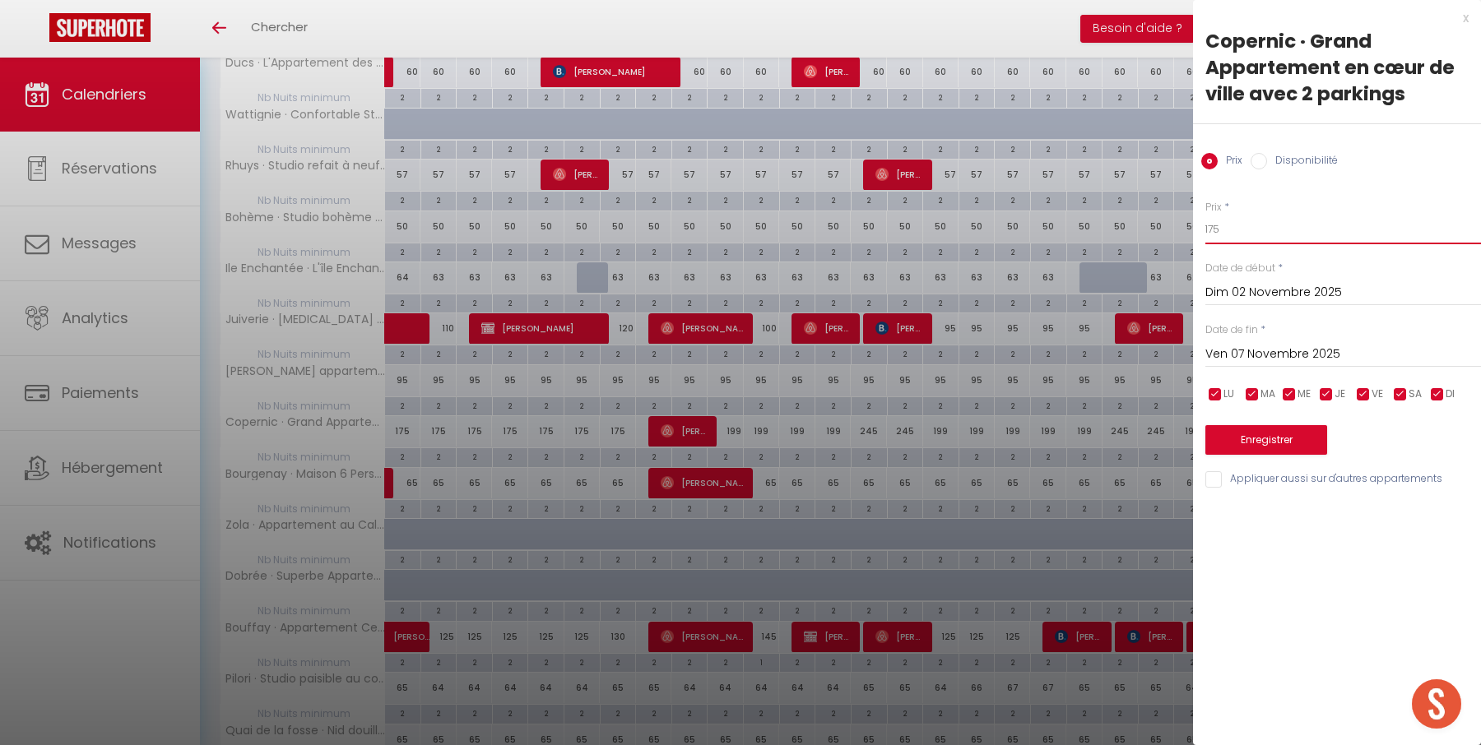
click at [1274, 224] on input "175" at bounding box center [1343, 230] width 276 height 30
type input "165"
click at [1247, 438] on button "Enregistrer" at bounding box center [1266, 440] width 122 height 30
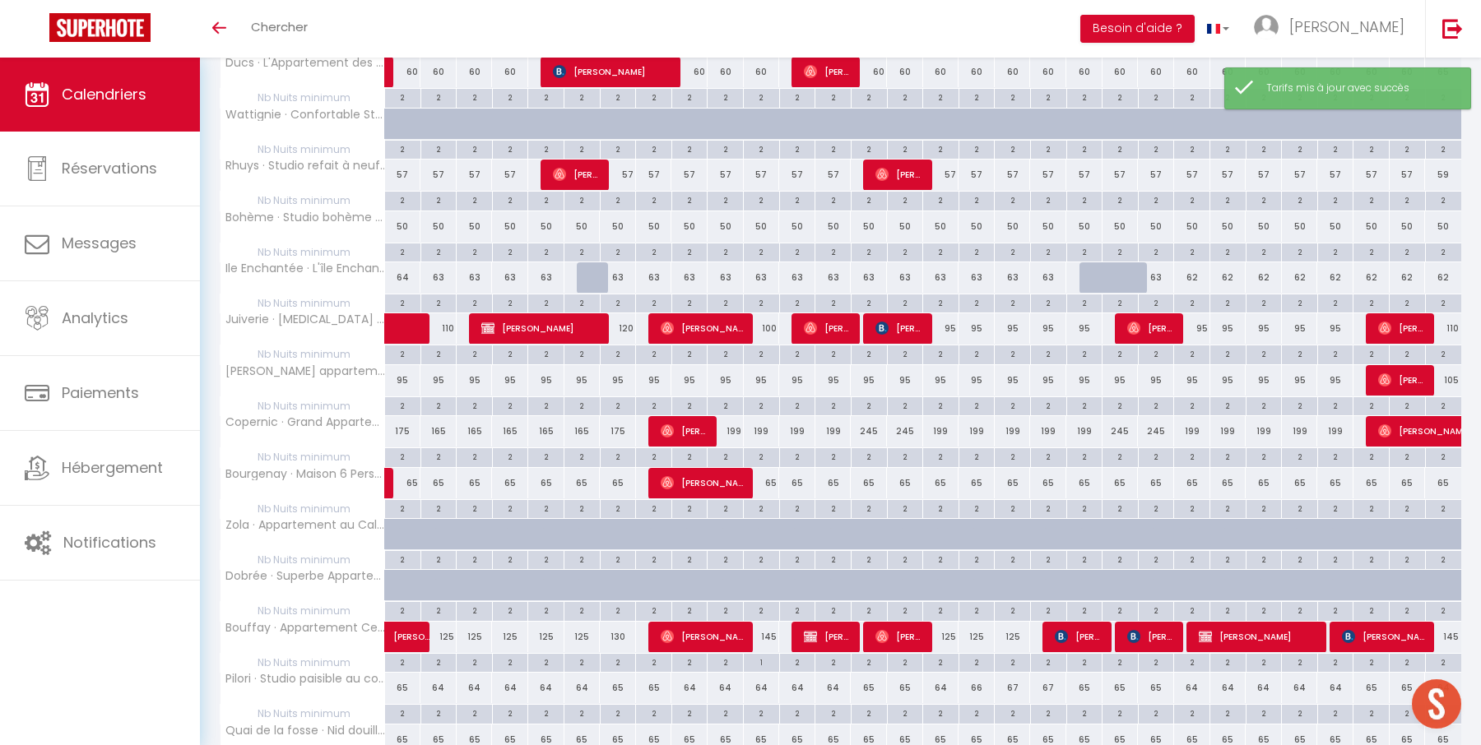
click at [735, 420] on div "199" at bounding box center [725, 431] width 36 height 30
type input "199"
type input "Lun 10 Novembre 2025"
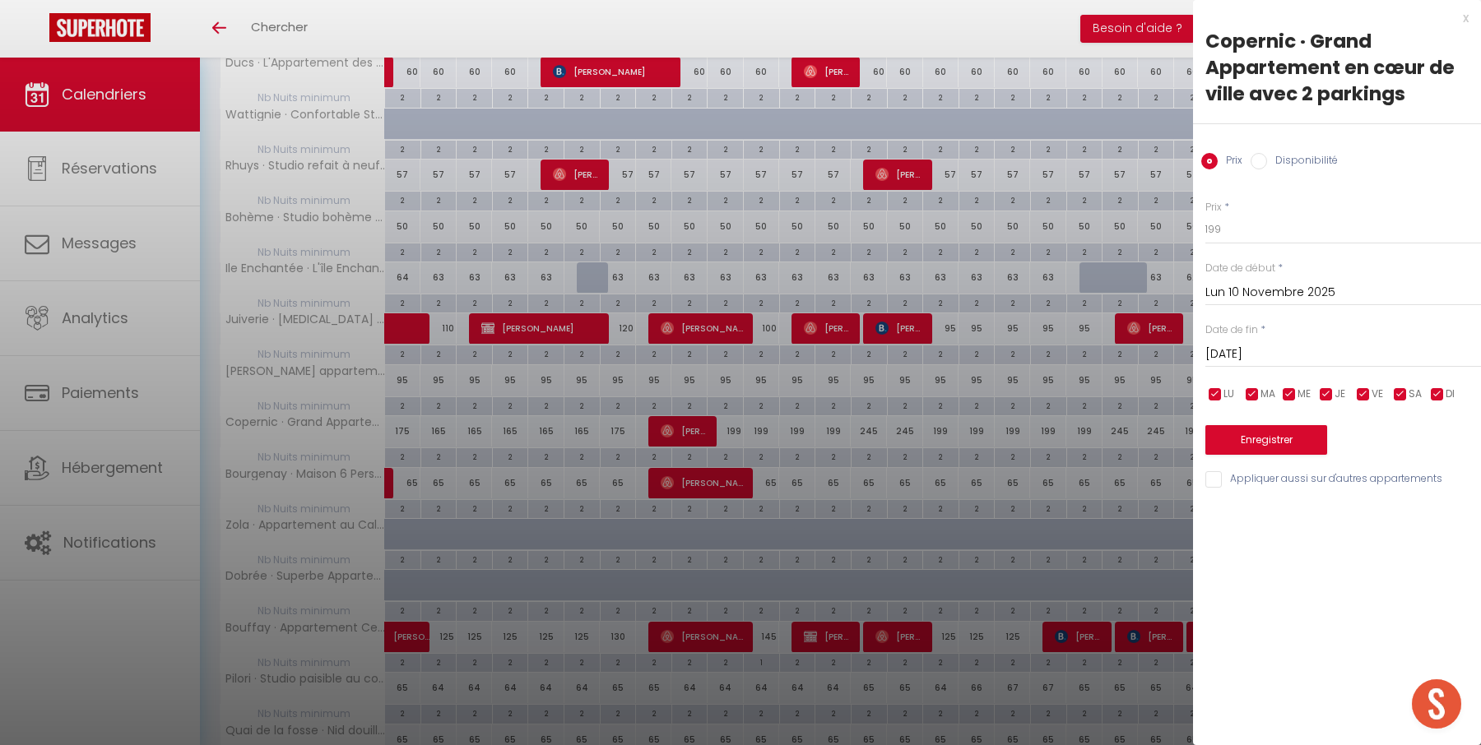
click at [1283, 353] on input "Mar 11 Novembre 2025" at bounding box center [1343, 354] width 276 height 21
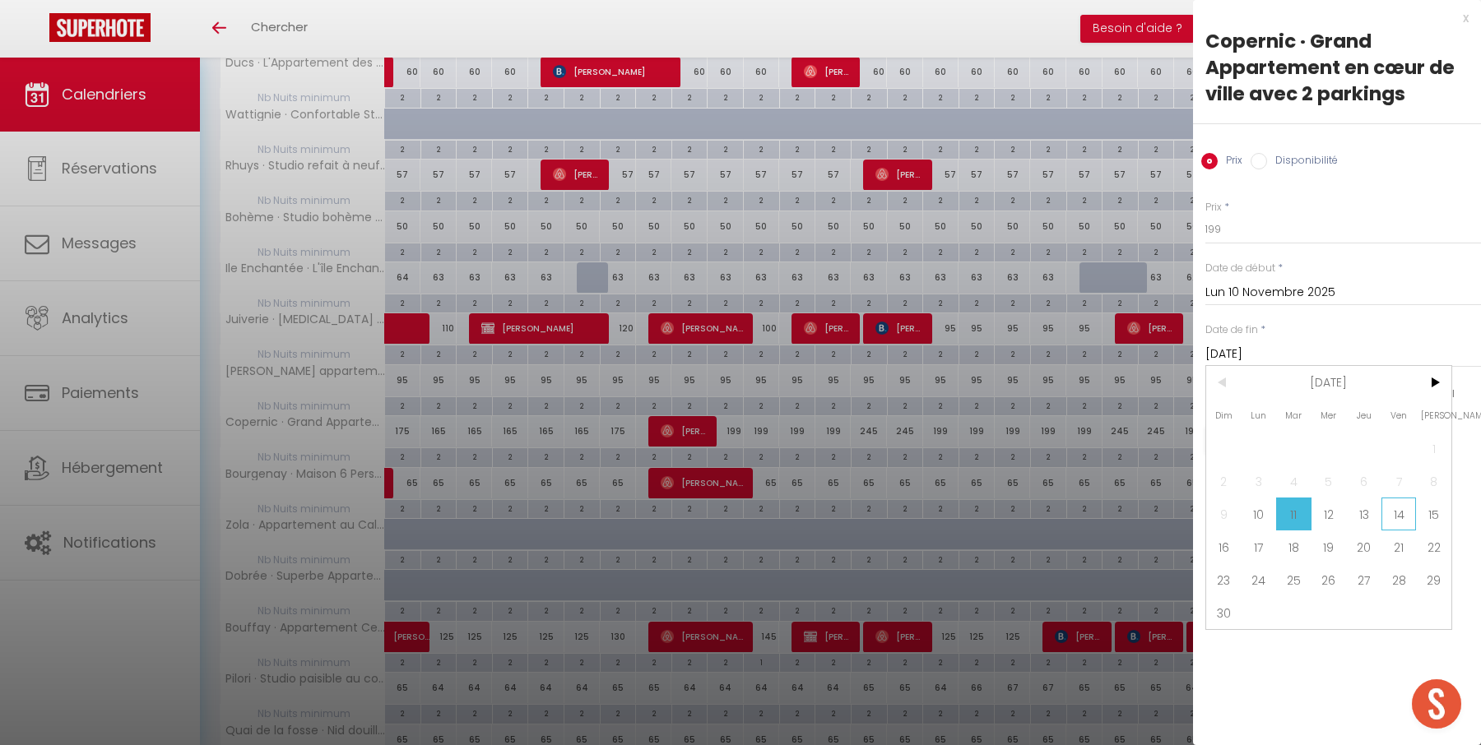
click at [1401, 521] on span "14" at bounding box center [1398, 514] width 35 height 33
type input "Ven 14 Novembre 2025"
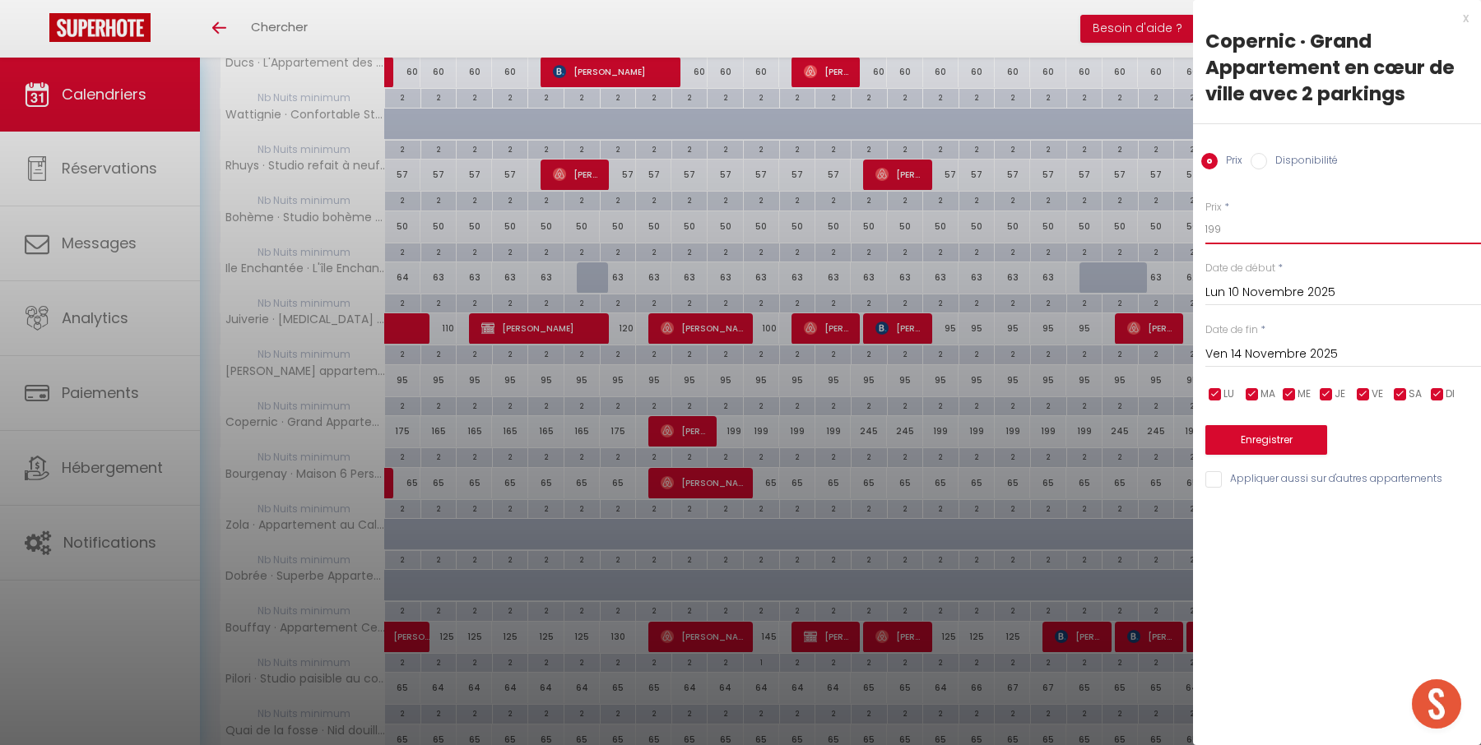
click at [1292, 224] on input "199" at bounding box center [1343, 230] width 276 height 30
type input "175"
click at [1269, 433] on button "Enregistrer" at bounding box center [1266, 440] width 122 height 30
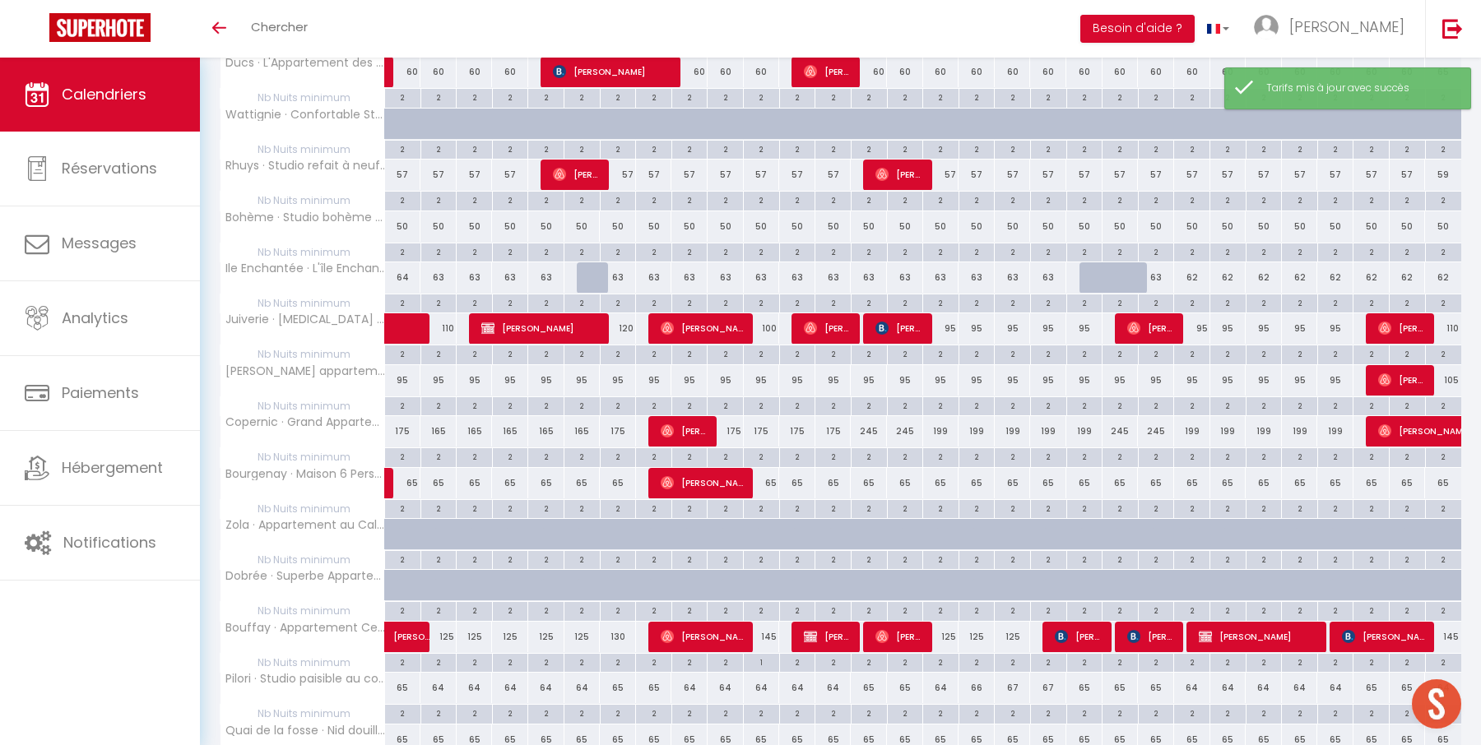
click at [866, 422] on div "245" at bounding box center [869, 431] width 36 height 30
type input "245"
type input "Ven 14 Novembre 2025"
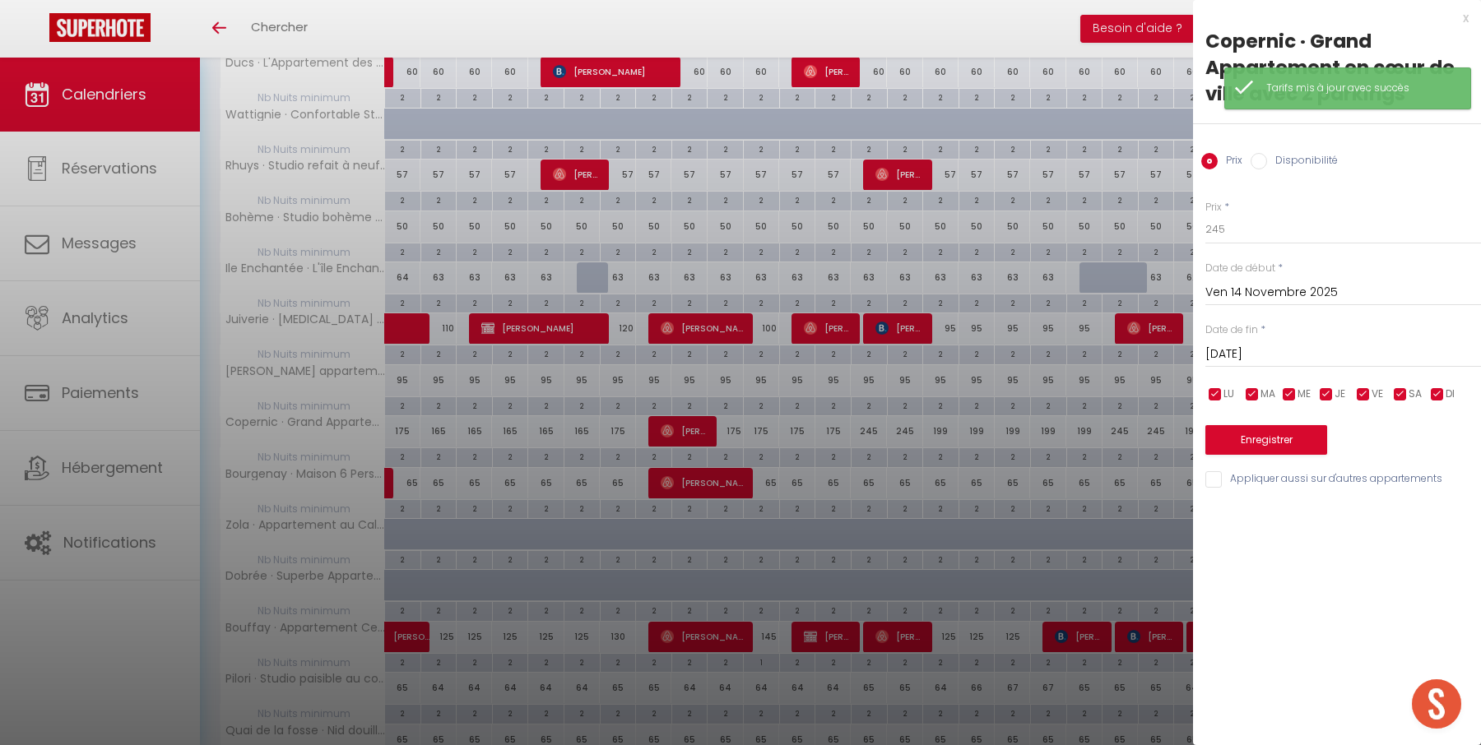
click at [1294, 349] on input "[DATE]" at bounding box center [1343, 354] width 276 height 21
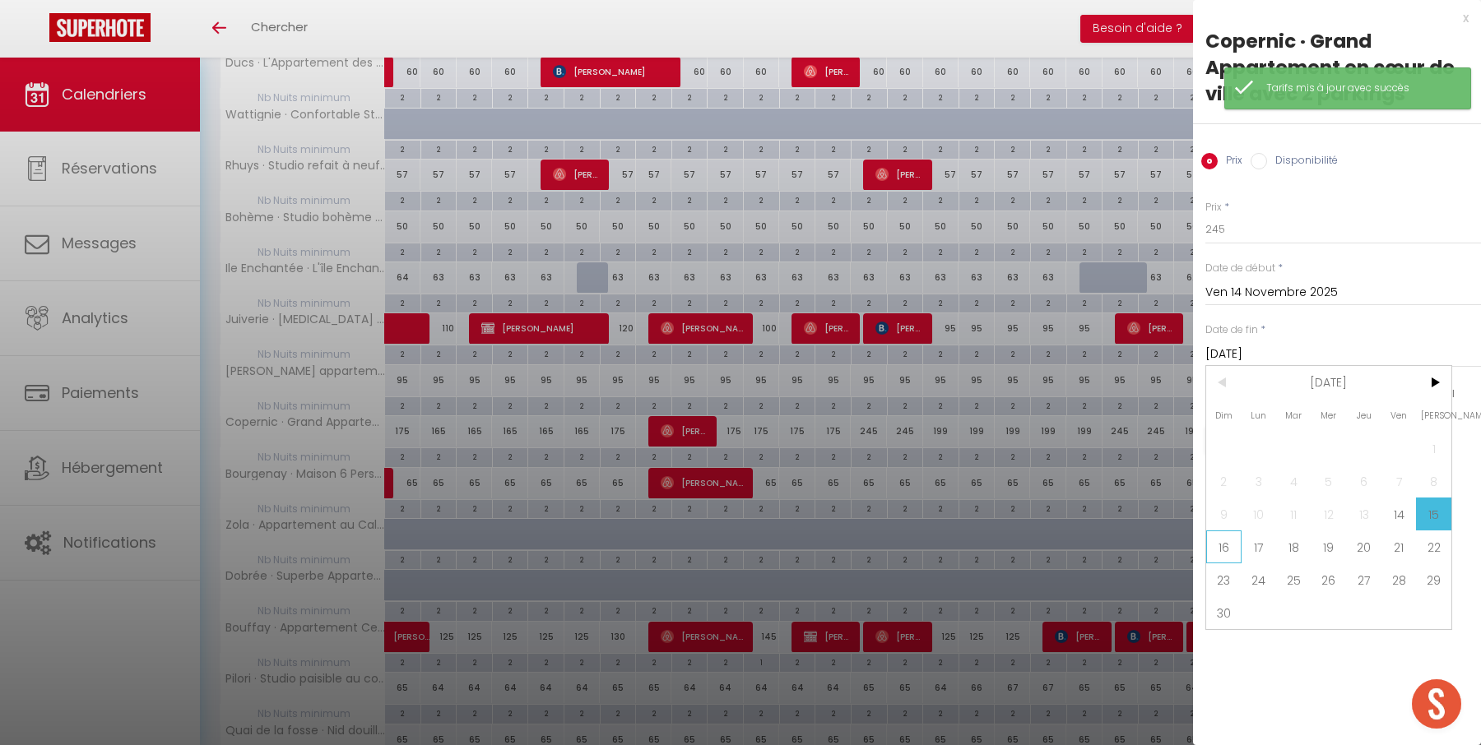
click at [1226, 547] on span "16" at bounding box center [1223, 547] width 35 height 33
type input "Dim 16 Novembre 2025"
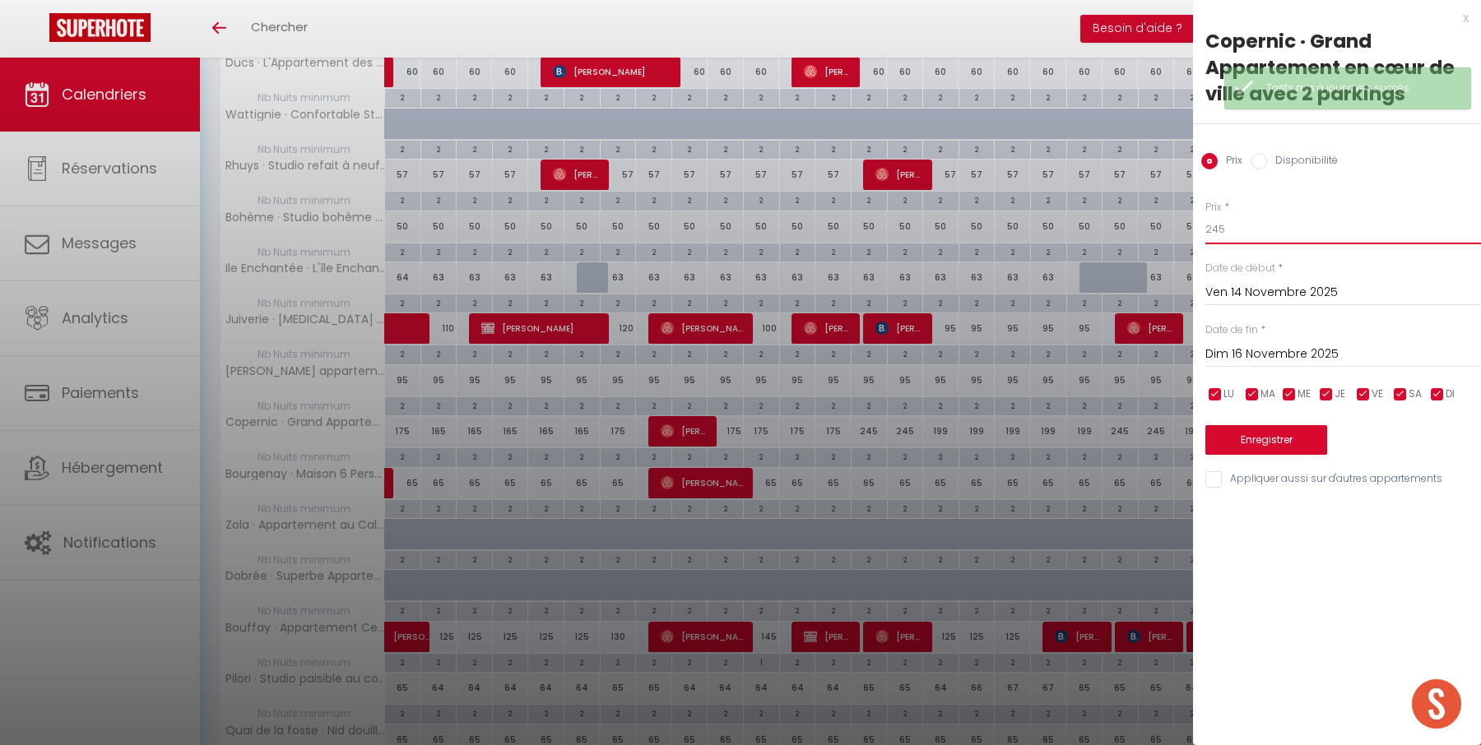
drag, startPoint x: 1231, startPoint y: 234, endPoint x: 1192, endPoint y: 234, distance: 39.5
click at [1193, 234] on div "Prix * 245 Statut * Disponible Indisponible Date de début * Ven 14 Novembre 202…" at bounding box center [1337, 334] width 288 height 311
type input "200"
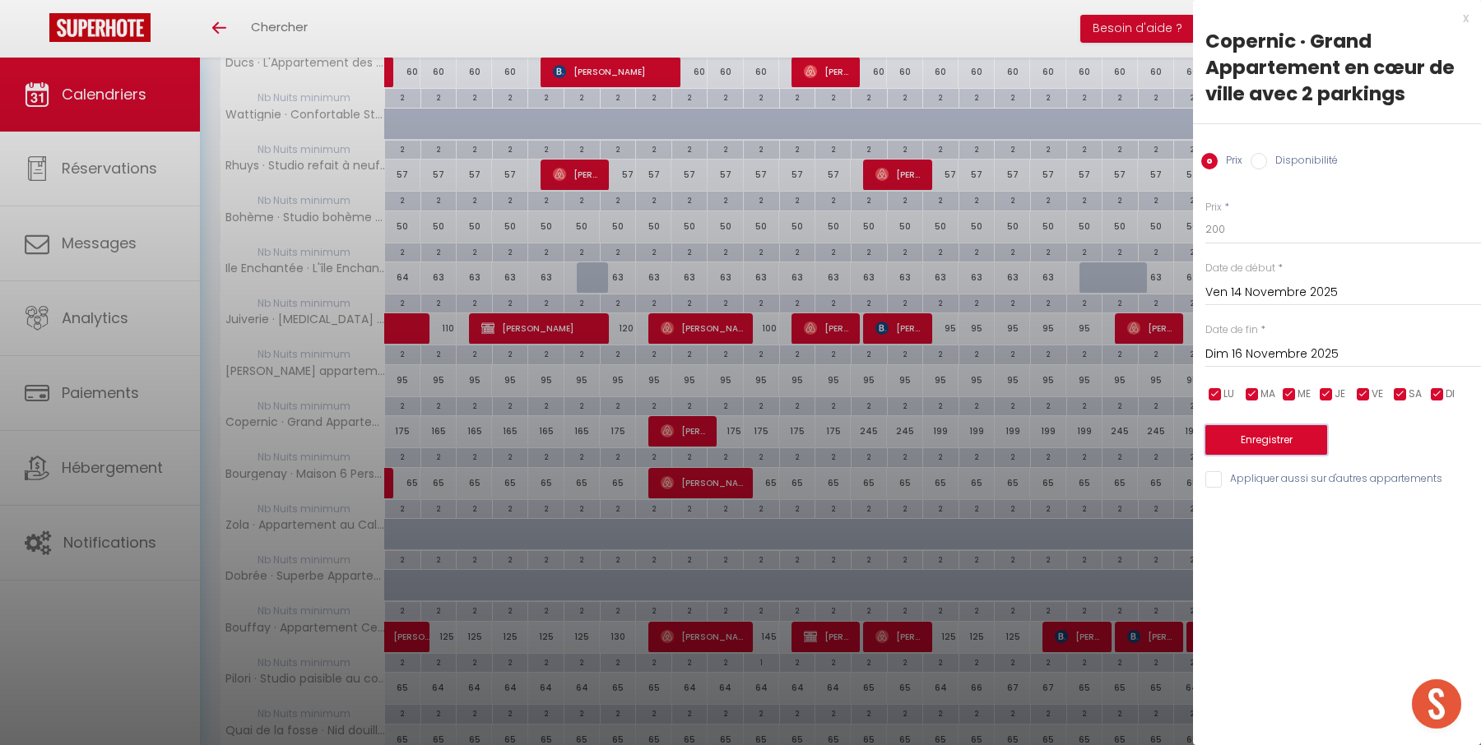
click at [1242, 434] on button "Enregistrer" at bounding box center [1266, 440] width 122 height 30
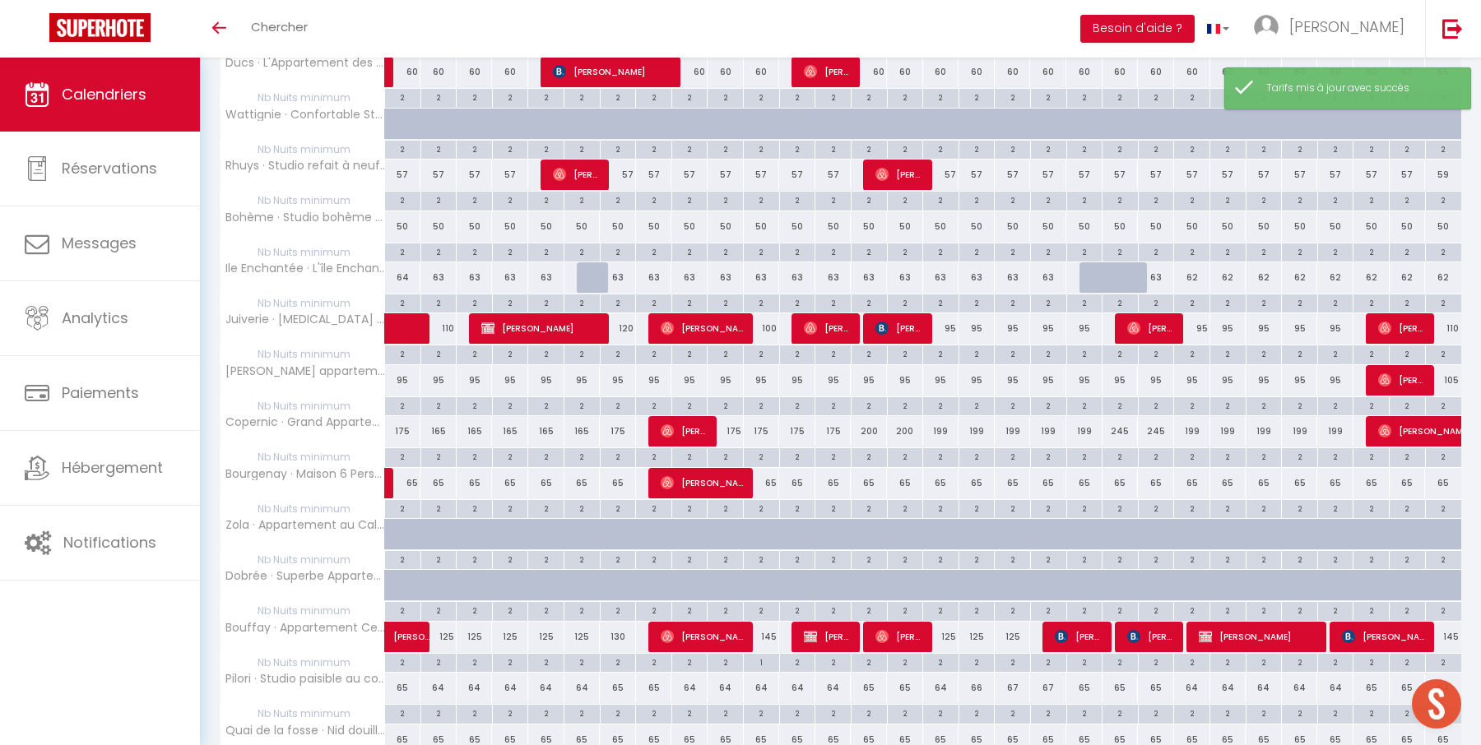
click at [941, 421] on div "199" at bounding box center [941, 431] width 36 height 30
type input "199"
type input "Dim 16 Novembre 2025"
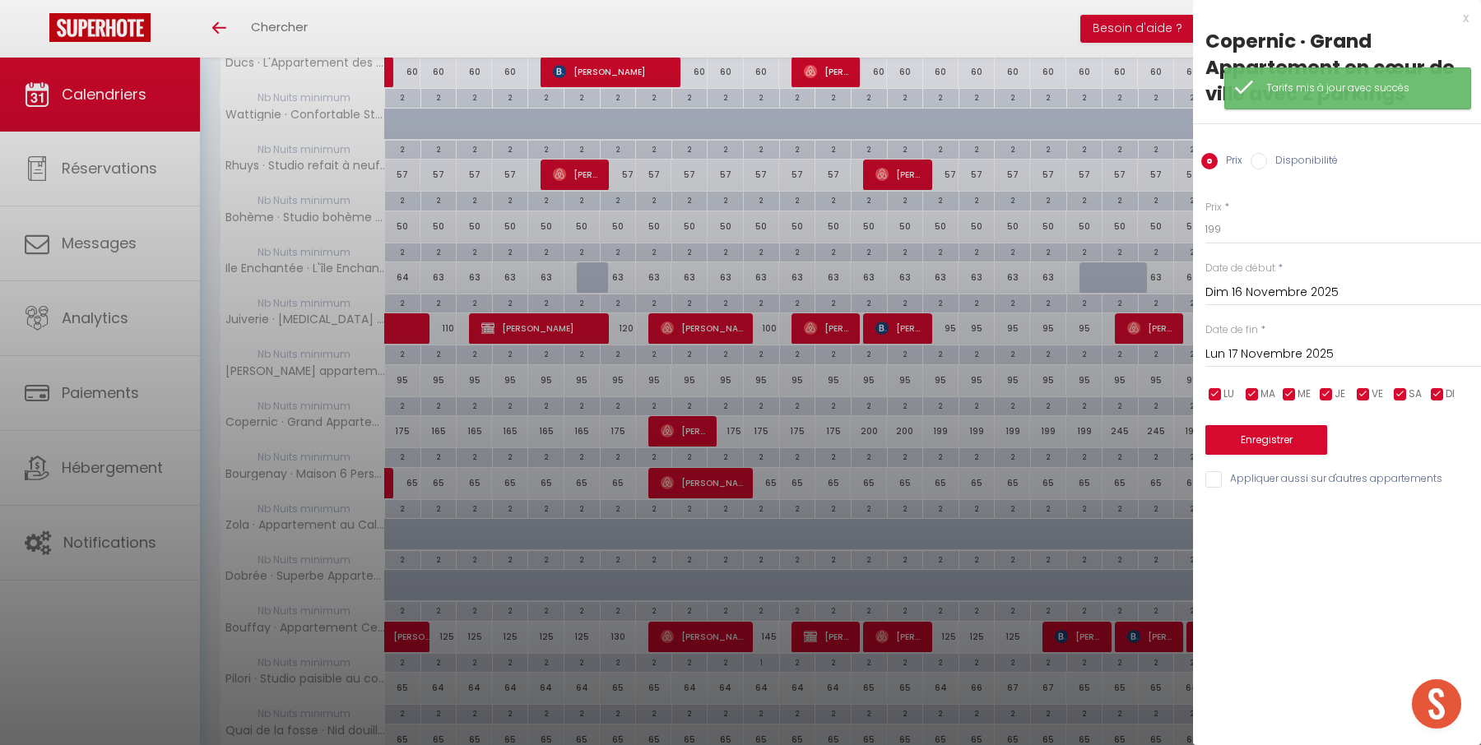
click at [1319, 357] on input "Lun 17 Novembre 2025" at bounding box center [1343, 354] width 276 height 21
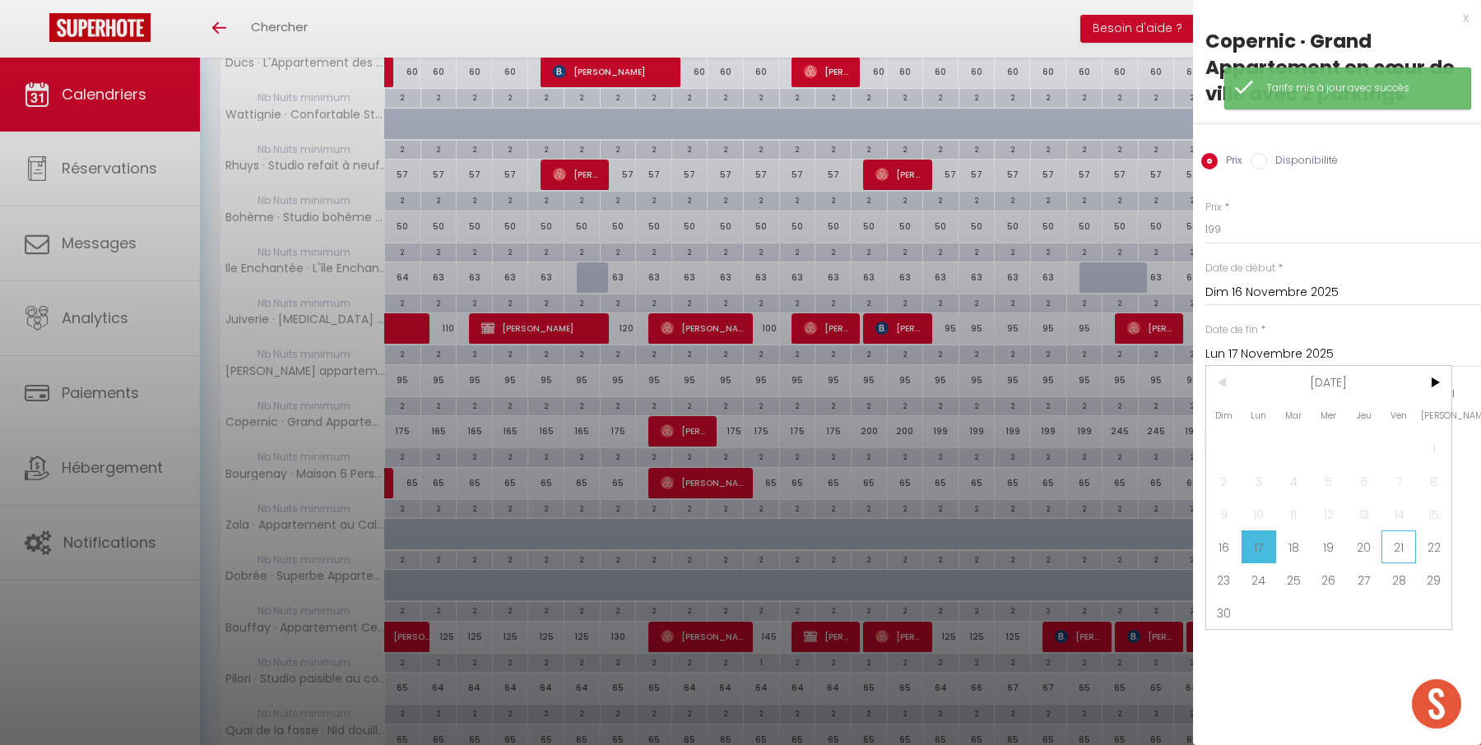
click at [1392, 547] on span "21" at bounding box center [1398, 547] width 35 height 33
type input "Ven 21 Novembre 2025"
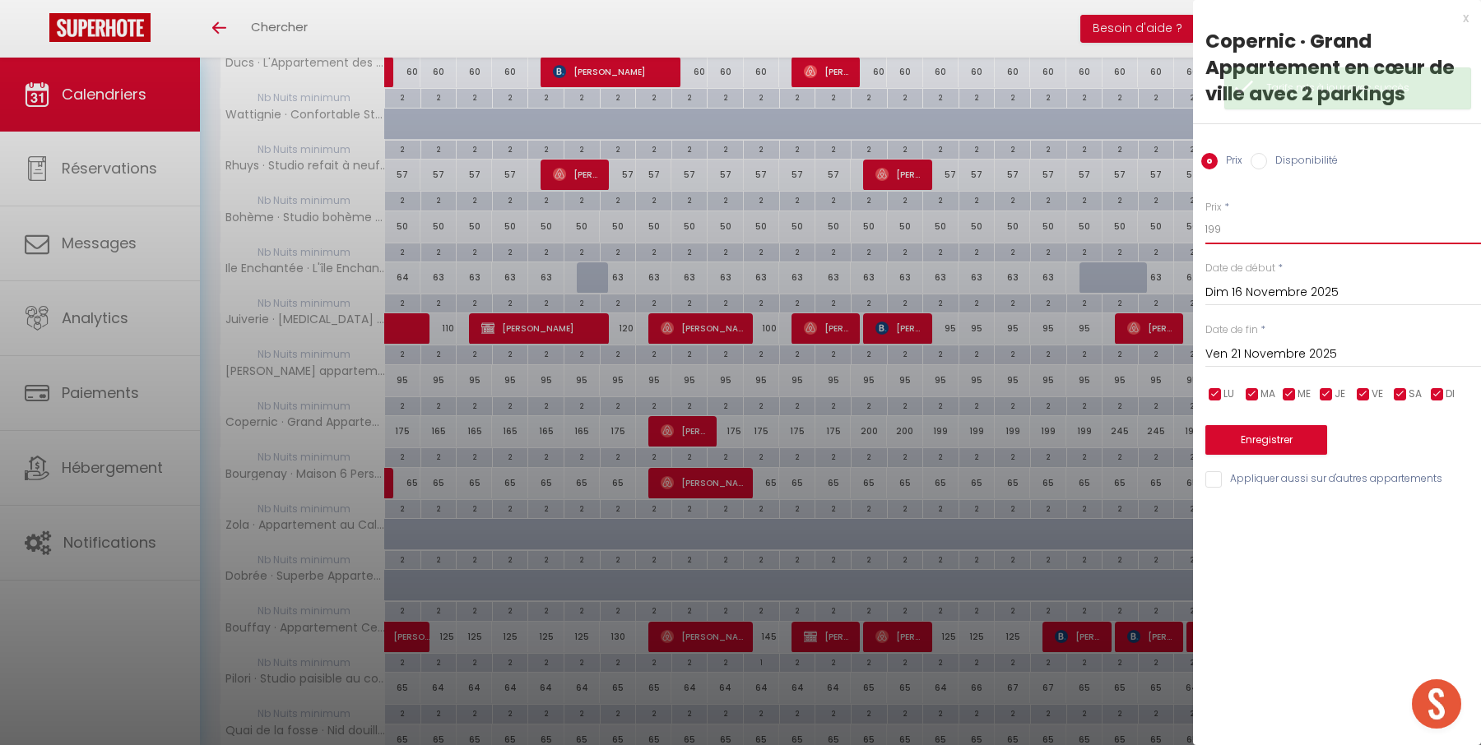
click at [1272, 234] on input "199" at bounding box center [1343, 230] width 276 height 30
type input "185"
click at [1269, 433] on button "Enregistrer" at bounding box center [1266, 440] width 122 height 30
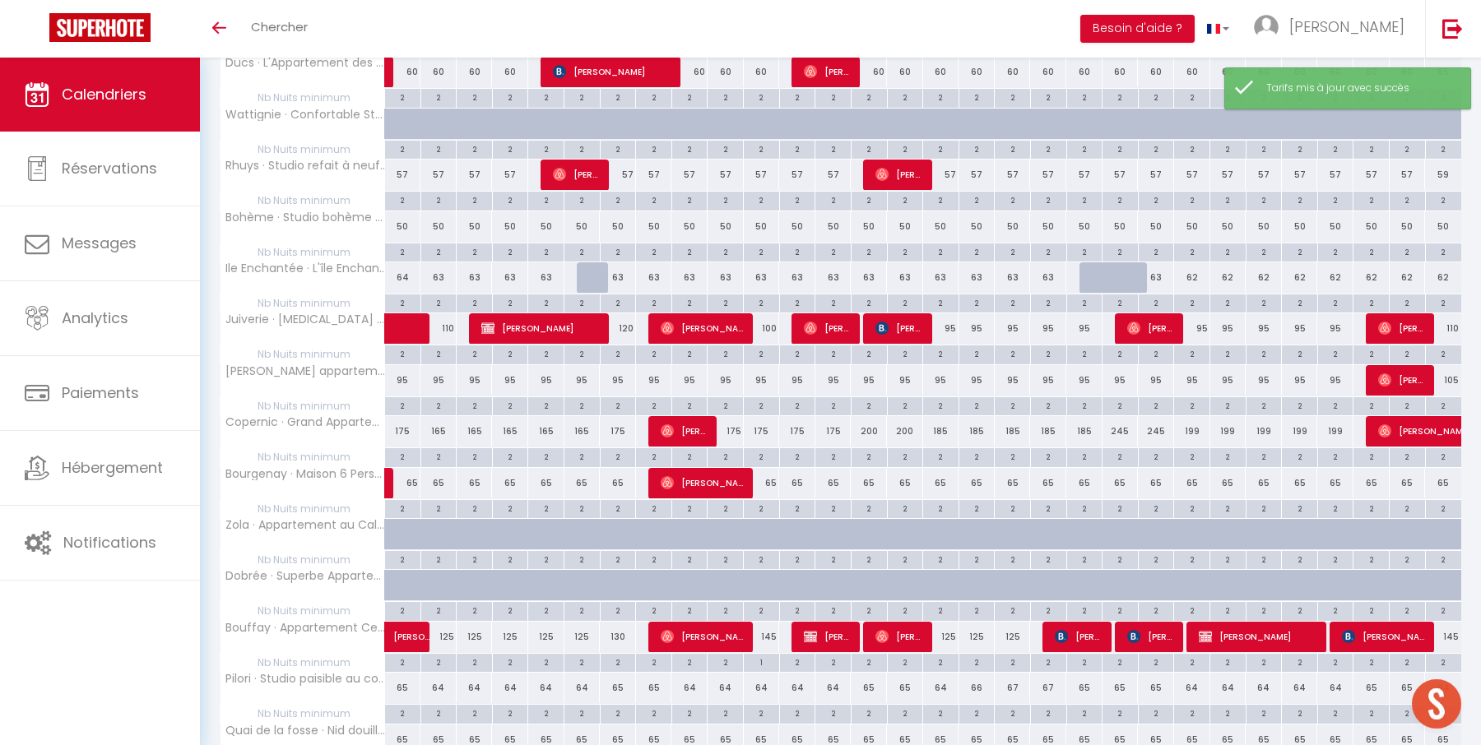
click at [1119, 424] on div "245" at bounding box center [1120, 431] width 36 height 30
type input "245"
type input "Ven 21 Novembre 2025"
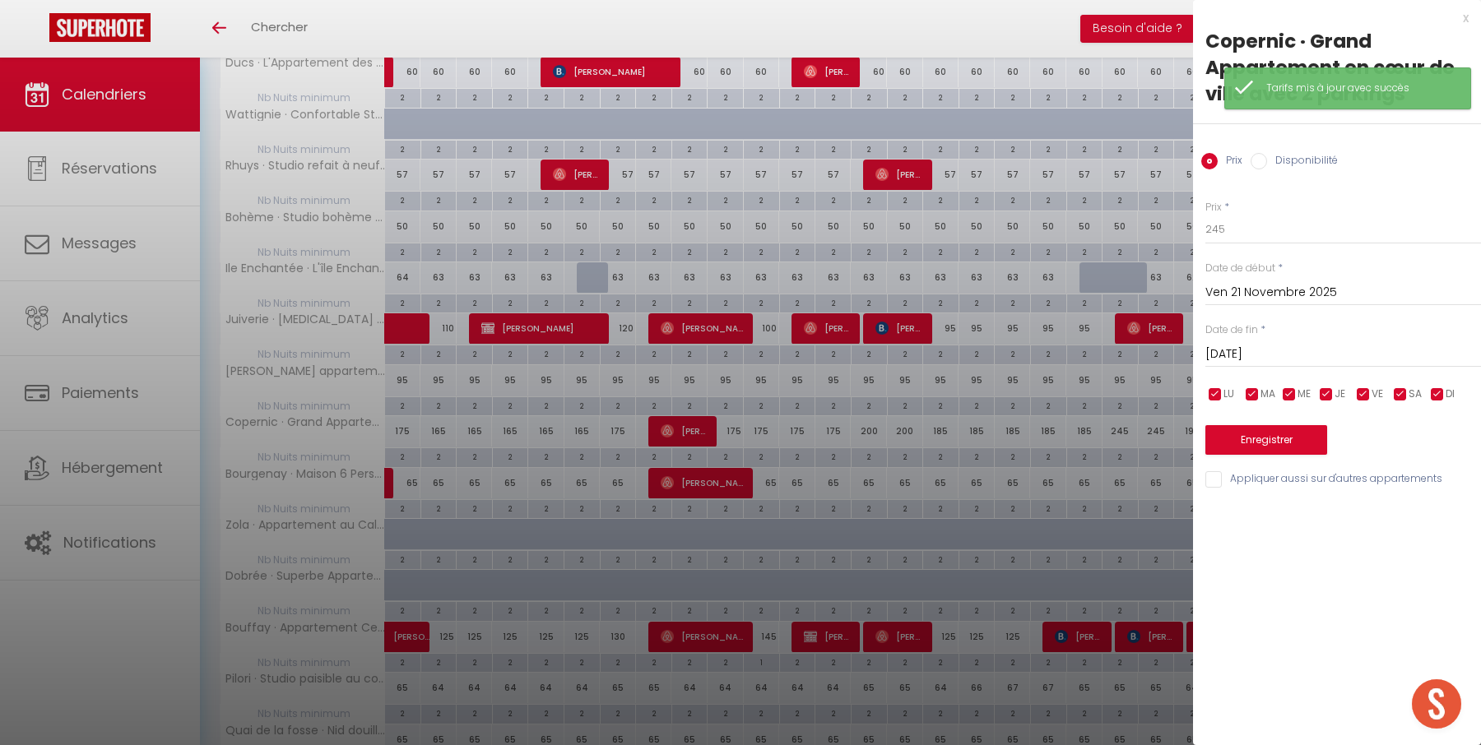
click at [1252, 350] on input "[DATE]" at bounding box center [1343, 354] width 276 height 21
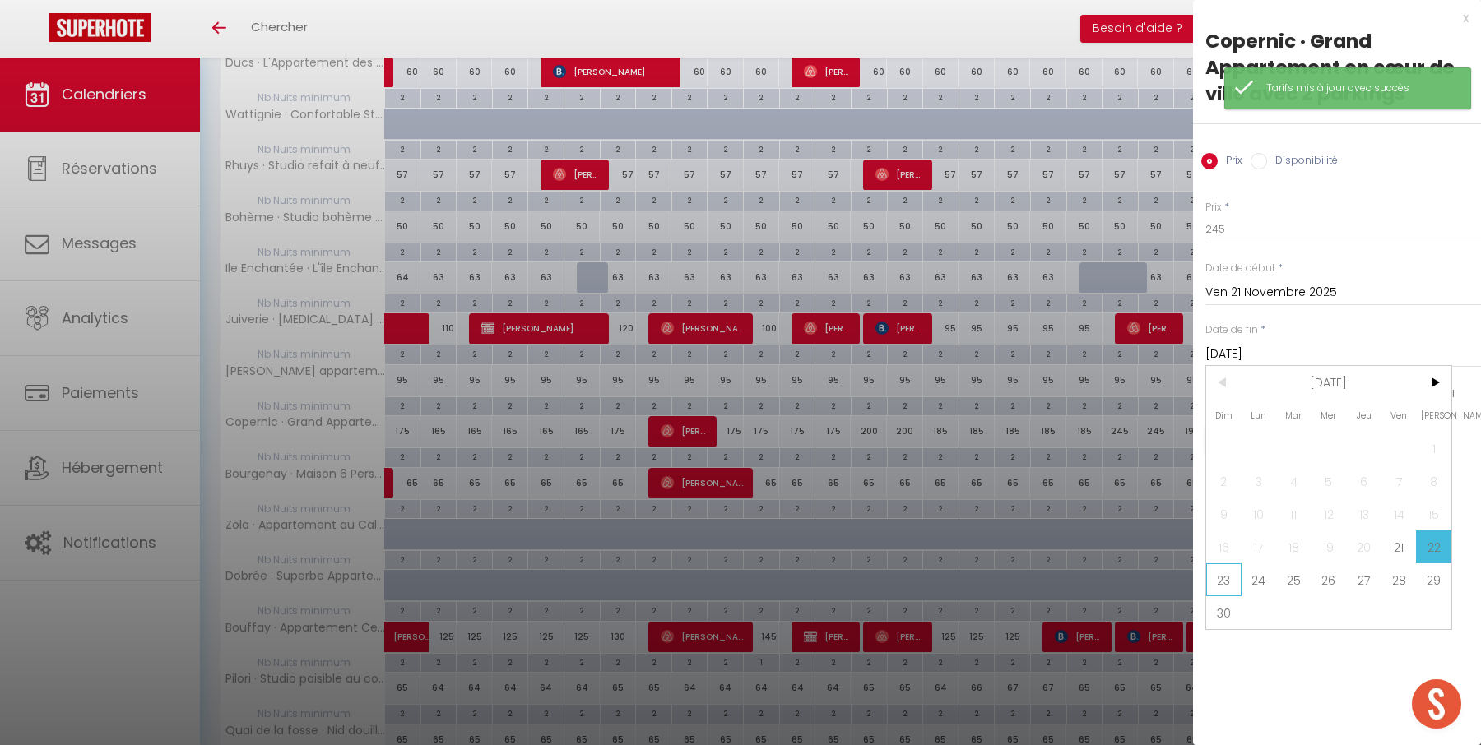
click at [1221, 568] on span "23" at bounding box center [1223, 579] width 35 height 33
type input "Dim 23 Novembre 2025"
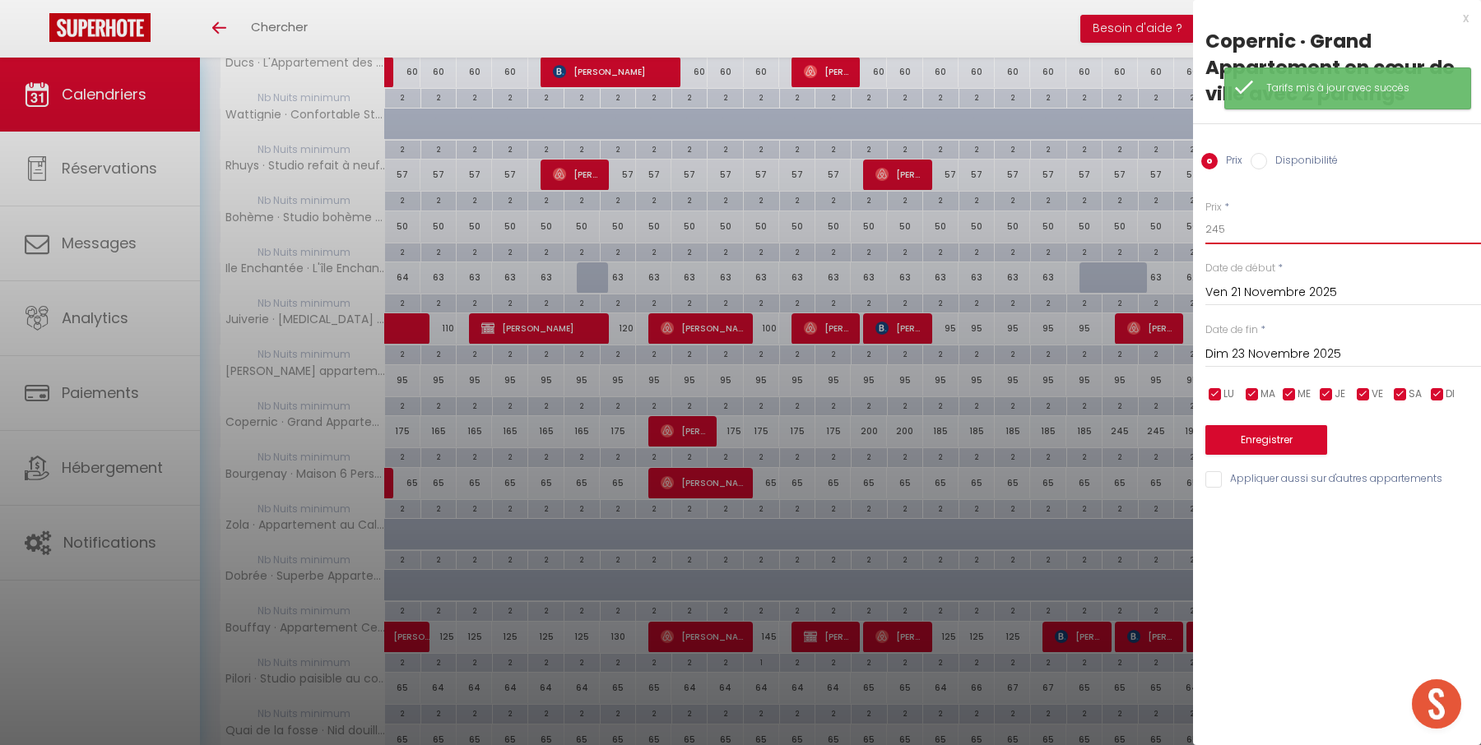
click at [1217, 232] on input "245" at bounding box center [1343, 230] width 276 height 30
type input "215"
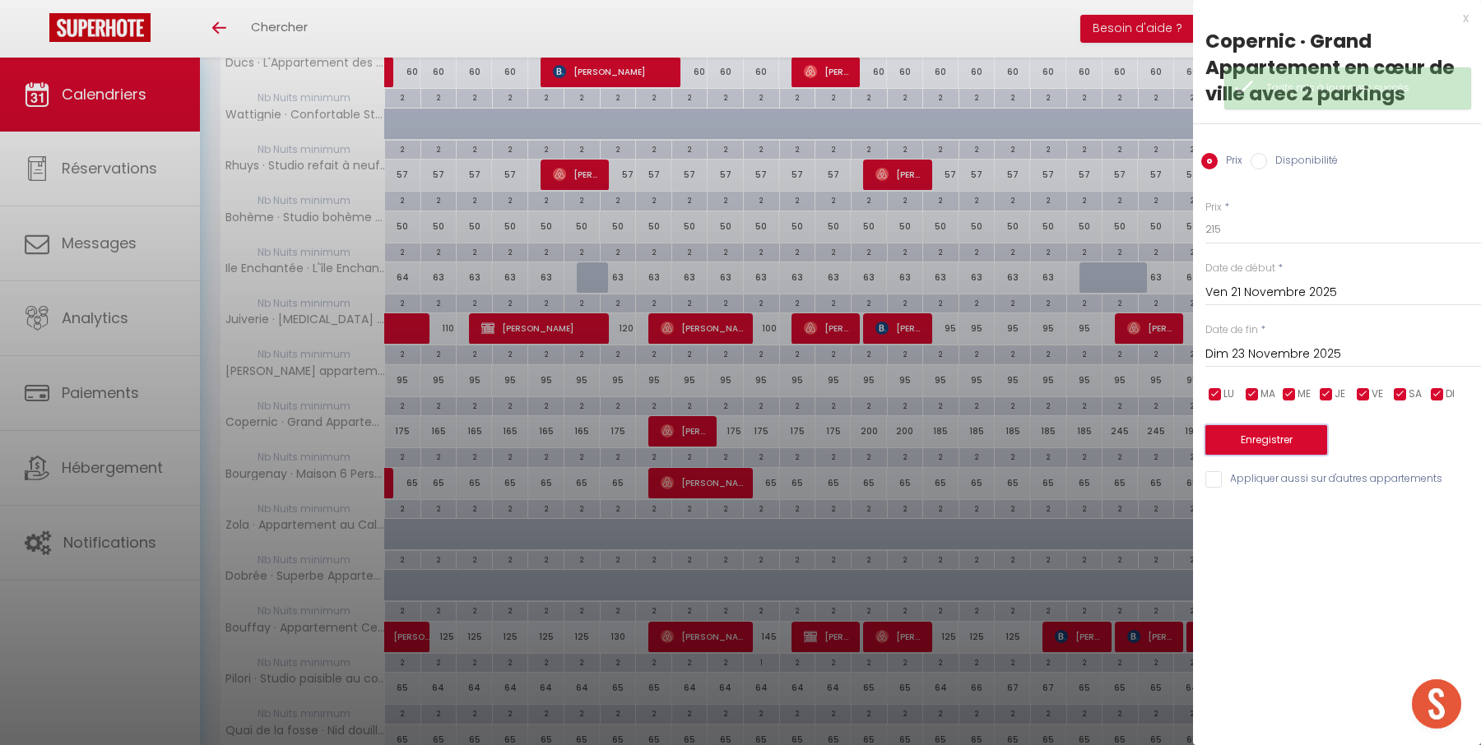
click at [1259, 443] on button "Enregistrer" at bounding box center [1266, 440] width 122 height 30
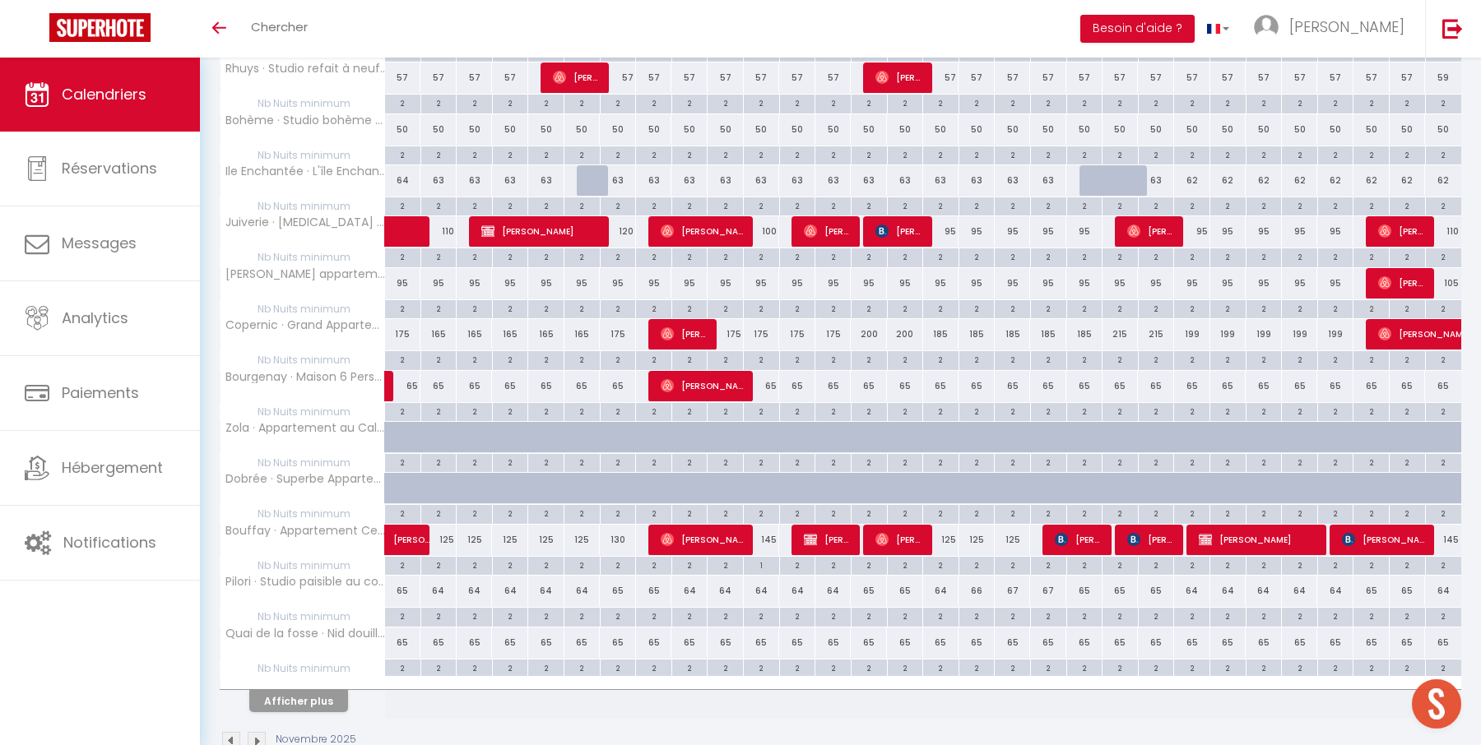
scroll to position [717, 0]
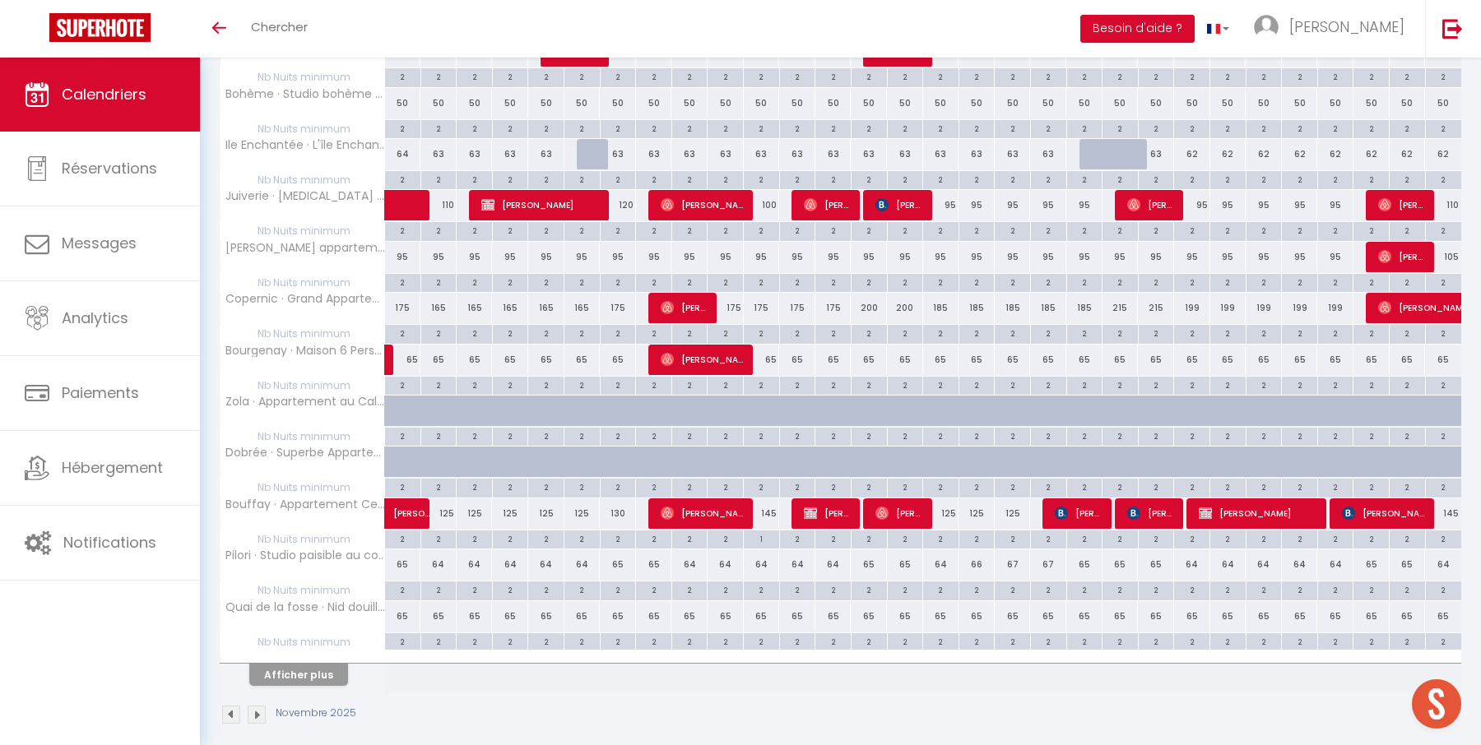
click at [401, 549] on div "65" at bounding box center [403, 564] width 36 height 30
type input "65"
type input "[DATE]"
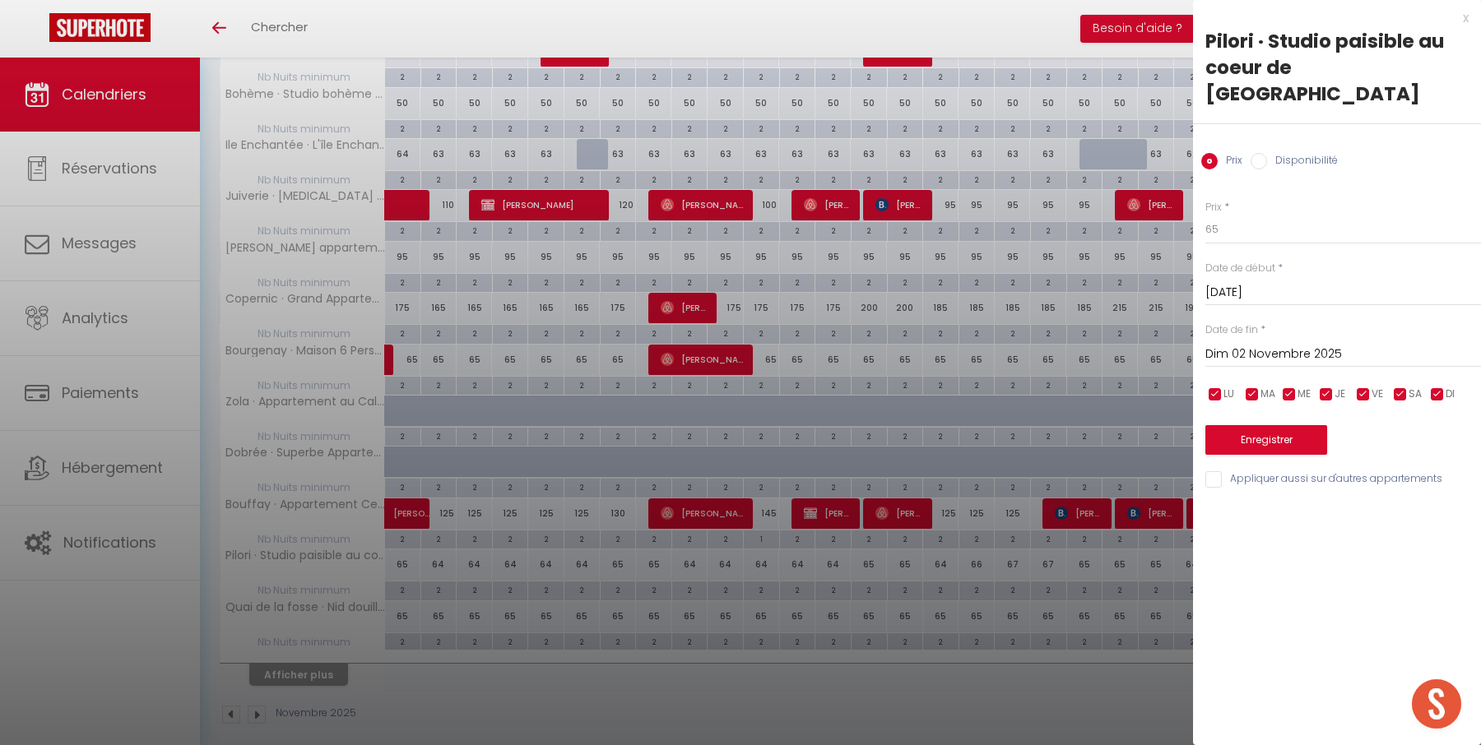
click at [1291, 344] on input "Dim 02 Novembre 2025" at bounding box center [1343, 354] width 276 height 21
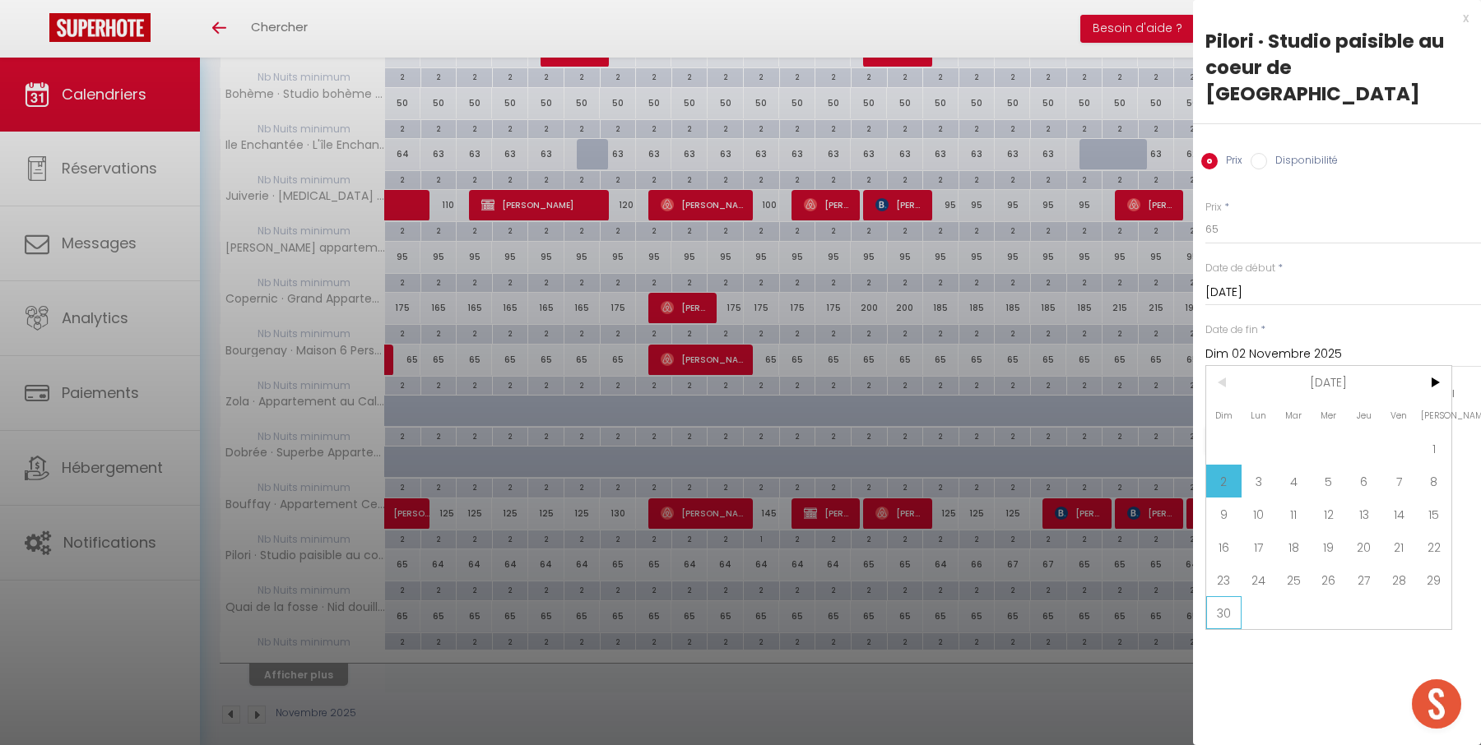
click at [1224, 596] on span "30" at bounding box center [1223, 612] width 35 height 33
type input "Dim 30 Novembre 2025"
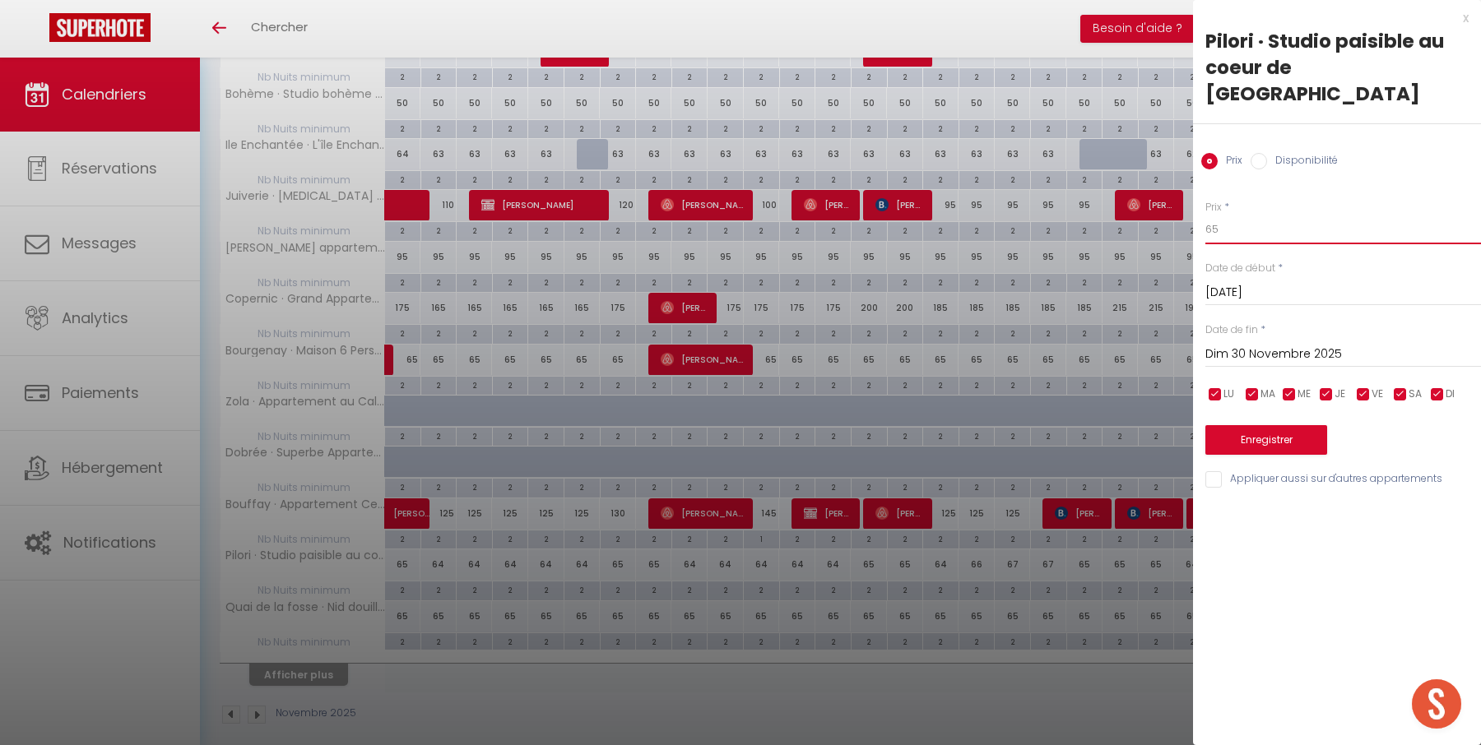
click at [1267, 215] on input "65" at bounding box center [1343, 230] width 276 height 30
type input "60"
click at [1282, 425] on button "Enregistrer" at bounding box center [1266, 440] width 122 height 30
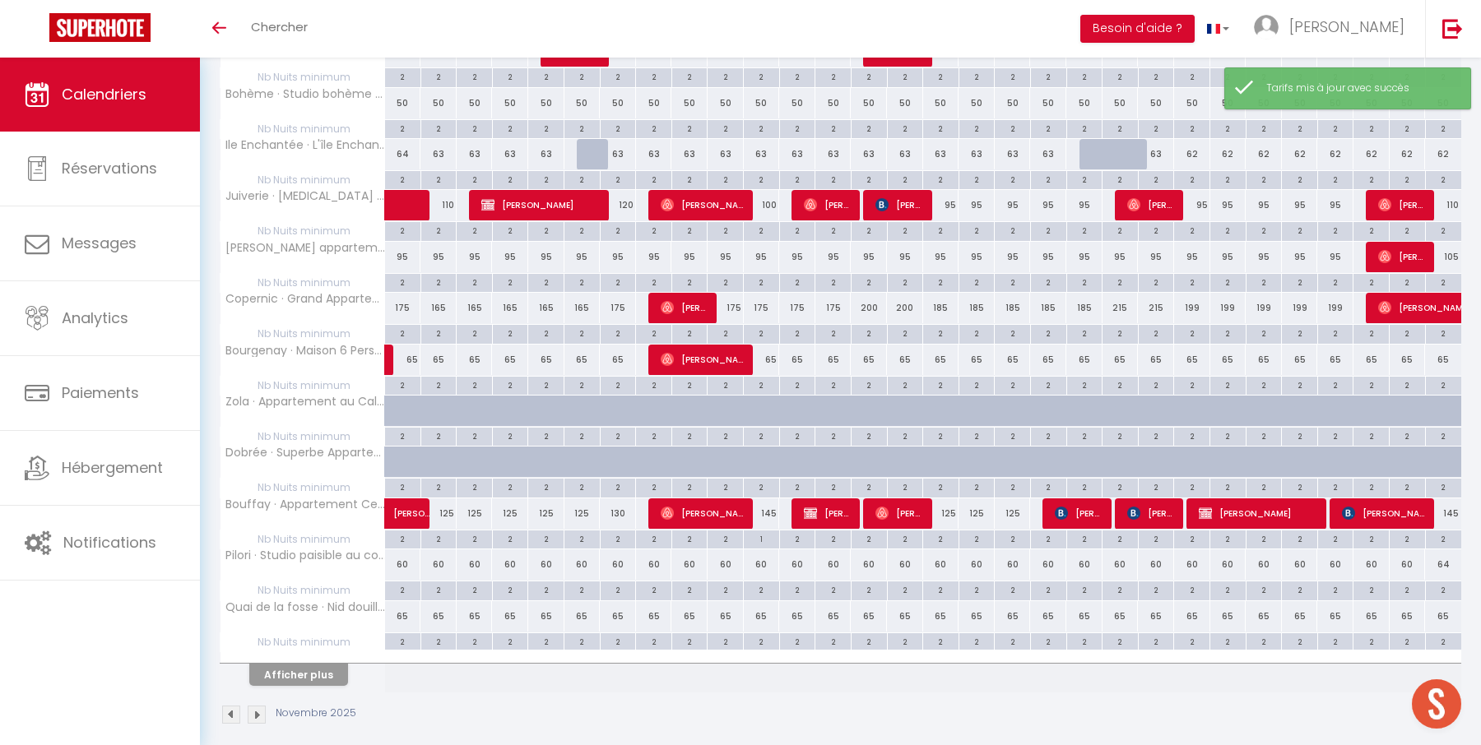
click at [403, 602] on div "65" at bounding box center [403, 616] width 36 height 30
type input "65"
type input "[DATE]"
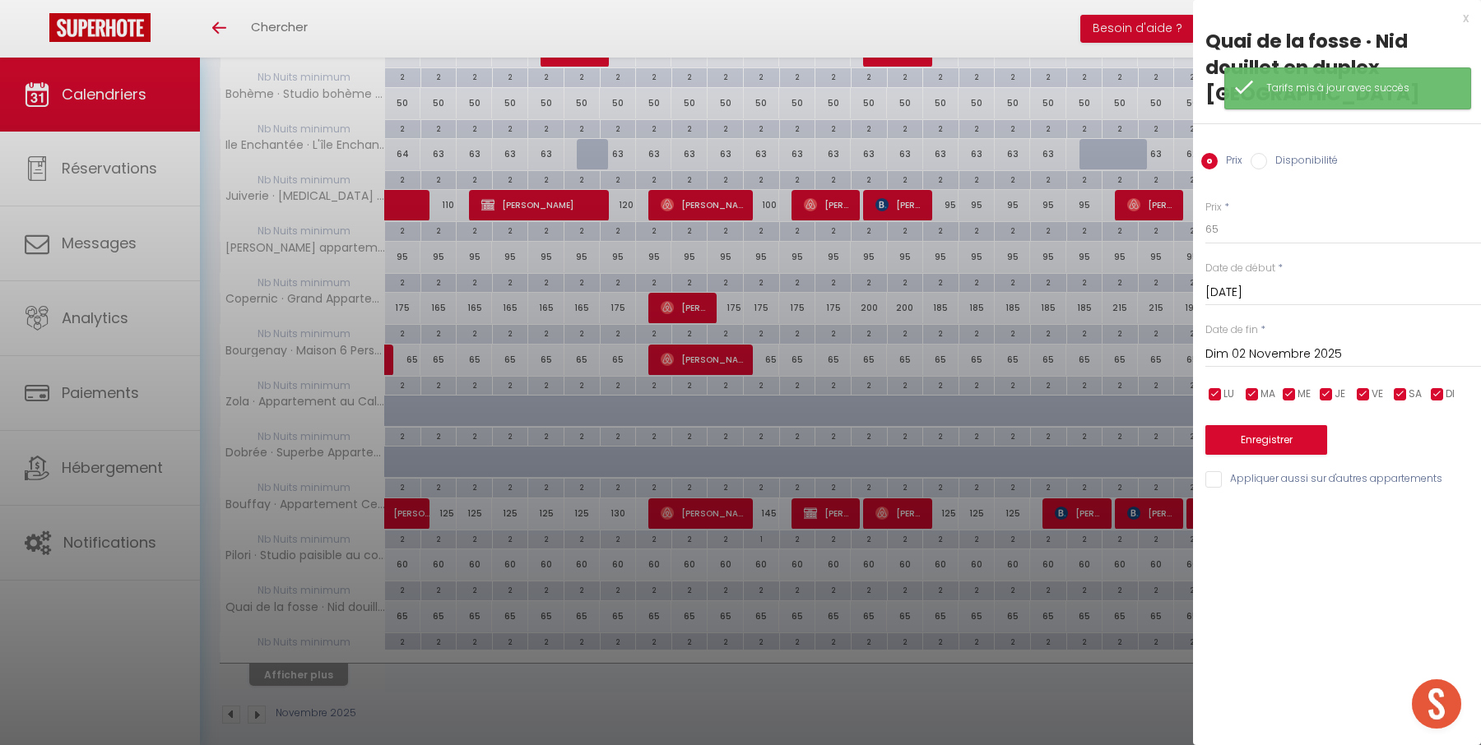
click at [1231, 354] on input "Dim 02 Novembre 2025" at bounding box center [1343, 354] width 276 height 21
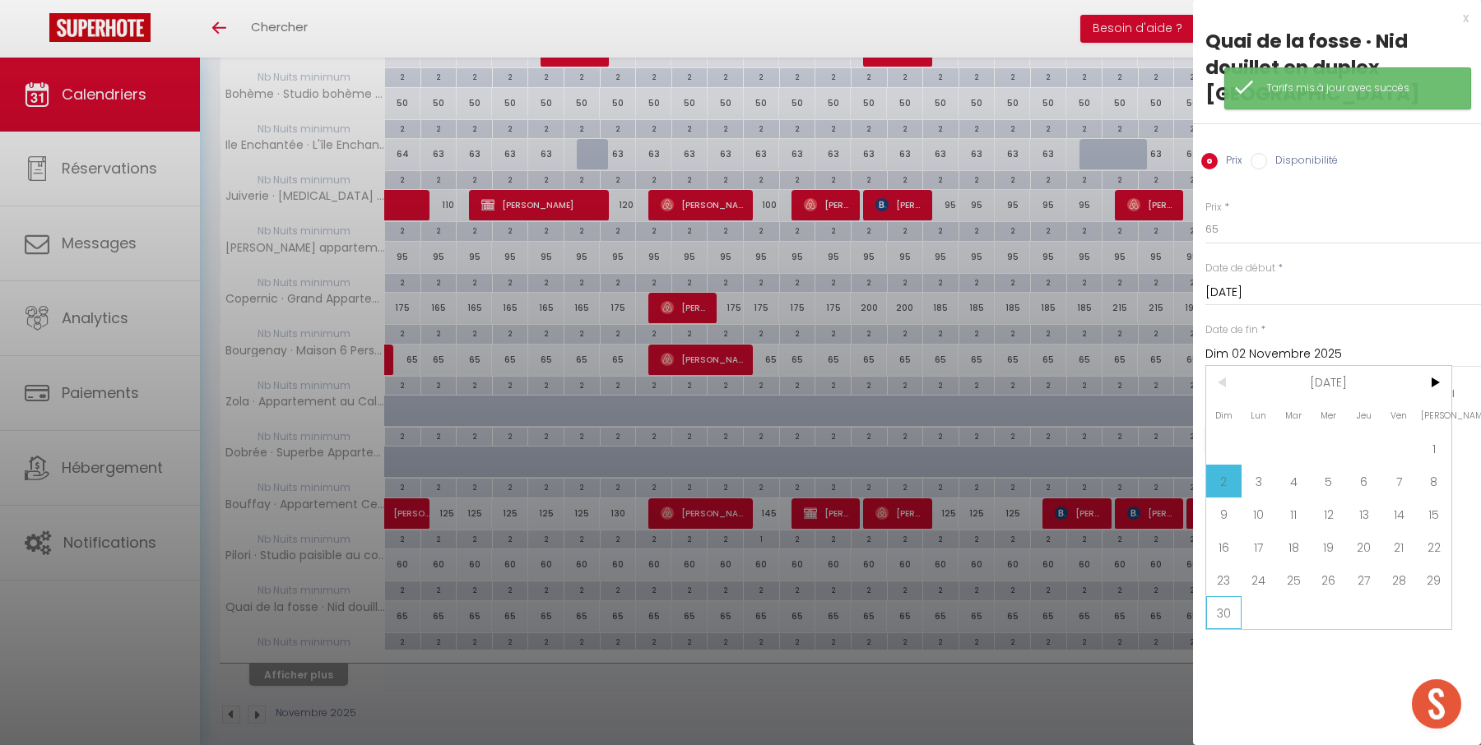
click at [1226, 613] on span "30" at bounding box center [1223, 612] width 35 height 33
type input "Dim 30 Novembre 2025"
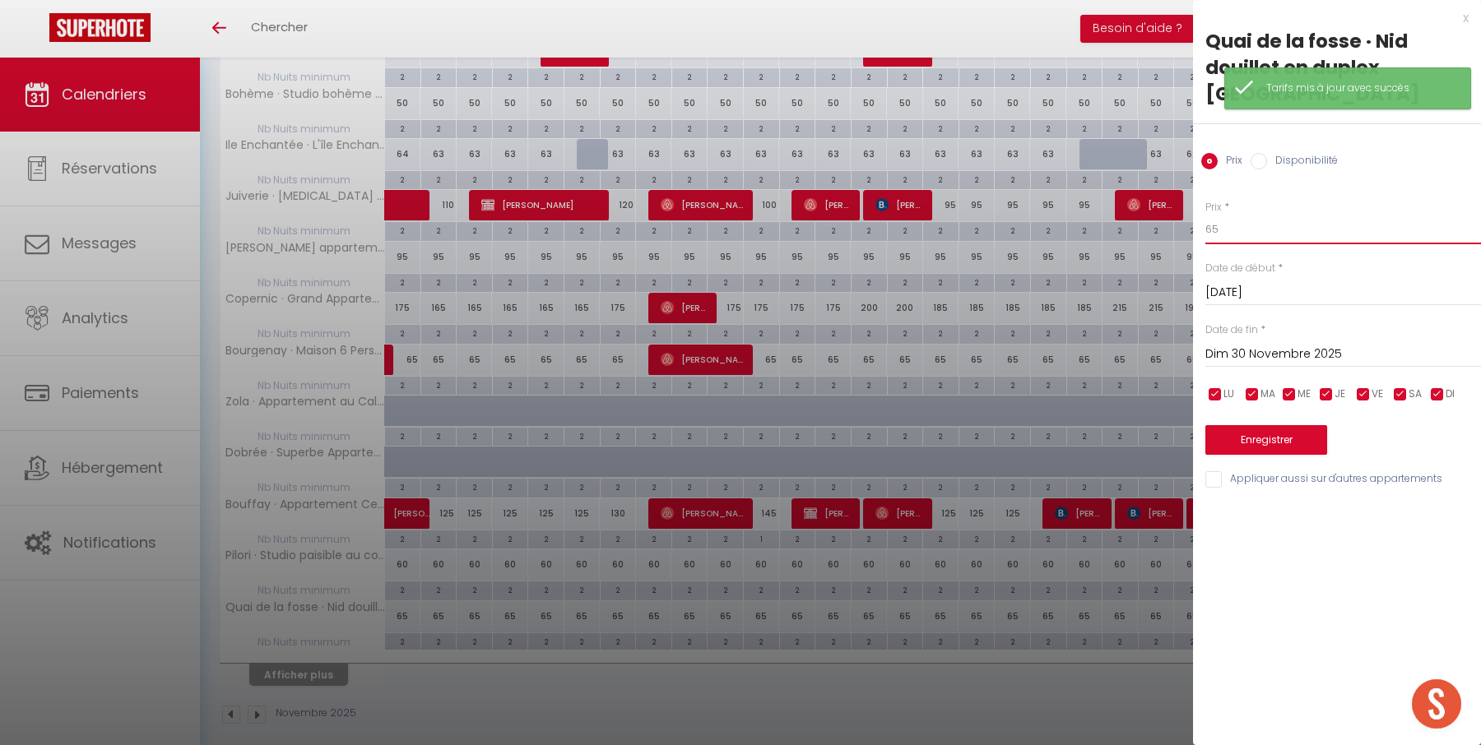
click at [1249, 231] on input "65" at bounding box center [1343, 230] width 276 height 30
type input "62"
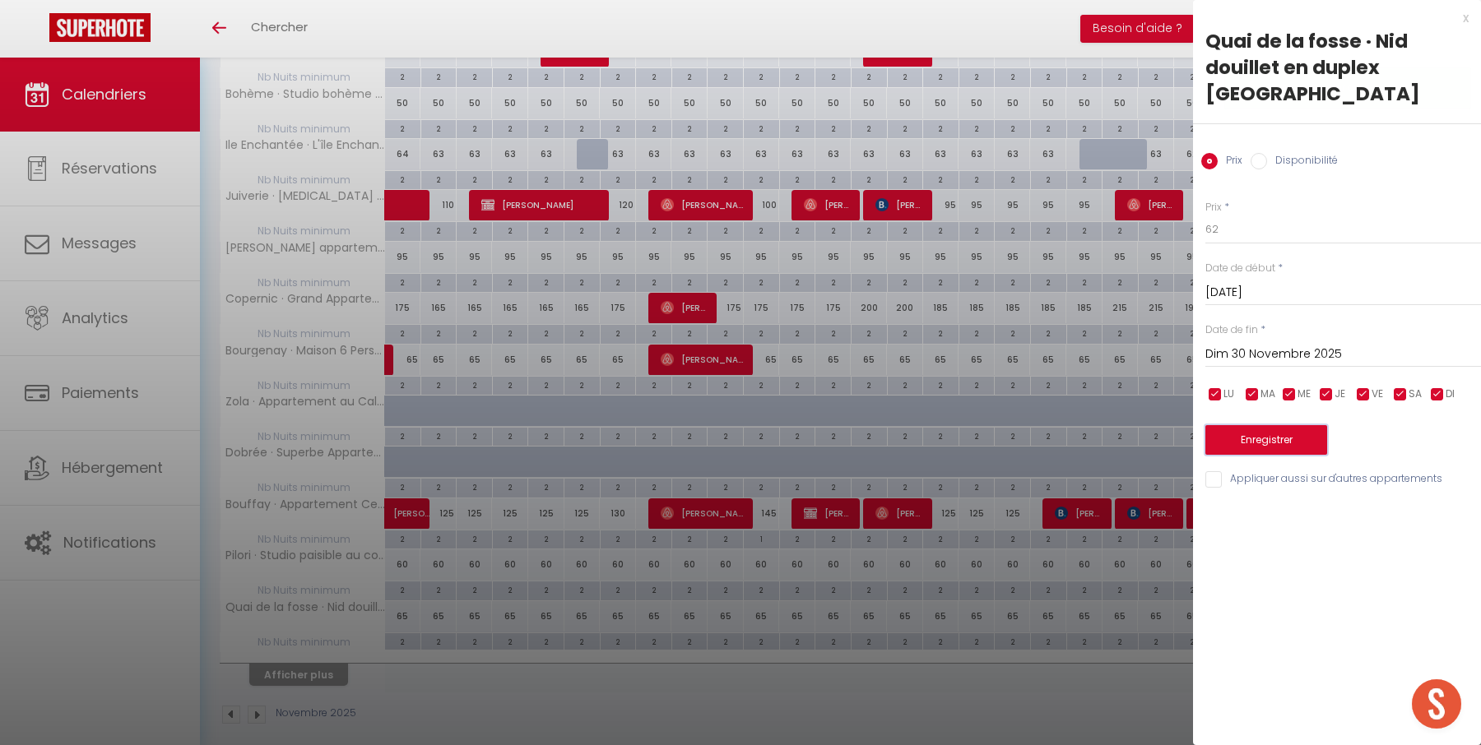
click at [1258, 445] on button "Enregistrer" at bounding box center [1266, 440] width 122 height 30
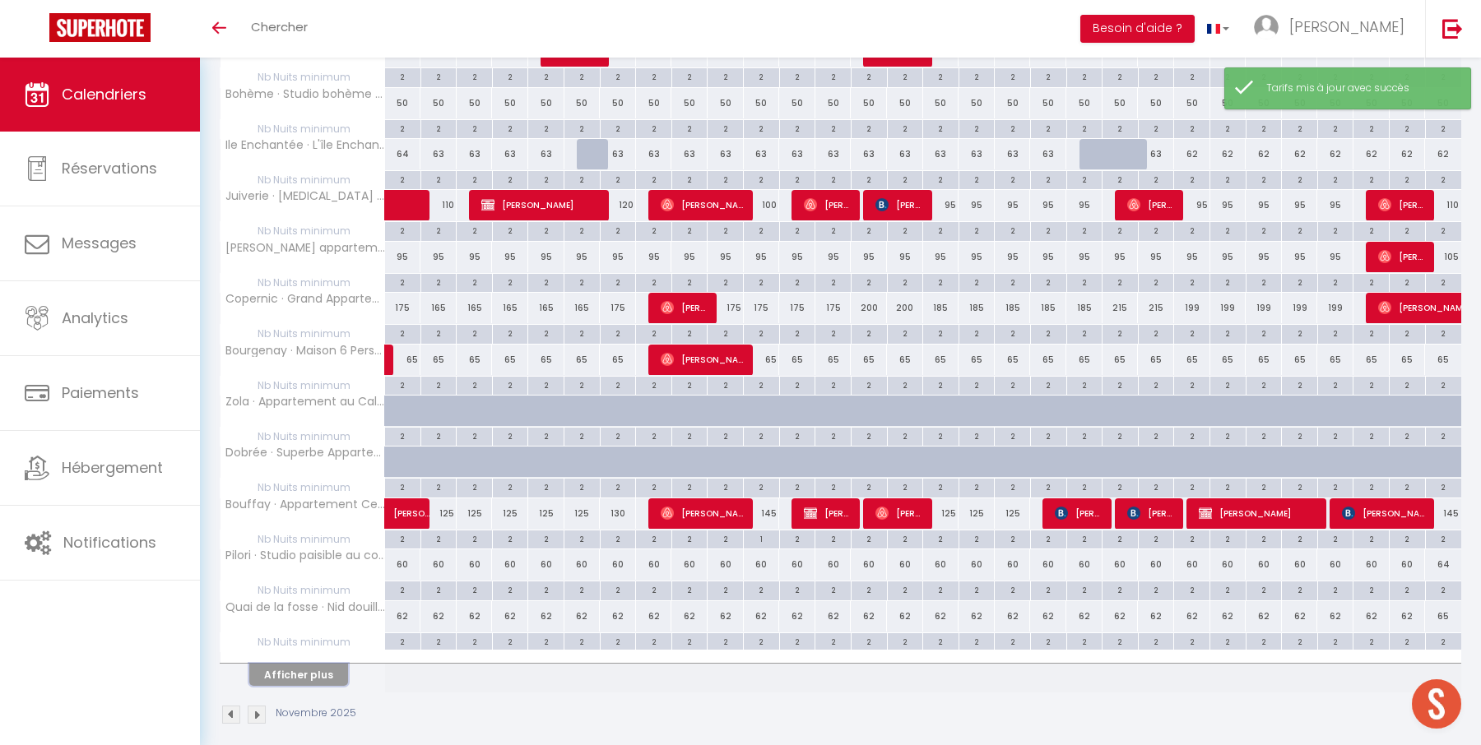
click at [325, 664] on button "Afficher plus" at bounding box center [298, 675] width 99 height 22
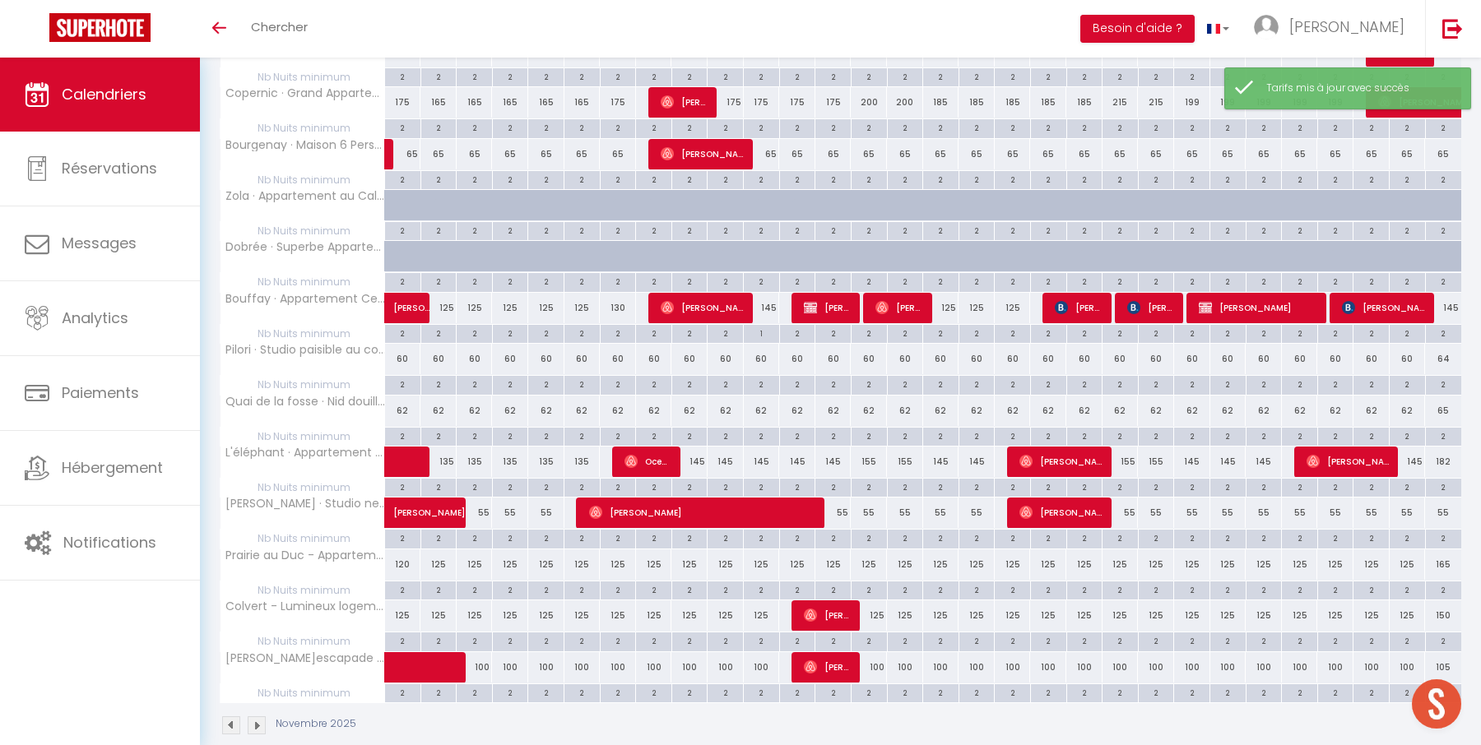
scroll to position [932, 0]
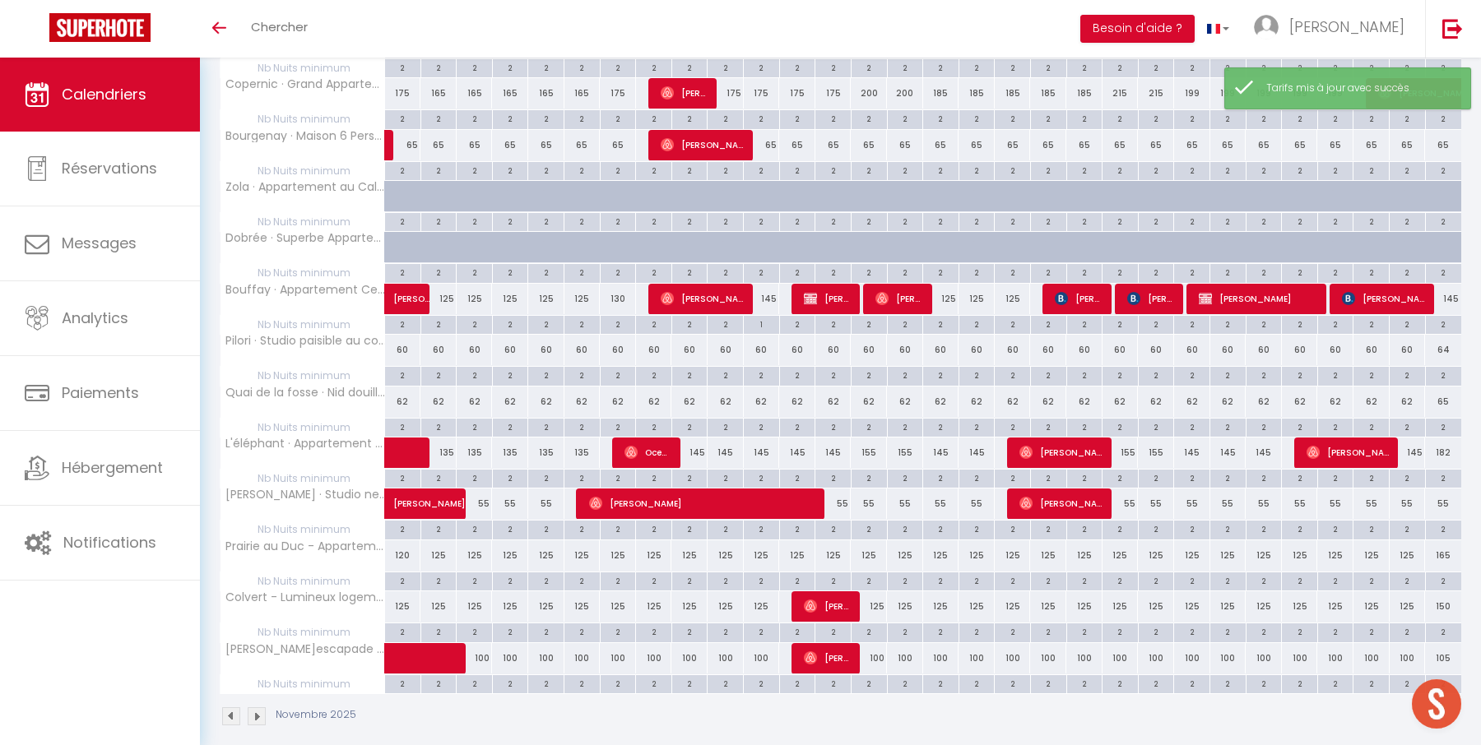
click at [450, 443] on div "135" at bounding box center [438, 453] width 36 height 30
type input "135"
type input "Dim 02 Novembre 2025"
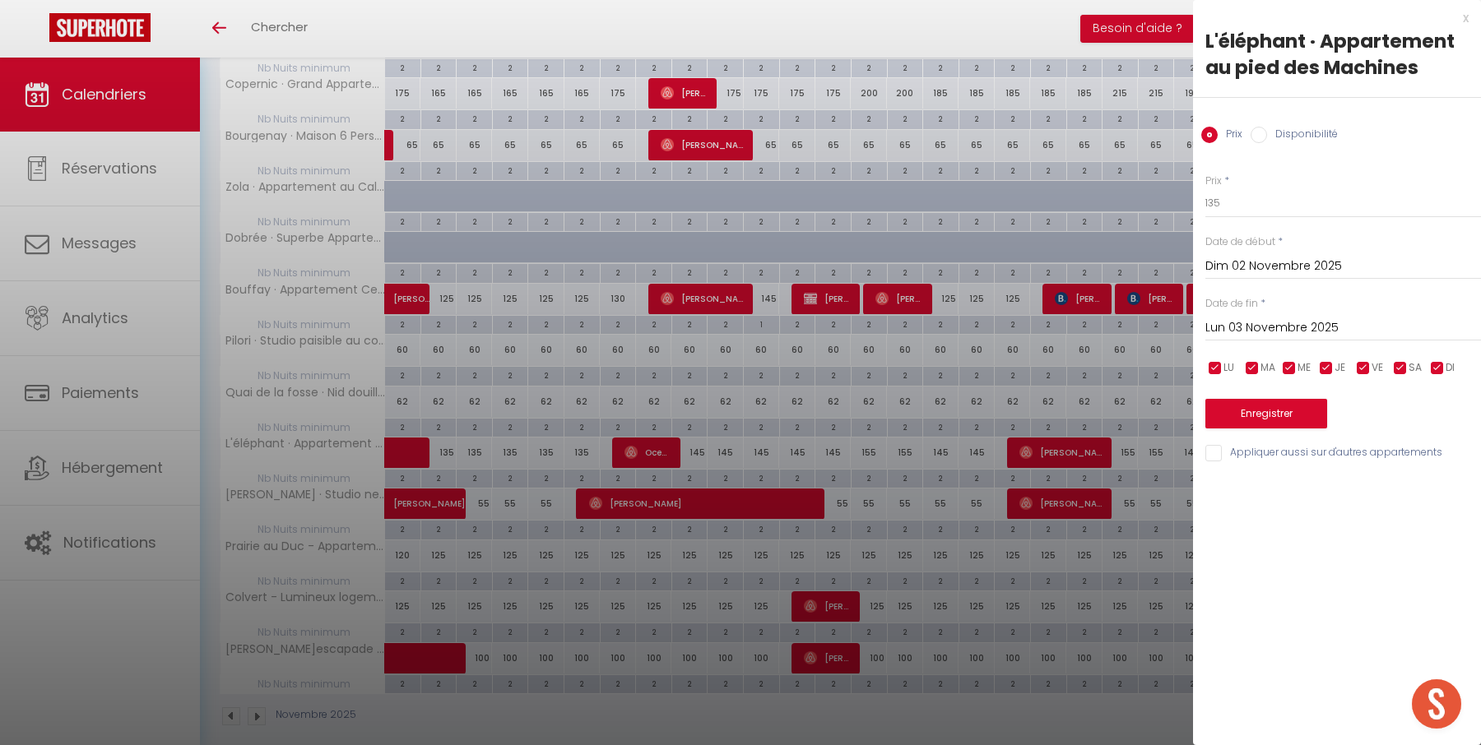
click at [1270, 321] on input "Lun 03 Novembre 2025" at bounding box center [1343, 327] width 276 height 21
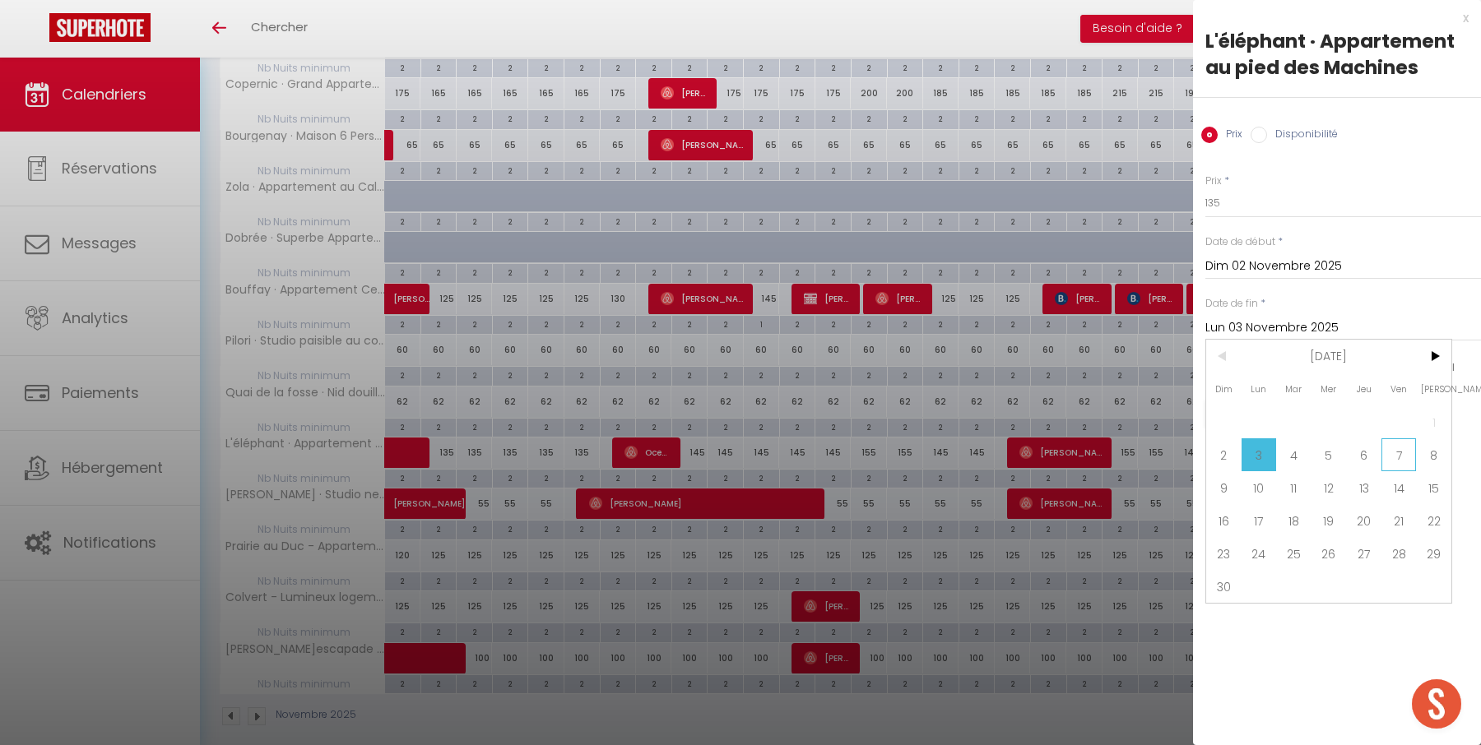
click at [1405, 458] on span "7" at bounding box center [1398, 454] width 35 height 33
type input "Ven 07 Novembre 2025"
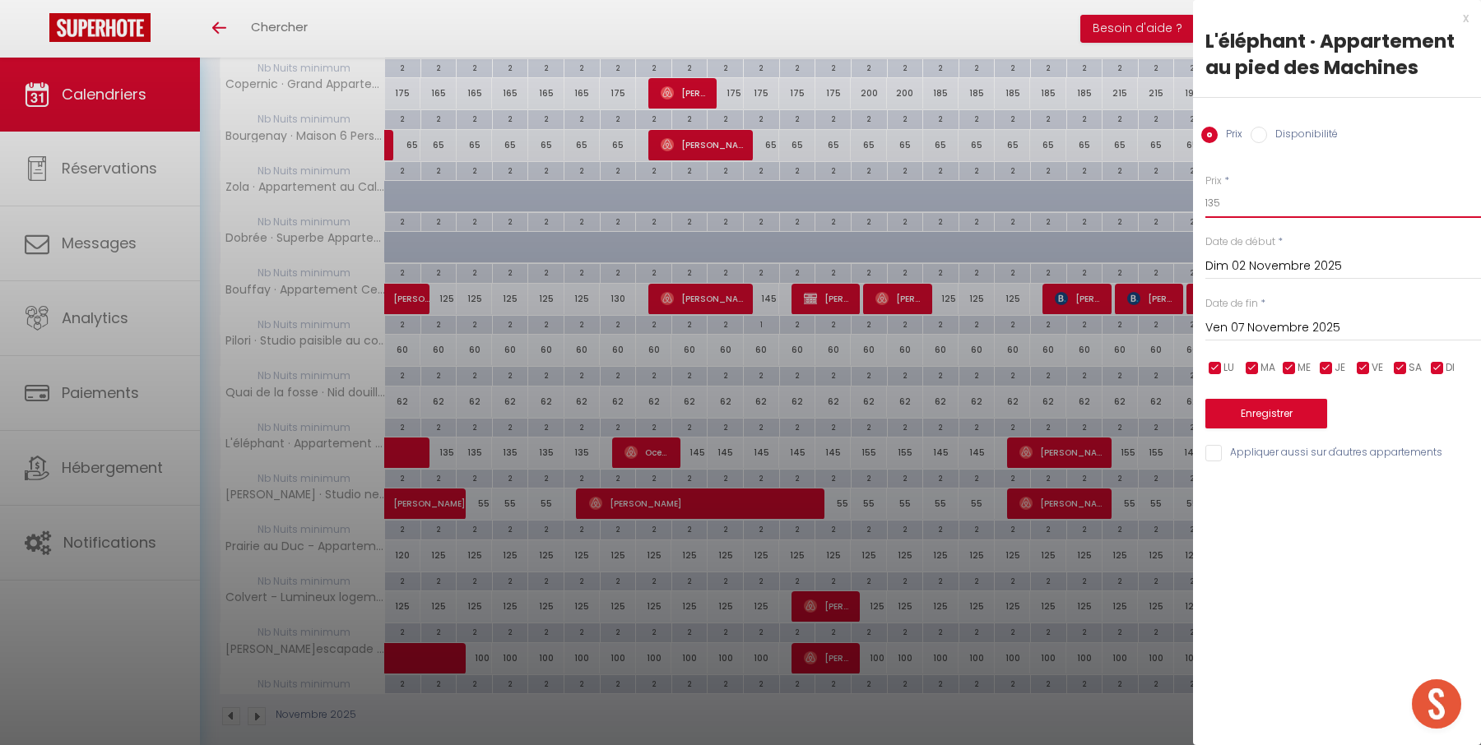
click at [1270, 209] on input "135" at bounding box center [1343, 203] width 276 height 30
type input "120"
click at [1281, 407] on button "Enregistrer" at bounding box center [1266, 414] width 122 height 30
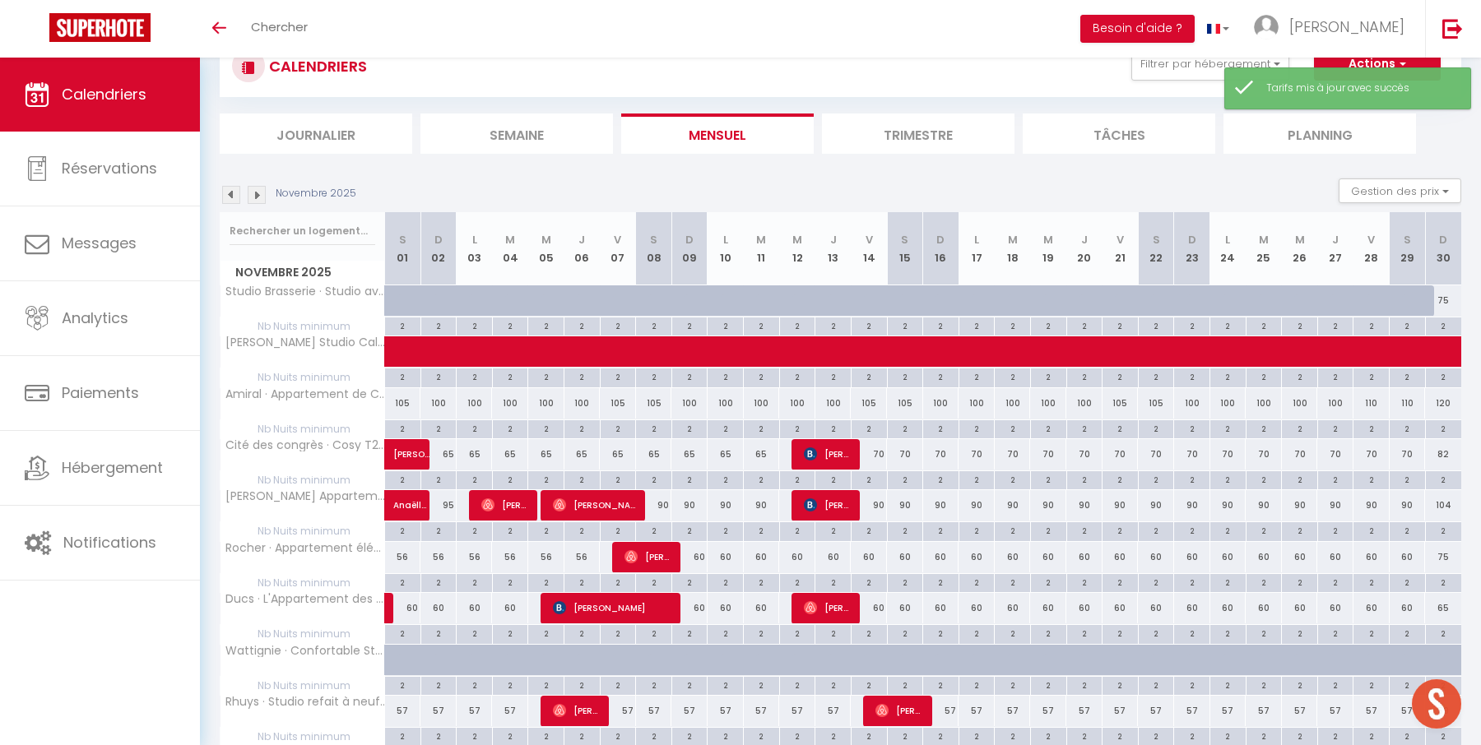
scroll to position [717, 0]
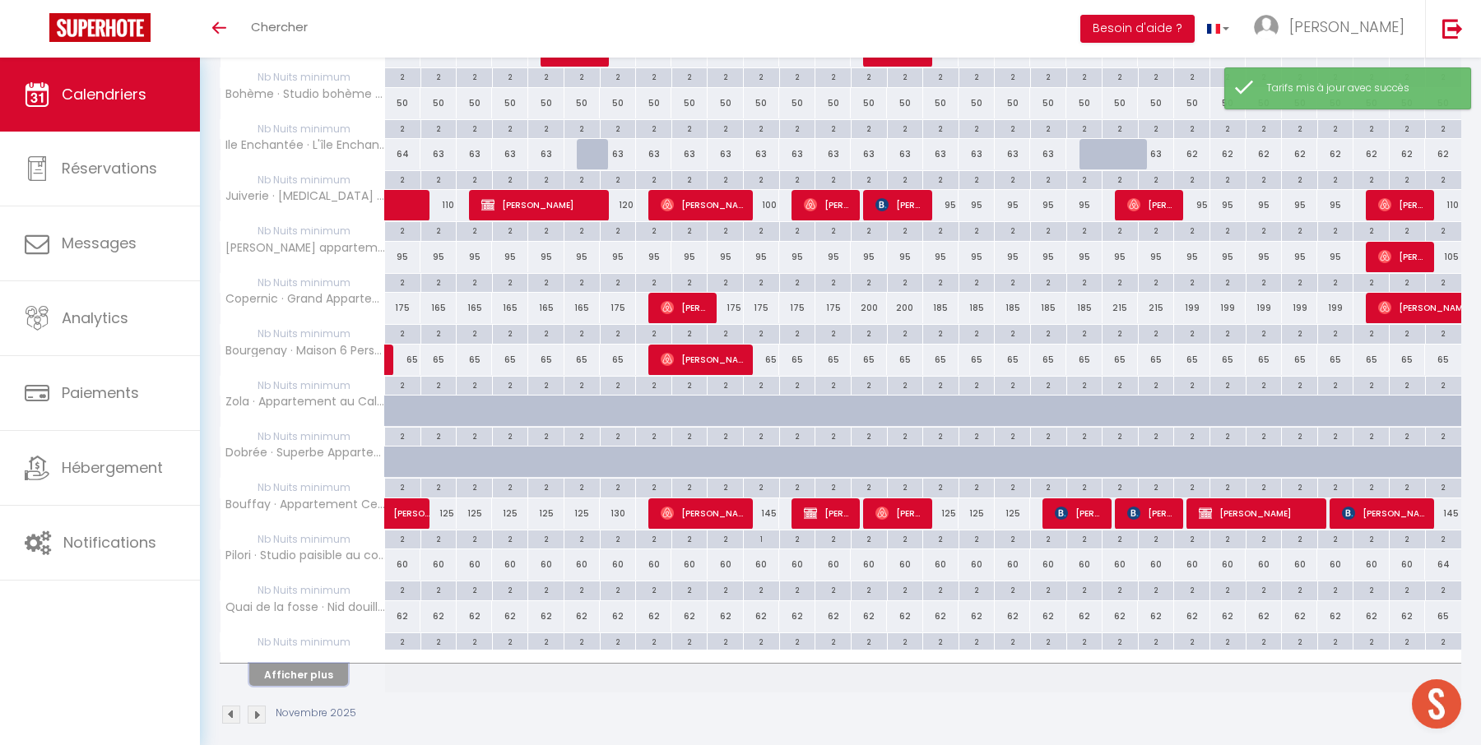
click at [331, 664] on button "Afficher plus" at bounding box center [298, 675] width 99 height 22
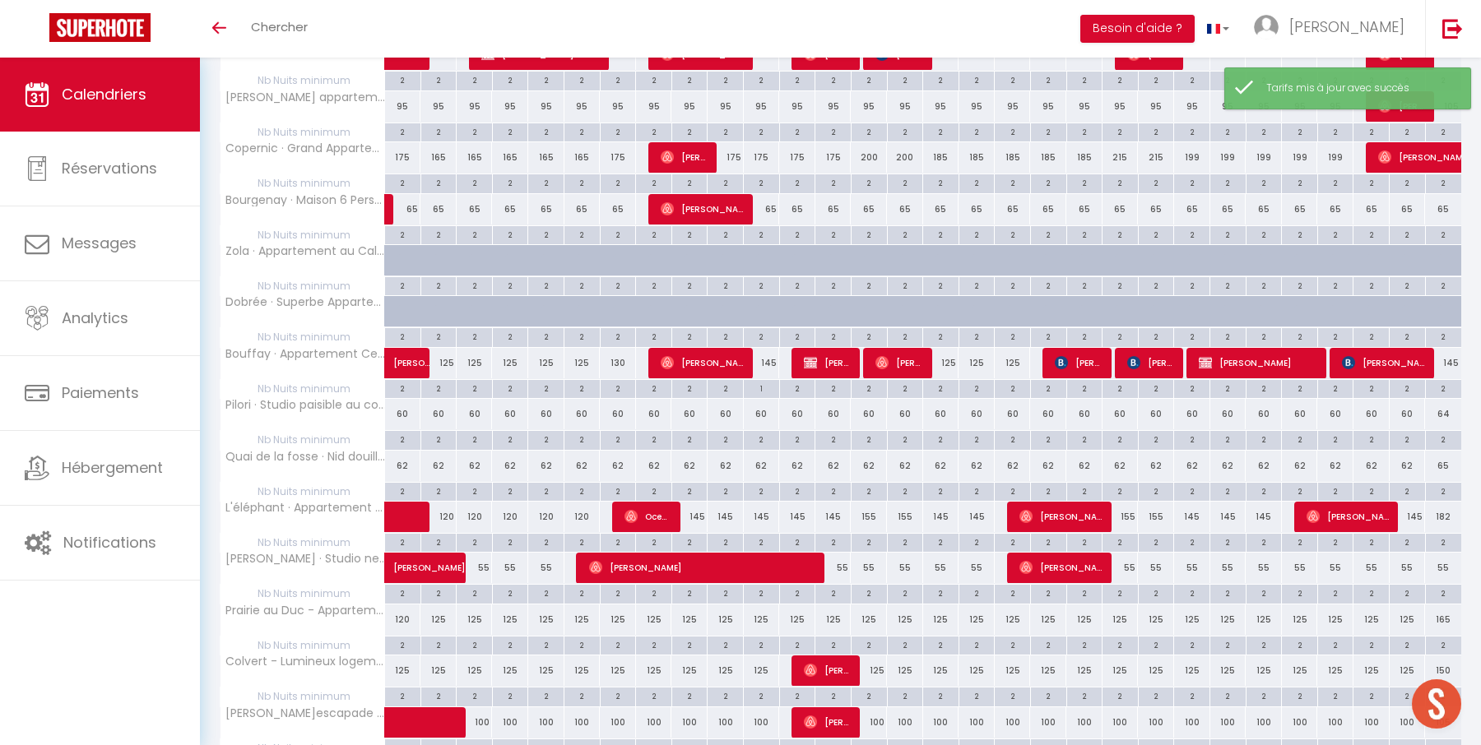
scroll to position [932, 0]
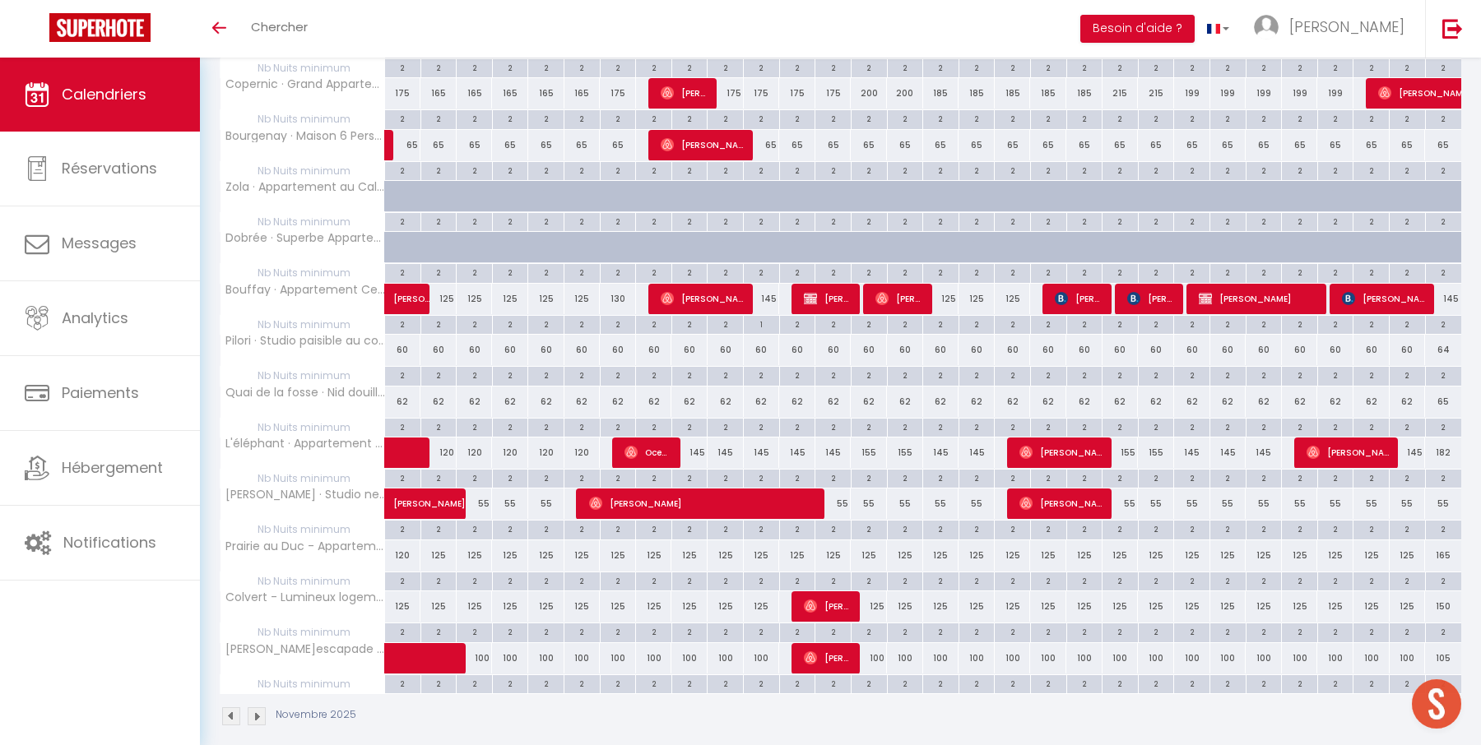
click at [698, 438] on div "145" at bounding box center [689, 453] width 36 height 30
type input "145"
type input "Dim 09 Novembre 2025"
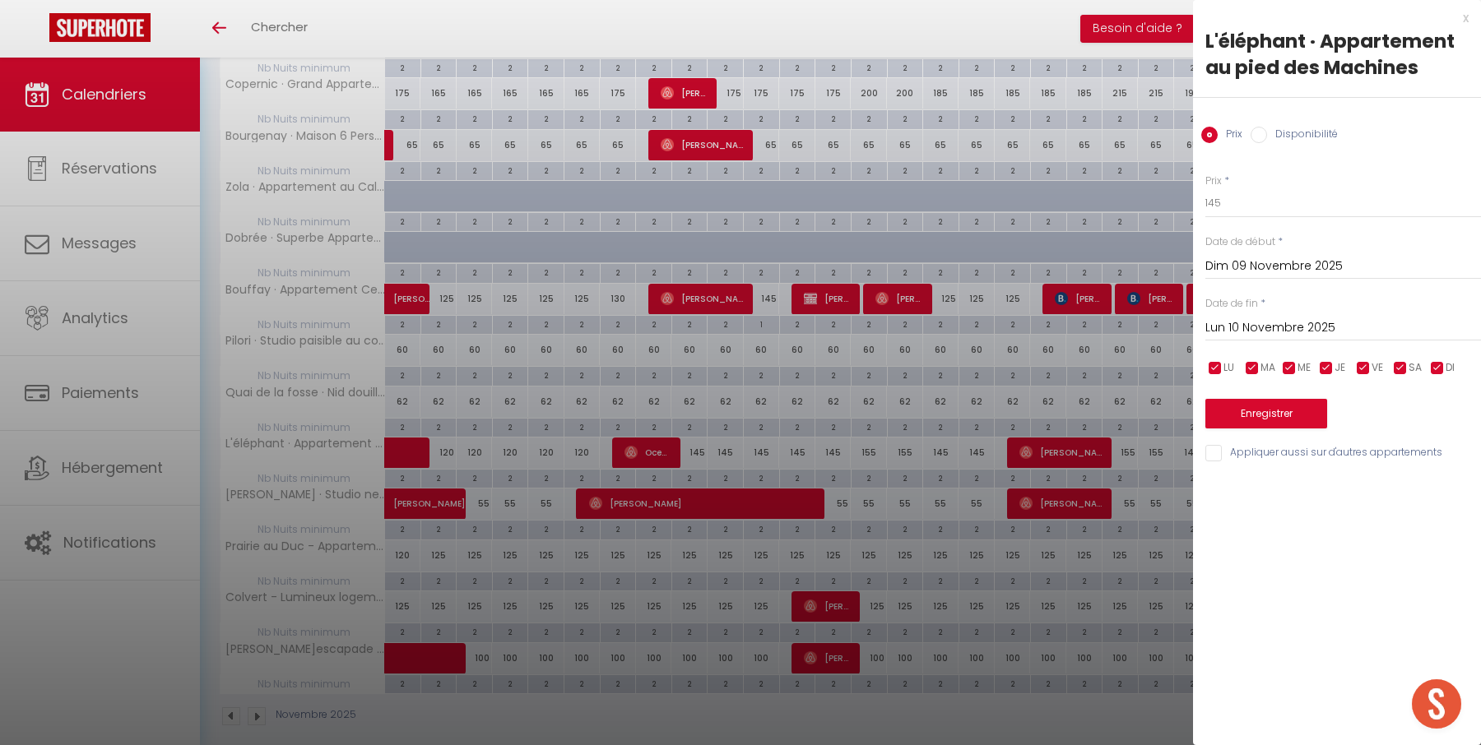
click at [1299, 324] on input "Lun 10 Novembre 2025" at bounding box center [1343, 327] width 276 height 21
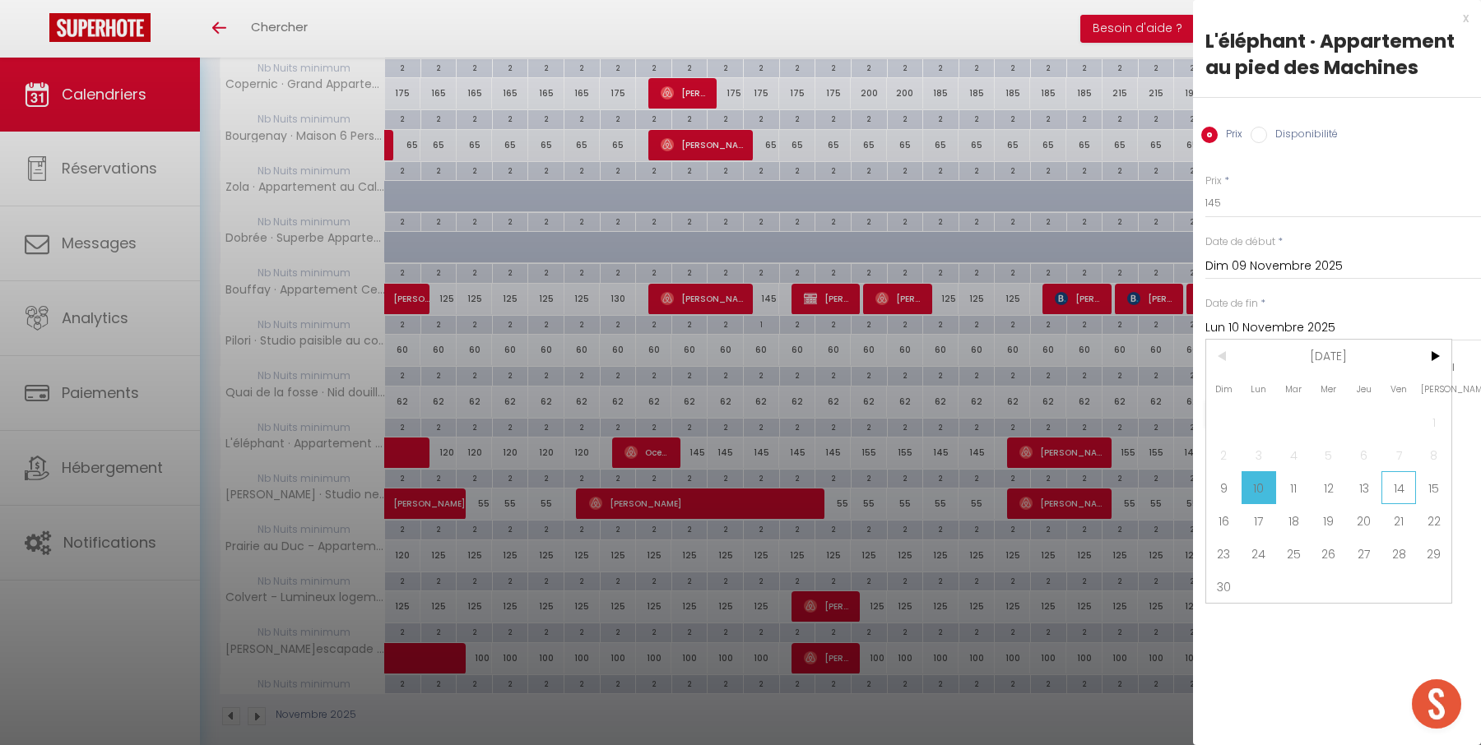
click at [1390, 492] on span "14" at bounding box center [1398, 487] width 35 height 33
type input "Ven 14 Novembre 2025"
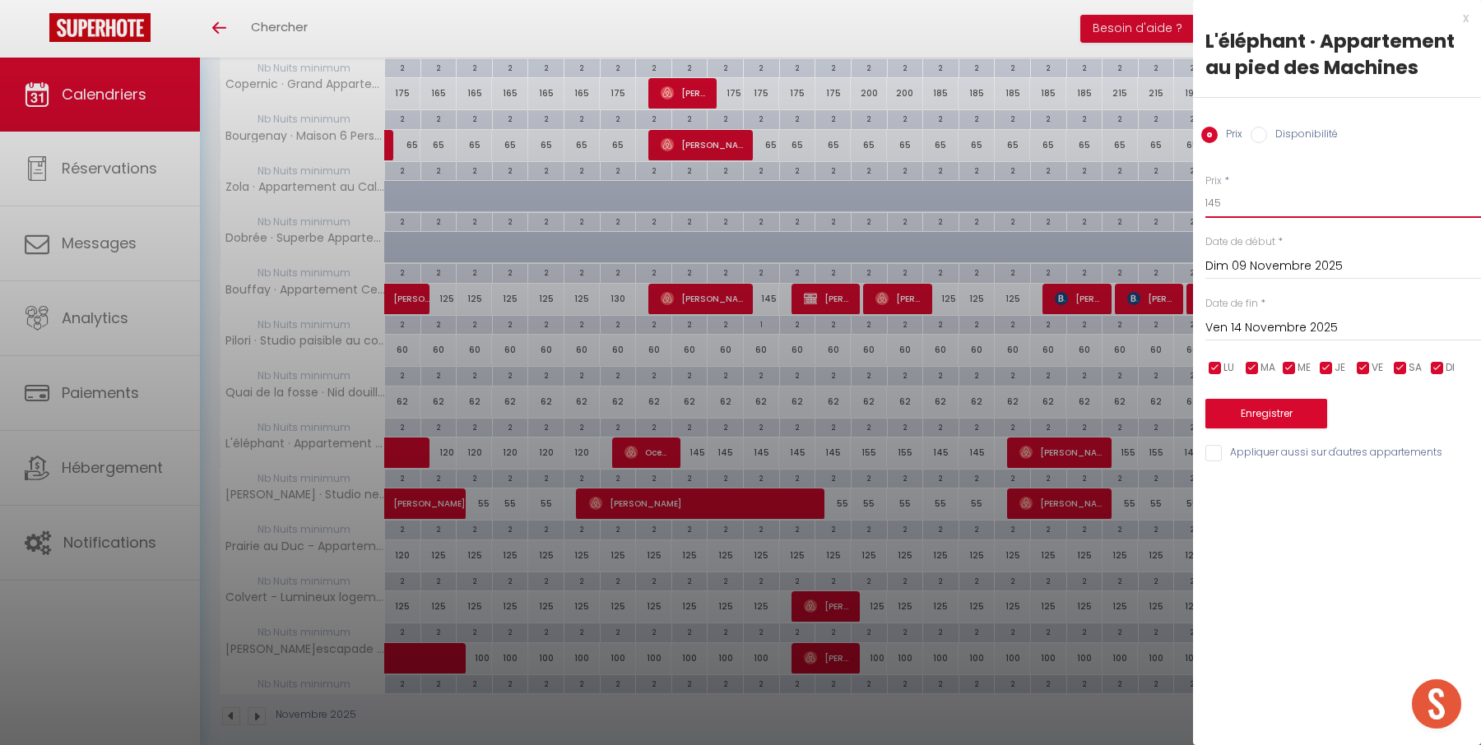
click at [1289, 201] on input "145" at bounding box center [1343, 203] width 276 height 30
type input "125"
click at [1282, 400] on button "Enregistrer" at bounding box center [1266, 414] width 122 height 30
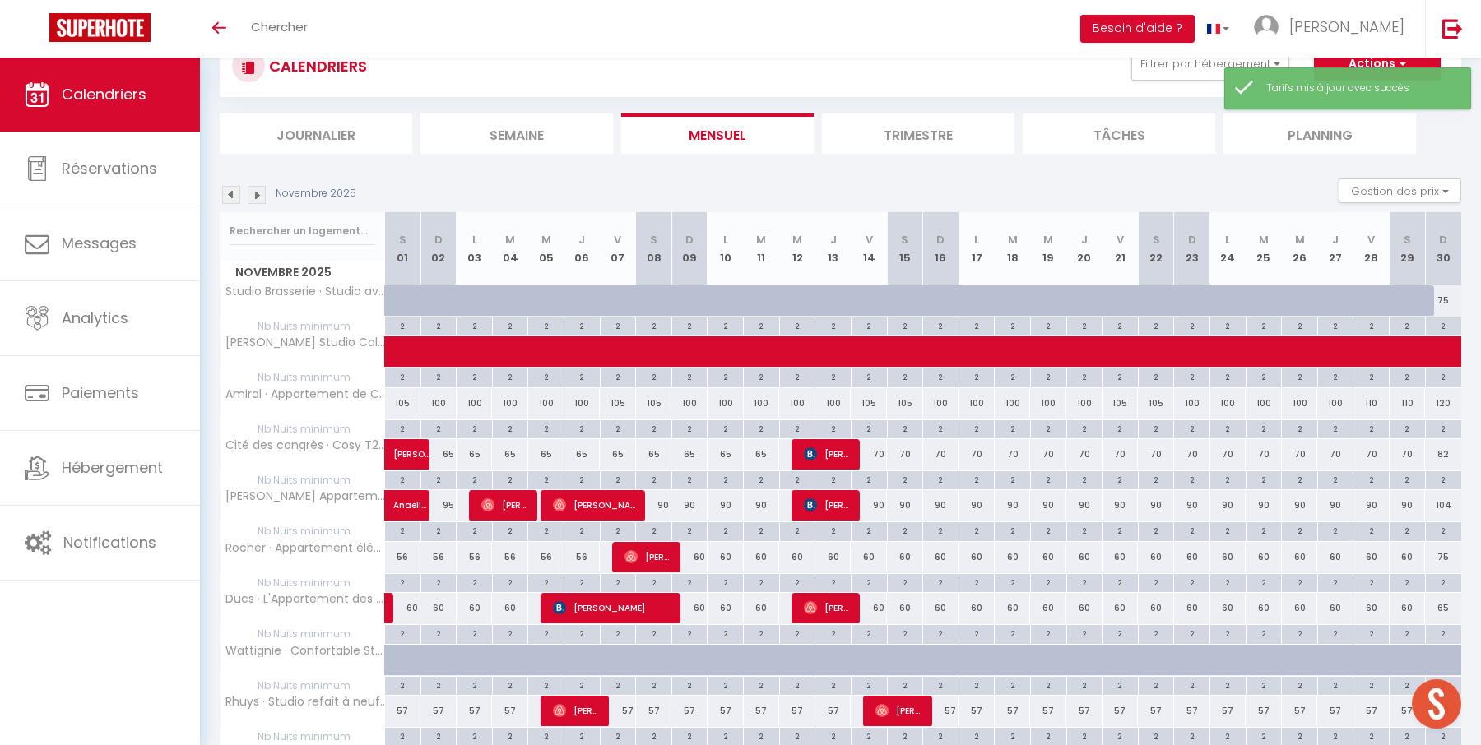
scroll to position [717, 0]
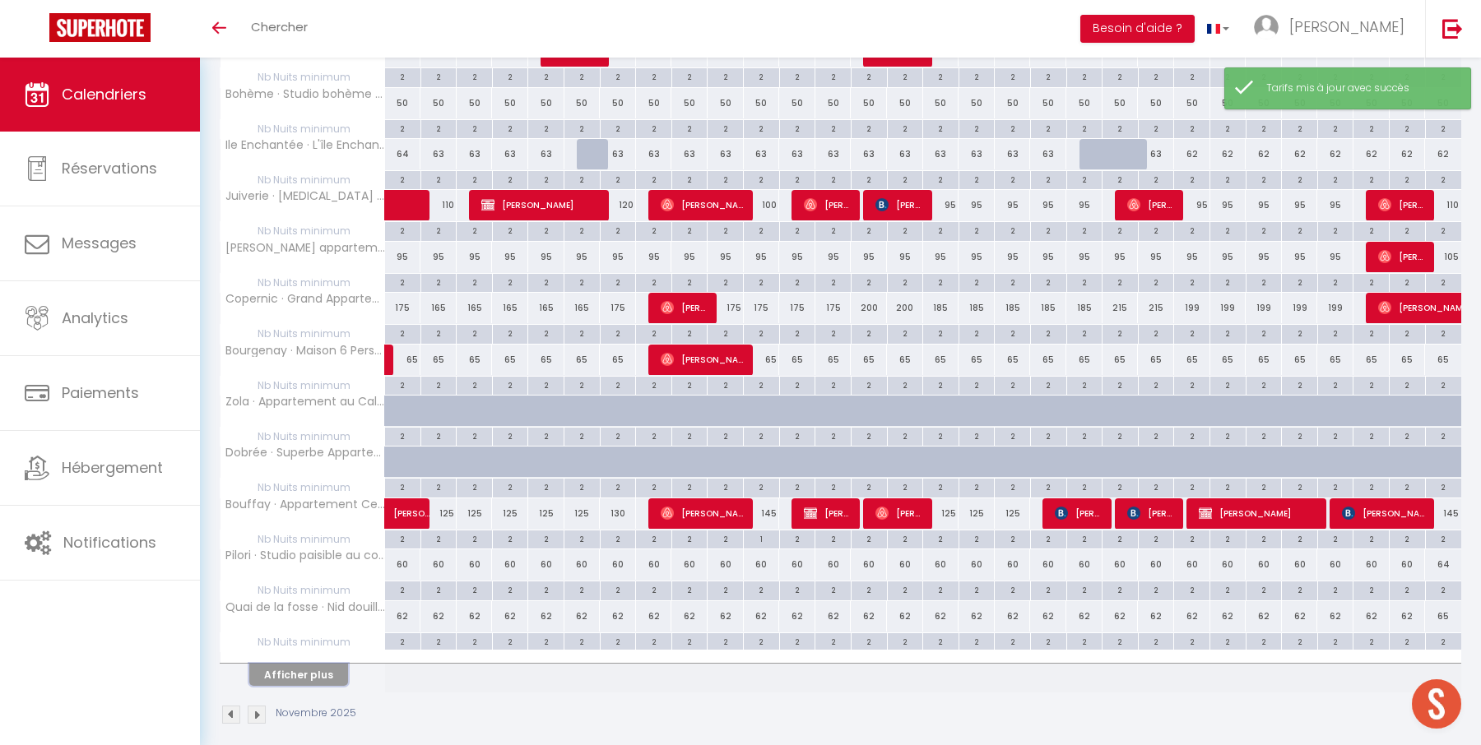
click at [325, 664] on button "Afficher plus" at bounding box center [298, 675] width 99 height 22
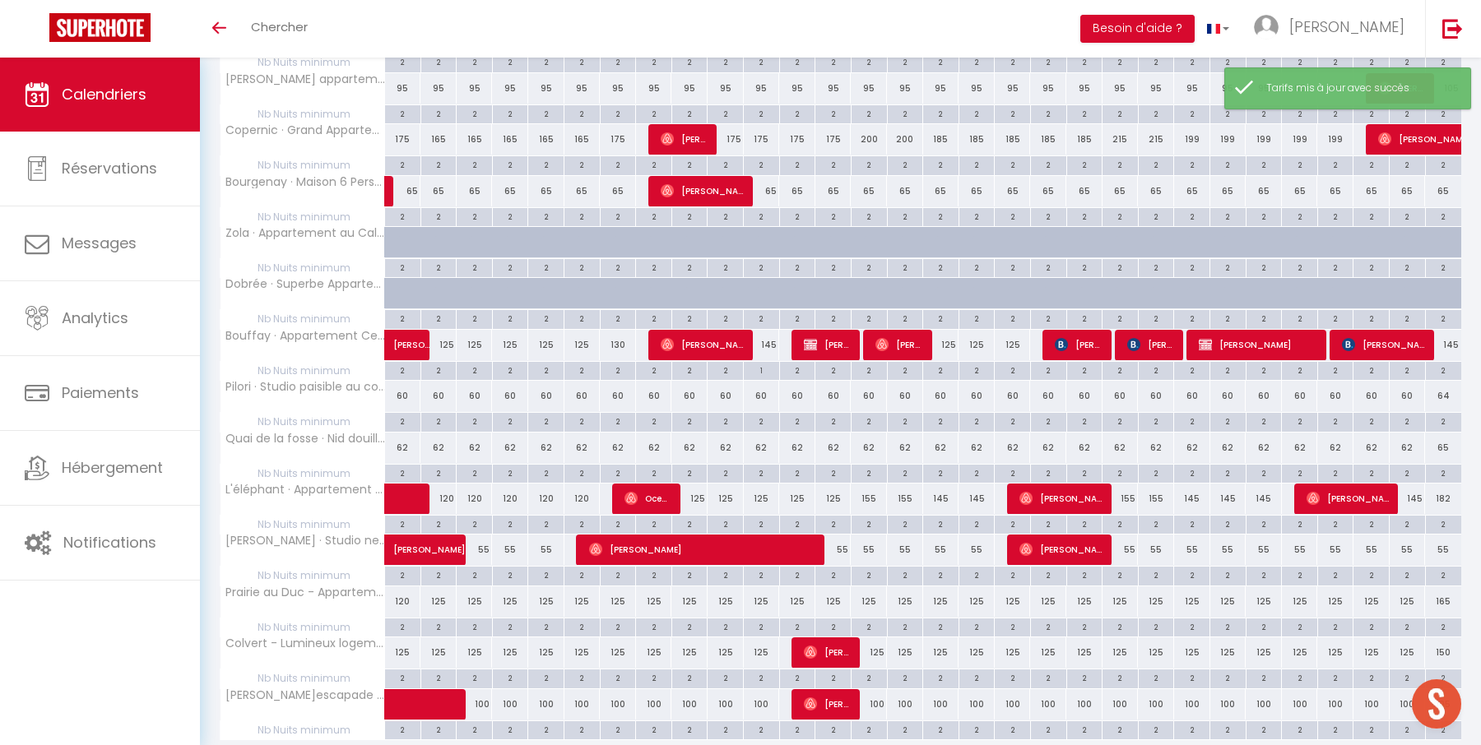
scroll to position [932, 0]
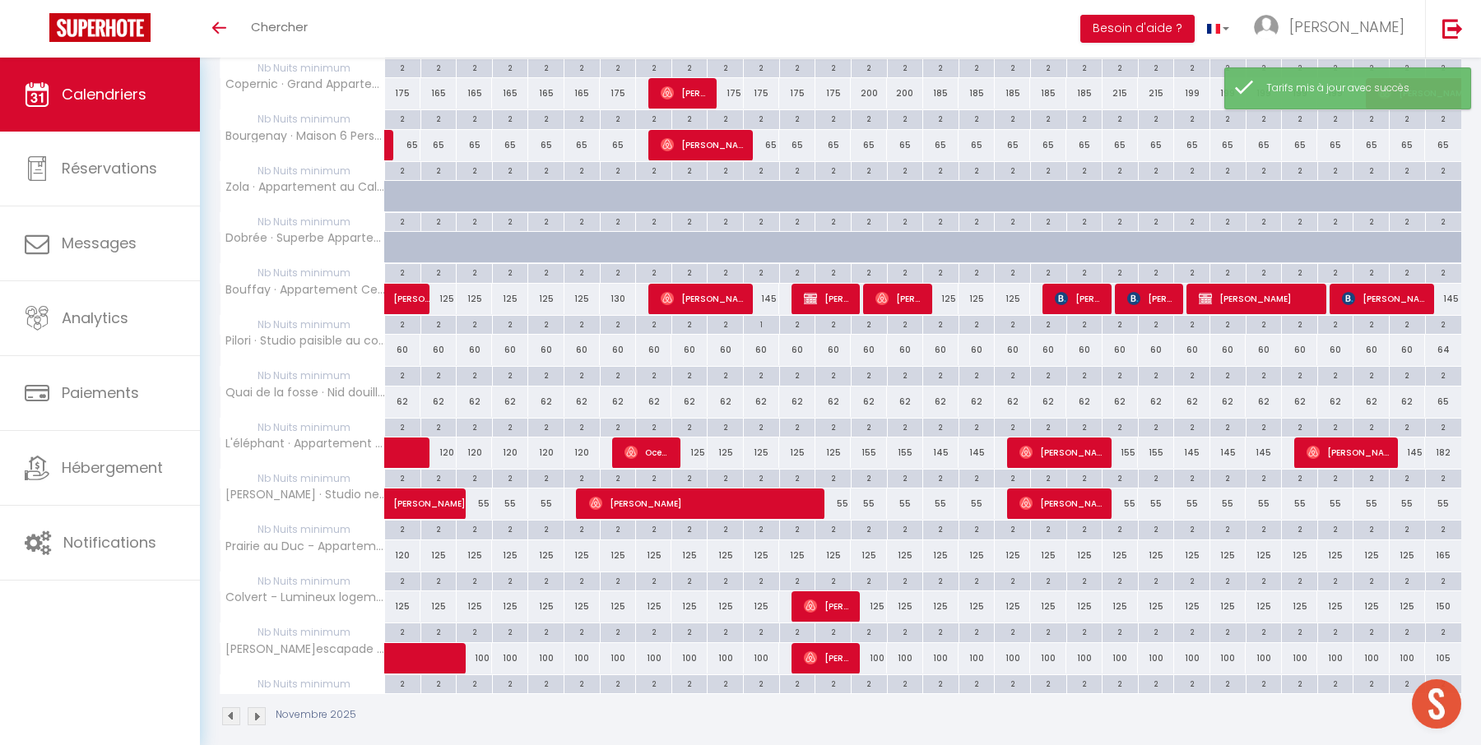
click at [869, 441] on div "155" at bounding box center [869, 453] width 36 height 30
type input "155"
type input "Ven 14 Novembre 2025"
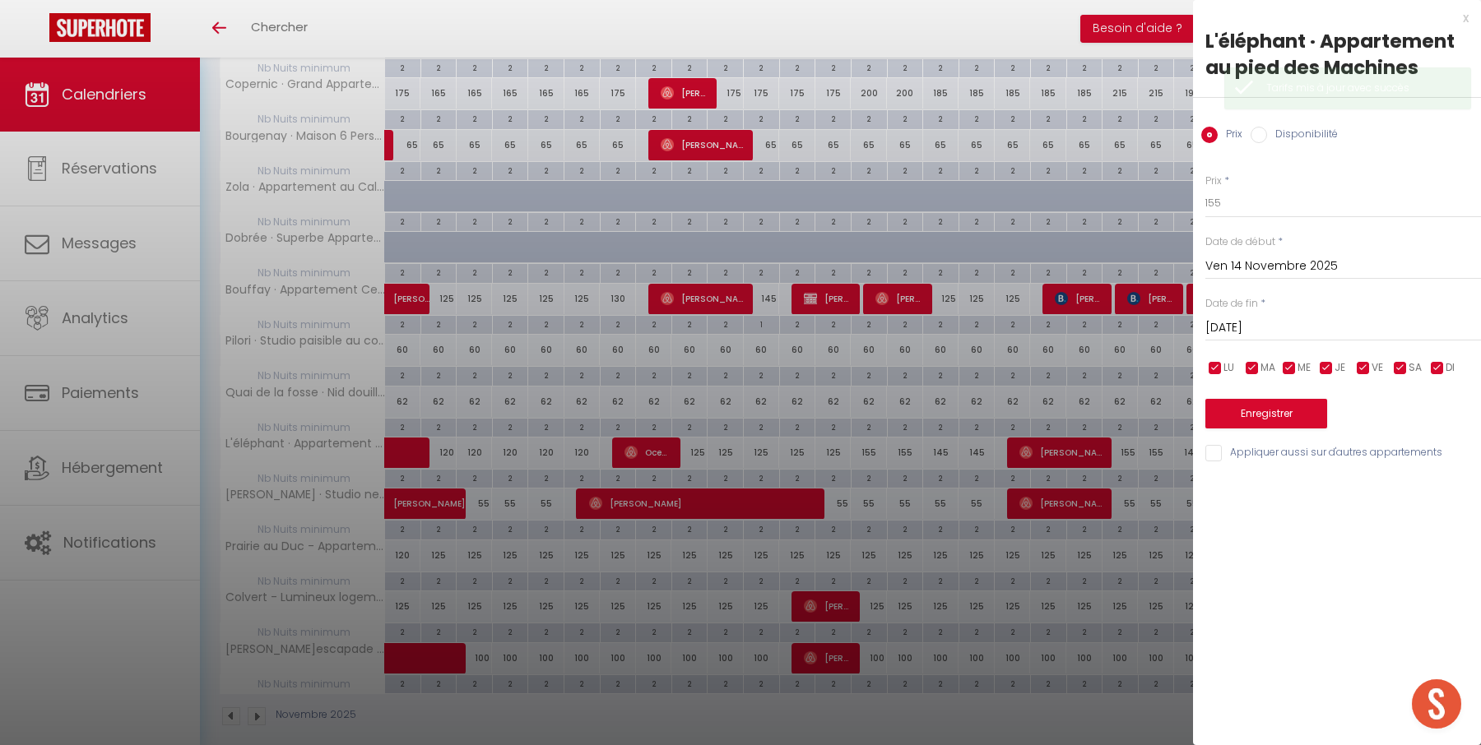
click at [1331, 335] on input "[DATE]" at bounding box center [1343, 327] width 276 height 21
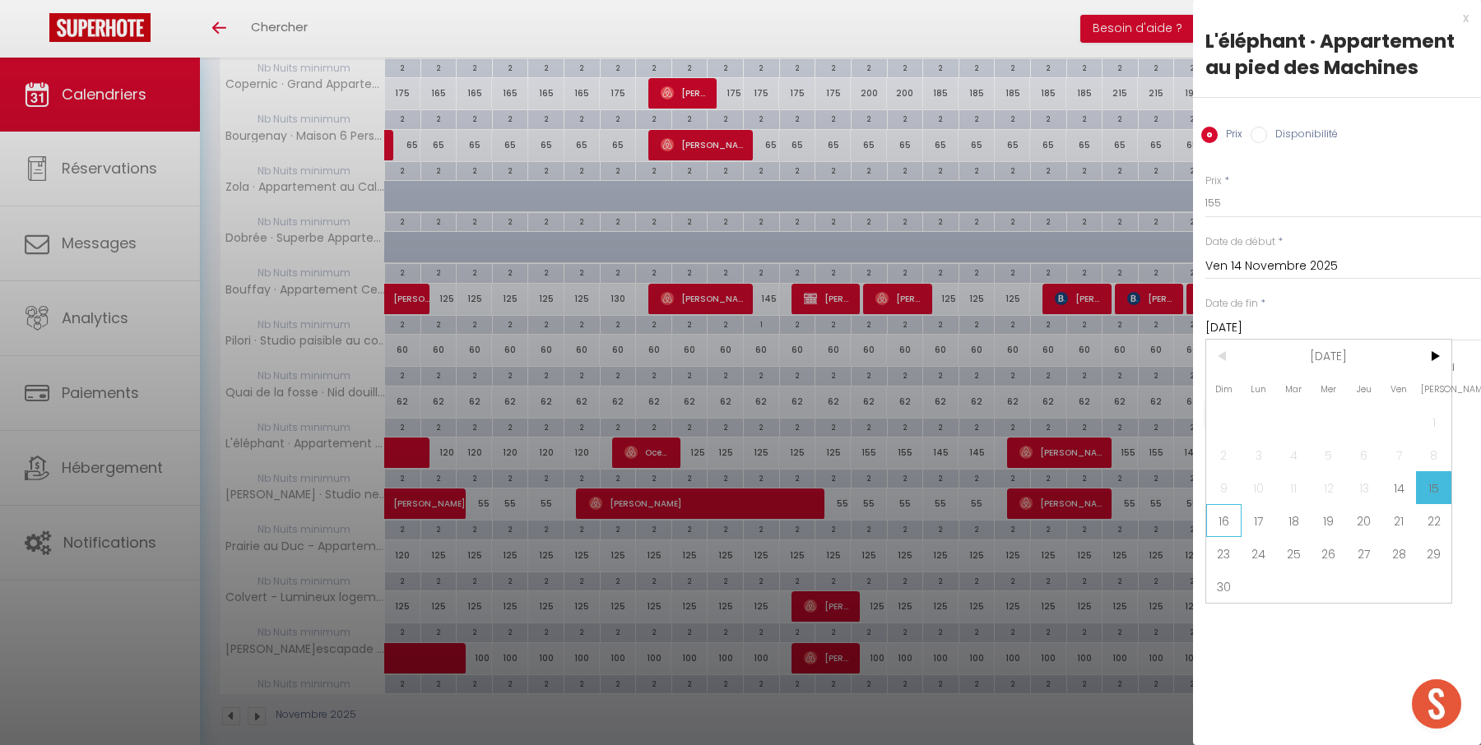
click at [1218, 527] on span "16" at bounding box center [1223, 520] width 35 height 33
type input "Dim 16 Novembre 2025"
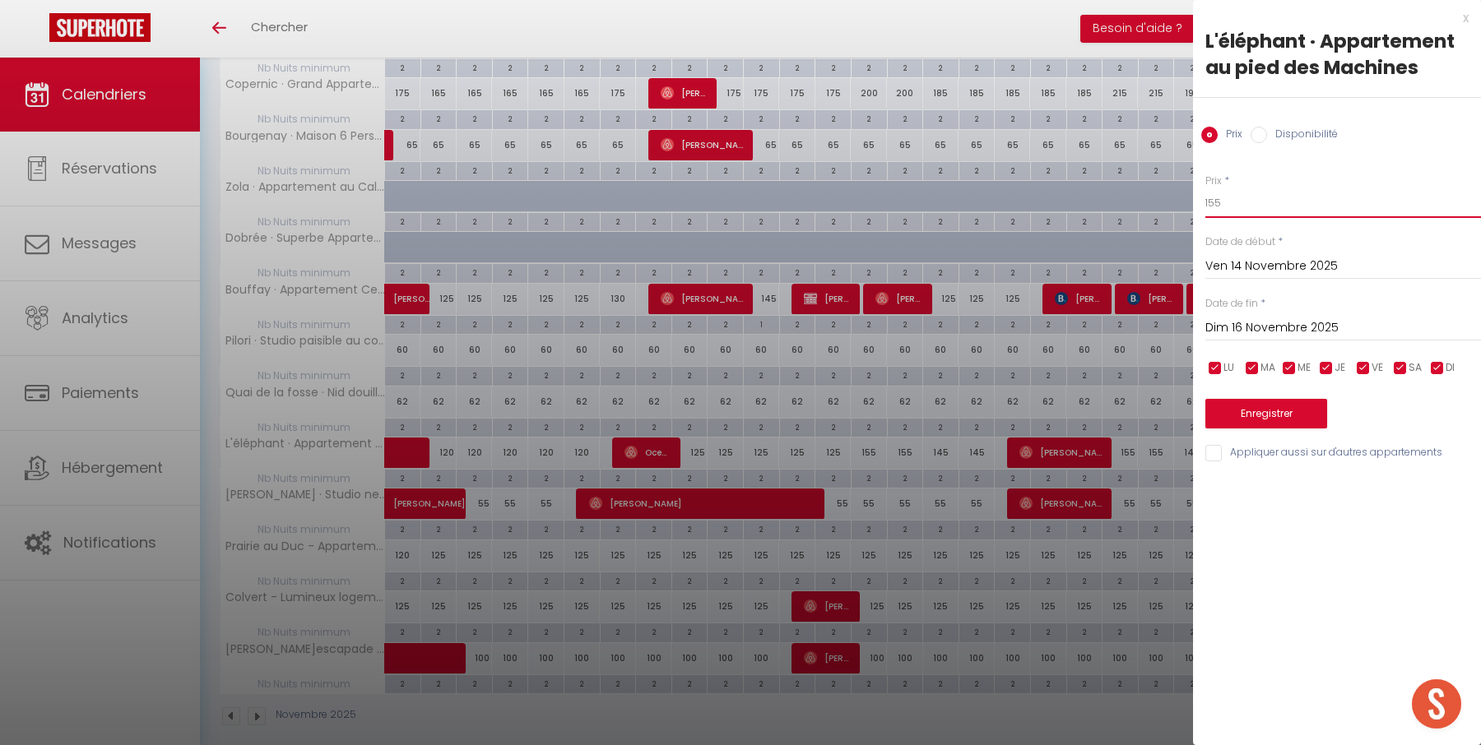
click at [1229, 197] on input "155" at bounding box center [1343, 203] width 276 height 30
type input "135"
click at [1249, 418] on button "Enregistrer" at bounding box center [1266, 414] width 122 height 30
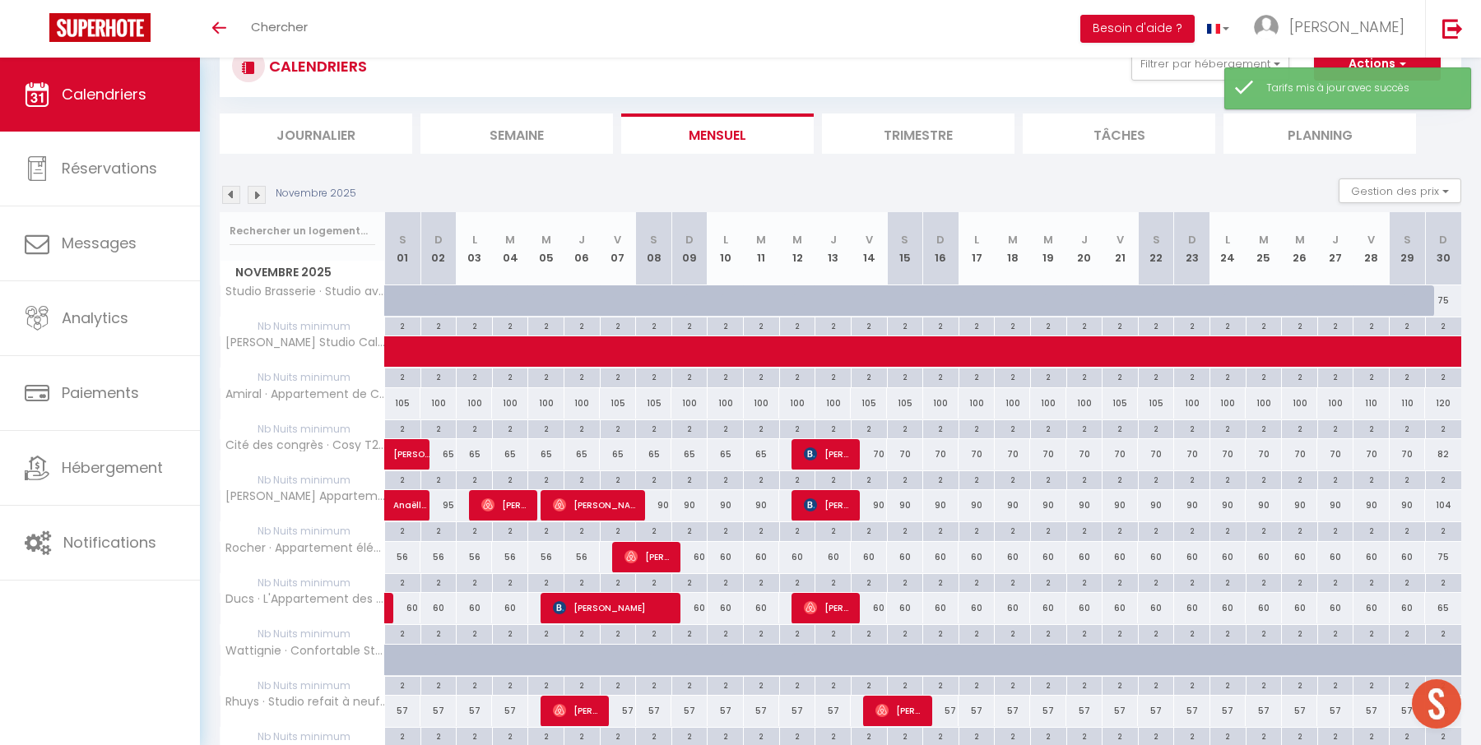
scroll to position [717, 0]
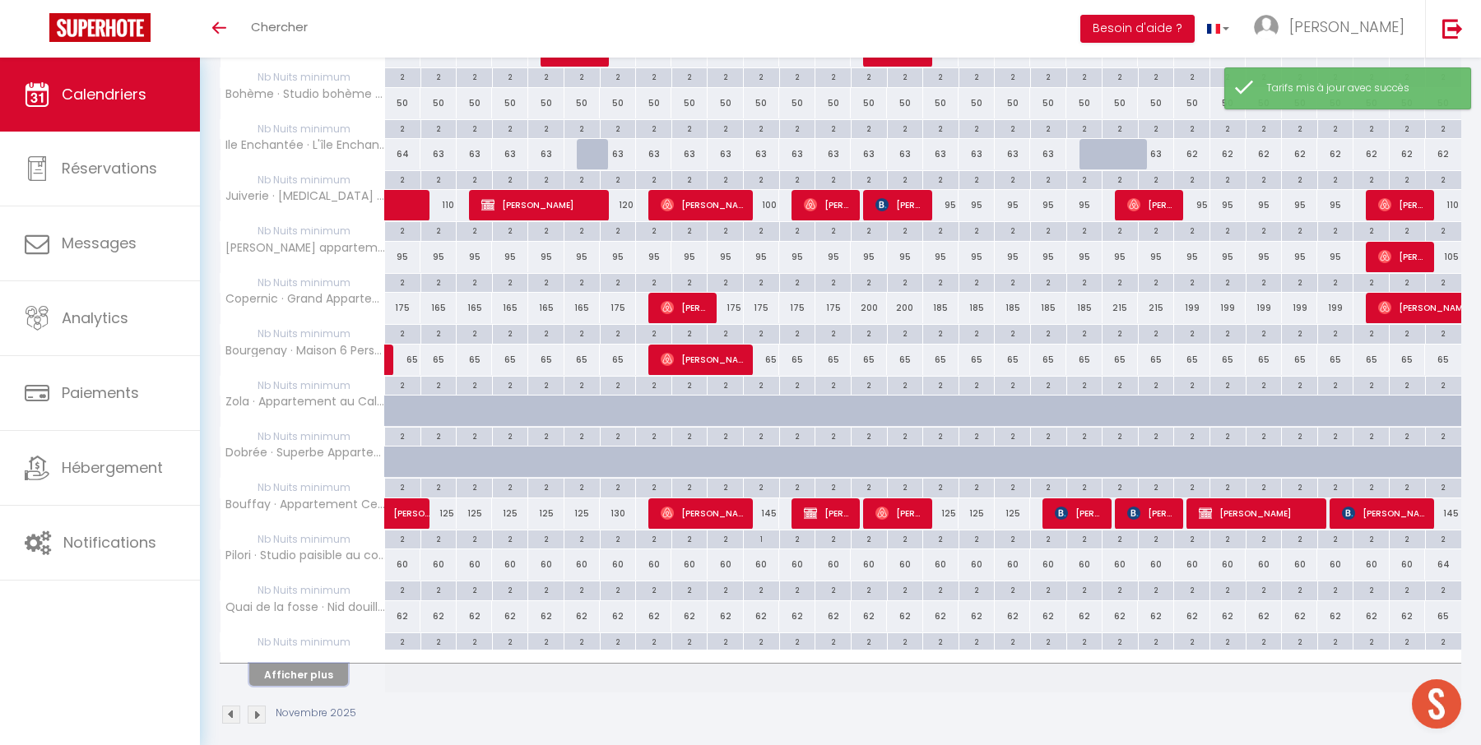
click at [317, 664] on button "Afficher plus" at bounding box center [298, 675] width 99 height 22
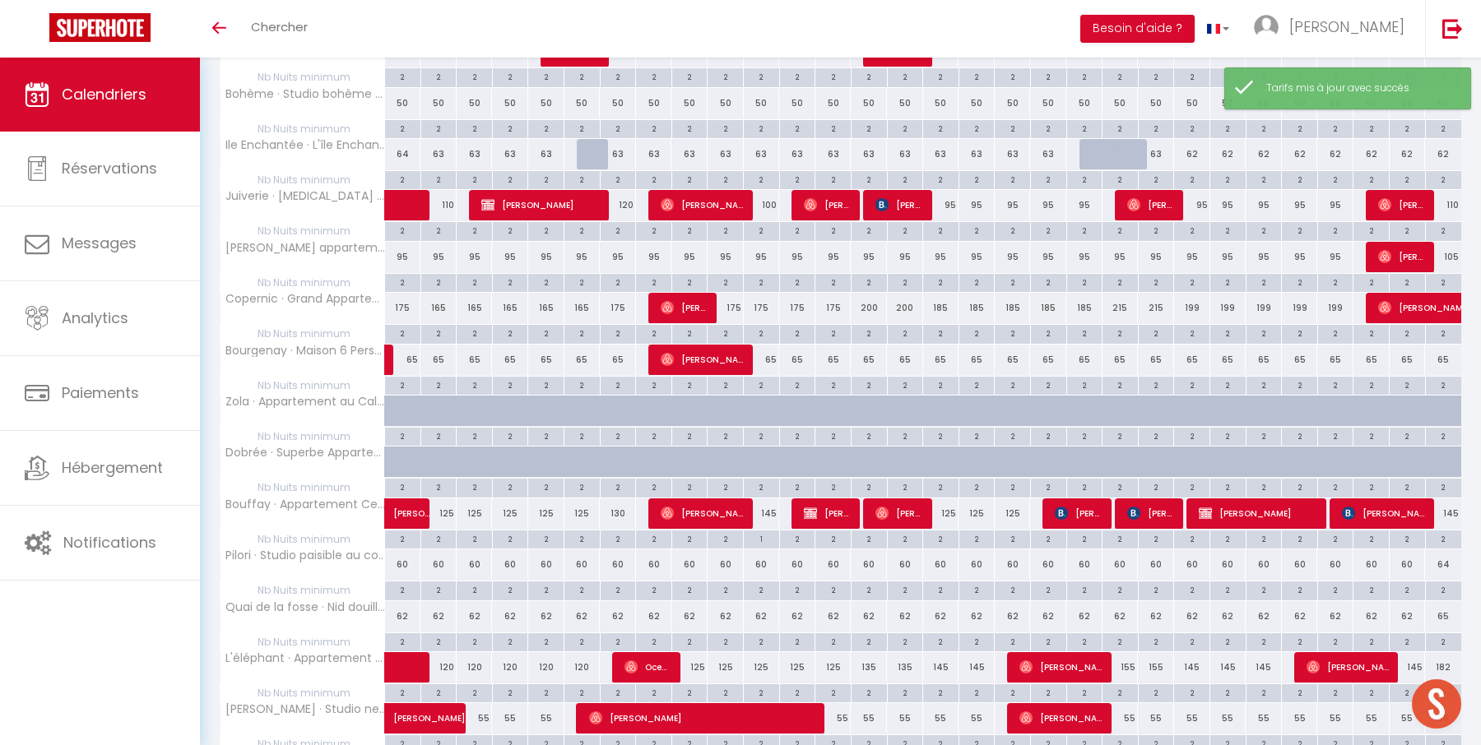
scroll to position [932, 0]
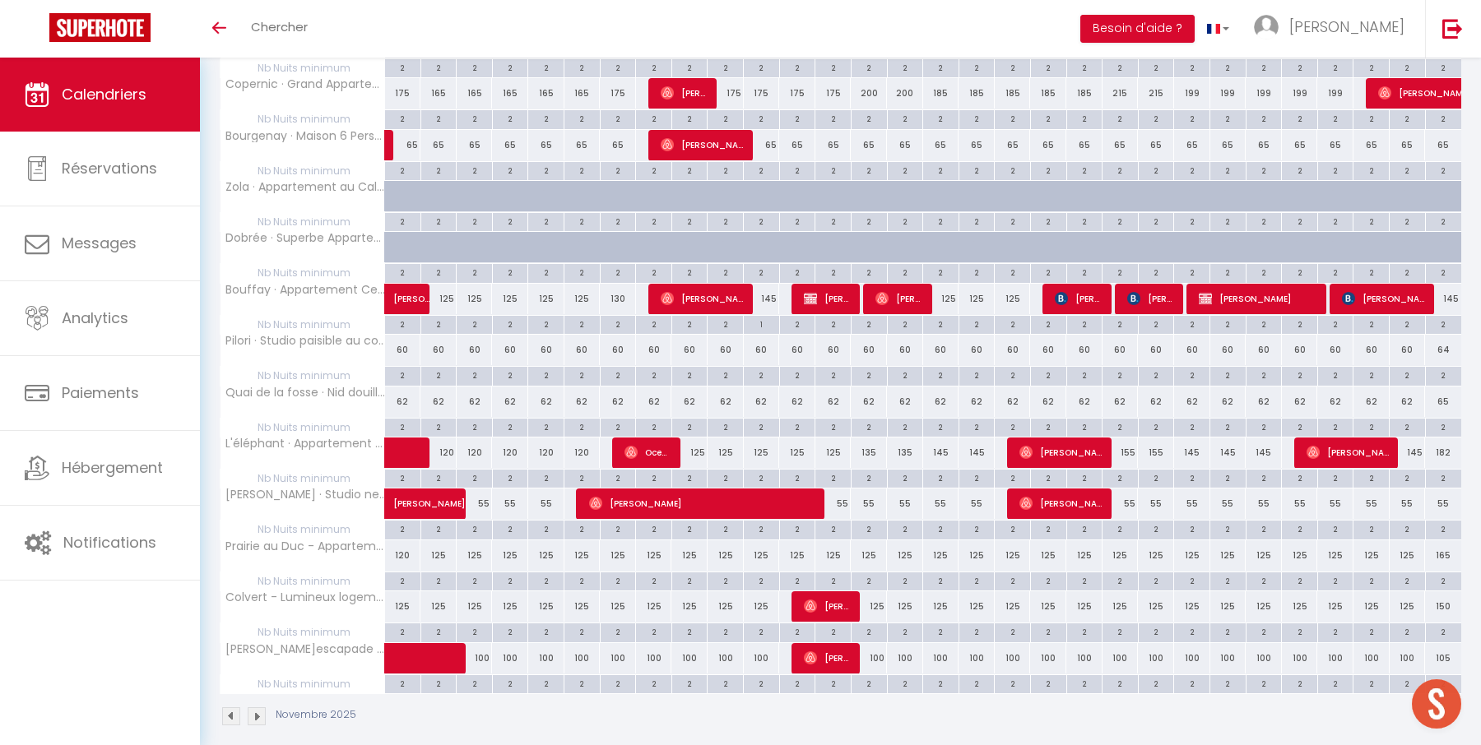
click at [938, 440] on div "145" at bounding box center [941, 453] width 36 height 30
type input "145"
type input "Dim 16 Novembre 2025"
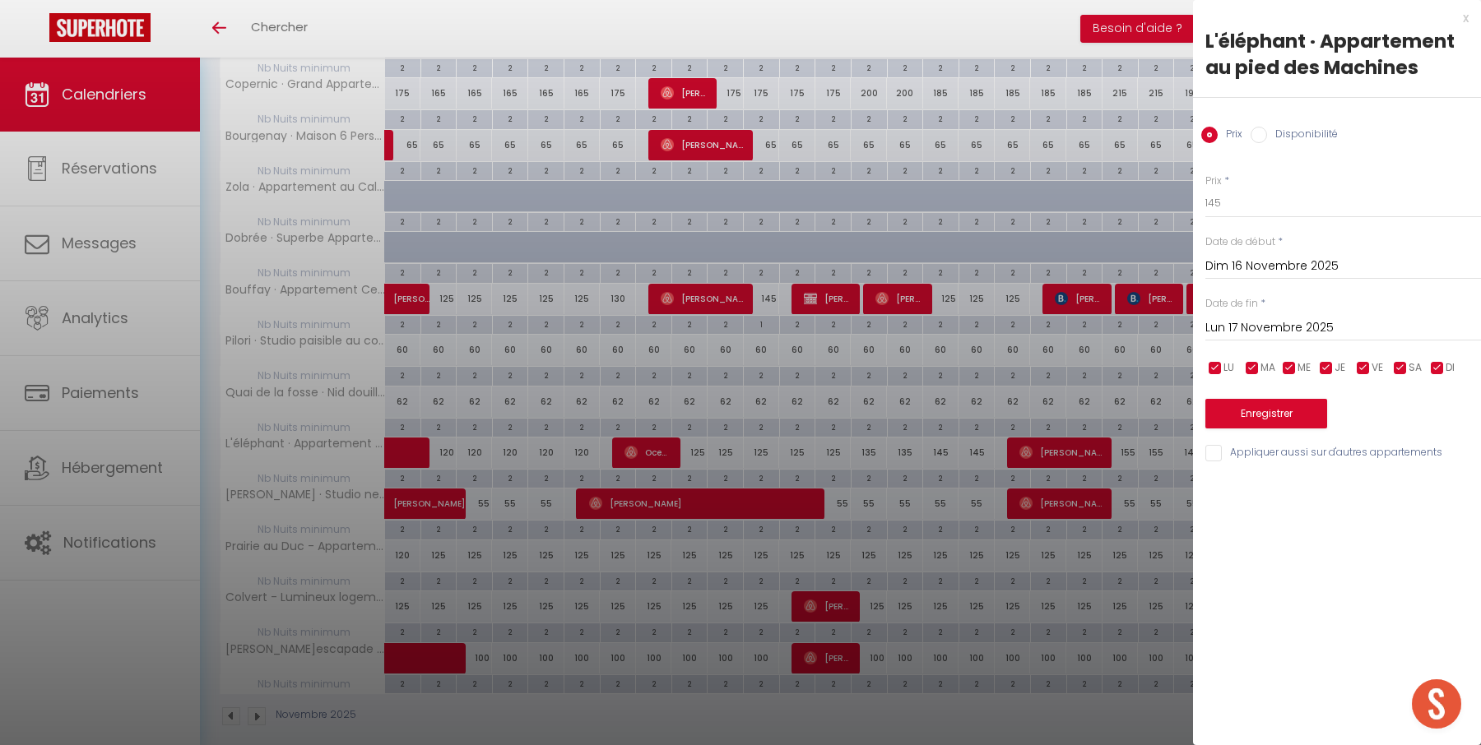
click at [1318, 338] on div "Lun 17 Novembre 2025 < Nov 2025 > Dim Lun Mar Mer Jeu Ven Sam 1 2 3 4 5 6 7 8 9…" at bounding box center [1343, 327] width 276 height 30
click at [1318, 331] on input "Lun 17 Novembre 2025" at bounding box center [1343, 327] width 276 height 21
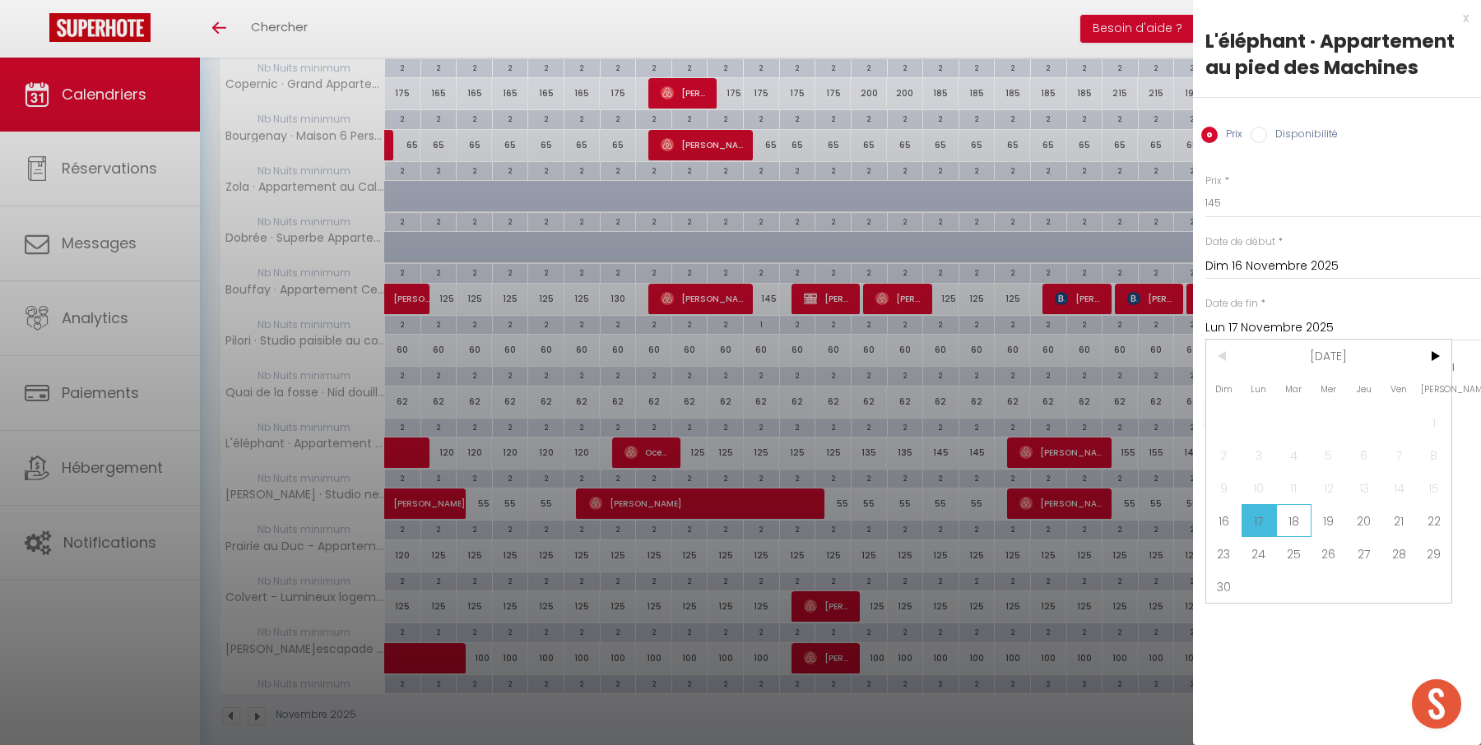
click at [1286, 520] on span "18" at bounding box center [1293, 520] width 35 height 33
type input "Mar 18 Novembre 2025"
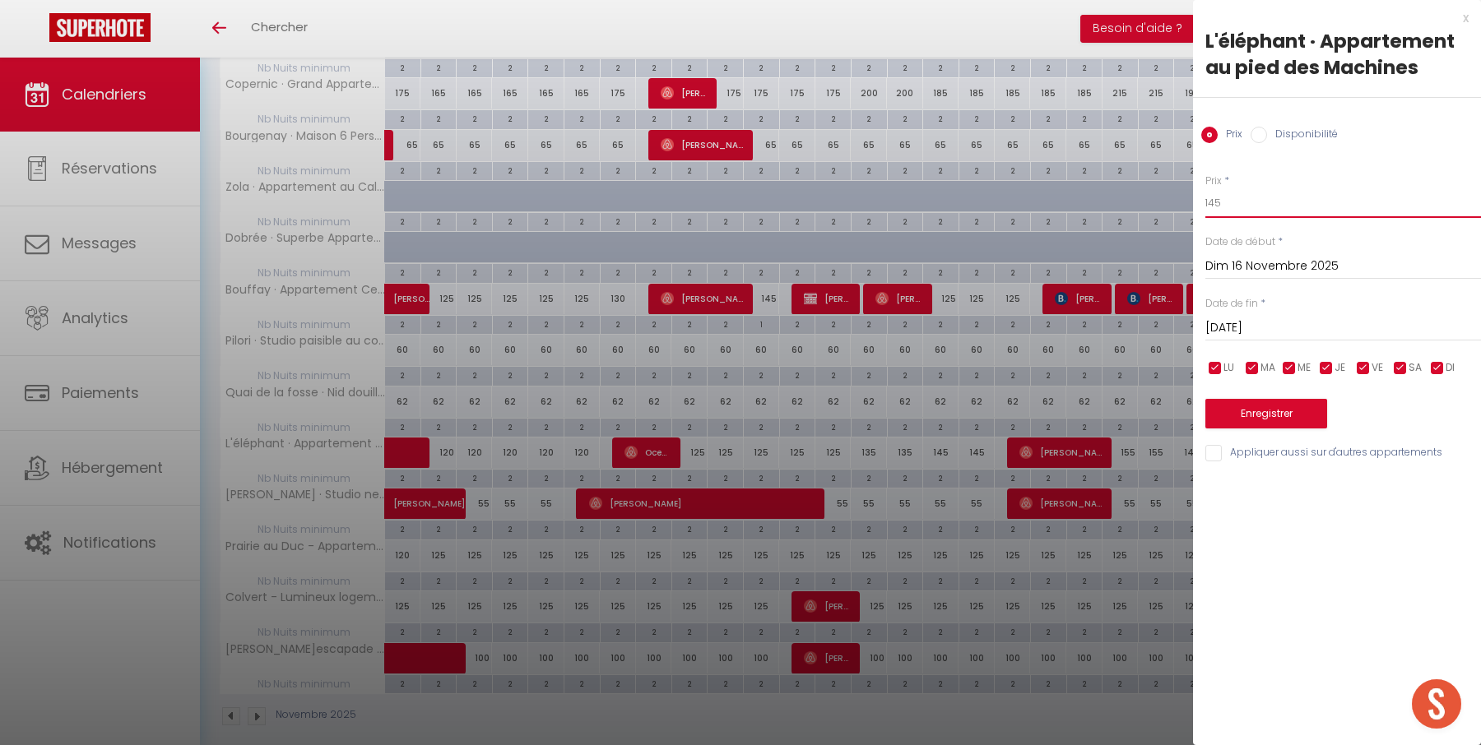
click at [1281, 188] on input "145" at bounding box center [1343, 203] width 276 height 30
type input "125"
click at [1252, 407] on button "Enregistrer" at bounding box center [1266, 414] width 122 height 30
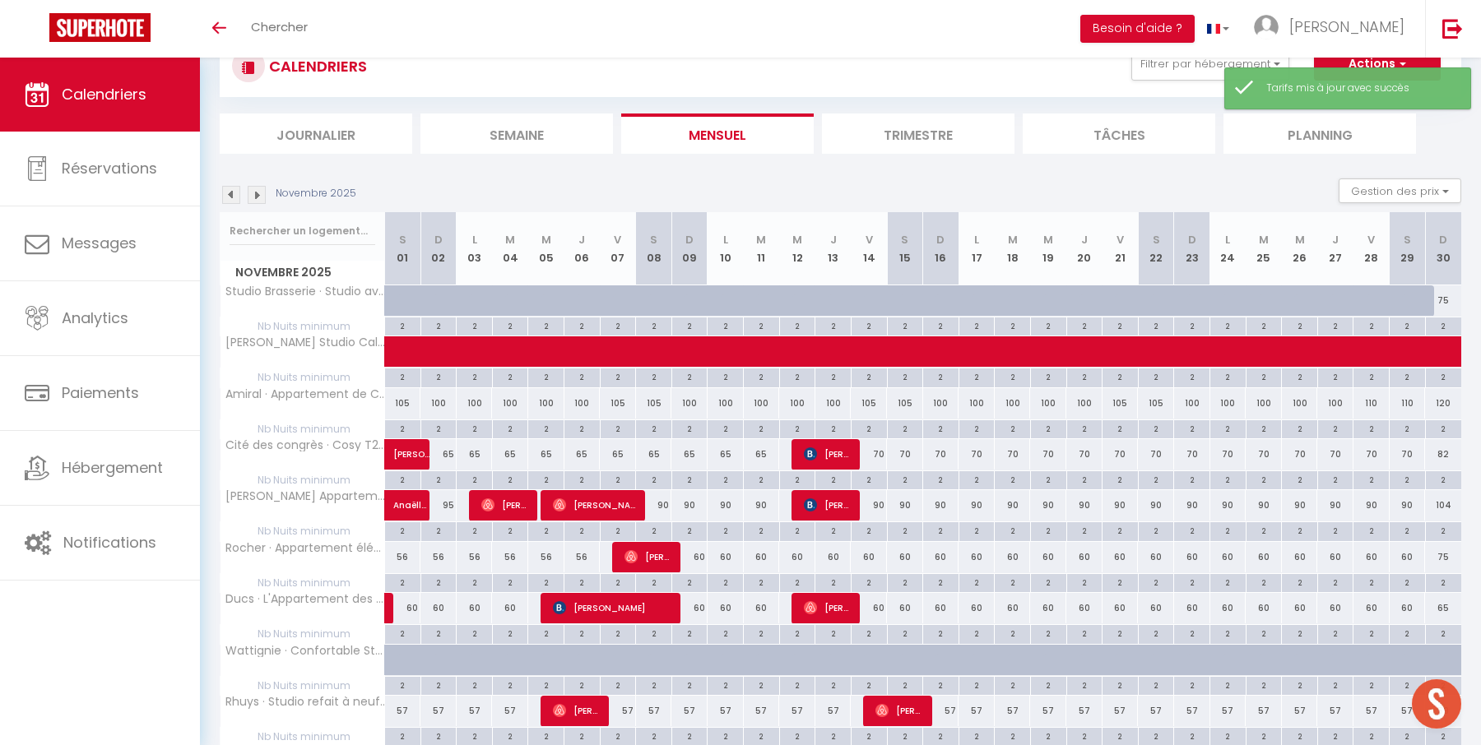
scroll to position [717, 0]
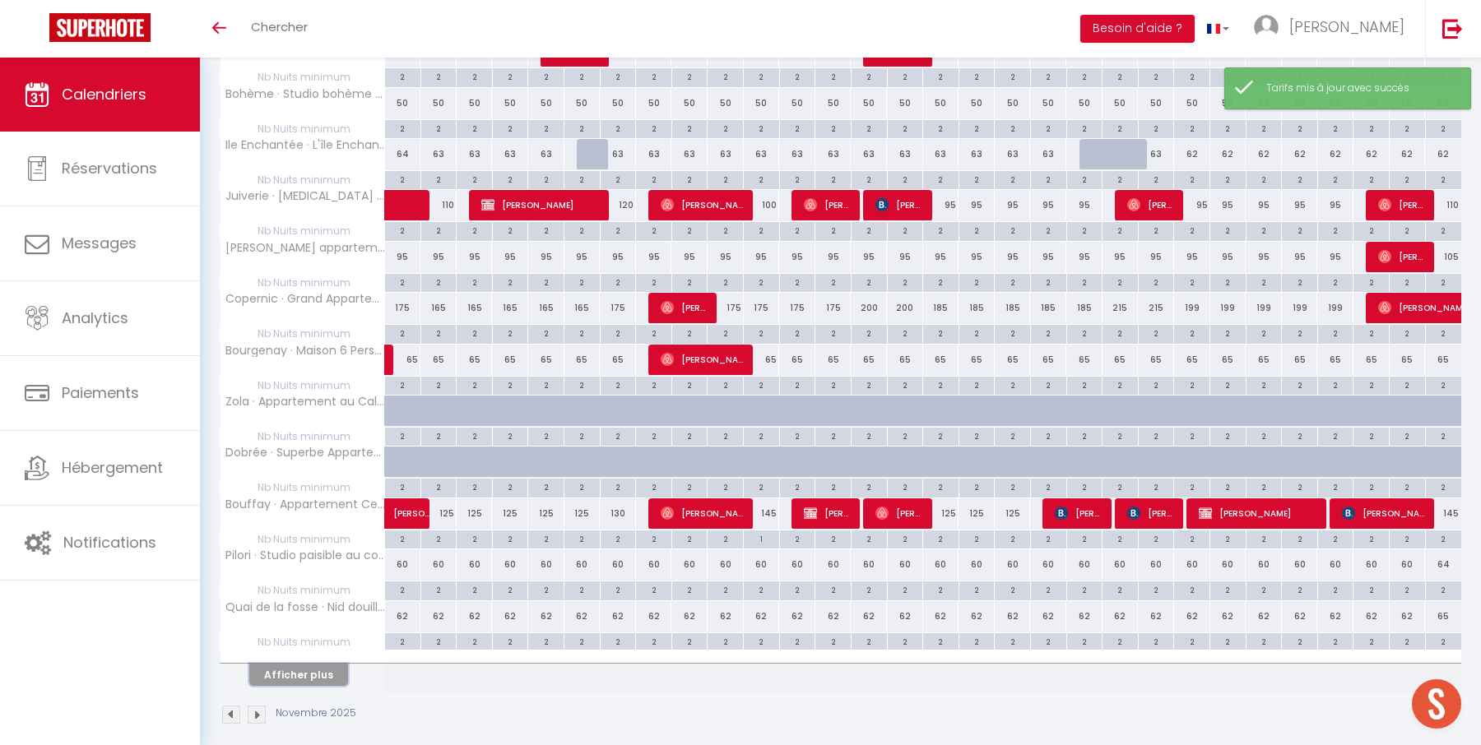
click at [308, 664] on button "Afficher plus" at bounding box center [298, 675] width 99 height 22
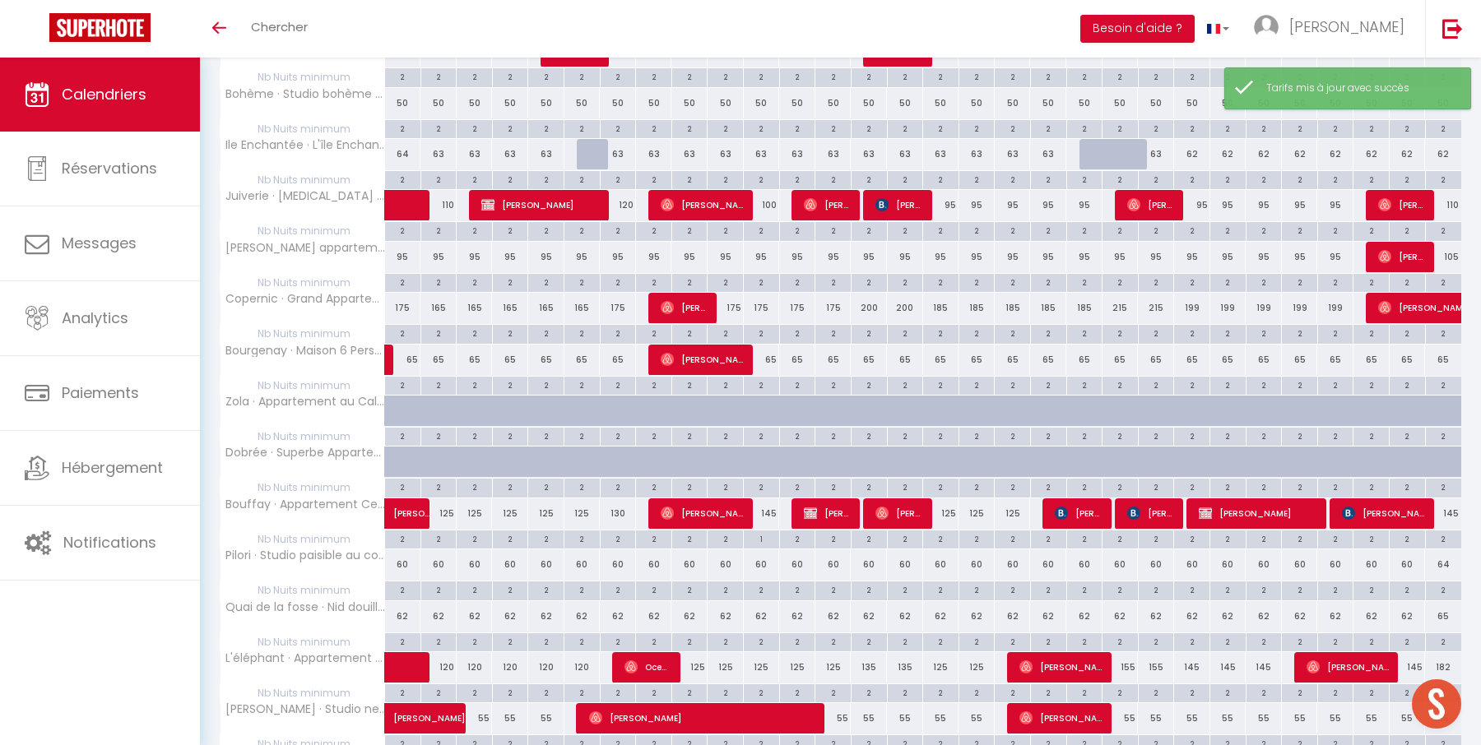
scroll to position [932, 0]
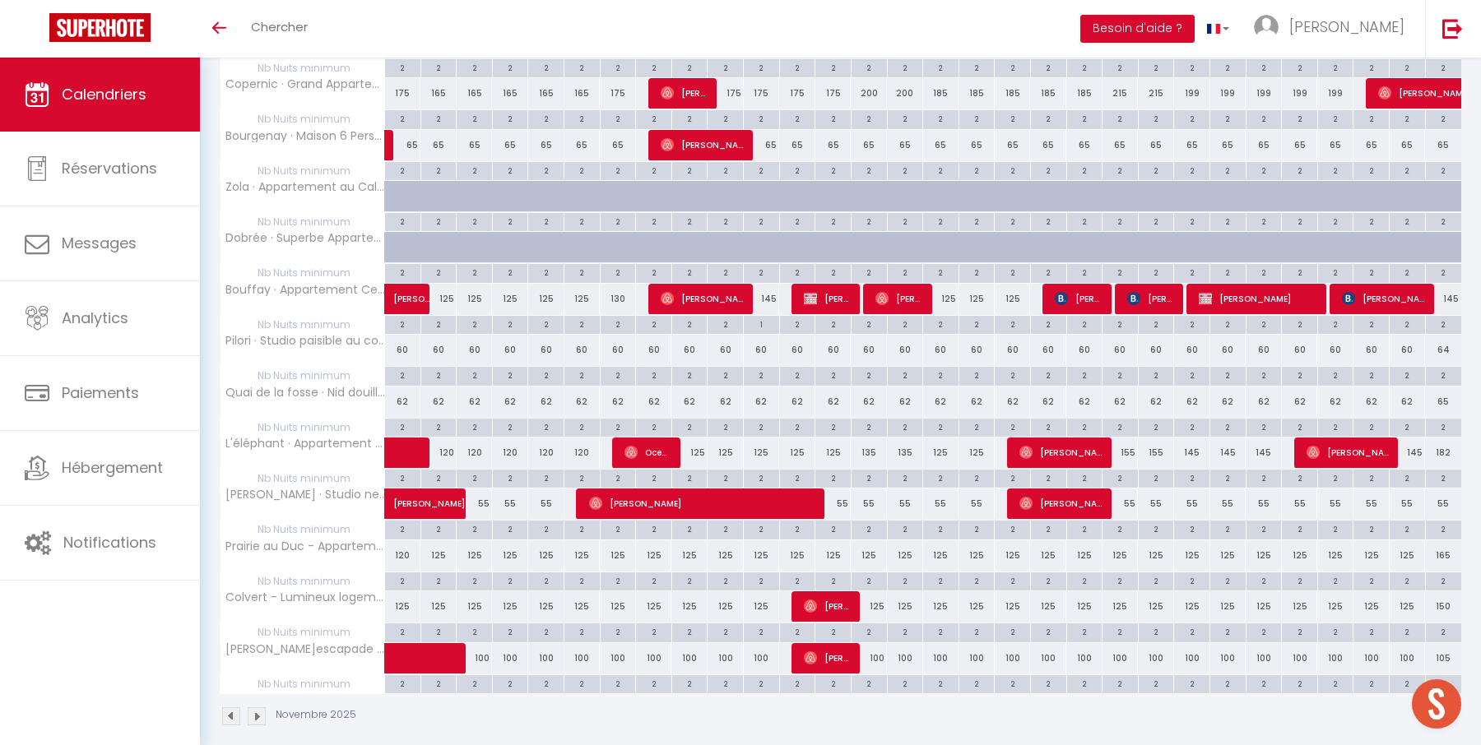
click at [1129, 438] on div "155" at bounding box center [1120, 453] width 36 height 30
type input "155"
type input "Ven 21 Novembre 2025"
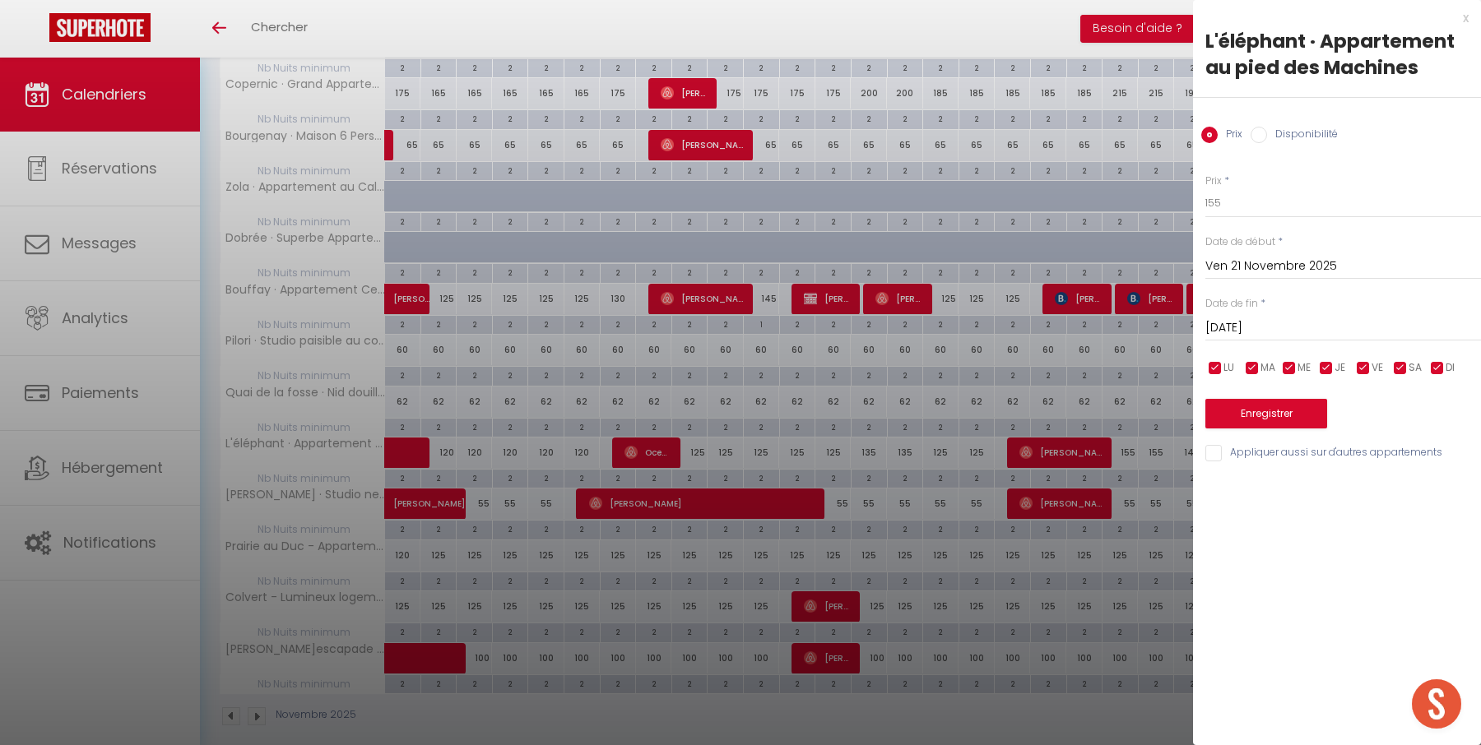
click at [1235, 321] on input "[DATE]" at bounding box center [1343, 327] width 276 height 21
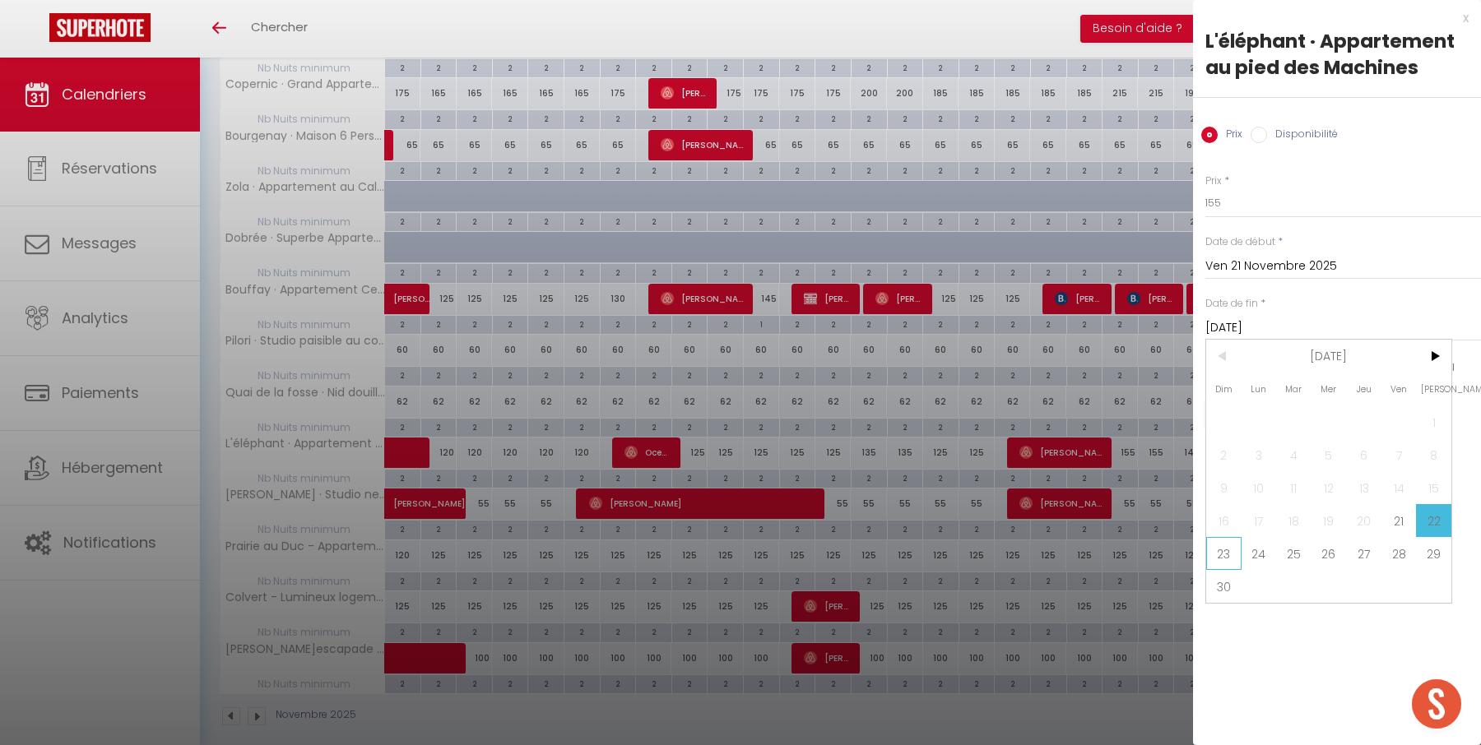
click at [1225, 555] on span "23" at bounding box center [1223, 553] width 35 height 33
type input "Dim 23 Novembre 2025"
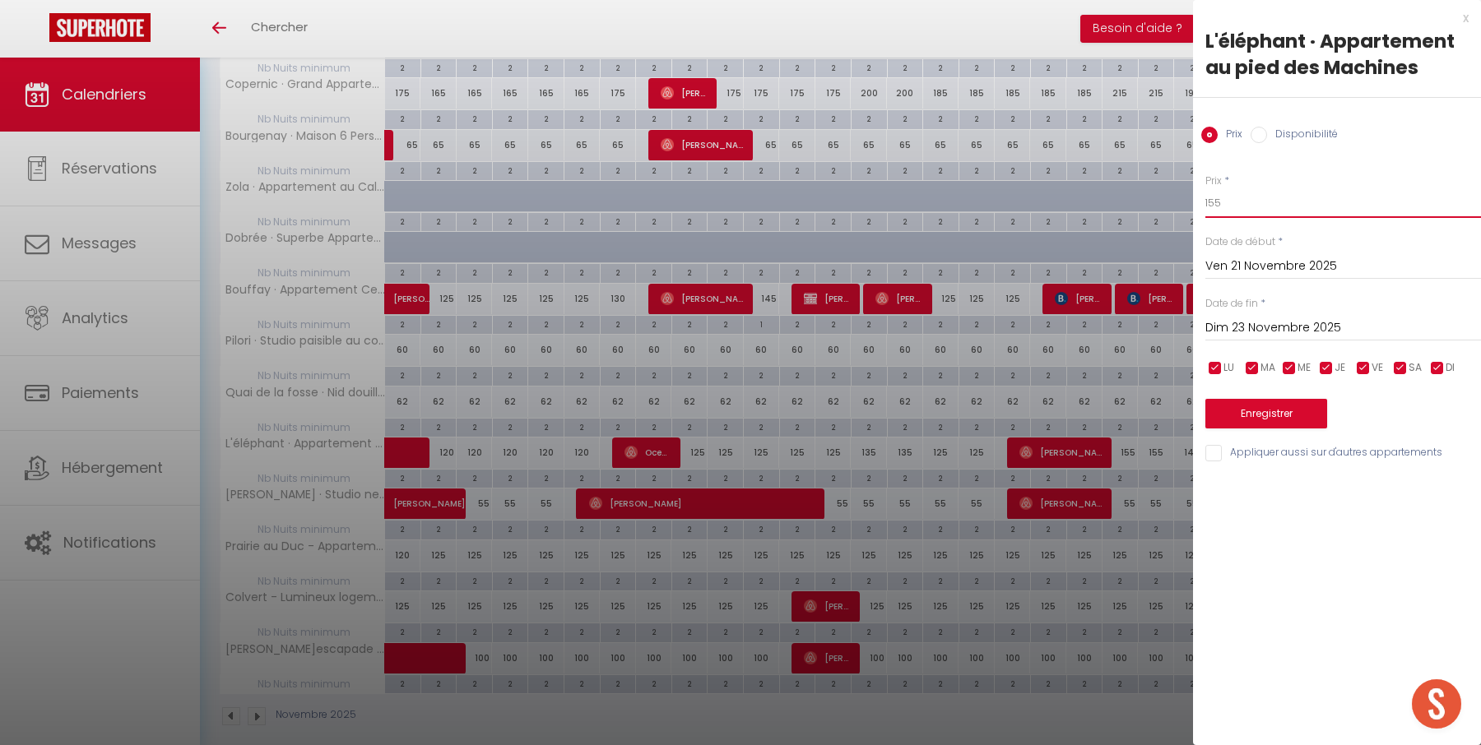
click at [1213, 206] on input "155" at bounding box center [1343, 203] width 276 height 30
type input "135"
click at [1263, 408] on button "Enregistrer" at bounding box center [1266, 414] width 122 height 30
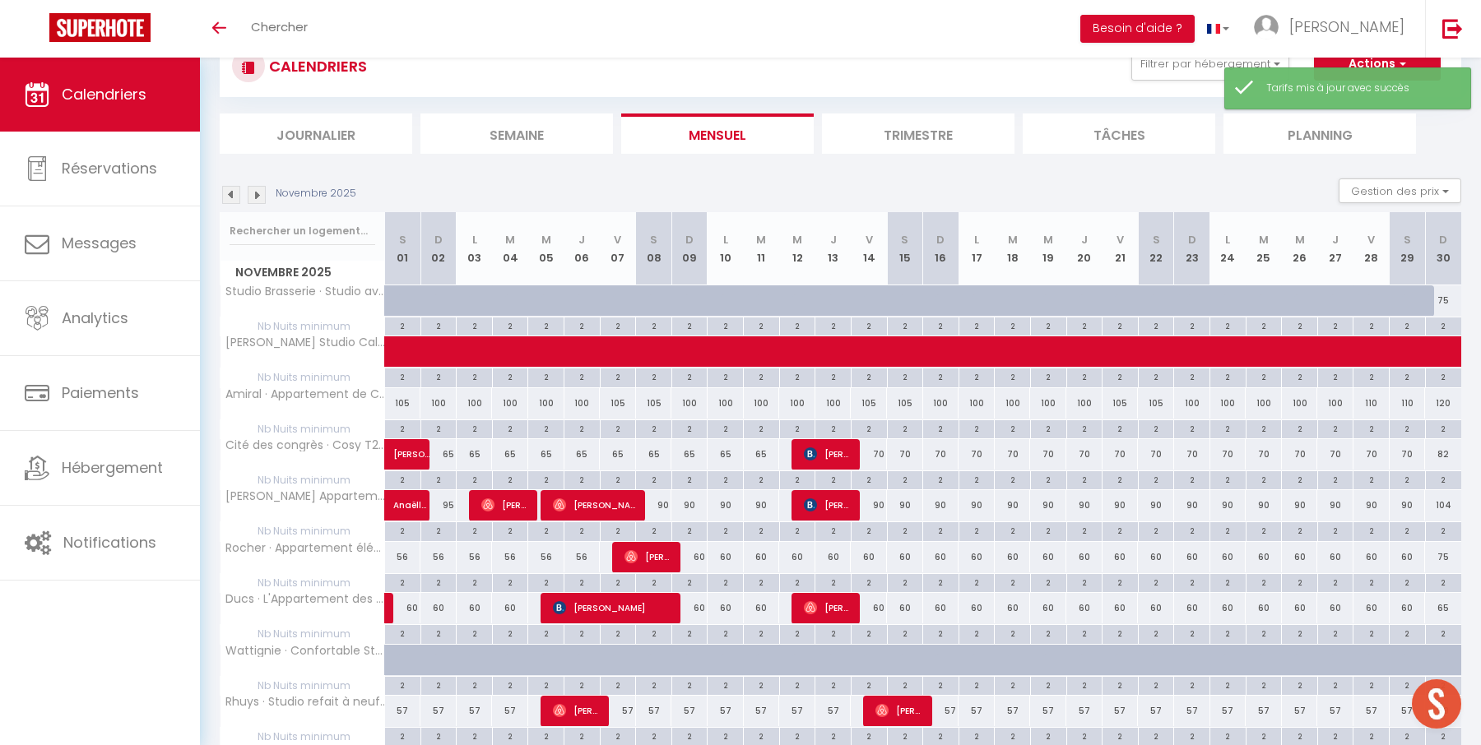
scroll to position [717, 0]
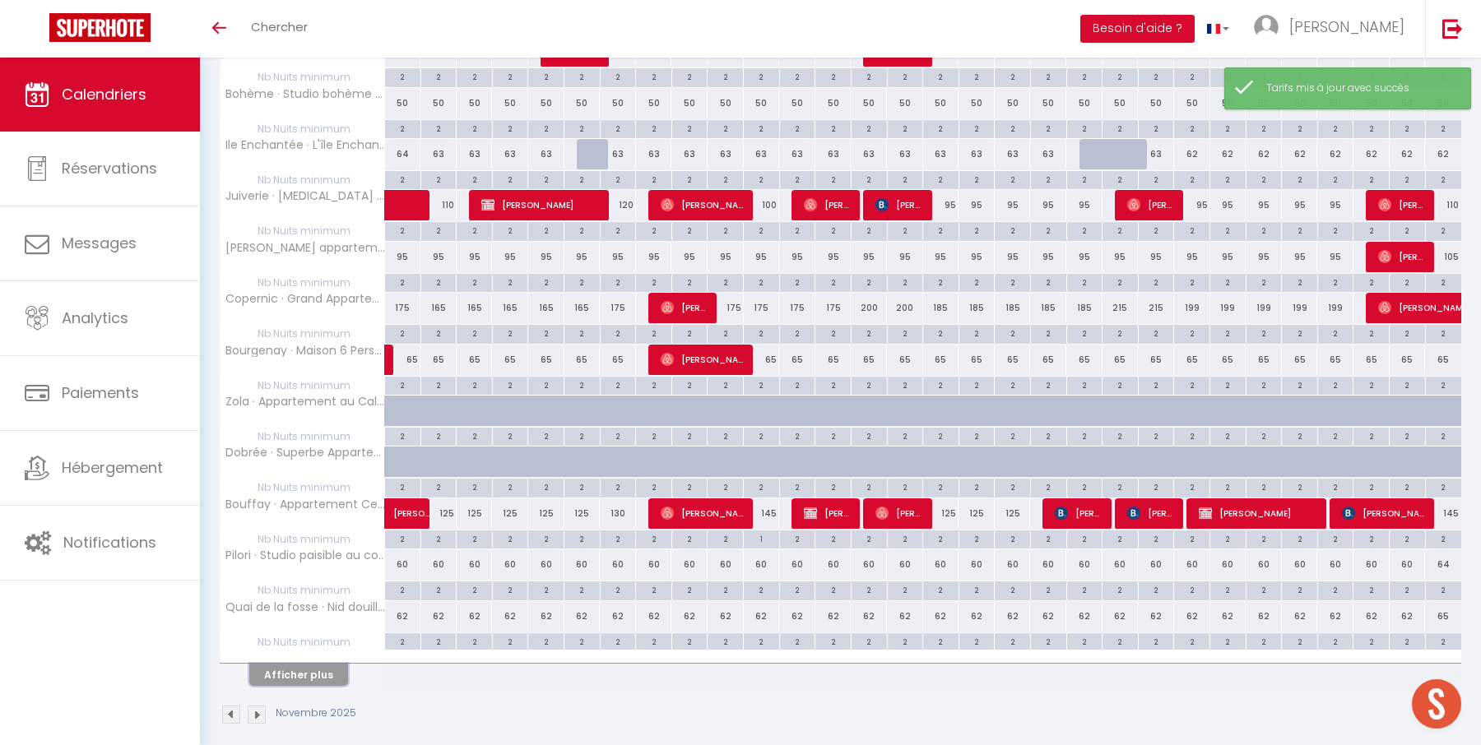
click at [327, 664] on button "Afficher plus" at bounding box center [298, 675] width 99 height 22
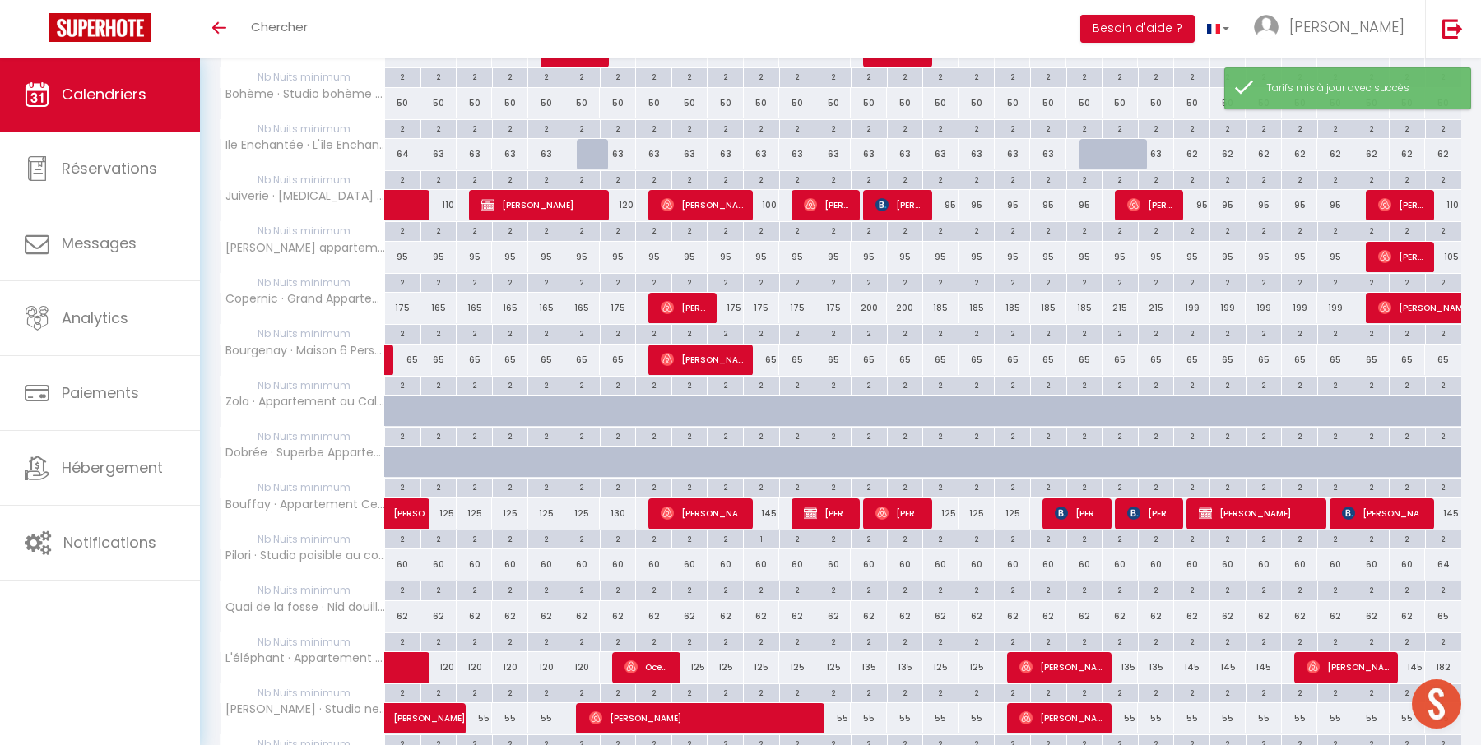
scroll to position [932, 0]
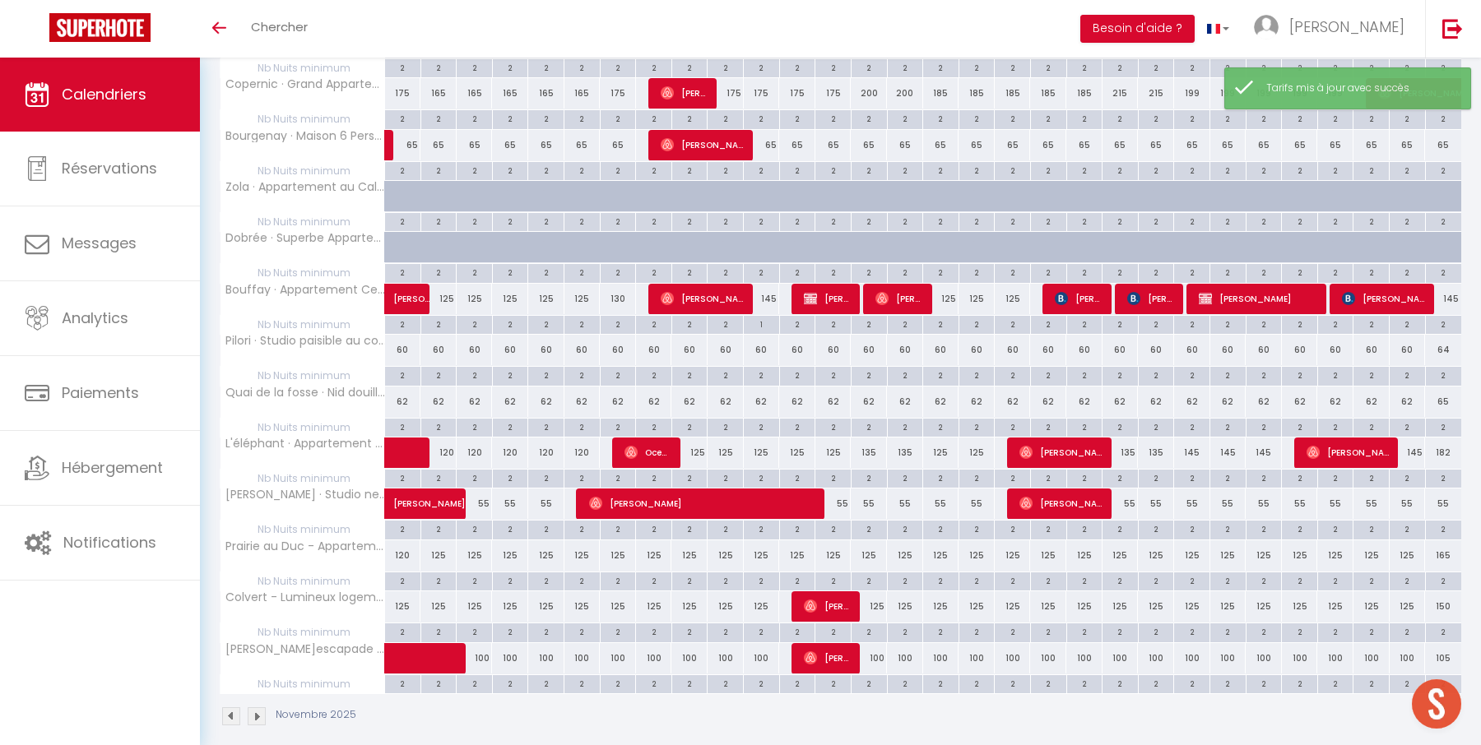
click at [1192, 438] on div "145" at bounding box center [1192, 453] width 36 height 30
type input "145"
type input "Dim 23 Novembre 2025"
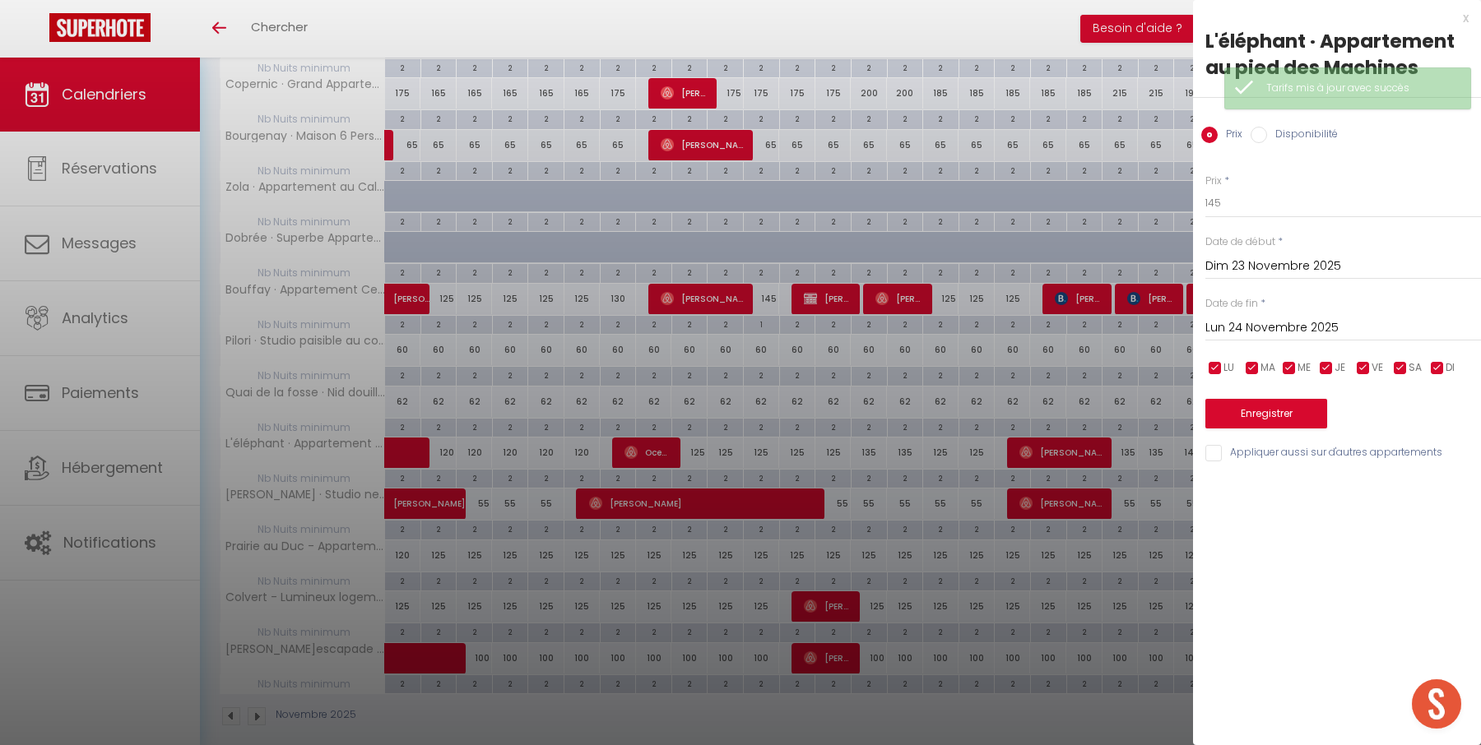
click at [1344, 322] on input "Lun 24 Novembre 2025" at bounding box center [1343, 327] width 276 height 21
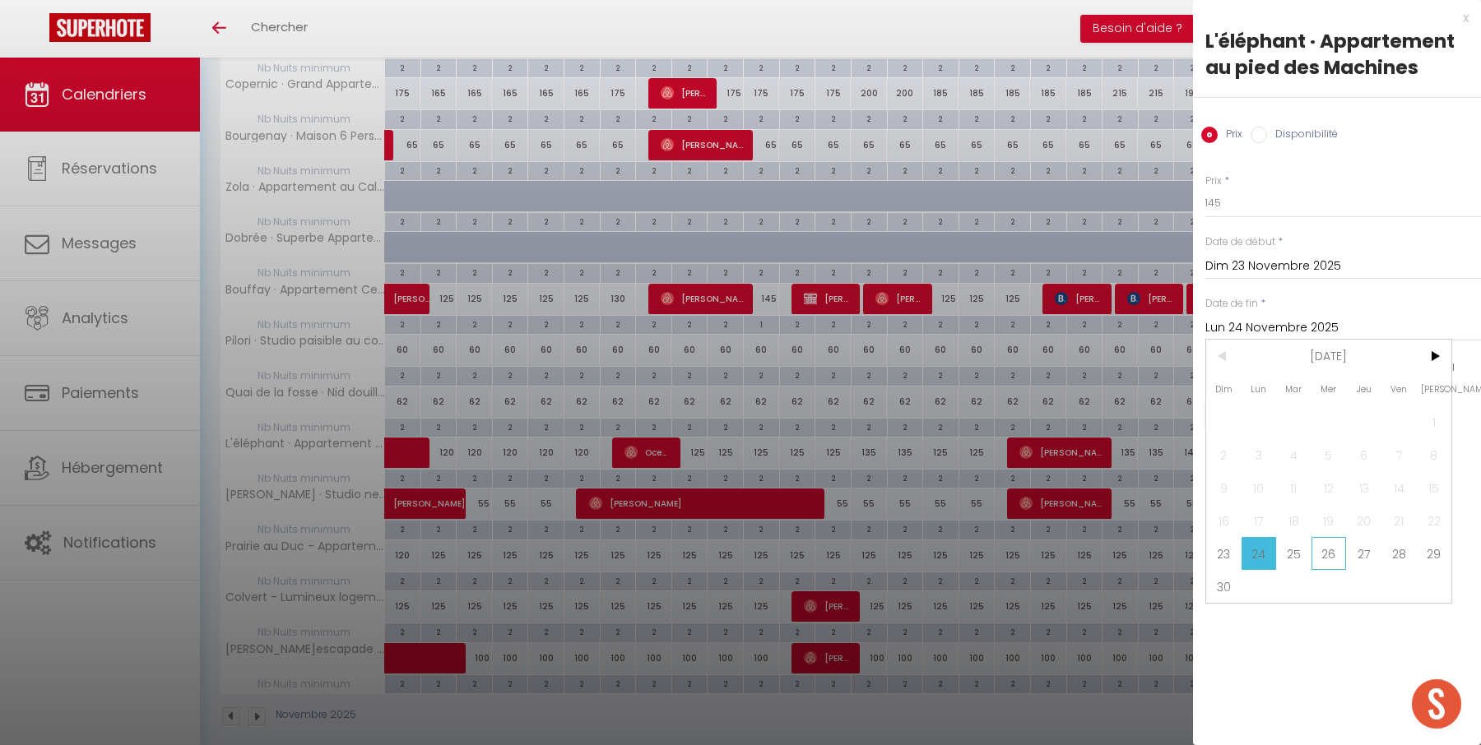
click at [1331, 550] on span "26" at bounding box center [1328, 553] width 35 height 33
type input "Mer 26 Novembre 2025"
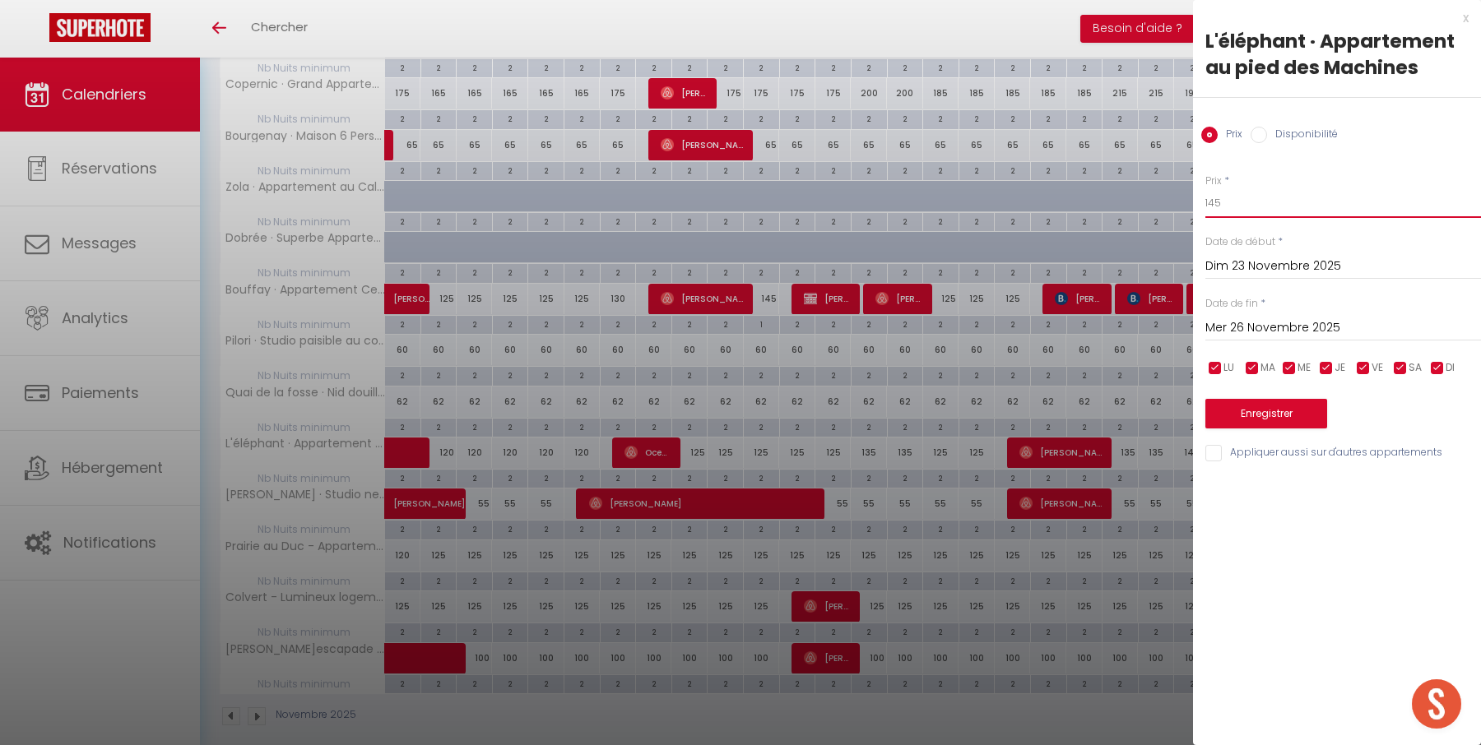
click at [1296, 205] on input "145" at bounding box center [1343, 203] width 276 height 30
type input "125"
click at [1289, 411] on button "Enregistrer" at bounding box center [1266, 414] width 122 height 30
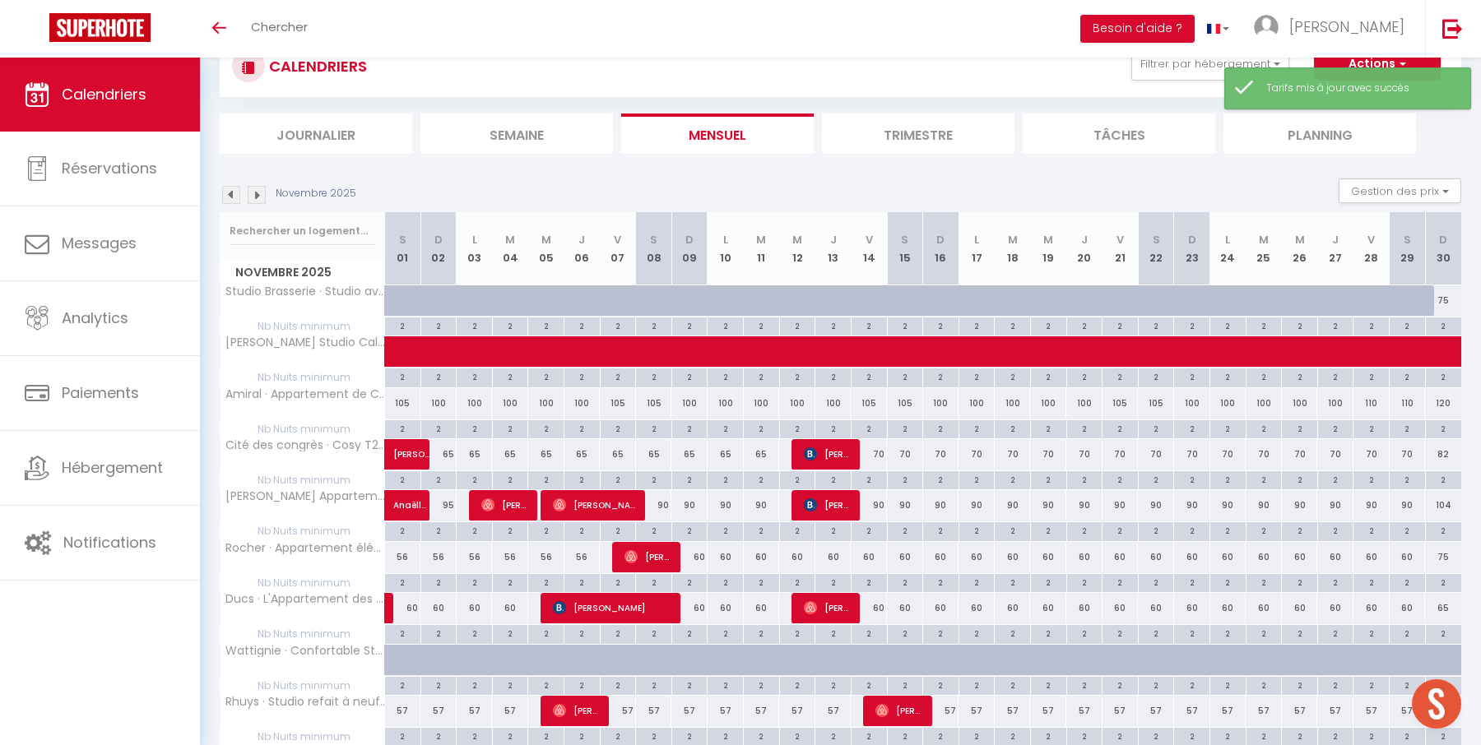
scroll to position [717, 0]
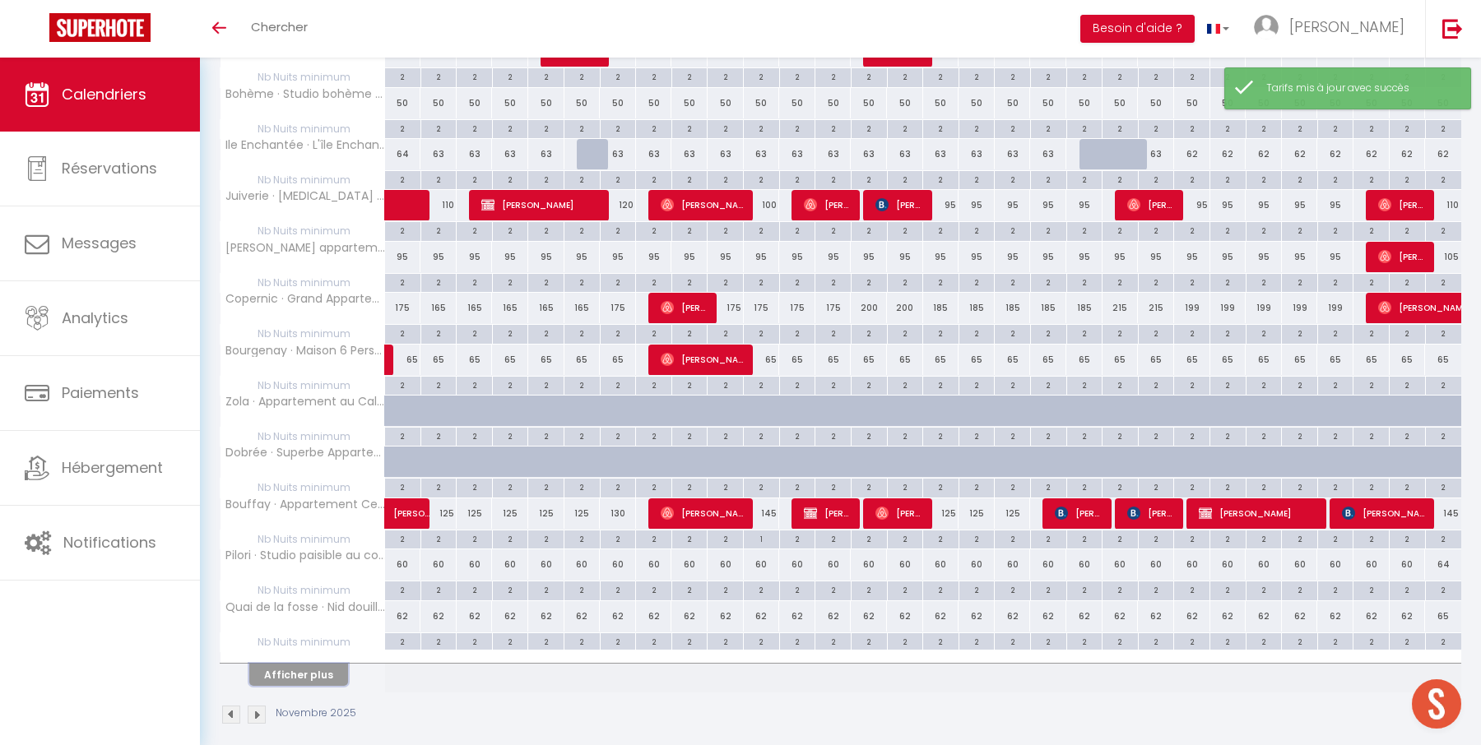
click at [329, 664] on button "Afficher plus" at bounding box center [298, 675] width 99 height 22
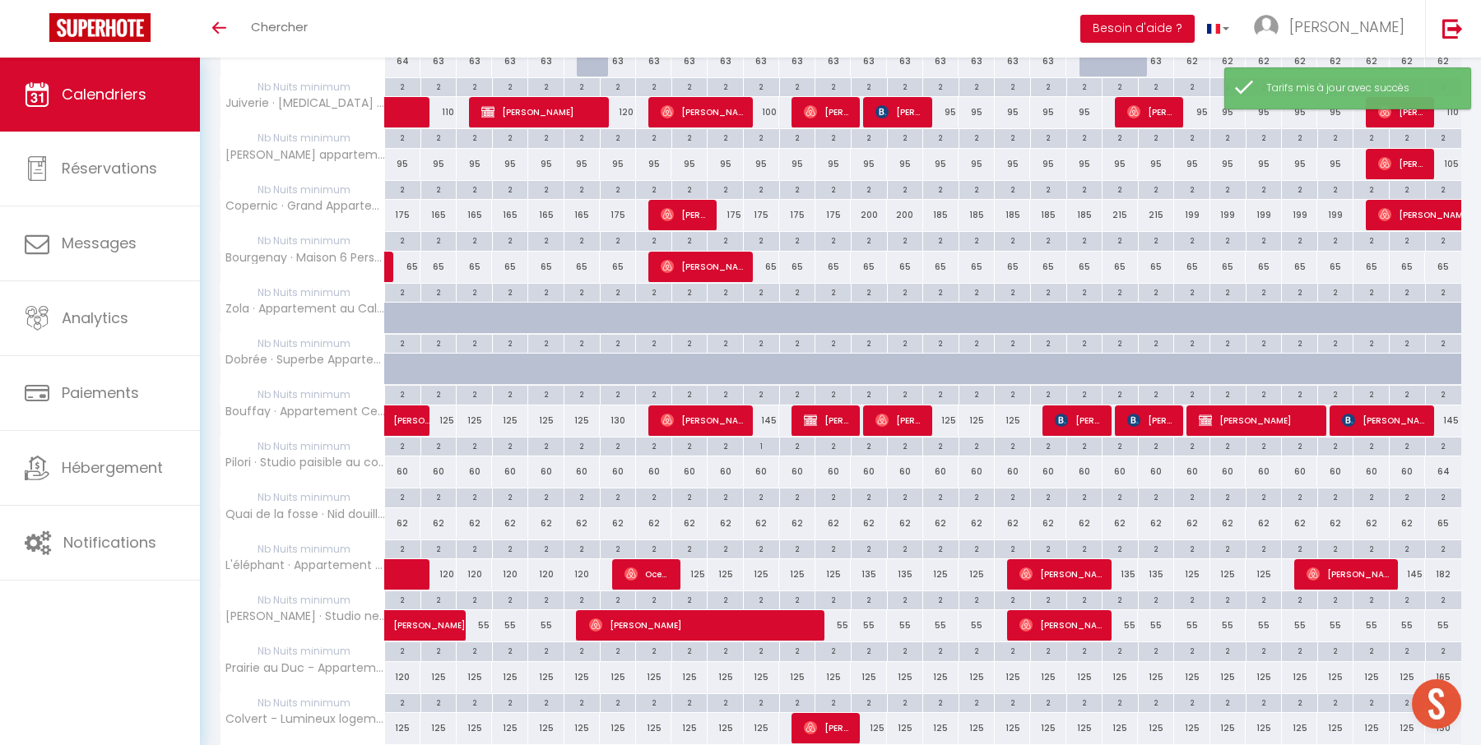
scroll to position [932, 0]
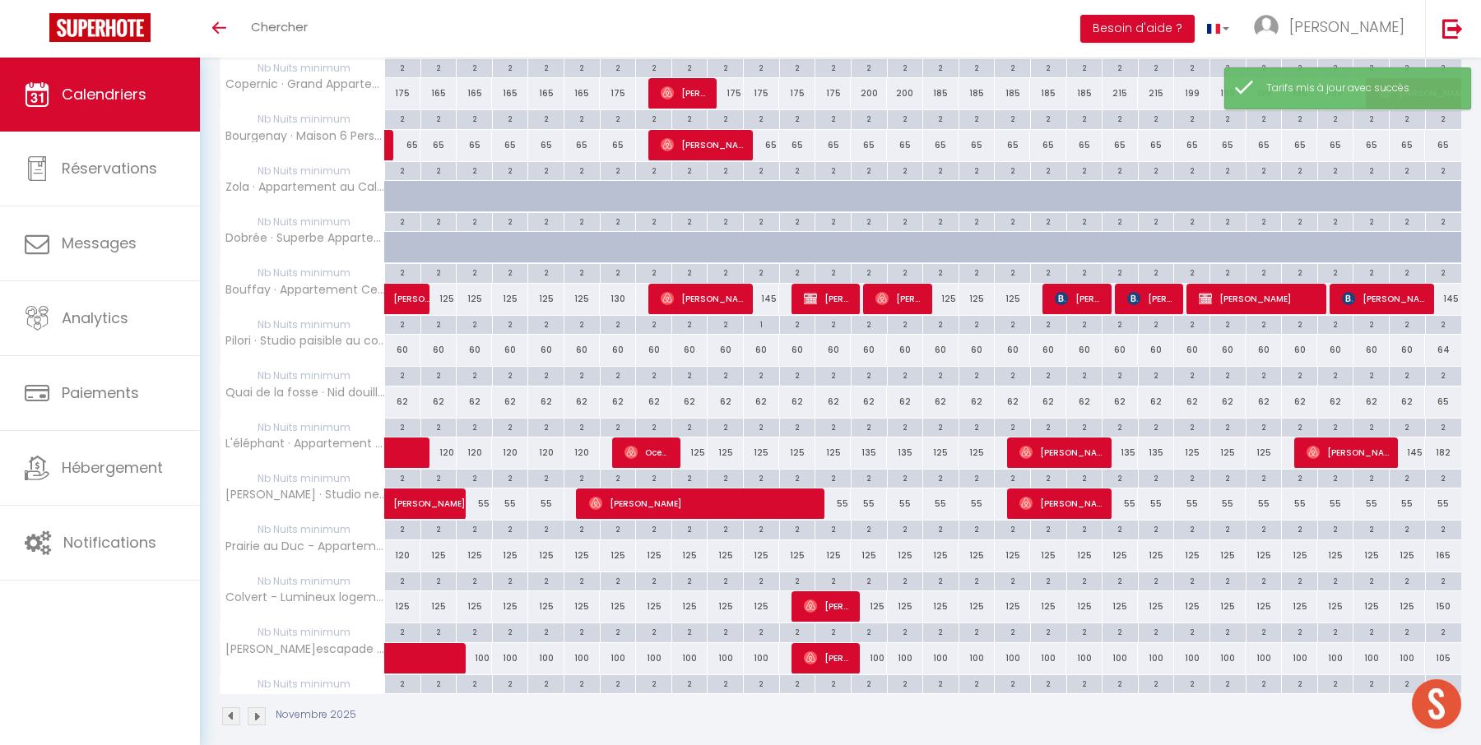
click at [1448, 439] on div "182" at bounding box center [1443, 453] width 36 height 30
type input "182"
type input "Dim 30 Novembre 2025"
type input "Lun 01 Décembre 2025"
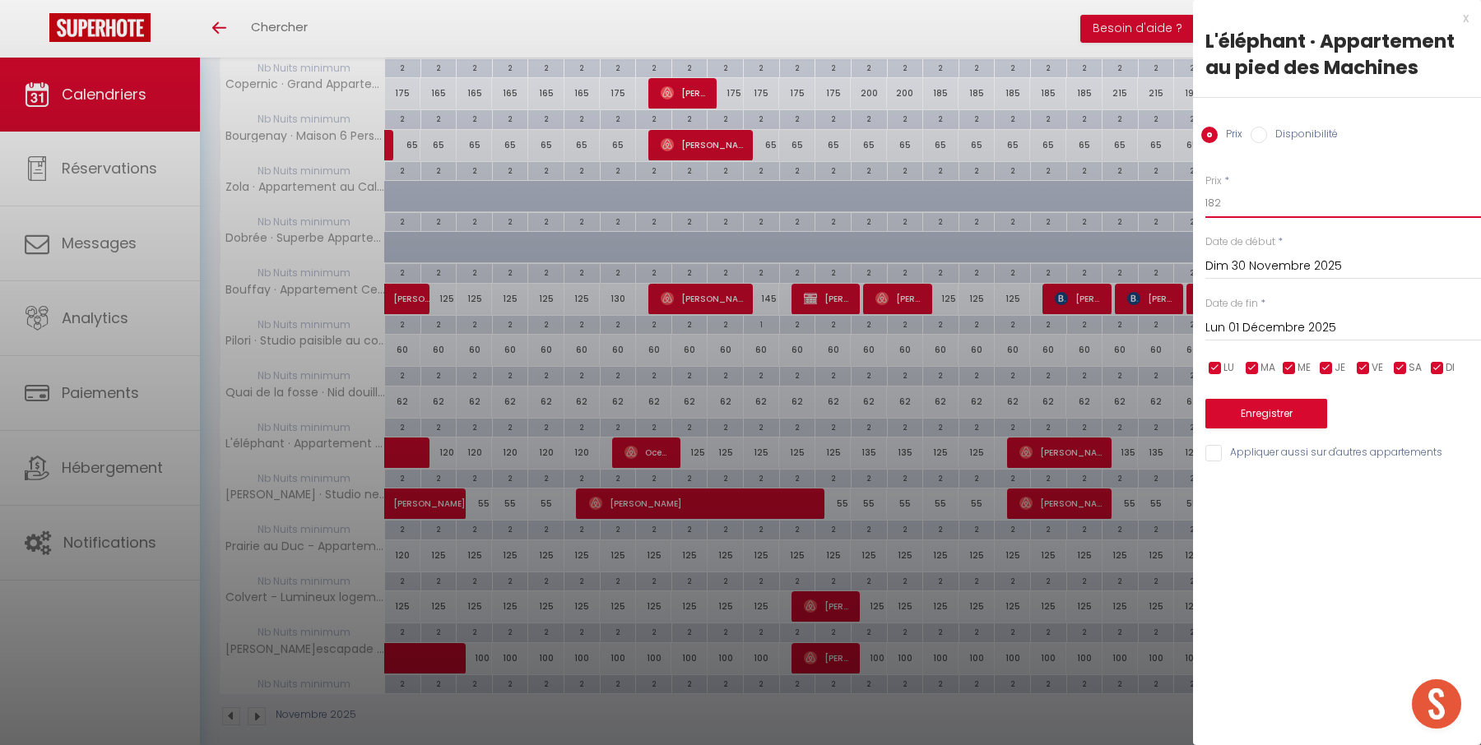
click at [1308, 203] on input "182" at bounding box center [1343, 203] width 276 height 30
type input "150"
click at [1264, 413] on button "Enregistrer" at bounding box center [1266, 414] width 122 height 30
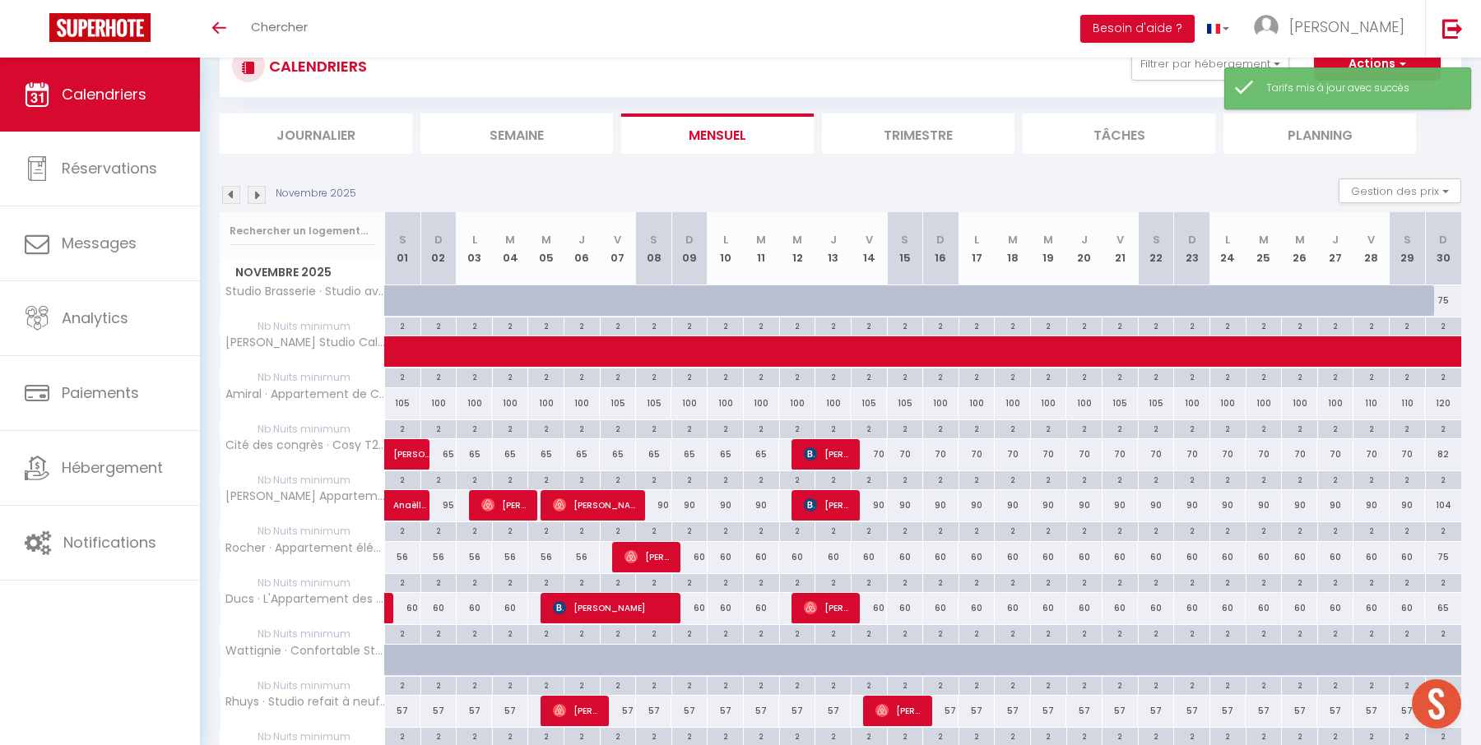
scroll to position [717, 0]
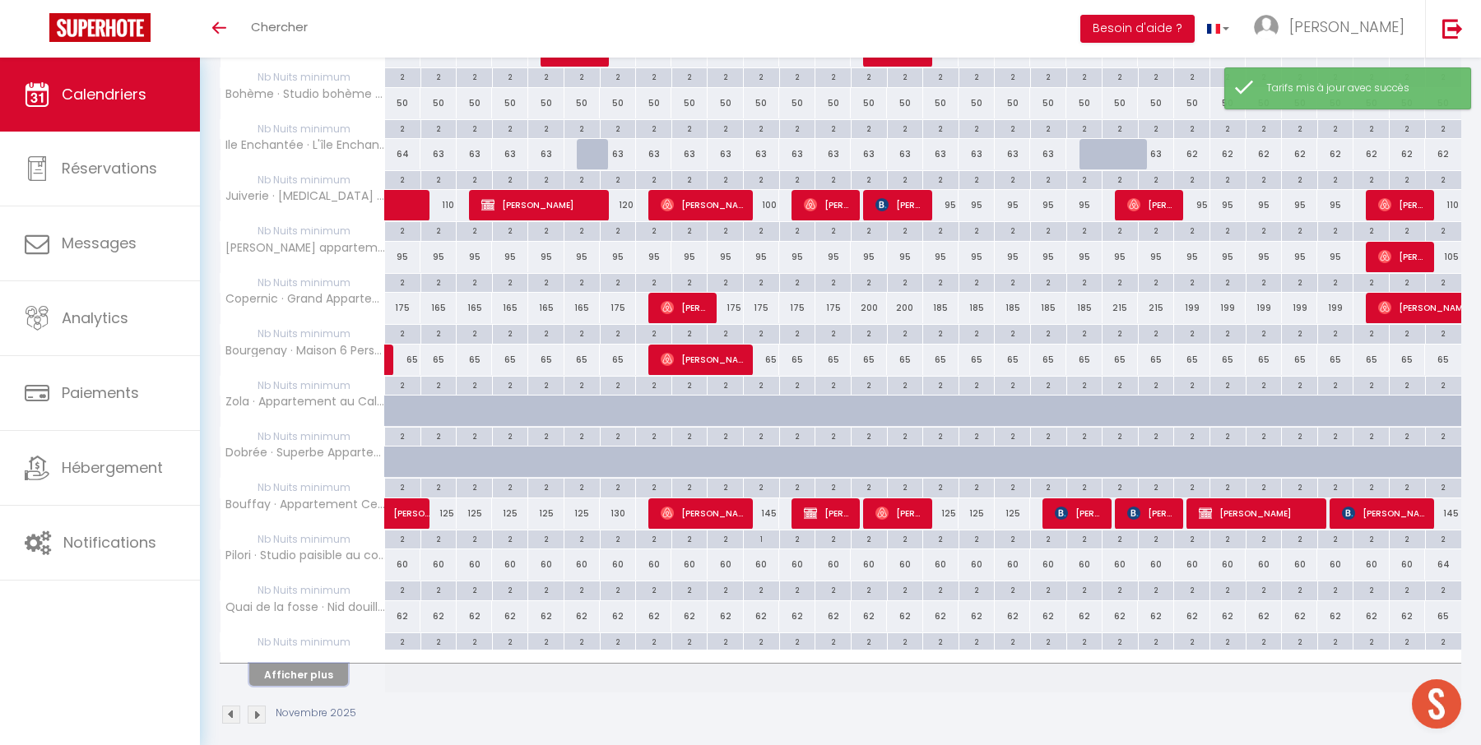
click at [321, 664] on button "Afficher plus" at bounding box center [298, 675] width 99 height 22
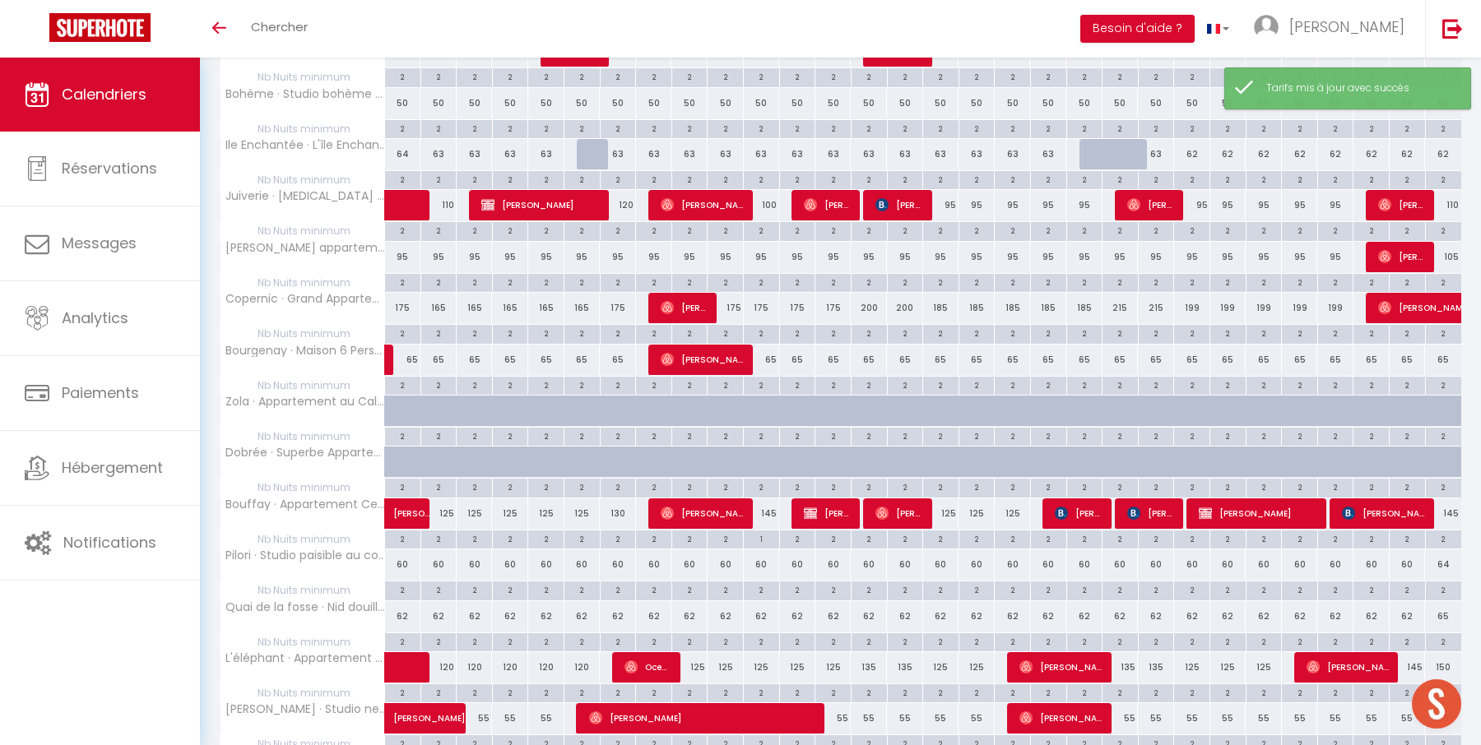
scroll to position [932, 0]
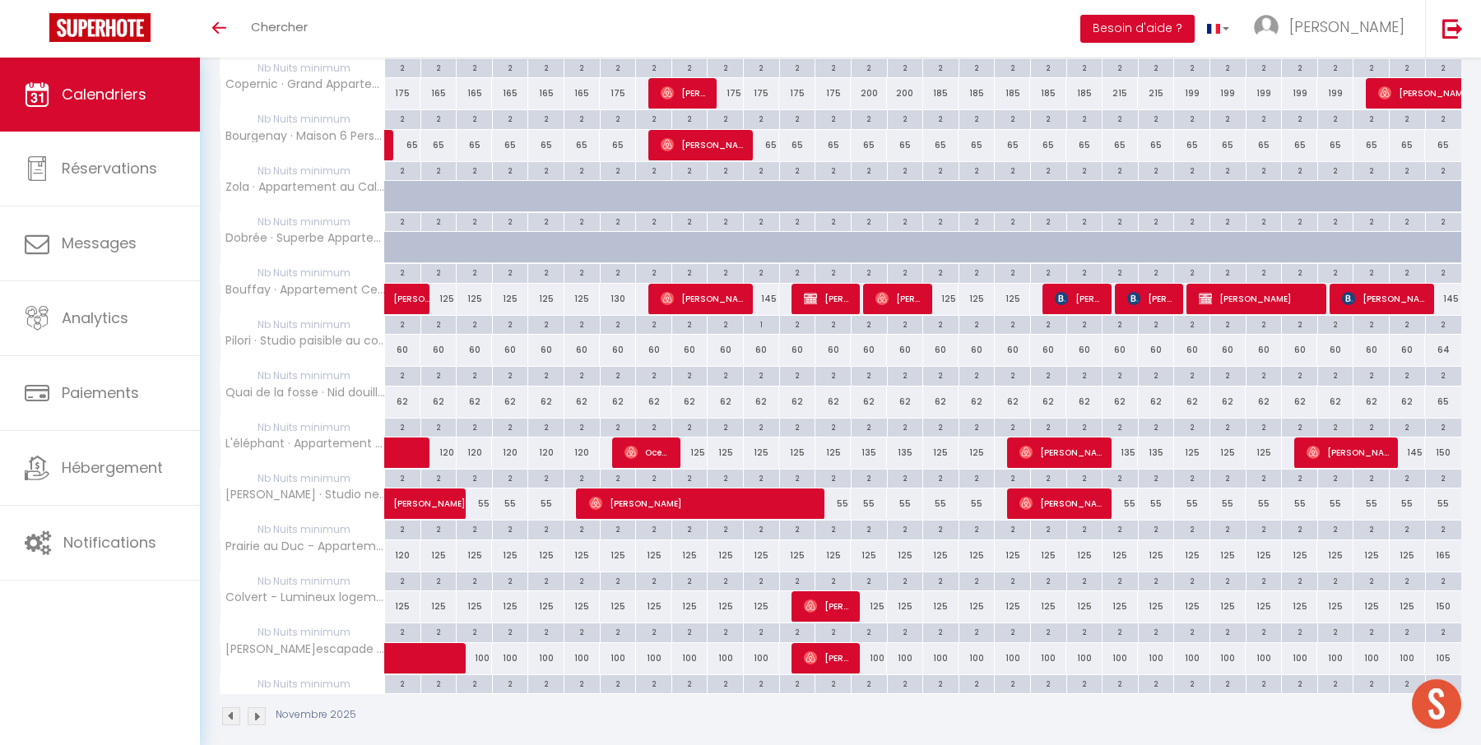
click at [401, 540] on div "120" at bounding box center [403, 555] width 36 height 30
type input "120"
type input "[DATE]"
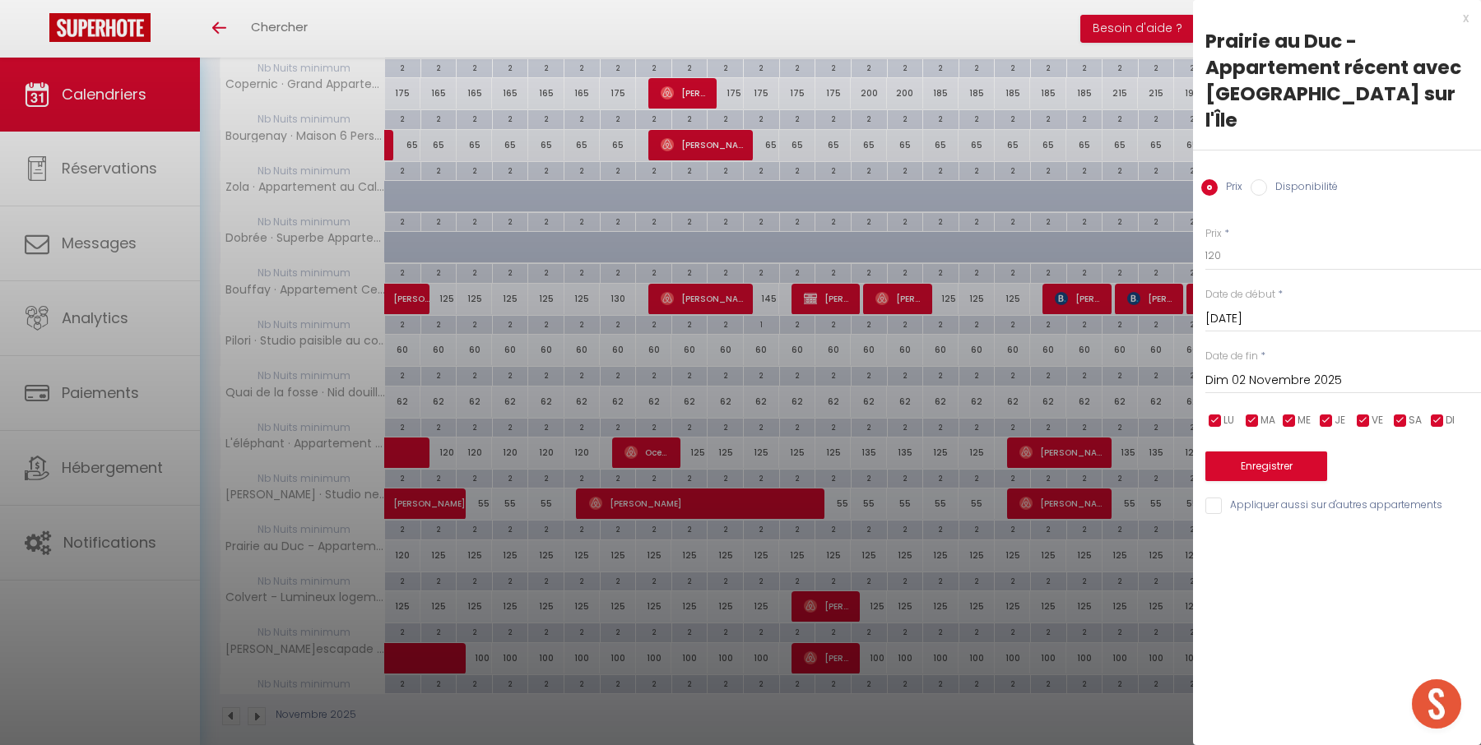
click at [1254, 370] on input "Dim 02 Novembre 2025" at bounding box center [1343, 380] width 276 height 21
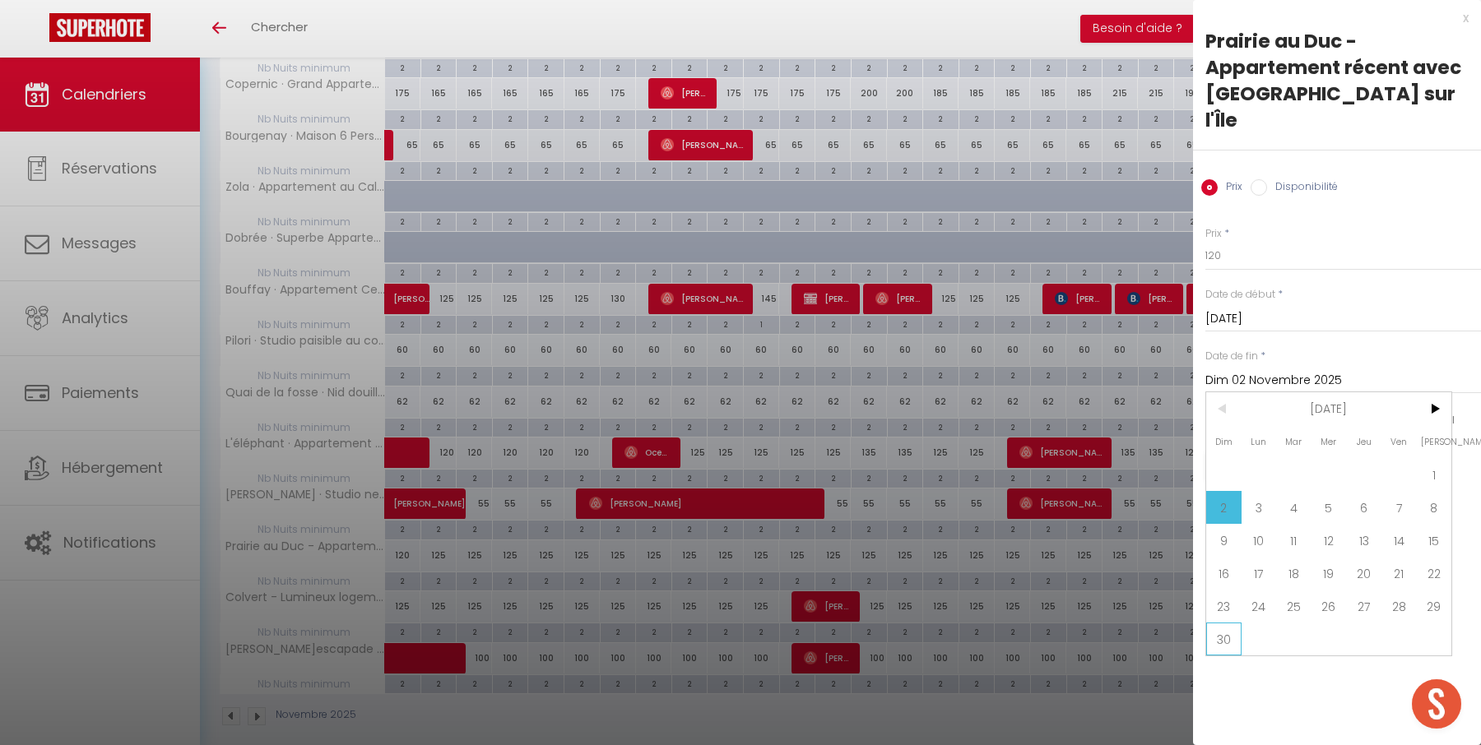
click at [1221, 623] on span "30" at bounding box center [1223, 639] width 35 height 33
type input "Dim 30 Novembre 2025"
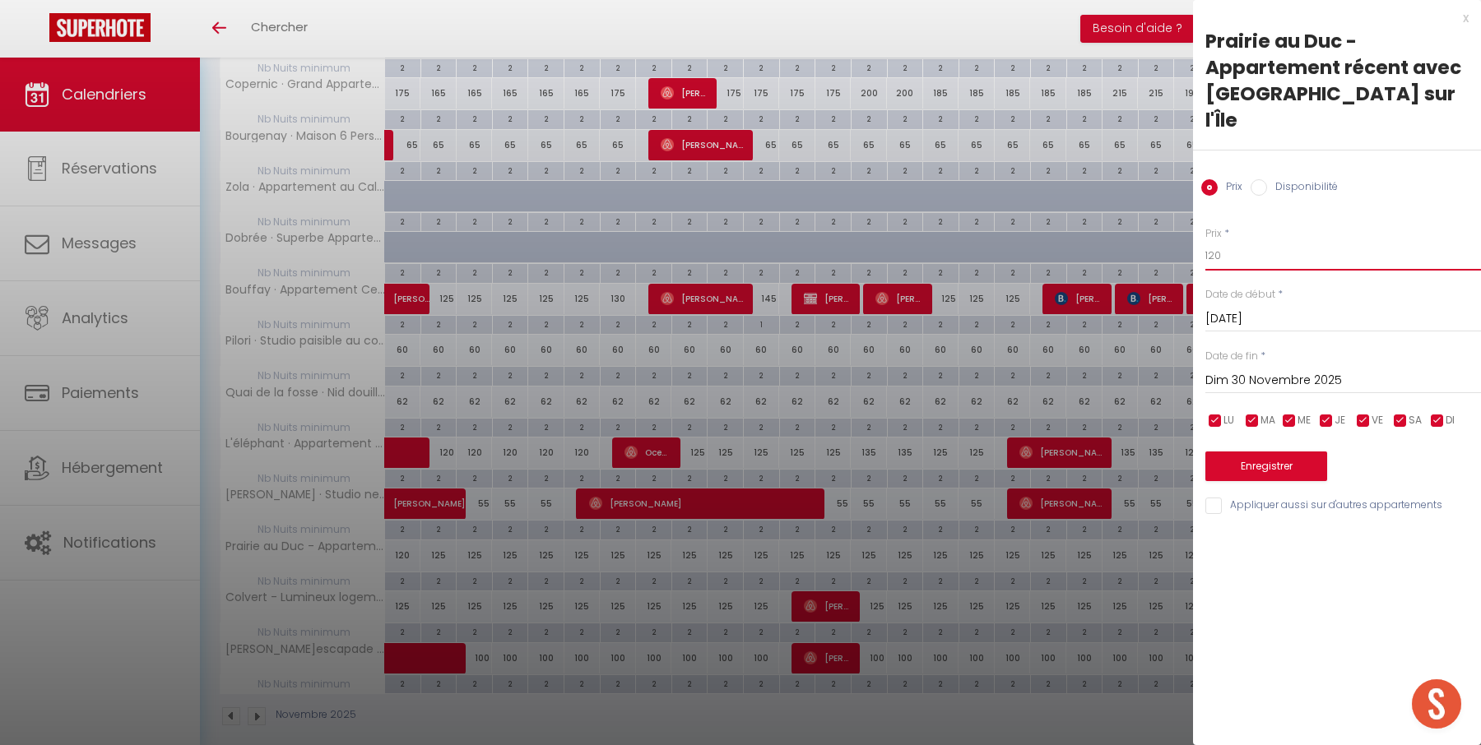
click at [1259, 241] on input "120" at bounding box center [1343, 256] width 276 height 30
type input "110"
click at [1282, 452] on button "Enregistrer" at bounding box center [1266, 467] width 122 height 30
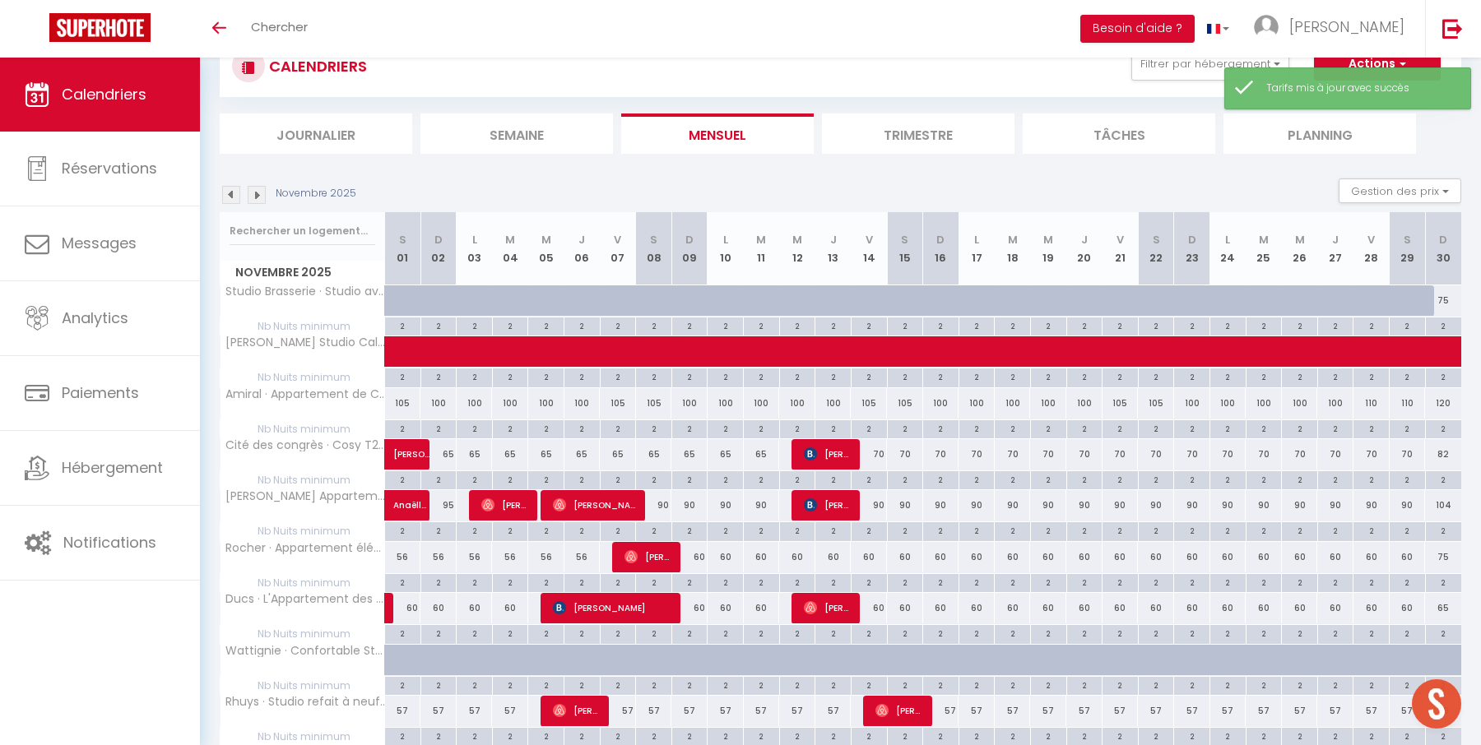
scroll to position [717, 0]
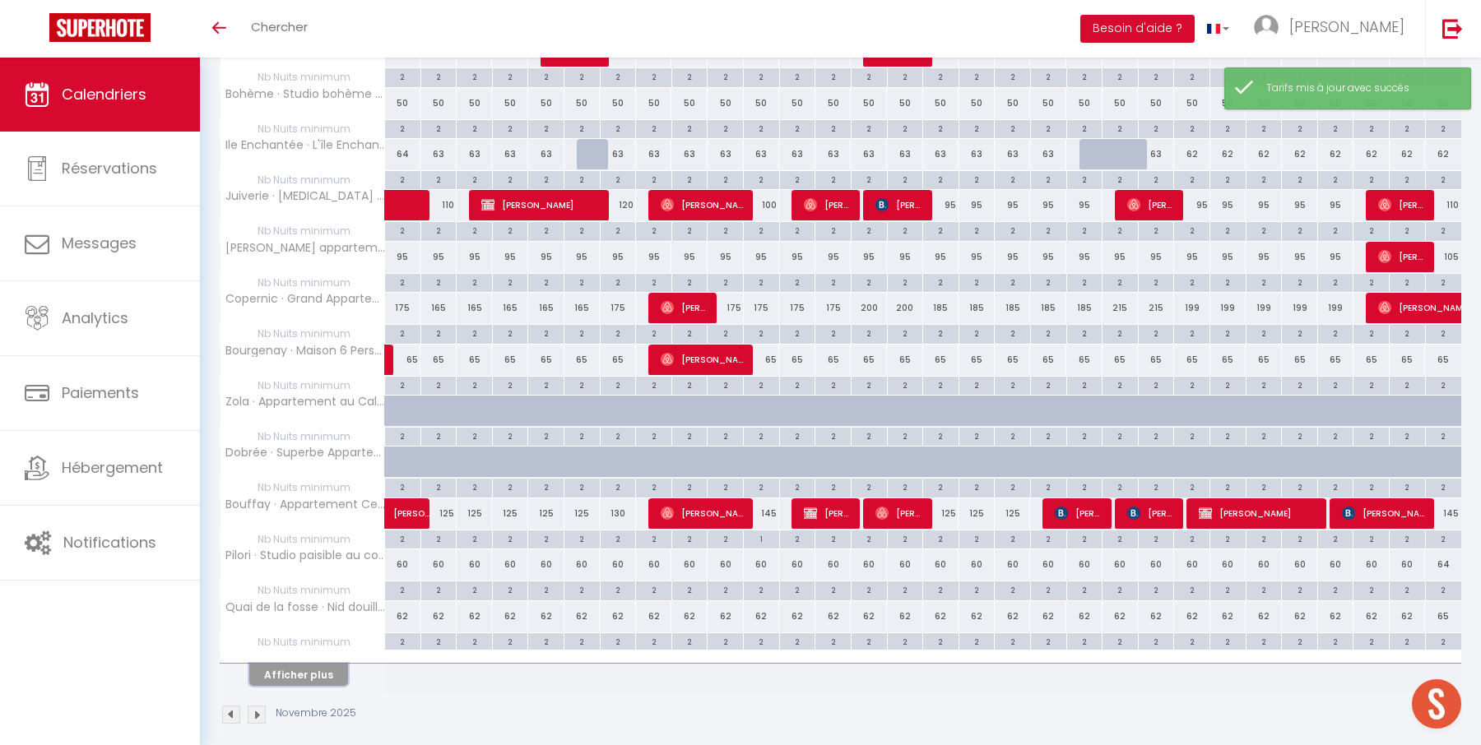
click at [313, 668] on button "Afficher plus" at bounding box center [298, 675] width 99 height 22
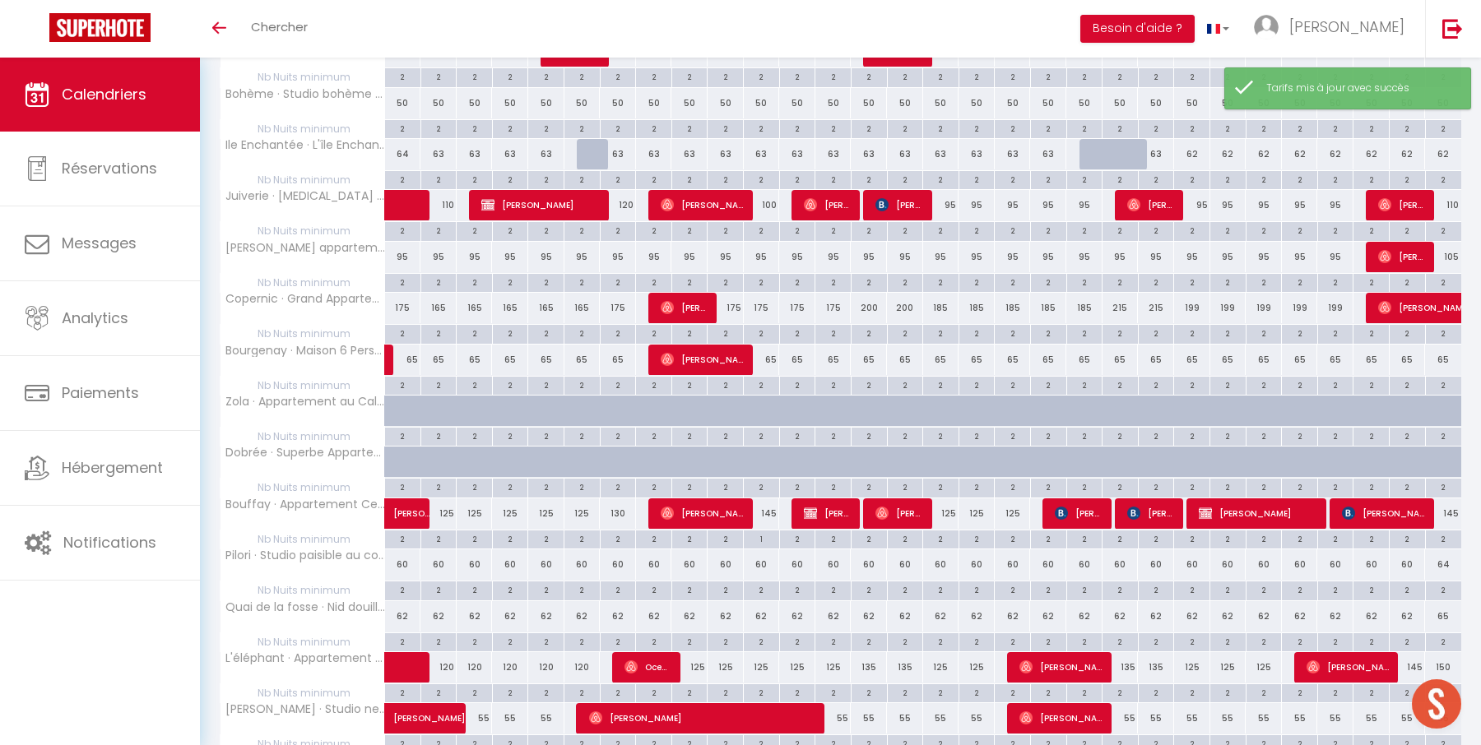
scroll to position [932, 0]
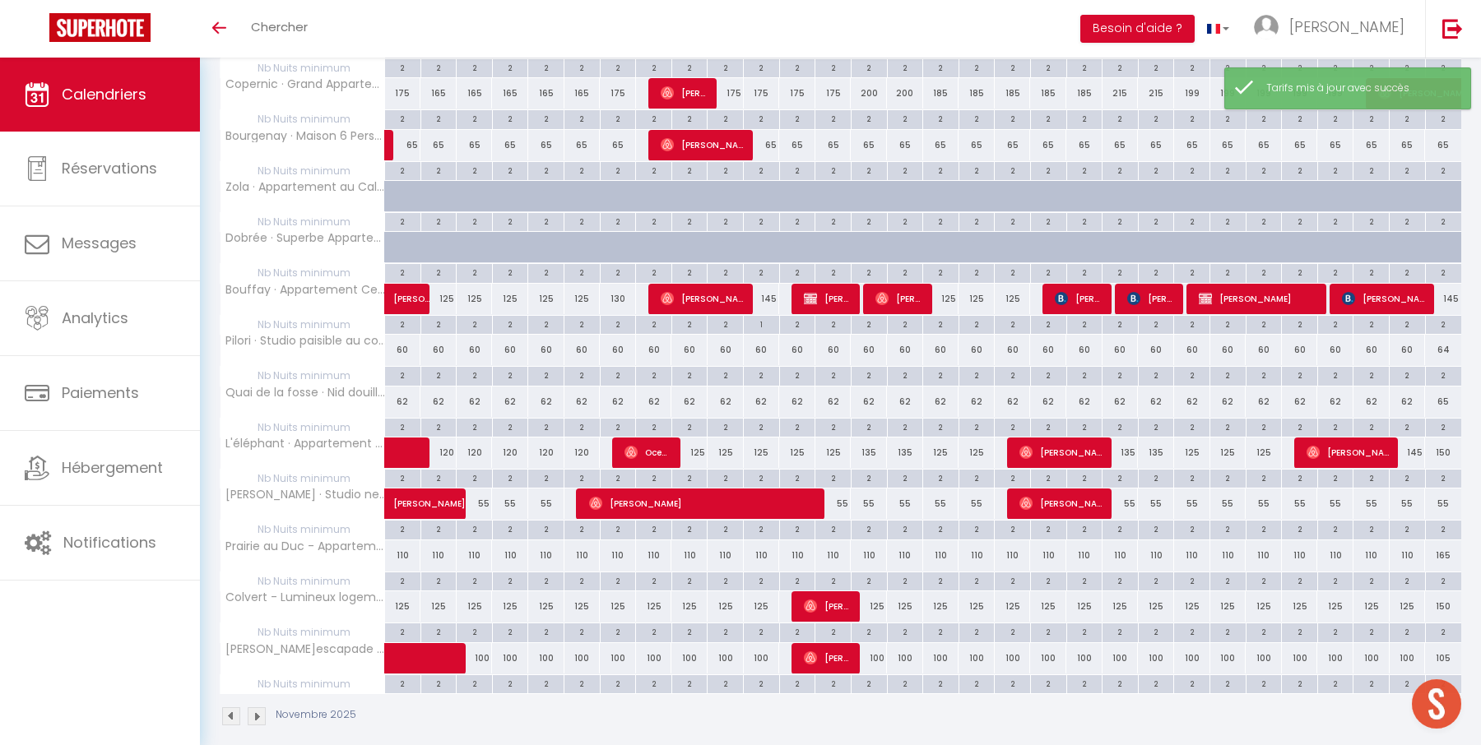
click at [403, 591] on div "125" at bounding box center [403, 606] width 36 height 30
type input "125"
type input "[DATE]"
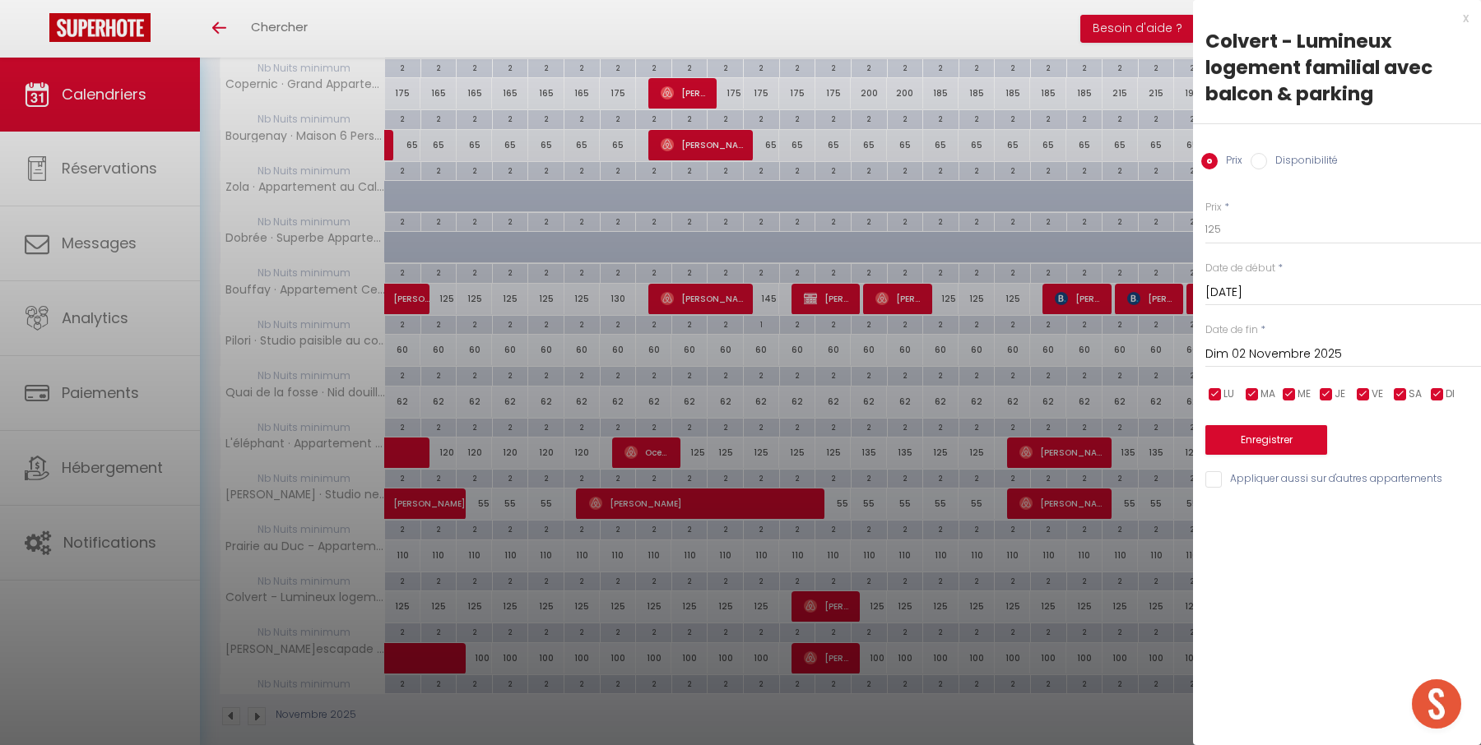
click at [1341, 348] on input "Dim 02 Novembre 2025" at bounding box center [1343, 354] width 276 height 21
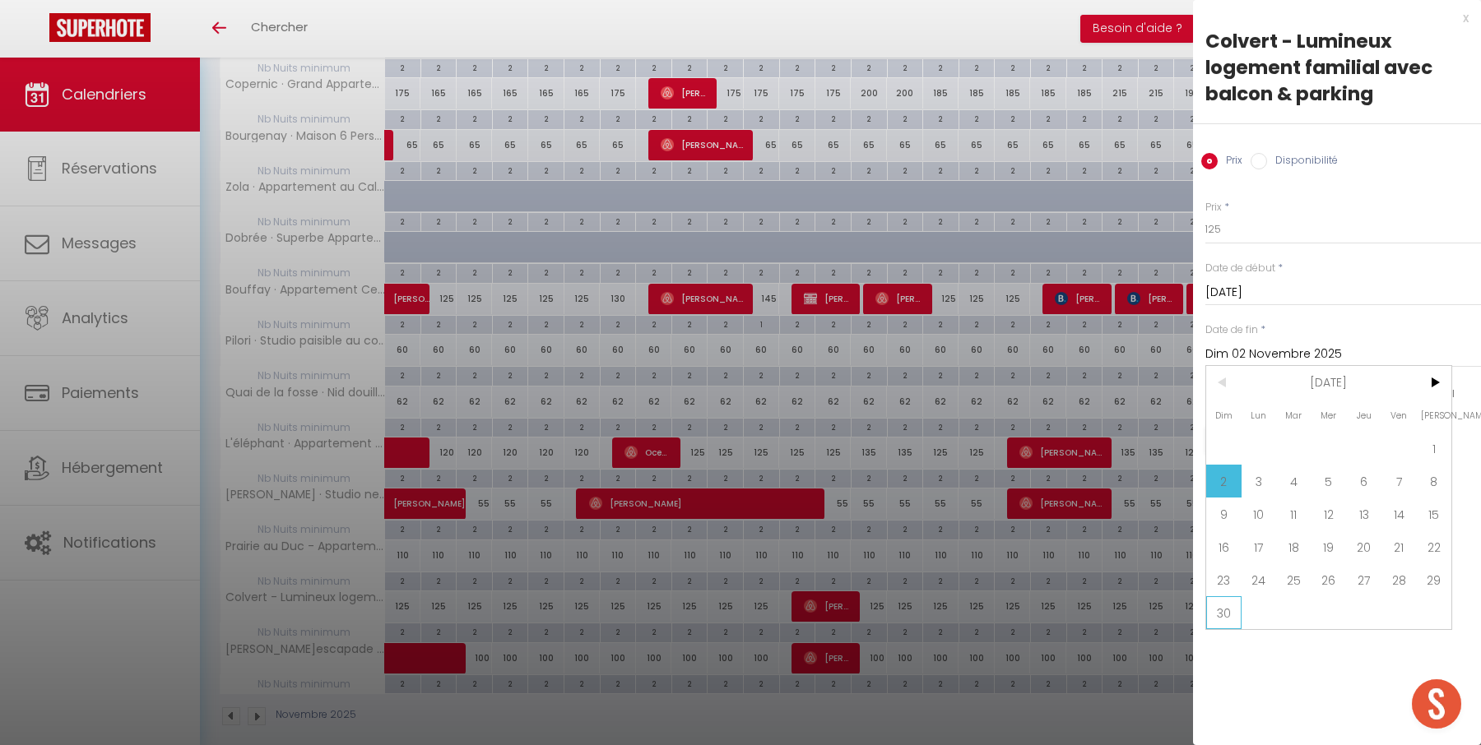
click at [1225, 606] on span "30" at bounding box center [1223, 612] width 35 height 33
type input "Dim 30 Novembre 2025"
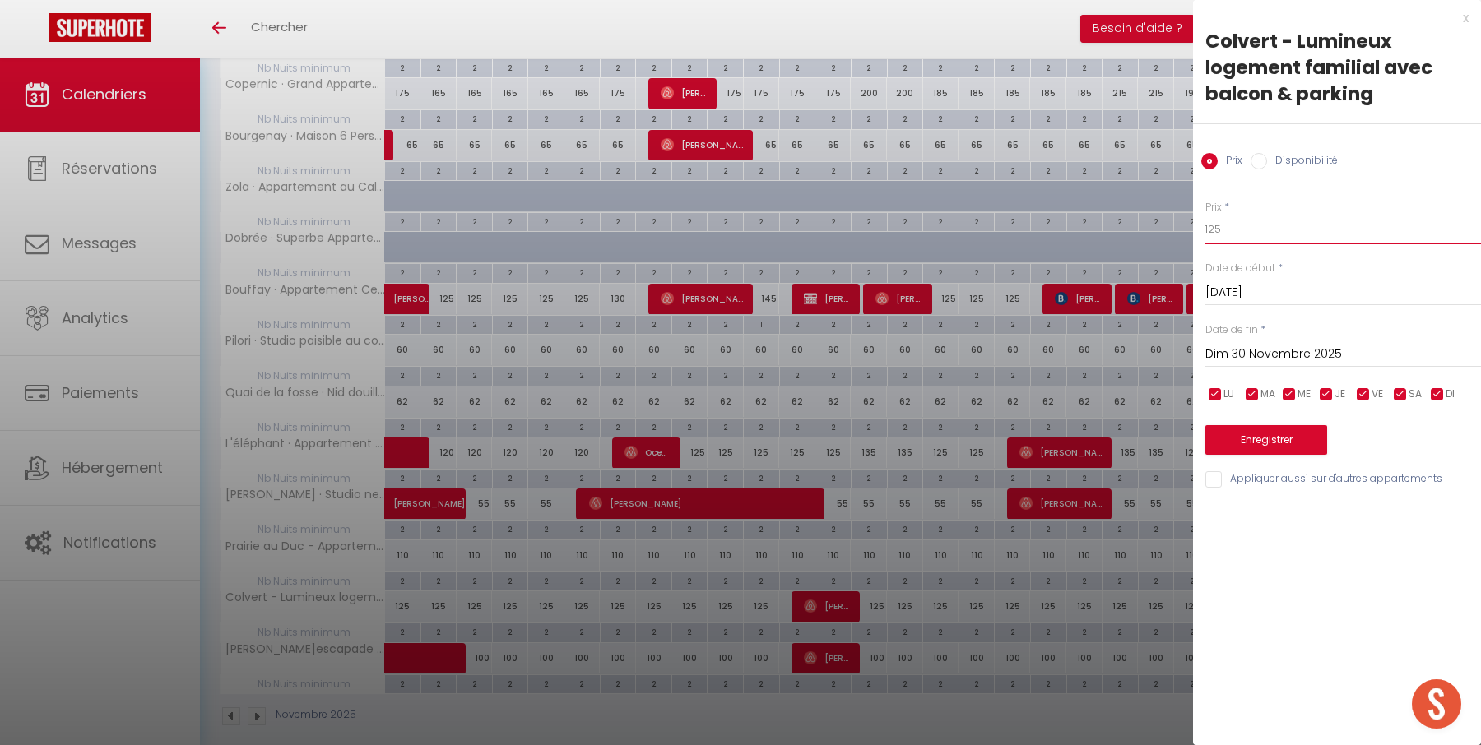
click at [1258, 229] on input "125" at bounding box center [1343, 230] width 276 height 30
type input "115"
click at [1263, 423] on div "Enregistrer" at bounding box center [1343, 430] width 276 height 50
click at [1263, 434] on button "Enregistrer" at bounding box center [1266, 440] width 122 height 30
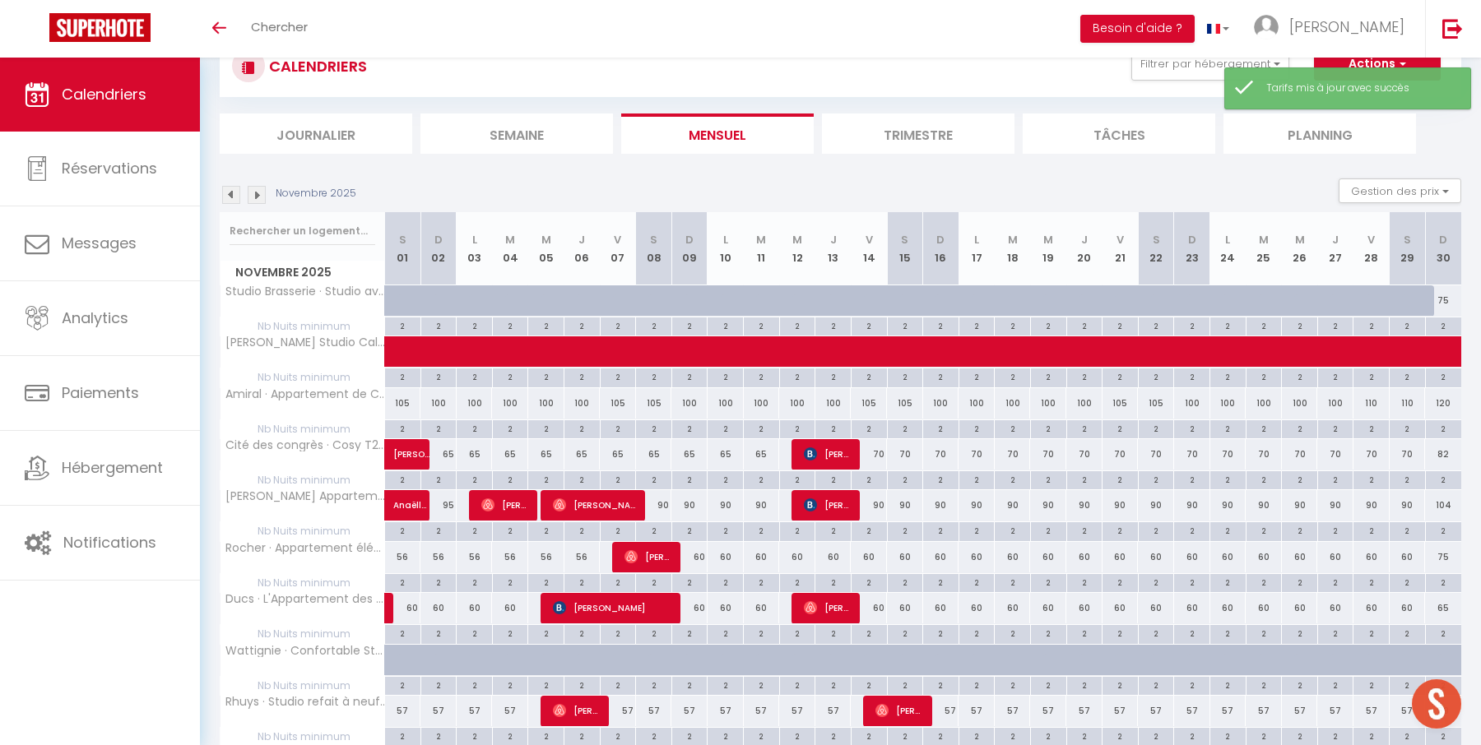
scroll to position [717, 0]
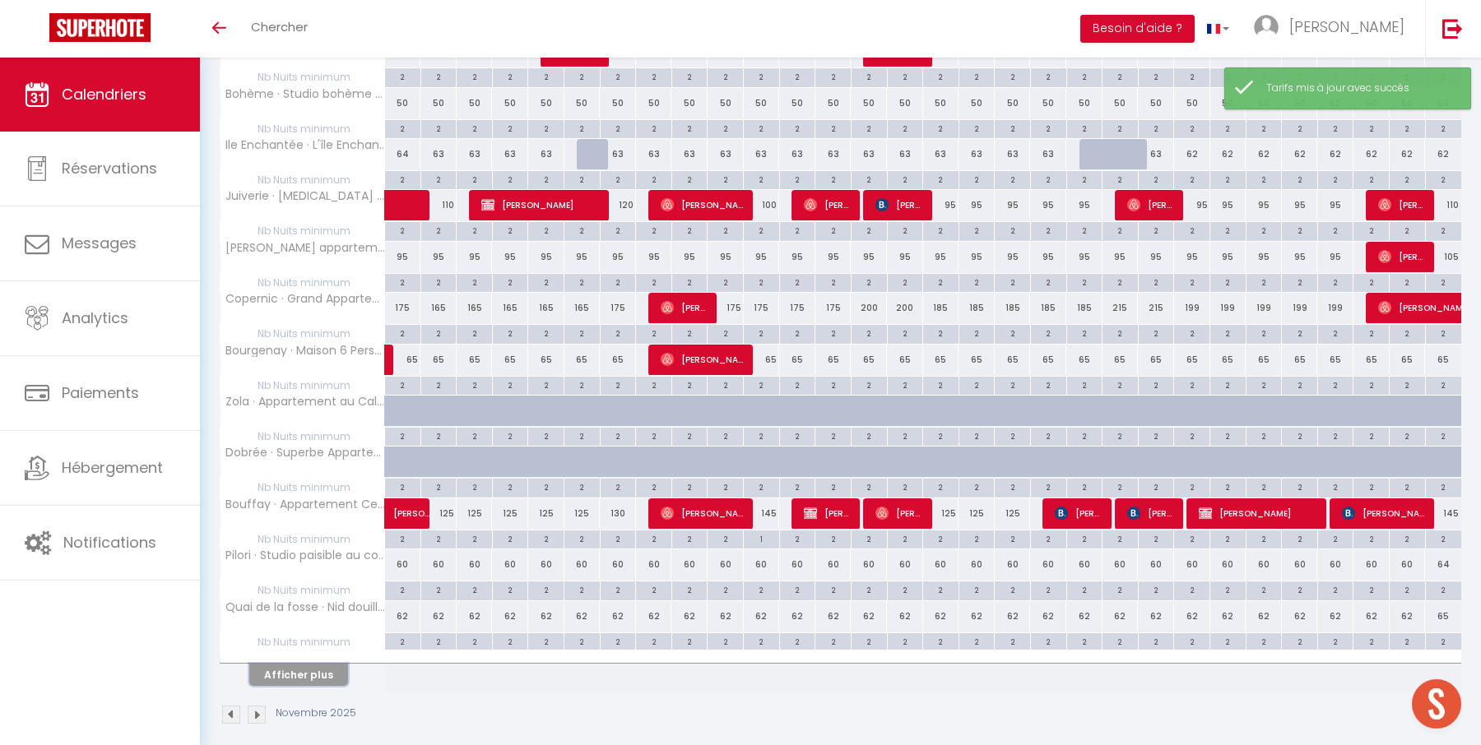
click at [324, 664] on button "Afficher plus" at bounding box center [298, 675] width 99 height 22
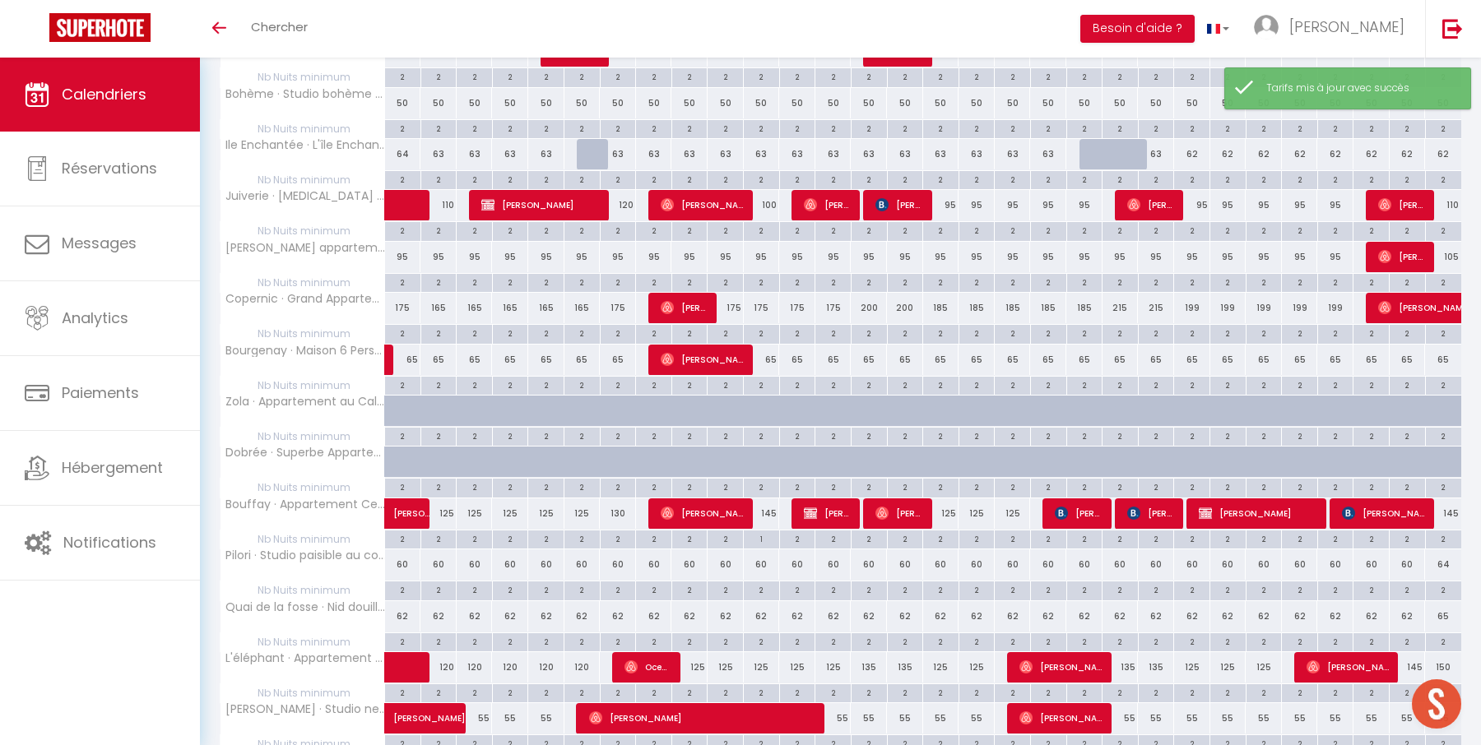
scroll to position [932, 0]
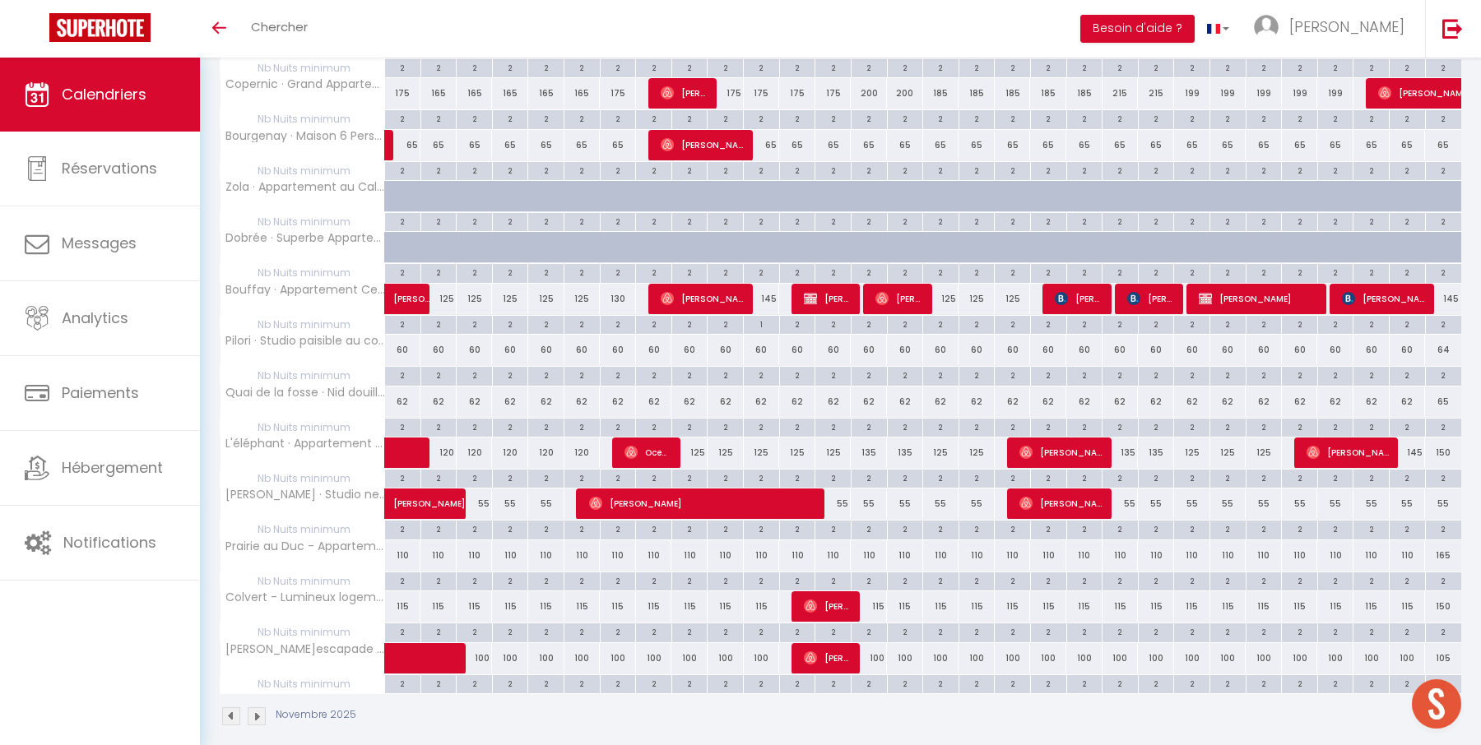
click at [1446, 591] on div "150" at bounding box center [1443, 606] width 36 height 30
type input "150"
type input "Dim 30 Novembre 2025"
type input "Lun 01 Décembre 2025"
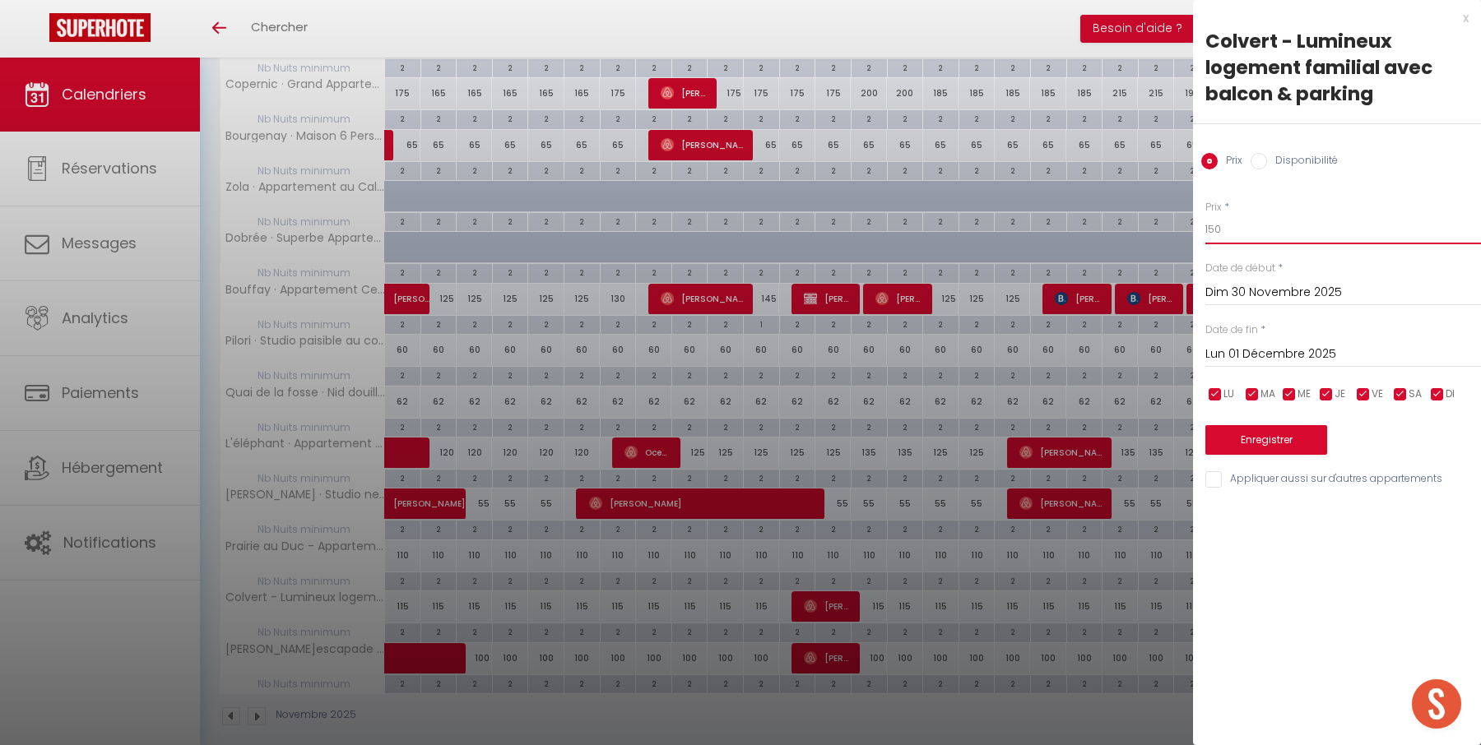
click at [1214, 230] on input "150" at bounding box center [1343, 230] width 276 height 30
type input "125"
click at [1271, 443] on button "Enregistrer" at bounding box center [1266, 440] width 122 height 30
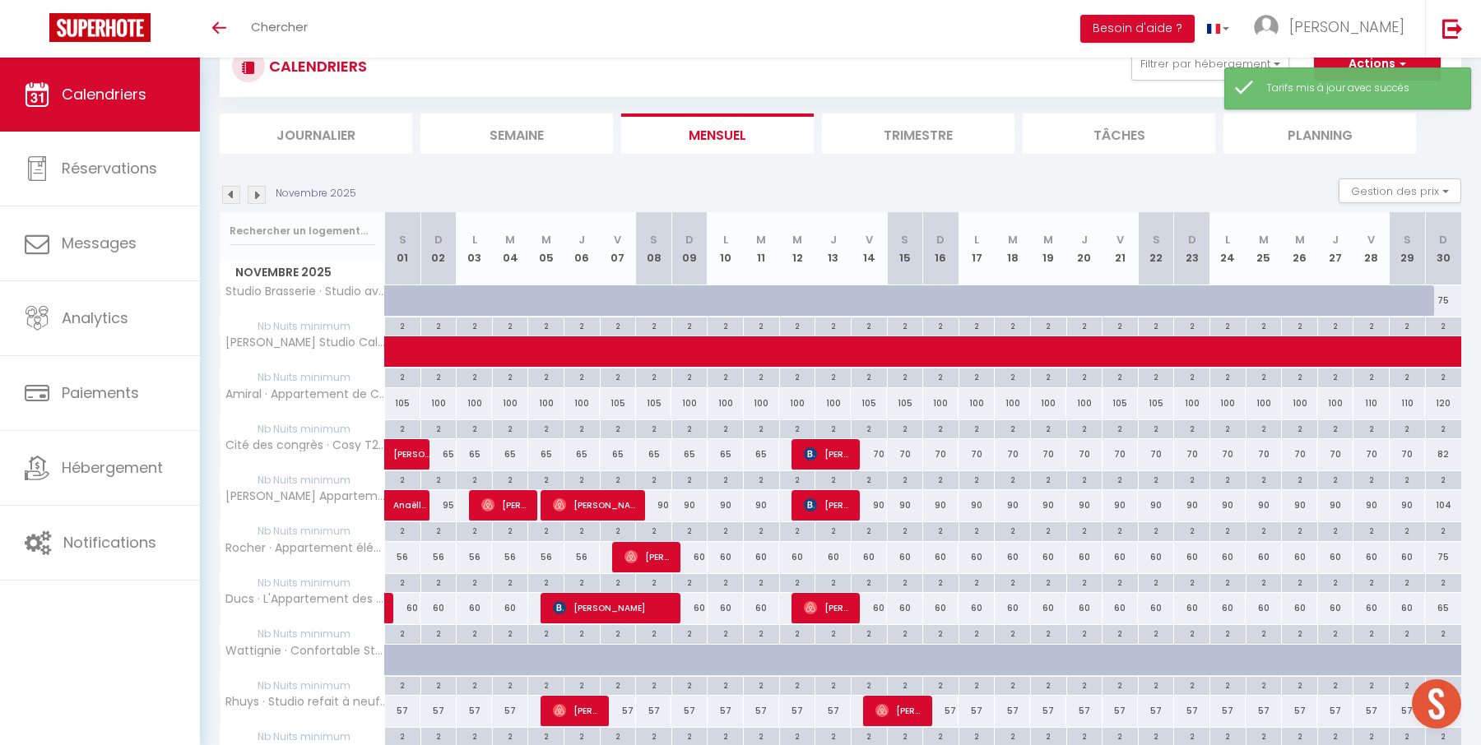
scroll to position [717, 0]
